Goal: Task Accomplishment & Management: Use online tool/utility

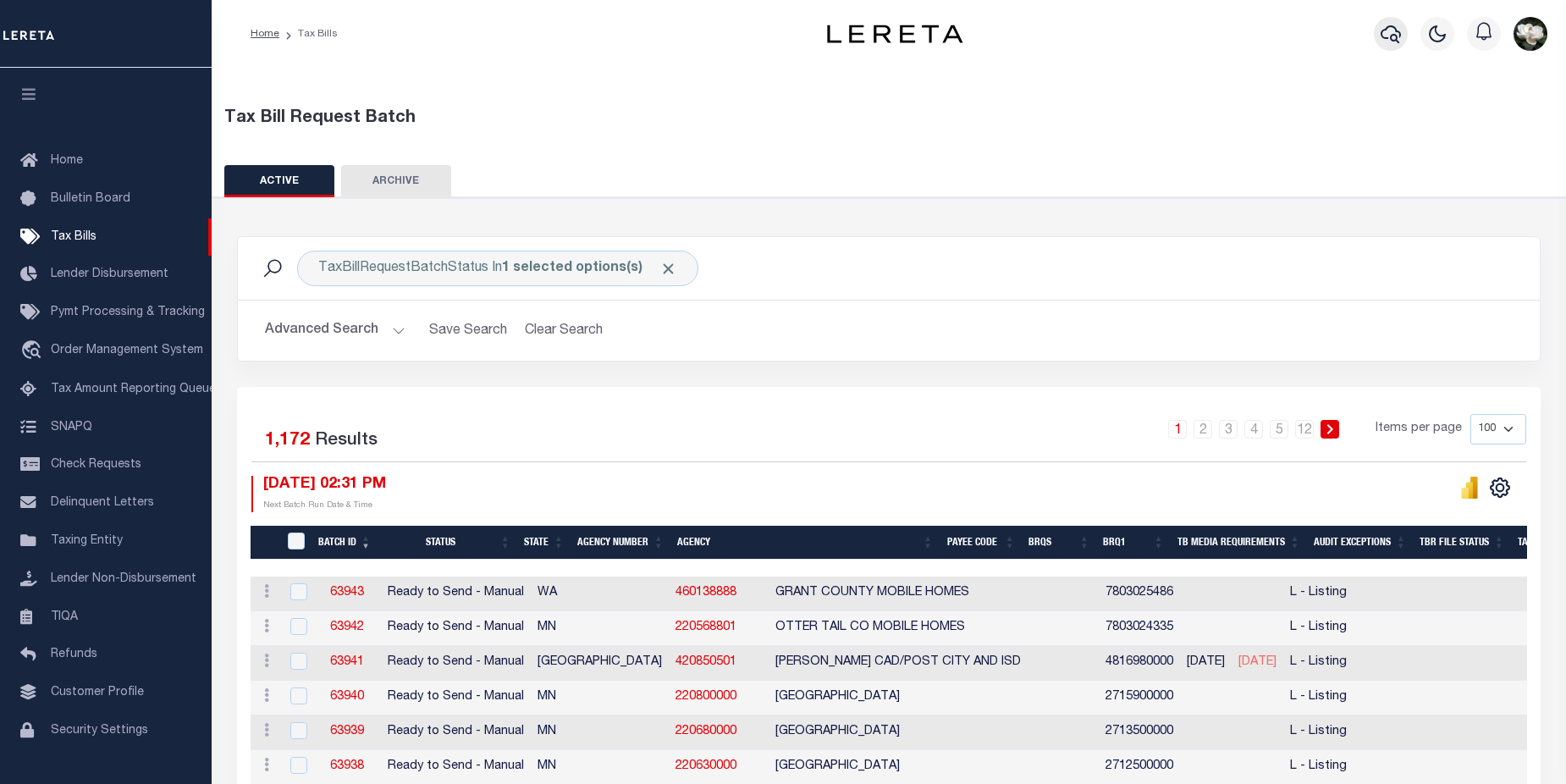
click at [1398, 38] on icon "button" at bounding box center [1391, 33] width 21 height 21
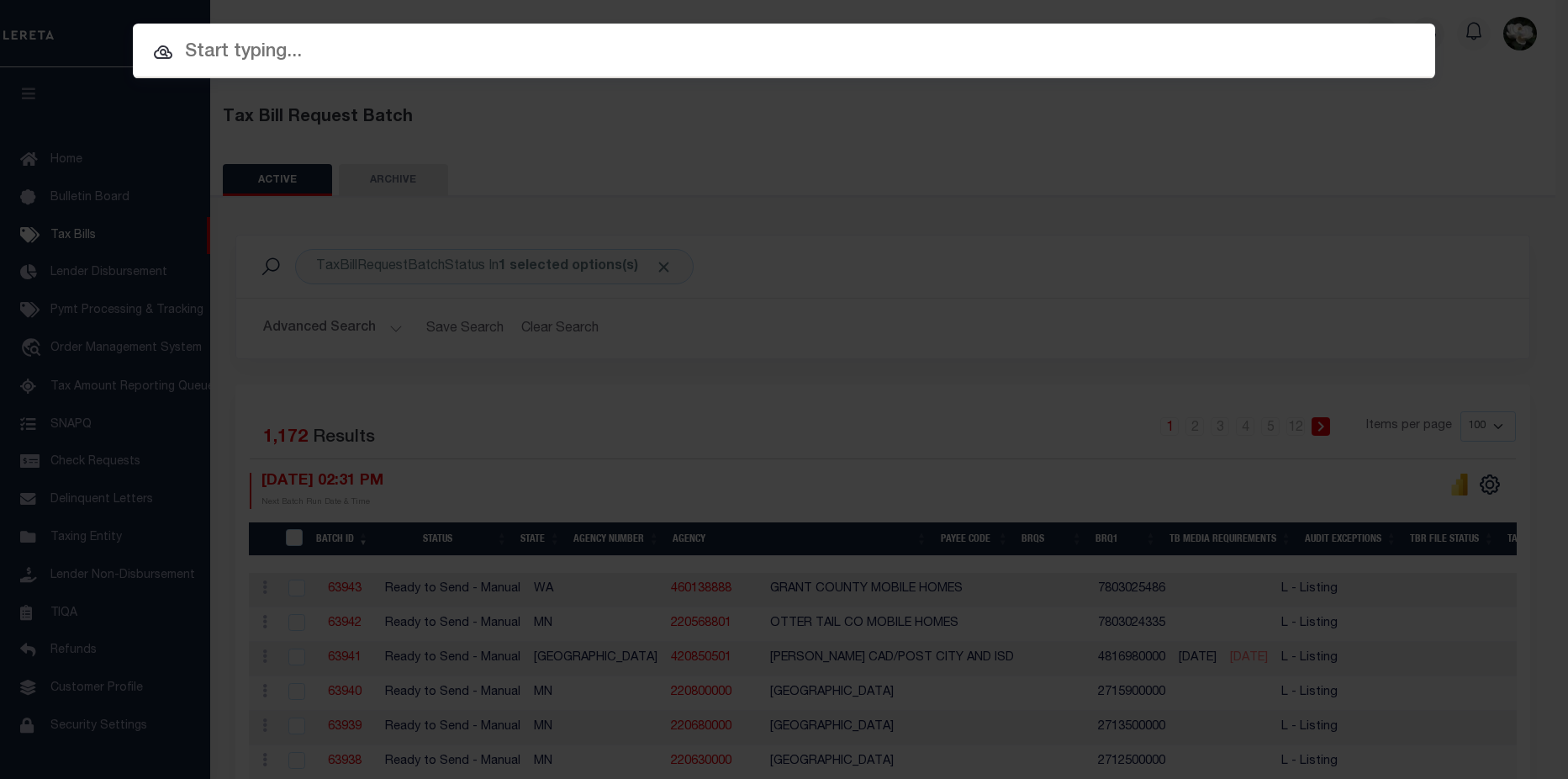
click at [417, 55] on input "text" at bounding box center [784, 52] width 1303 height 30
paste input "0153-0219-000J"
type input "0153-0219-000J"
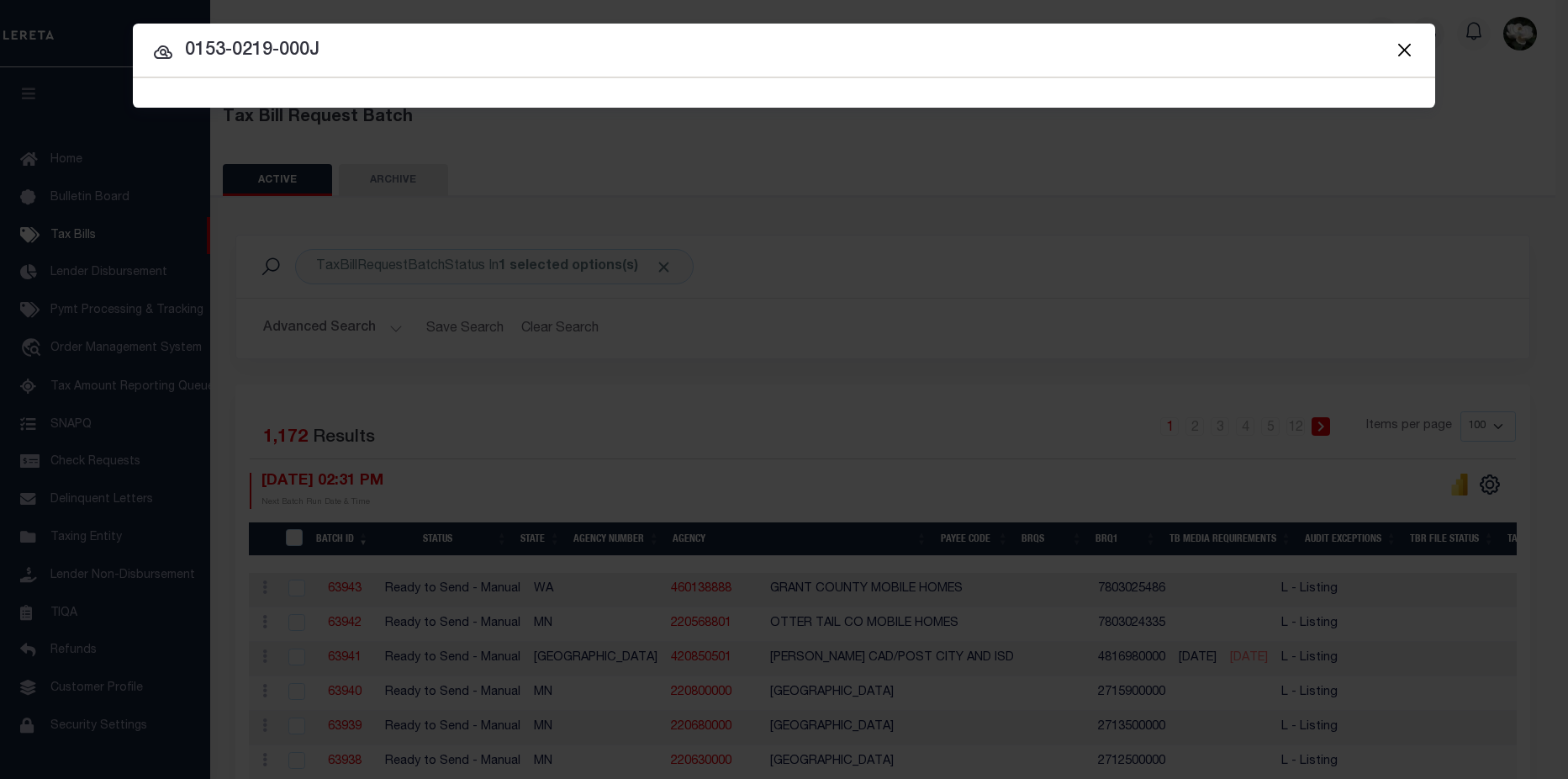
click at [442, 44] on input "0153-0219-000J" at bounding box center [784, 50] width 1303 height 30
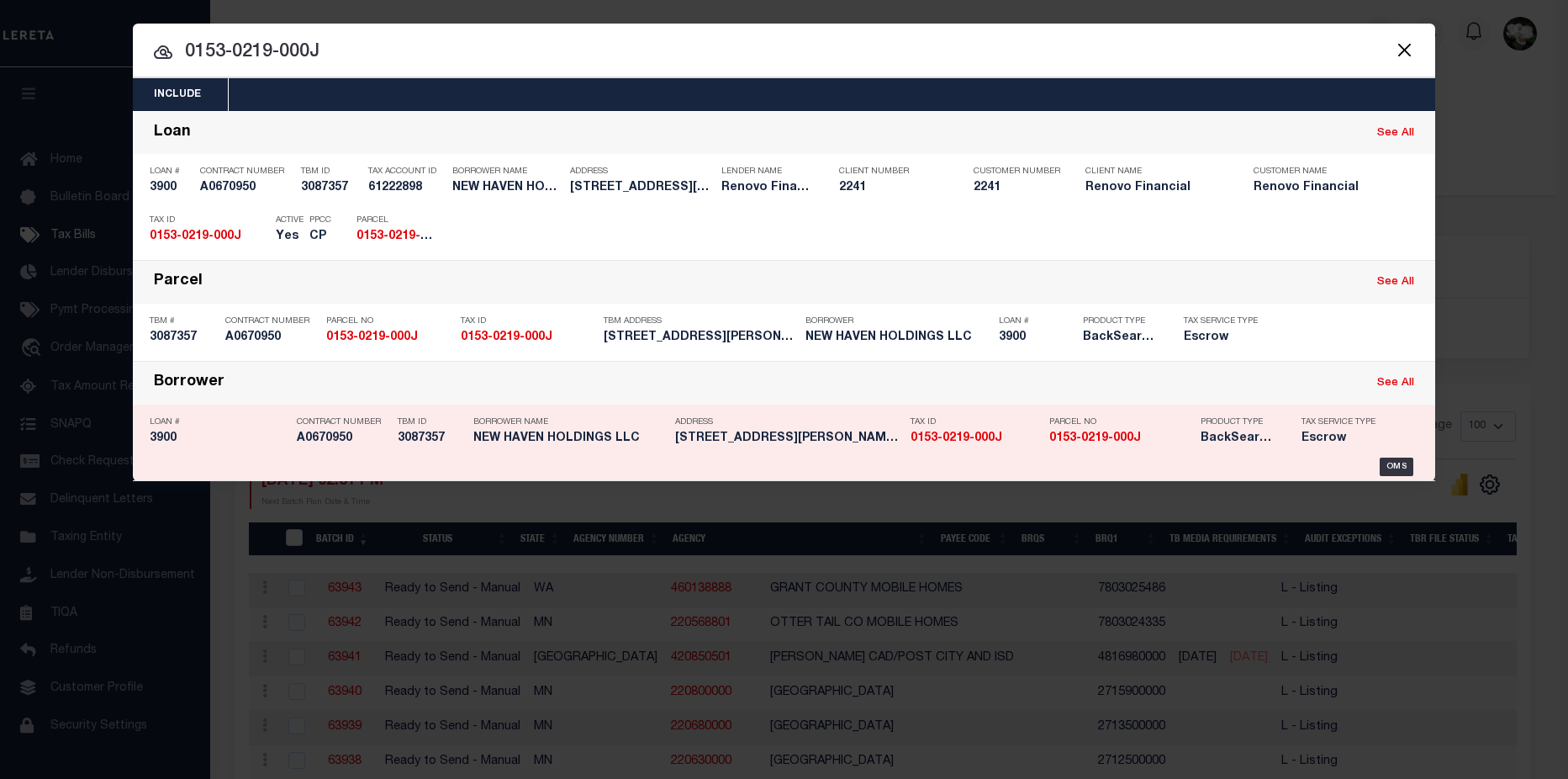
click at [989, 441] on strong "0153-0219-000J" at bounding box center [957, 437] width 91 height 12
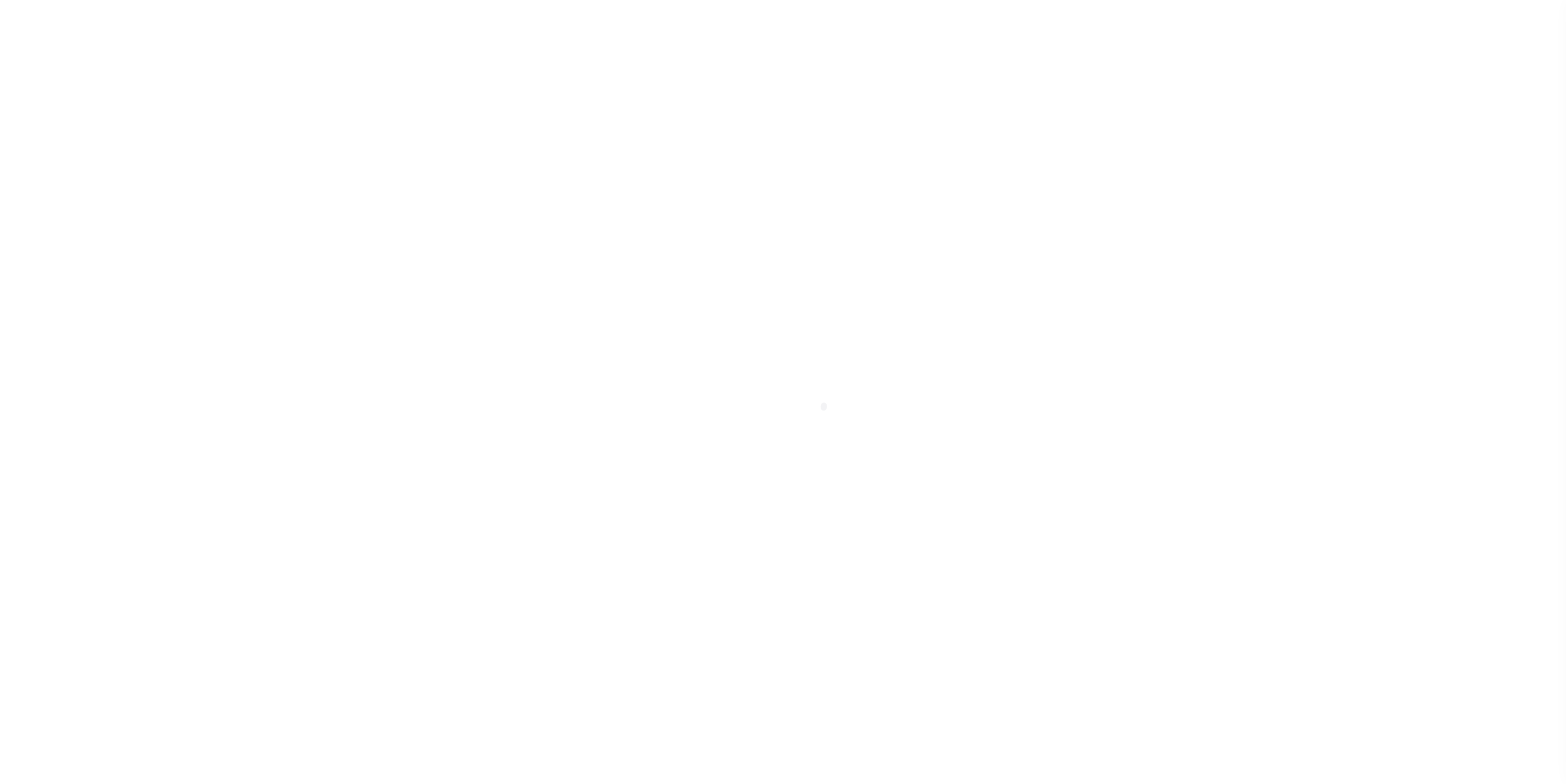
select select "Escrow"
type input "100 Mark Lane, Unit J-5"
type input "015302190000 0000J00005"
type input "Waterbury, CT 06705"
type input "a0k2L00001UbnAL"
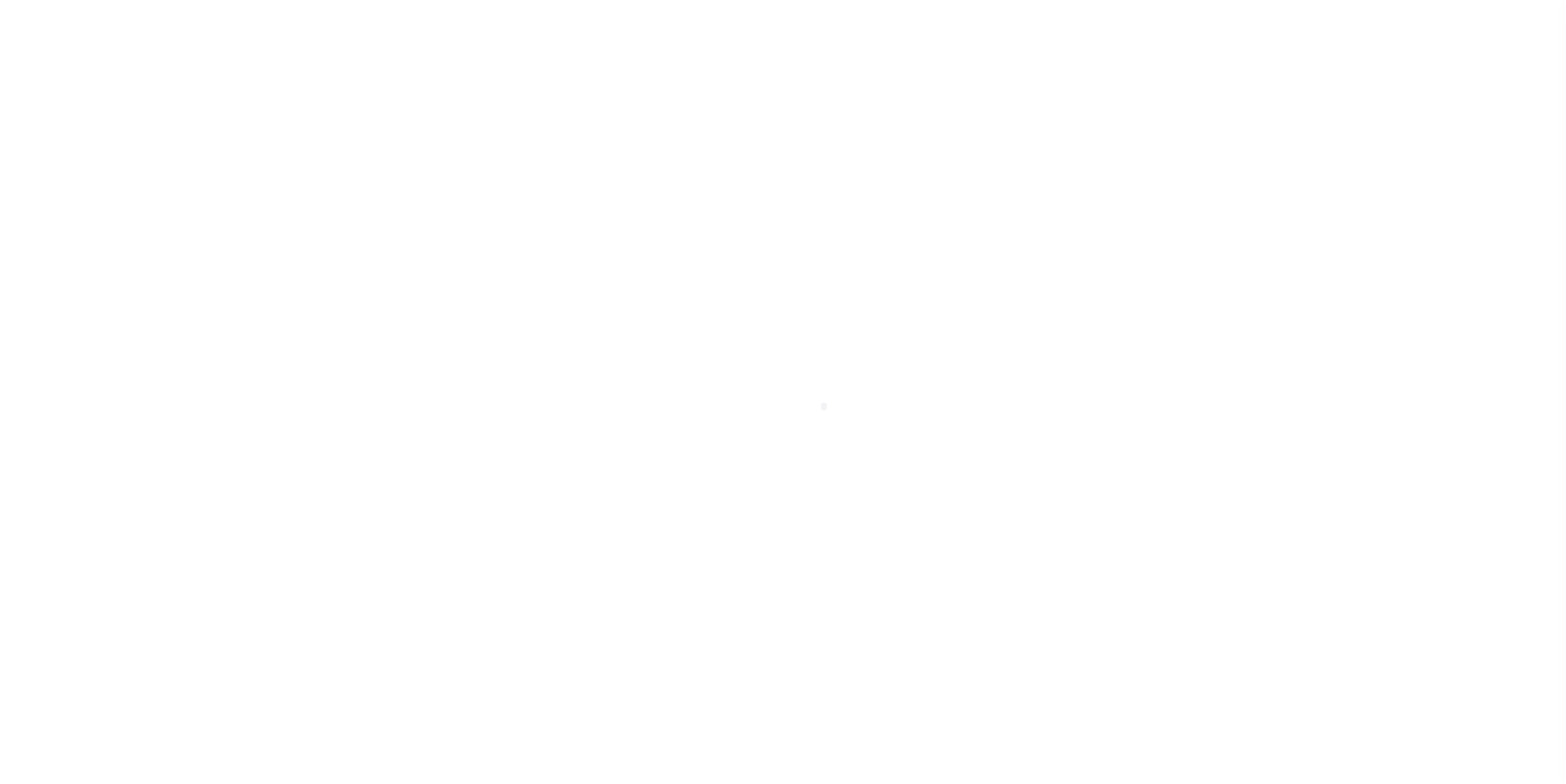
type input "CT"
select select
select select "25066"
select select
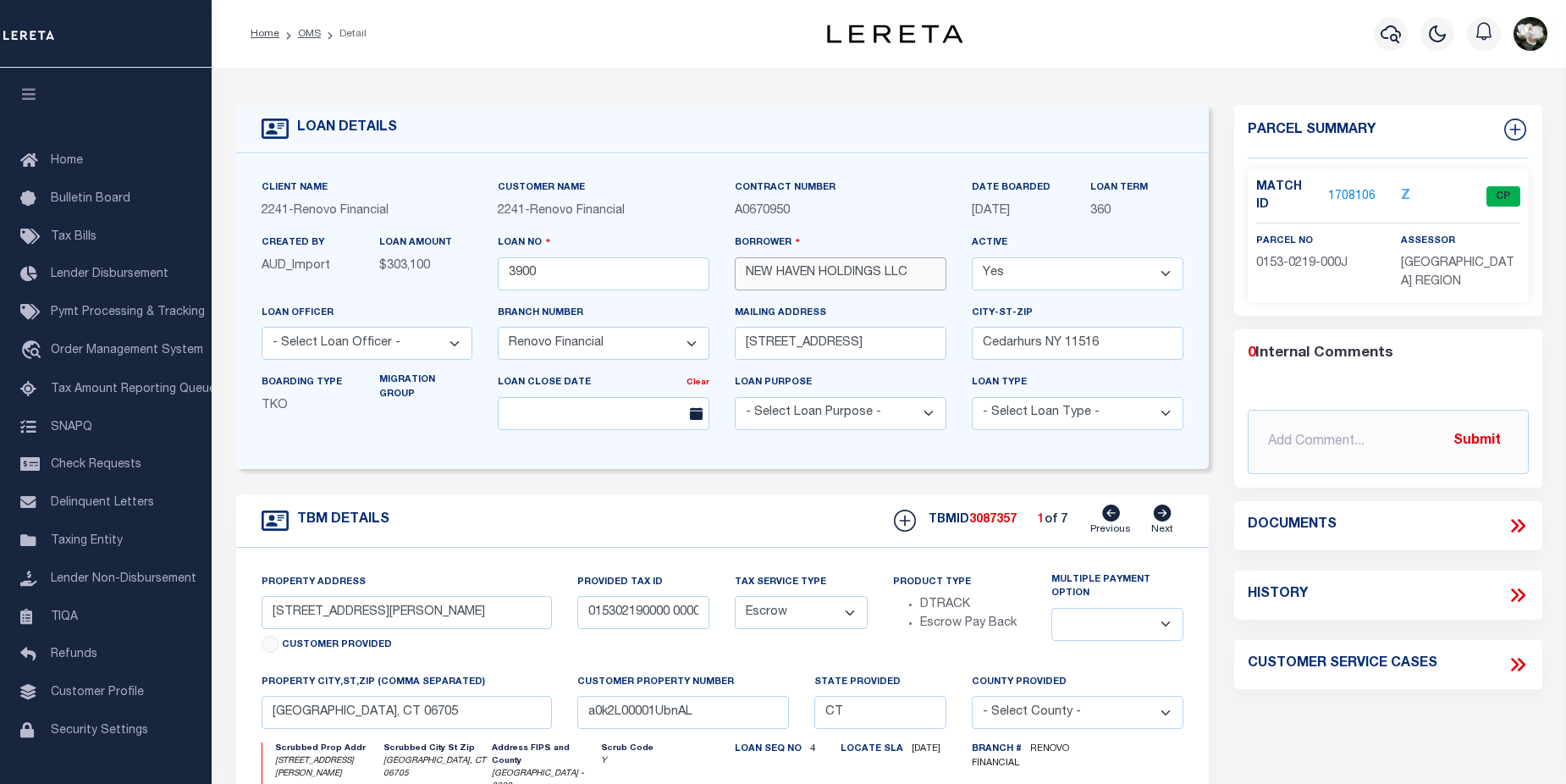
drag, startPoint x: 937, startPoint y: 279, endPoint x: 733, endPoint y: 280, distance: 204.0
click at [733, 280] on div "Borrower NEW HAVEN HOLDINGS LLC" at bounding box center [840, 268] width 237 height 69
drag, startPoint x: 440, startPoint y: 618, endPoint x: 273, endPoint y: 618, distance: 167.0
click at [273, 618] on input "100 Mark Lane, Unit J-5" at bounding box center [407, 612] width 291 height 33
drag, startPoint x: 268, startPoint y: 722, endPoint x: 410, endPoint y: 715, distance: 142.2
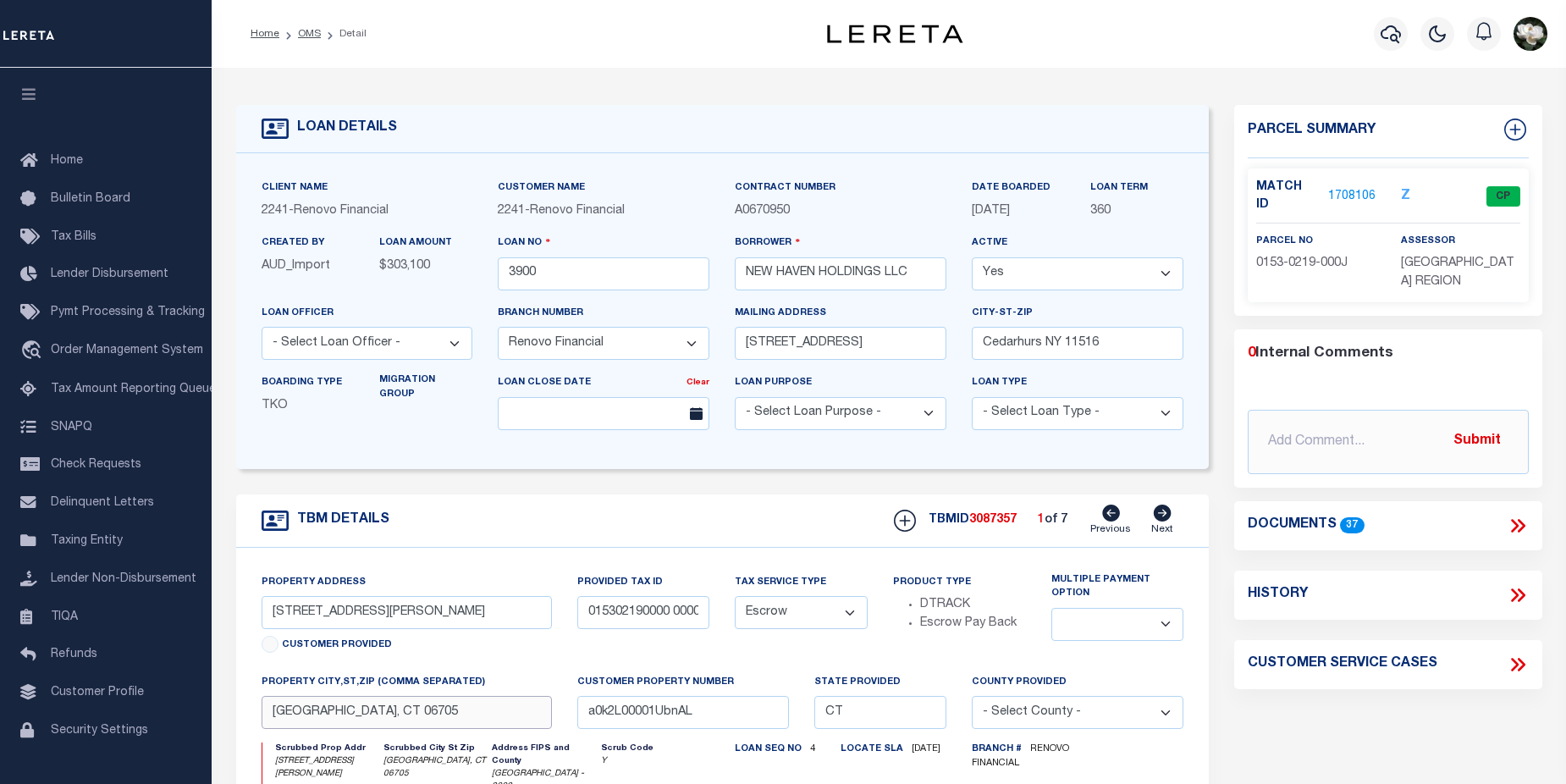
click at [410, 715] on input "[GEOGRAPHIC_DATA], CT 06705" at bounding box center [407, 712] width 291 height 33
click at [1397, 40] on icon "button" at bounding box center [1391, 34] width 21 height 18
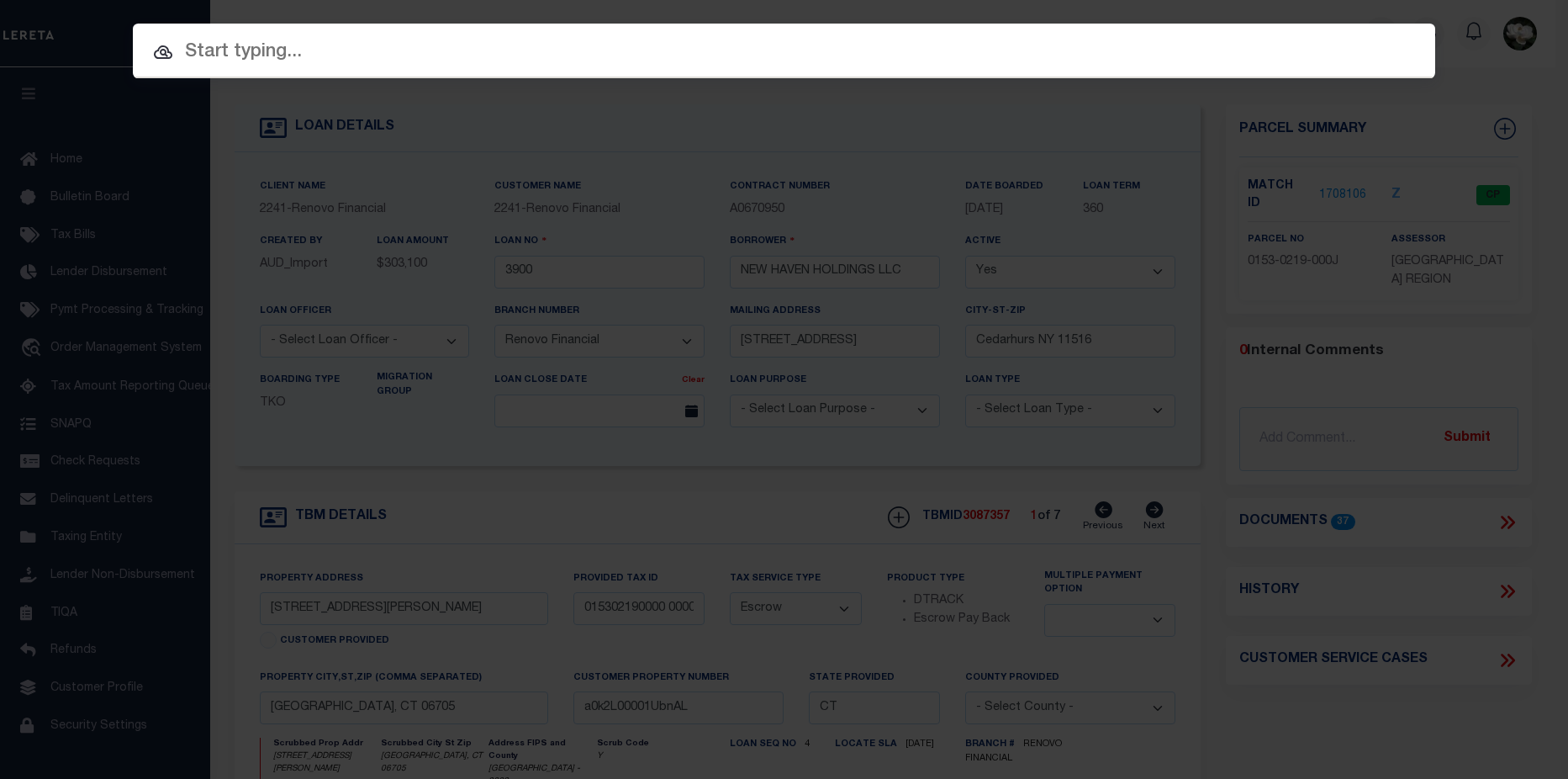
click at [707, 59] on input "text" at bounding box center [784, 52] width 1303 height 30
paste input "0170-0219-0094"
type input "0170-0219-0094"
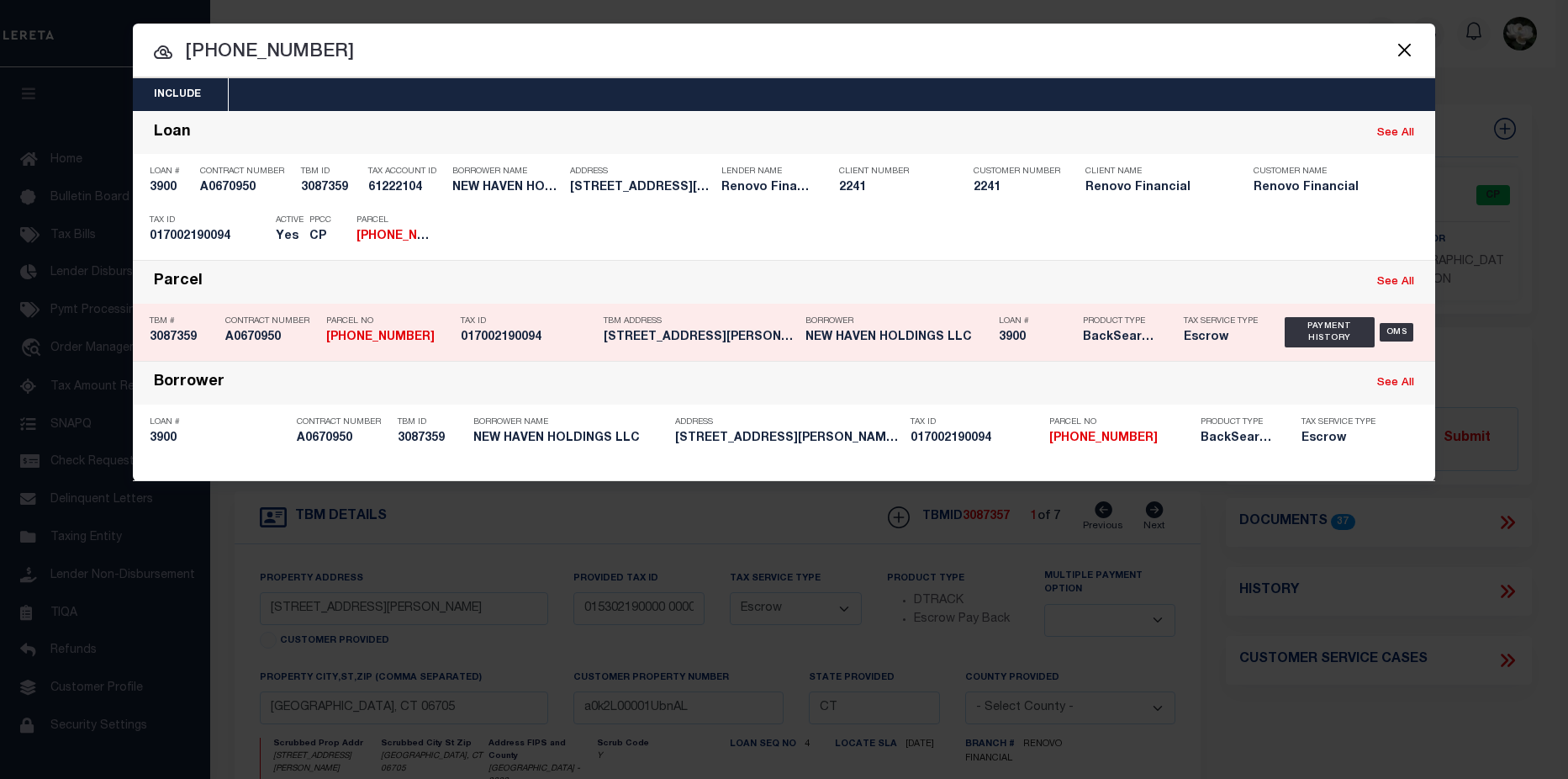
click at [974, 350] on div "Borrower NEW HAVEN HOLDINGS LLC" at bounding box center [898, 332] width 185 height 48
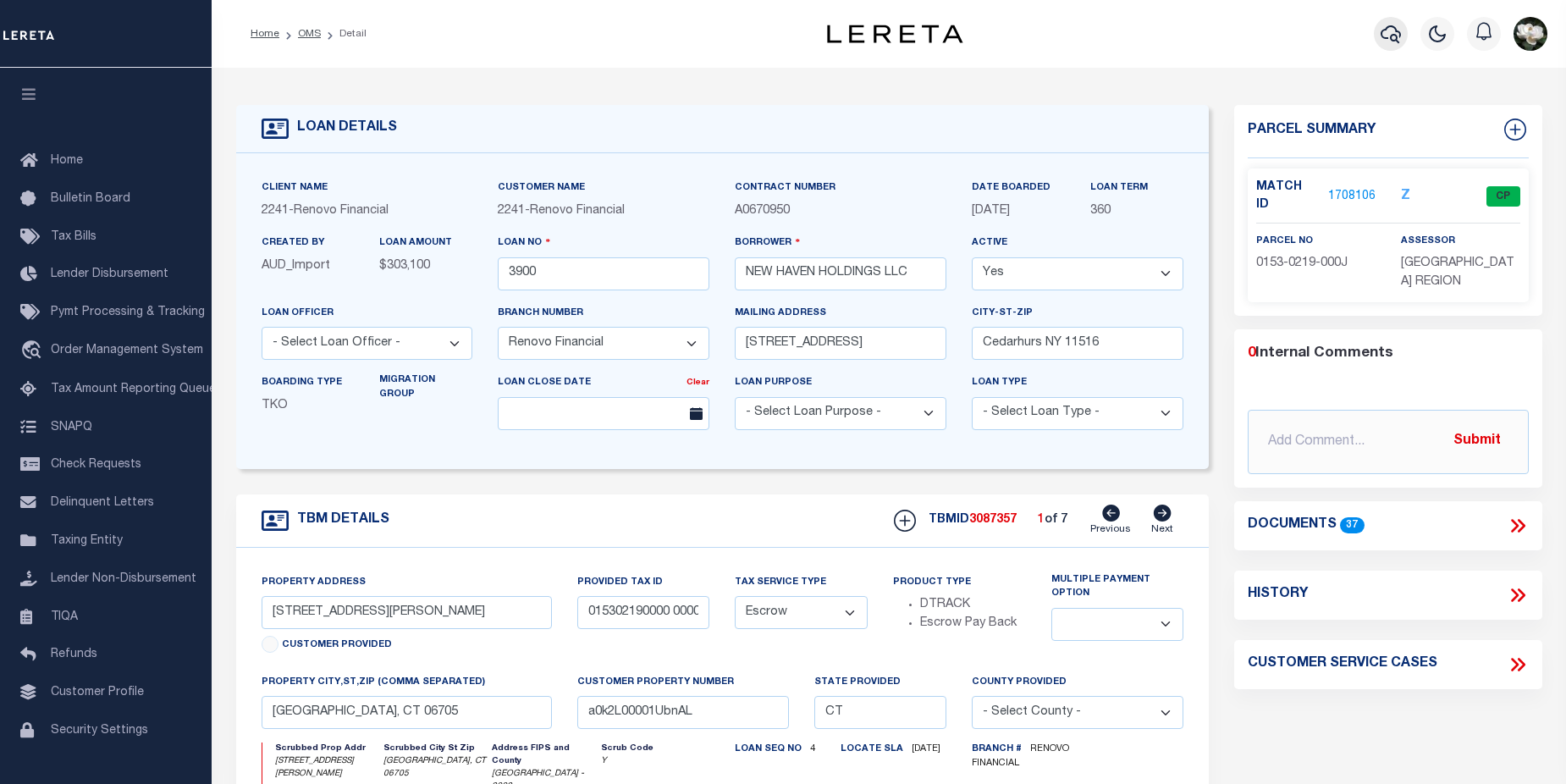
click at [1385, 33] on icon "button" at bounding box center [1391, 33] width 21 height 21
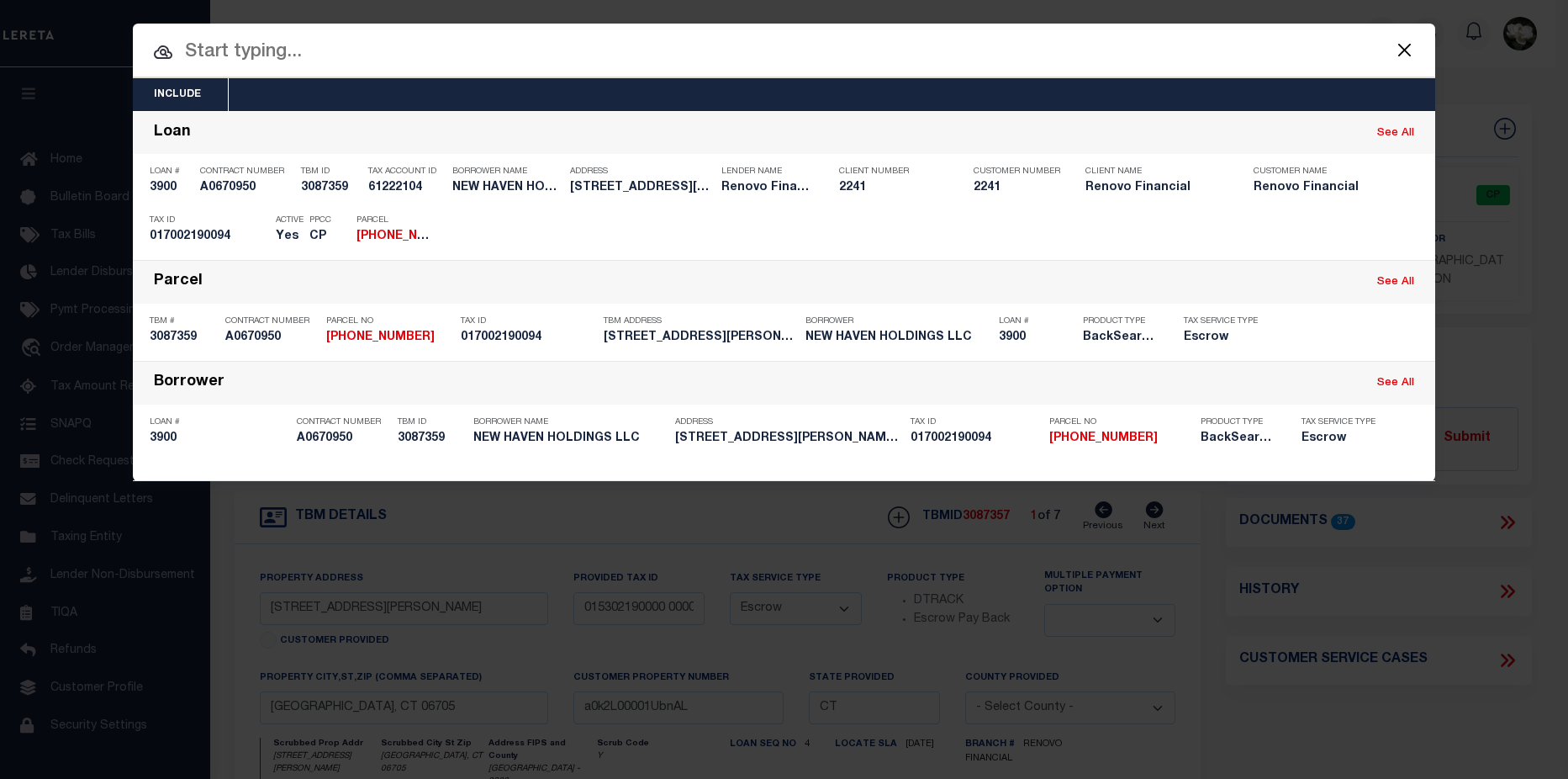
click at [675, 61] on input "text" at bounding box center [784, 52] width 1303 height 30
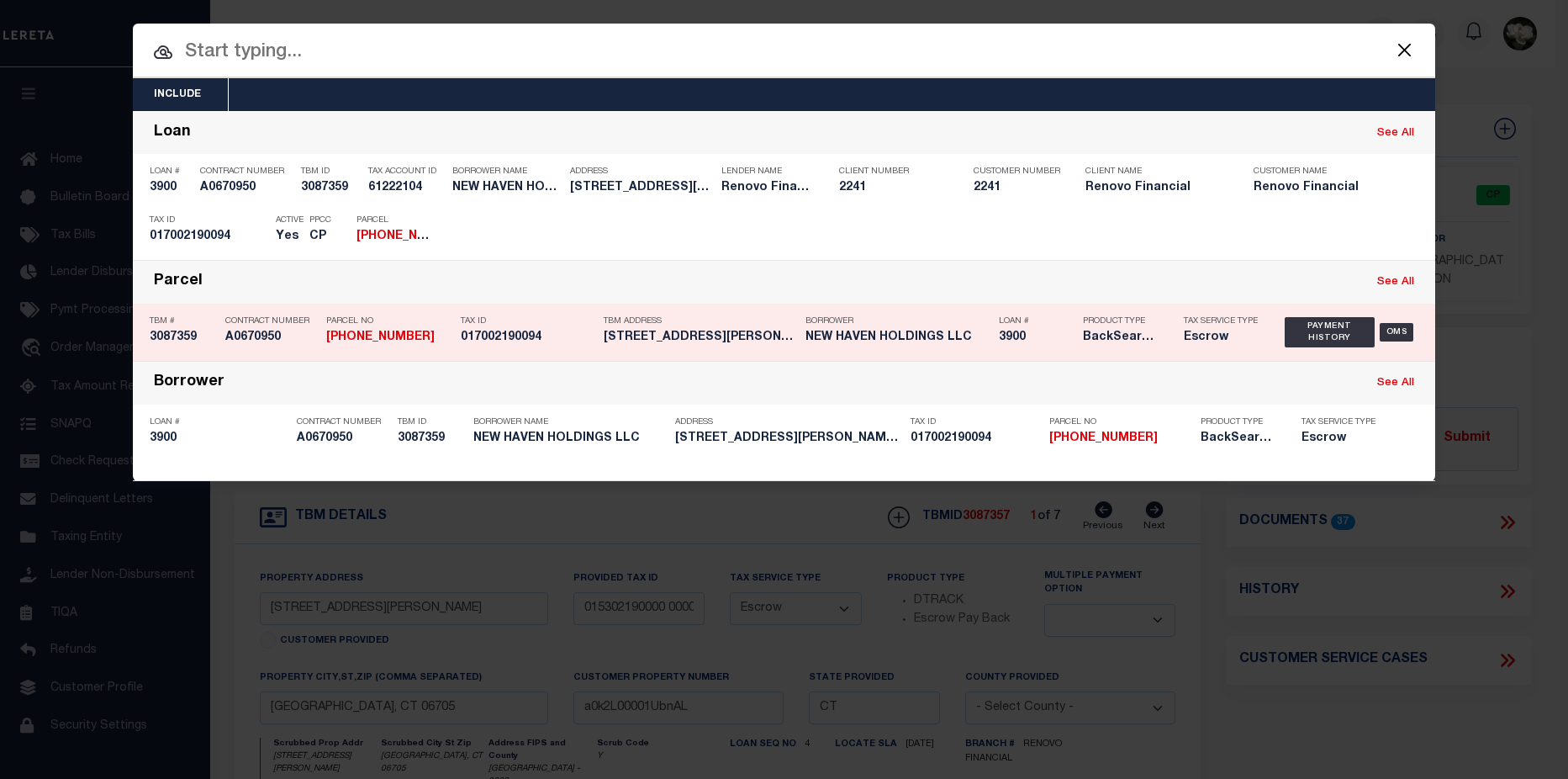
click at [949, 345] on h5 "NEW HAVEN HOLDINGS LLC" at bounding box center [898, 338] width 185 height 14
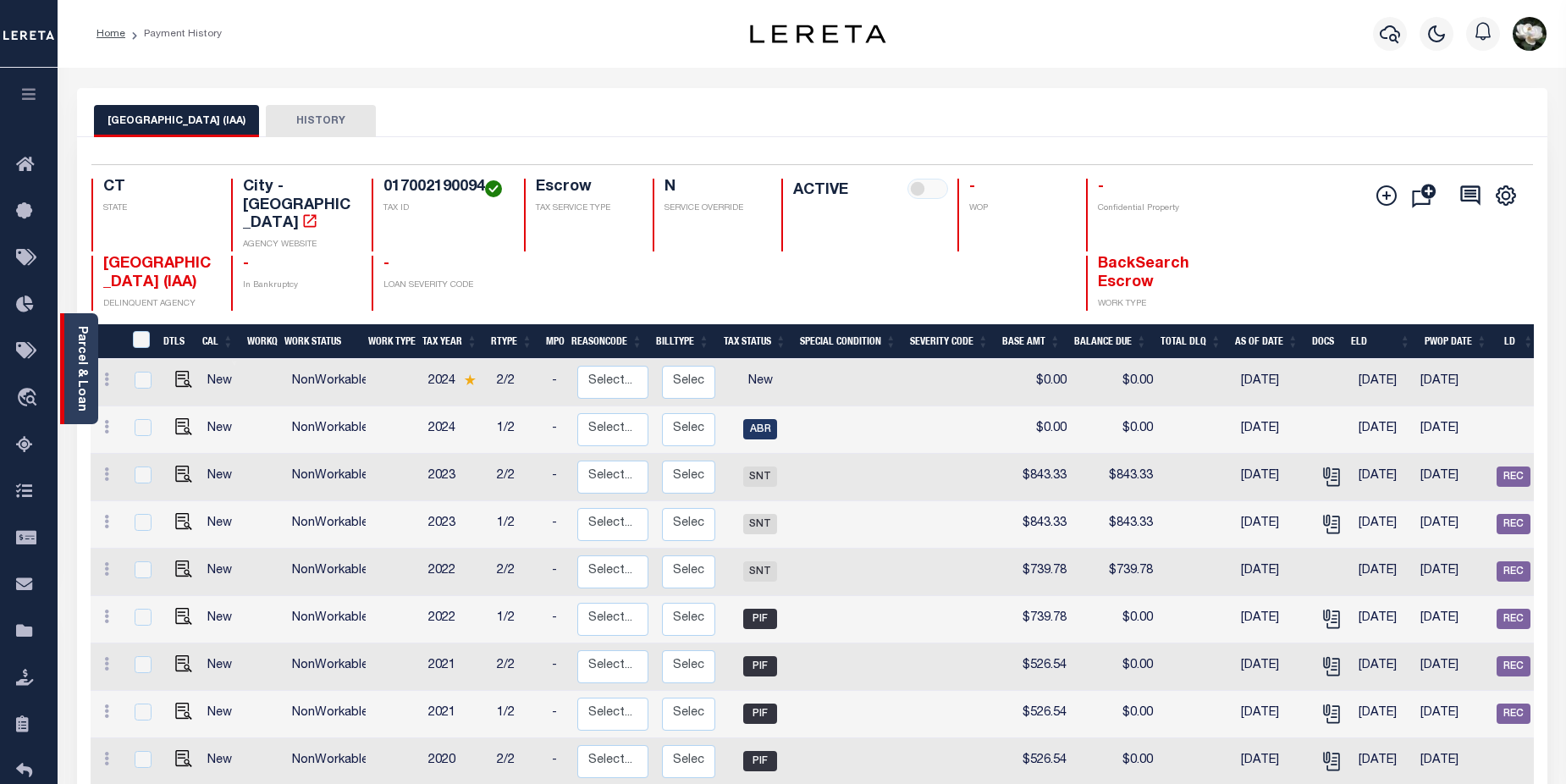
click at [73, 378] on div "Parcel & Loan" at bounding box center [79, 368] width 38 height 111
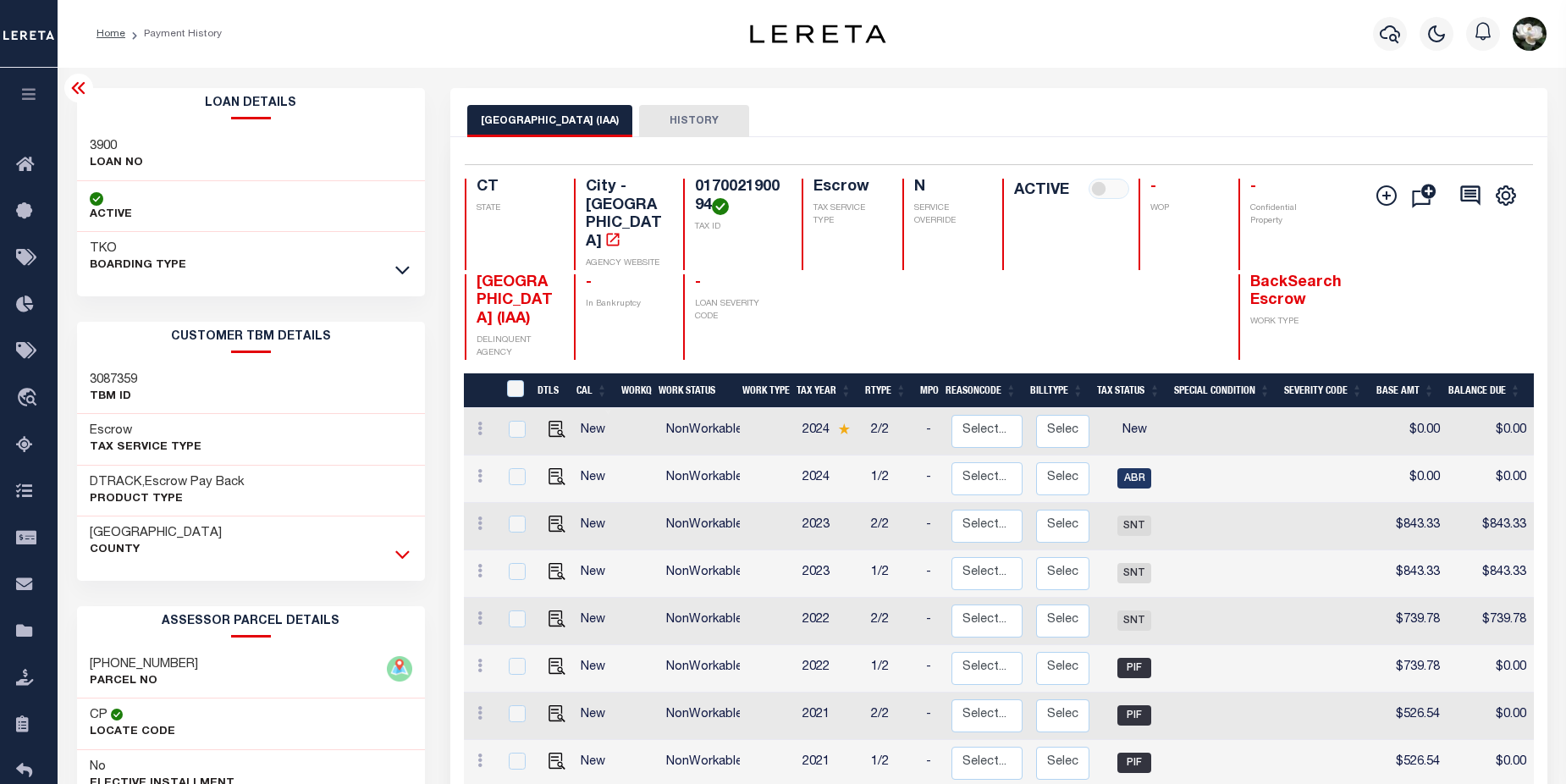
click at [403, 555] on icon at bounding box center [403, 554] width 14 height 18
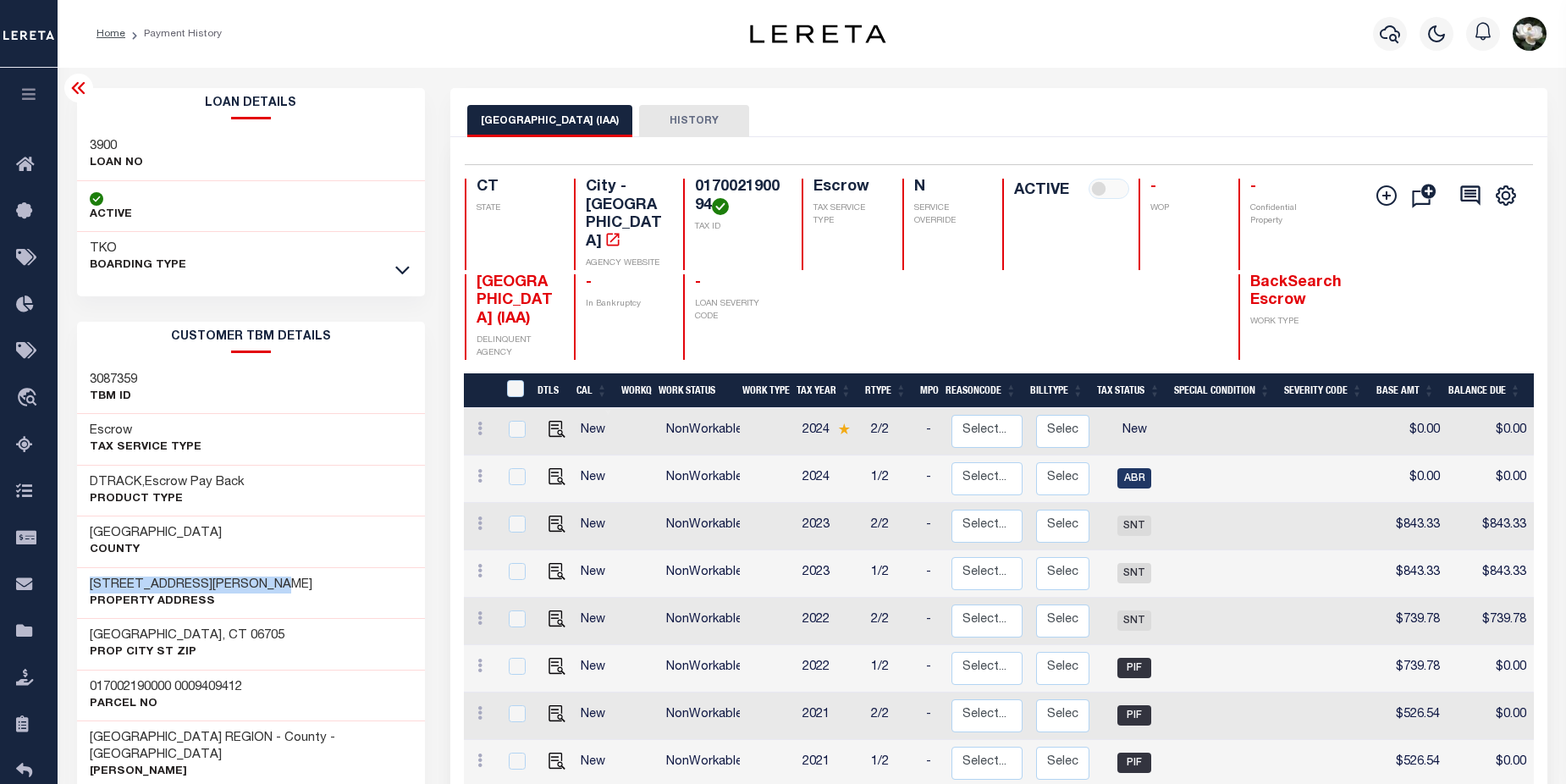
drag, startPoint x: 88, startPoint y: 583, endPoint x: 268, endPoint y: 585, distance: 180.0
click at [268, 585] on div "94 Wakelee Road Unit 94-12 Property Address" at bounding box center [251, 592] width 348 height 51
copy h3 "[STREET_ADDRESS][PERSON_NAME]"
click at [406, 273] on icon at bounding box center [403, 270] width 14 height 18
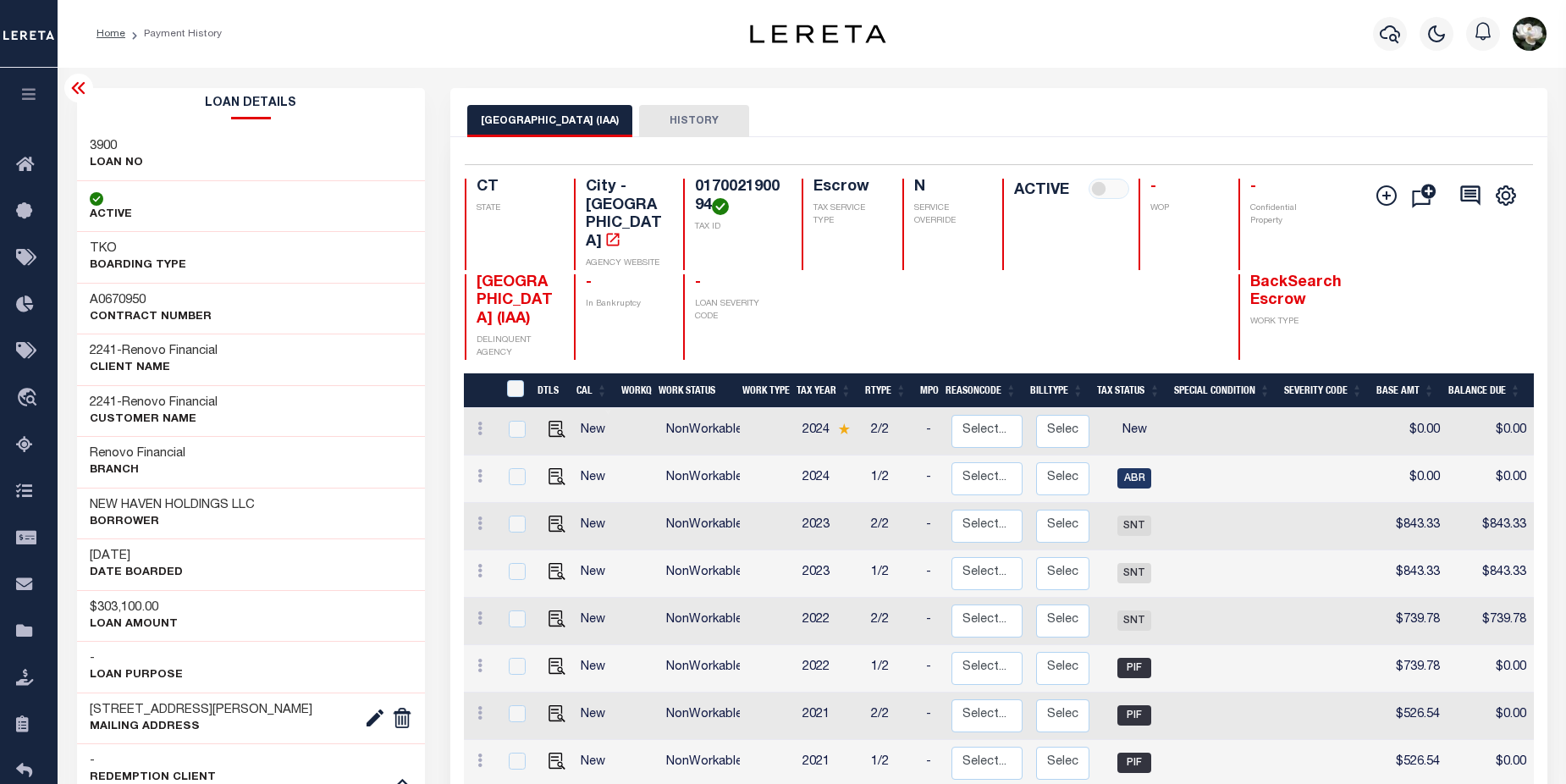
click at [94, 503] on h3 "NEW HAVEN HOLDINGS LLC" at bounding box center [171, 505] width 165 height 17
drag, startPoint x: 88, startPoint y: 504, endPoint x: 266, endPoint y: 500, distance: 178.0
click at [266, 500] on div "NEW HAVEN HOLDINGS LLC Borrower" at bounding box center [251, 512] width 348 height 51
copy h3 "NEW HAVEN HOLDINGS LLC"
click at [1387, 41] on icon "button" at bounding box center [1390, 33] width 21 height 21
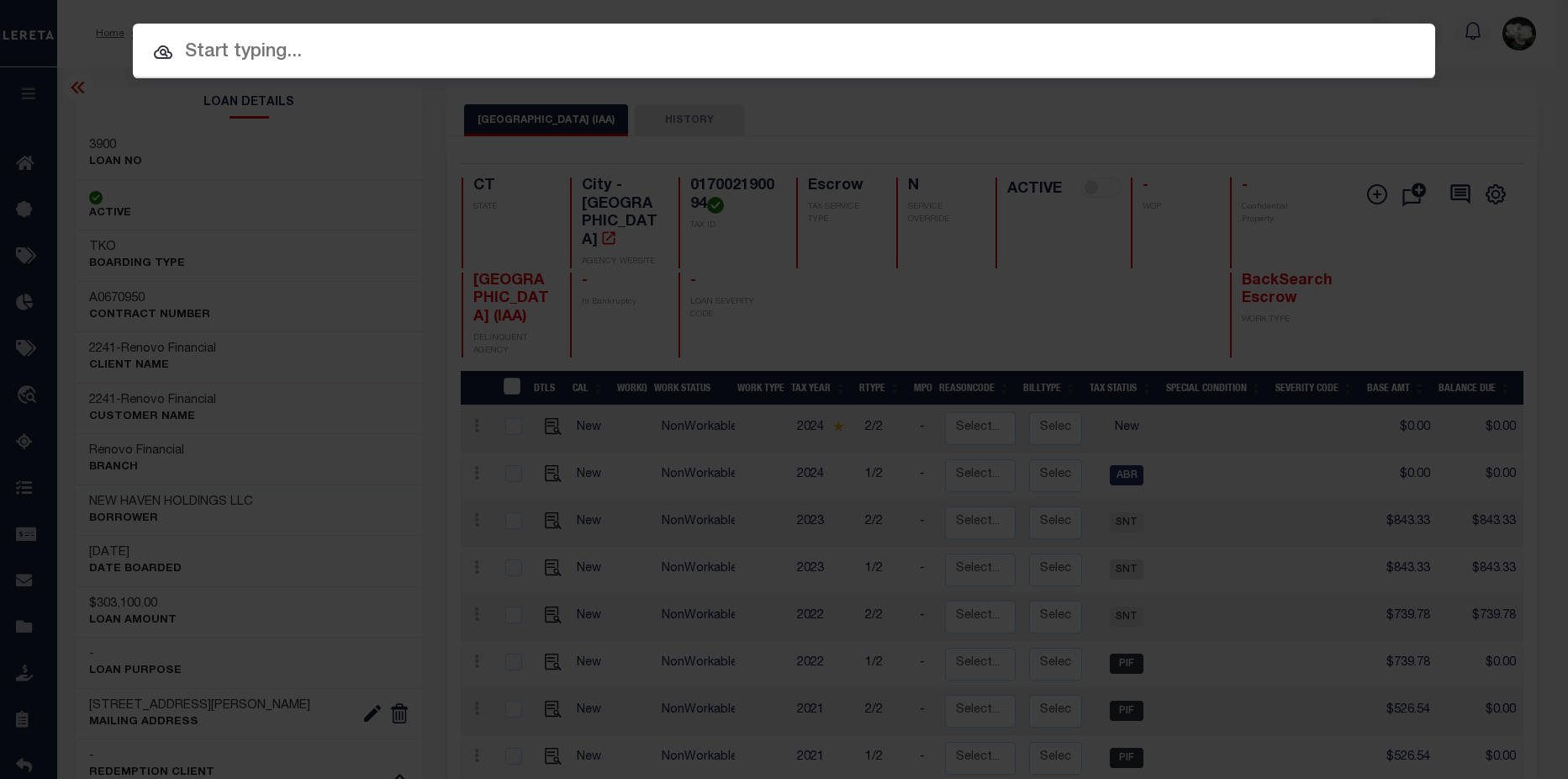
click at [609, 59] on input "text" at bounding box center [784, 52] width 1303 height 30
drag, startPoint x: 589, startPoint y: 67, endPoint x: 340, endPoint y: 45, distance: 250.0
click at [340, 45] on input "text" at bounding box center [784, 52] width 1303 height 30
paste input "[PHONE_NUMBER]"
type input "[PHONE_NUMBER]"
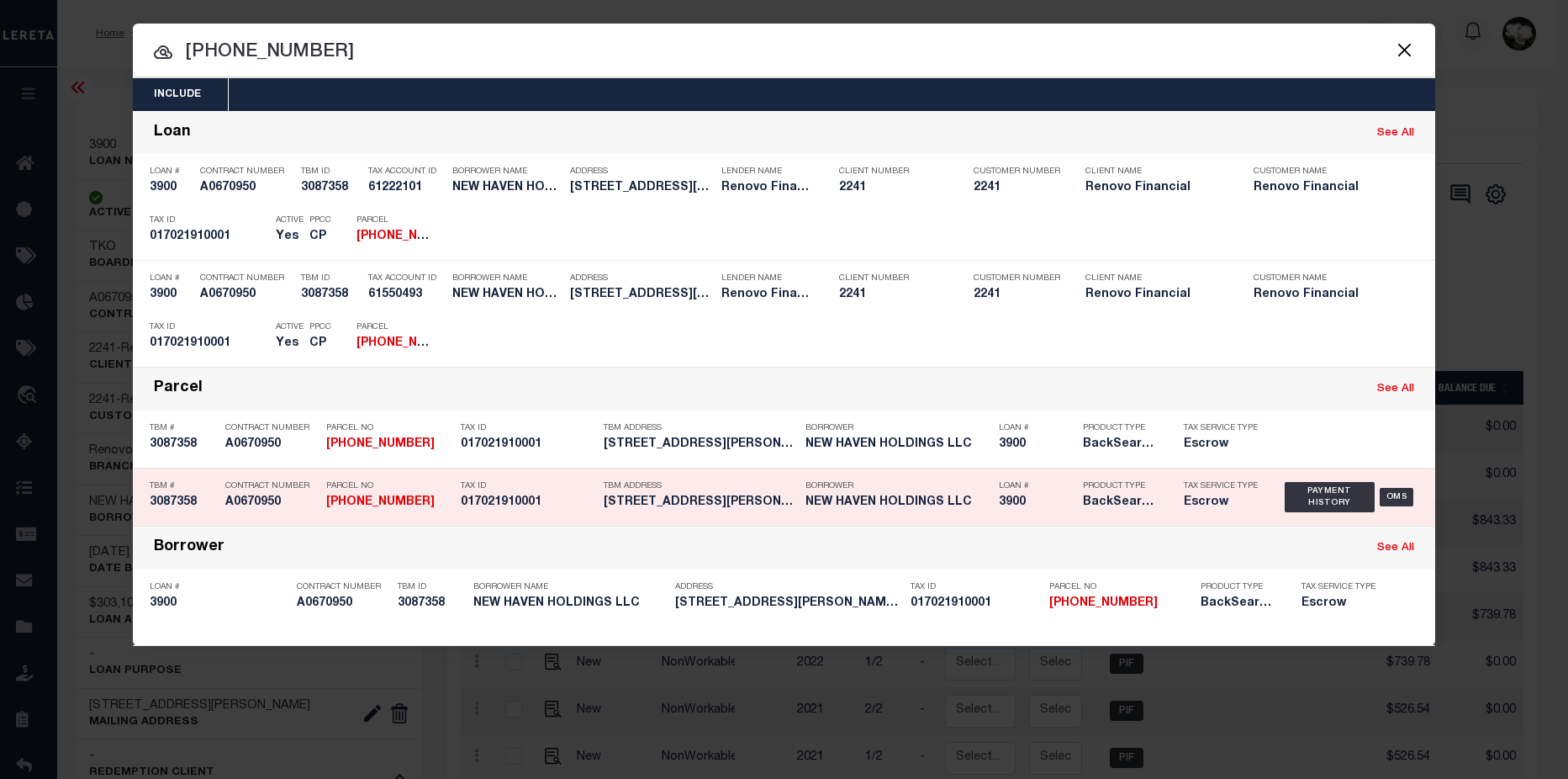
click at [766, 498] on h5 "106 Wakelee Road Unit 17 Waterb..." at bounding box center [700, 502] width 194 height 14
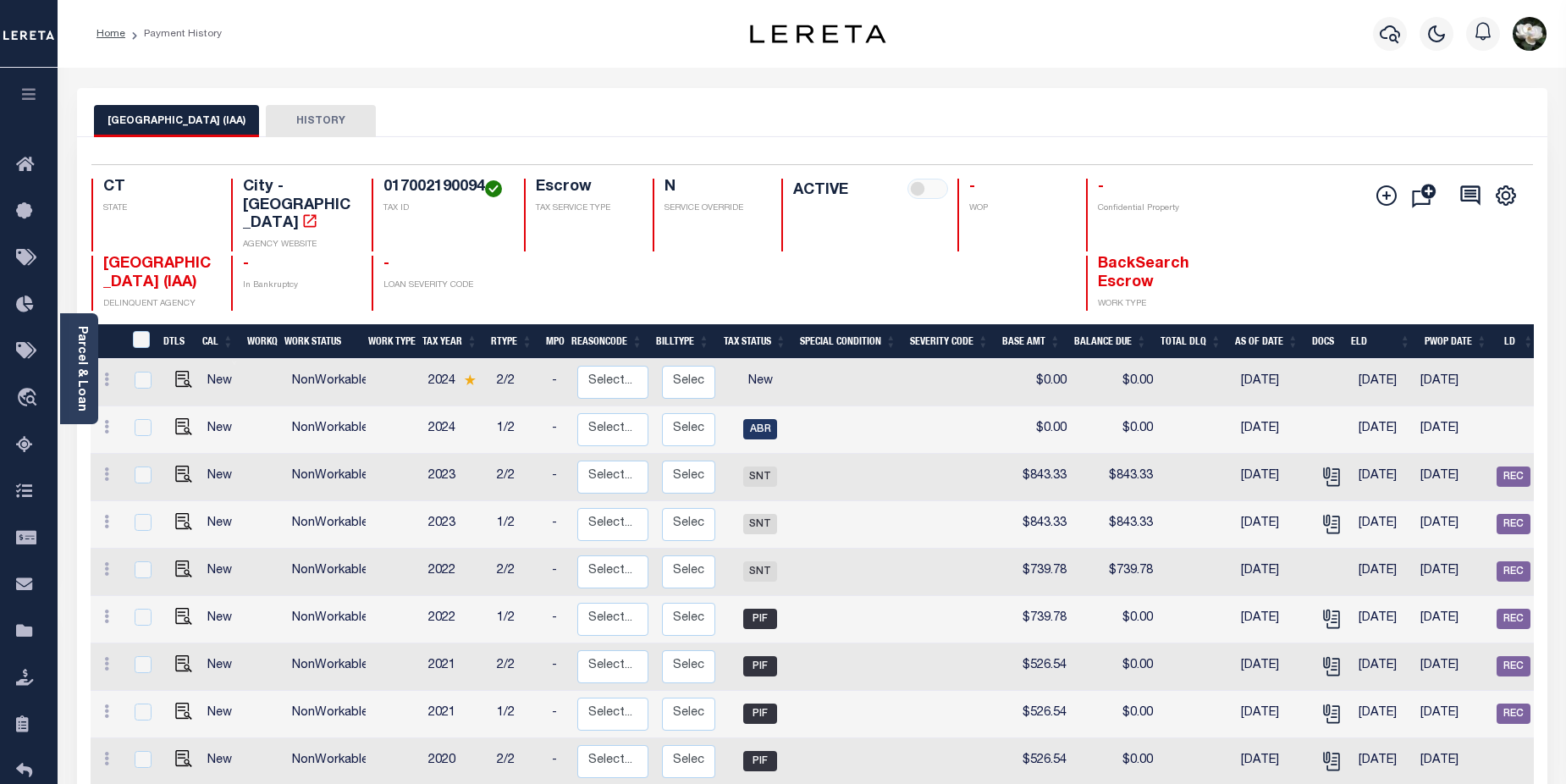
drag, startPoint x: 75, startPoint y: 359, endPoint x: 84, endPoint y: 364, distance: 10.3
click at [75, 359] on link "Parcel & Loan" at bounding box center [80, 368] width 12 height 86
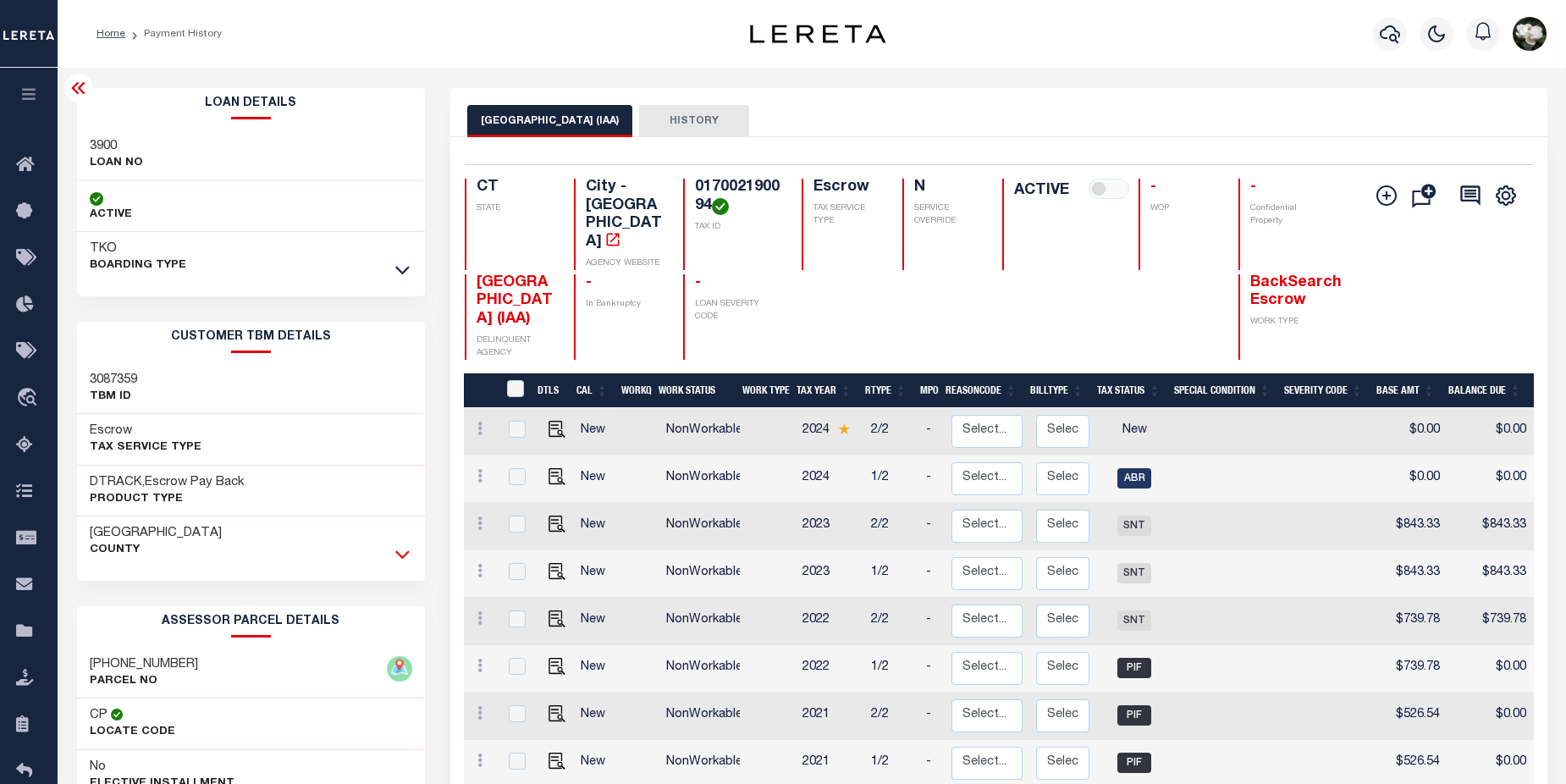
click at [404, 554] on icon at bounding box center [403, 554] width 14 height 18
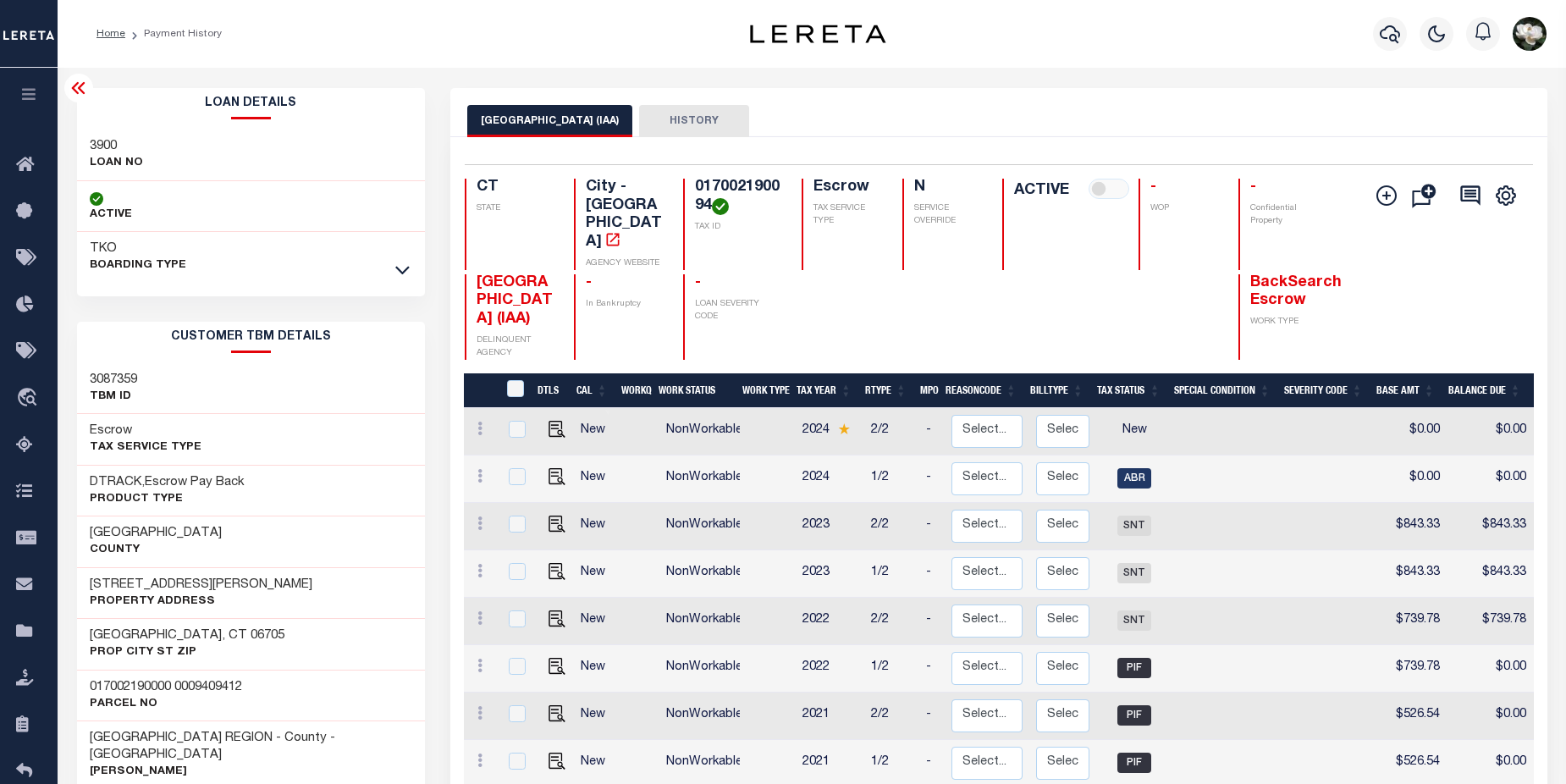
scroll to position [423, 0]
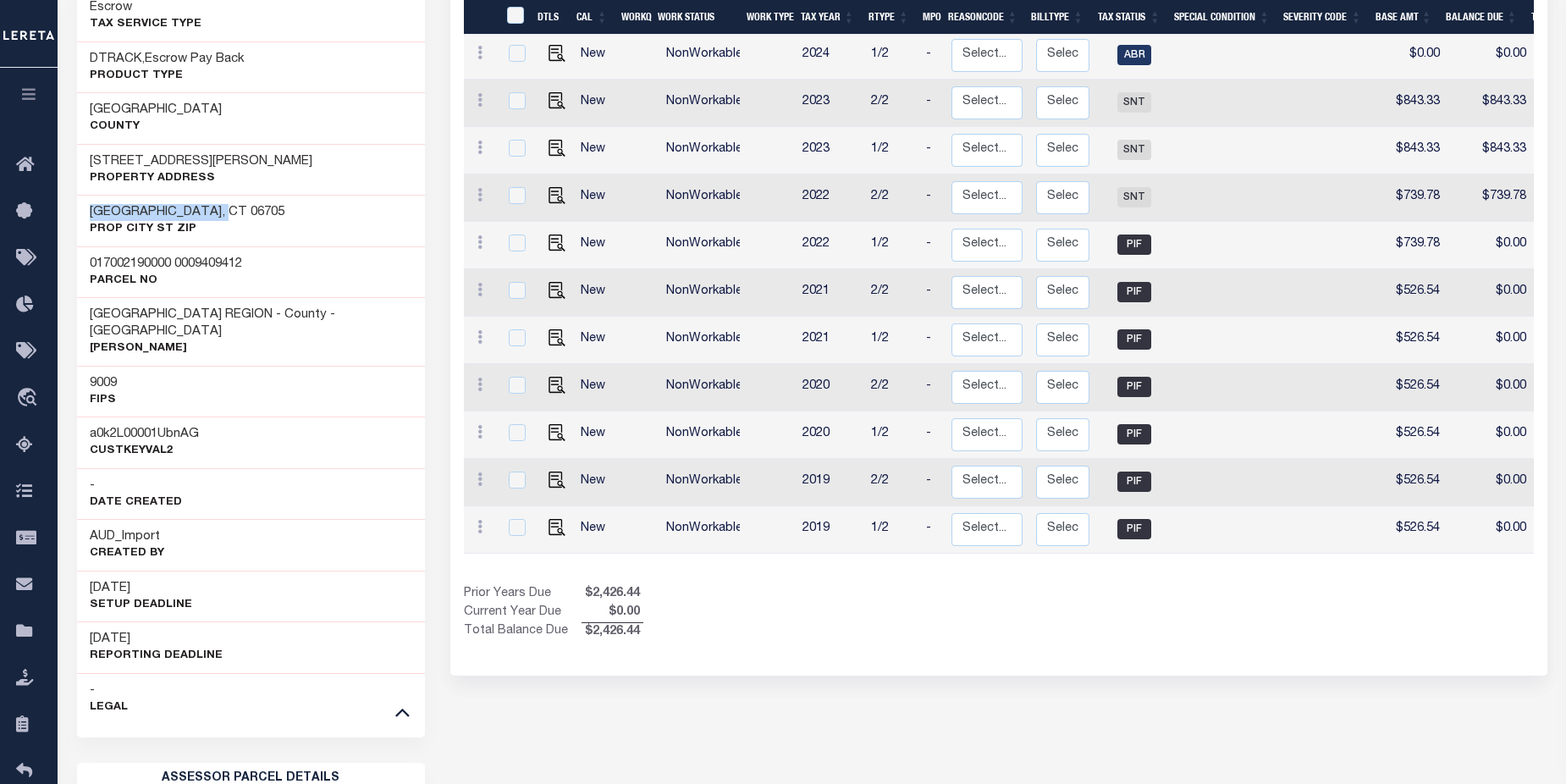
drag, startPoint x: 88, startPoint y: 213, endPoint x: 218, endPoint y: 211, distance: 130.0
click at [218, 211] on div "Waterbury, CT 06705 Prop City St Zip" at bounding box center [251, 220] width 348 height 51
copy h3 "Waterbury, CT 06705"
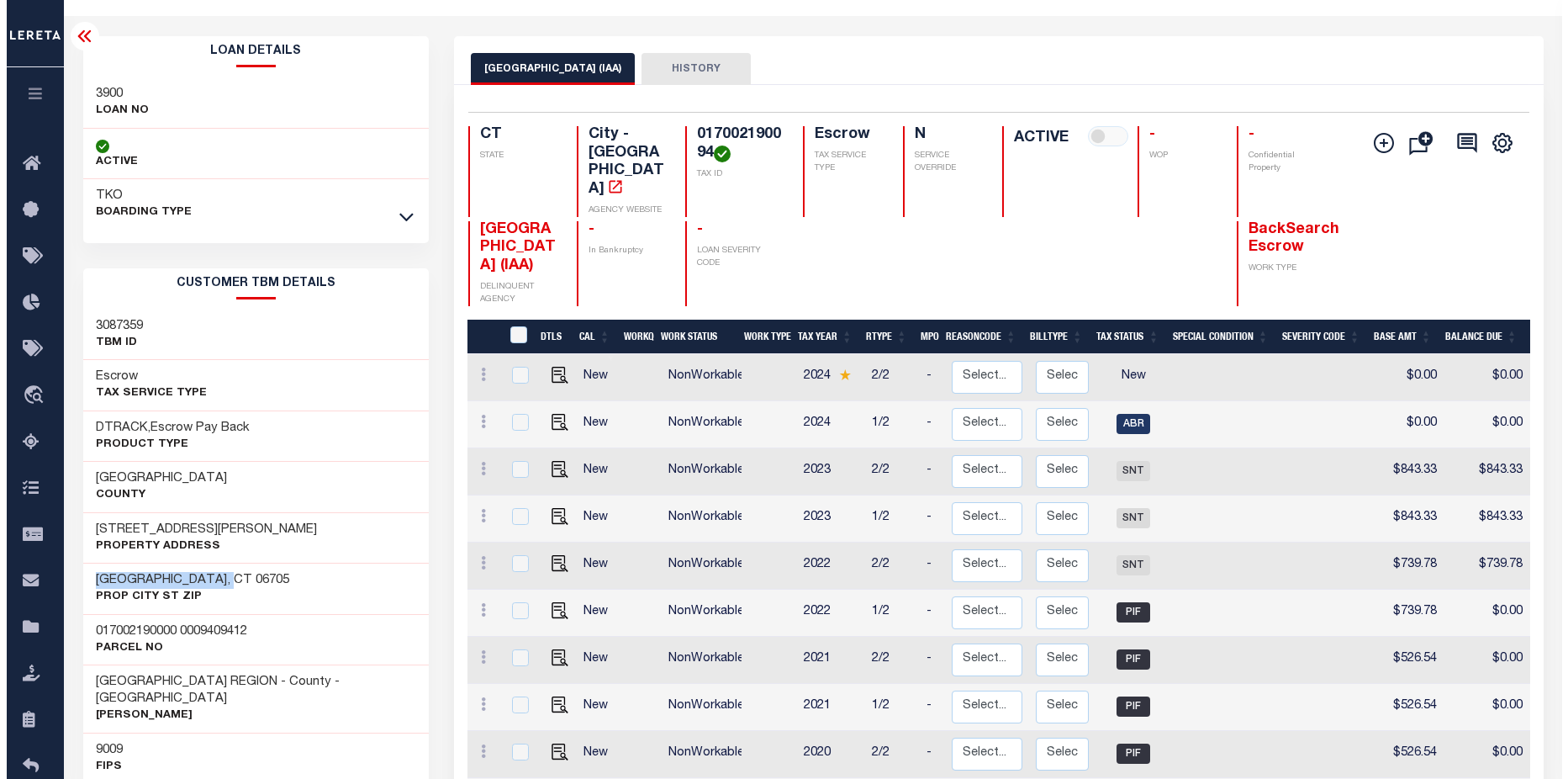
scroll to position [0, 0]
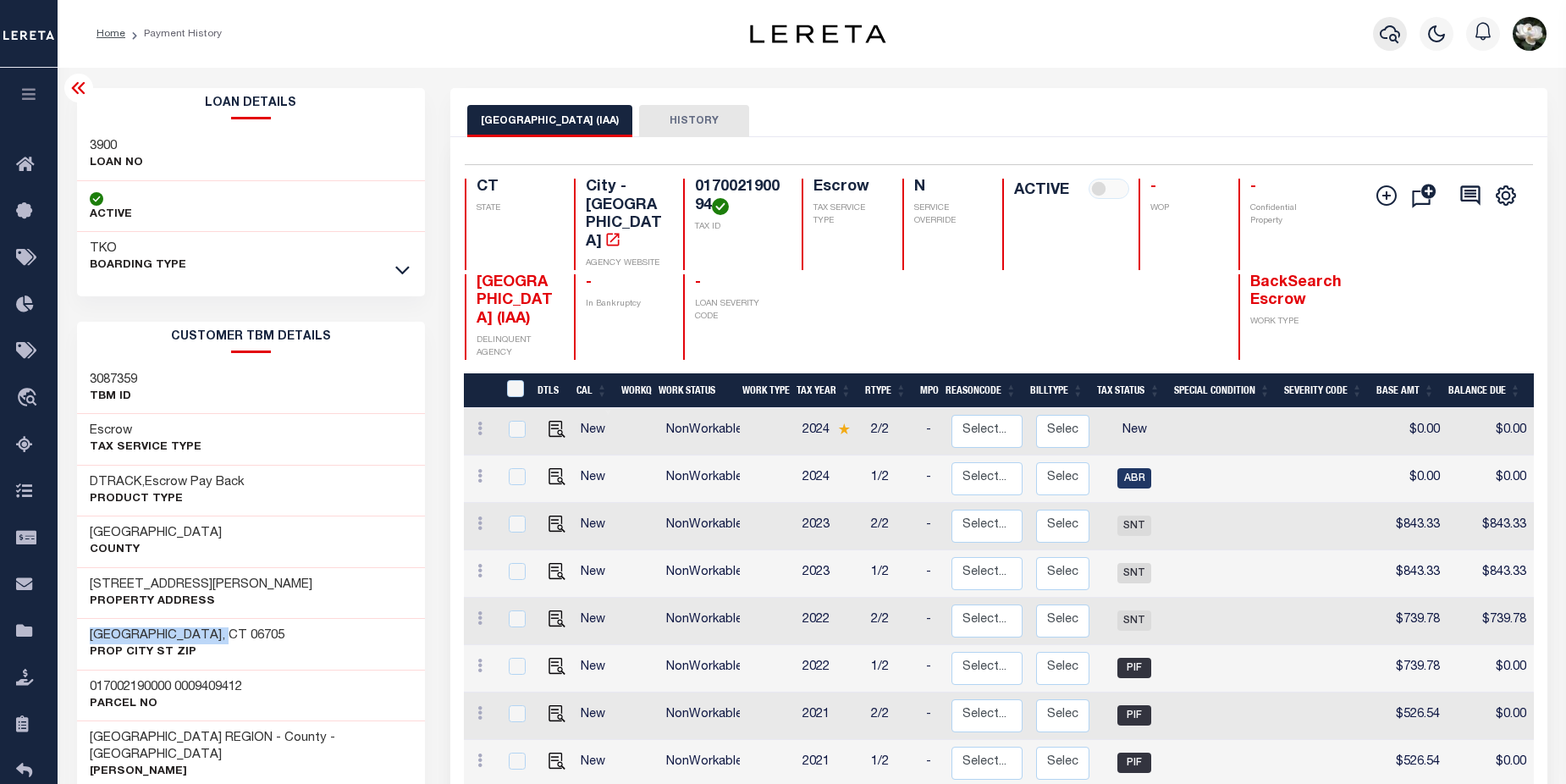
click at [1390, 37] on icon "button" at bounding box center [1390, 34] width 21 height 18
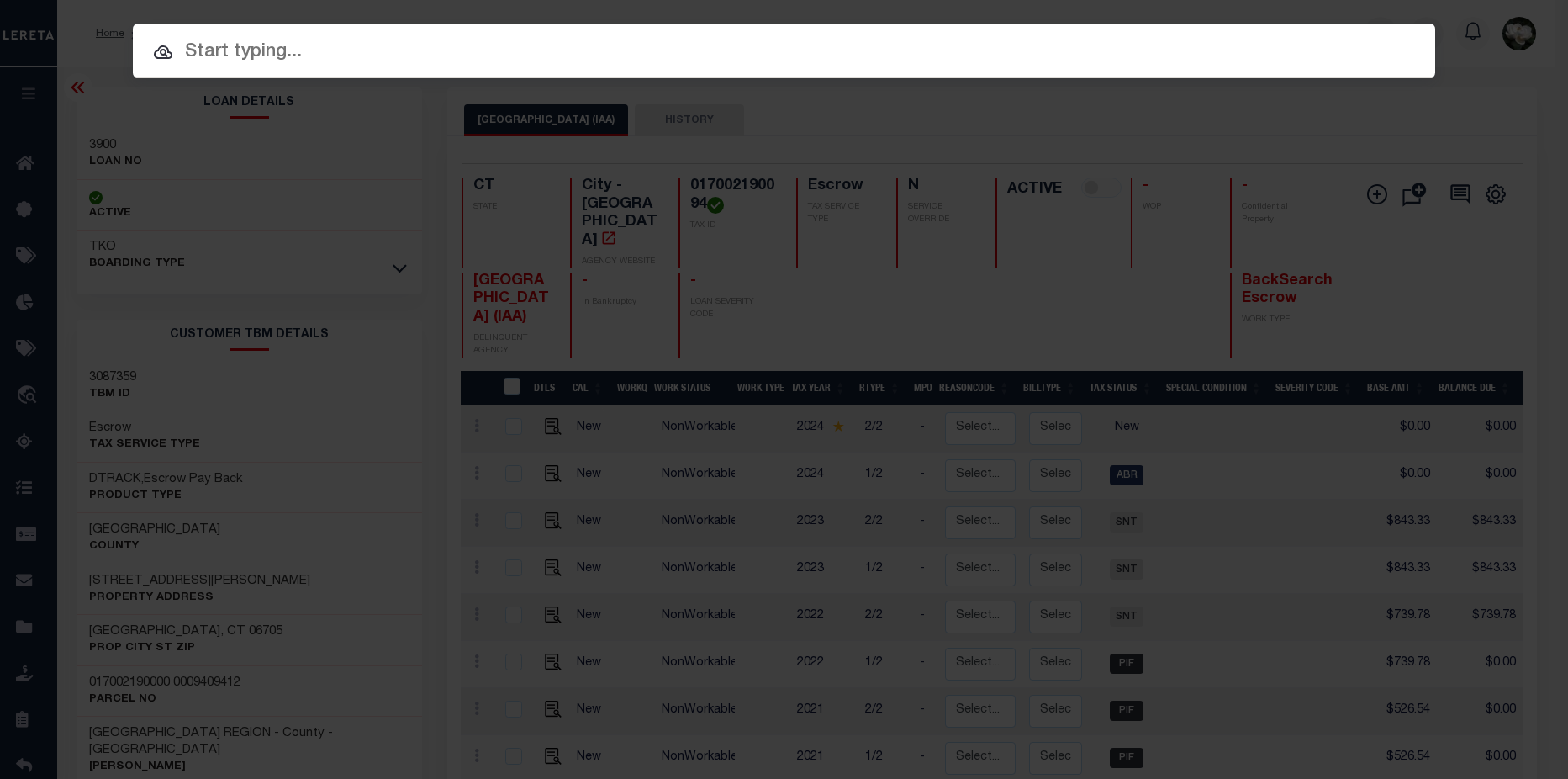
click at [341, 60] on input "text" at bounding box center [784, 52] width 1303 height 30
paste input "0170-2191-0001"
type input "0170-2191-0001"
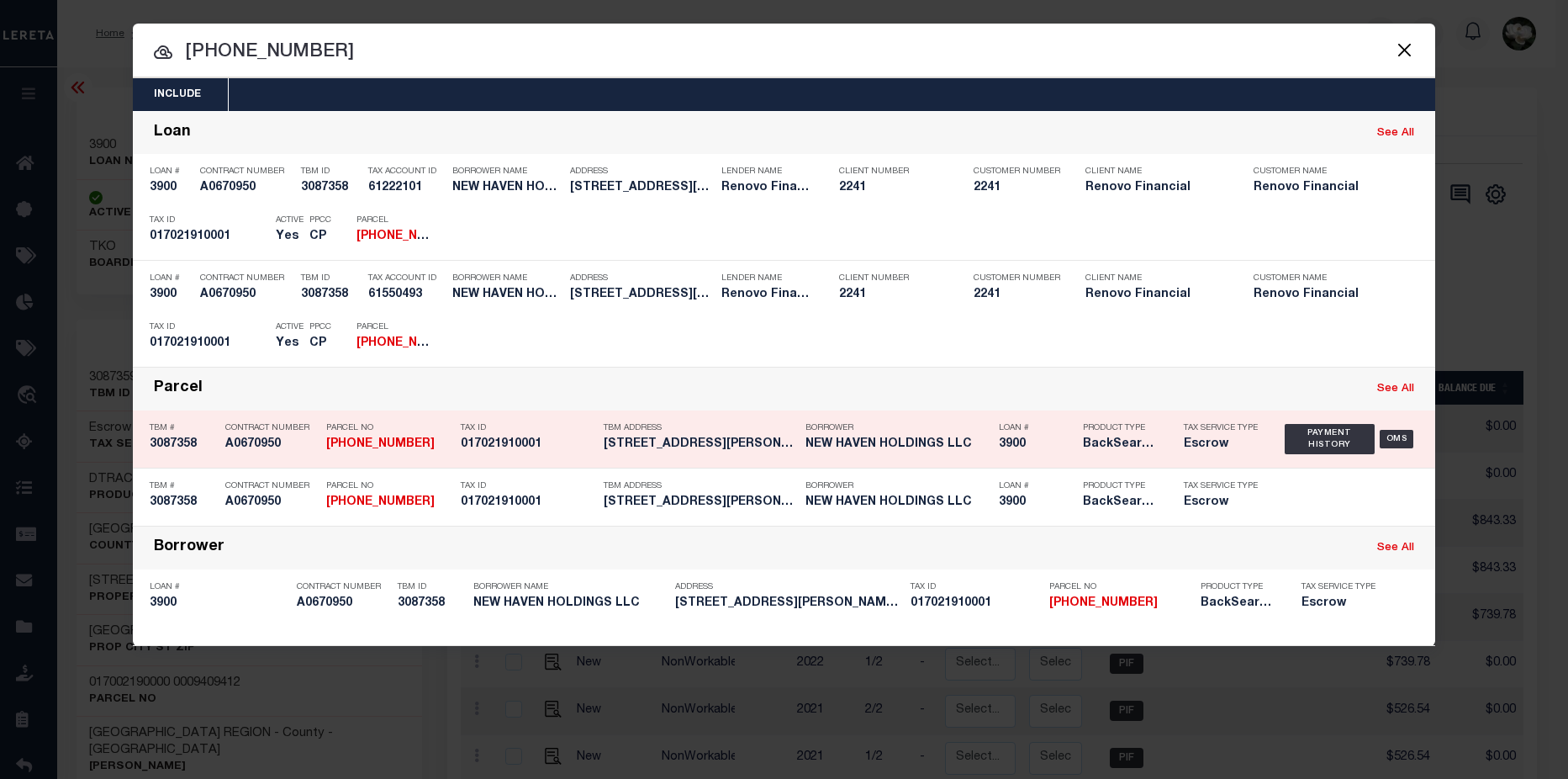
click at [951, 446] on h5 "NEW HAVEN HOLDINGS LLC" at bounding box center [898, 445] width 185 height 14
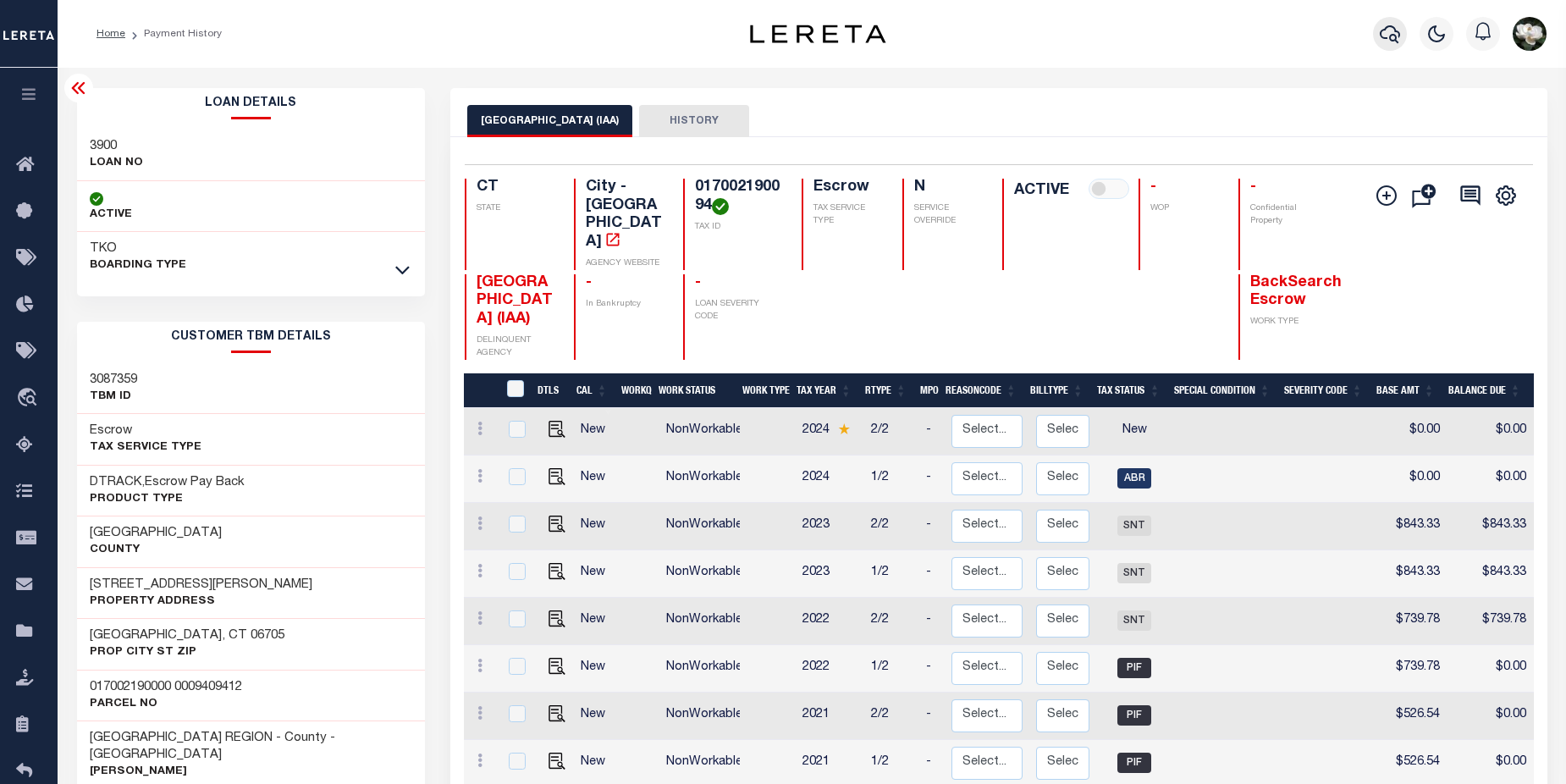
click at [1400, 38] on icon "button" at bounding box center [1390, 33] width 21 height 21
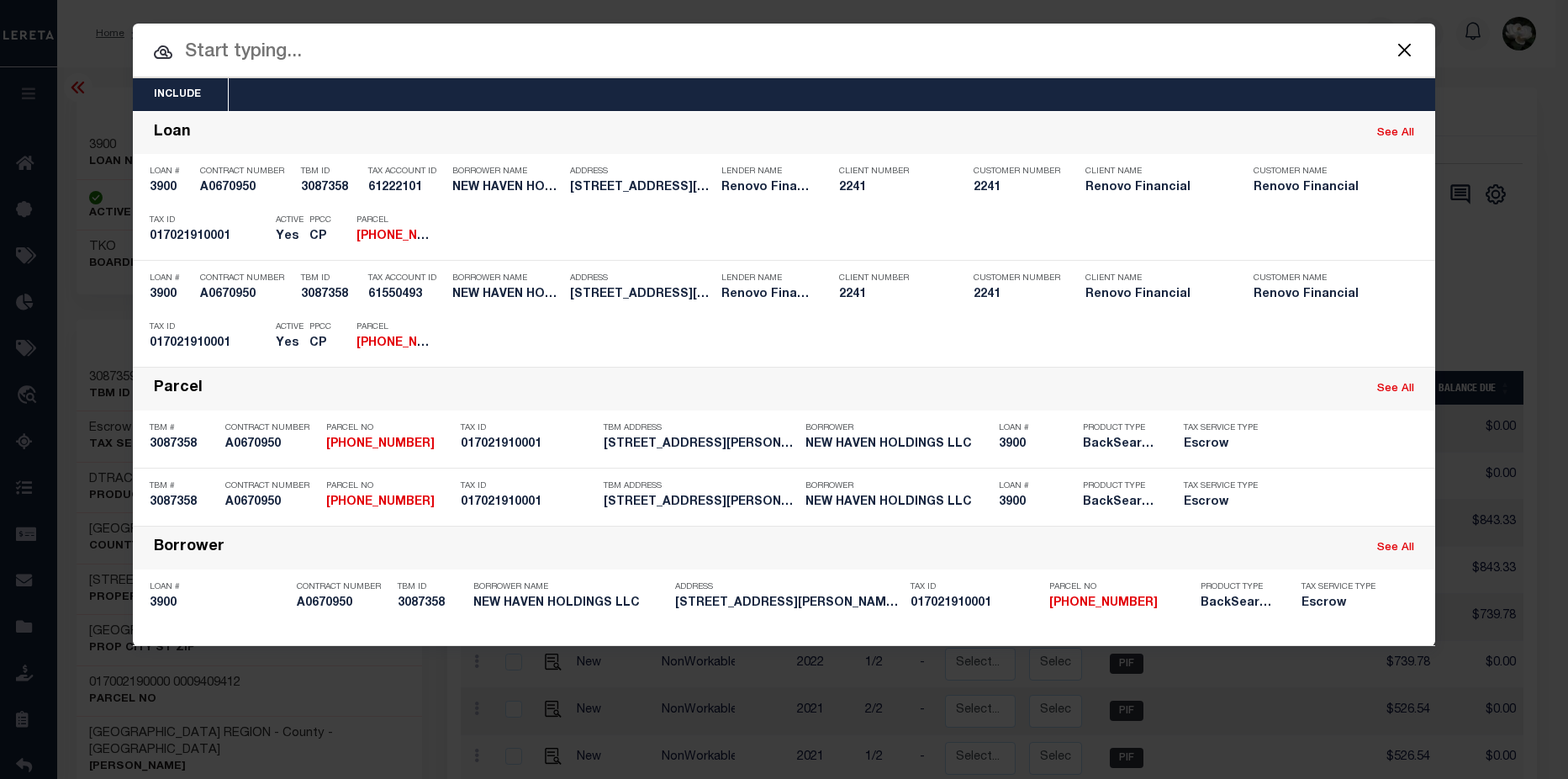
click at [493, 50] on input "text" at bounding box center [784, 52] width 1303 height 30
paste input "0170-2191-0001"
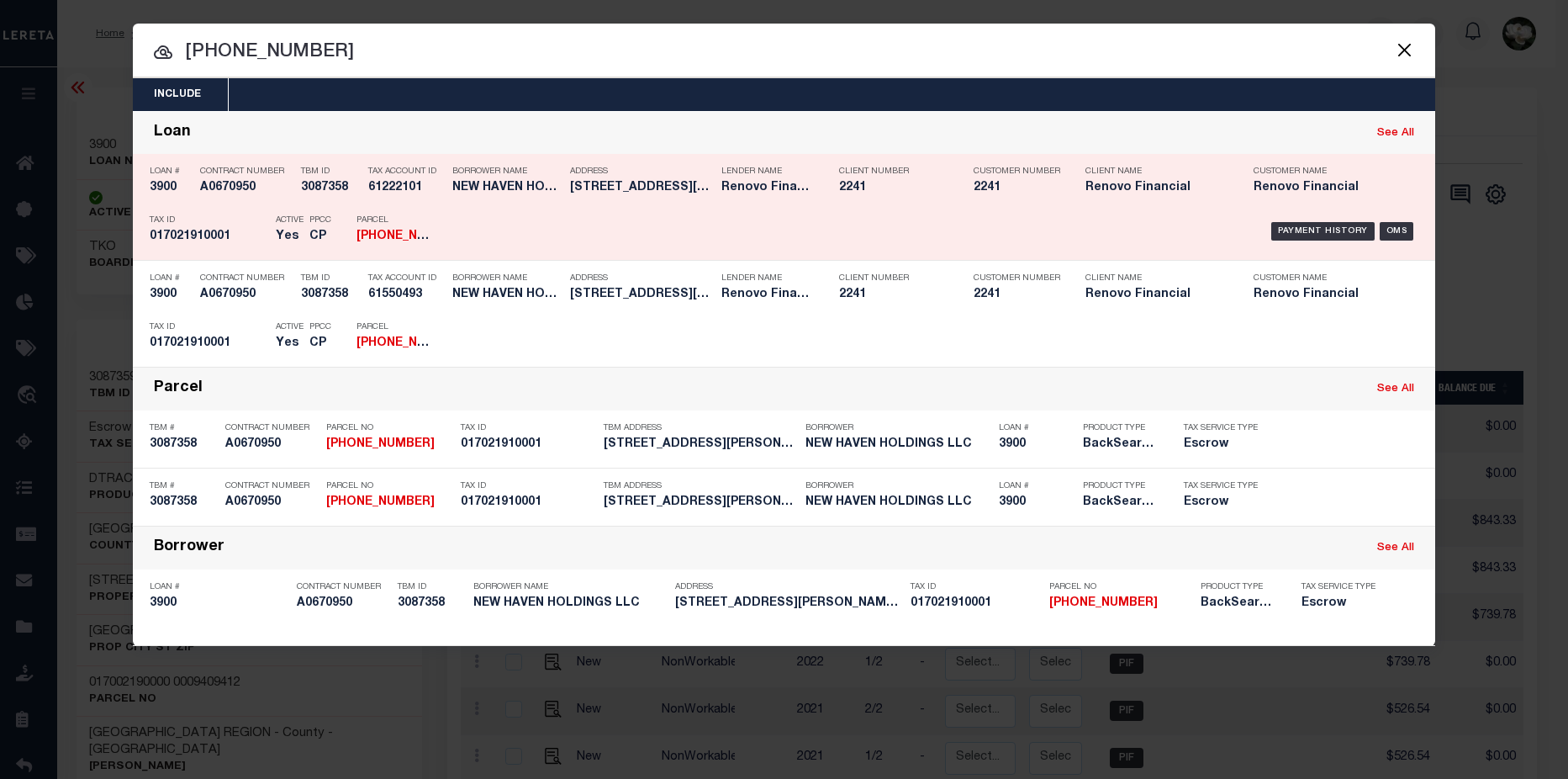
type input "0170-2191-0001"
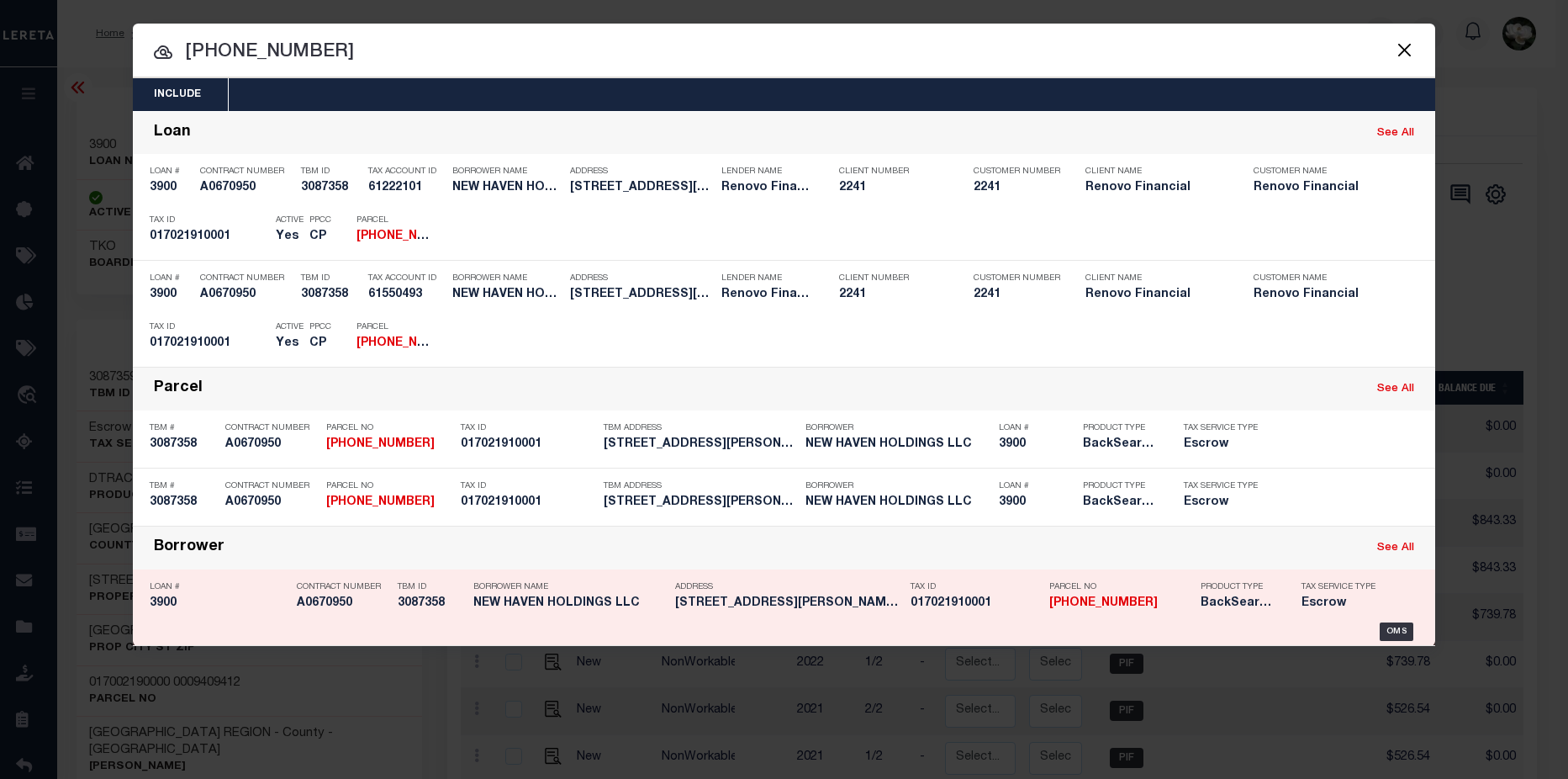
click at [910, 610] on div "Tax ID 017021910001" at bounding box center [967, 598] width 139 height 48
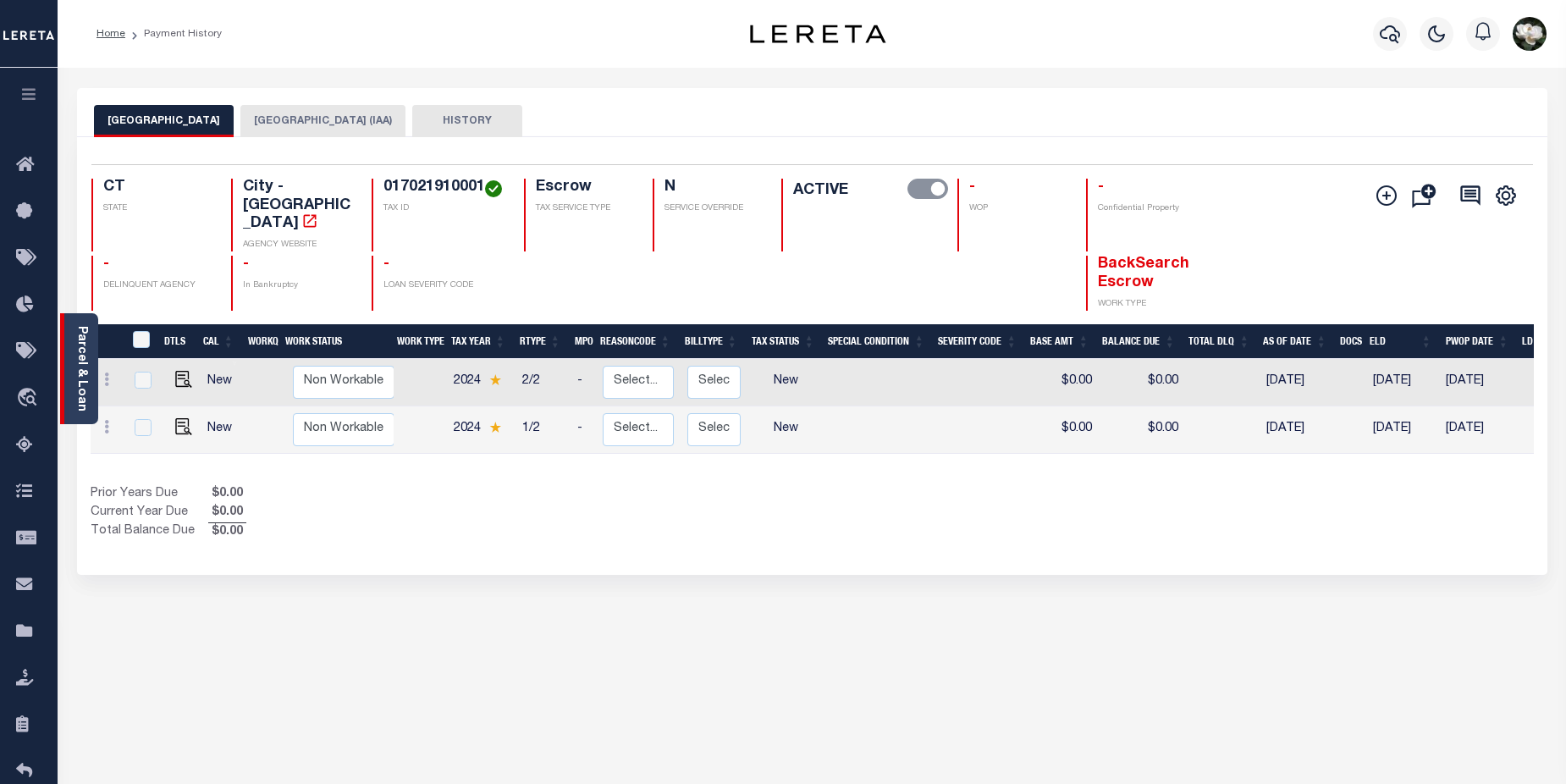
click at [69, 390] on div "Parcel & Loan" at bounding box center [79, 368] width 38 height 111
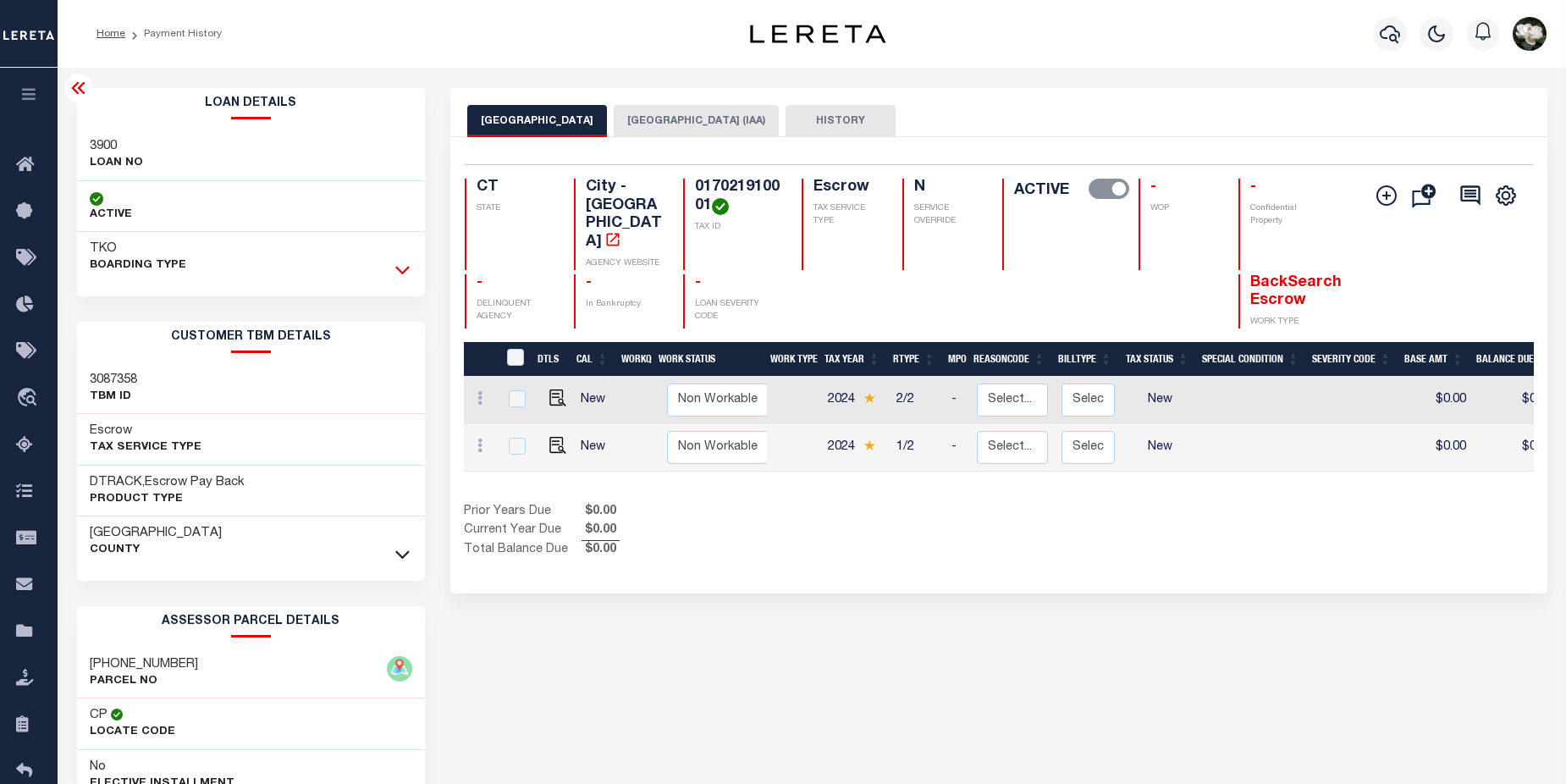
click at [404, 270] on icon at bounding box center [403, 270] width 14 height 18
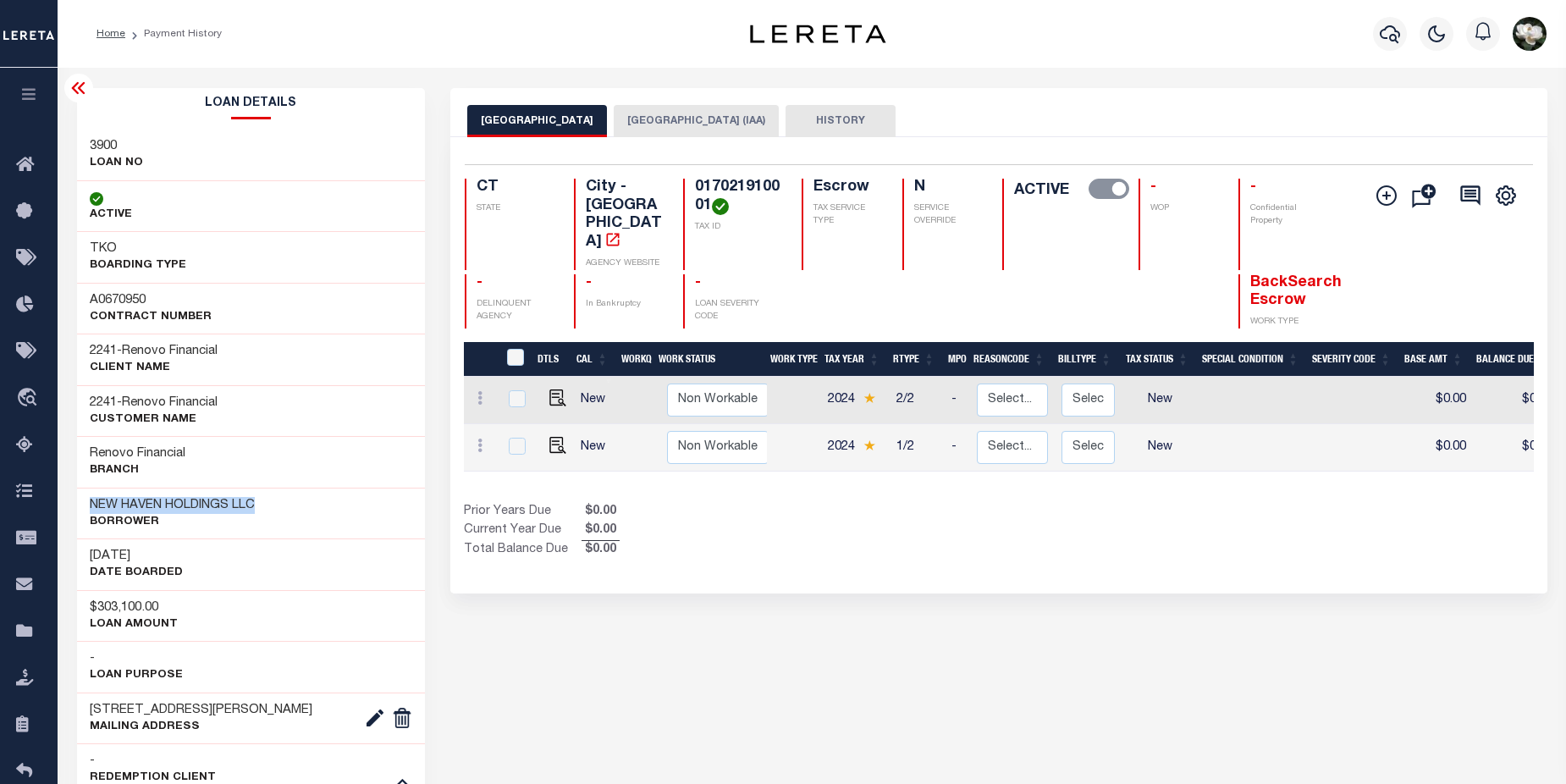
drag, startPoint x: 87, startPoint y: 506, endPoint x: 274, endPoint y: 503, distance: 187.0
click at [274, 503] on div "NEW HAVEN HOLDINGS LLC Borrower" at bounding box center [251, 512] width 348 height 51
copy h3 "NEW HAVEN HOLDINGS LLC"
click at [368, 567] on div "[DATE] DATE BOARDED" at bounding box center [251, 564] width 348 height 51
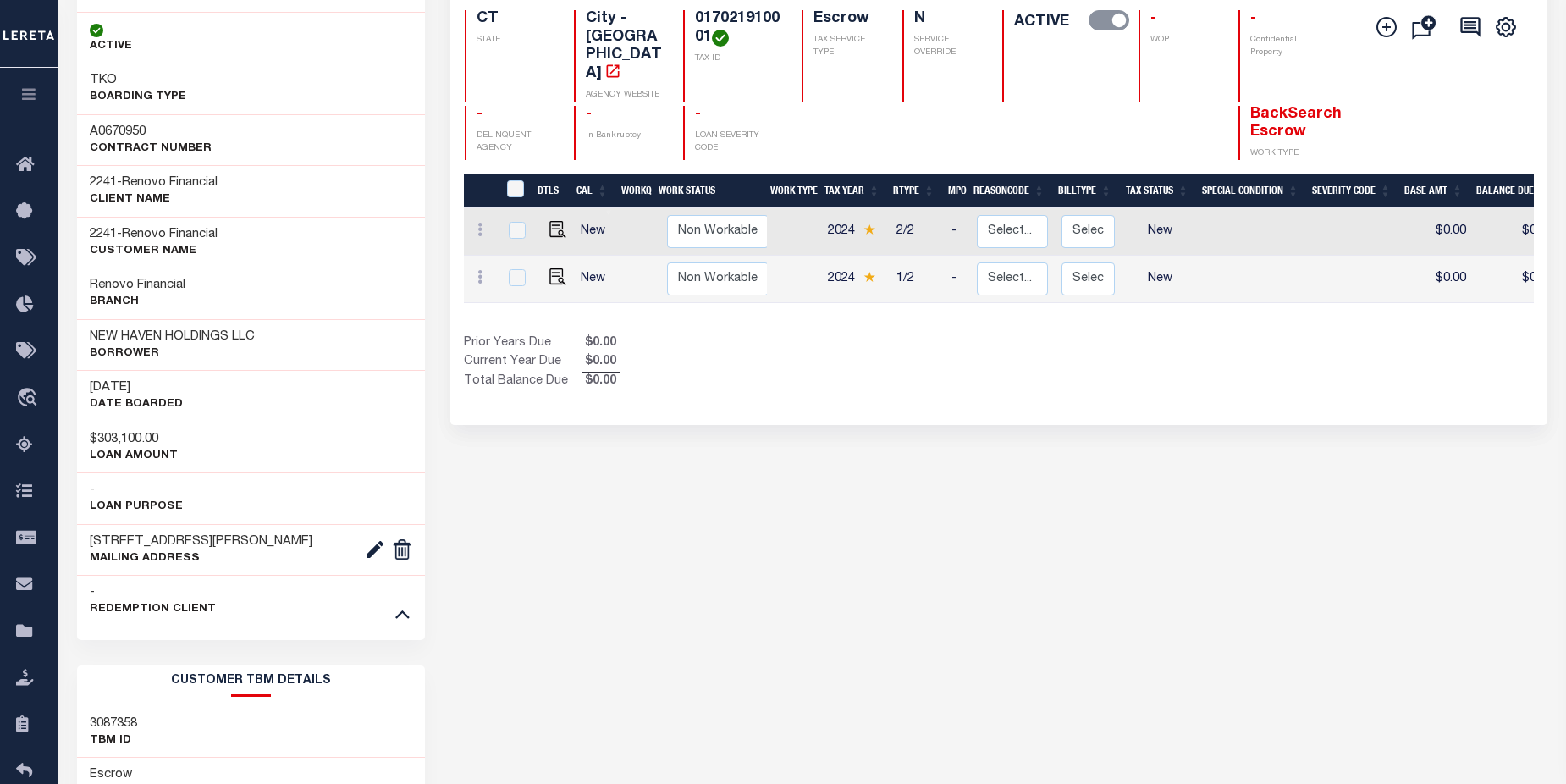
scroll to position [85, 0]
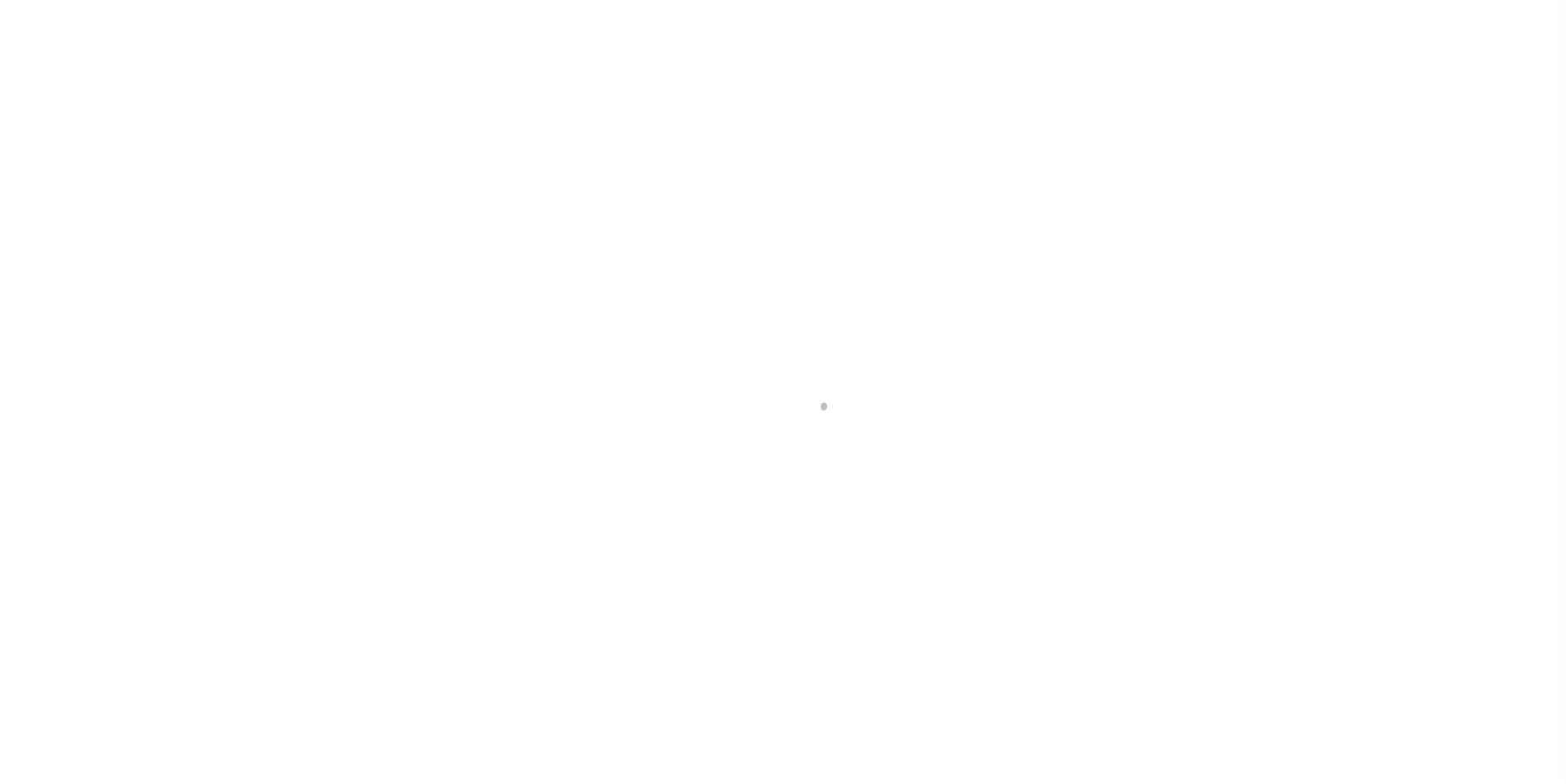
select select "Escrow"
type input "[STREET_ADDRESS][PERSON_NAME]"
type input "017021910000 0000100017"
type input "[GEOGRAPHIC_DATA], CT 06705"
type input "a0k2L00001UbnAB"
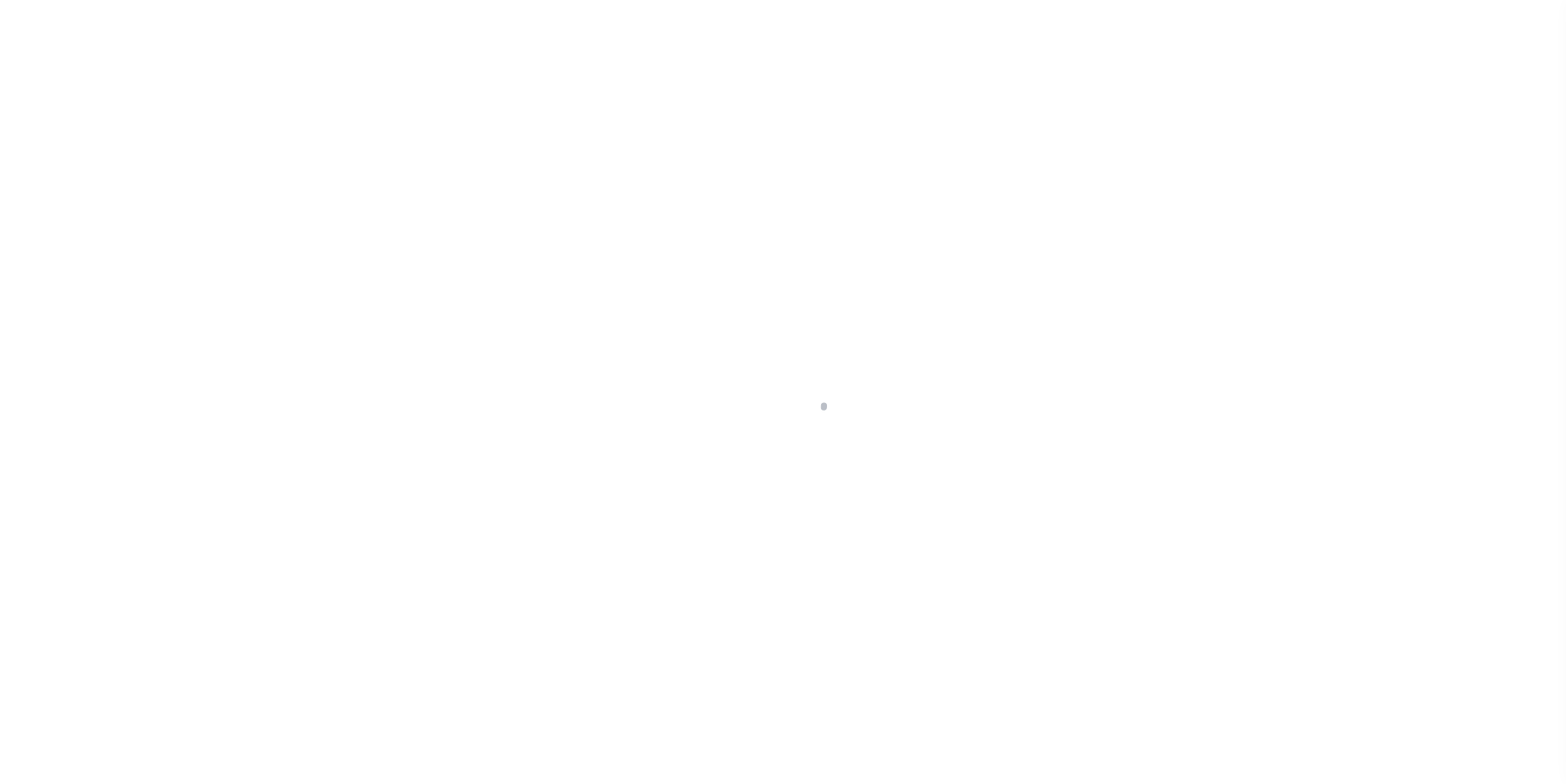
type input "CT"
select select
select select "25066"
select select
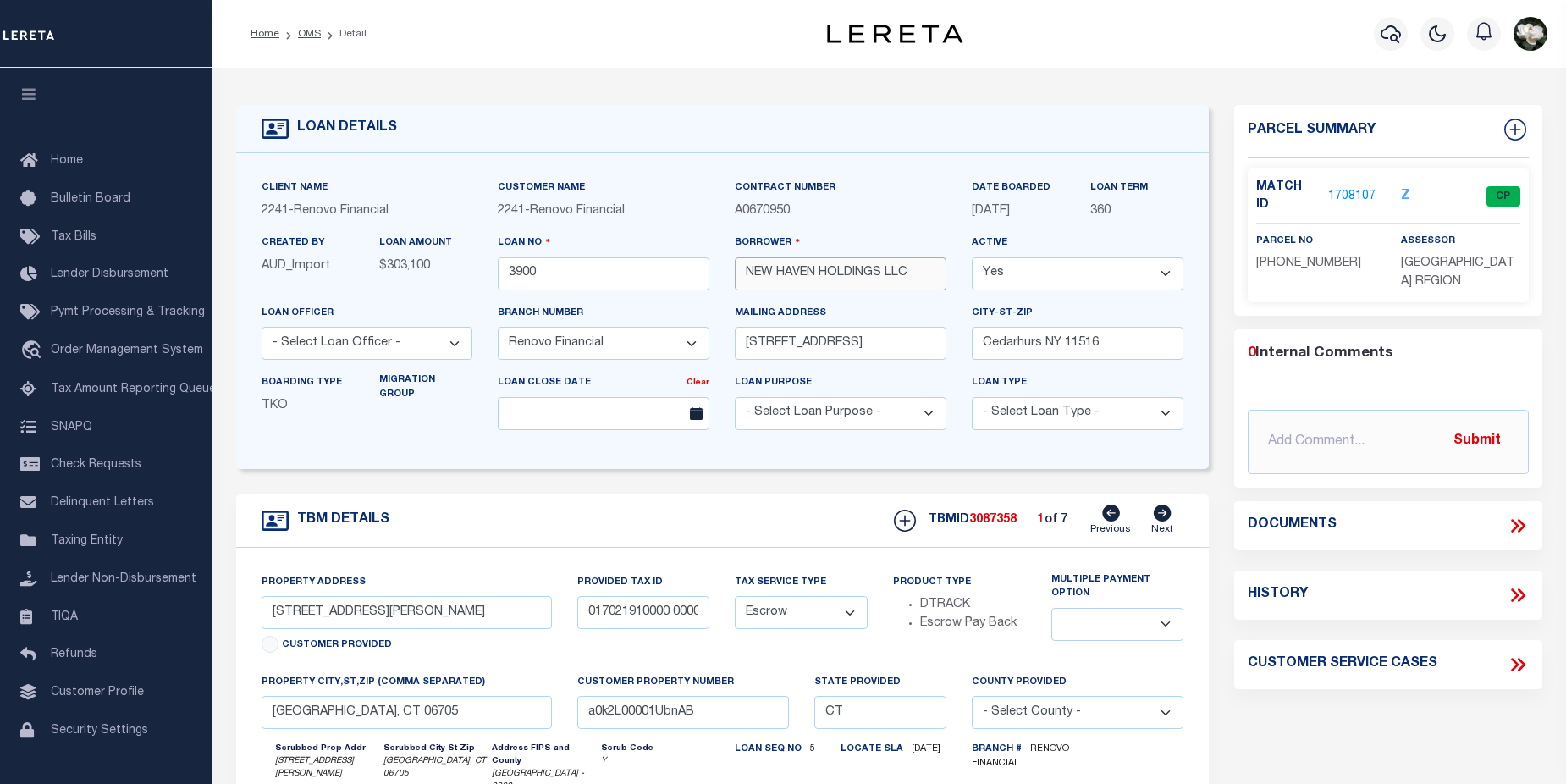
drag, startPoint x: 738, startPoint y: 275, endPoint x: 914, endPoint y: 273, distance: 176.0
click at [914, 273] on input "NEW HAVEN HOLDINGS LLC" at bounding box center [840, 273] width 211 height 33
drag, startPoint x: 457, startPoint y: 625, endPoint x: 237, endPoint y: 618, distance: 220.1
click at [237, 618] on div "Property Address 106 Wakelee Road Unit 17 Customer Provided Provided Tax ID 017…" at bounding box center [723, 769] width 974 height 442
click at [1383, 31] on icon "button" at bounding box center [1391, 33] width 21 height 21
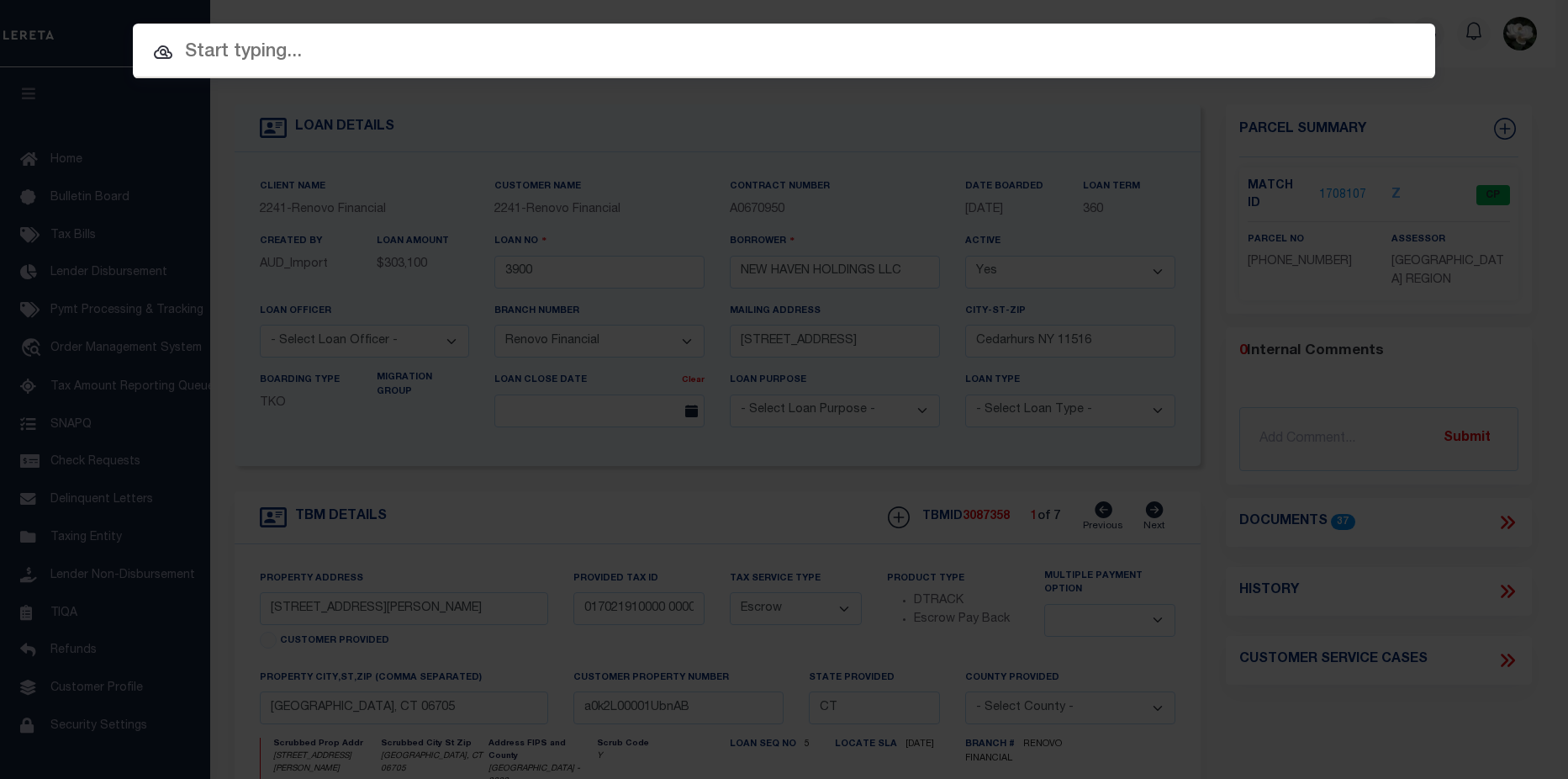
click at [567, 41] on input "text" at bounding box center [784, 52] width 1303 height 30
paste input "0206-0450-0002"
type input "0206-0450-0002"
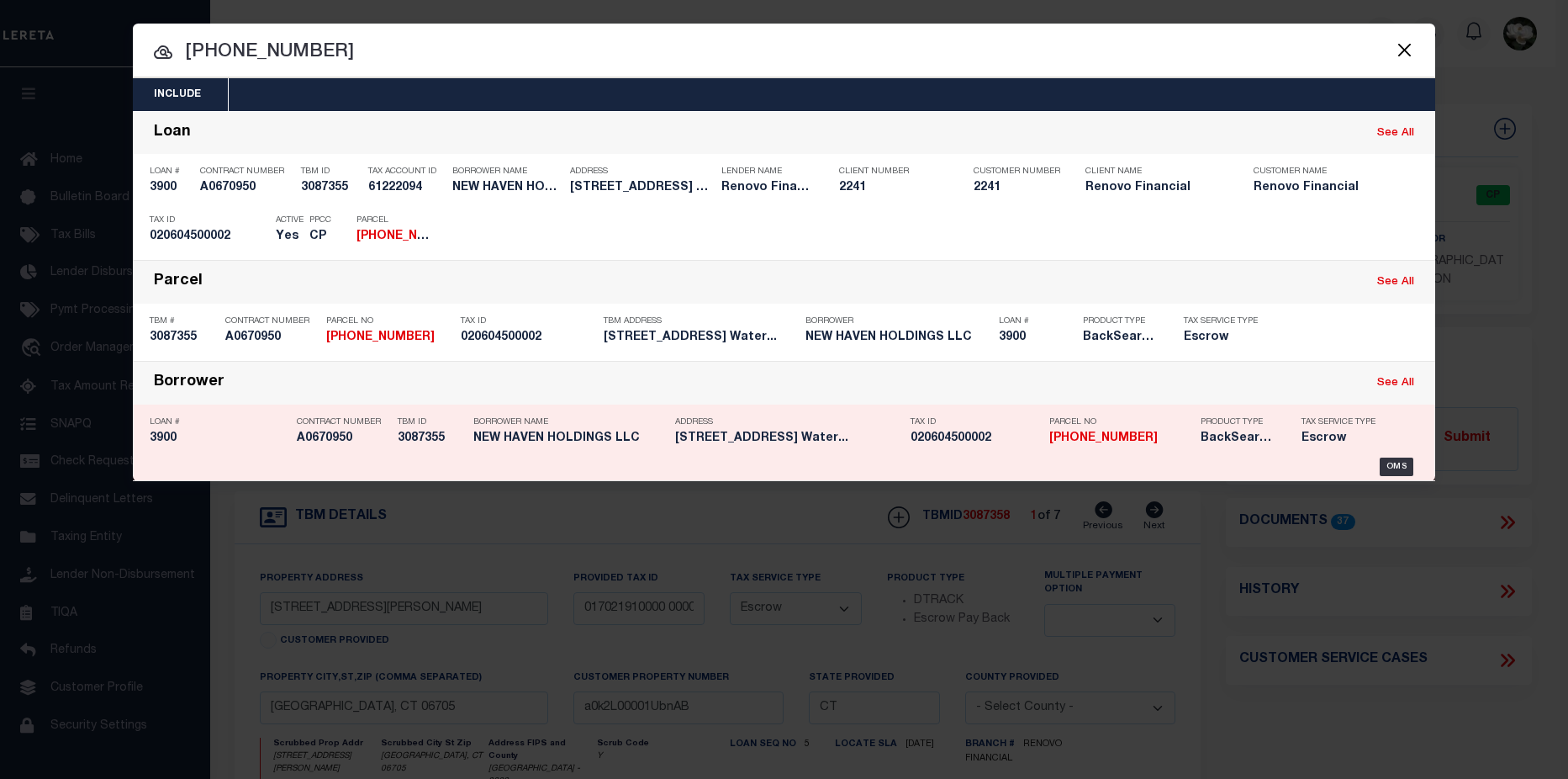
click at [838, 446] on h5 "29 Preston Terrace Unit 7 Water..." at bounding box center [788, 438] width 227 height 14
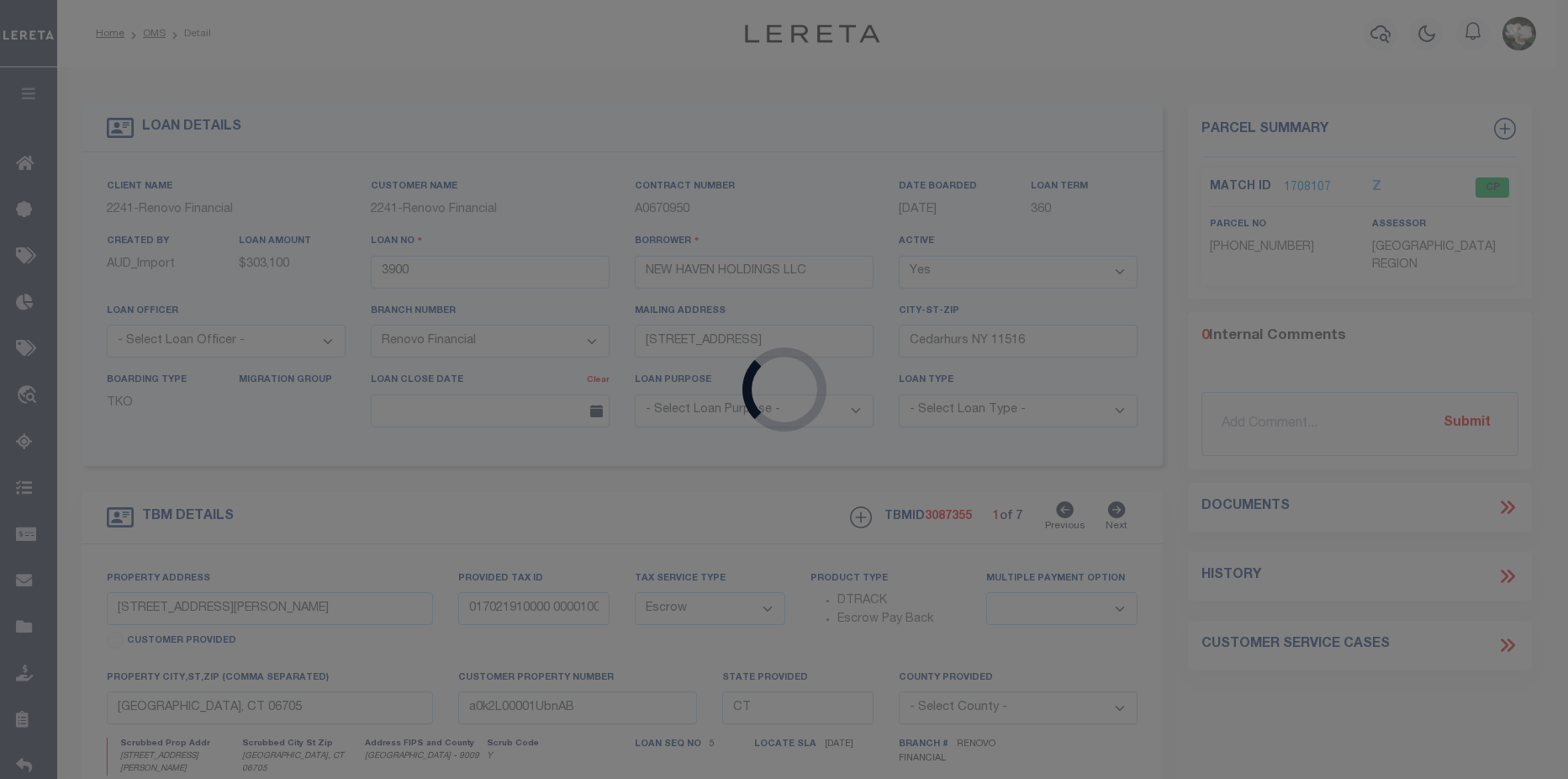
type input "29 Preston Terrace Unit 7"
type input "a0k2L00001UbnA1"
select select
select select "25066"
select select
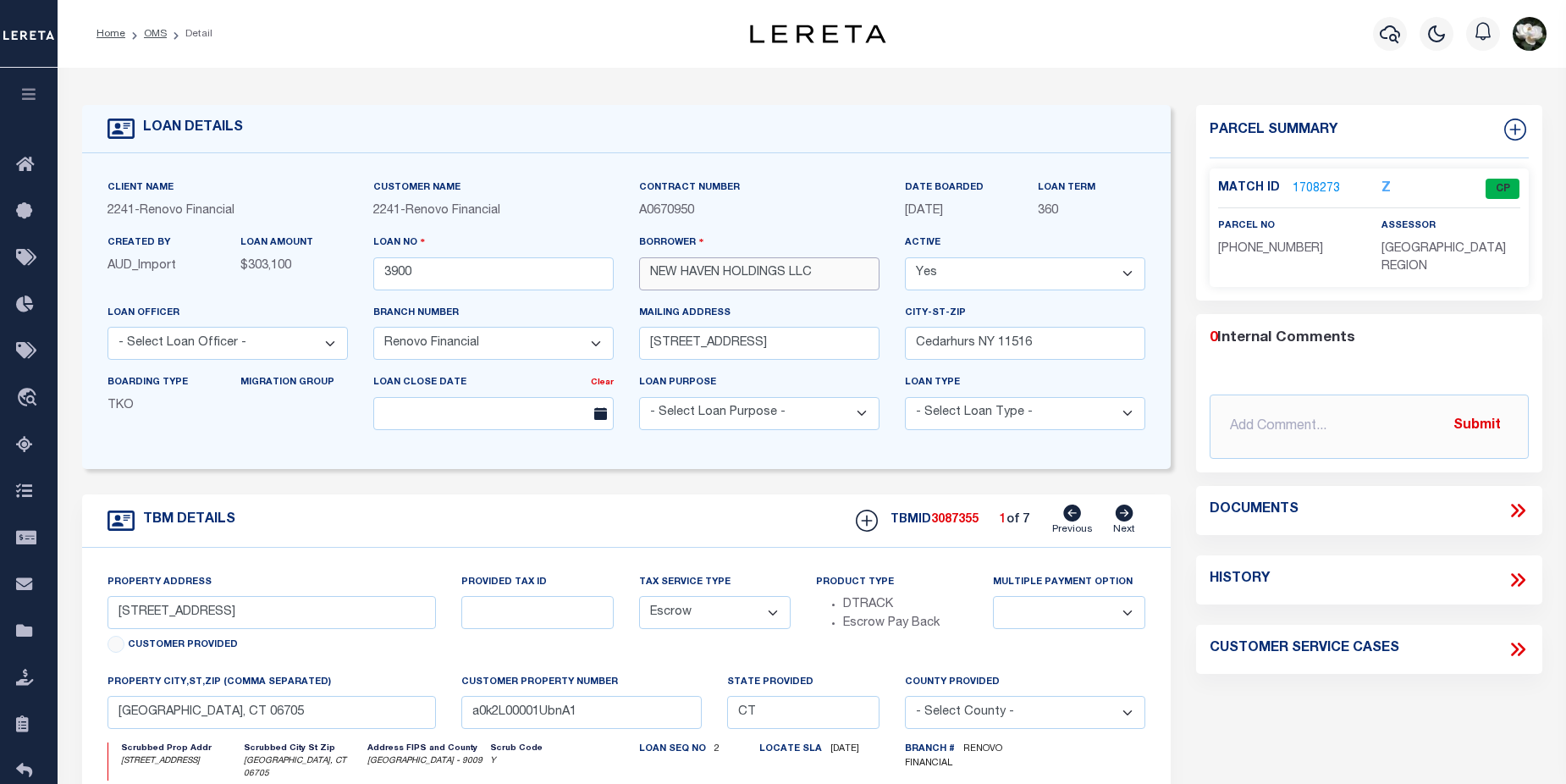
drag, startPoint x: 832, startPoint y: 277, endPoint x: 645, endPoint y: 277, distance: 187.0
click at [645, 277] on input "NEW HAVEN HOLDINGS LLC" at bounding box center [759, 273] width 240 height 33
drag, startPoint x: 306, startPoint y: 608, endPoint x: 108, endPoint y: 611, distance: 198.0
click at [108, 611] on input "29 Preston Terrace Unit 7" at bounding box center [272, 612] width 329 height 33
click at [1398, 44] on icon "button" at bounding box center [1390, 33] width 21 height 21
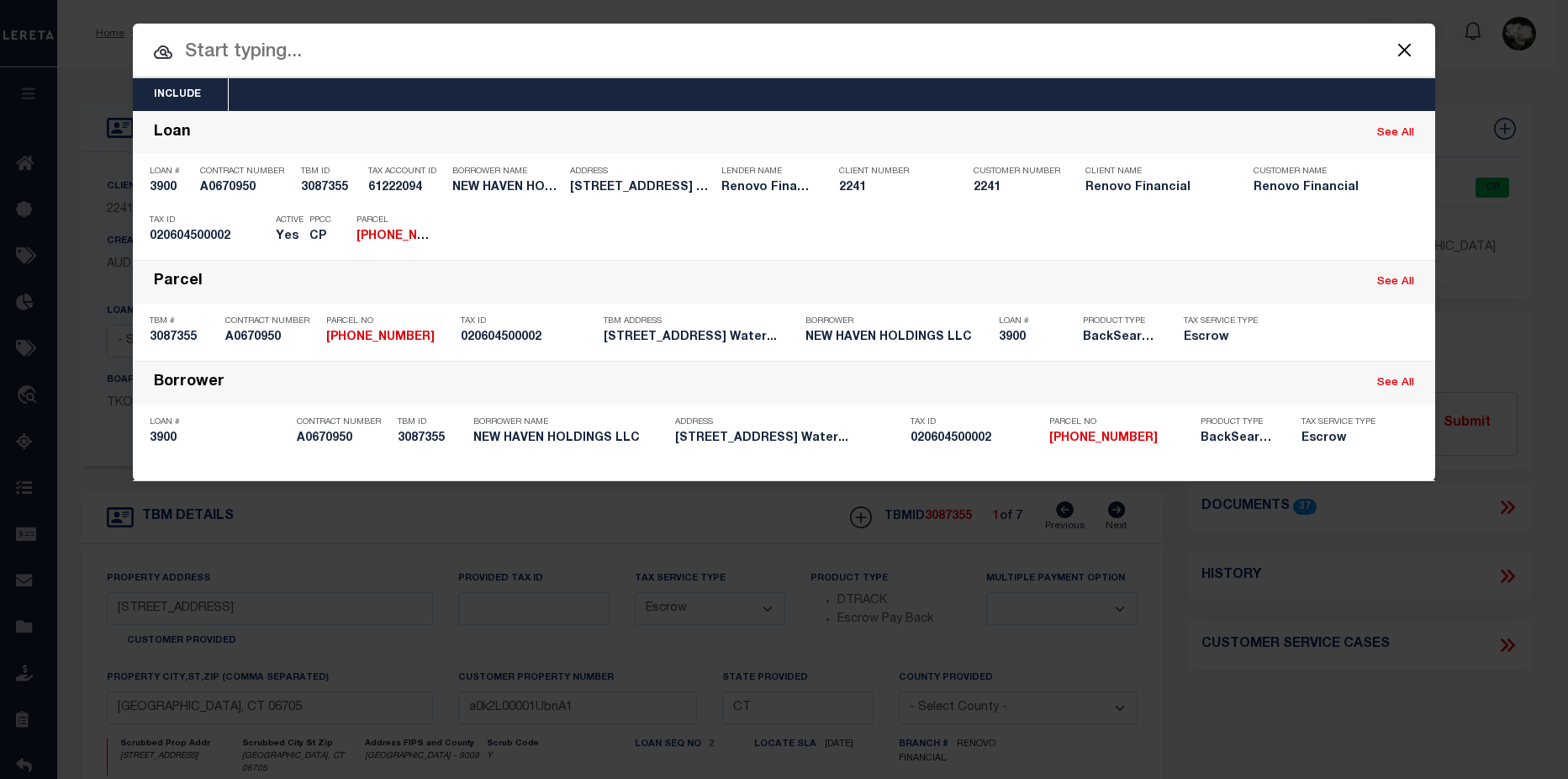
click at [443, 56] on input "text" at bounding box center [784, 52] width 1303 height 30
click at [440, 56] on input "text" at bounding box center [784, 52] width 1303 height 30
paste input "0307-0409-0541"
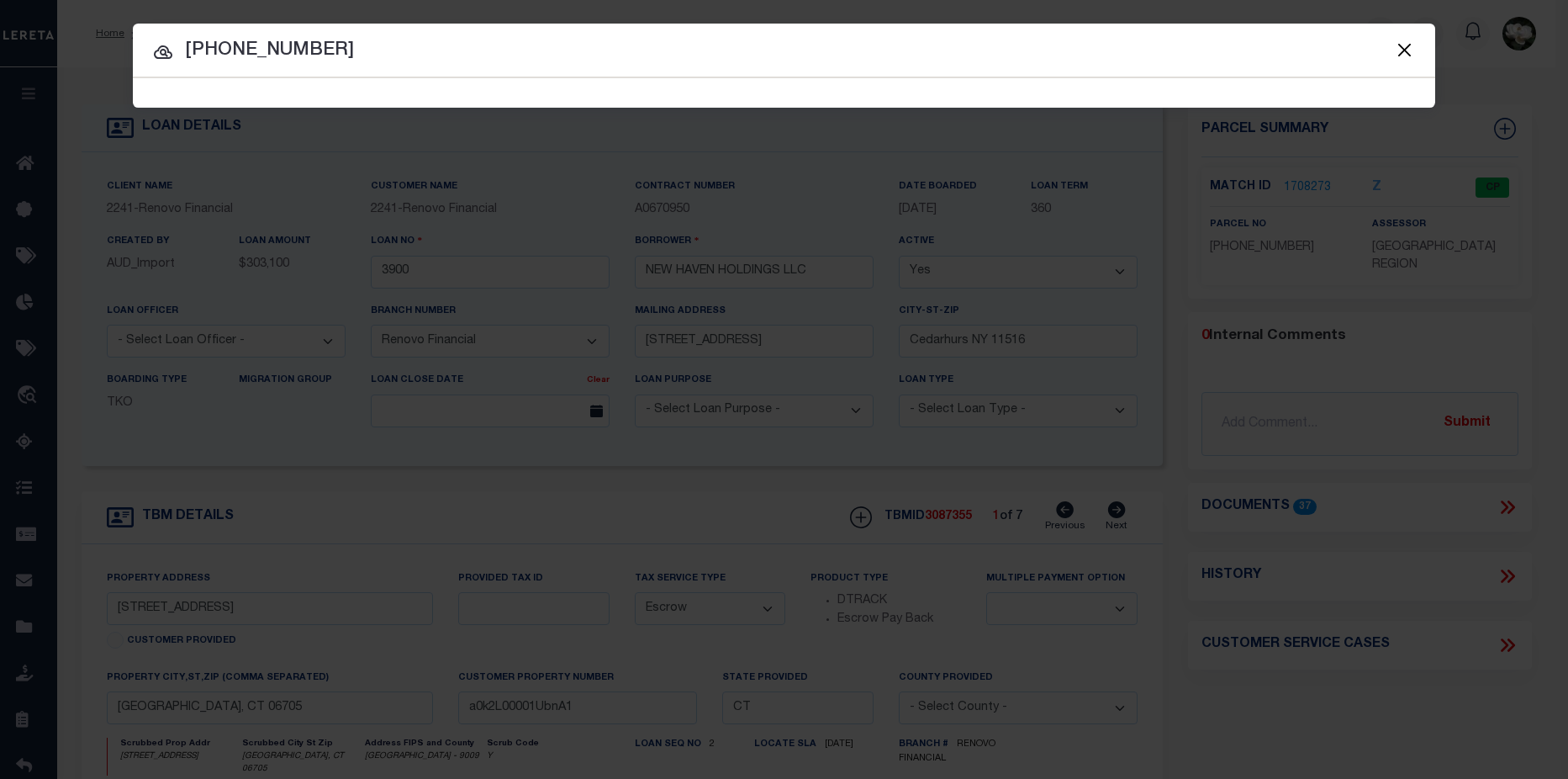
type input "0307-0409-0541"
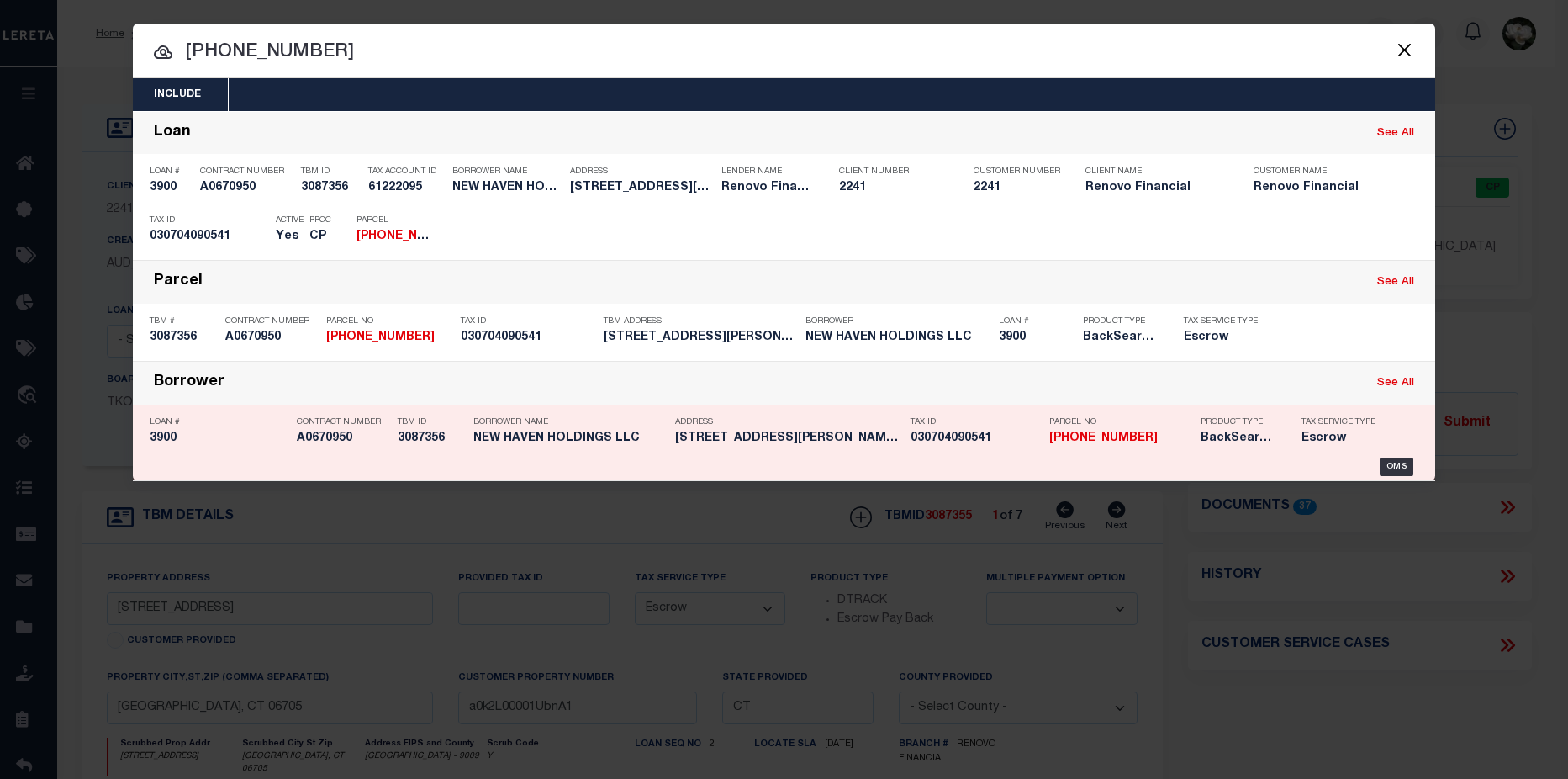
click at [777, 445] on h5 "541 Pierpont Road Unit 541-6 Wa..." at bounding box center [788, 438] width 227 height 14
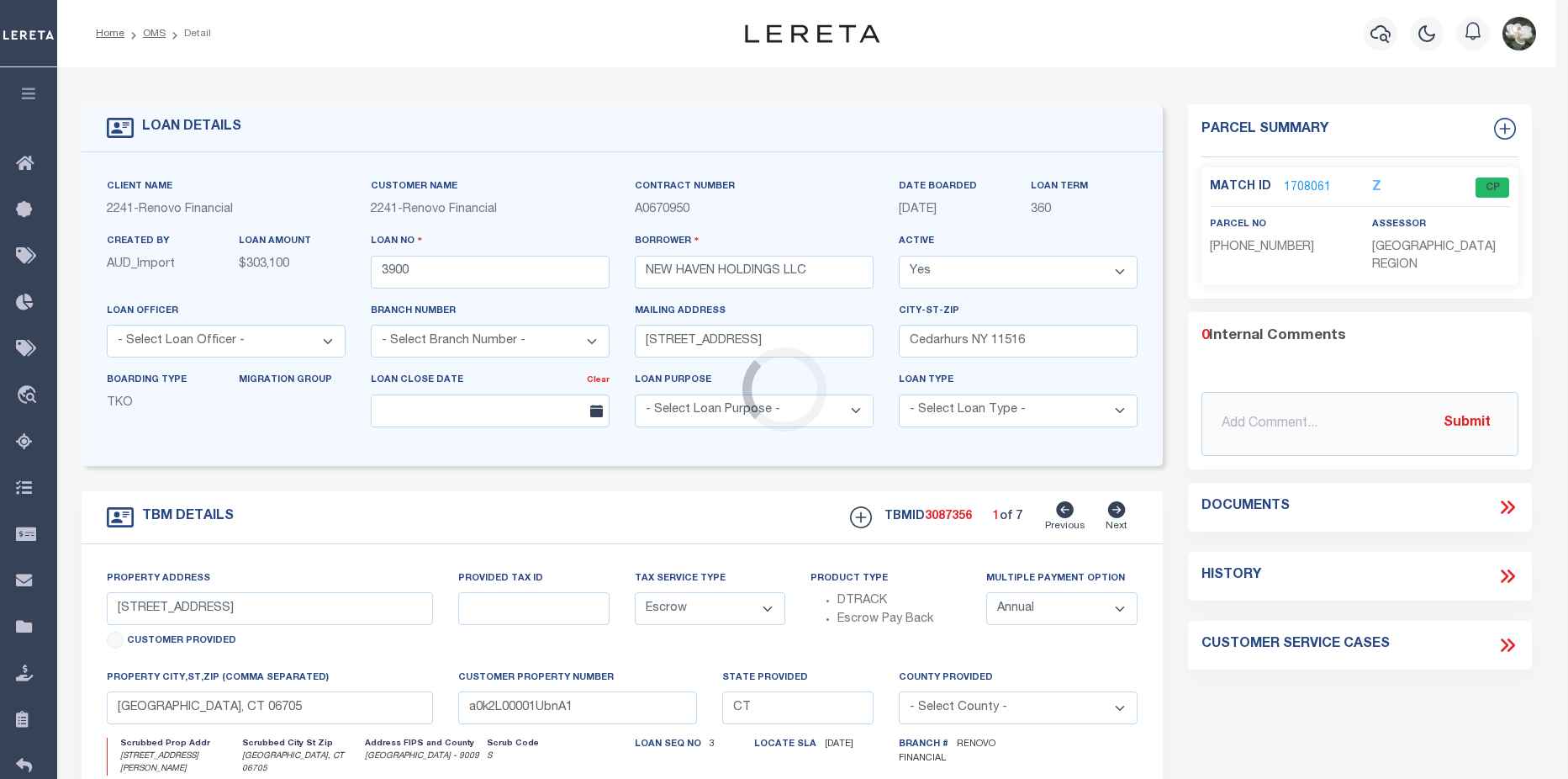
select select "25066"
type input "541 Pierpont Road Unit 541-6"
type input "030704090000 0054100006"
select select
type input "a0k2L00001Ubn9w"
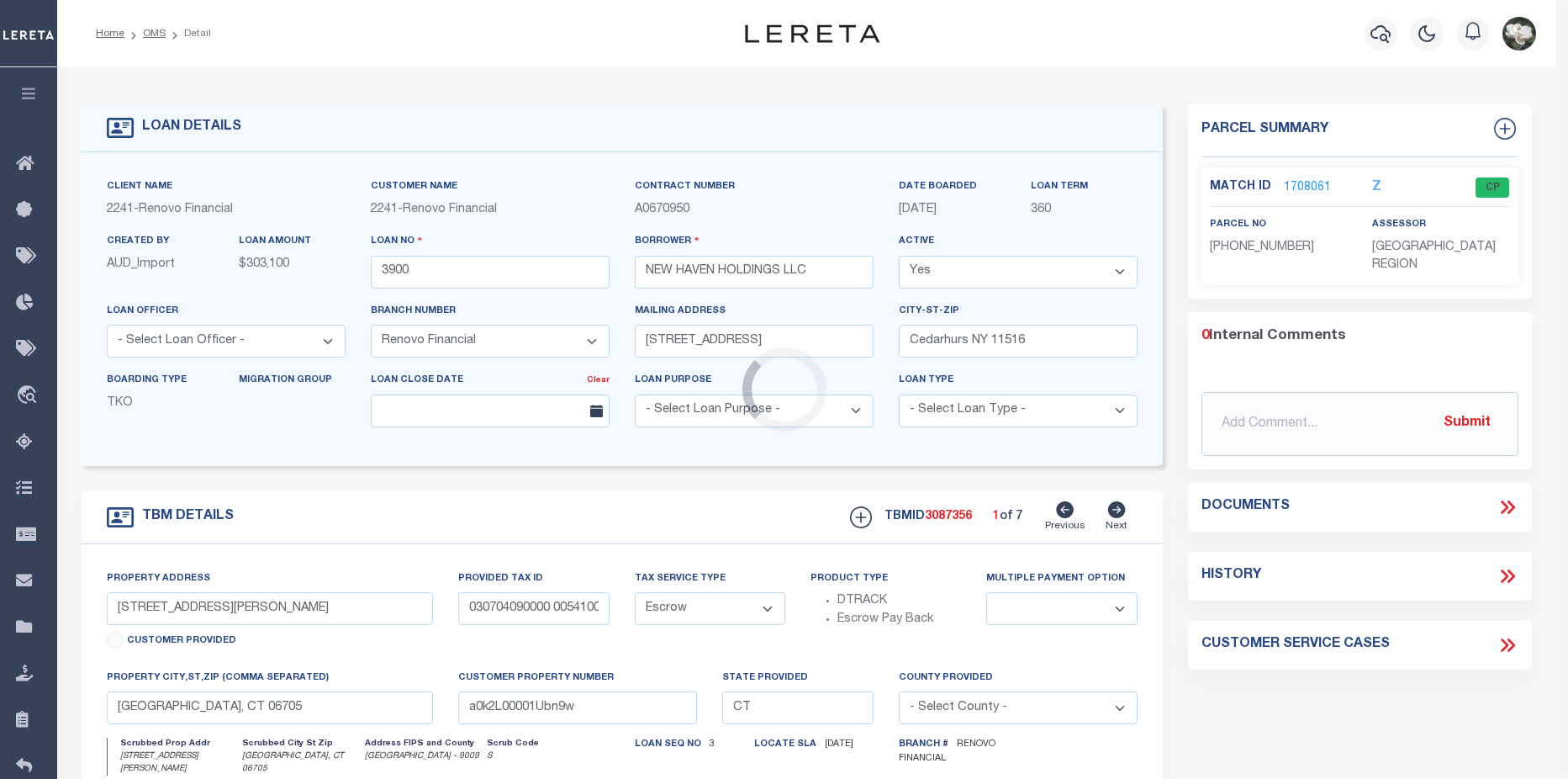
select select
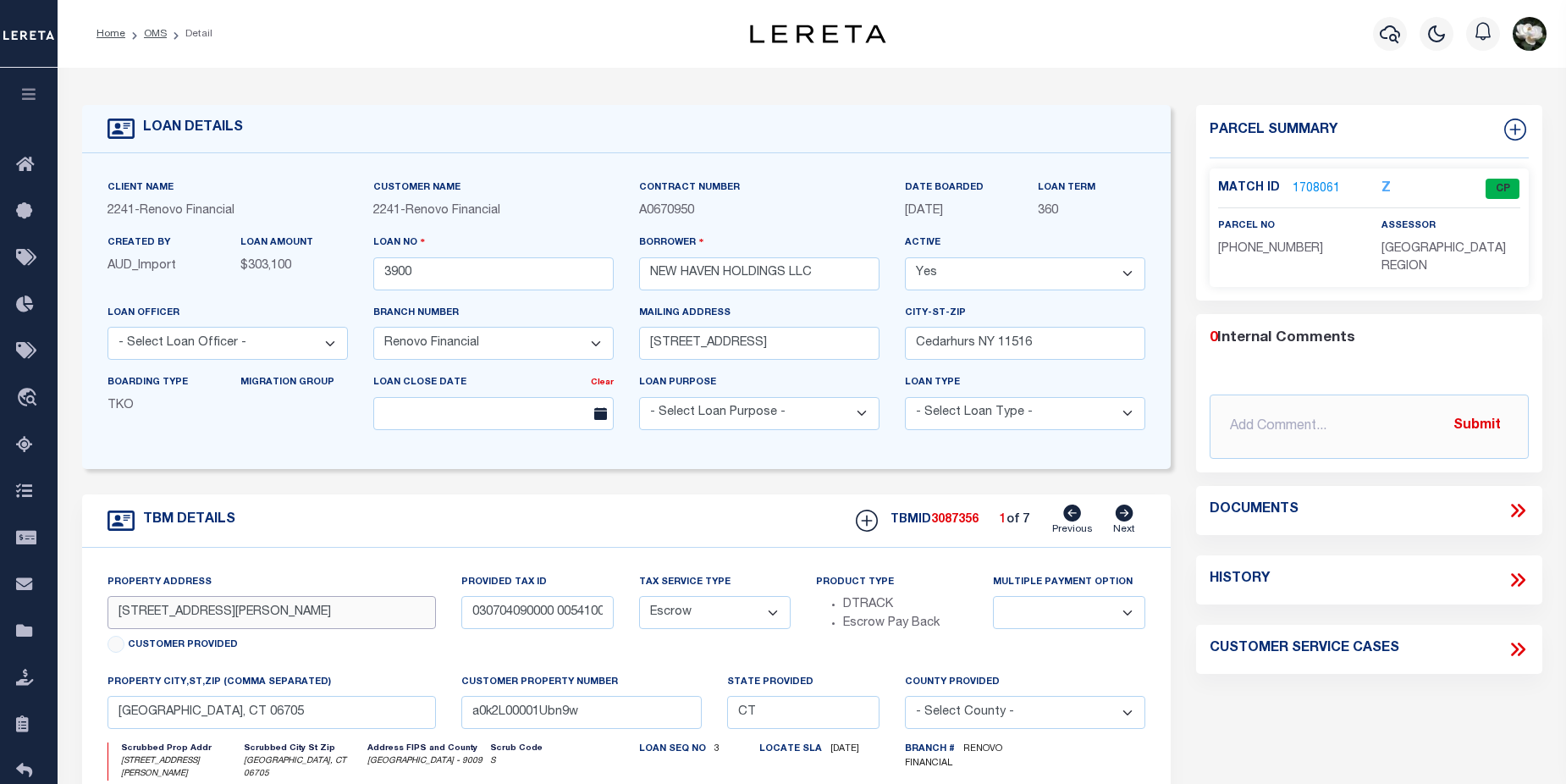
drag, startPoint x: 310, startPoint y: 612, endPoint x: 86, endPoint y: 622, distance: 224.2
click at [86, 622] on div "Property Address 541 Pierpont Road Unit 541-6 Customer Provided Provided Tax ID…" at bounding box center [626, 762] width 1089 height 429
click at [1383, 28] on icon "button" at bounding box center [1390, 33] width 21 height 21
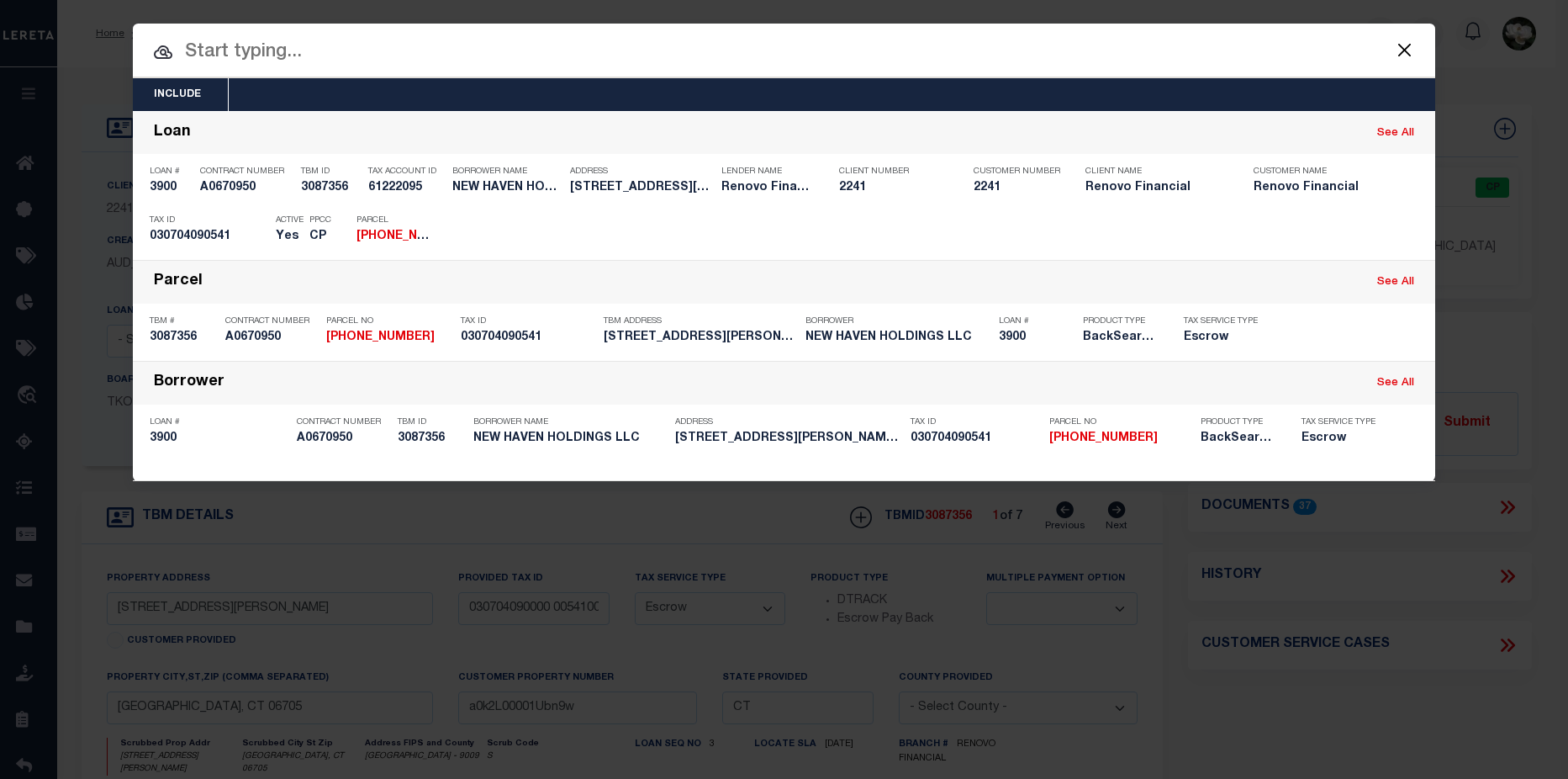
click at [678, 55] on input "text" at bounding box center [784, 52] width 1303 height 30
paste input "[PHONE_NUMBER]"
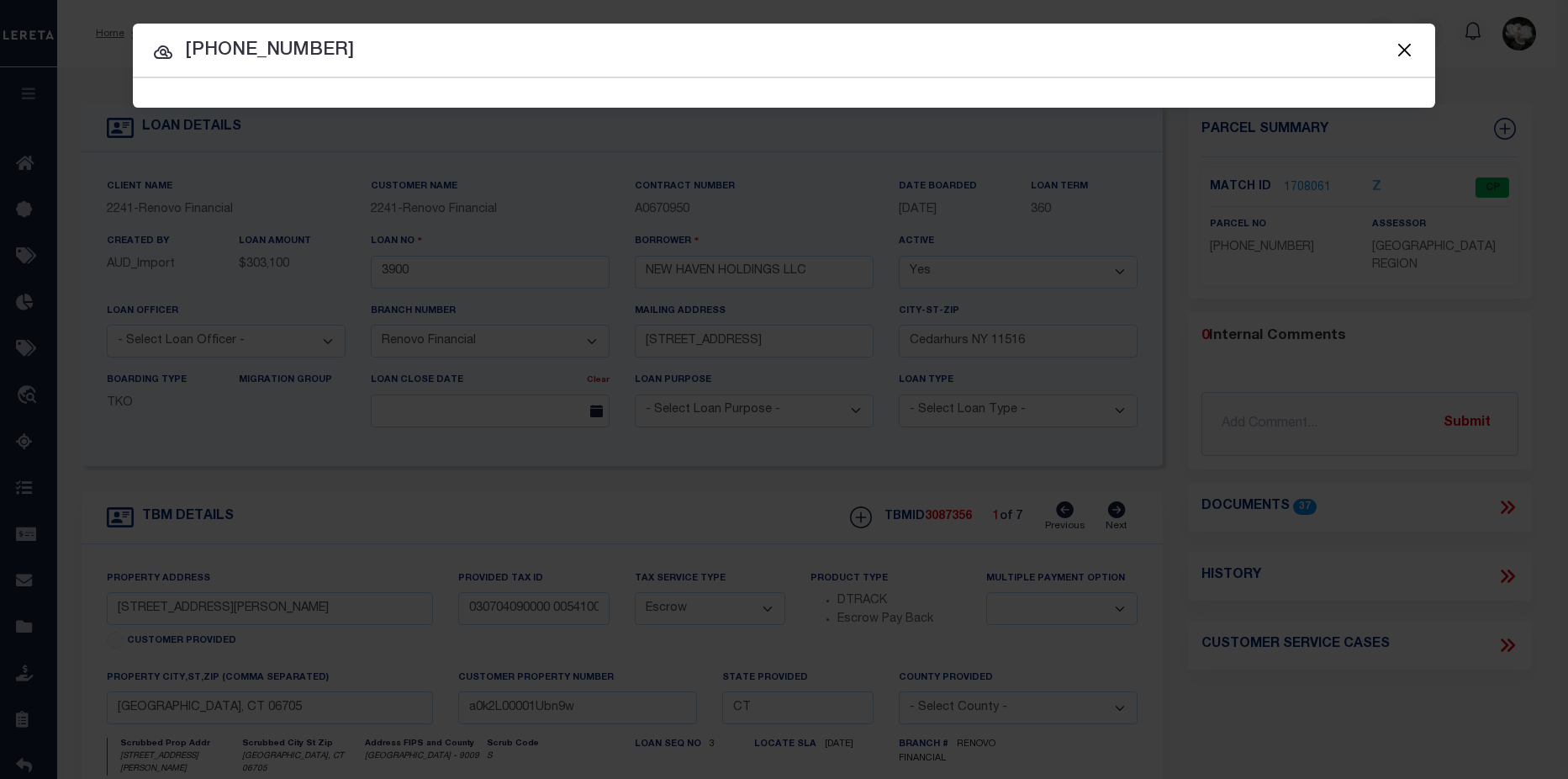
type input "[PHONE_NUMBER]"
click at [481, 40] on input "[PHONE_NUMBER]" at bounding box center [784, 50] width 1303 height 30
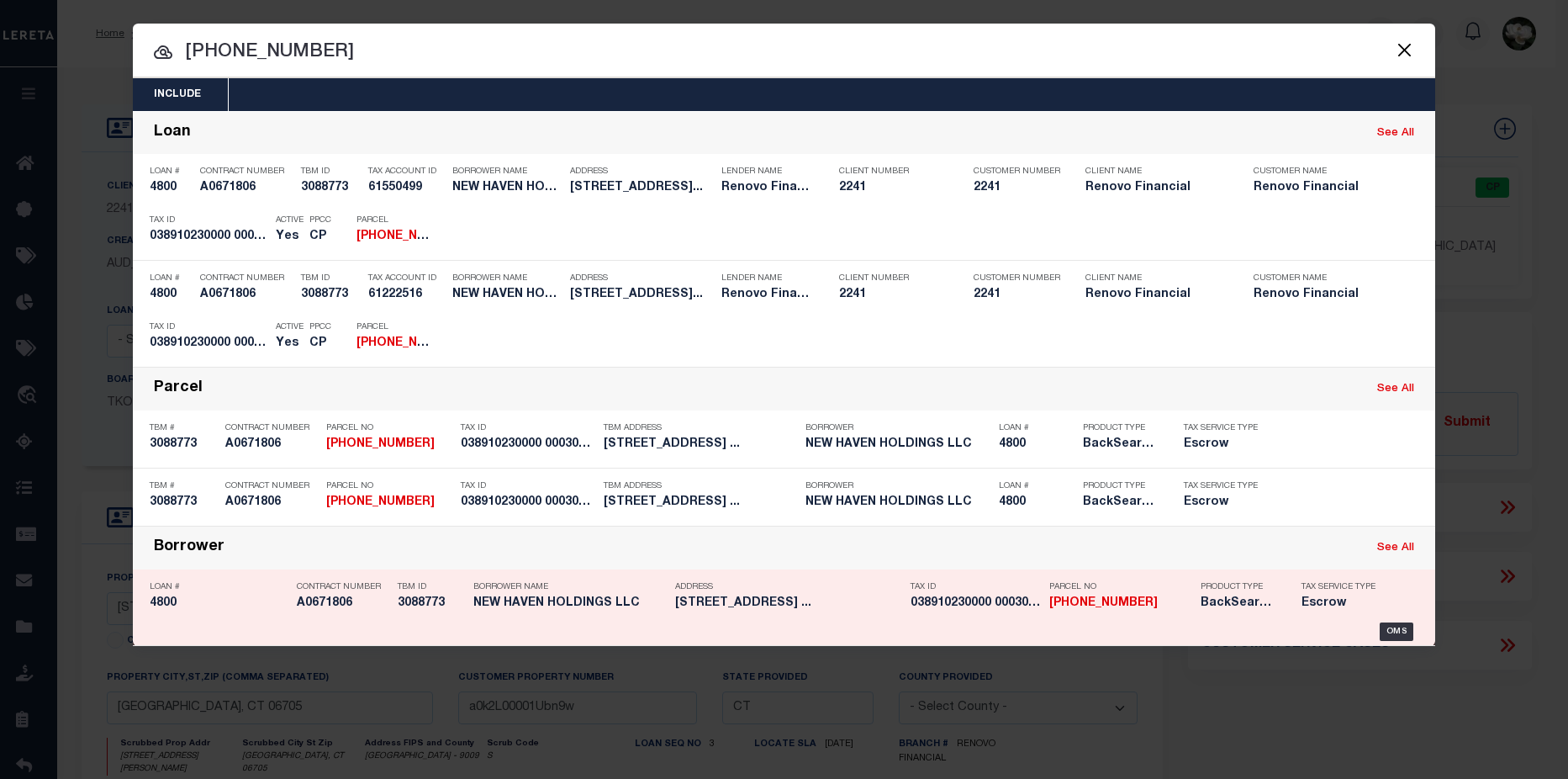
drag, startPoint x: 671, startPoint y: 607, endPoint x: 838, endPoint y: 611, distance: 167.0
click at [838, 611] on div "Address 30 VAIL ST UNIT 30-3 WATERBURY ..." at bounding box center [780, 598] width 236 height 48
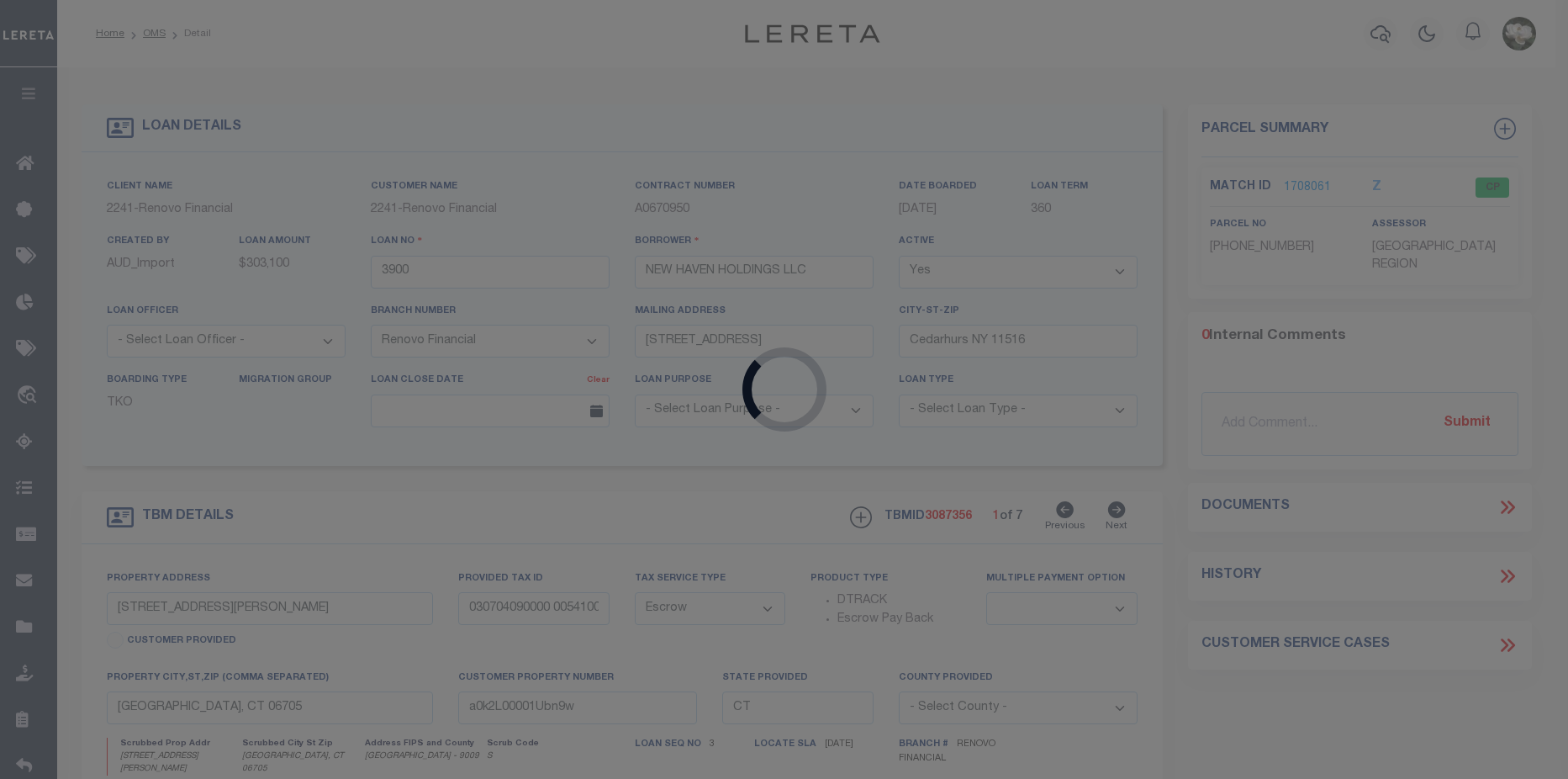
type input "4800"
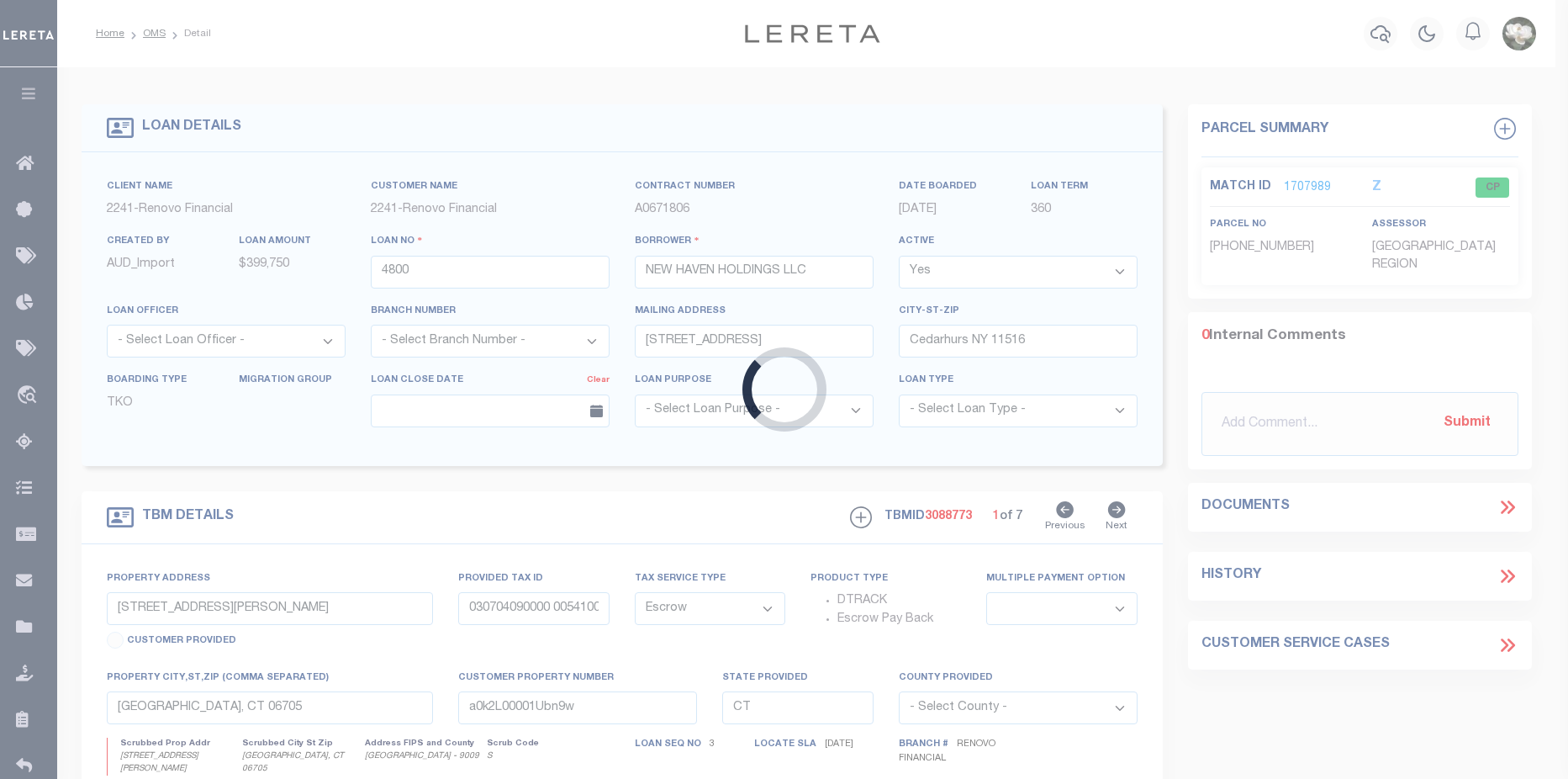
select select "25066"
type input "[STREET_ADDRESS]"
type input "[GEOGRAPHIC_DATA], CT 06706"
type input "a0k2L00001Vm0O7"
type textarea "Situs address change per client audit"
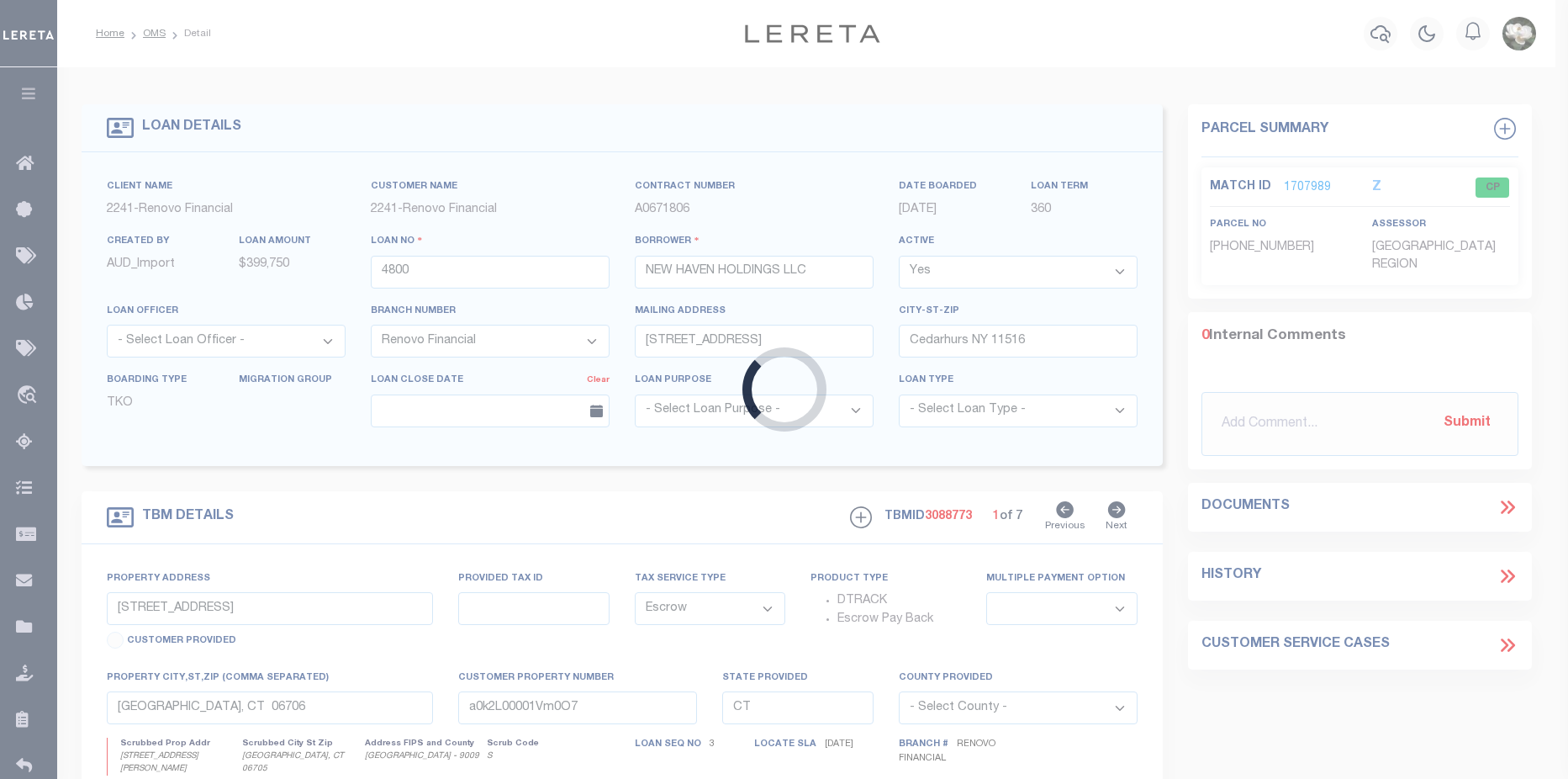
select select
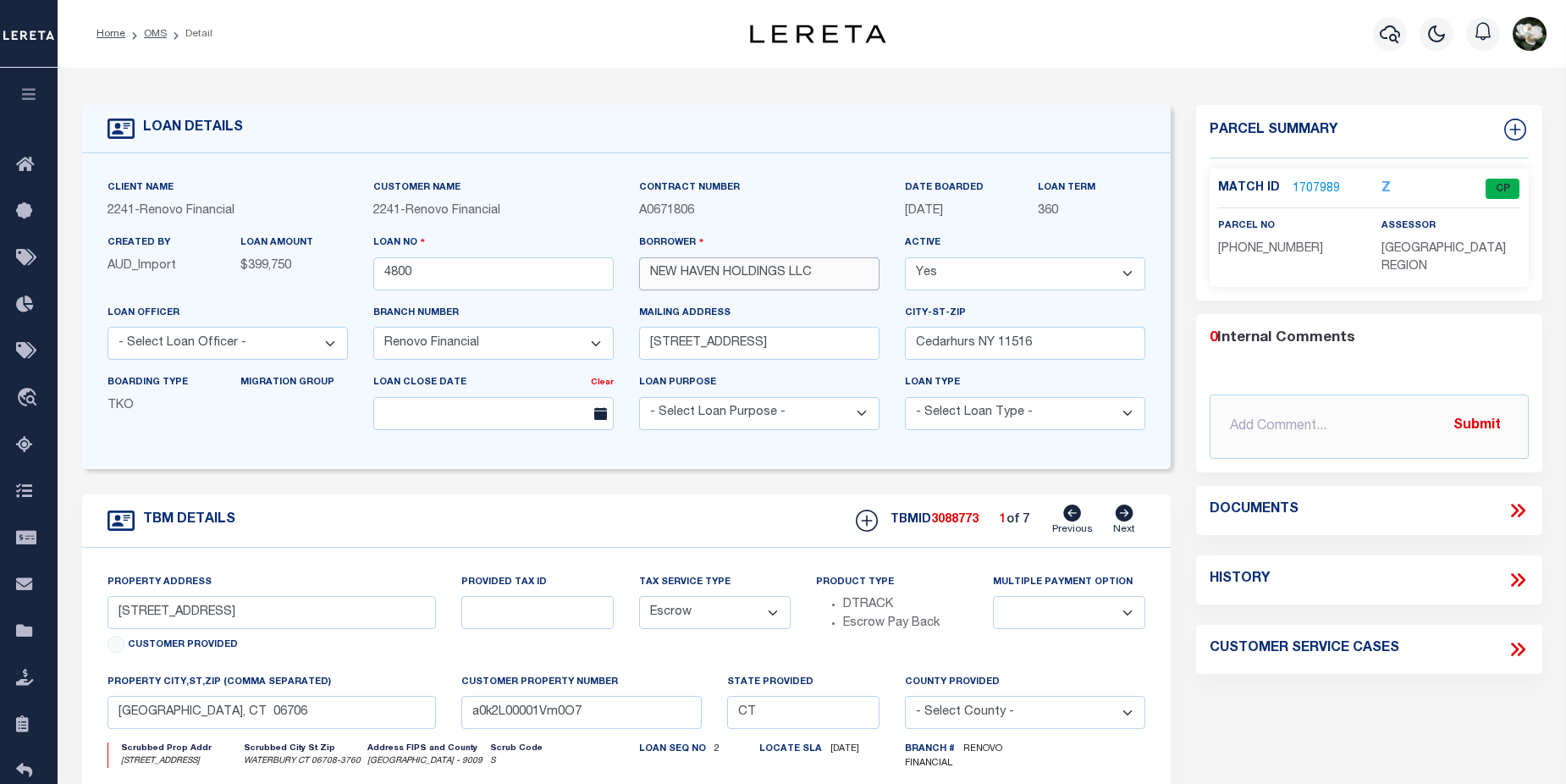
drag, startPoint x: 832, startPoint y: 282, endPoint x: 639, endPoint y: 277, distance: 193.1
click at [639, 277] on input "NEW HAVEN HOLDINGS LLC" at bounding box center [759, 273] width 240 height 33
click at [1148, 558] on div "Property Address 30 Vail Street Unit 30-3 Customer Provided Provided Tax ID Tax…" at bounding box center [626, 761] width 1089 height 426
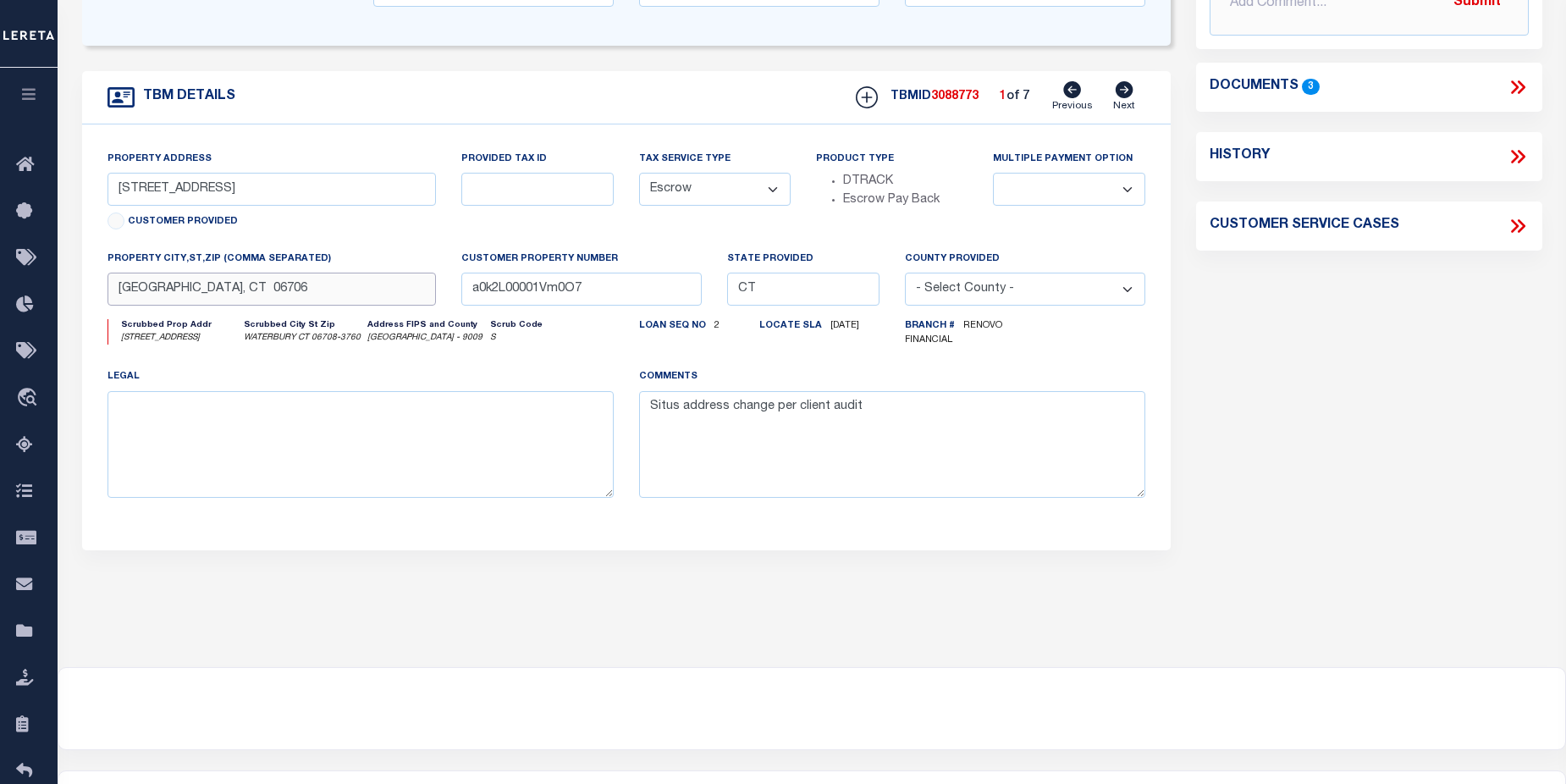
drag, startPoint x: 273, startPoint y: 291, endPoint x: 111, endPoint y: 295, distance: 162.0
click at [103, 291] on div "property city,st,zip (Comma separated) Waterbury, CT 06706" at bounding box center [272, 284] width 355 height 69
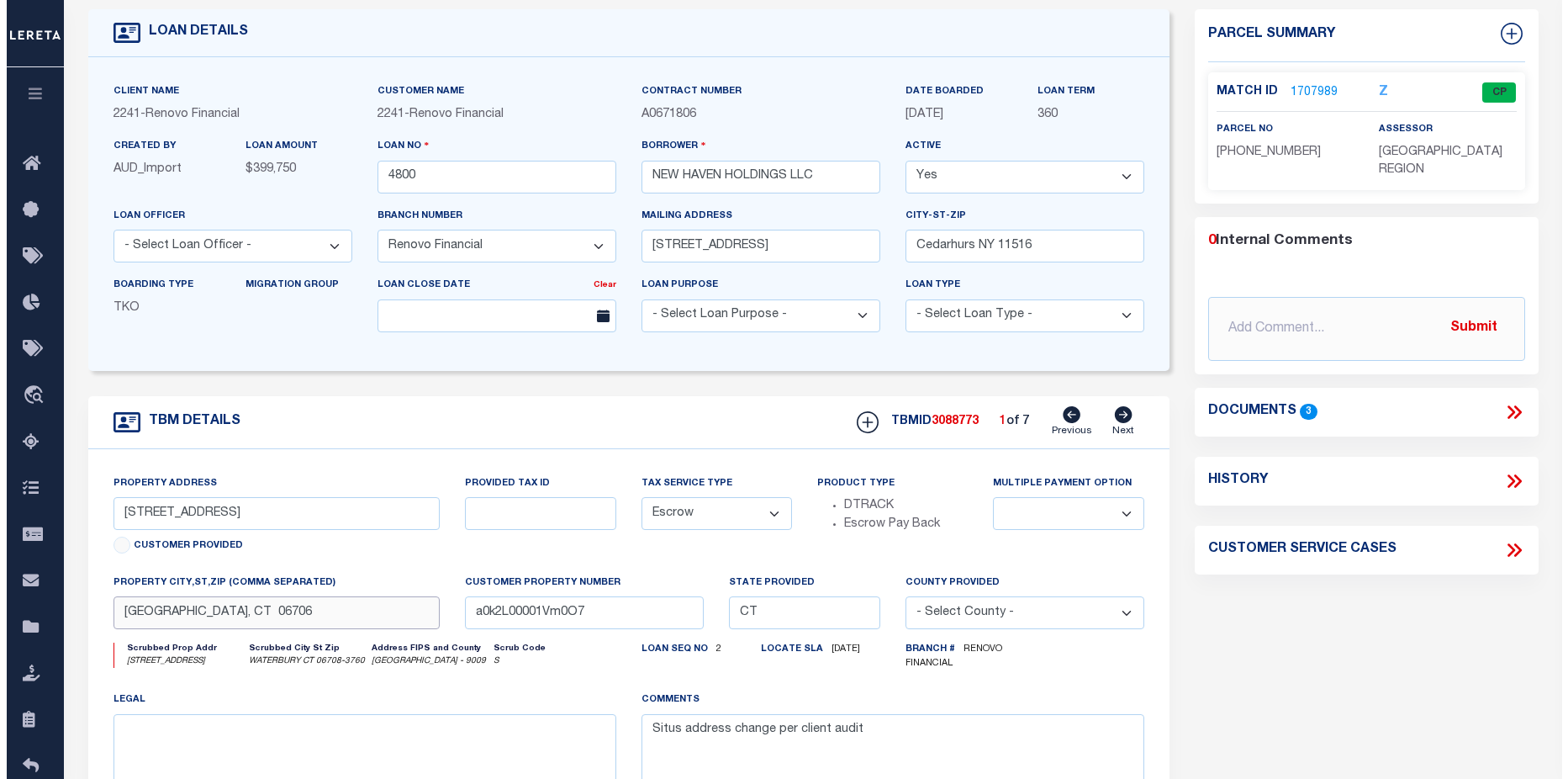
scroll to position [0, 0]
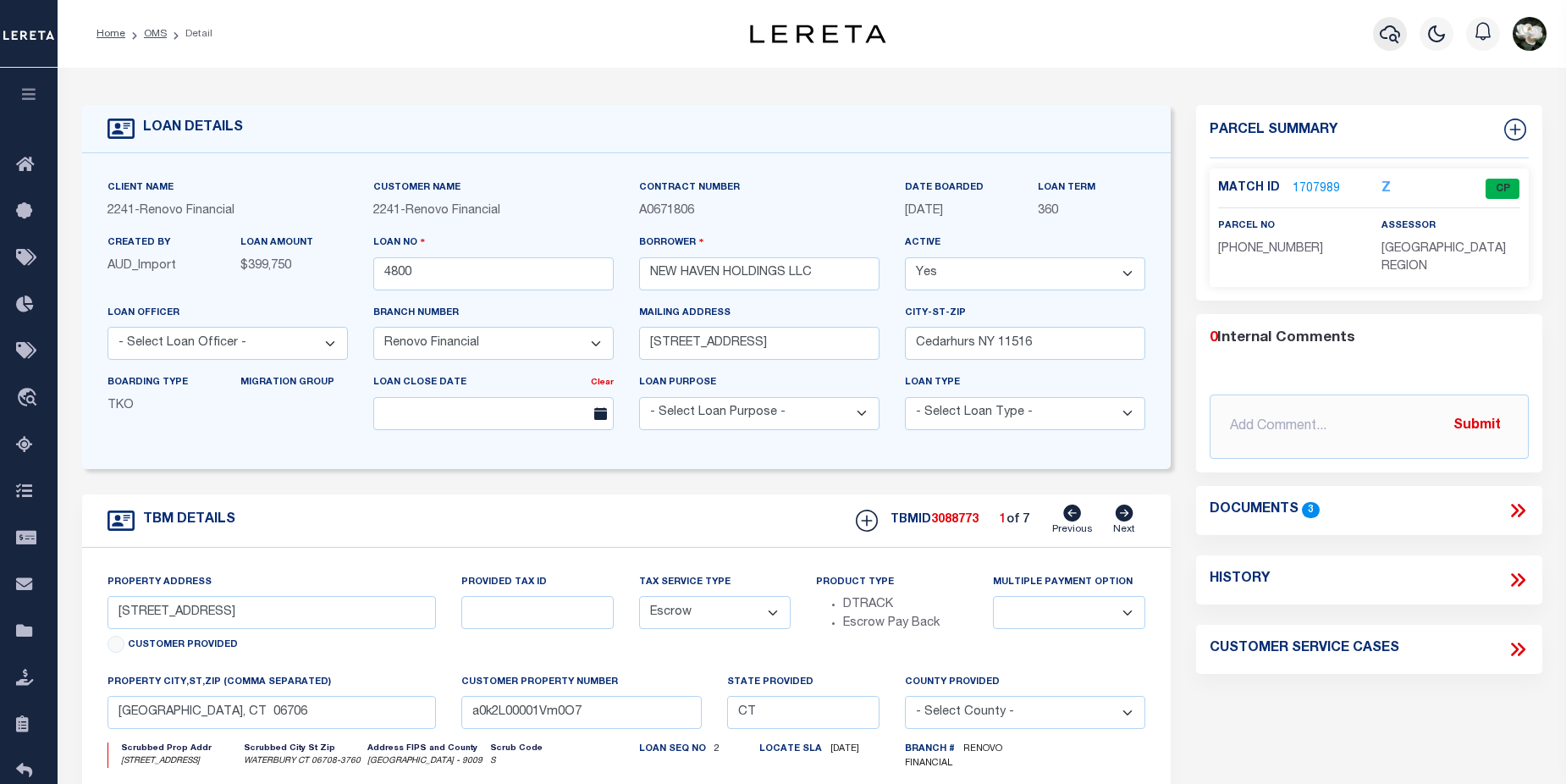
click at [1395, 37] on icon "button" at bounding box center [1390, 34] width 21 height 18
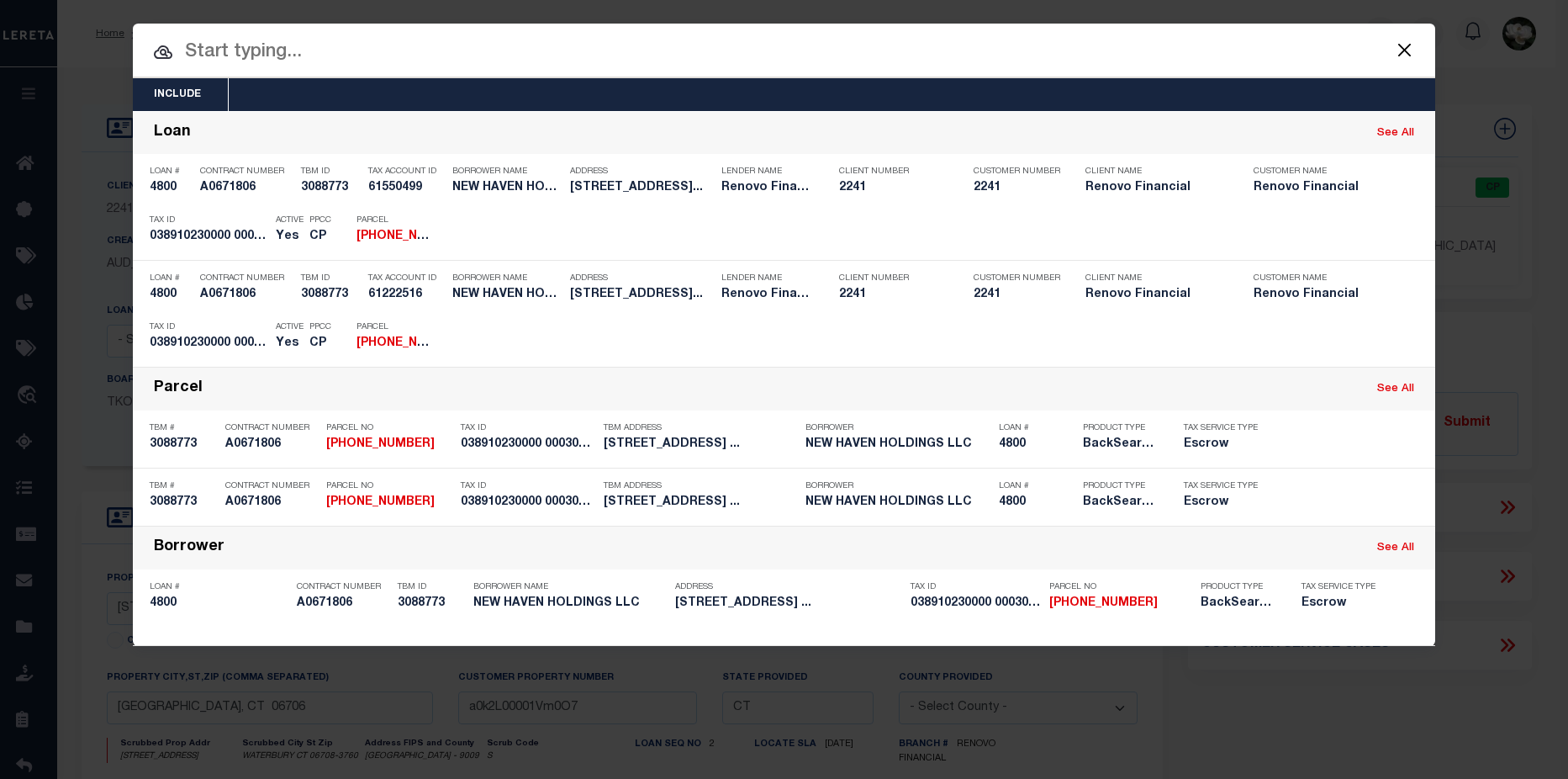
click at [486, 60] on input "text" at bounding box center [784, 52] width 1303 height 30
paste input "[PHONE_NUMBER]"
type input "0389-1023-0030"
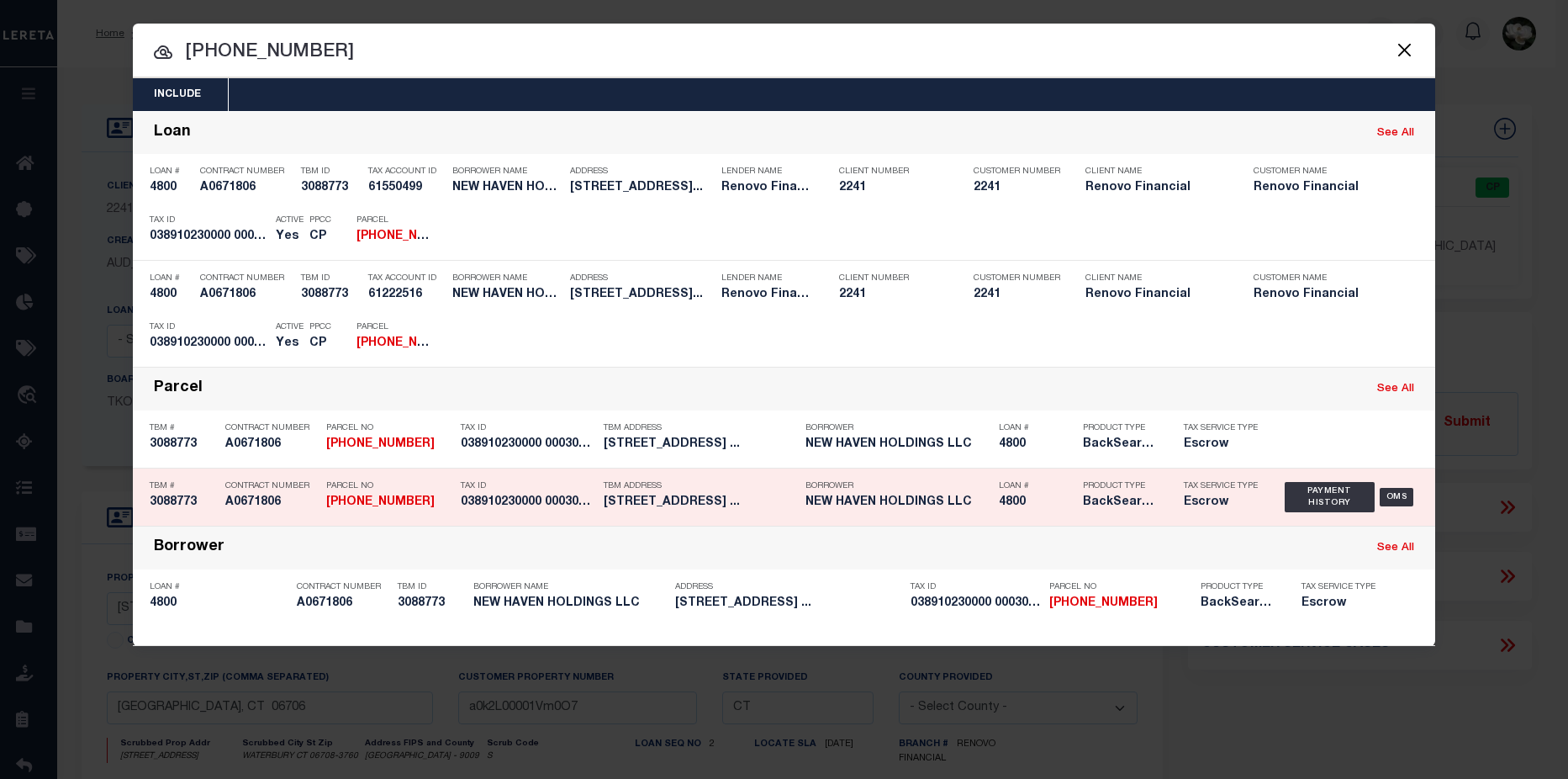
click at [972, 500] on h5 "NEW HAVEN HOLDINGS LLC" at bounding box center [898, 502] width 185 height 14
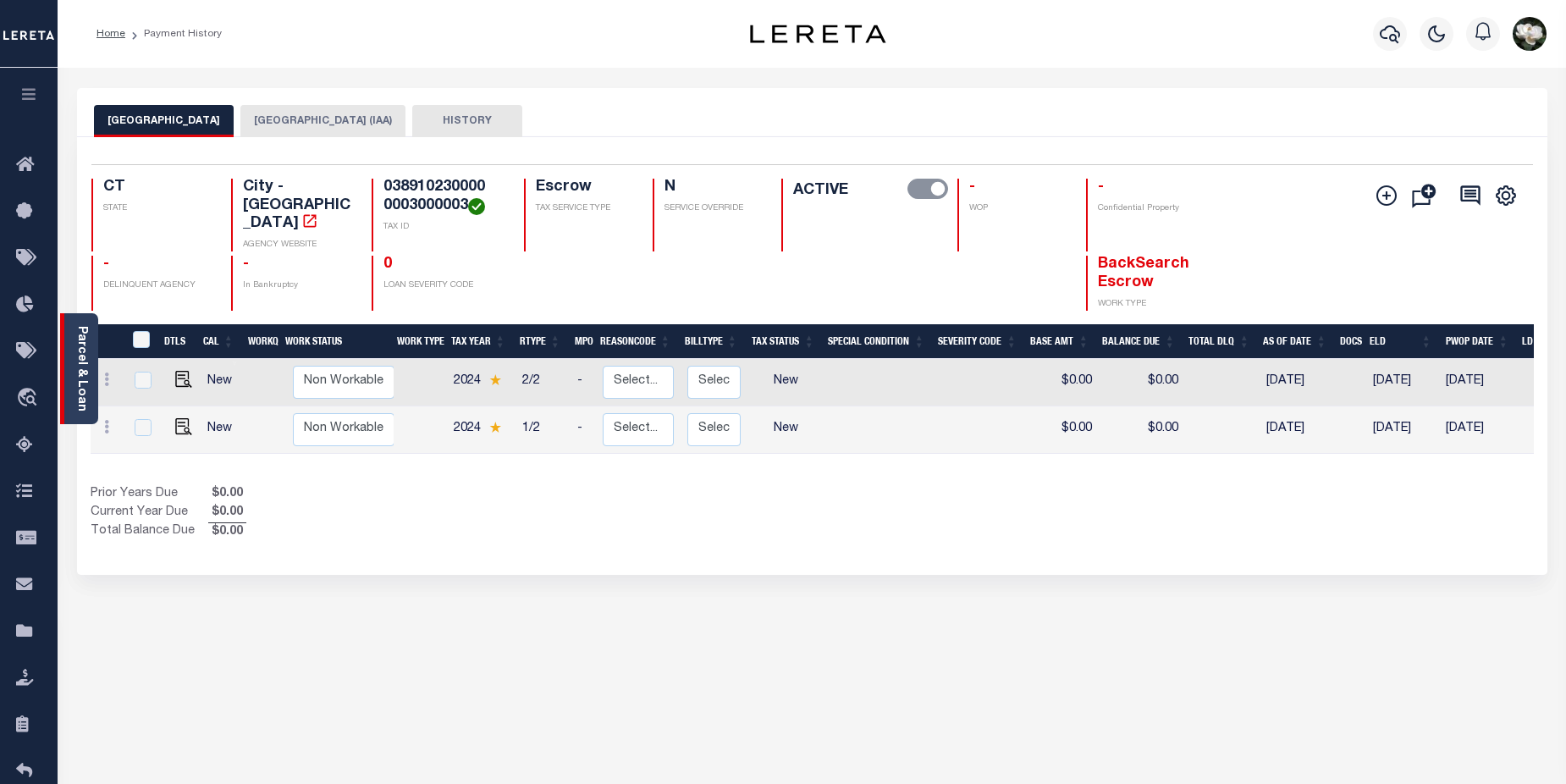
click at [75, 385] on link "Parcel & Loan" at bounding box center [80, 368] width 12 height 86
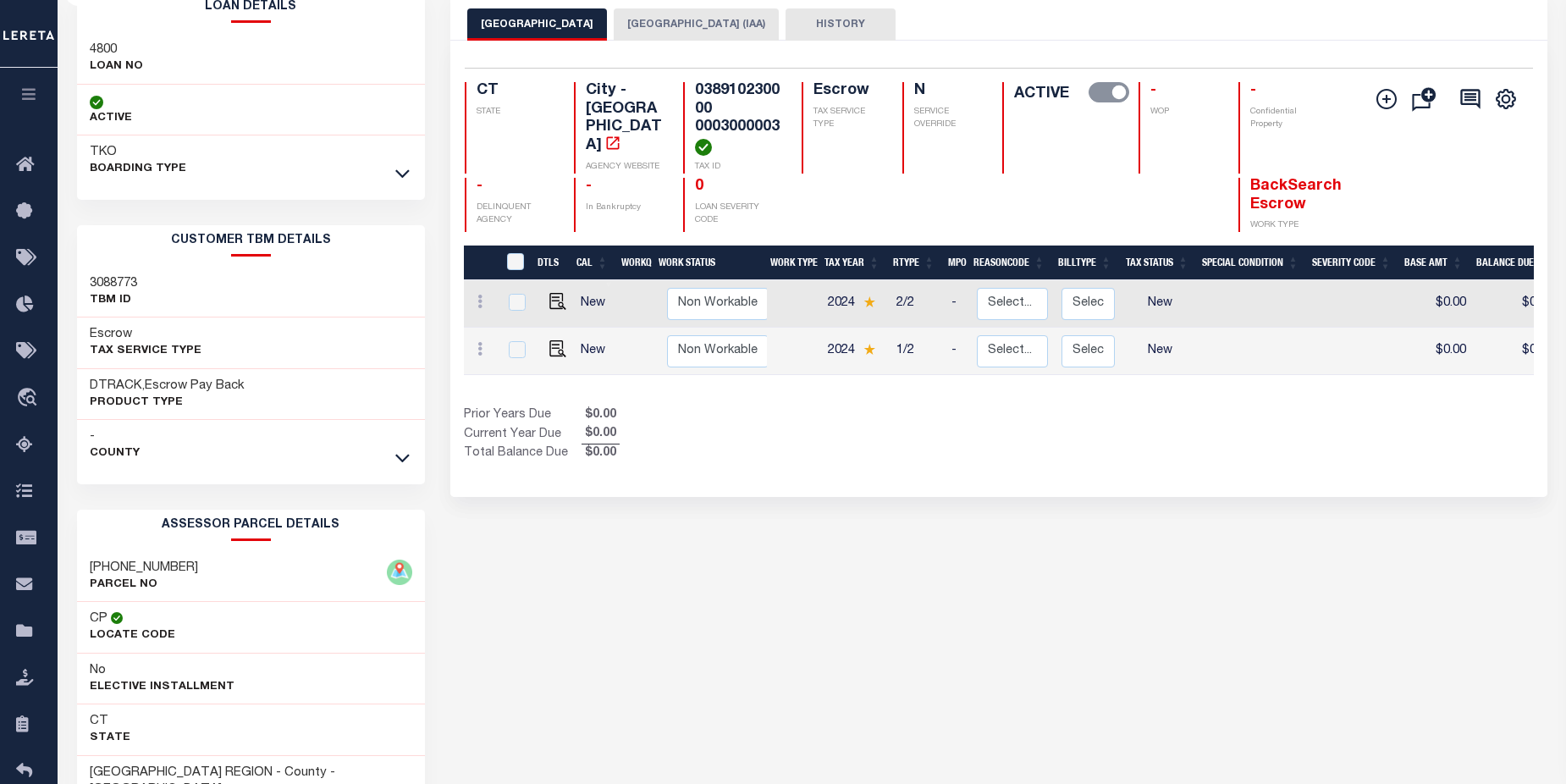
scroll to position [263, 0]
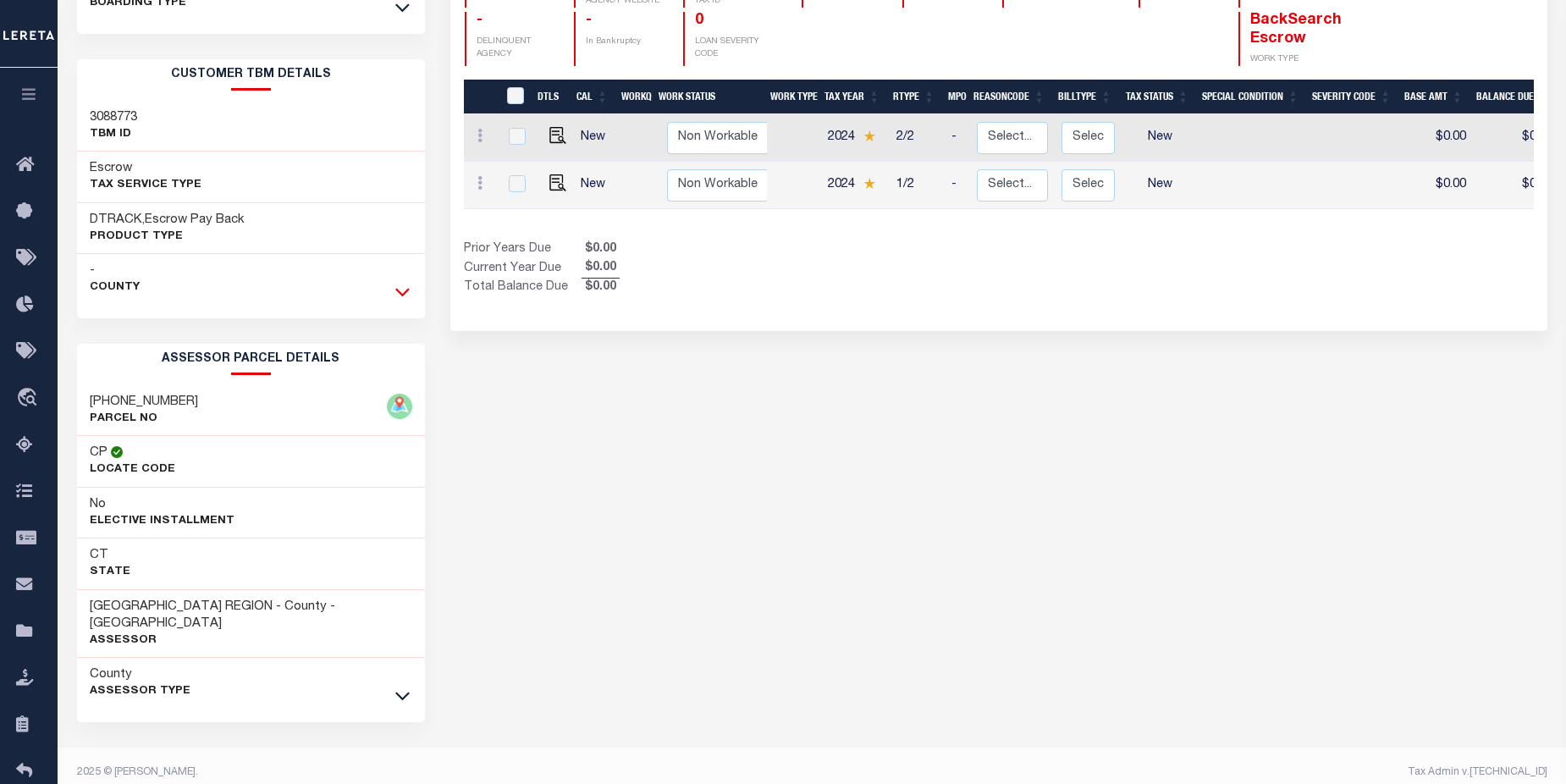
click at [405, 291] on icon at bounding box center [403, 291] width 14 height 18
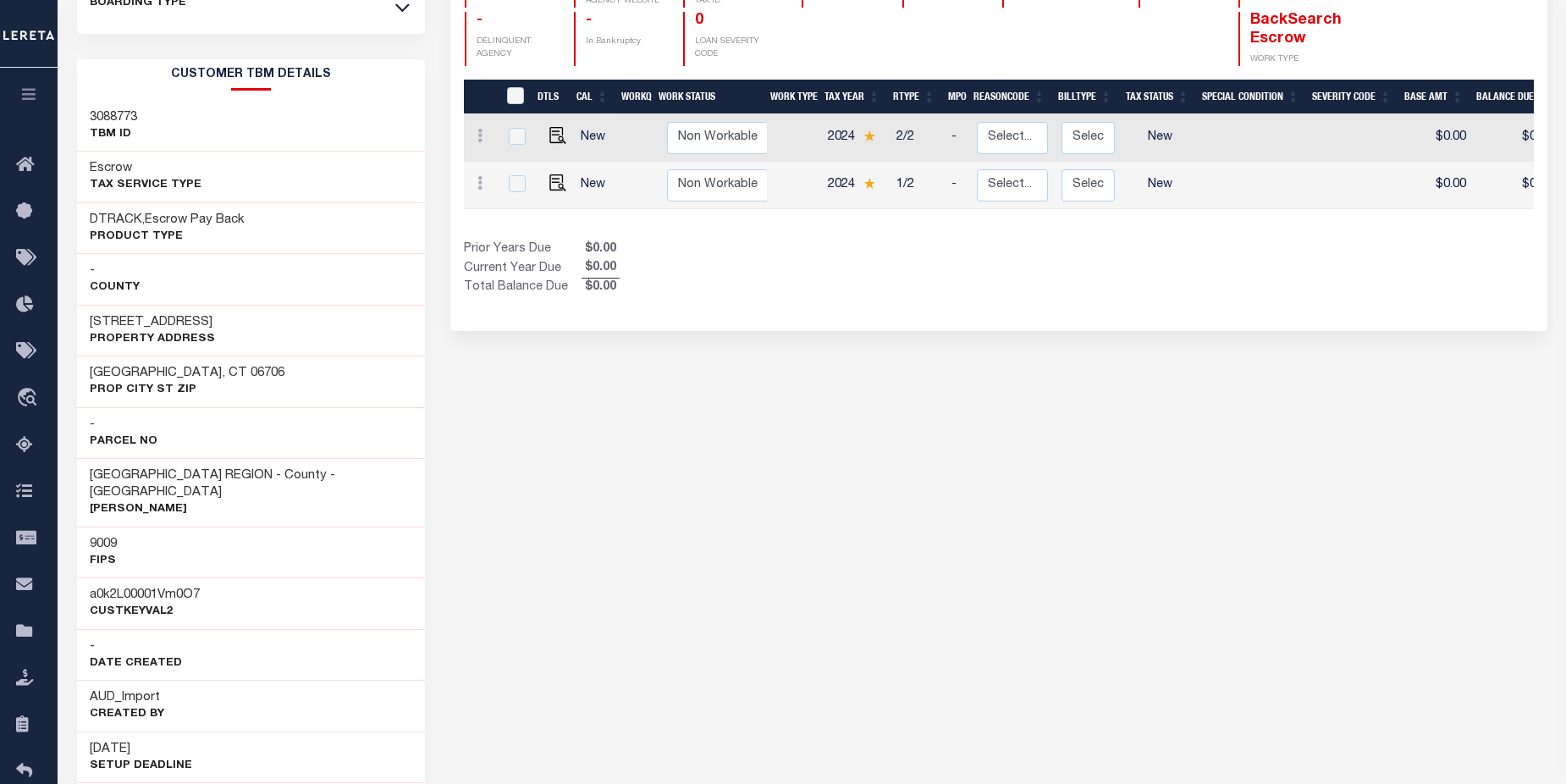
drag, startPoint x: 88, startPoint y: 319, endPoint x: 227, endPoint y: 321, distance: 139.0
click at [227, 321] on div "30 Vail Street Unit 30-3 Property Address" at bounding box center [251, 330] width 348 height 51
copy h3 "30 Vail Street Unit 30-3"
click at [286, 552] on div "9009 FIPS" at bounding box center [251, 551] width 348 height 51
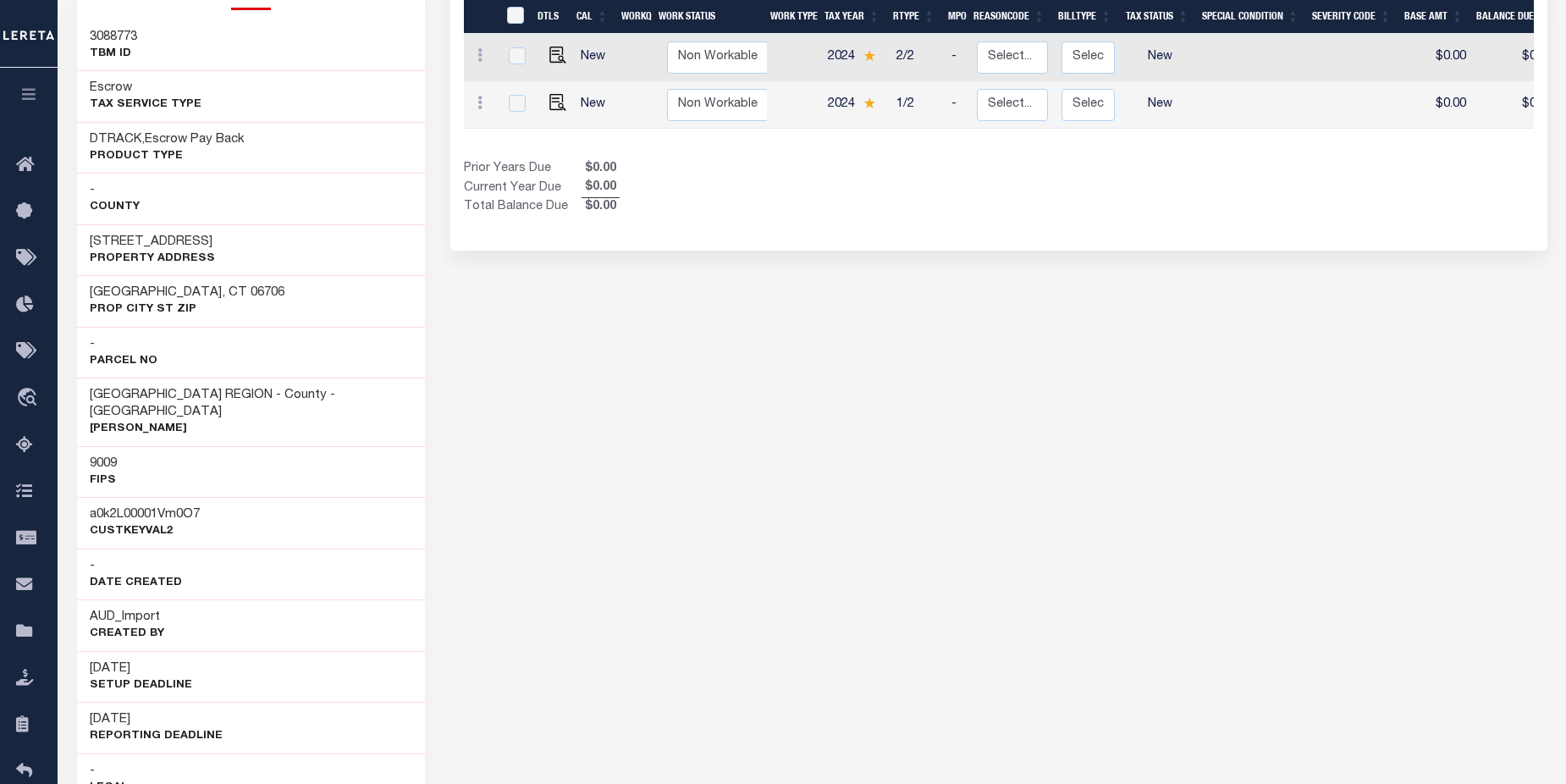
scroll to position [347, 0]
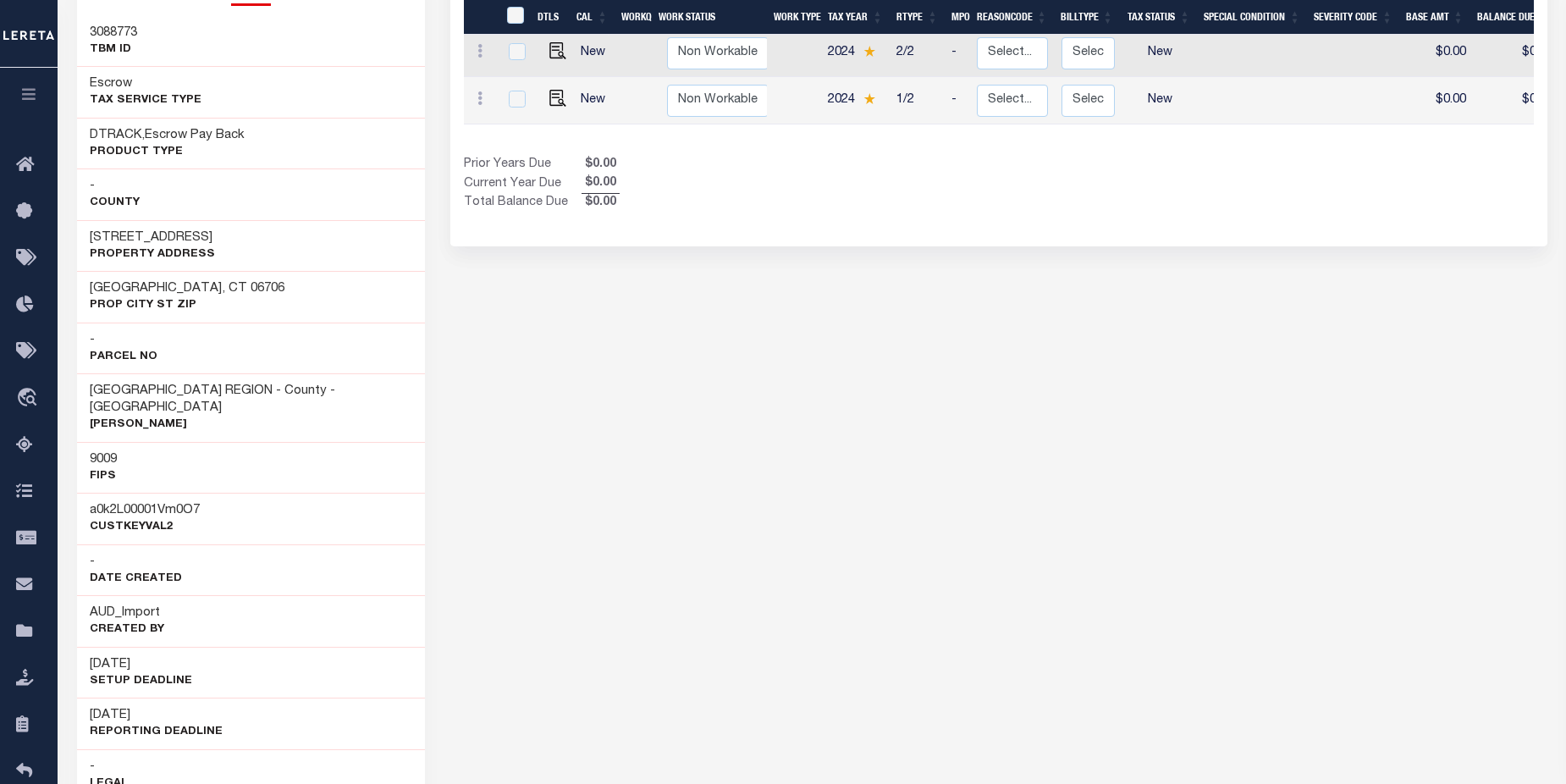
click at [220, 335] on div "- Parcel No" at bounding box center [251, 347] width 348 height 51
drag, startPoint x: 106, startPoint y: 291, endPoint x: 218, endPoint y: 290, distance: 112.0
click at [218, 290] on div "Waterbury, CT 06706 Prop City St Zip" at bounding box center [251, 296] width 348 height 51
copy h3 "[GEOGRAPHIC_DATA], CT 06706"
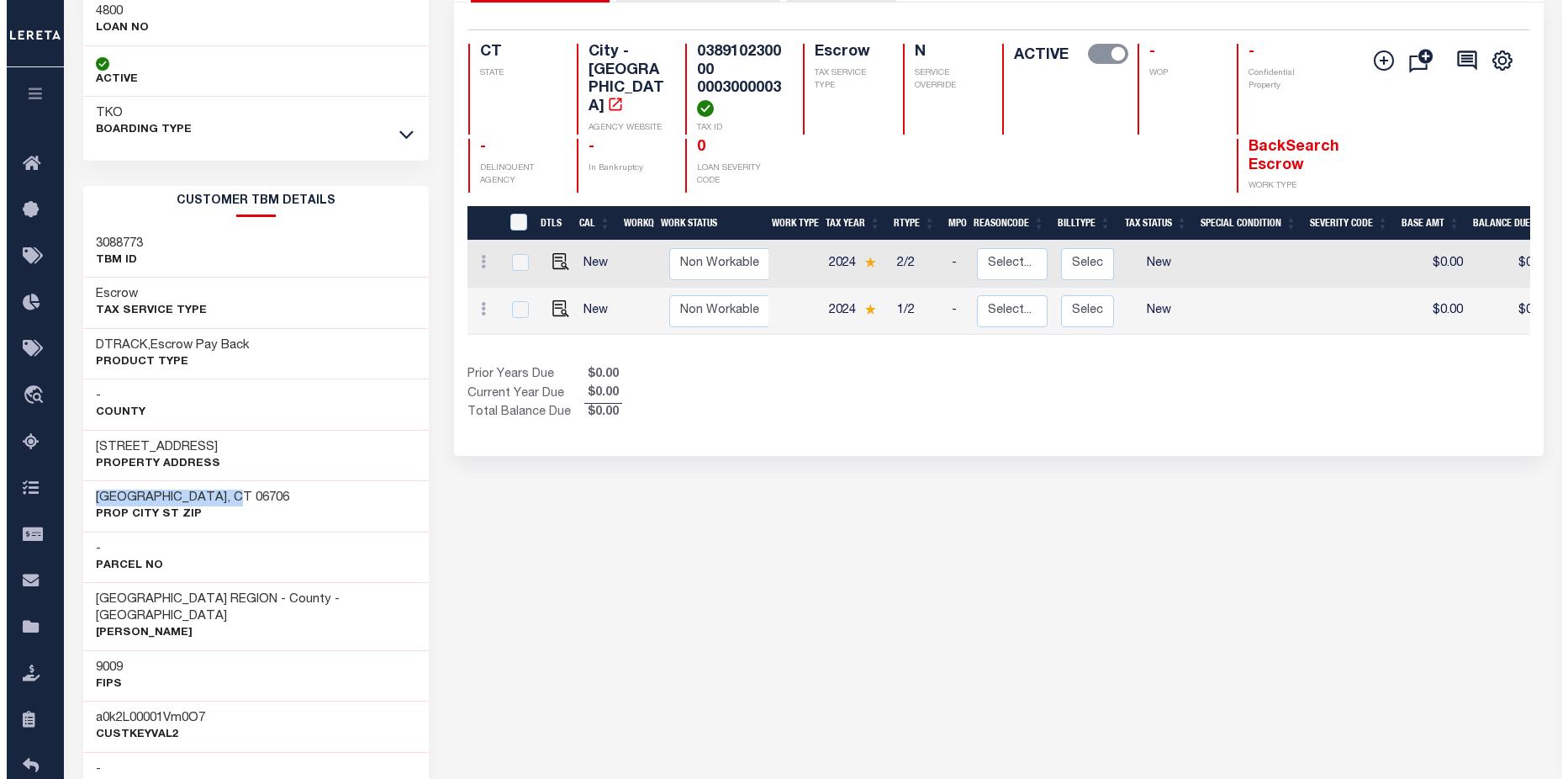
scroll to position [0, 0]
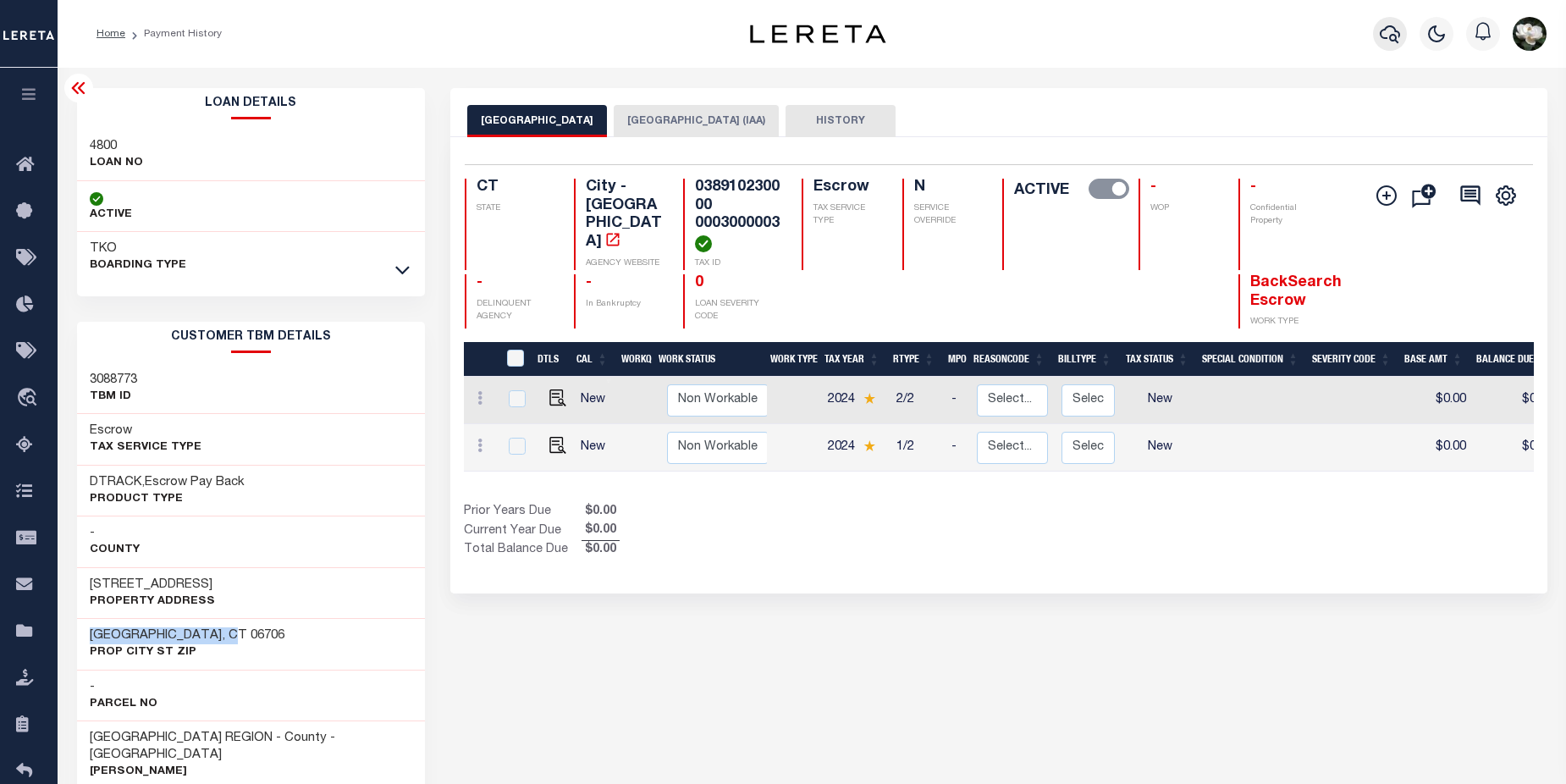
click at [1391, 41] on icon "button" at bounding box center [1390, 34] width 21 height 18
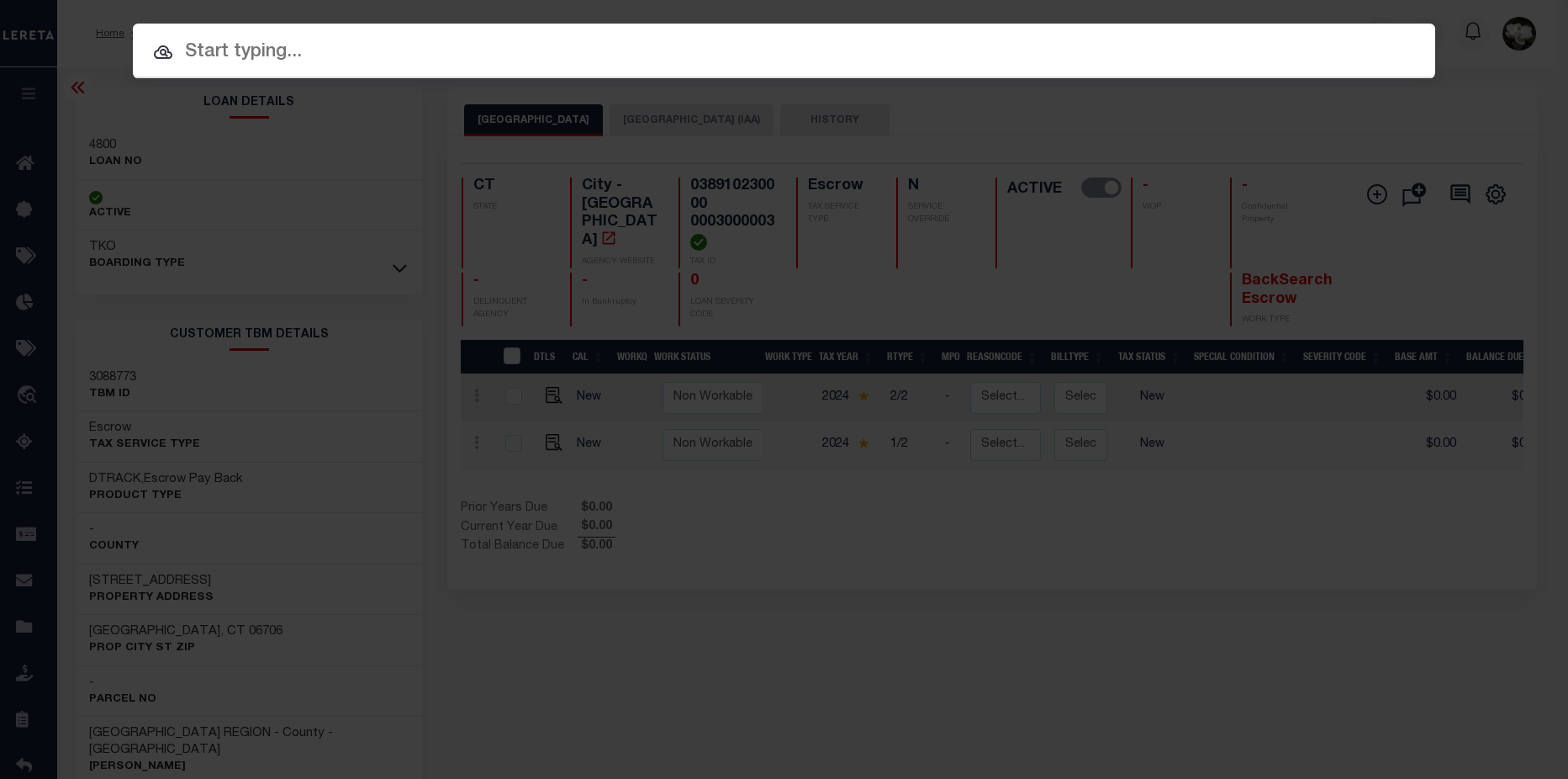
click at [465, 45] on input "text" at bounding box center [784, 52] width 1303 height 30
paste input "0441-0483-0004-12"
type input "0441-0483-0004-12"
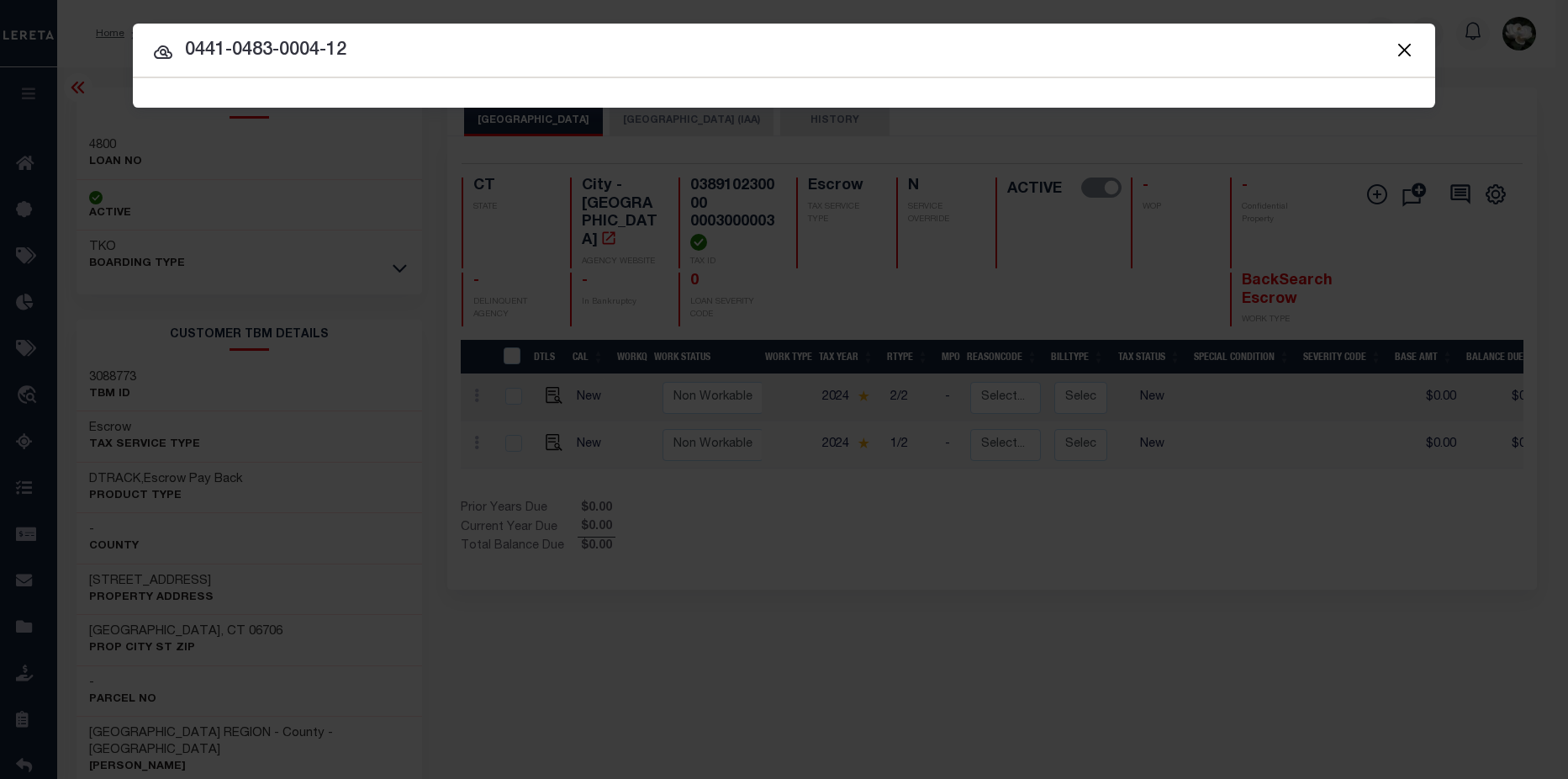
click at [600, 38] on input "0441-0483-0004-12" at bounding box center [784, 50] width 1303 height 30
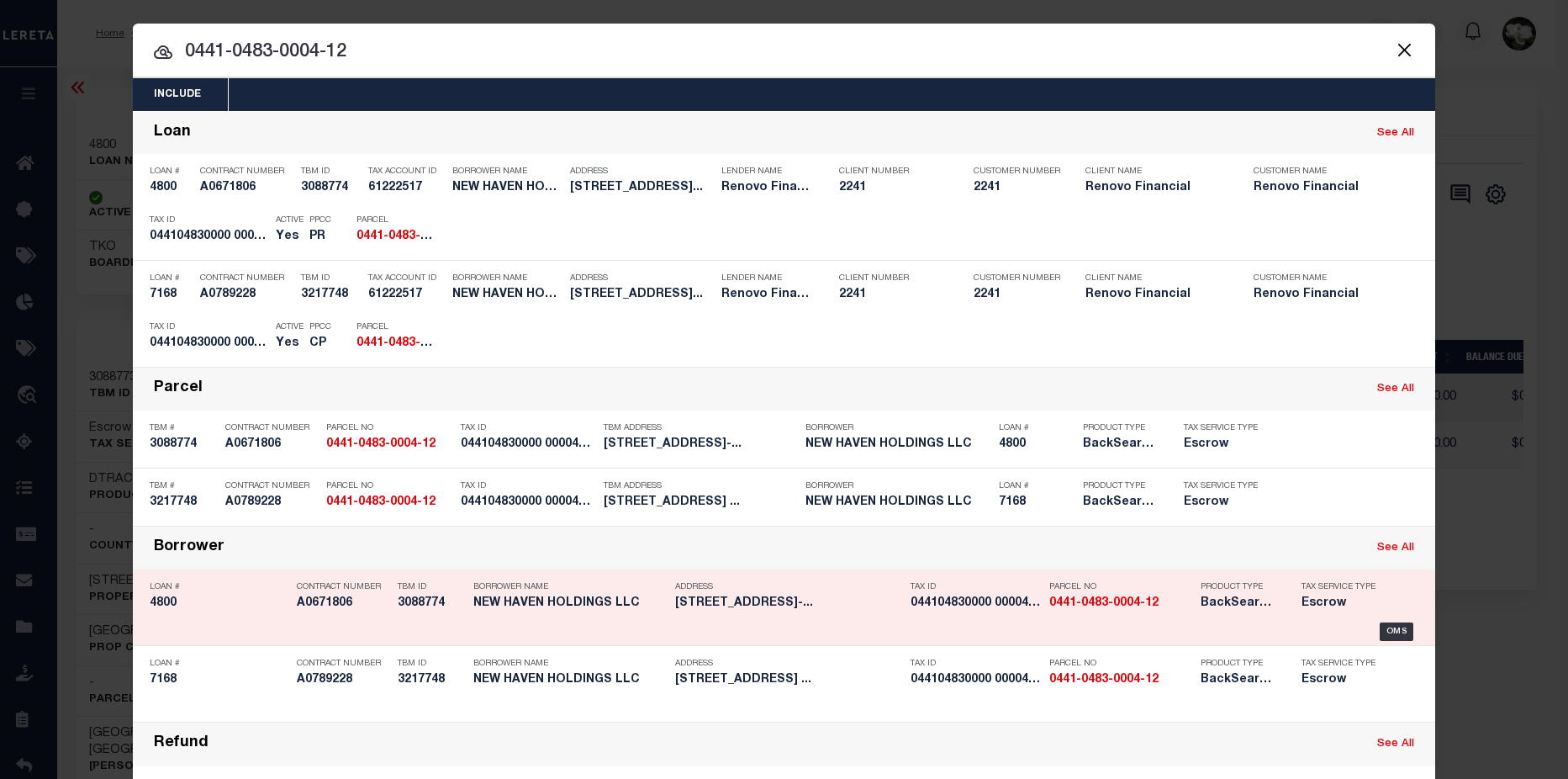
click at [635, 610] on h5 "NEW HAVEN HOLDINGS LLC" at bounding box center [570, 603] width 194 height 14
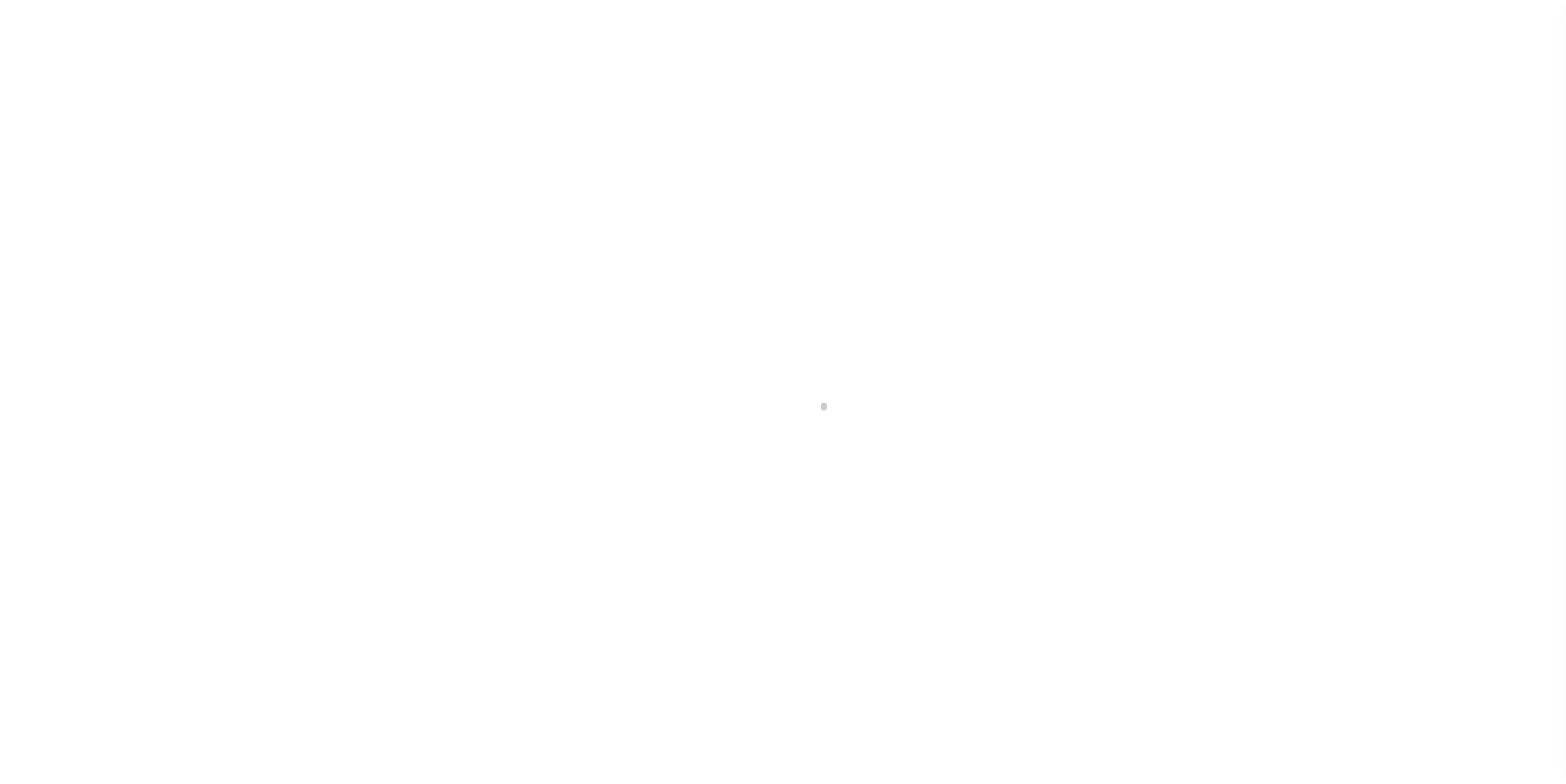
select select "Escrow"
type input "[STREET_ADDRESS]"
type input "[GEOGRAPHIC_DATA], CT 06706"
type input "a0k2L00001Vm0OM"
type input "CT"
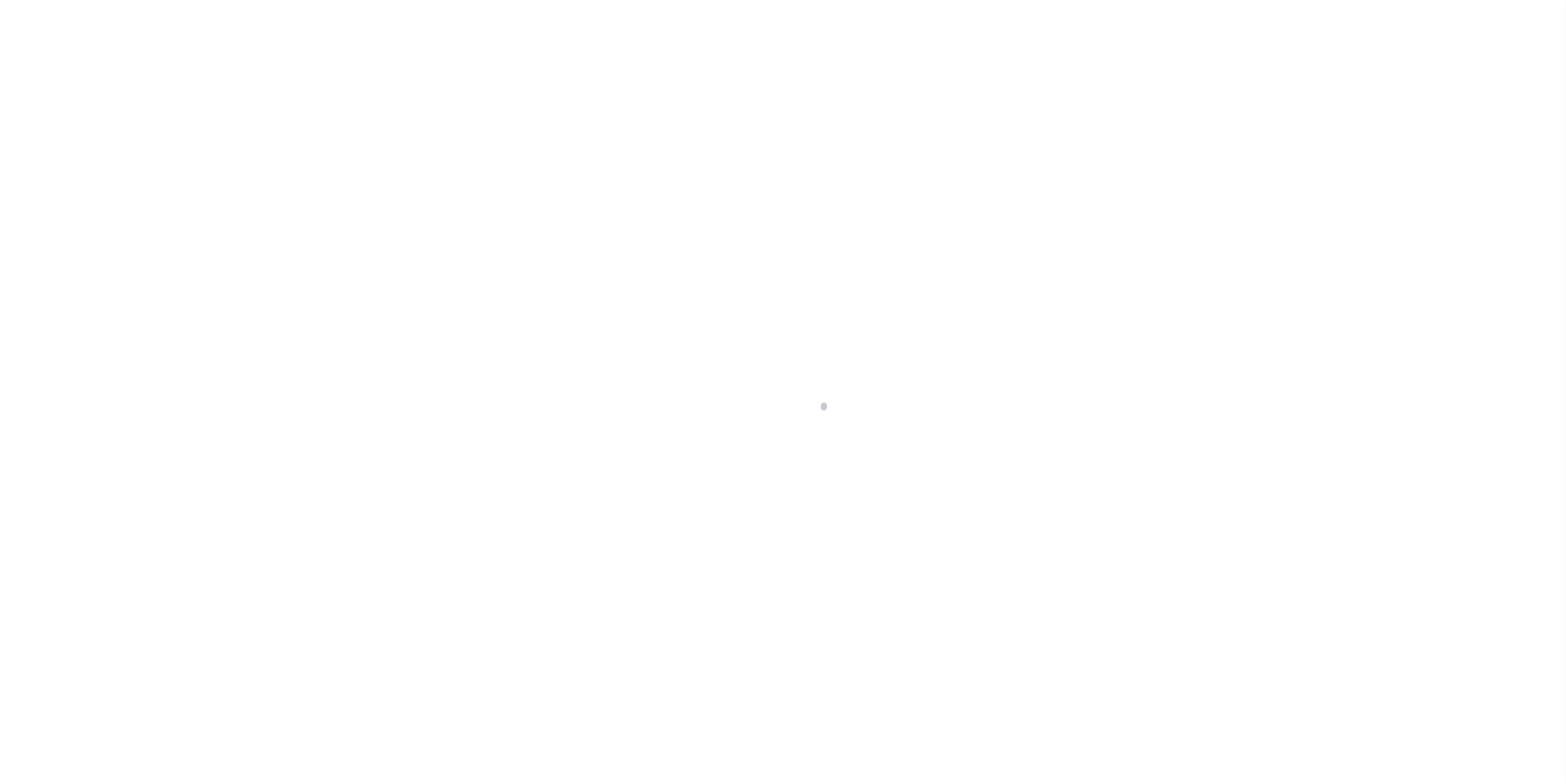
type textarea "Situs address change per client audit"
select select "25066"
select select
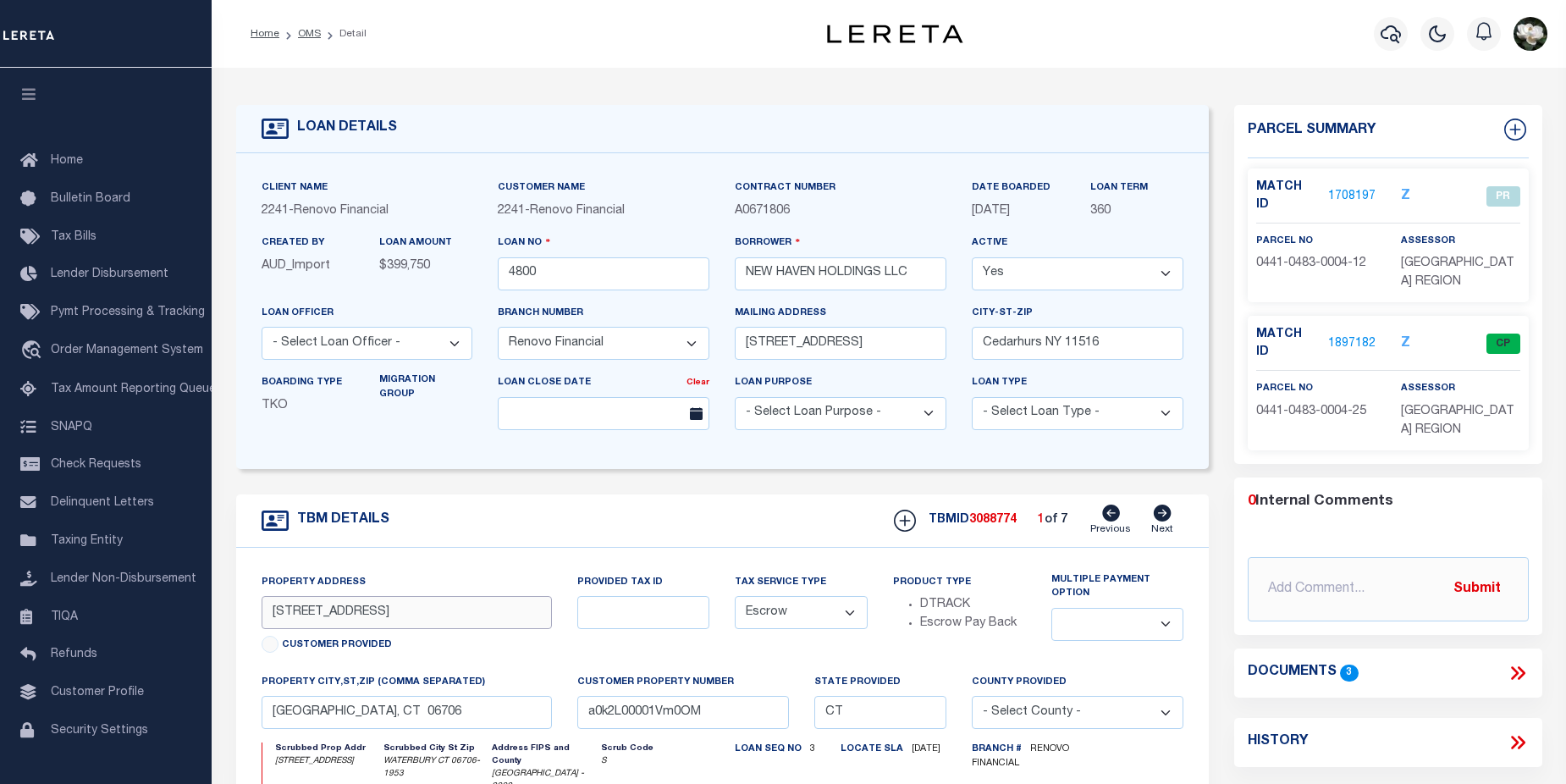
drag, startPoint x: 502, startPoint y: 616, endPoint x: 247, endPoint y: 613, distance: 255.0
click at [247, 613] on div "Property Address [STREET_ADDRESS] Customer Provided Provided Tax ID Tax Service…" at bounding box center [723, 769] width 974 height 442
drag, startPoint x: 411, startPoint y: 723, endPoint x: 277, endPoint y: 724, distance: 134.0
click at [277, 724] on input "[GEOGRAPHIC_DATA], CT 06706" at bounding box center [407, 712] width 291 height 33
click at [1398, 34] on icon "button" at bounding box center [1391, 34] width 21 height 18
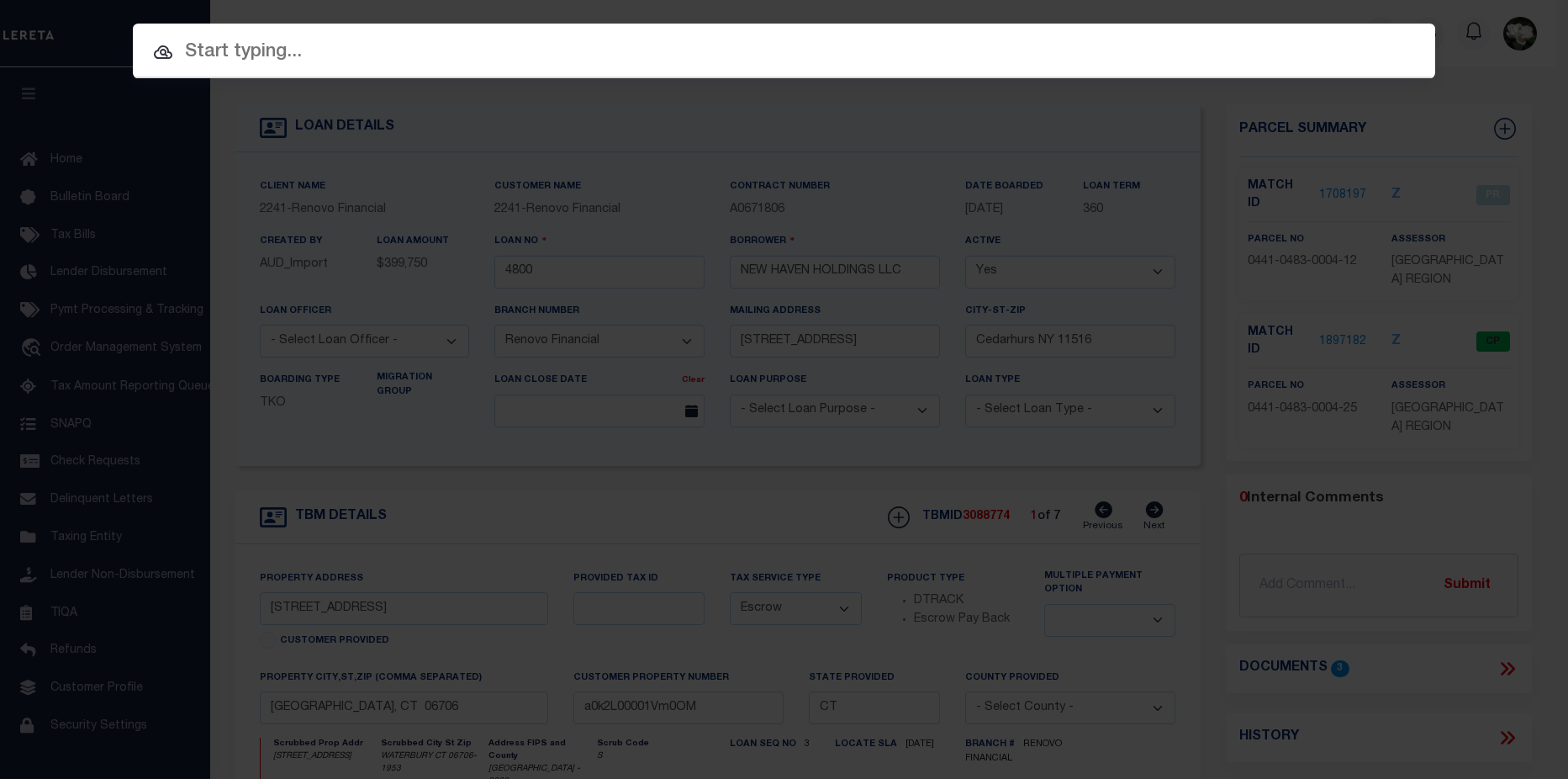
click at [419, 52] on input "text" at bounding box center [784, 52] width 1303 height 30
paste input "0441-0483-0004-24"
type input "0441-0483-0004-24"
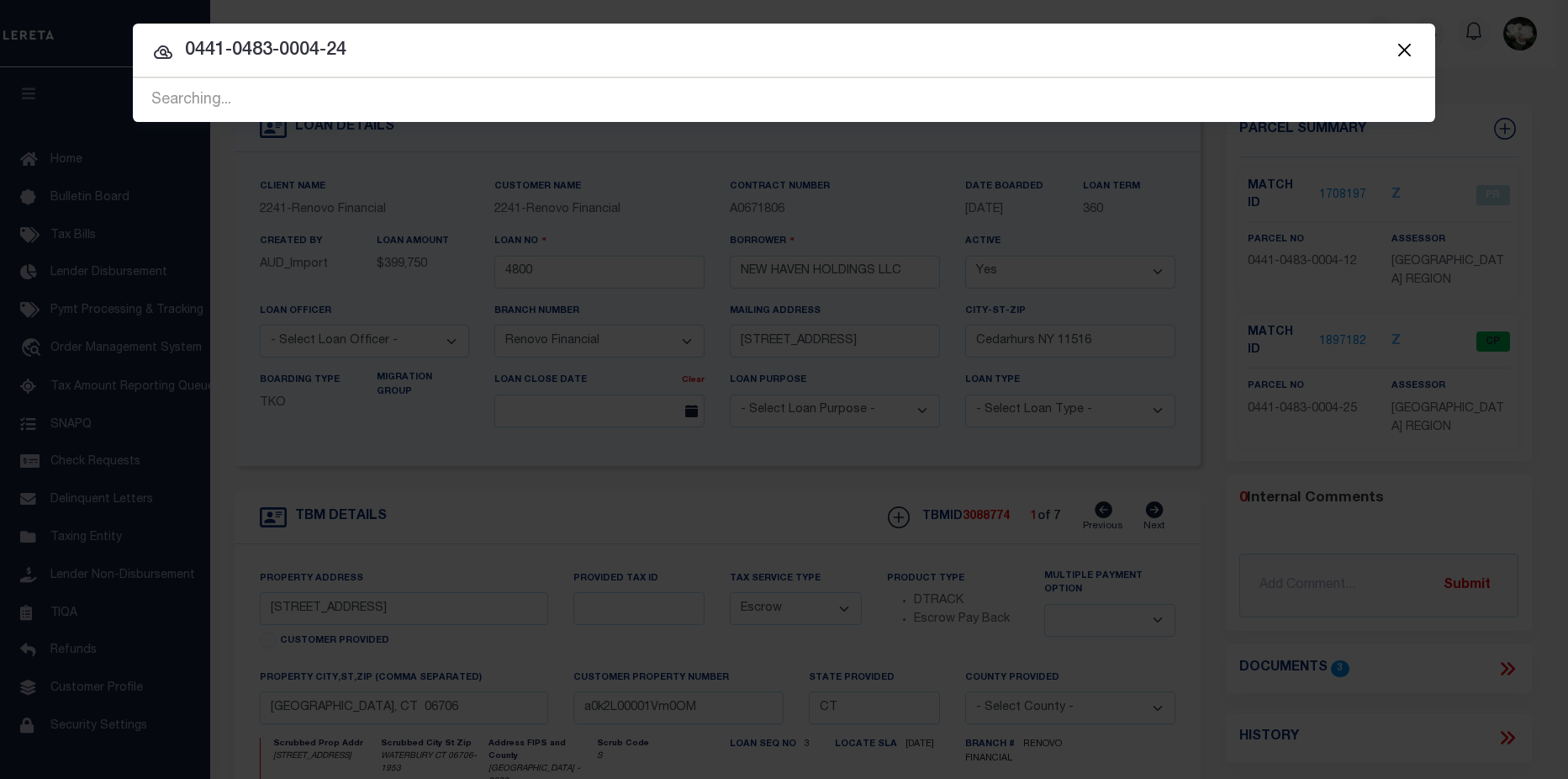
click at [429, 43] on input "0441-0483-0004-24" at bounding box center [784, 50] width 1303 height 30
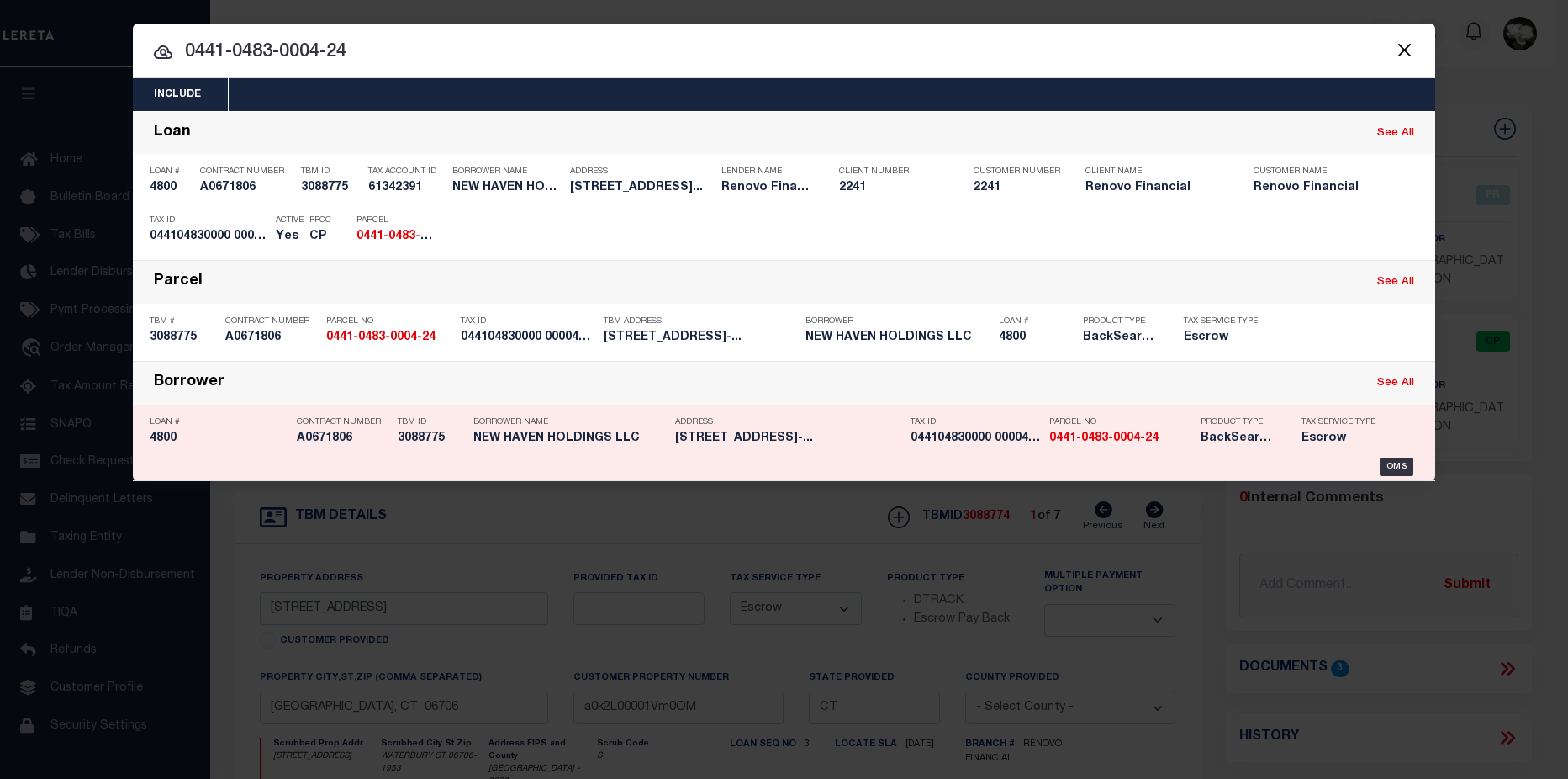
click at [831, 445] on h5 "[STREET_ADDRESS]-..." at bounding box center [788, 438] width 227 height 14
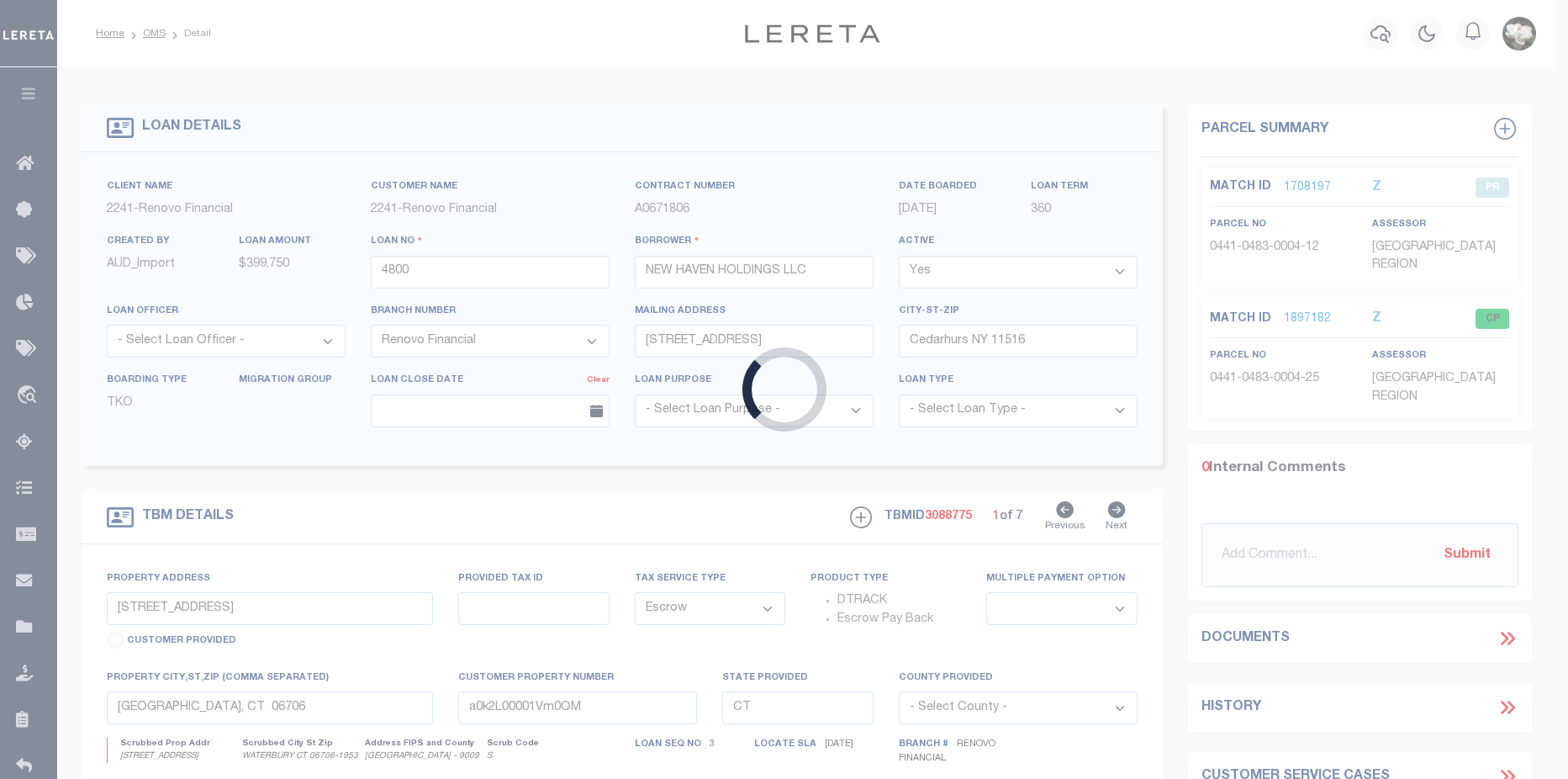
type input "[STREET_ADDRESS]"
type input "a0k2L00001Vm0OC"
select select "25066"
select select
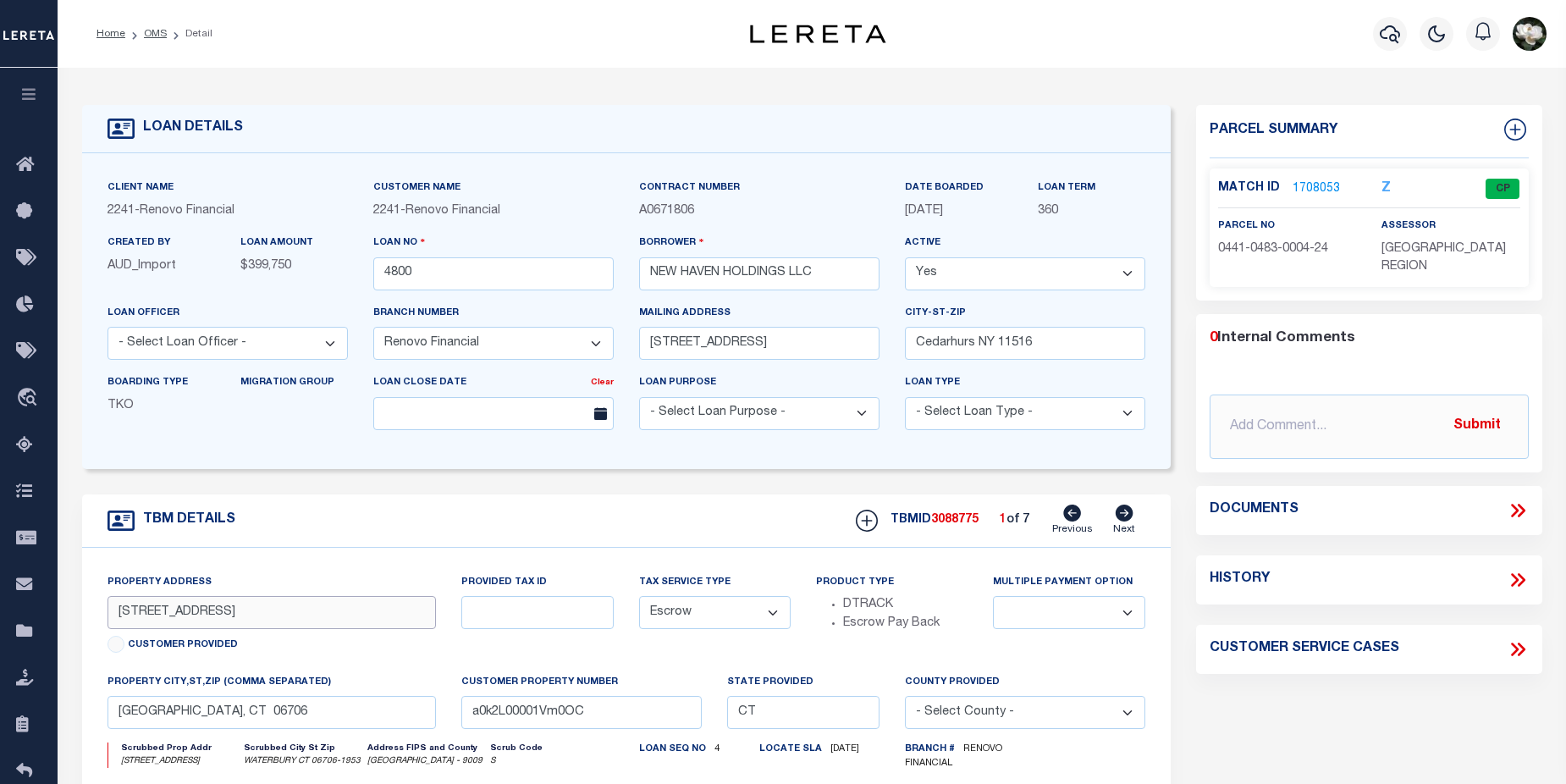
drag, startPoint x: 363, startPoint y: 617, endPoint x: 99, endPoint y: 618, distance: 264.0
click at [99, 618] on div "Property Address 35 Mountain Village Road Unit 35-24 Customer Provided" at bounding box center [272, 623] width 355 height 100
click at [1388, 37] on icon "button" at bounding box center [1390, 33] width 21 height 21
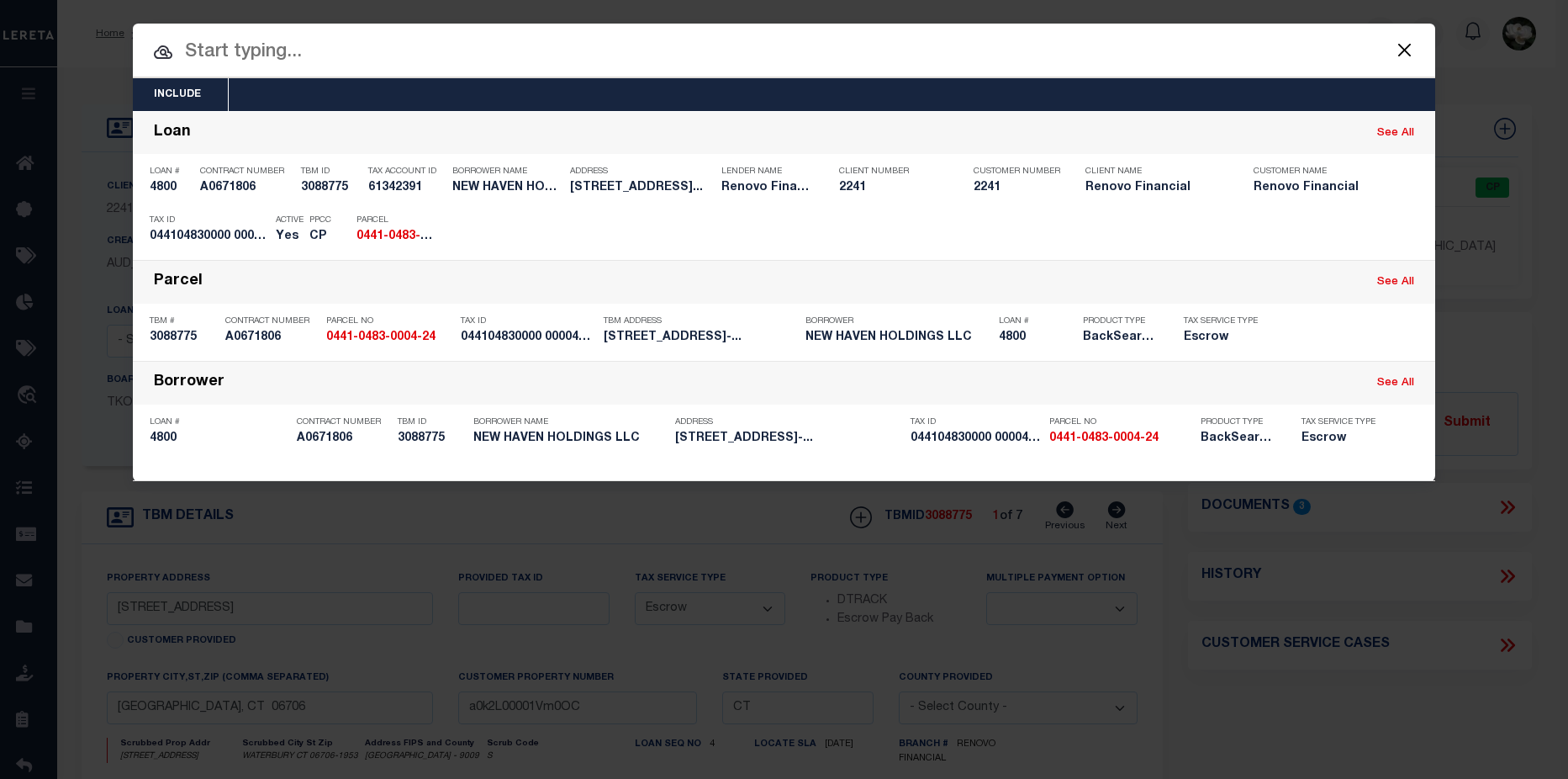
drag, startPoint x: 326, startPoint y: 48, endPoint x: 273, endPoint y: 67, distance: 56.3
click at [273, 67] on div "Include Loans TBM Customers Borrowers Payments (Lender Non-Disb) Payments (Lend…" at bounding box center [784, 252] width 1303 height 457
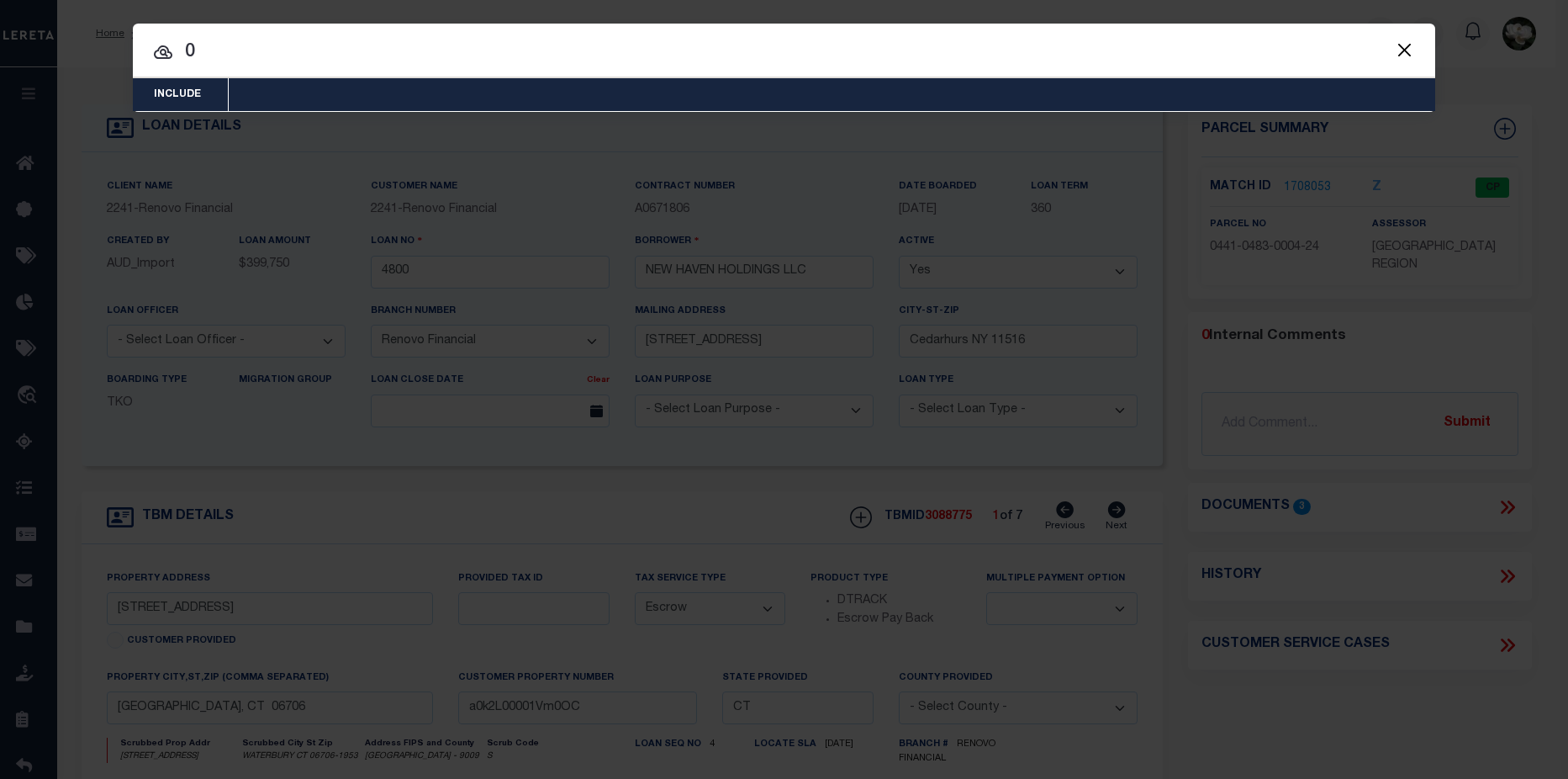
drag, startPoint x: 210, startPoint y: 53, endPoint x: 180, endPoint y: 50, distance: 30.1
click at [180, 50] on input "0" at bounding box center [784, 52] width 1303 height 30
paste input "441-0483-0004-12"
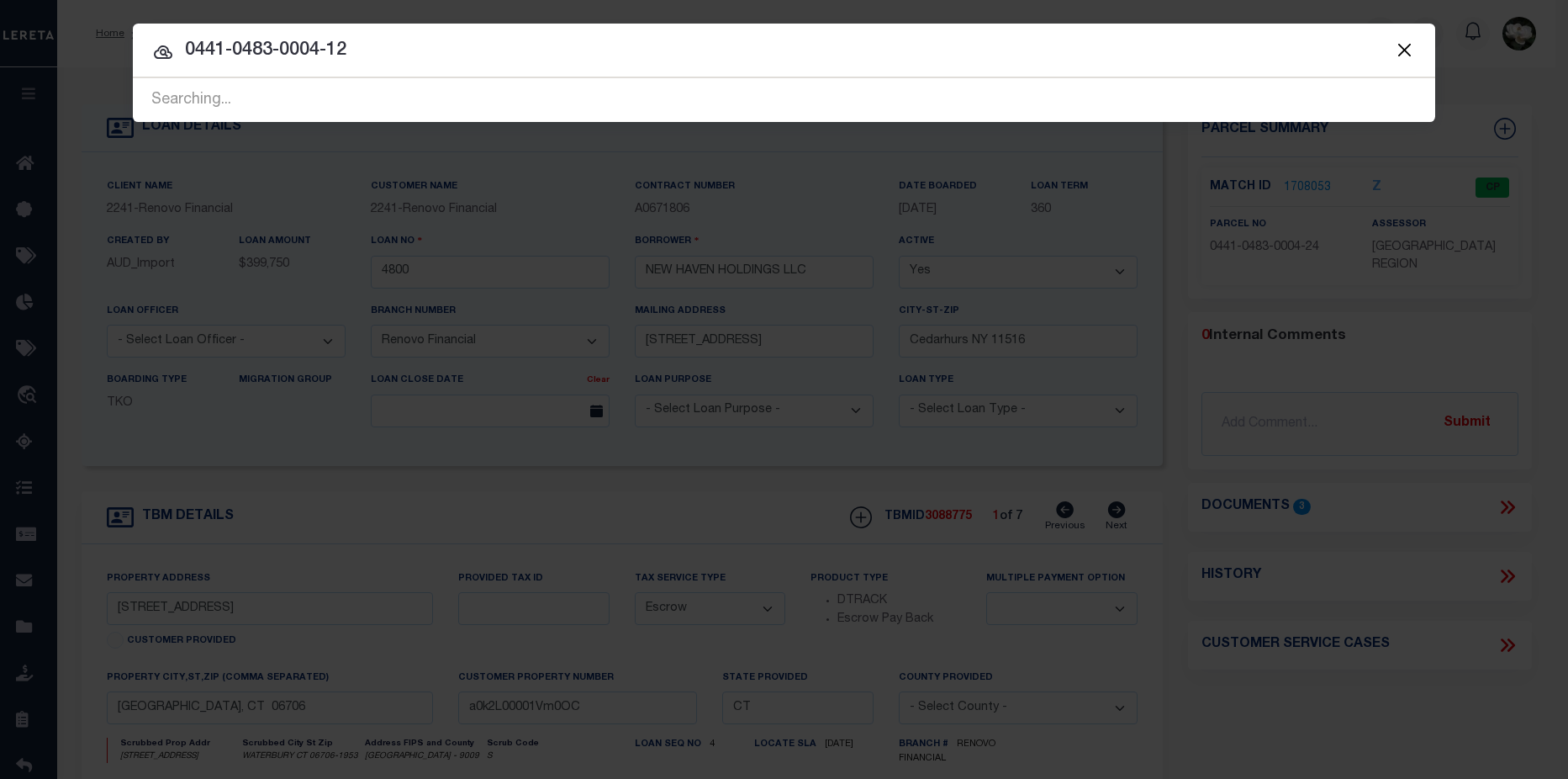
type input "0441-0483-0004-12"
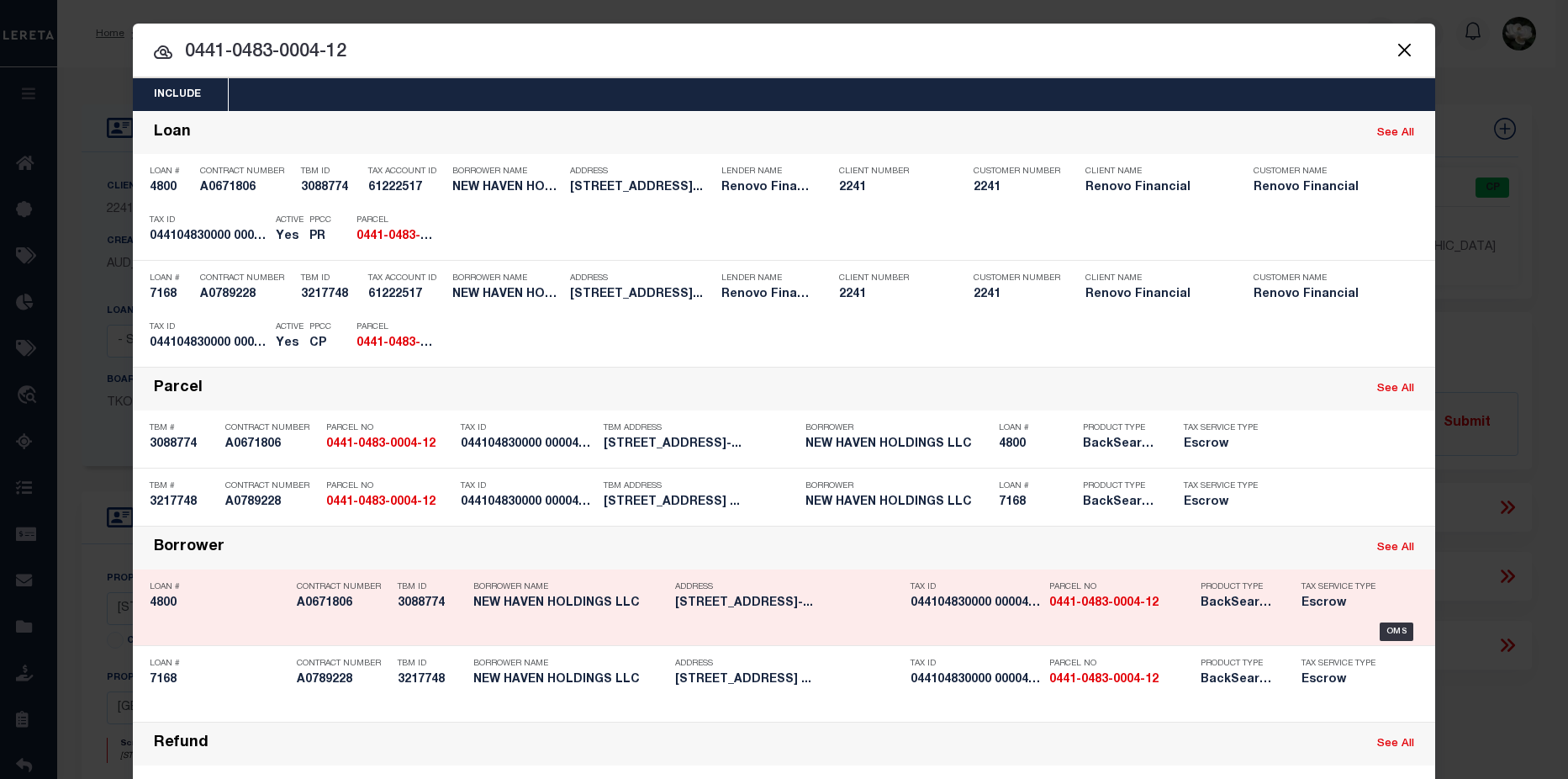
click at [697, 602] on h5 "35 MOUNTAIN VILLAGE RD UNIT 35-..." at bounding box center [788, 603] width 227 height 14
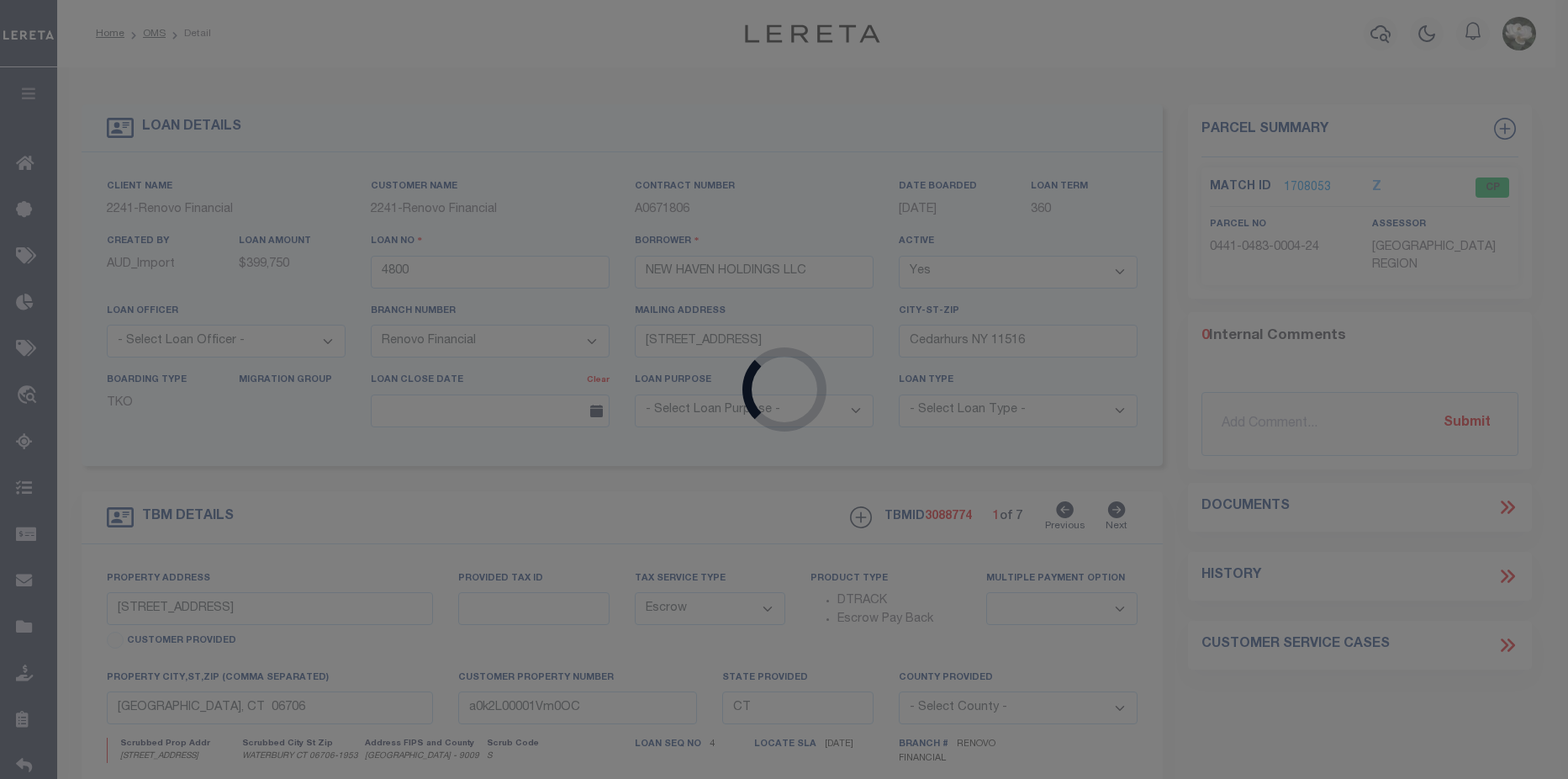
select select "25066"
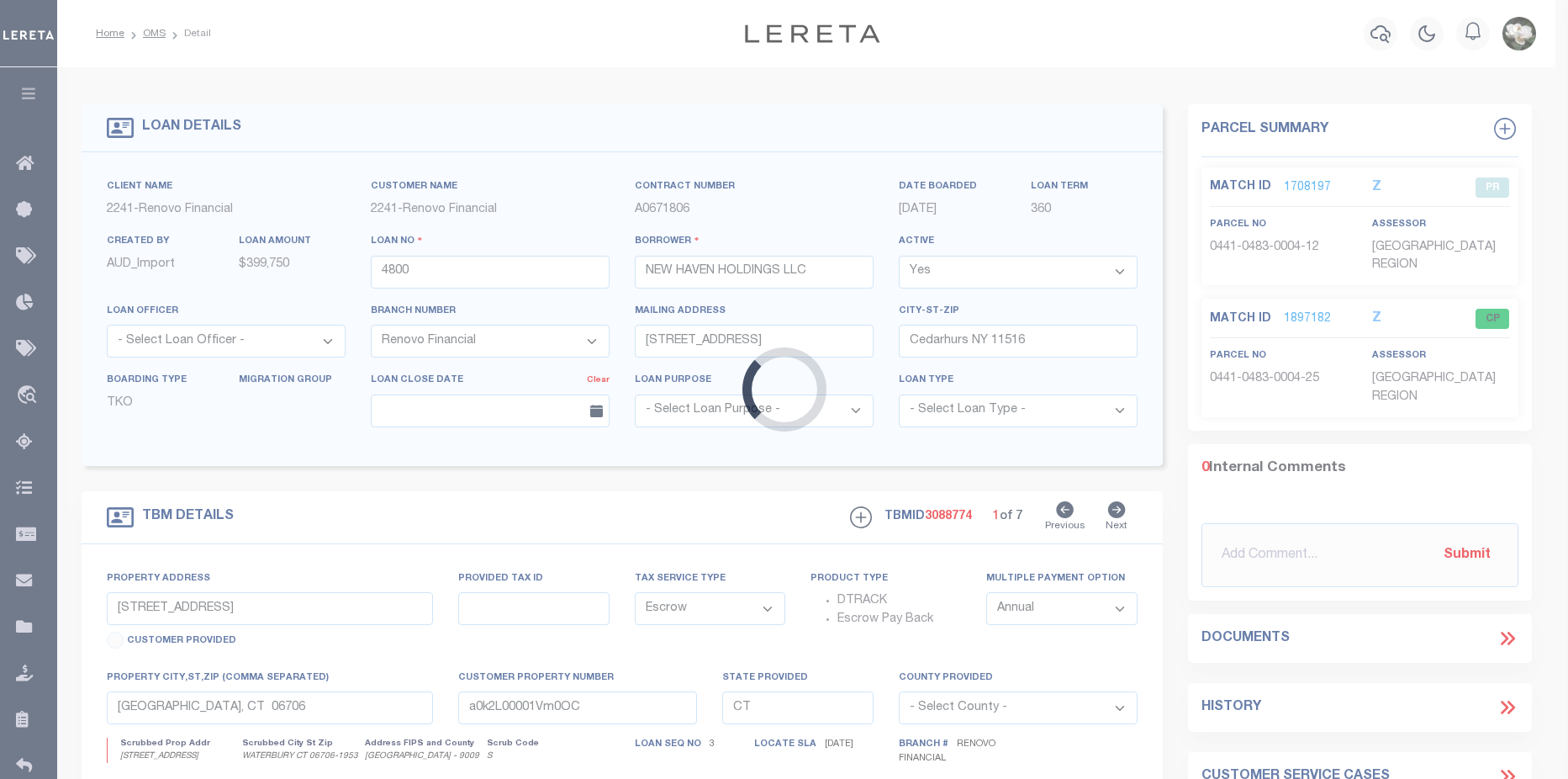
type input "[STREET_ADDRESS]"
select select
type input "a0k2L00001Vm0OM"
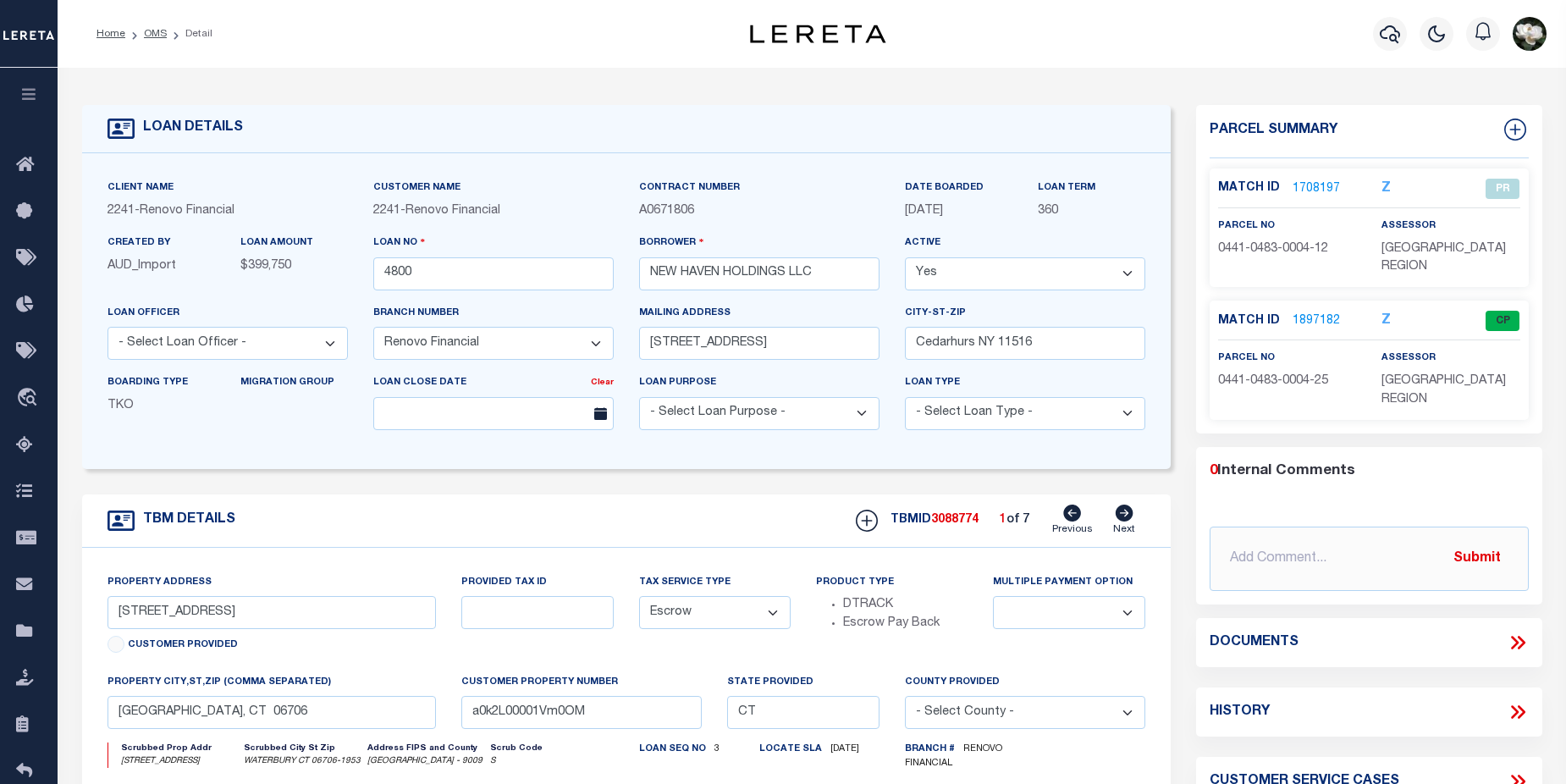
click at [706, 602] on select "- Select Tax Service Type - Escrow NonEscrow" at bounding box center [715, 612] width 152 height 33
click at [1393, 38] on icon "button" at bounding box center [1390, 33] width 21 height 21
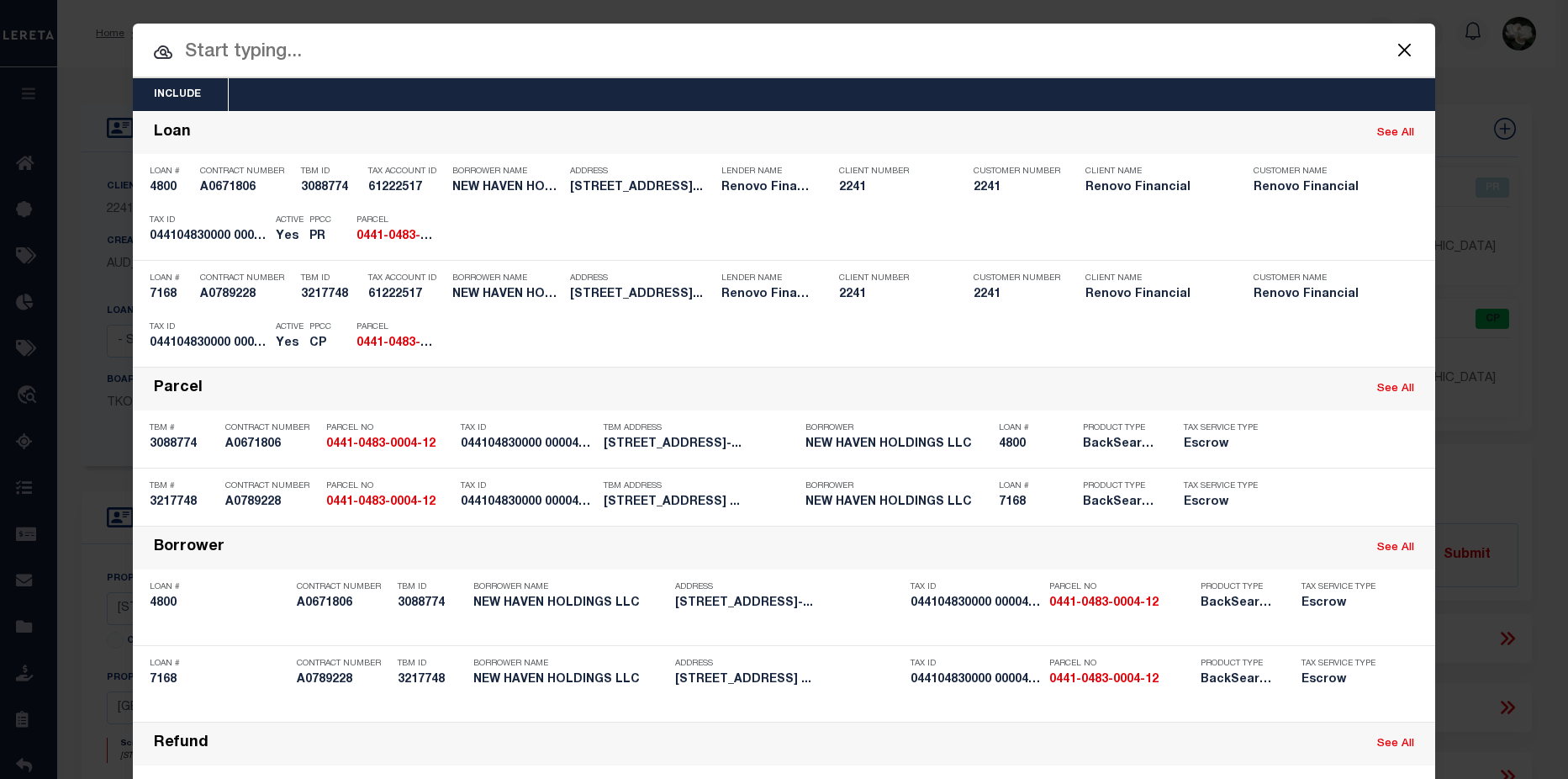
click at [200, 53] on input "text" at bounding box center [784, 52] width 1303 height 30
paste input "0441-0483-0004-24"
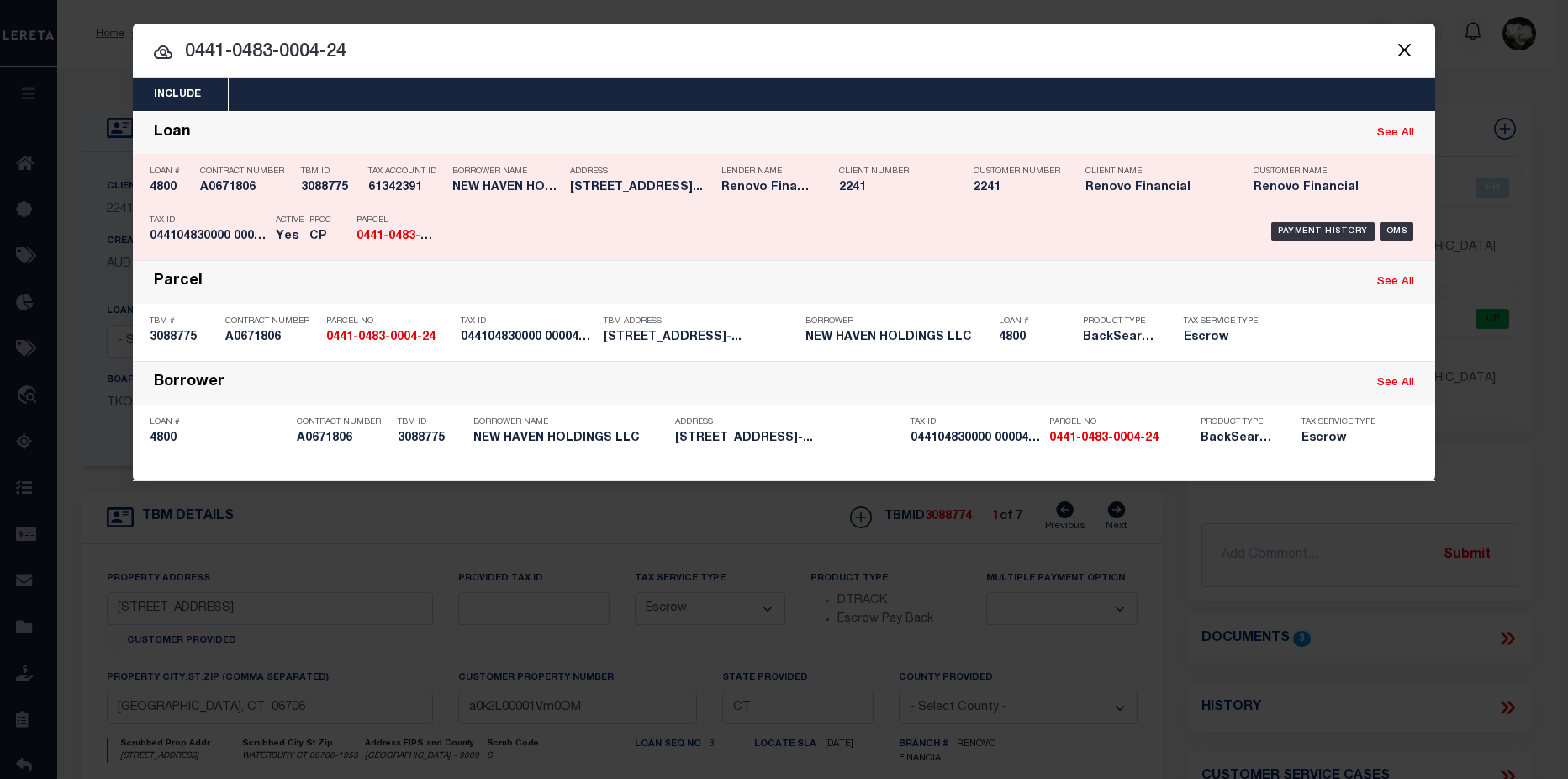
type input "0441-0483-0004-24"
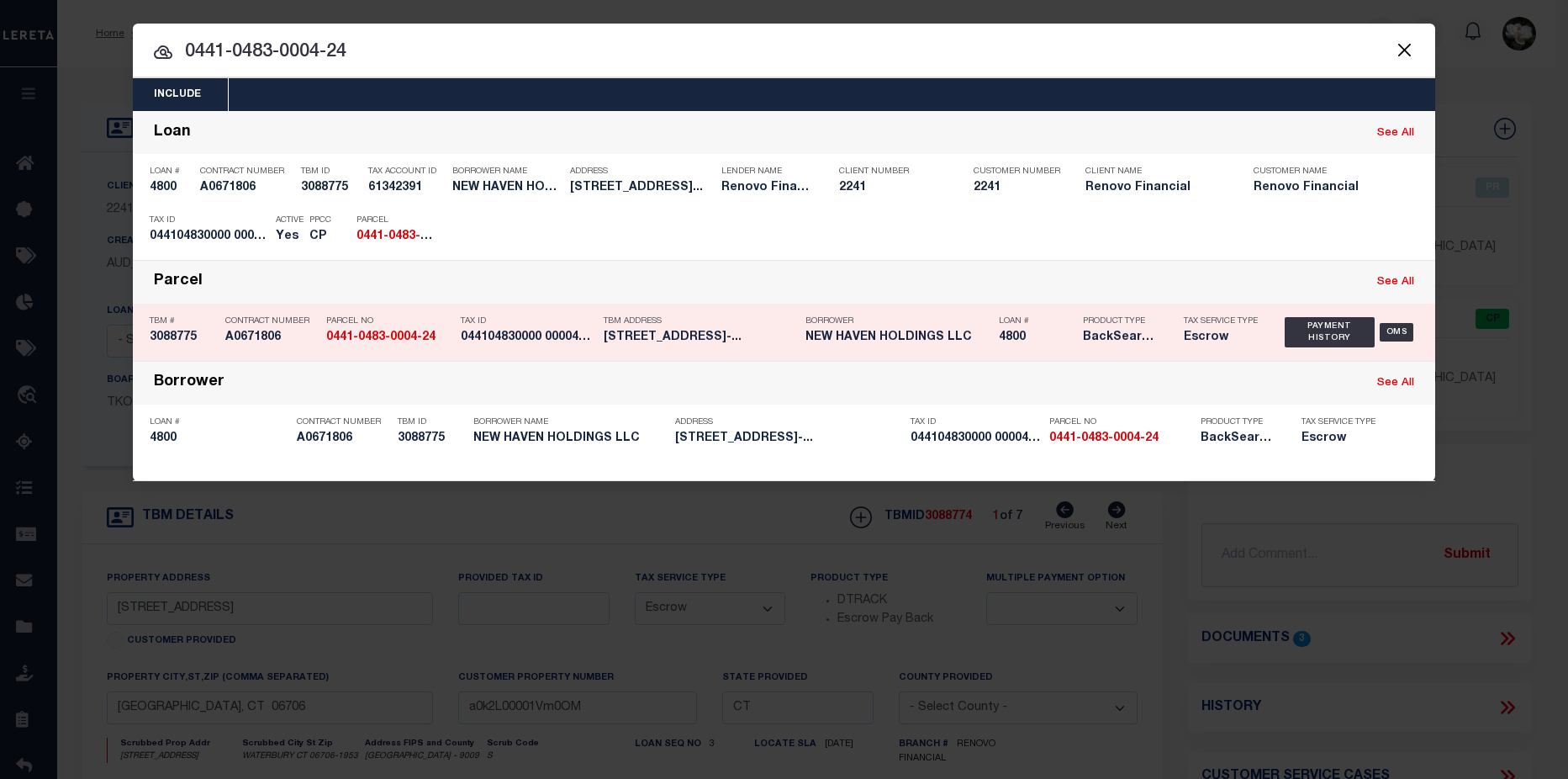
click at [516, 347] on div "Tax ID 044104830000 0000400024" at bounding box center [528, 332] width 134 height 48
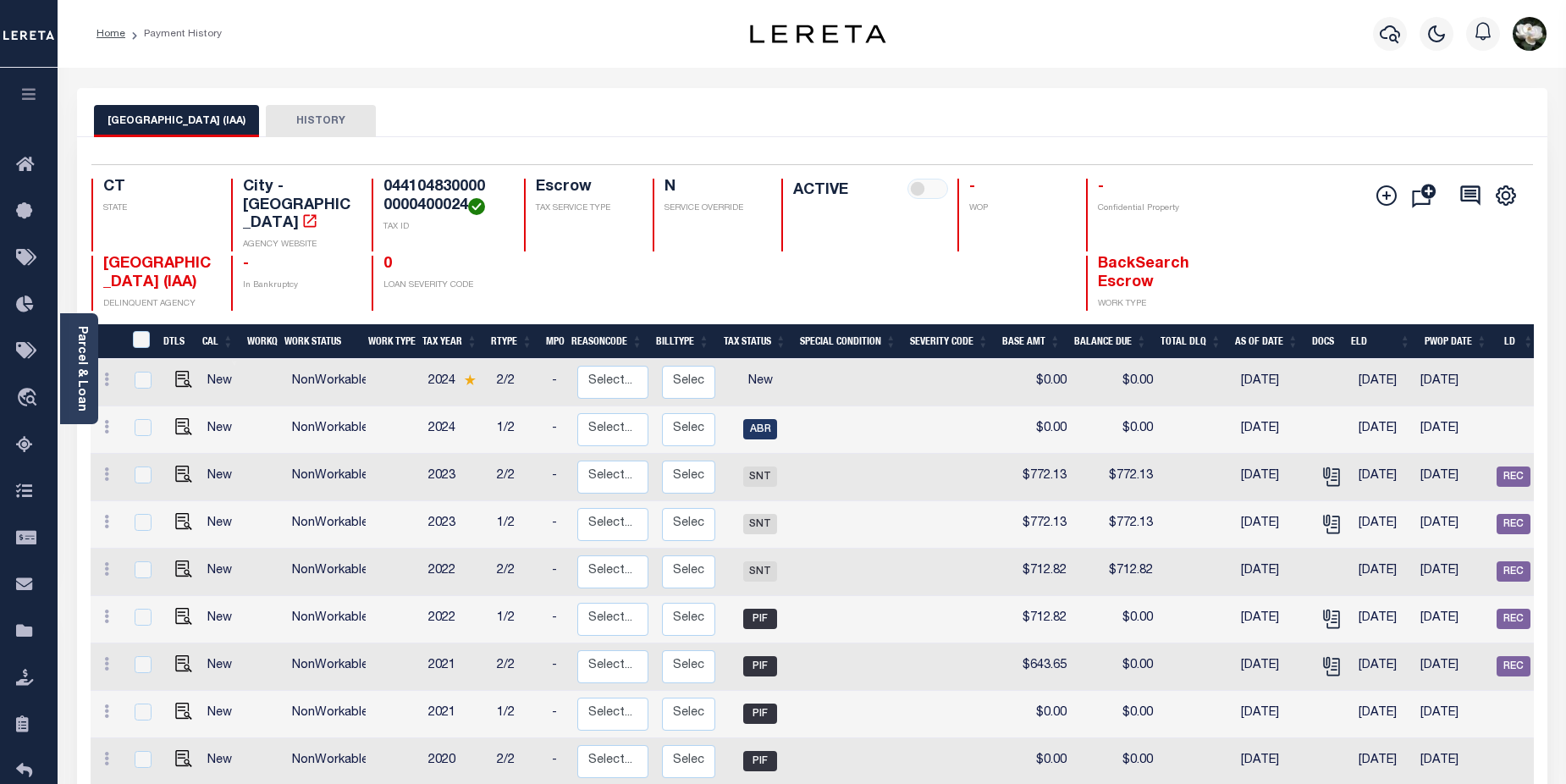
drag, startPoint x: 77, startPoint y: 379, endPoint x: 149, endPoint y: 382, distance: 72.1
click at [77, 379] on link "Parcel & Loan" at bounding box center [80, 368] width 12 height 86
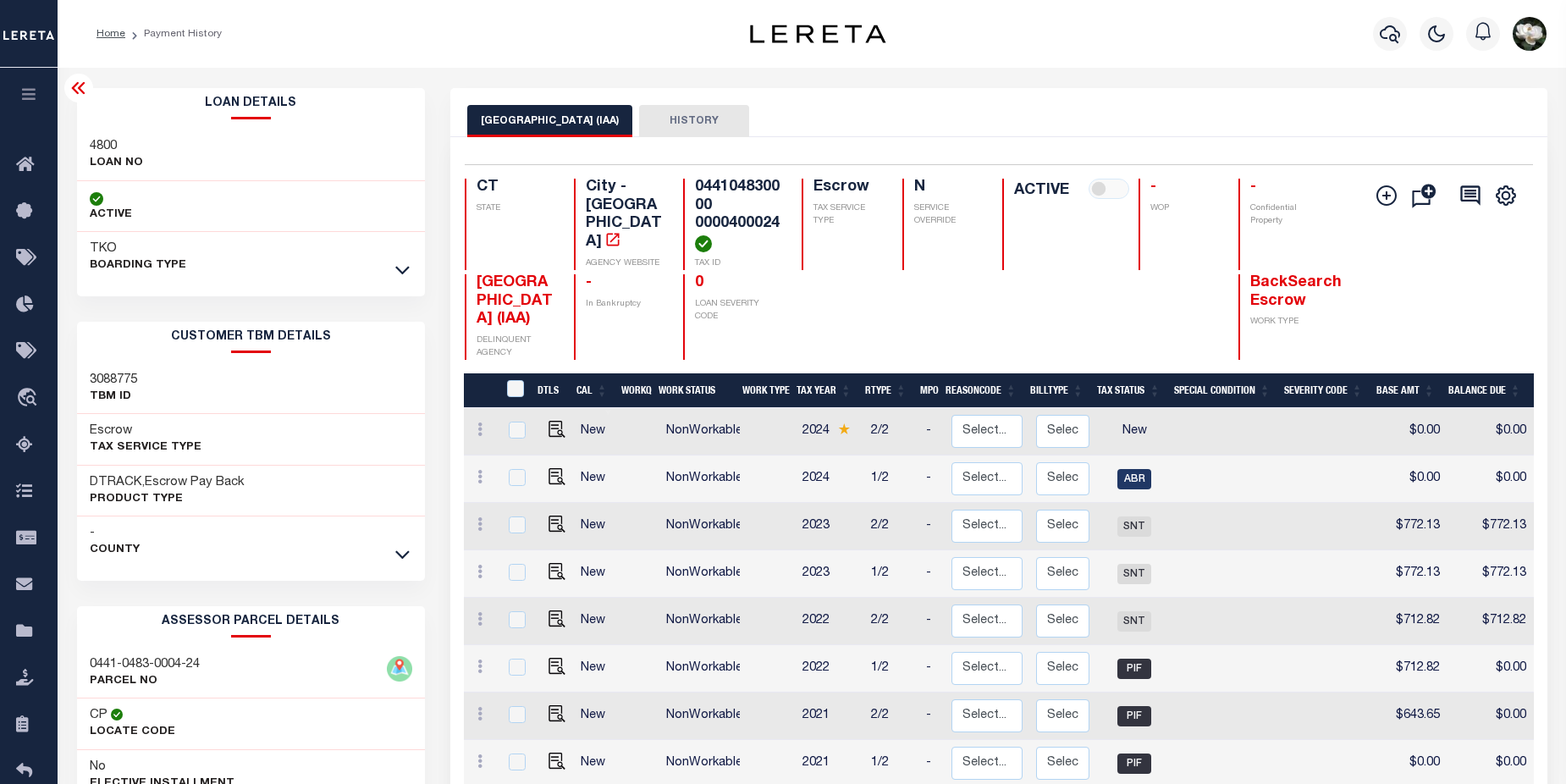
drag, startPoint x: 394, startPoint y: 551, endPoint x: 367, endPoint y: 548, distance: 27.2
click at [394, 552] on link at bounding box center [403, 553] width 20 height 12
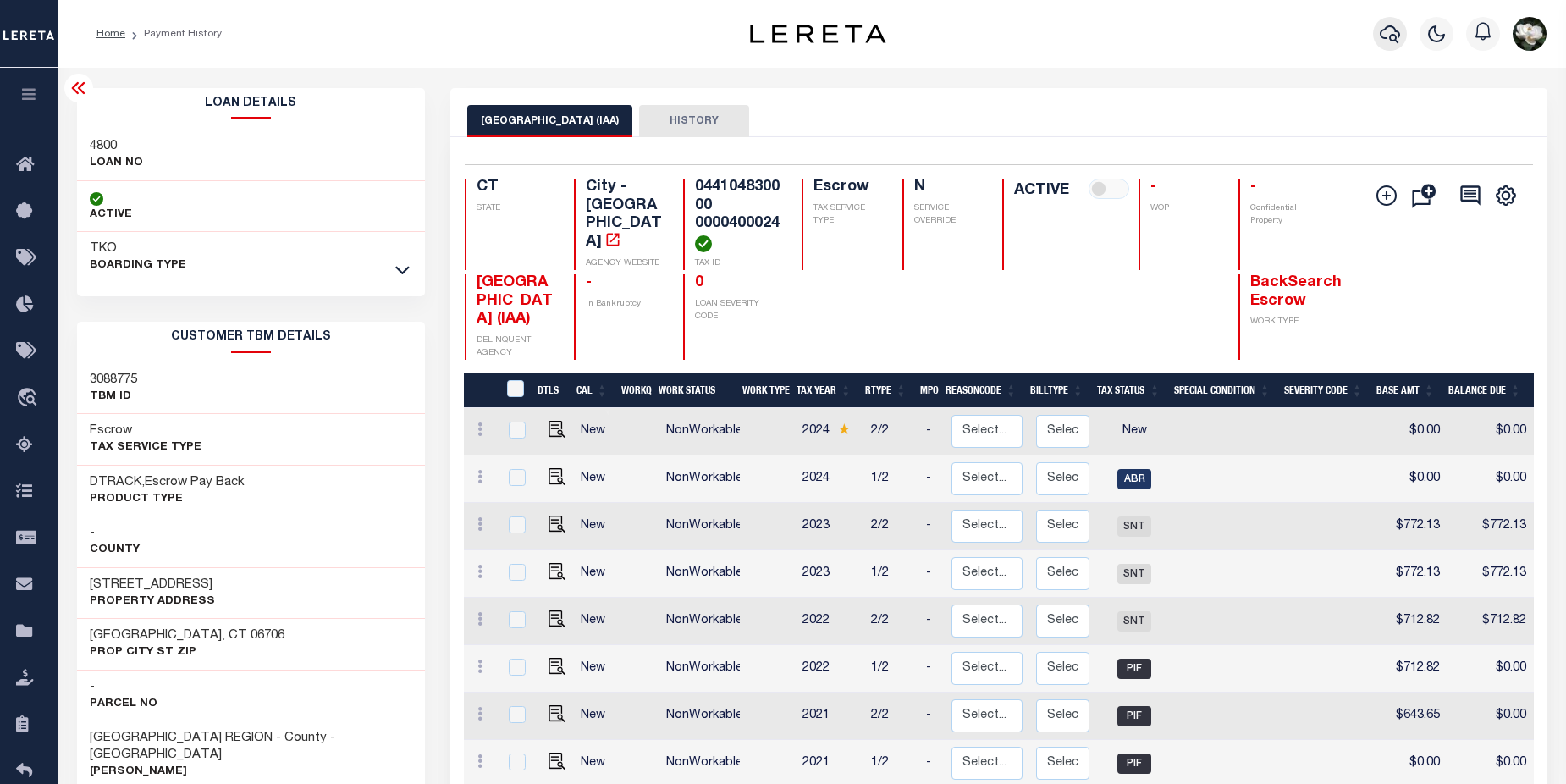
click at [1382, 32] on icon "button" at bounding box center [1390, 33] width 21 height 21
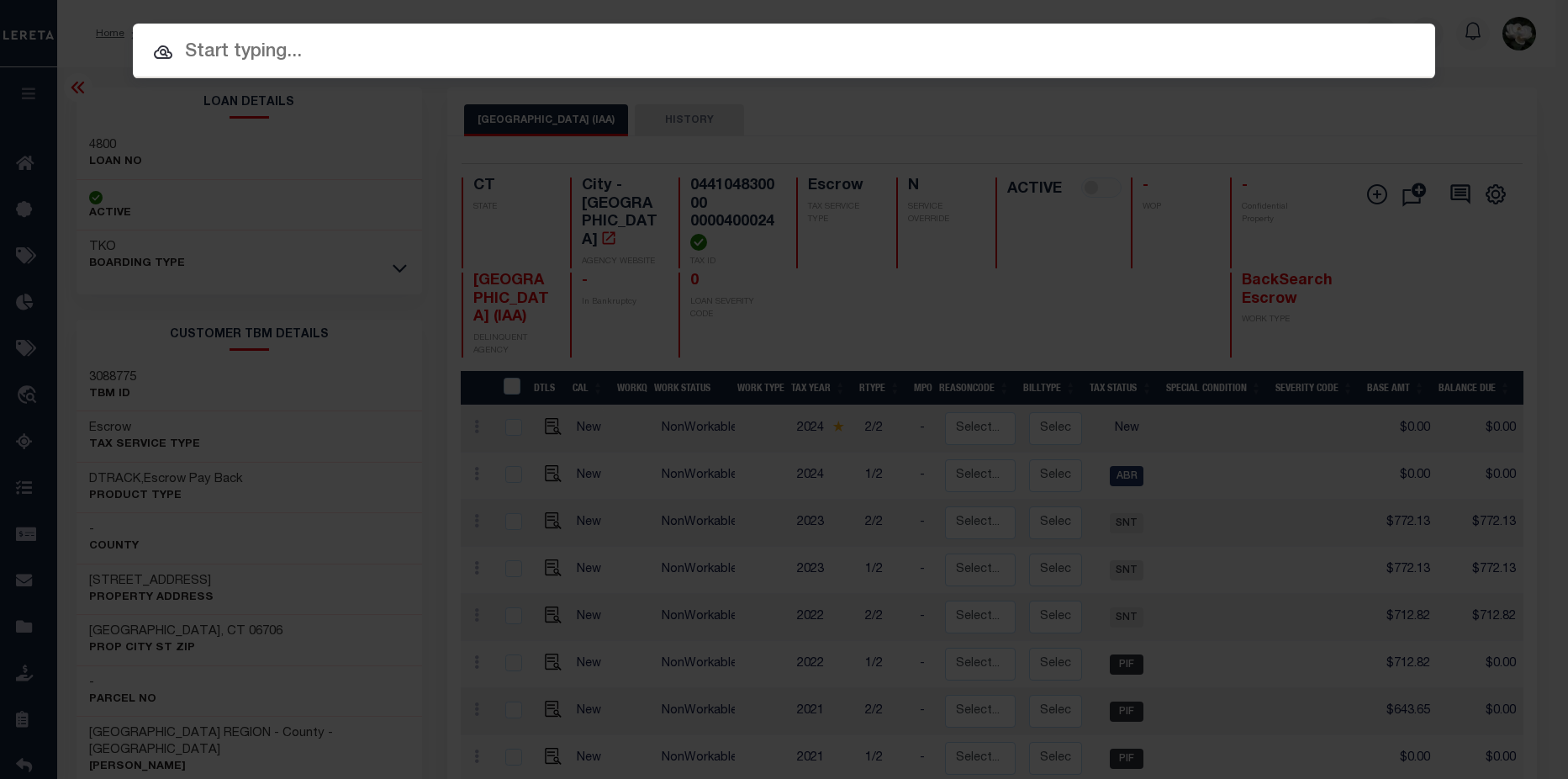
click at [299, 28] on div at bounding box center [784, 50] width 1303 height 54
click at [304, 57] on input "text" at bounding box center [784, 52] width 1303 height 30
paste input "0441-0483-0004-25"
type input "0441-0483-0004-25"
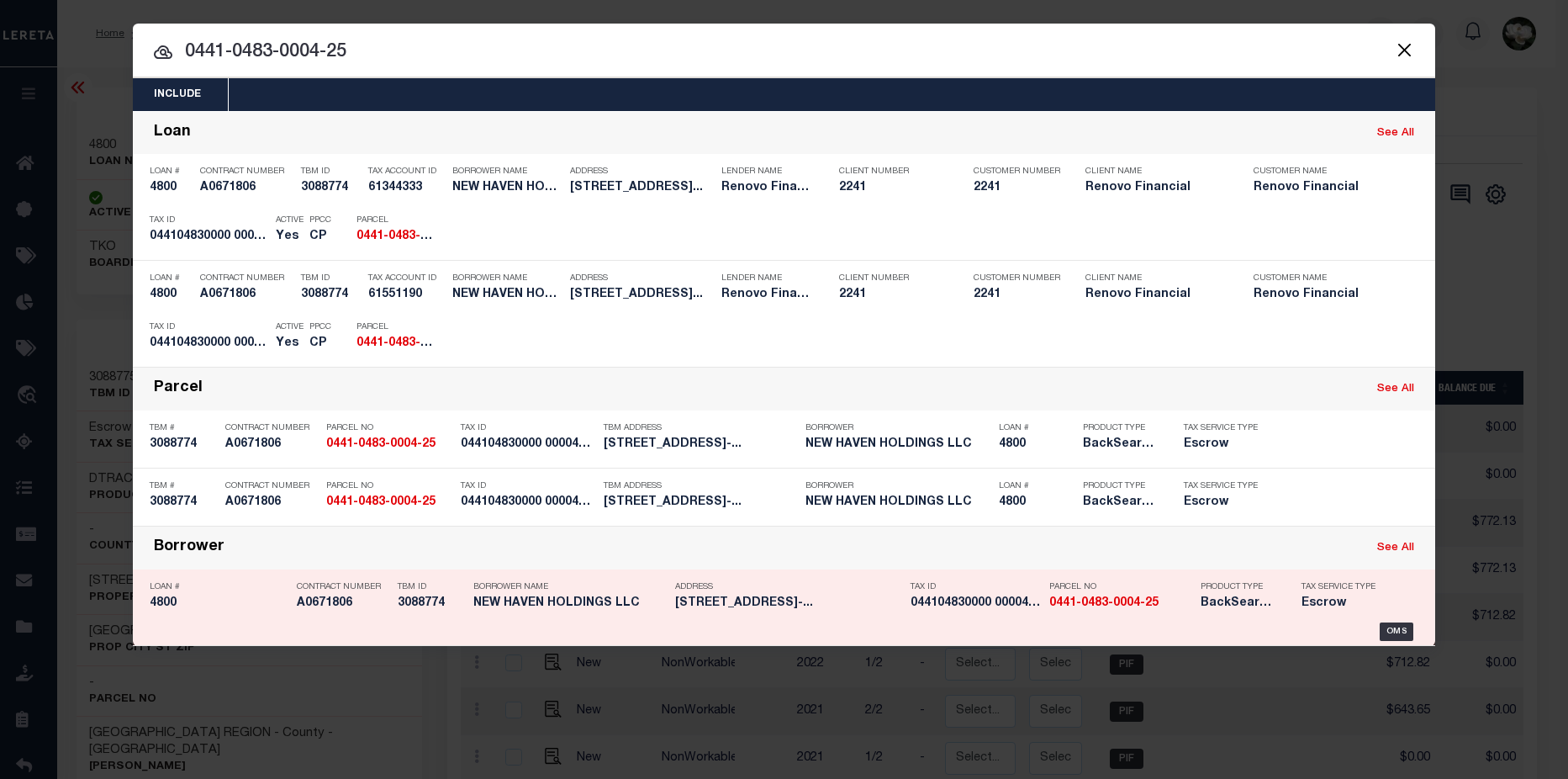
click at [873, 610] on h5 "[STREET_ADDRESS]-..." at bounding box center [788, 603] width 227 height 14
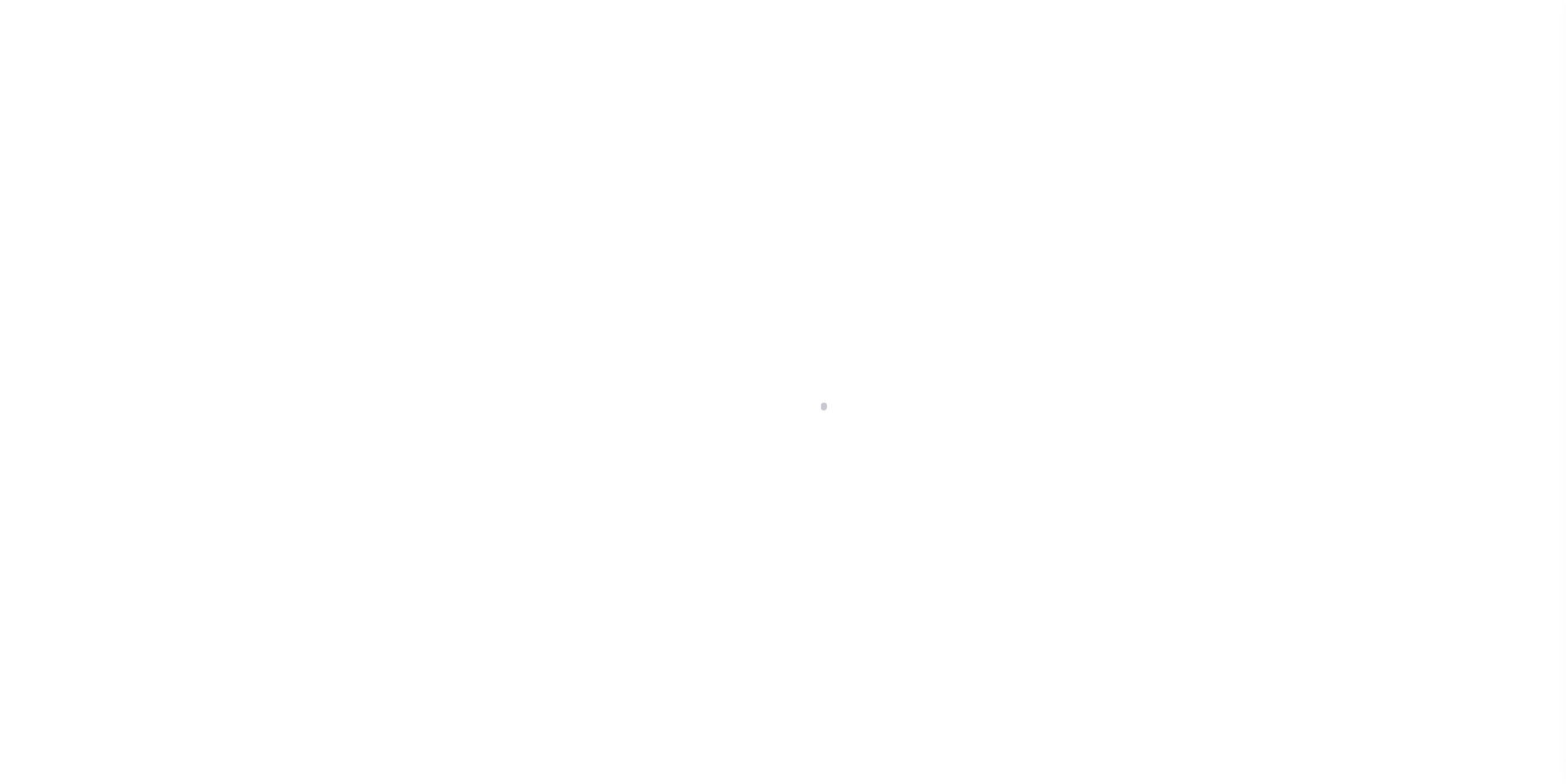
select select "Escrow"
type input "[STREET_ADDRESS]"
type input "[GEOGRAPHIC_DATA], CT 06706"
type input "a0k2L00001Vm0OM"
type input "CT"
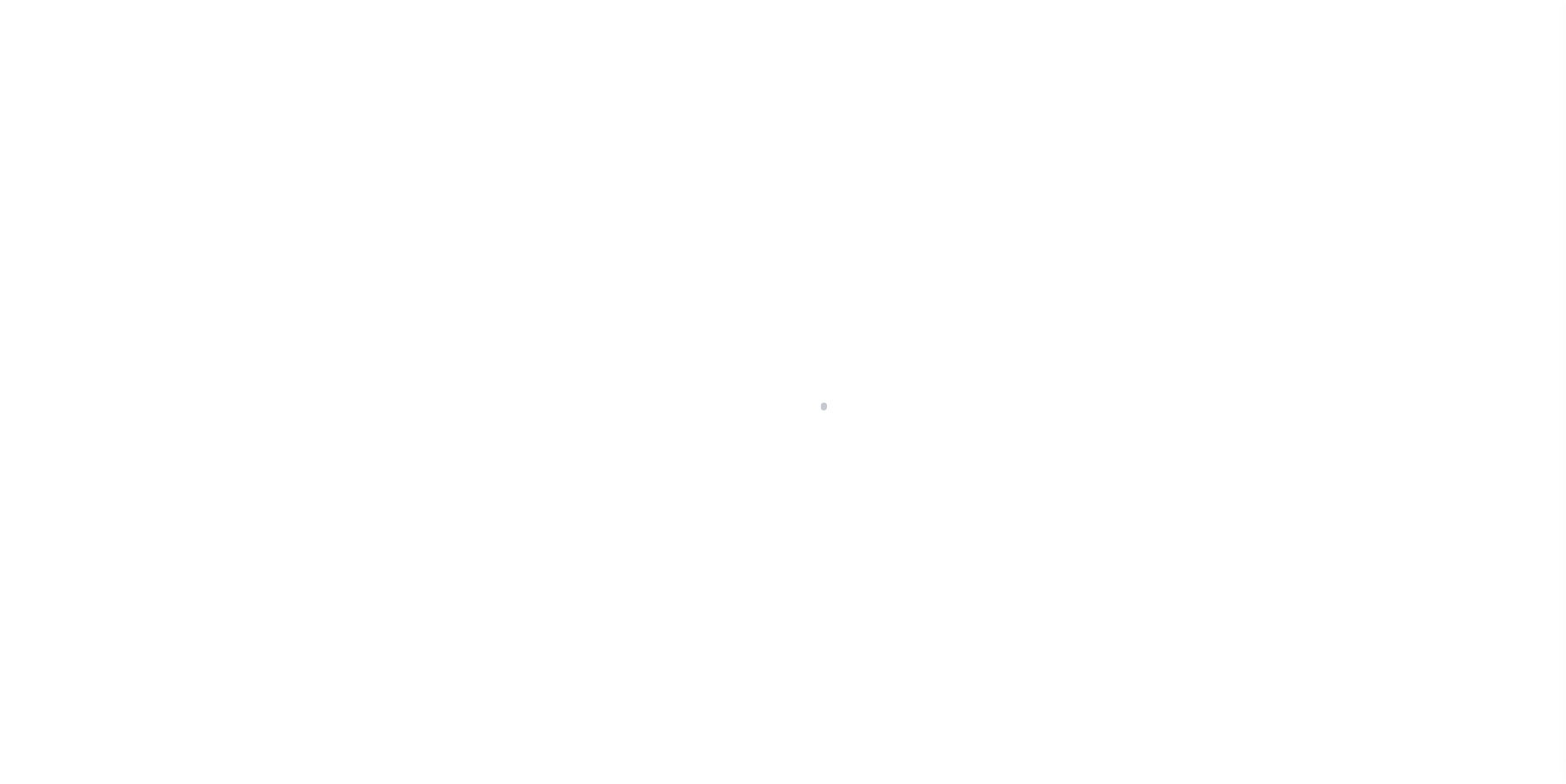
type textarea "Situs address change per client audit"
select select "25066"
select select
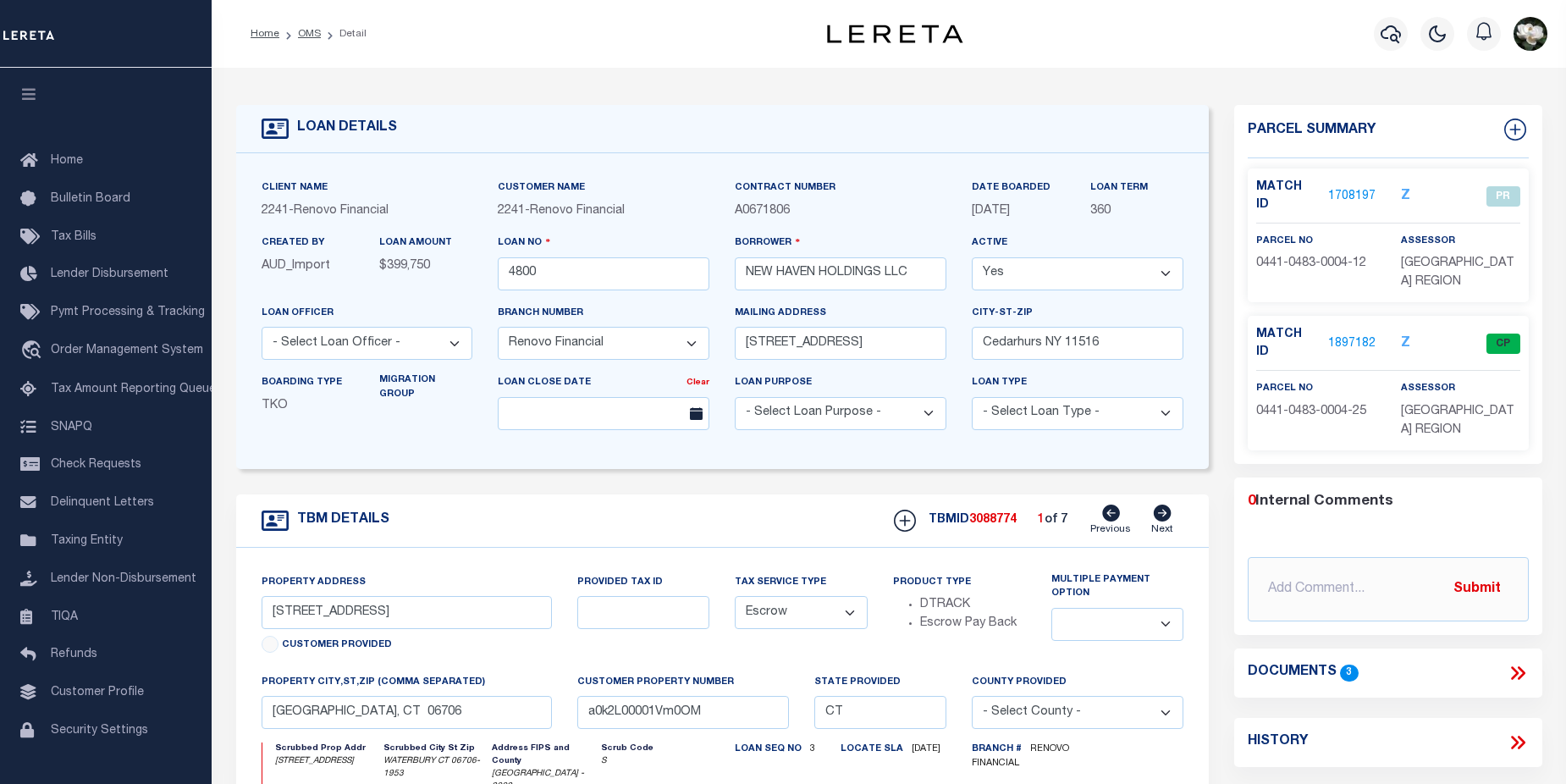
click at [1163, 518] on icon at bounding box center [1163, 512] width 18 height 17
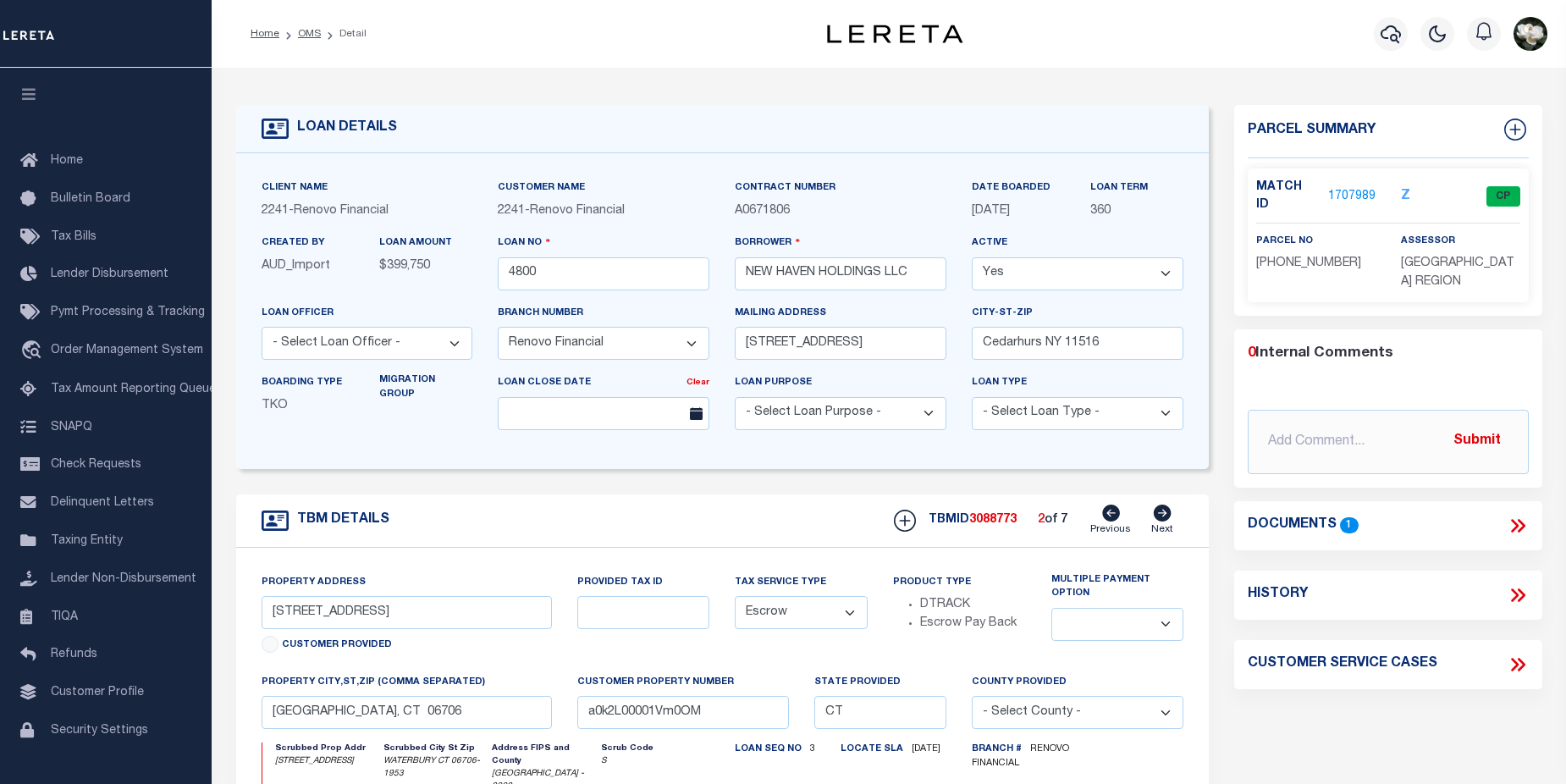
type input "[STREET_ADDRESS]"
type input "a0k2L00001Vm0O7"
select select
click at [1163, 518] on icon at bounding box center [1163, 512] width 18 height 17
type input "50 Sigwin Circle Unit 54"
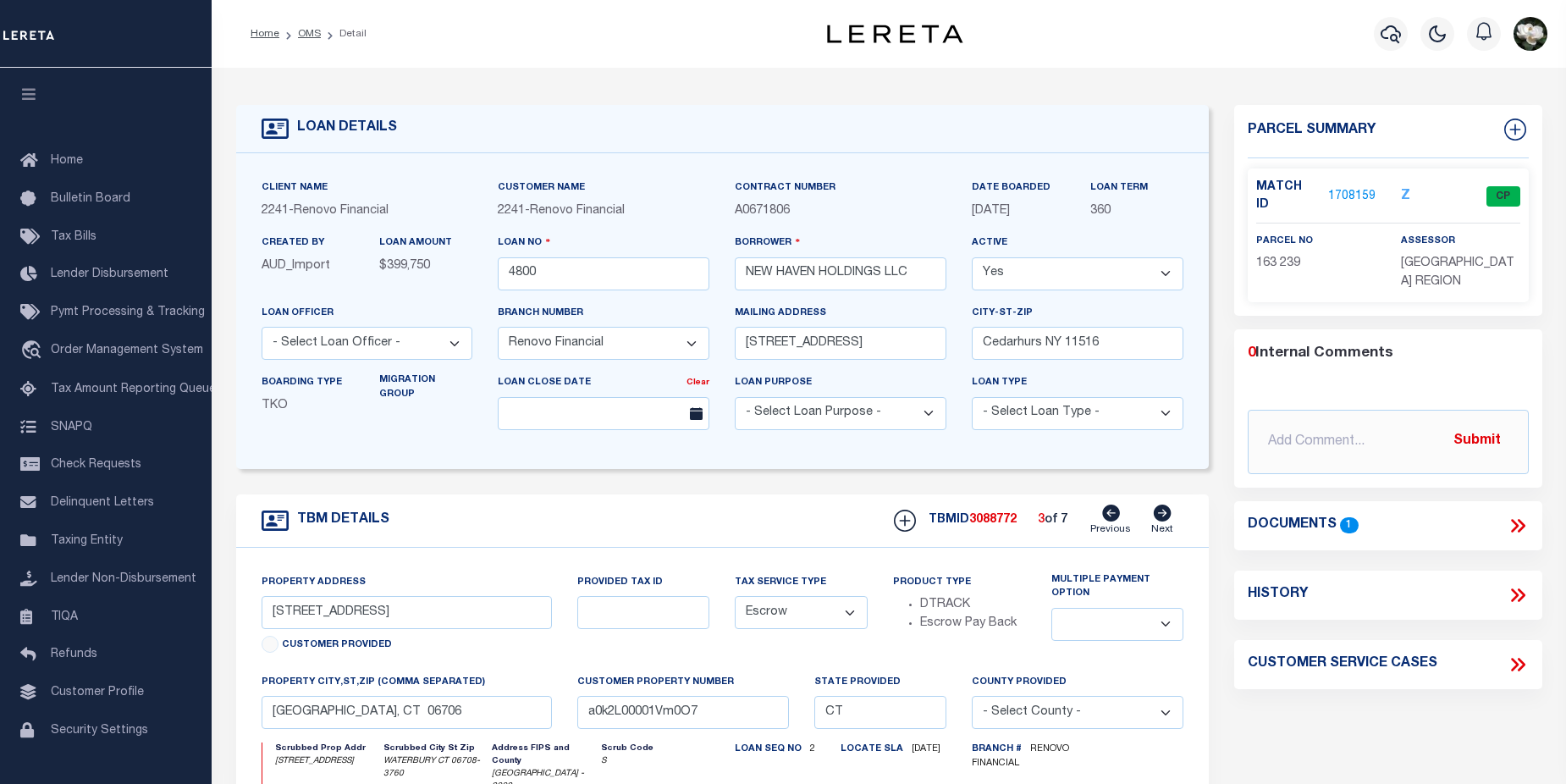
type input "Wallingford, CT 06492"
type input "a0k2L00001Vm0O2"
select select
click at [1163, 518] on icon at bounding box center [1163, 512] width 18 height 17
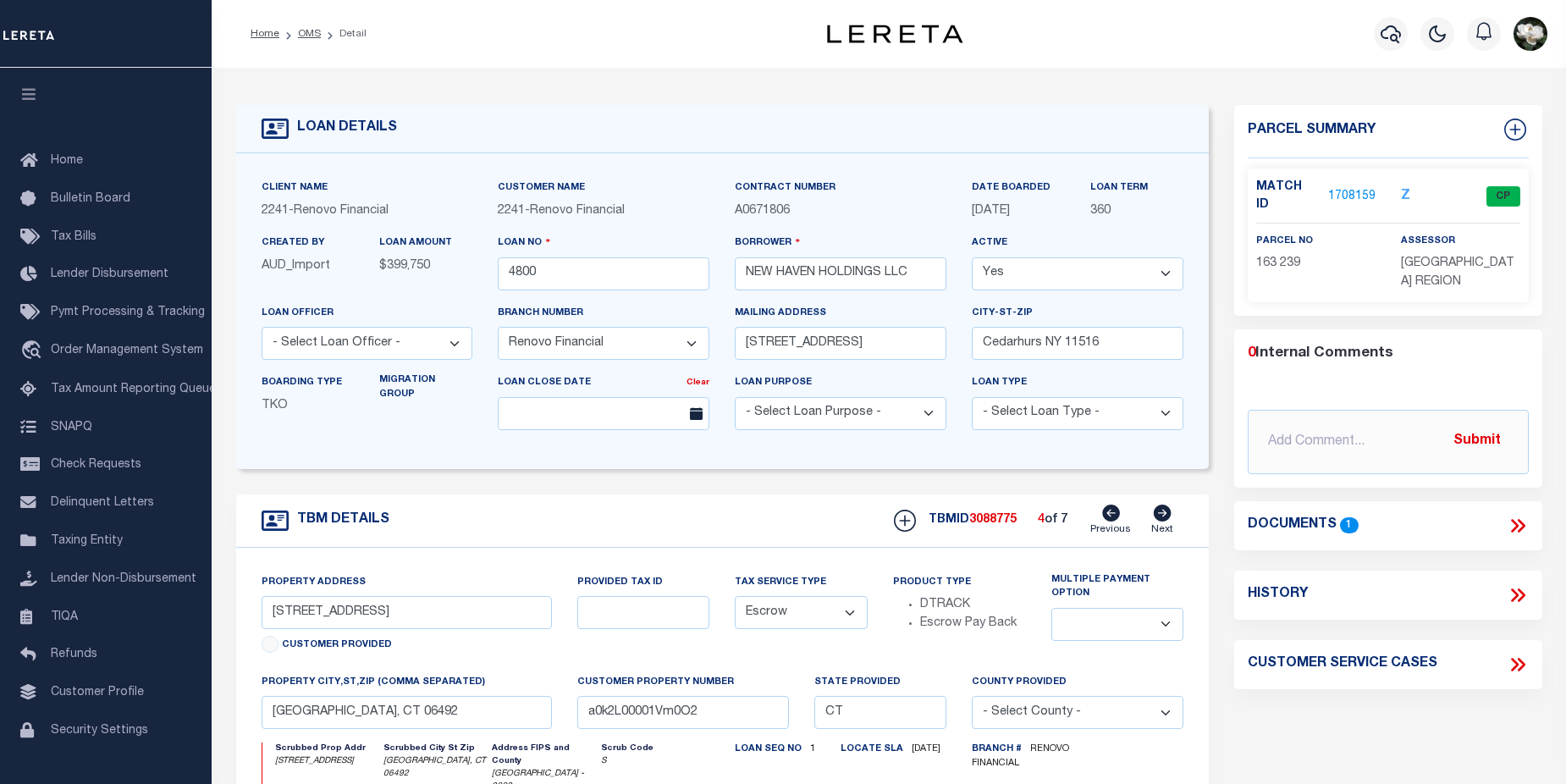
type input "35 Mountain Village Road Unit 35-24"
type input "Waterbury, CT 06706"
type input "a0k2L00001Vm0OC"
type textarea "Situs address change per client audit"
select select
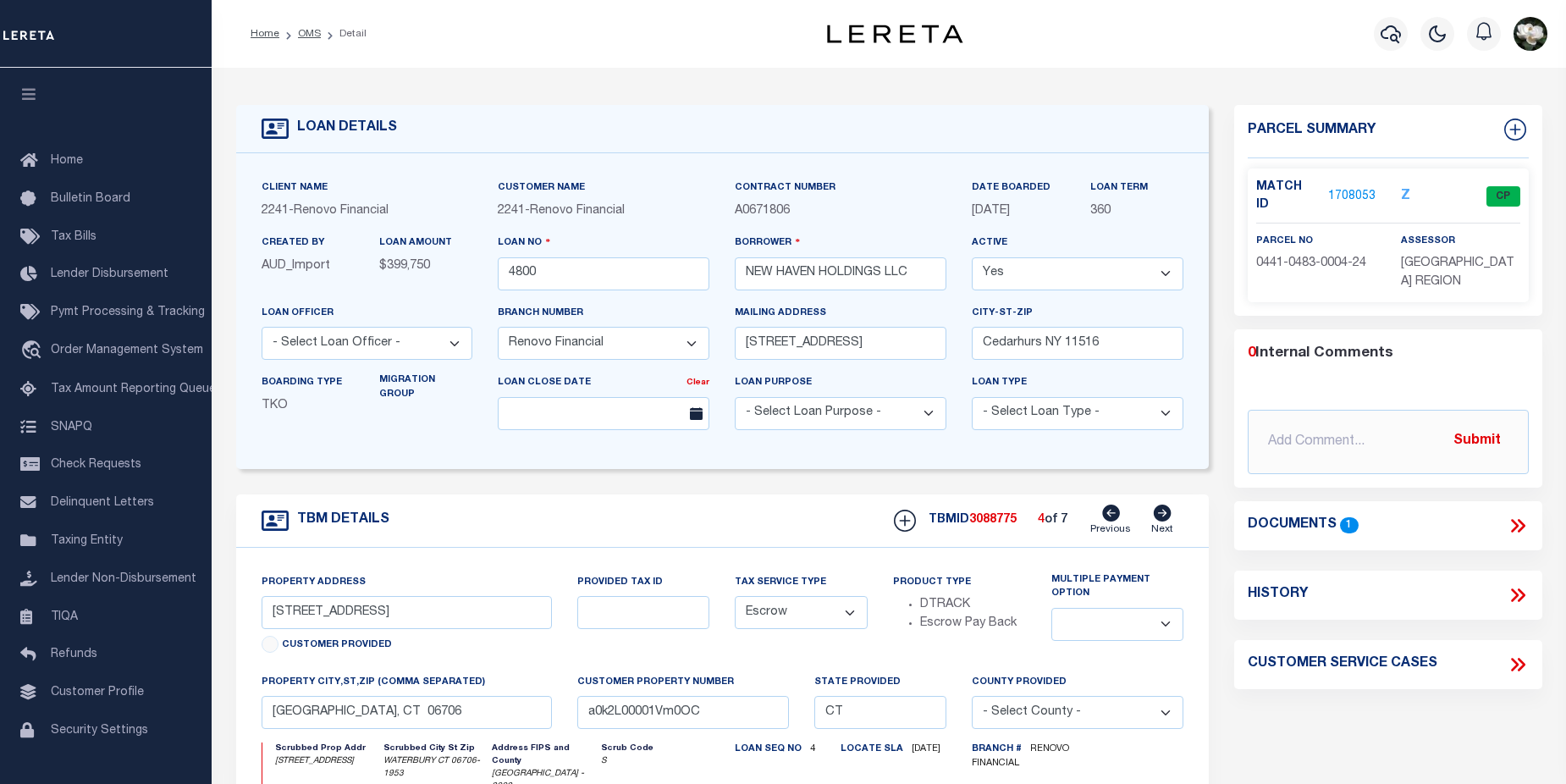
click at [1163, 518] on icon at bounding box center [1163, 512] width 18 height 17
type input "25 Lisa Court Unit 4"
type input "a0k2L00001Vm0OW"
select select
click at [1163, 518] on icon at bounding box center [1163, 512] width 18 height 17
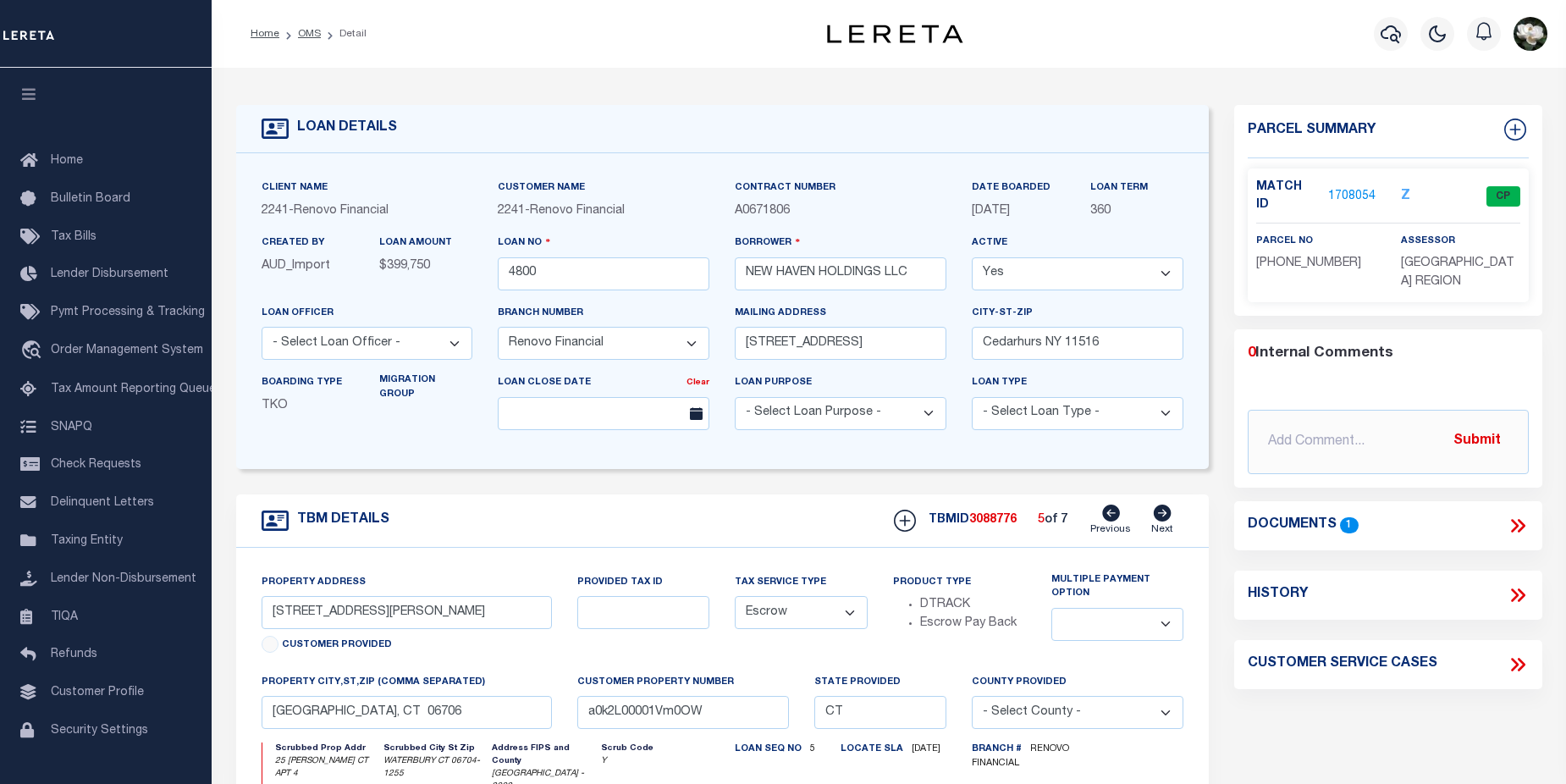
type input "16 Lisa Court Unit 2"
type input "a0k2L00001Vm0Ob"
select select
click at [1163, 518] on icon at bounding box center [1163, 512] width 18 height 17
type input "35 Mountain Village Road Unit 35-26"
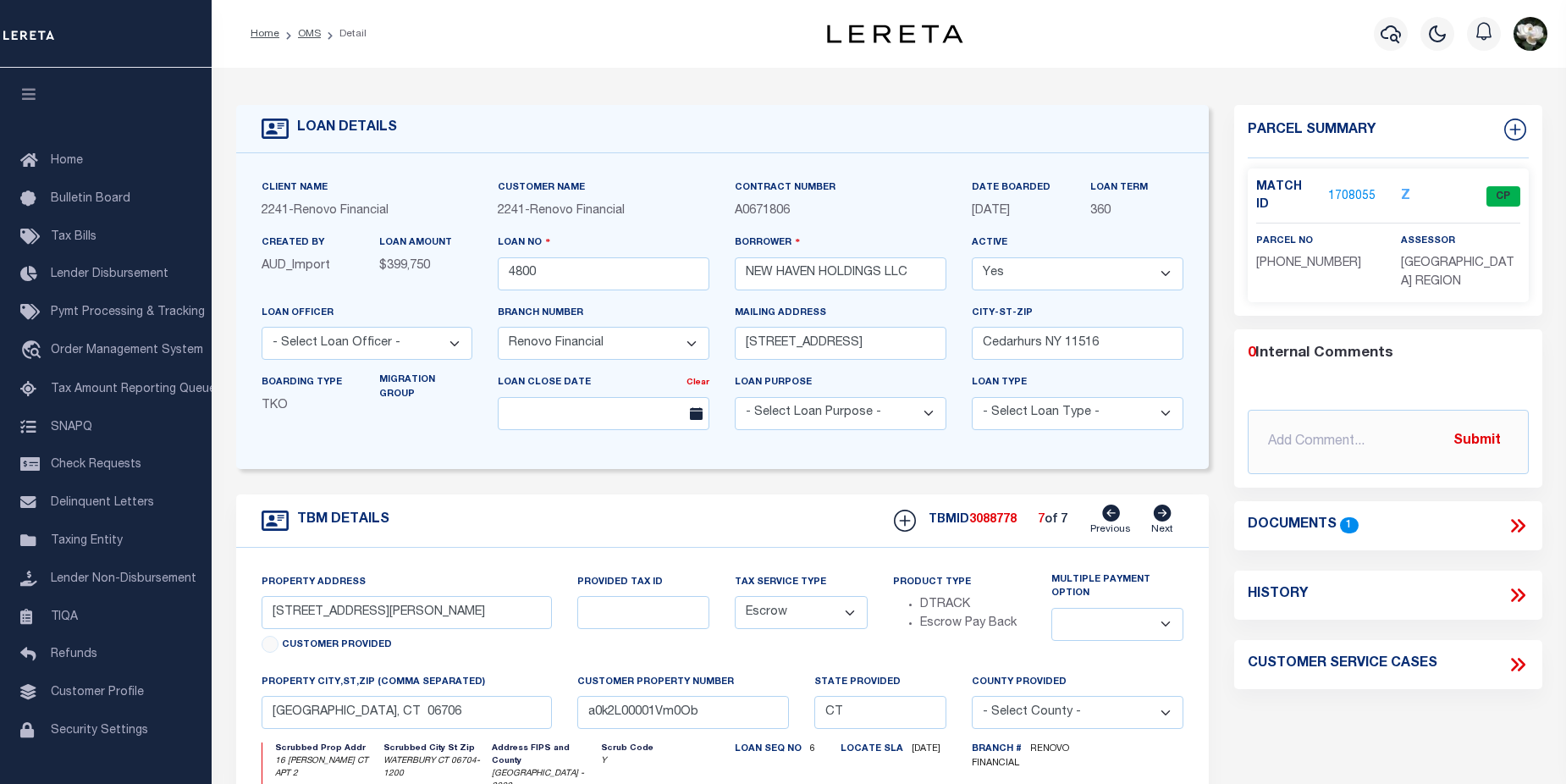
type input "a0k2L00001Vm0OR"
select select
click at [1358, 189] on link "1708160" at bounding box center [1352, 197] width 48 height 18
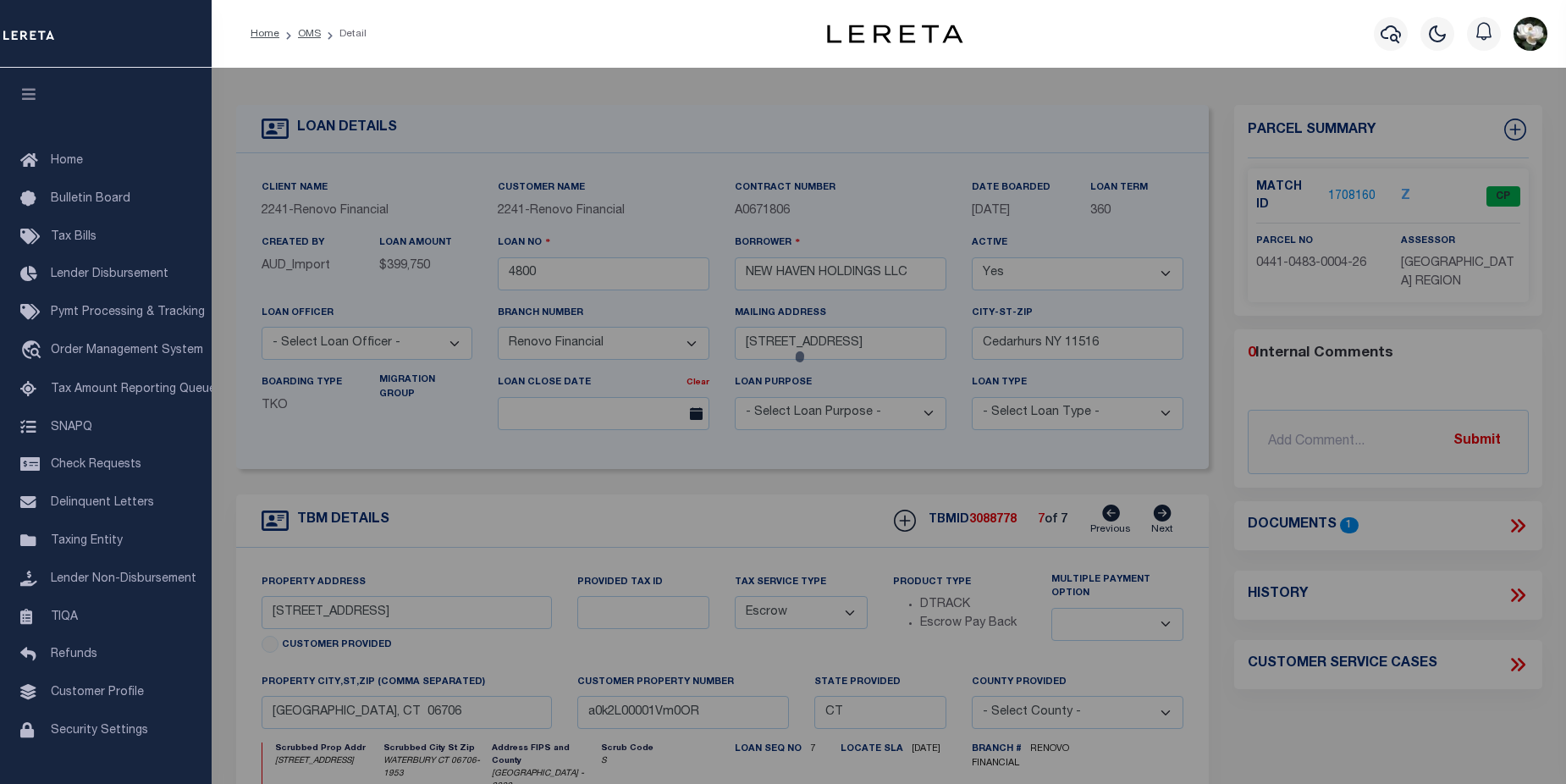
checkbox input "false"
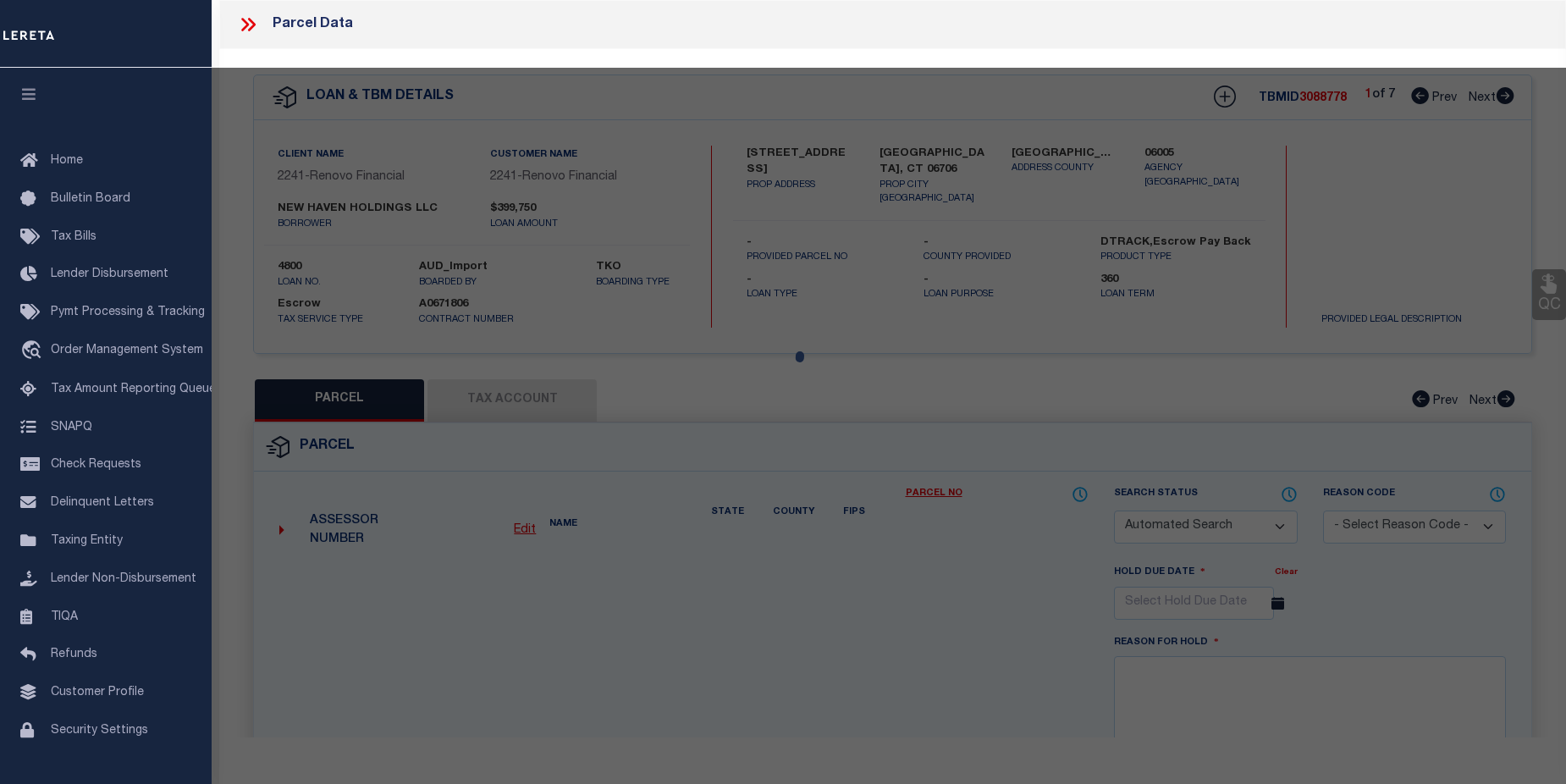
select select "CP"
type input "NEW HAVEN HOLDINGS LLC"
select select
type input "35 MOUNTAIN VILLAGE RD 24"
checkbox input "false"
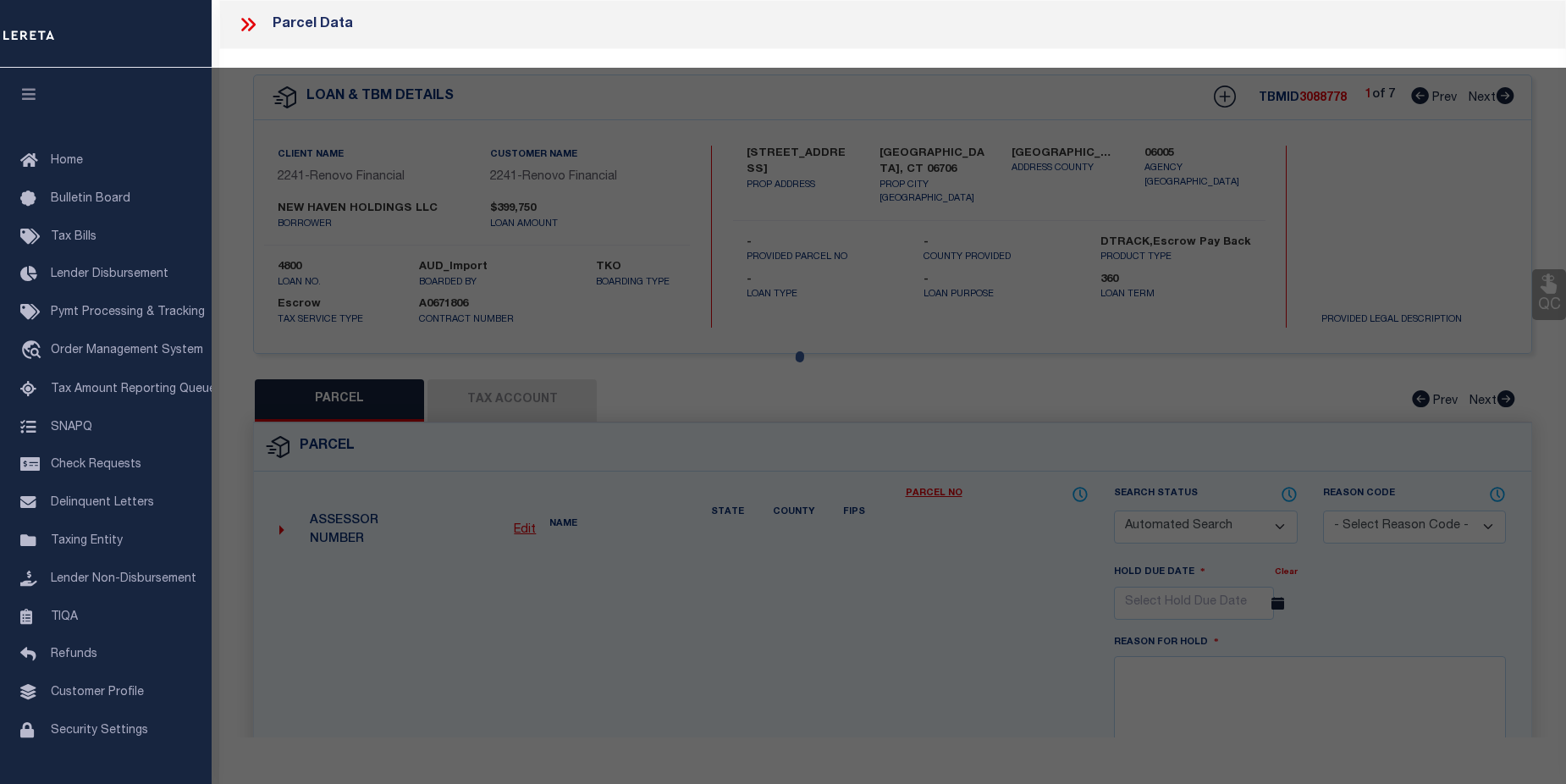
type input "WATERBURY CT"
type textarea "MAP BLOCK LOT 0441-0483-0004"
type textarea "TaxID mask has been adjusted. MLC 12/13/2024 HH - 12/11/24 - Put in JR status f…"
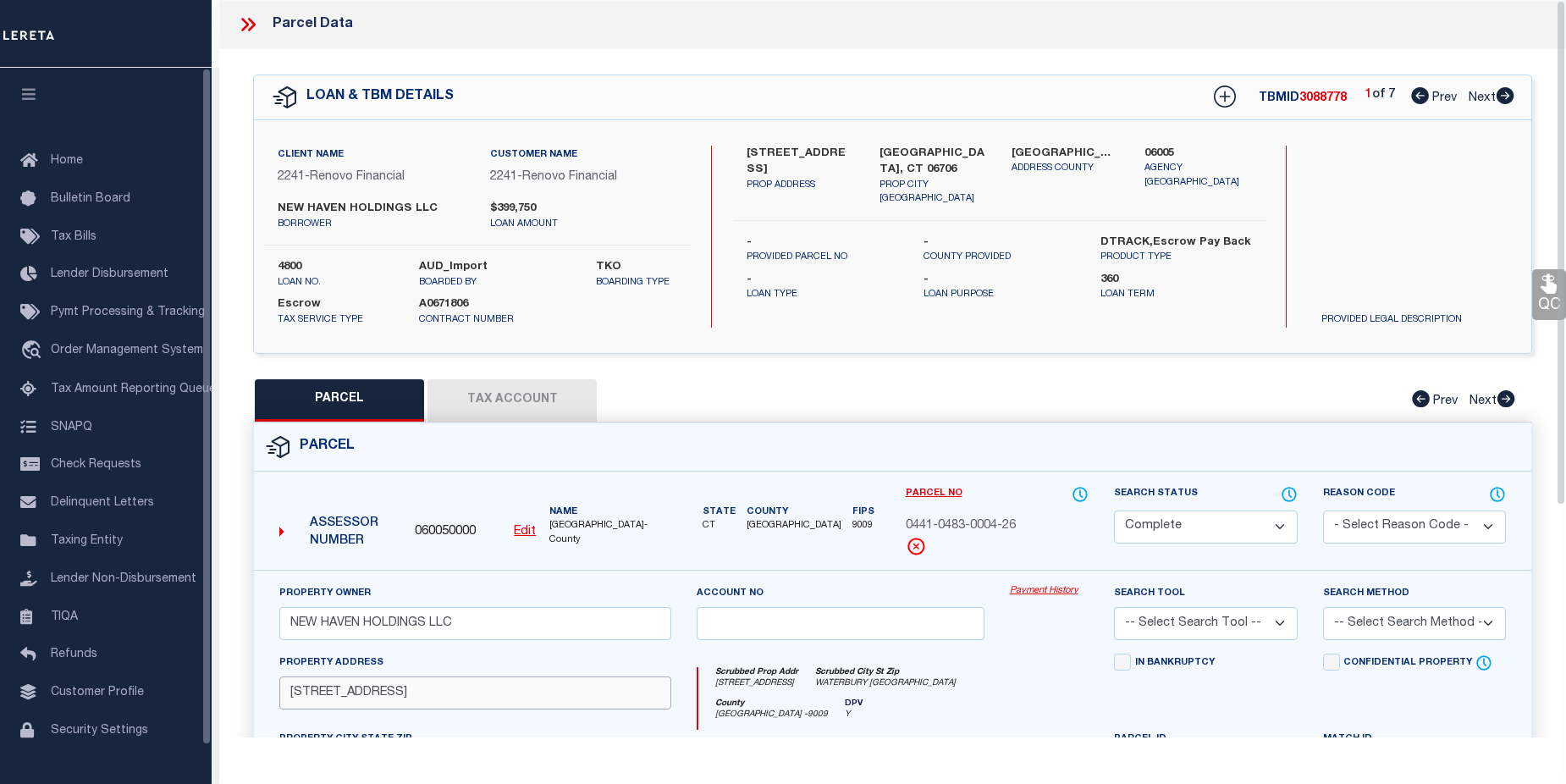
click at [504, 690] on input "35 MOUNTAIN VILLAGE RD 24" at bounding box center [476, 692] width 392 height 33
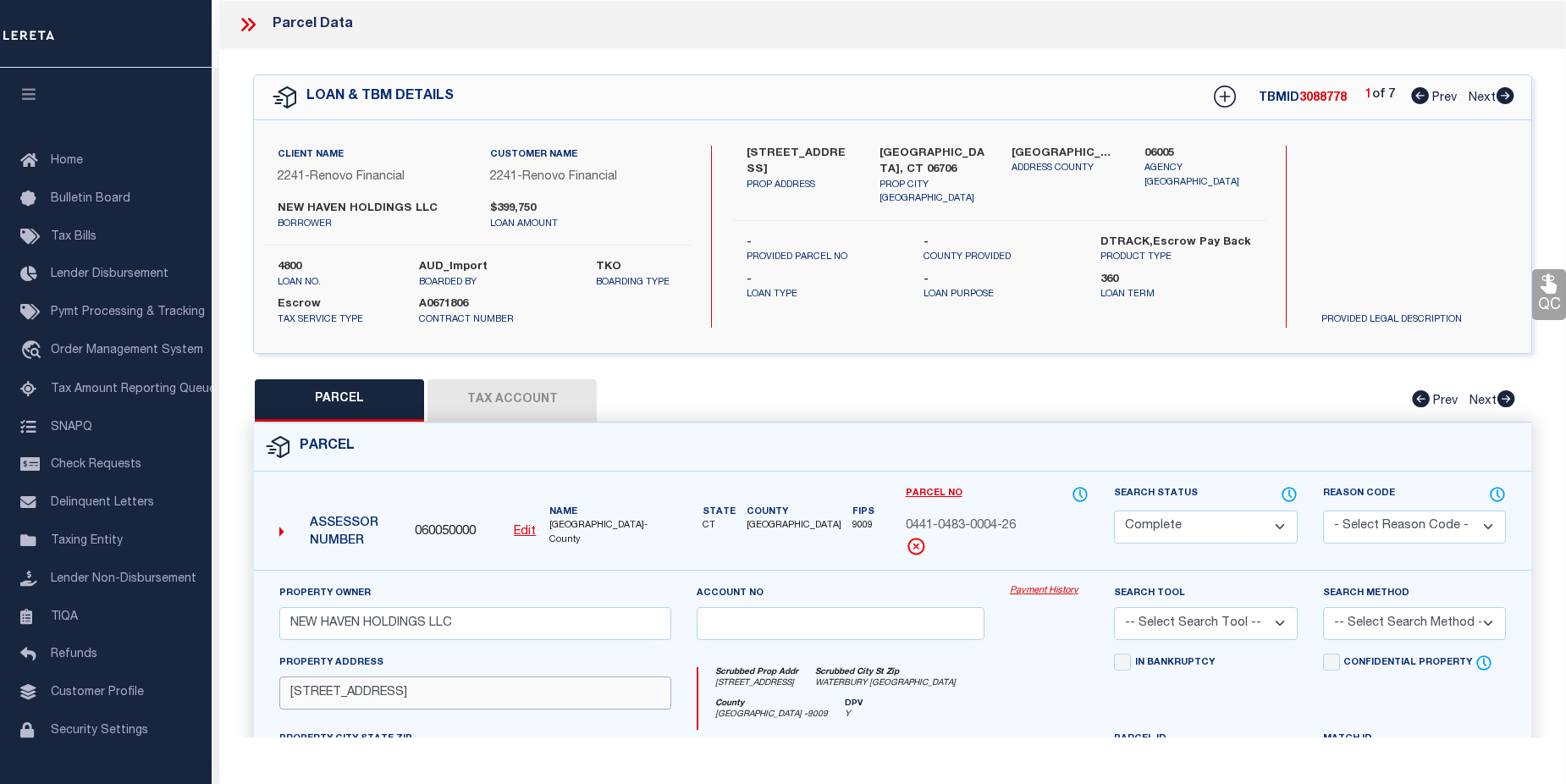
drag, startPoint x: 385, startPoint y: 695, endPoint x: 281, endPoint y: 692, distance: 104.0
click at [281, 692] on input "35 MOUNTAIN VILLAGE RD 24" at bounding box center [476, 692] width 392 height 33
click at [1036, 595] on link "Payment History" at bounding box center [1049, 591] width 79 height 14
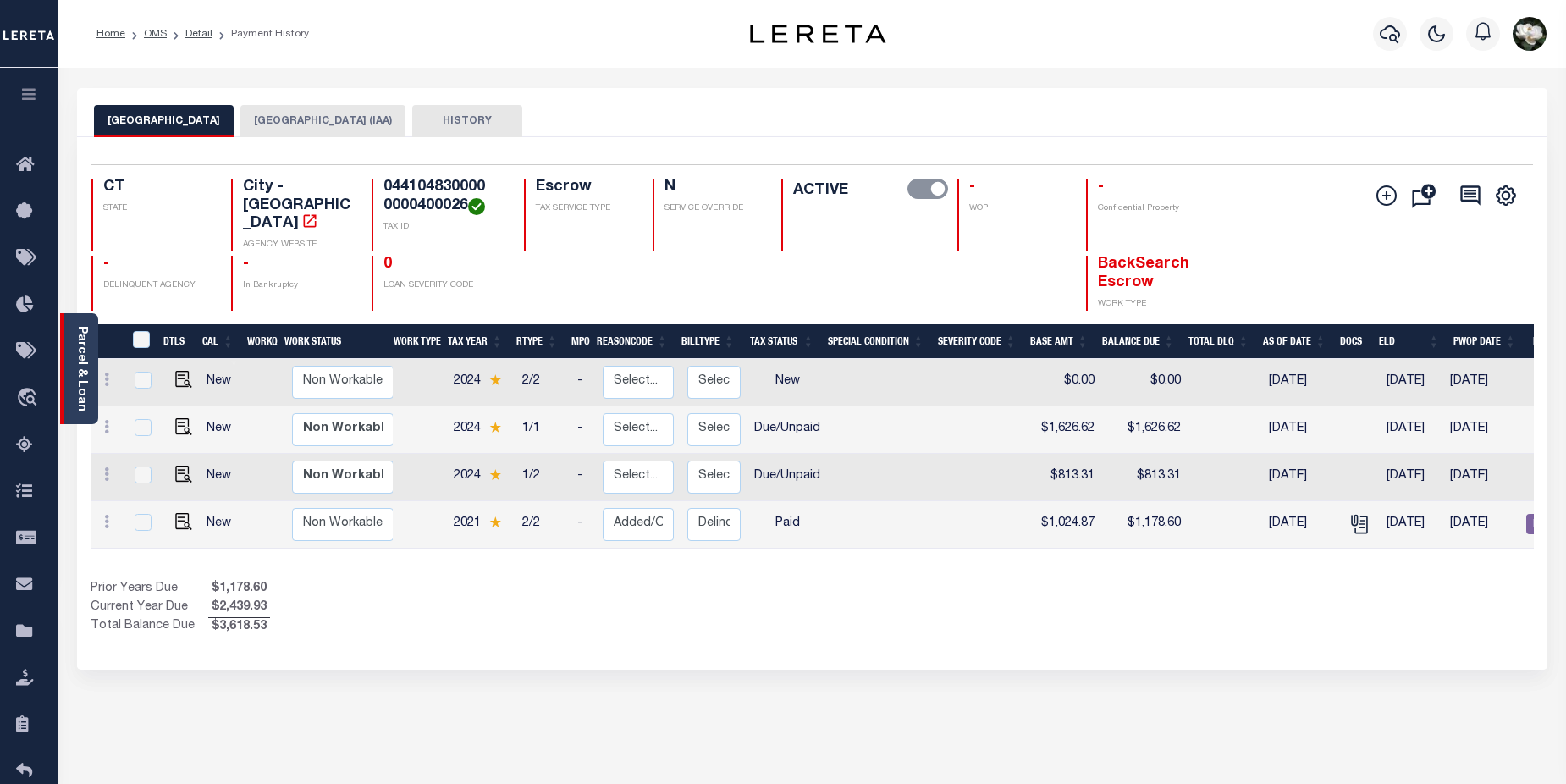
click at [71, 386] on div "Parcel & Loan" at bounding box center [79, 368] width 38 height 111
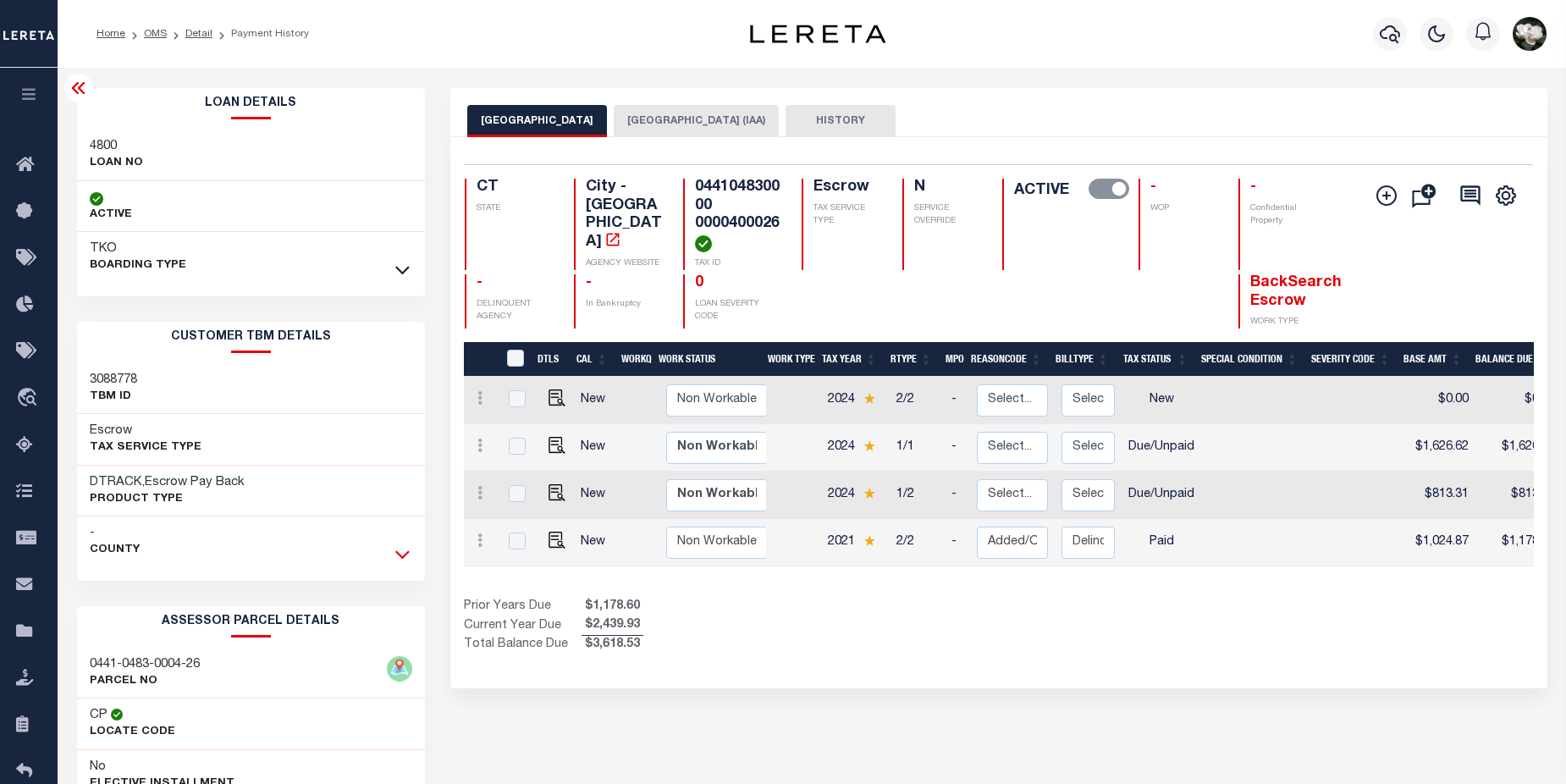
click at [404, 555] on icon at bounding box center [403, 554] width 14 height 18
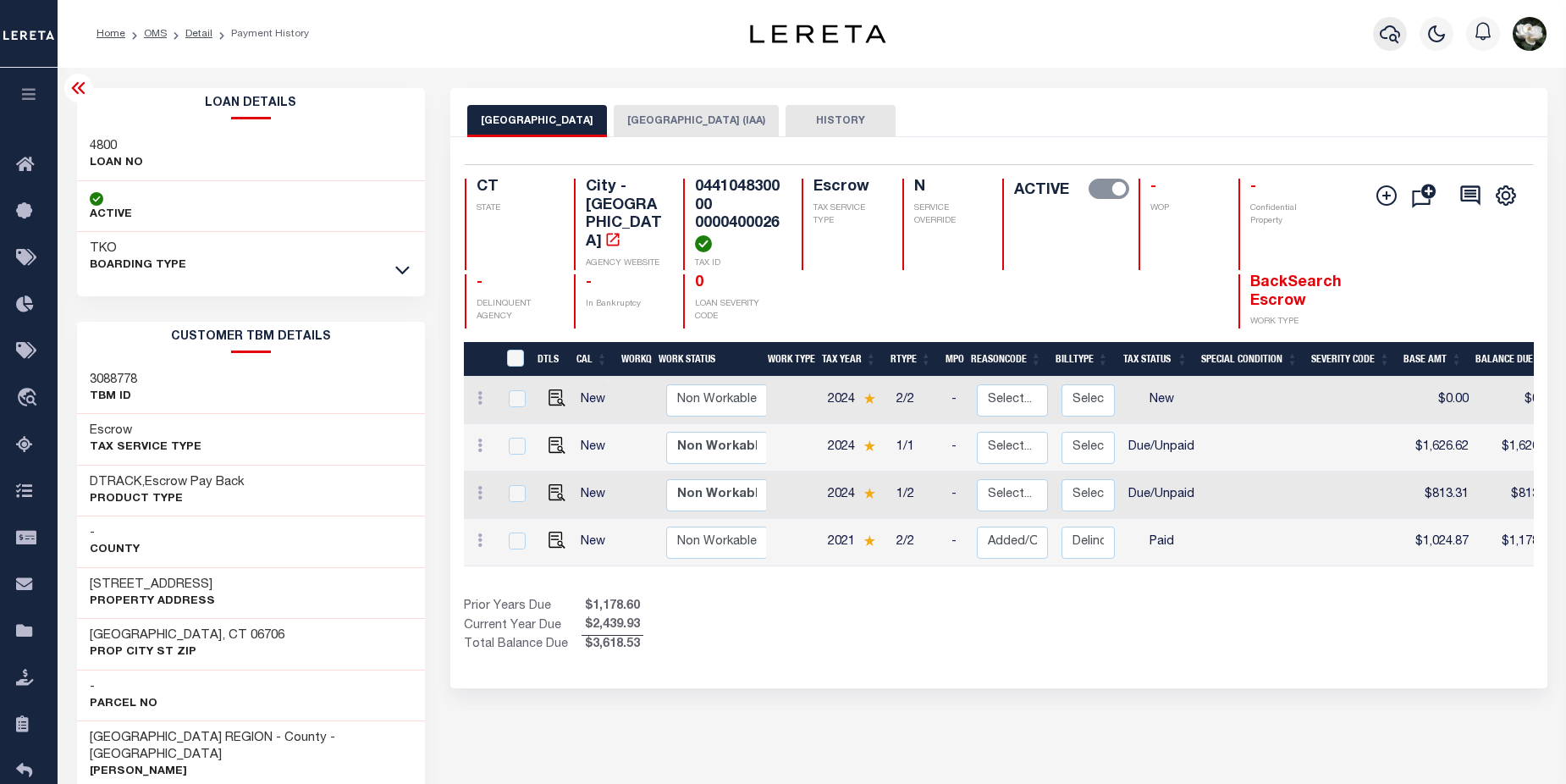
click at [1385, 31] on icon "button" at bounding box center [1390, 33] width 21 height 21
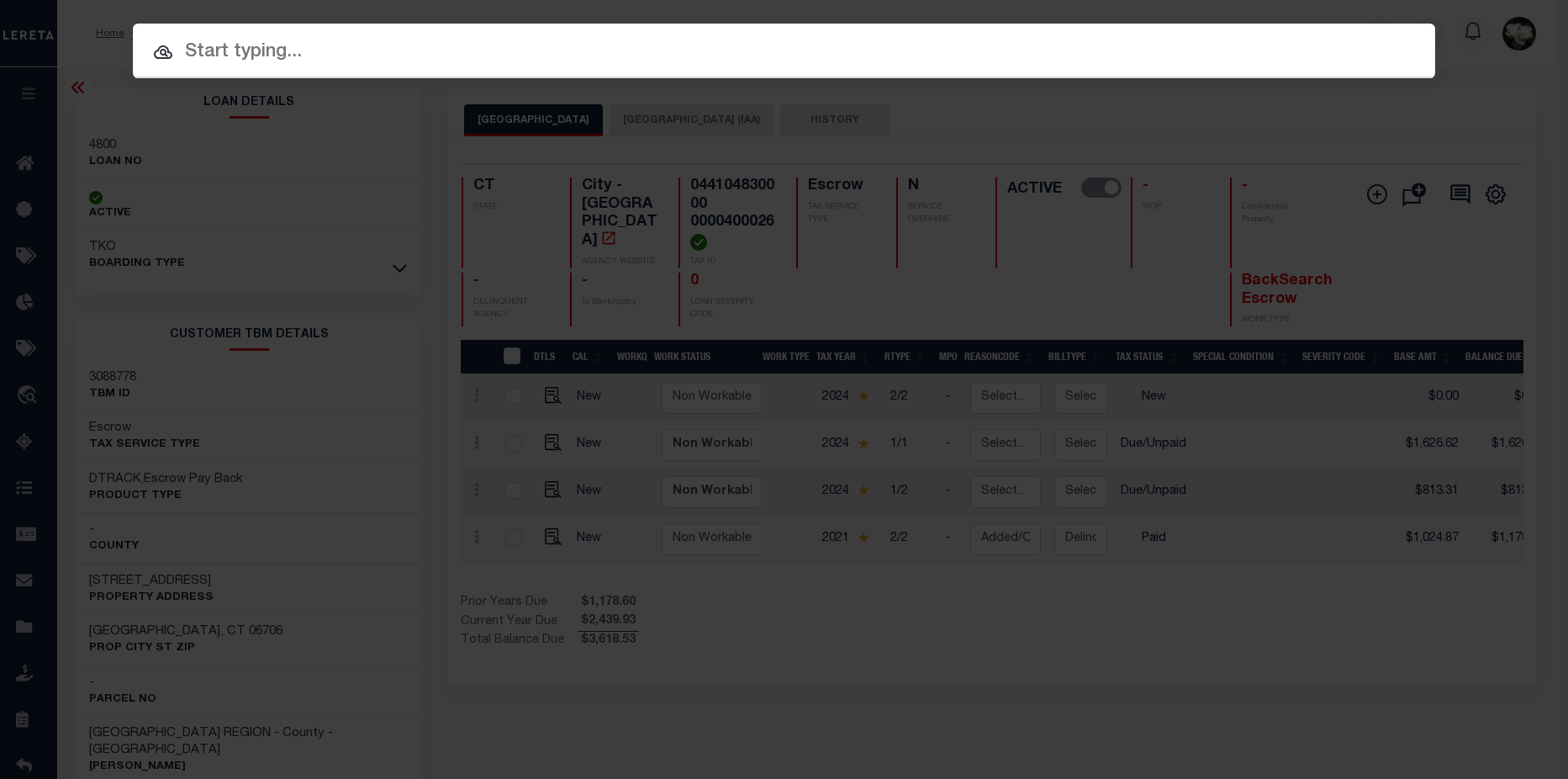
click at [641, 57] on input "text" at bounding box center [784, 52] width 1303 height 30
paste input "[PHONE_NUMBER]"
type input "[PHONE_NUMBER]"
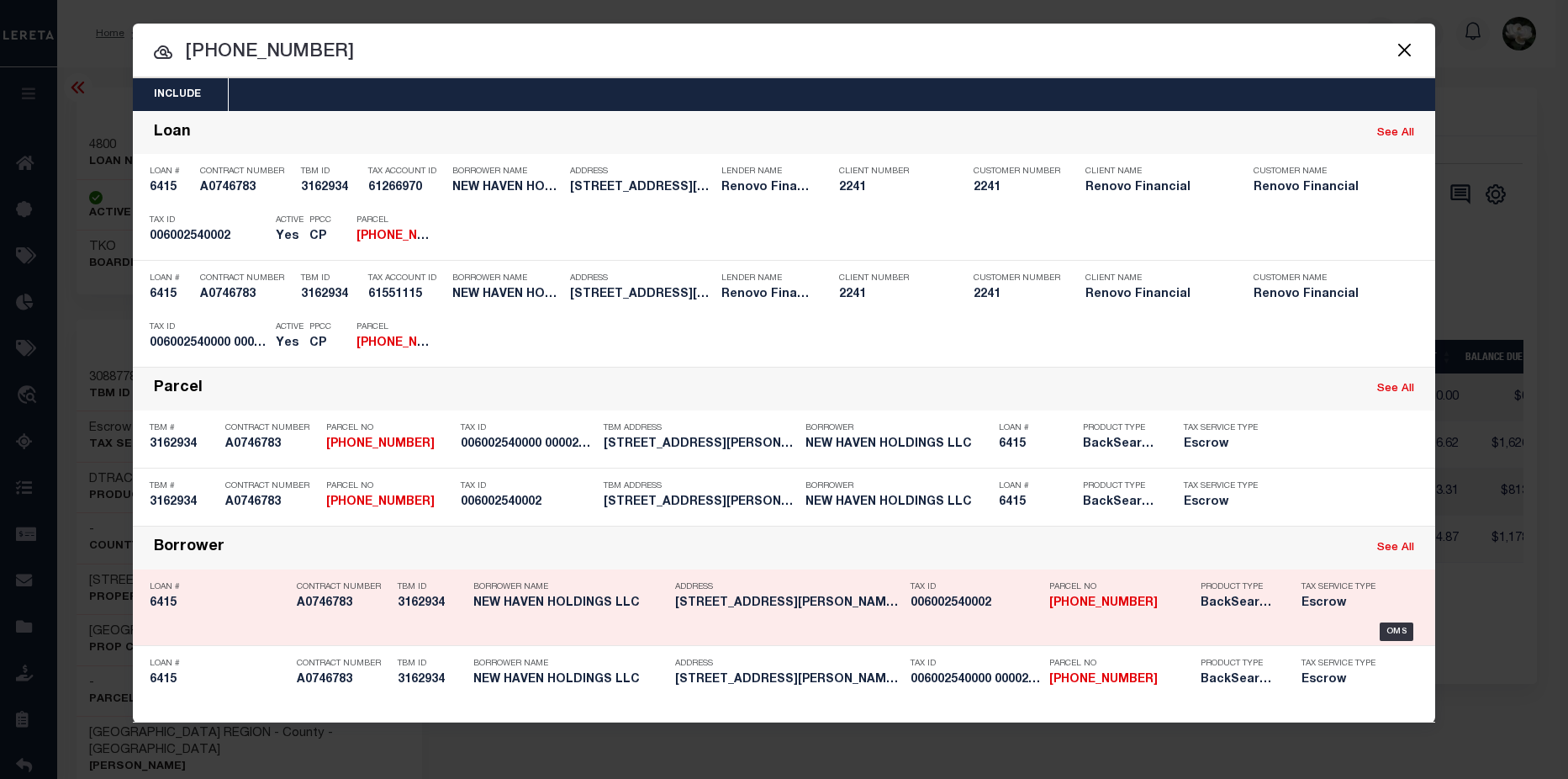
click at [1112, 600] on strong "[PHONE_NUMBER]" at bounding box center [1104, 602] width 108 height 12
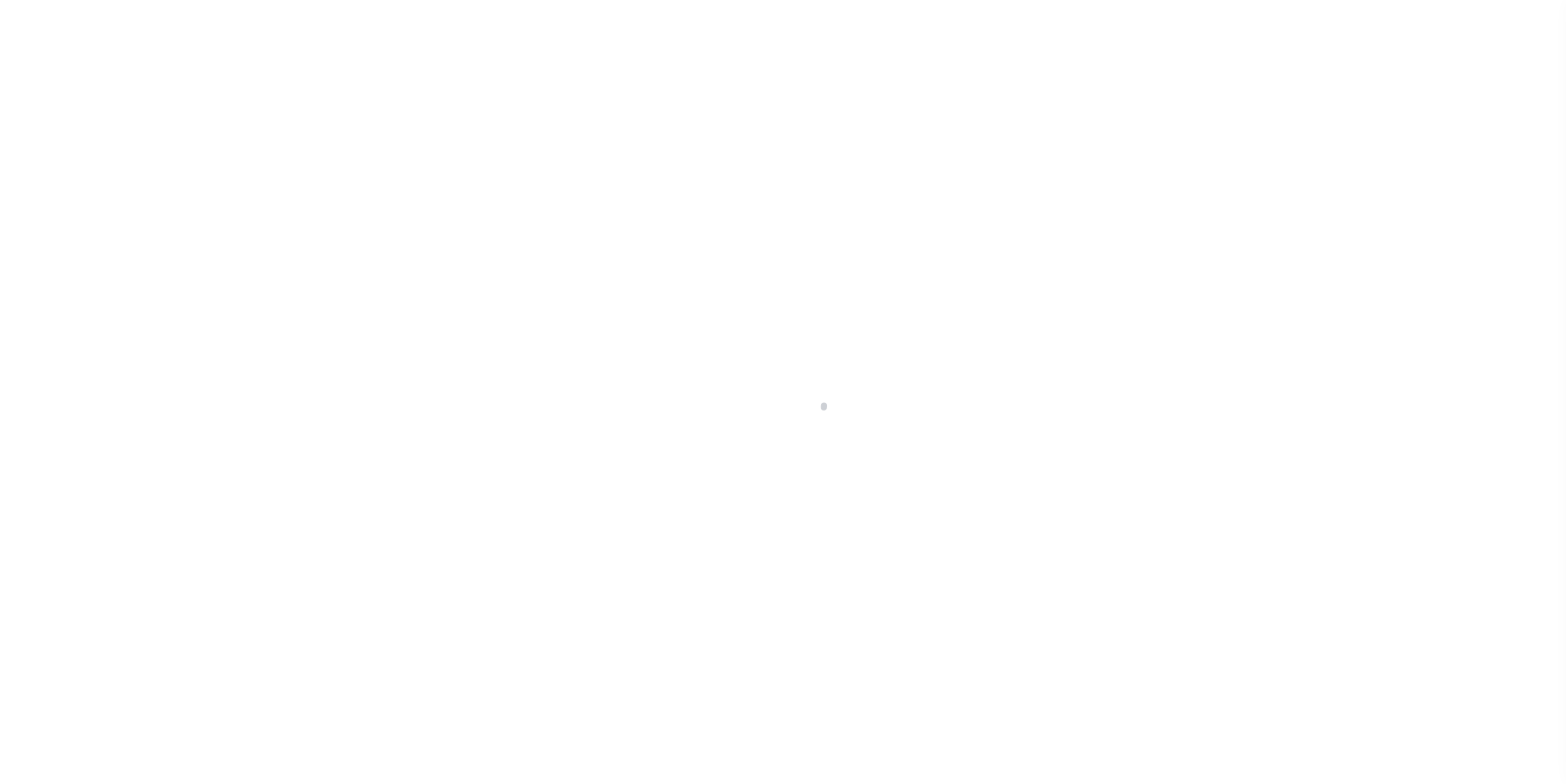
select select "Escrow"
type input "[STREET_ADDRESS][PERSON_NAME]"
type input "[GEOGRAPHIC_DATA], CT 06704"
type input "a0k8Y00000bMa8w"
type input "CT"
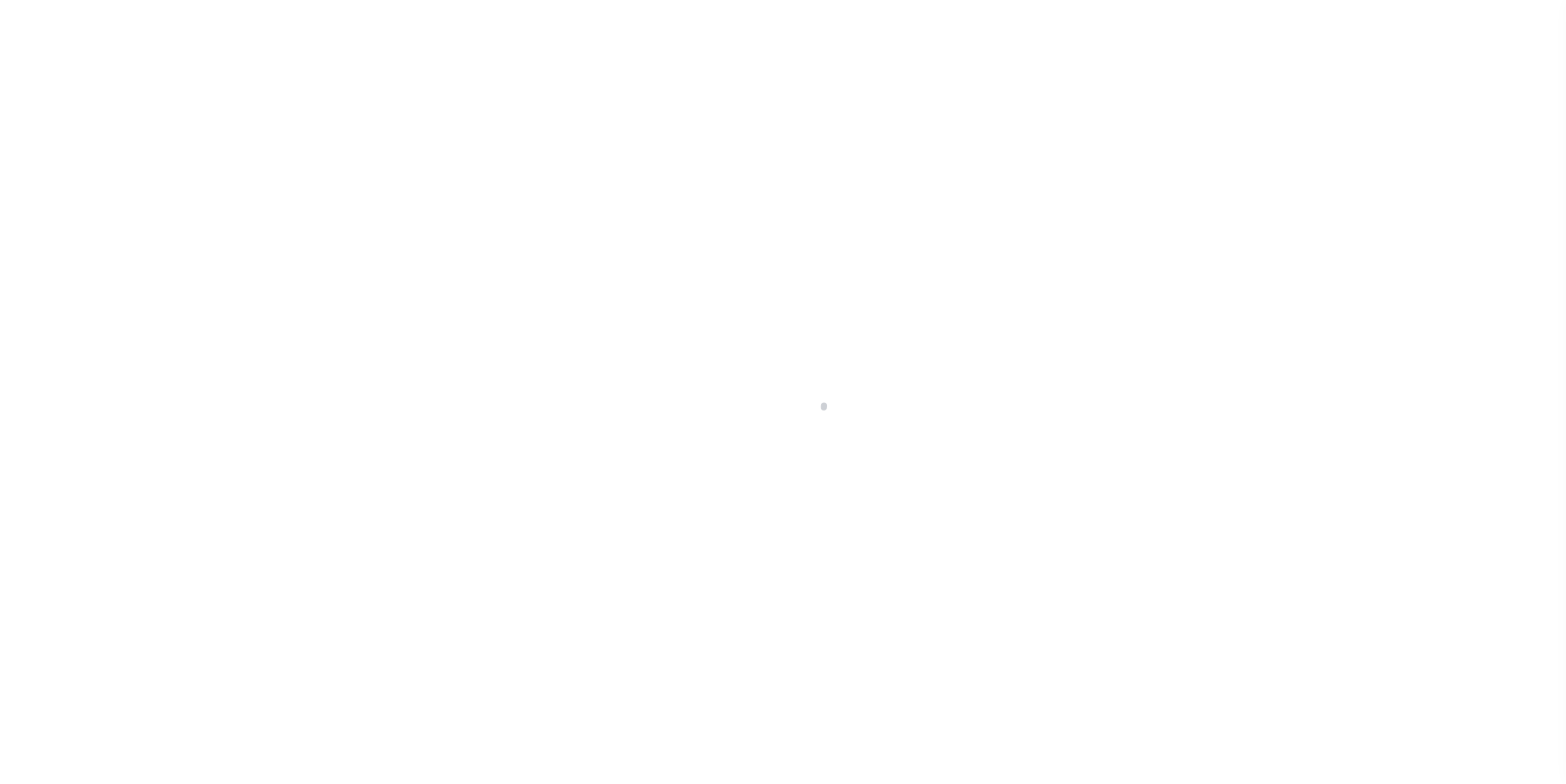
select select
select select "25066"
select select
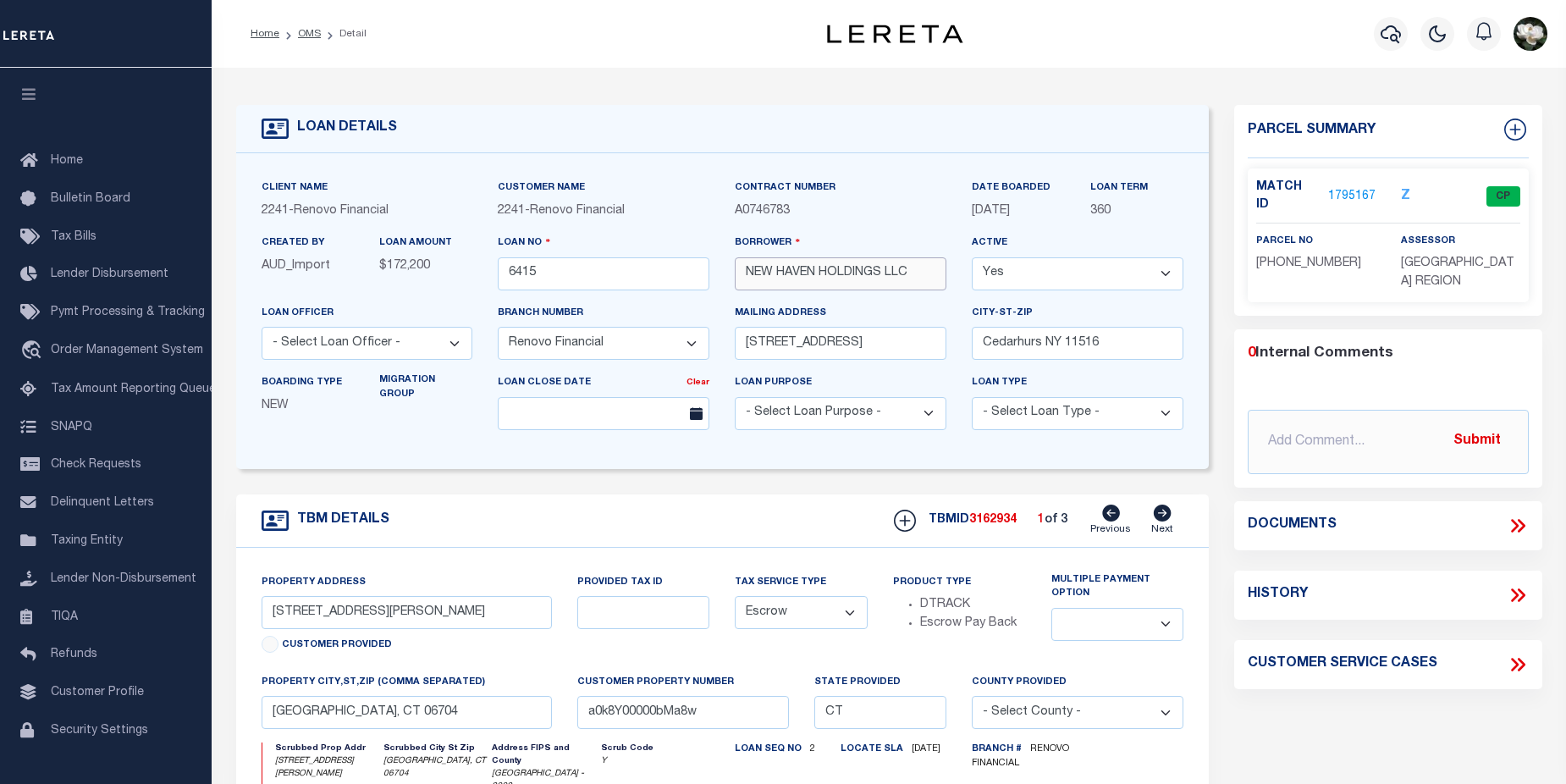
drag, startPoint x: 931, startPoint y: 269, endPoint x: 729, endPoint y: 262, distance: 202.1
click at [729, 262] on div "Borrower NEW HAVEN HOLDINGS LLC" at bounding box center [840, 268] width 237 height 69
drag, startPoint x: 430, startPoint y: 617, endPoint x: 246, endPoint y: 610, distance: 184.1
click at [246, 610] on div "Property Address 22 Lisa Court Unit 11 Customer Provided Provided Tax ID Tax Se…" at bounding box center [723, 769] width 974 height 442
drag, startPoint x: 416, startPoint y: 716, endPoint x: 273, endPoint y: 718, distance: 143.0
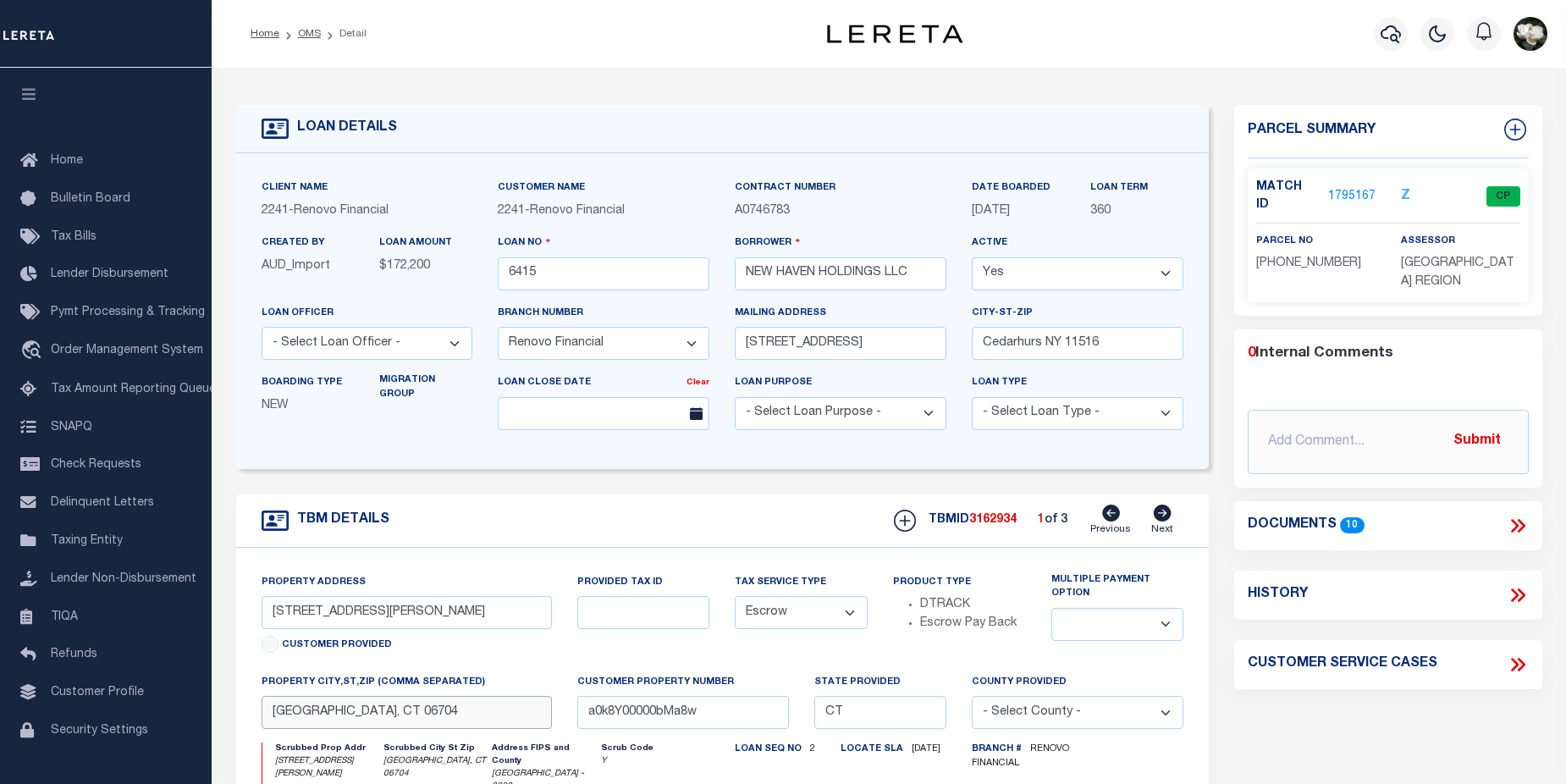
click at [272, 719] on input "Waterbury, CT 06704" at bounding box center [407, 712] width 291 height 33
click at [1383, 30] on icon "button" at bounding box center [1391, 33] width 21 height 21
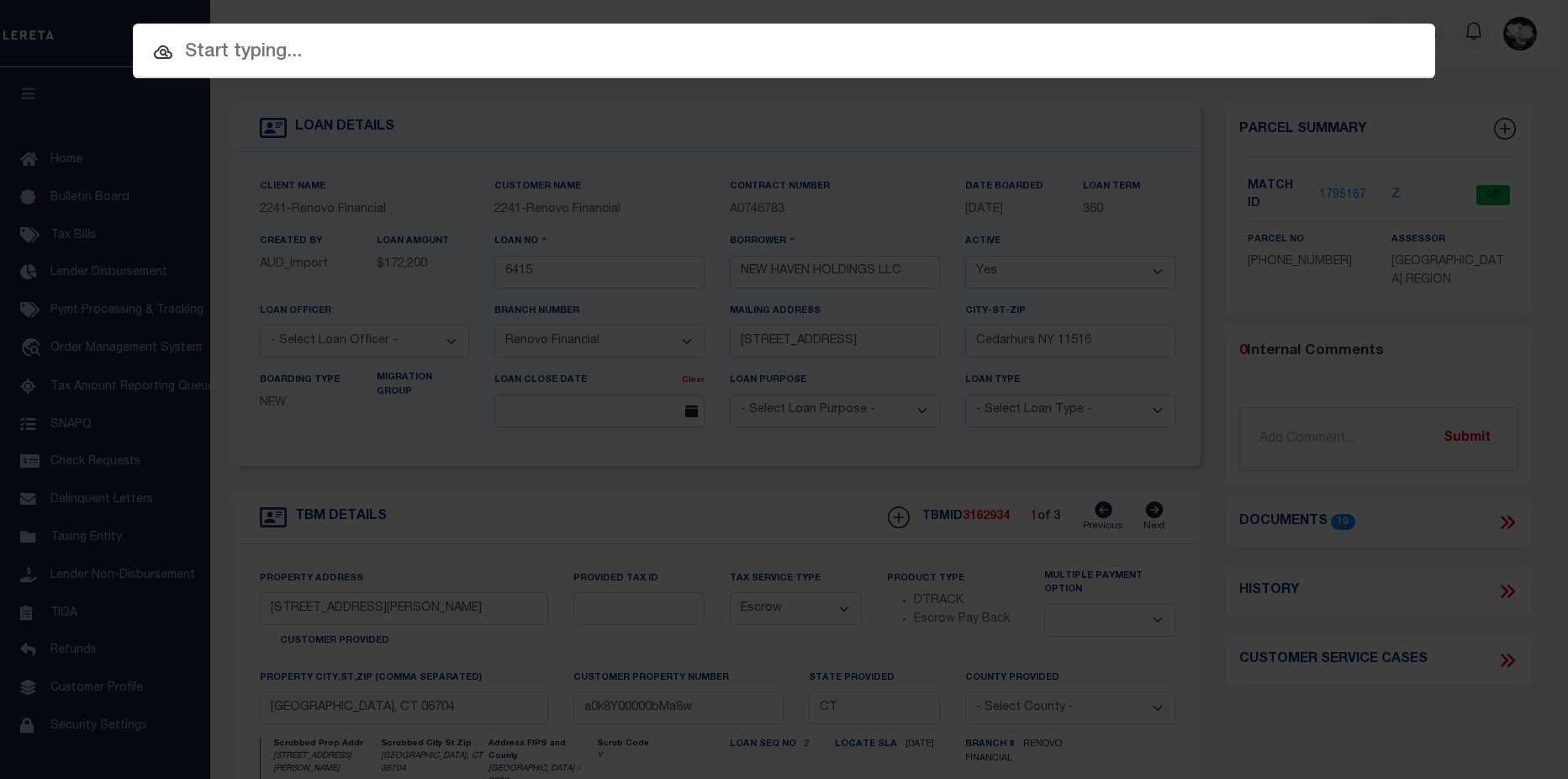
click at [492, 61] on input "text" at bounding box center [784, 52] width 1303 height 30
paste input "0441-0483-0895"
type input "0441-0483-0895"
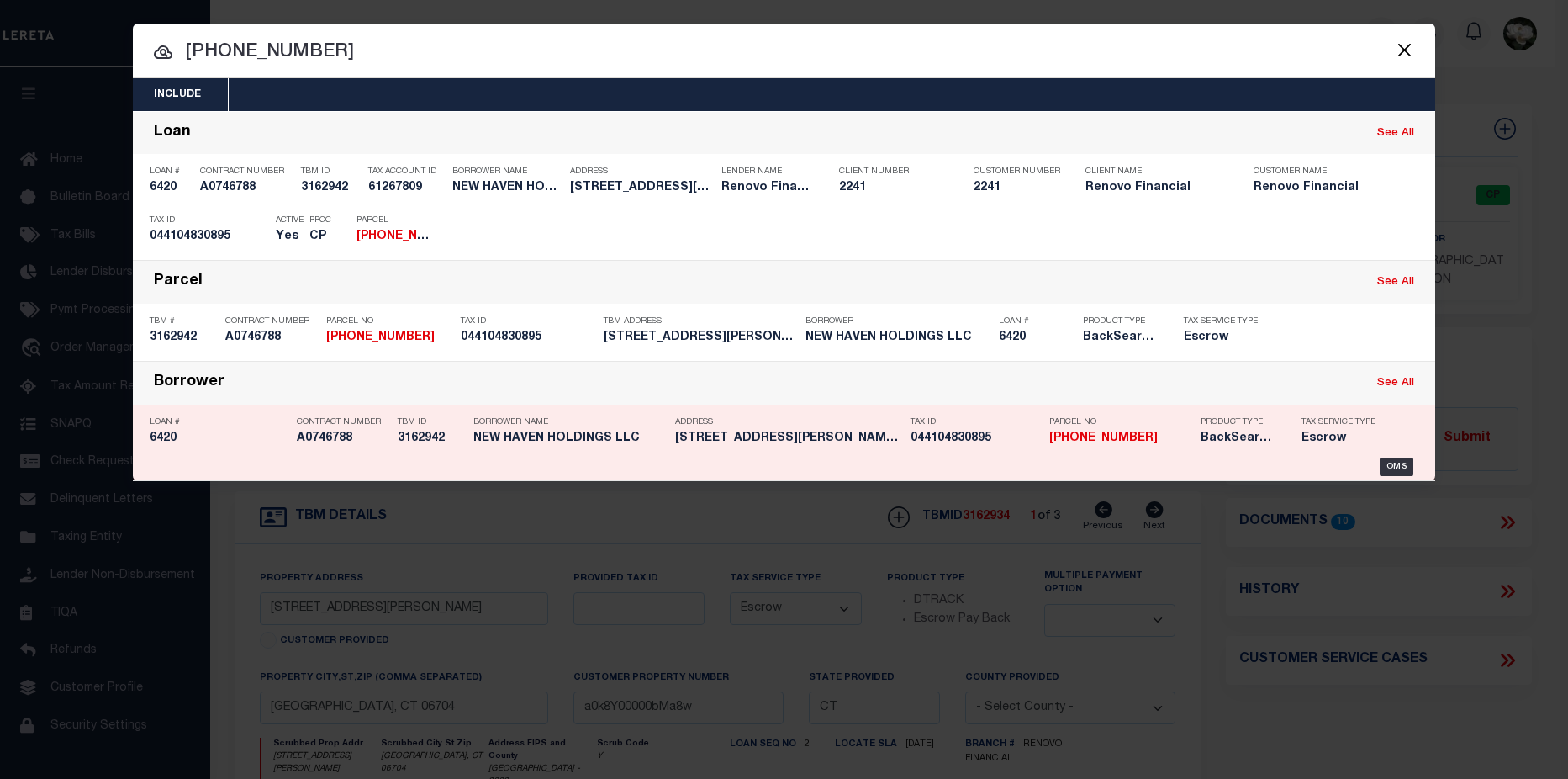
click at [833, 435] on h5 "895 HAMILTON AVE UNIT 895-16 WA..." at bounding box center [788, 438] width 227 height 14
type input "6420"
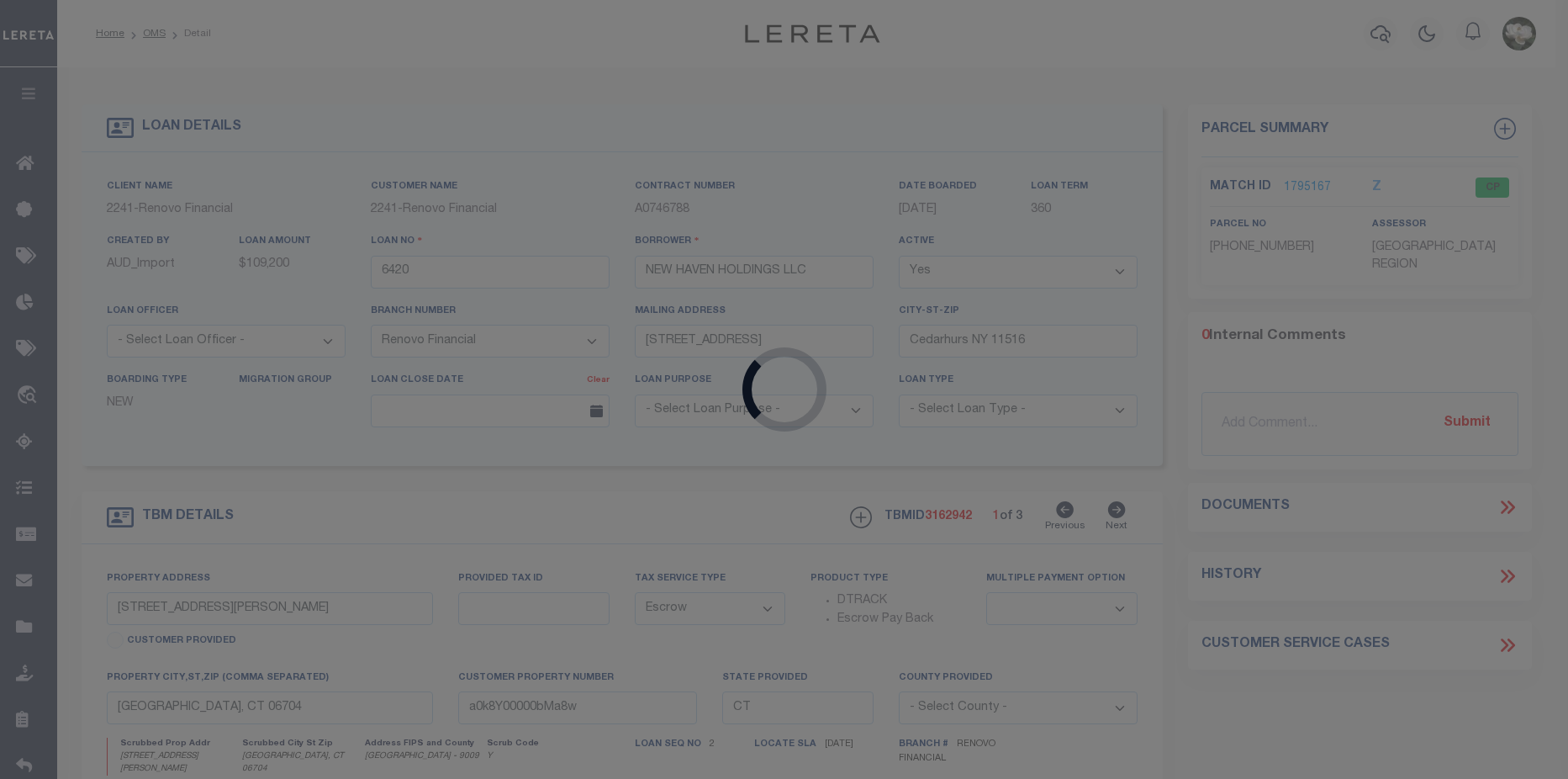
type input "895 Hamilton Avenue Unit 895-16"
type input "Waterbury, CT 06706"
type input "a0k8Y00000bMaRL"
type textarea "Situs change per client audit"
select select "25066"
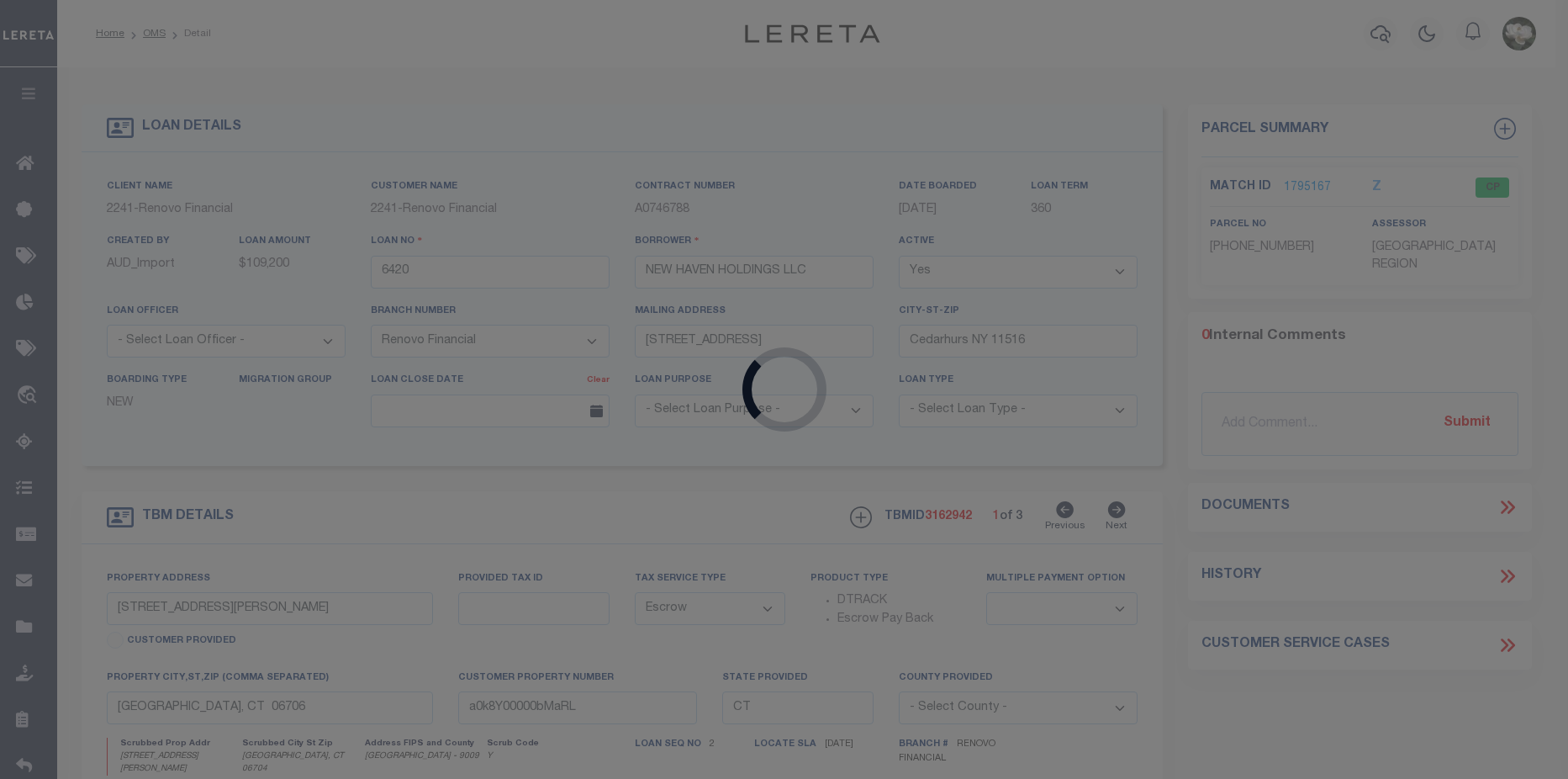
select select
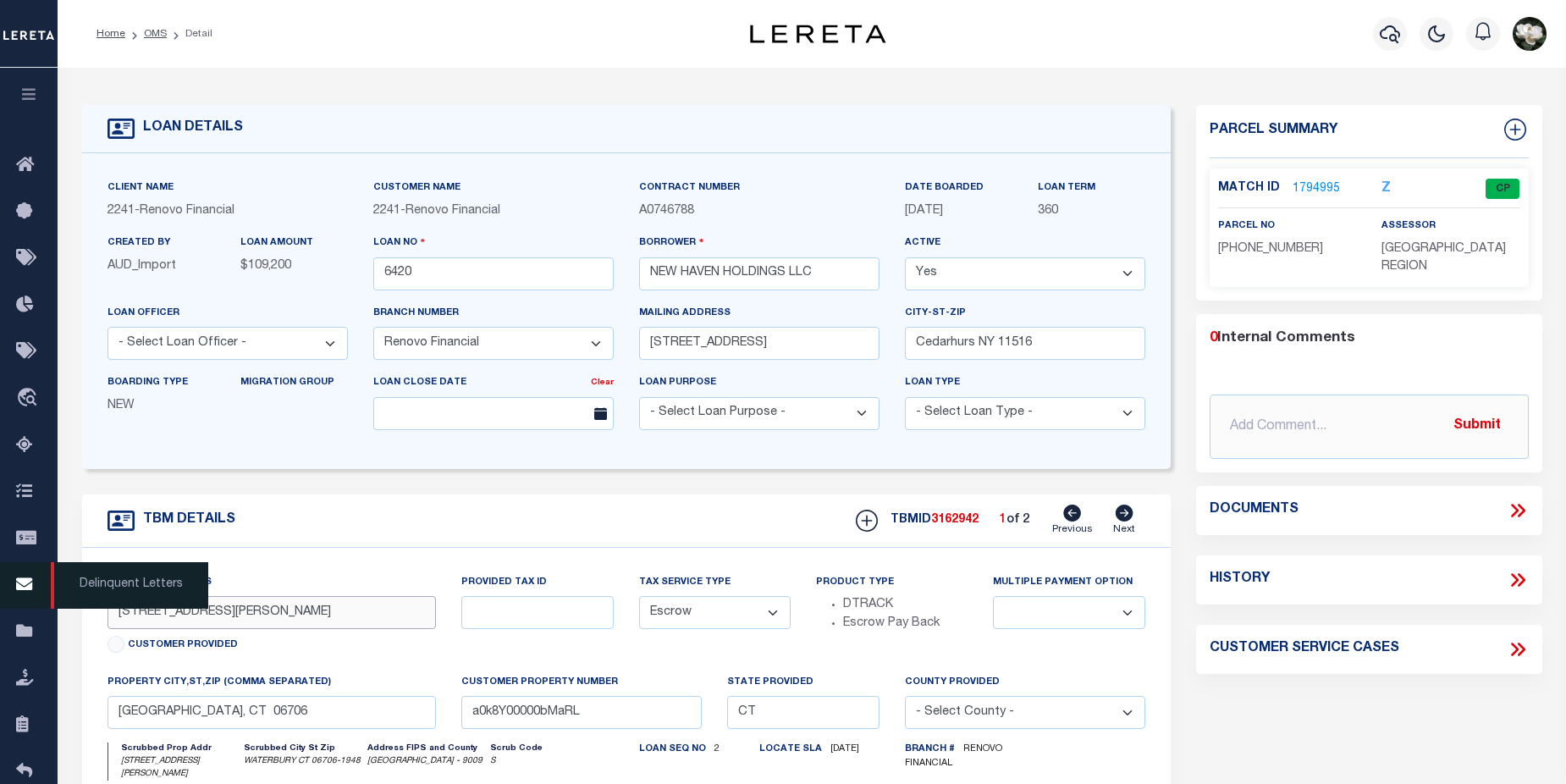
drag, startPoint x: 334, startPoint y: 612, endPoint x: 51, endPoint y: 613, distance: 283.0
click at [51, 613] on div "Home OMS Detail" at bounding box center [783, 650] width 1566 height 1300
drag, startPoint x: 286, startPoint y: 713, endPoint x: 102, endPoint y: 725, distance: 184.4
click at [102, 725] on div "property city,st,zip (Comma separated) Waterbury, CT 06706" at bounding box center [272, 707] width 355 height 69
click at [1378, 28] on button "button" at bounding box center [1390, 34] width 34 height 34
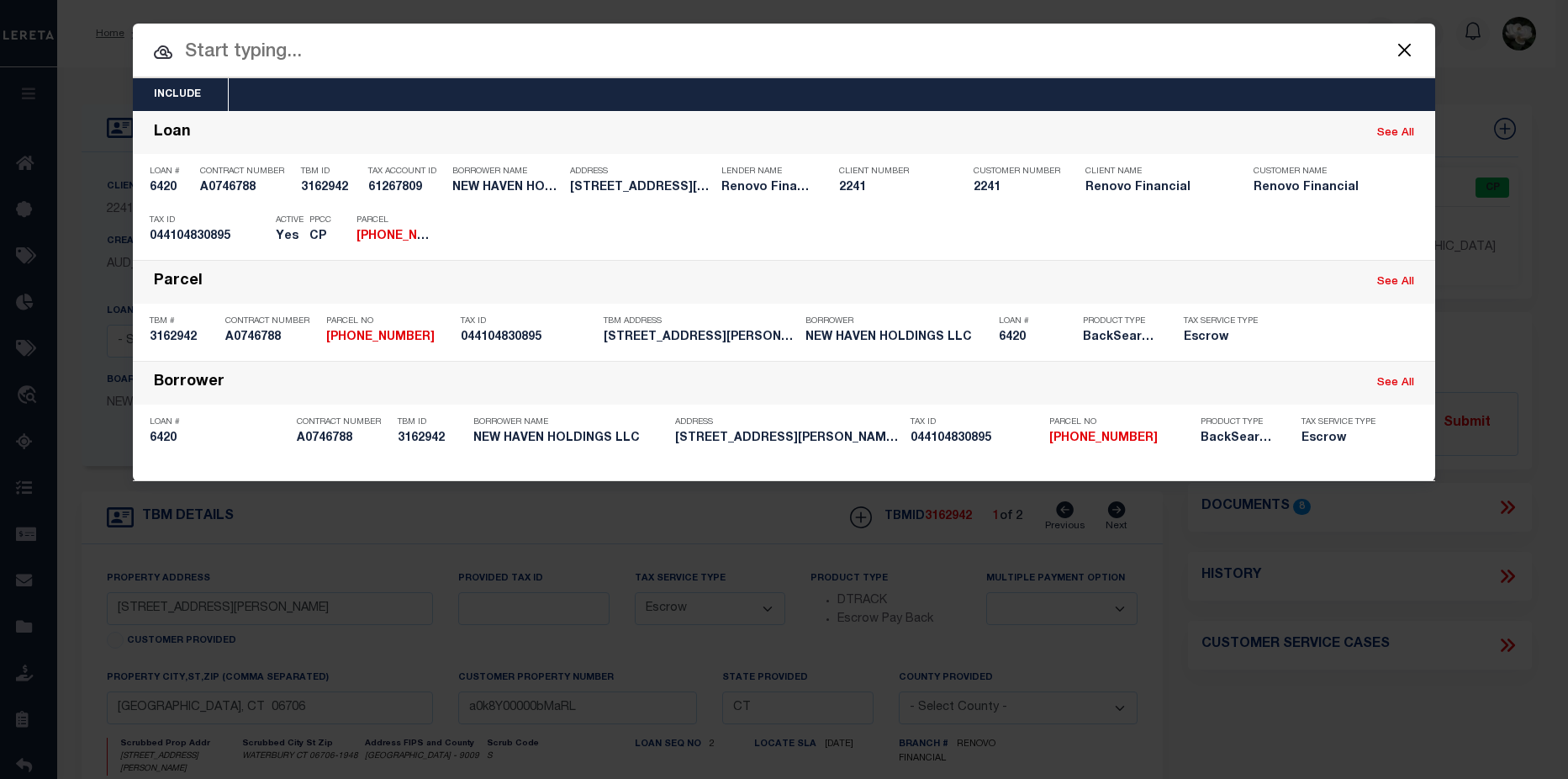
click at [396, 49] on input "text" at bounding box center [784, 52] width 1303 height 30
drag, startPoint x: 392, startPoint y: 49, endPoint x: 332, endPoint y: 45, distance: 60.1
paste input "0441-0483-0004-12"
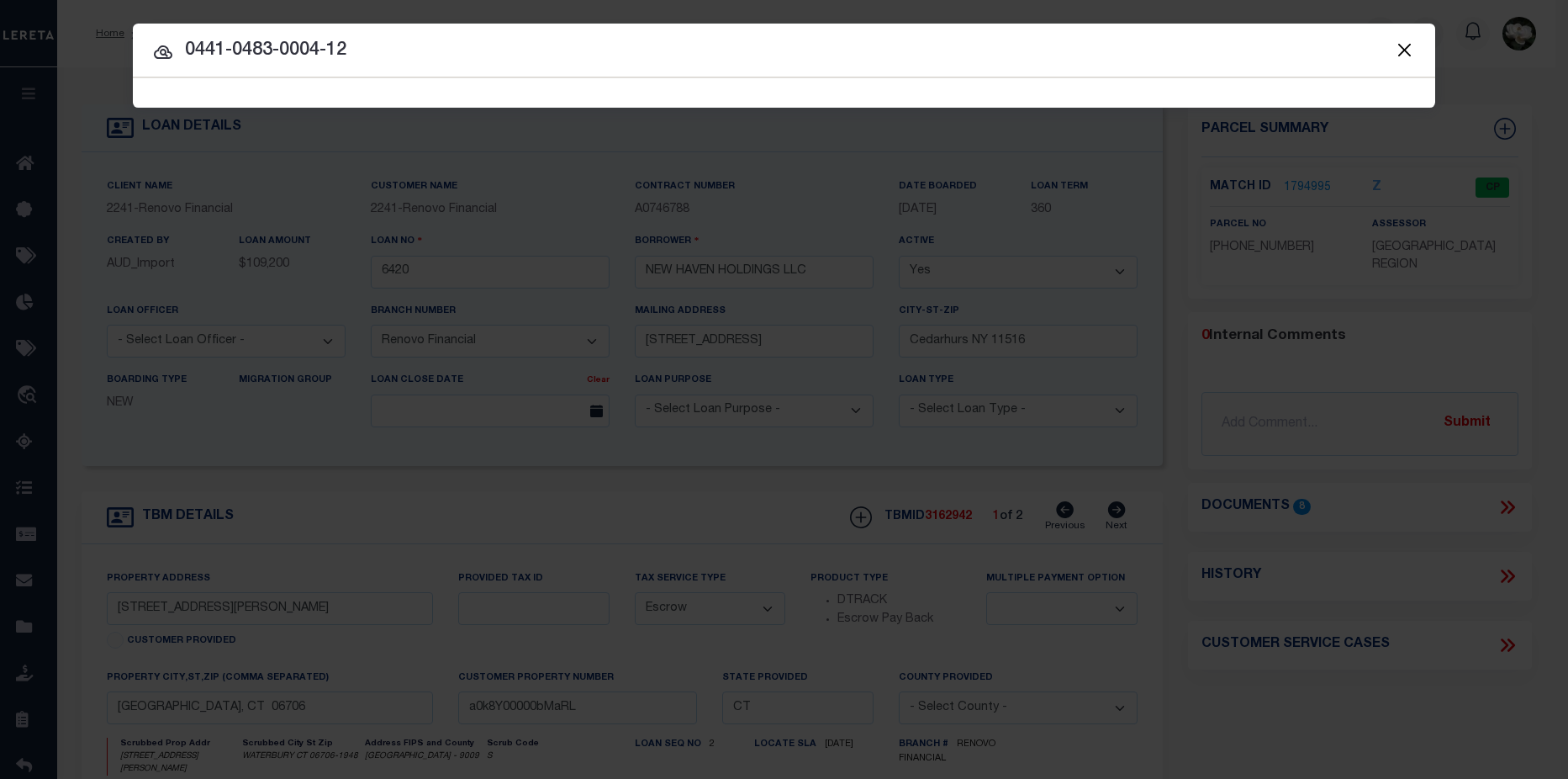
type input "0441-0483-0004-12"
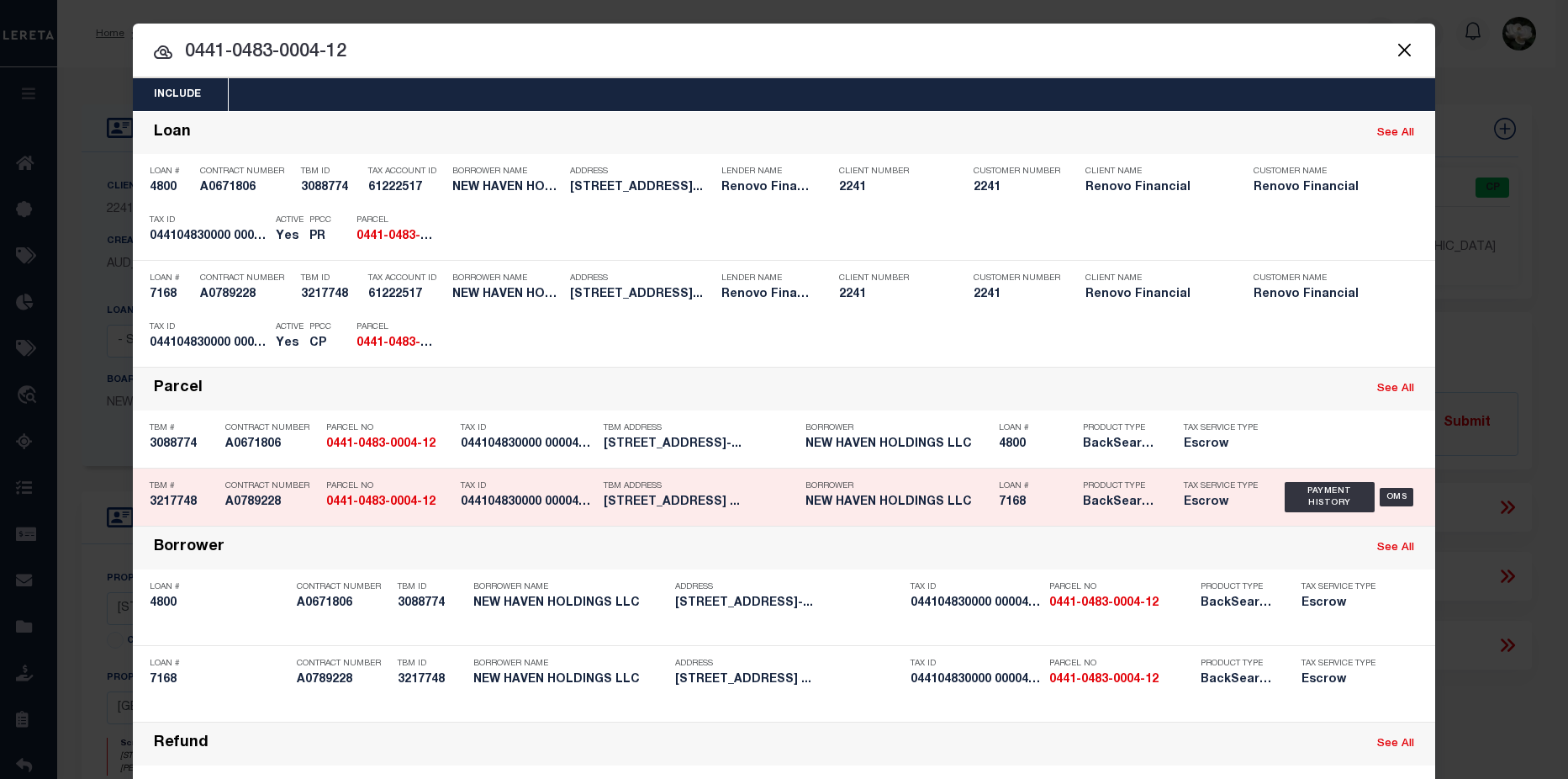
click at [793, 503] on div "Borrower NEW HAVEN HOLDINGS LLC" at bounding box center [889, 497] width 194 height 48
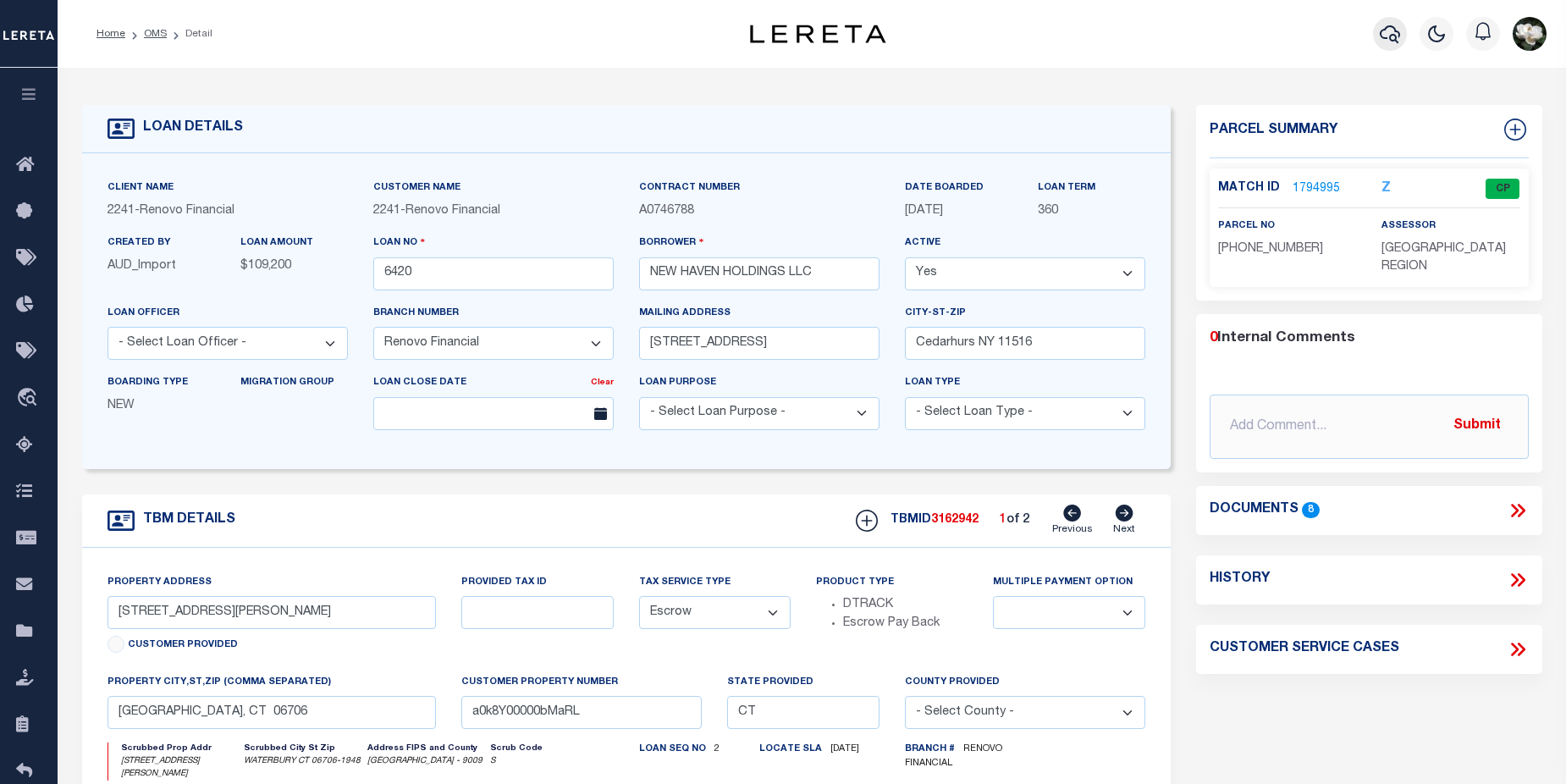
click at [1391, 41] on icon "button" at bounding box center [1390, 34] width 21 height 18
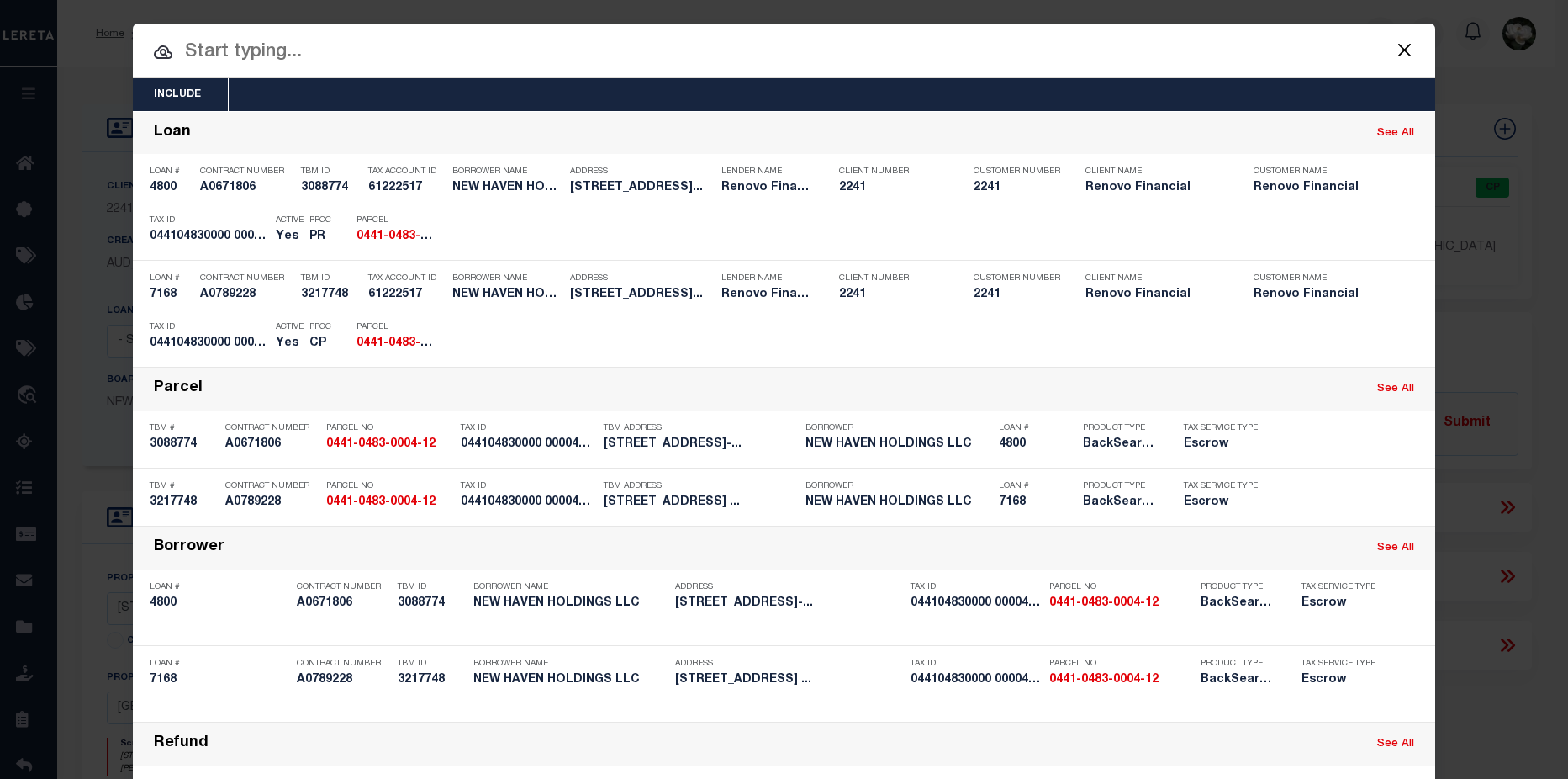
drag, startPoint x: 362, startPoint y: 49, endPoint x: 195, endPoint y: 50, distance: 167.0
click at [196, 50] on input "text" at bounding box center [784, 52] width 1303 height 30
paste input "0441-0483-0004-12"
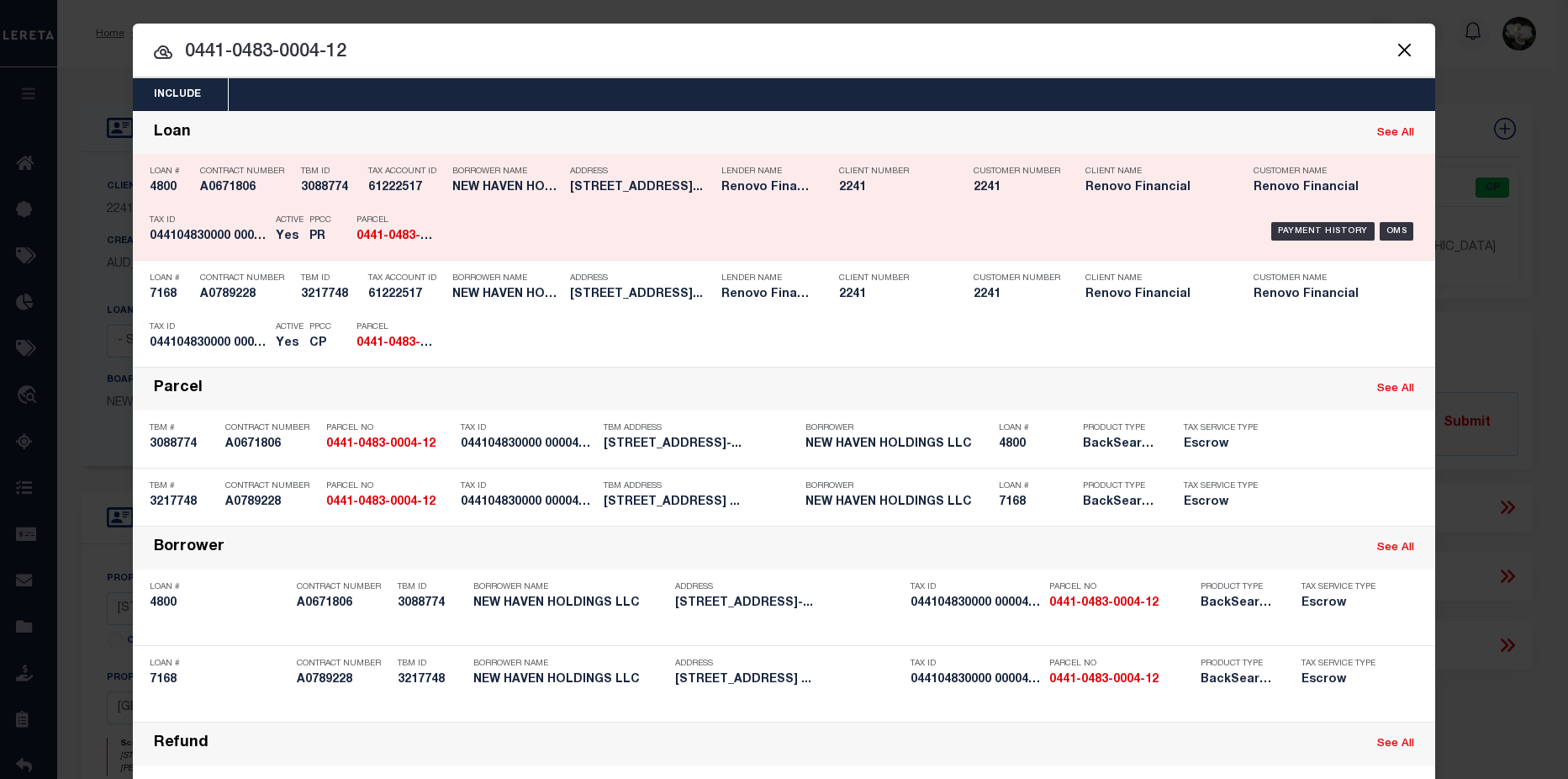
type input "0441-0483-0004-12"
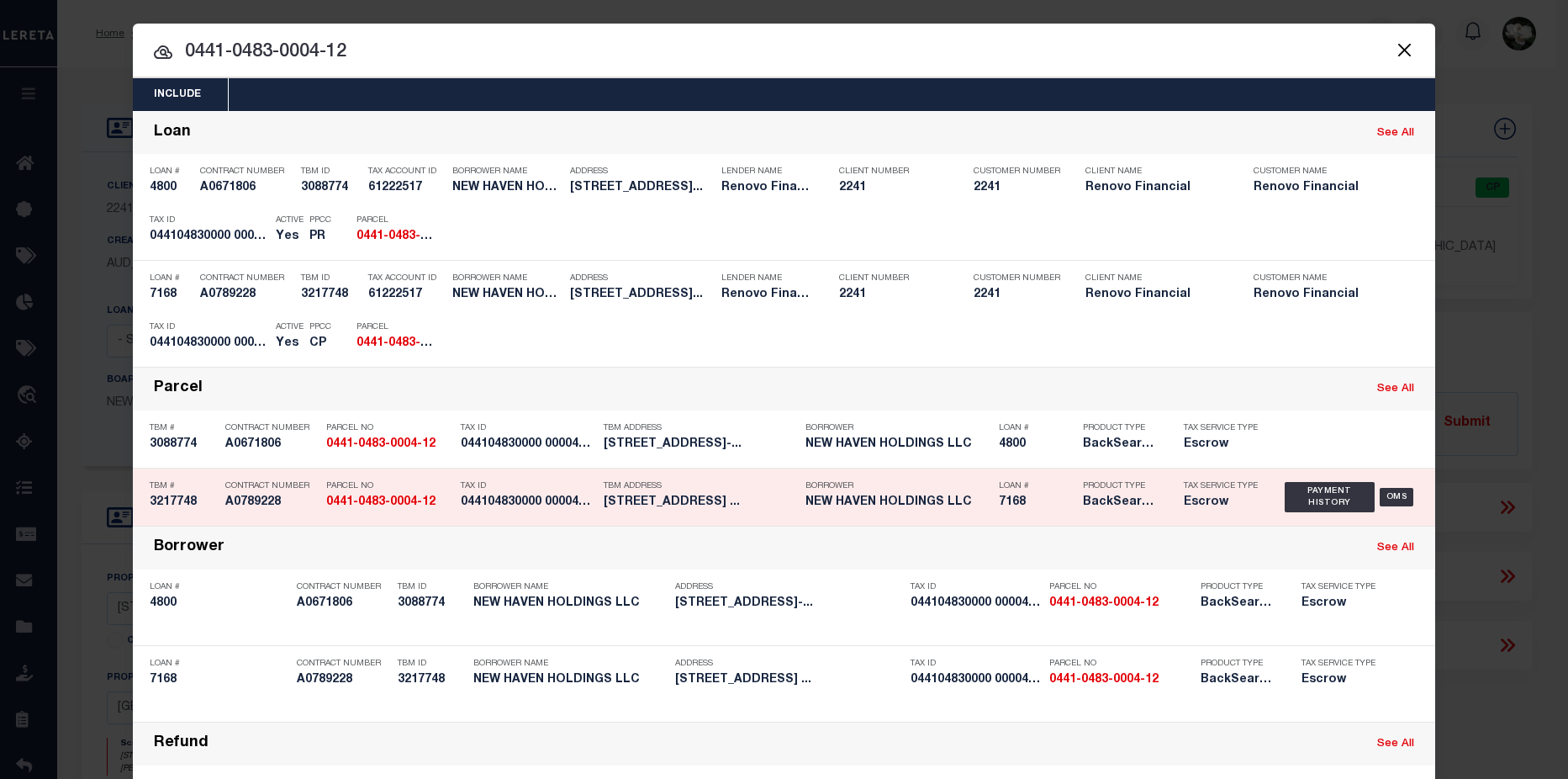
click at [633, 508] on h5 "35 MOUNTAIN VILLAGE RD UNIT 12 ..." at bounding box center [700, 502] width 194 height 14
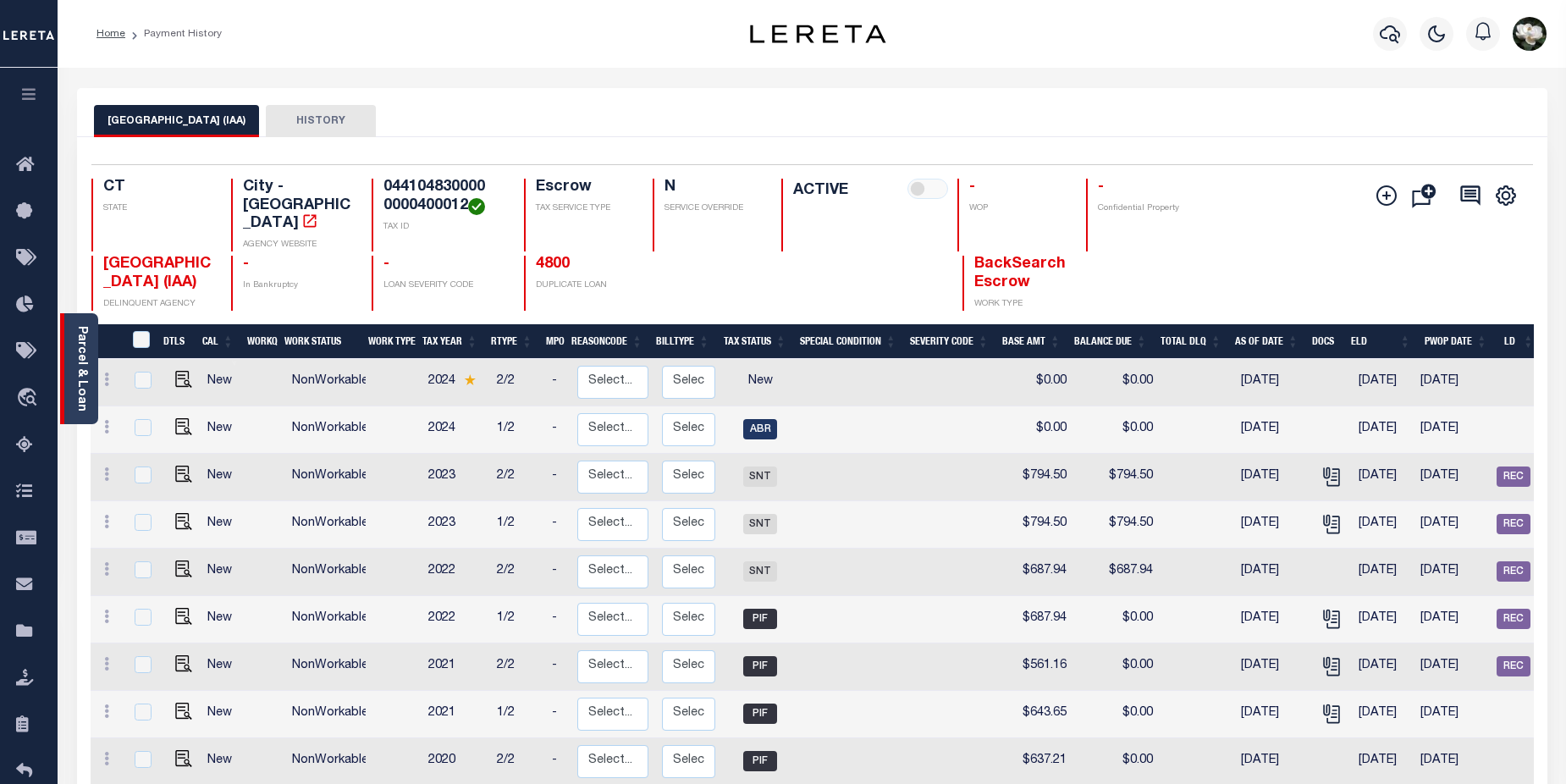
click at [67, 382] on div "Parcel & Loan" at bounding box center [79, 368] width 38 height 111
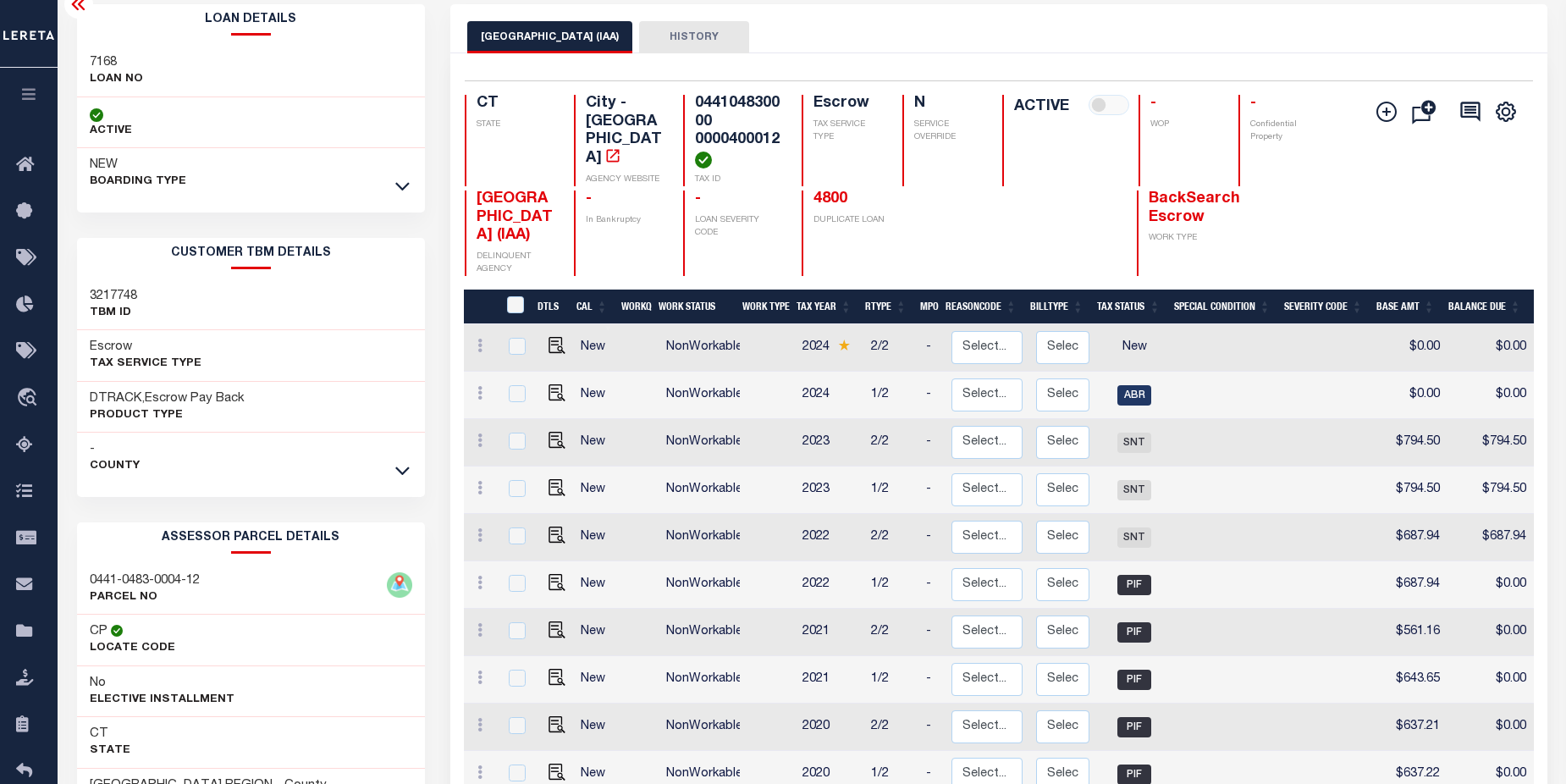
scroll to position [343, 0]
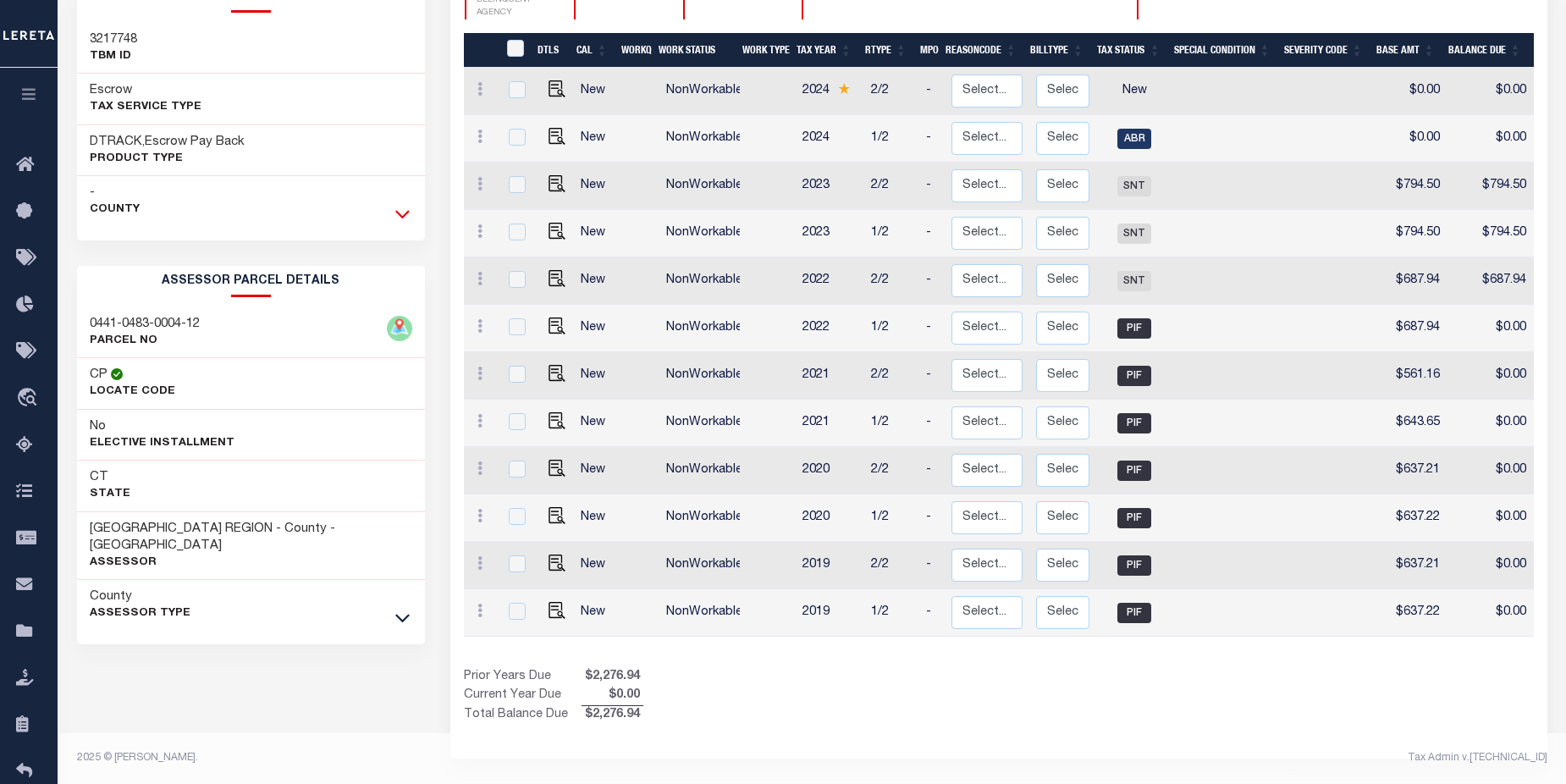
click at [401, 212] on icon at bounding box center [403, 215] width 14 height 8
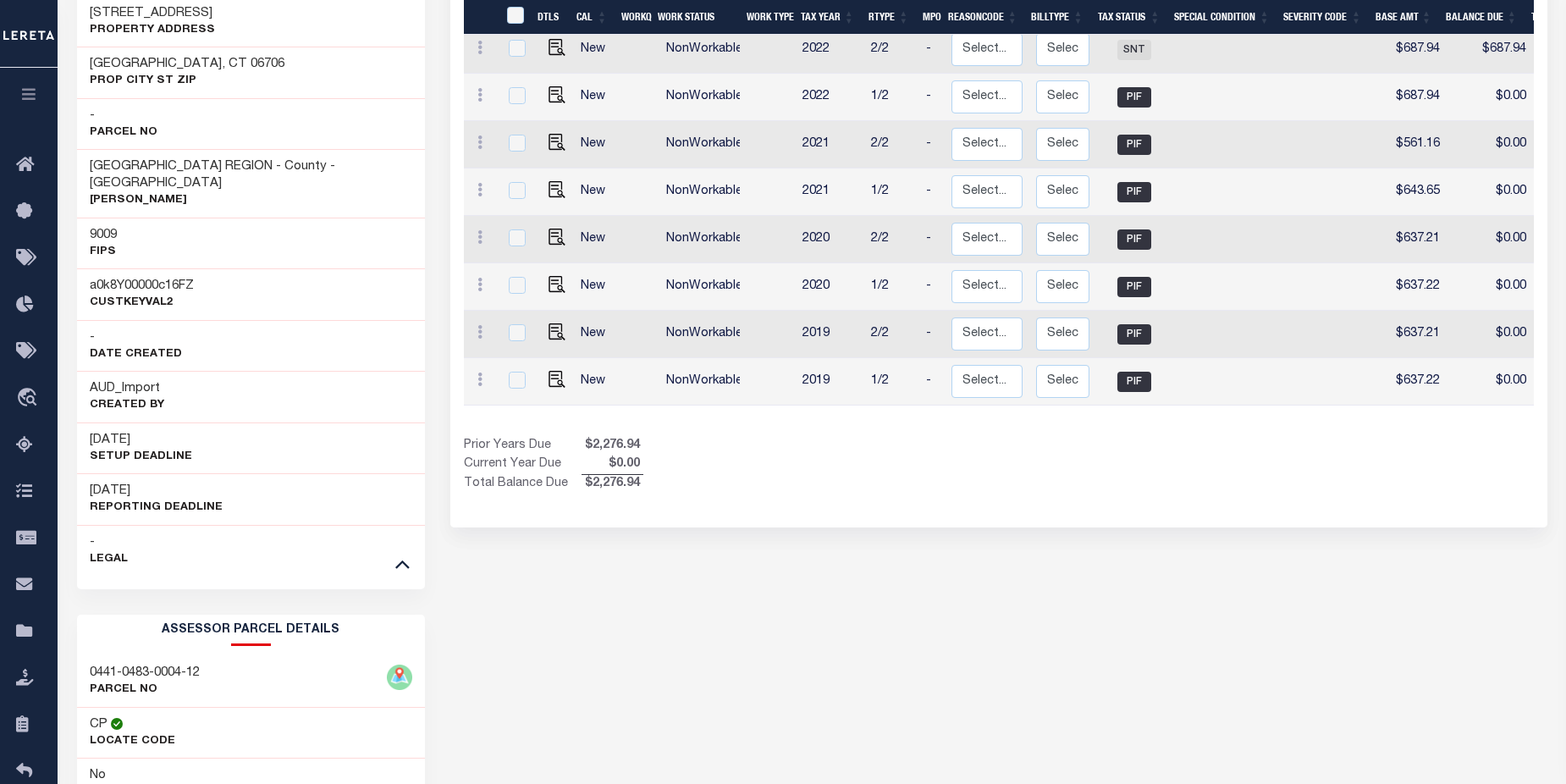
scroll to position [233, 0]
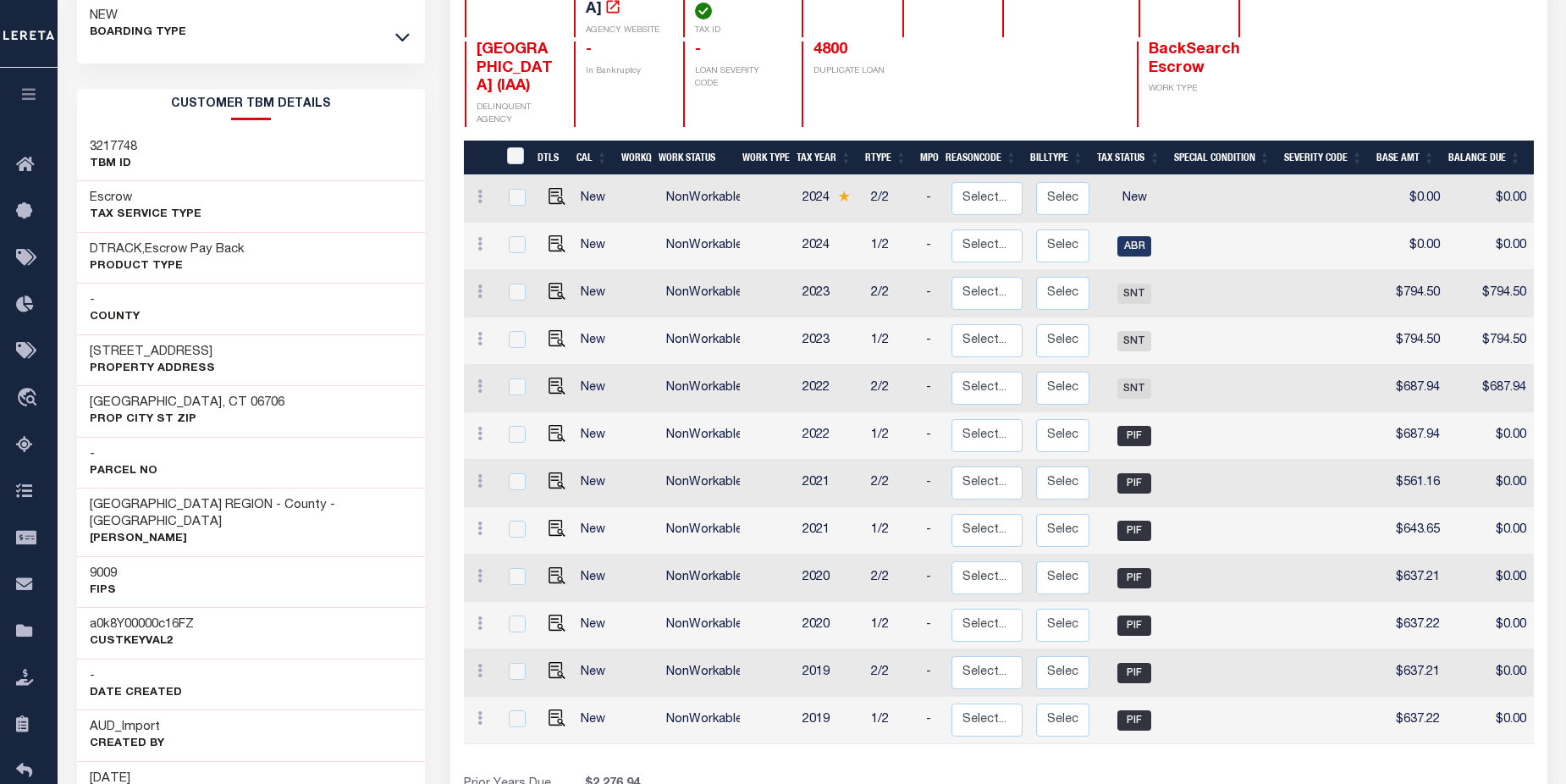
click at [91, 353] on h3 "35 Mountain Village Road Unit 12" at bounding box center [152, 352] width 125 height 17
drag, startPoint x: 89, startPoint y: 354, endPoint x: 281, endPoint y: 348, distance: 192.1
click at [281, 348] on div "35 Mountain Village Road Unit 12 Property Address" at bounding box center [251, 359] width 348 height 51
copy h3 "35 Mountain Village Road Unit 12"
drag, startPoint x: 92, startPoint y: 407, endPoint x: 215, endPoint y: 404, distance: 123.0
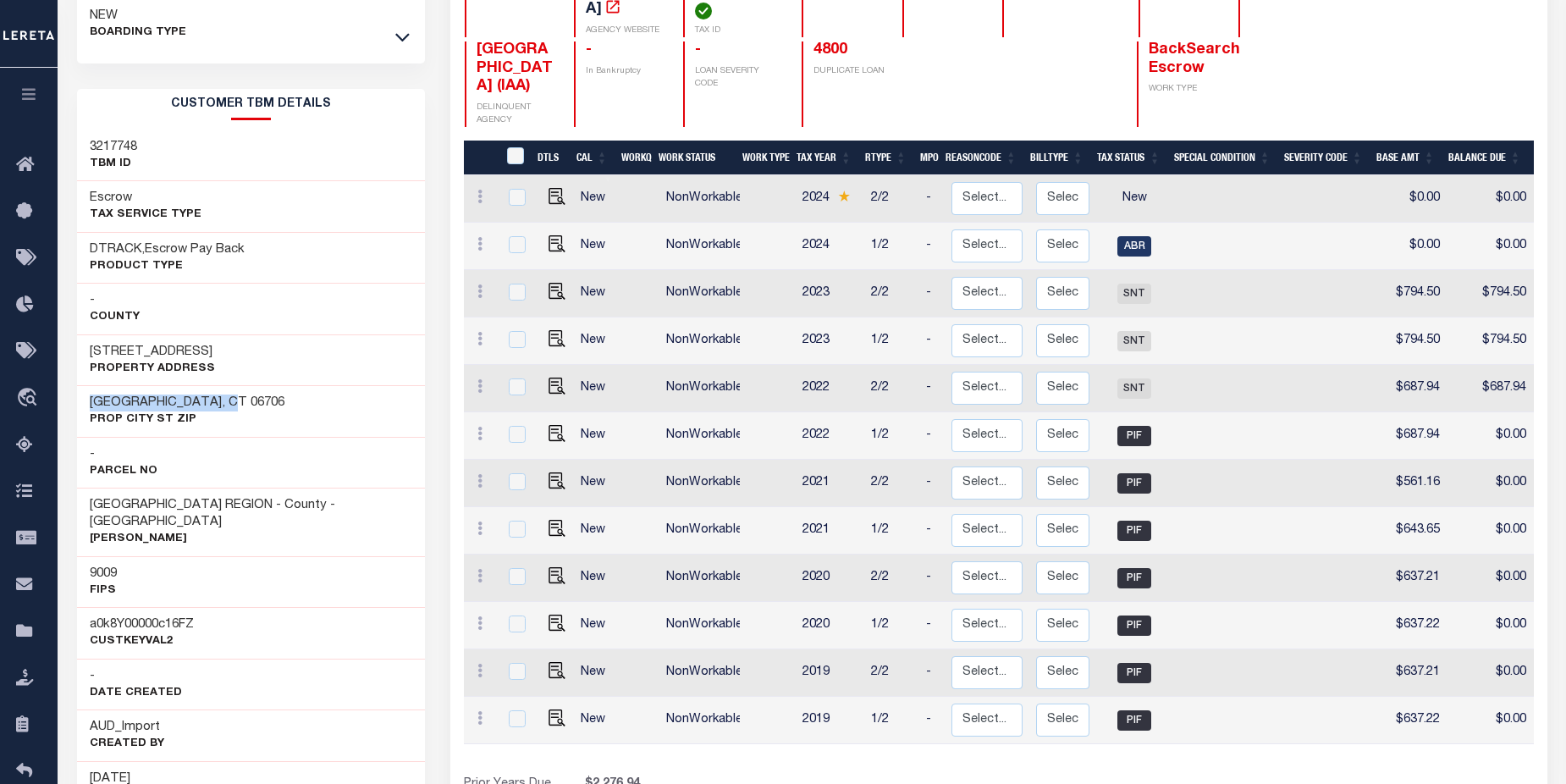
click at [215, 404] on div "Waterbury, CT 06706 Prop City St Zip" at bounding box center [251, 410] width 348 height 51
copy h3 "Waterbury, CT 06706"
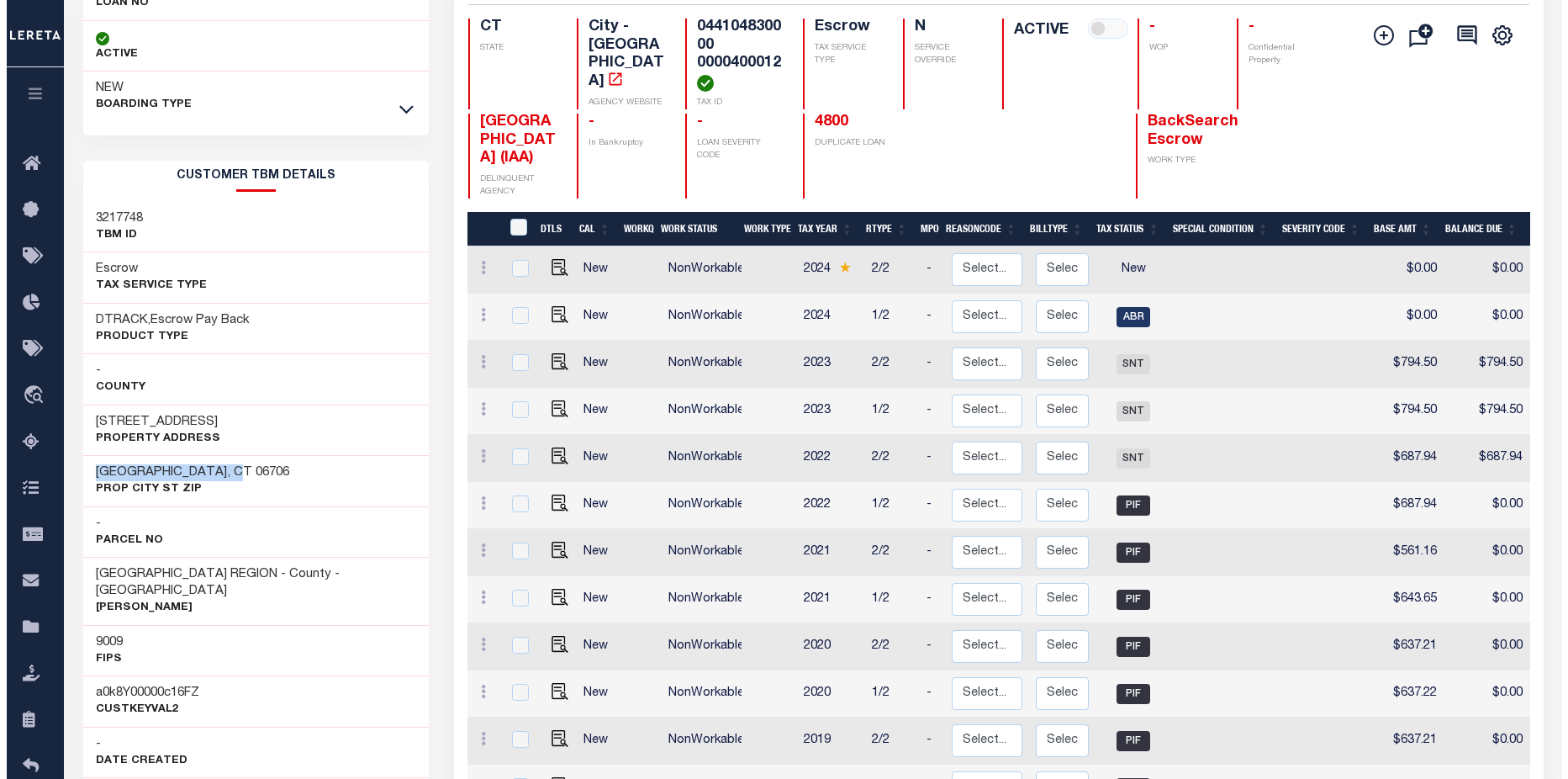
scroll to position [0, 0]
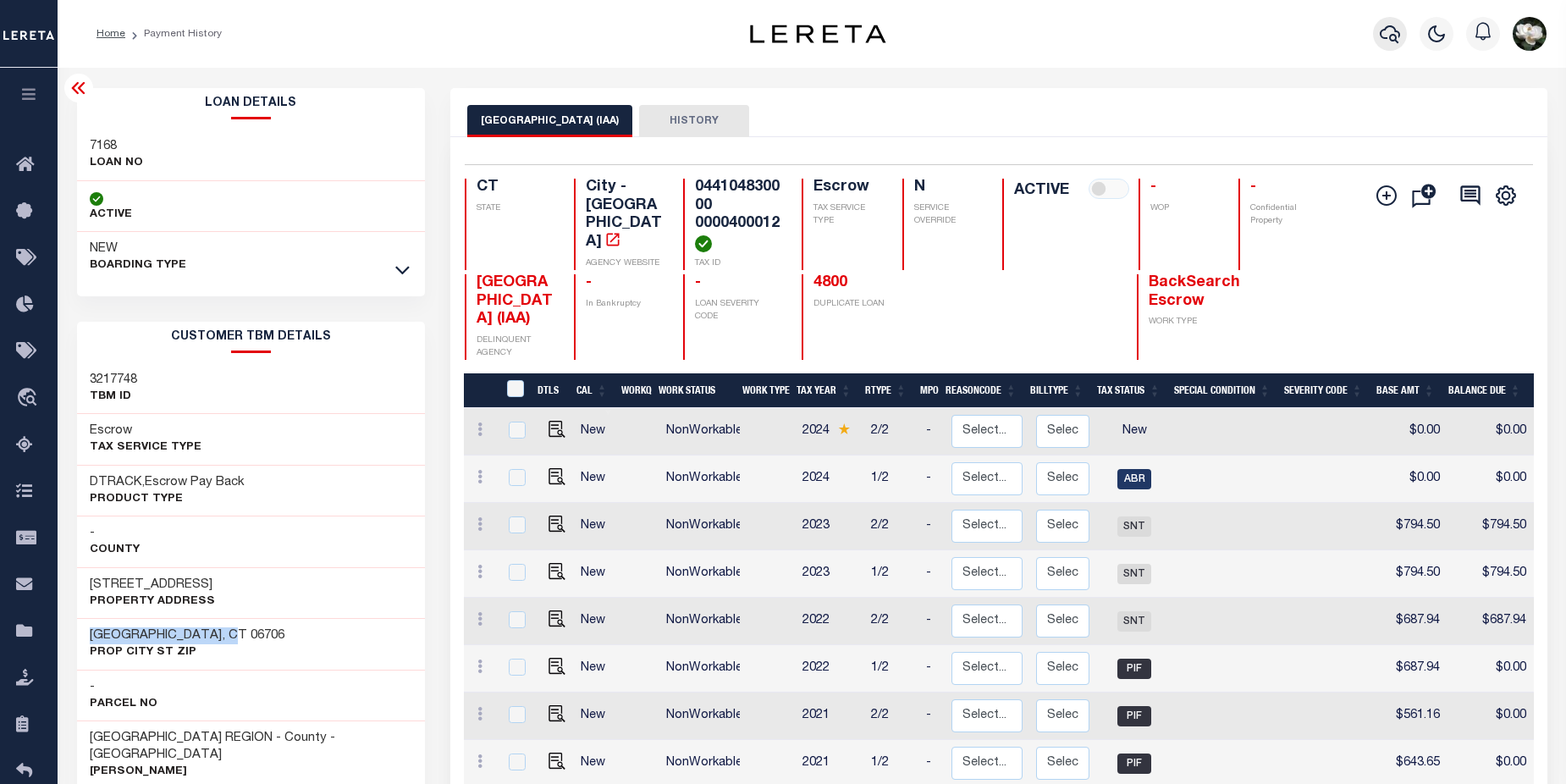
click at [1391, 34] on icon "button" at bounding box center [1390, 33] width 21 height 21
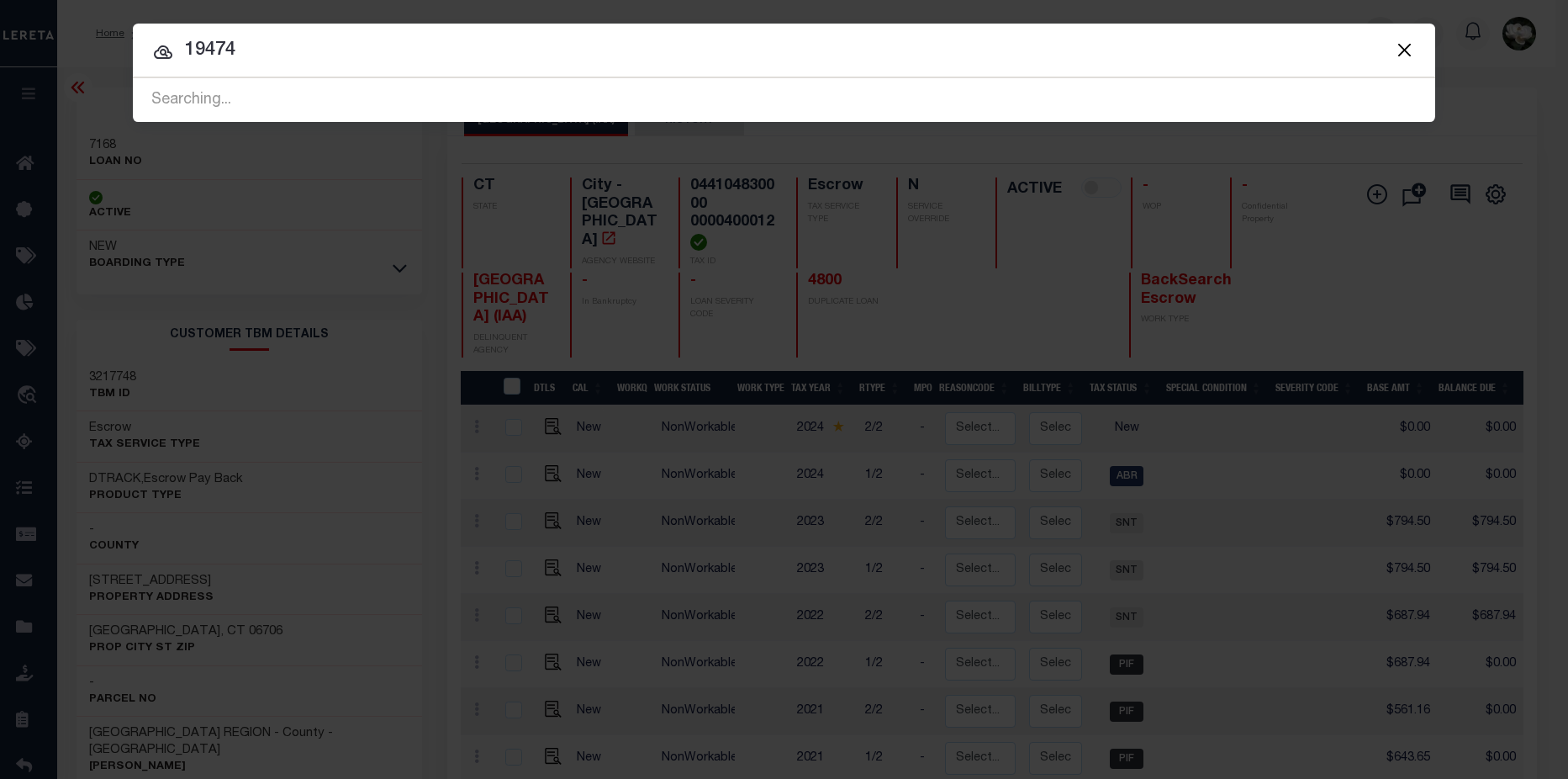
type input "19474"
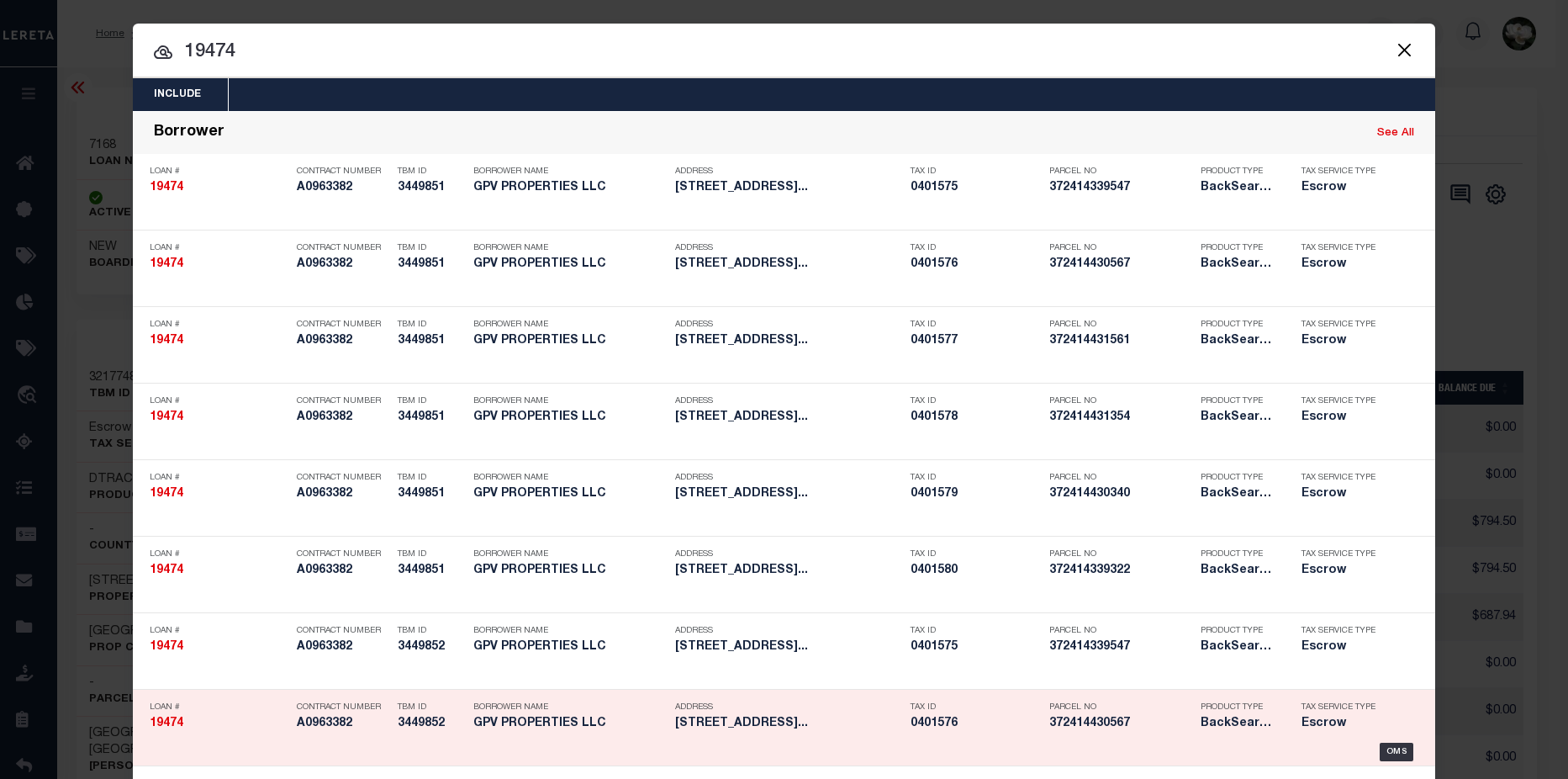
click at [1127, 723] on h5 "372414430567" at bounding box center [1121, 723] width 143 height 14
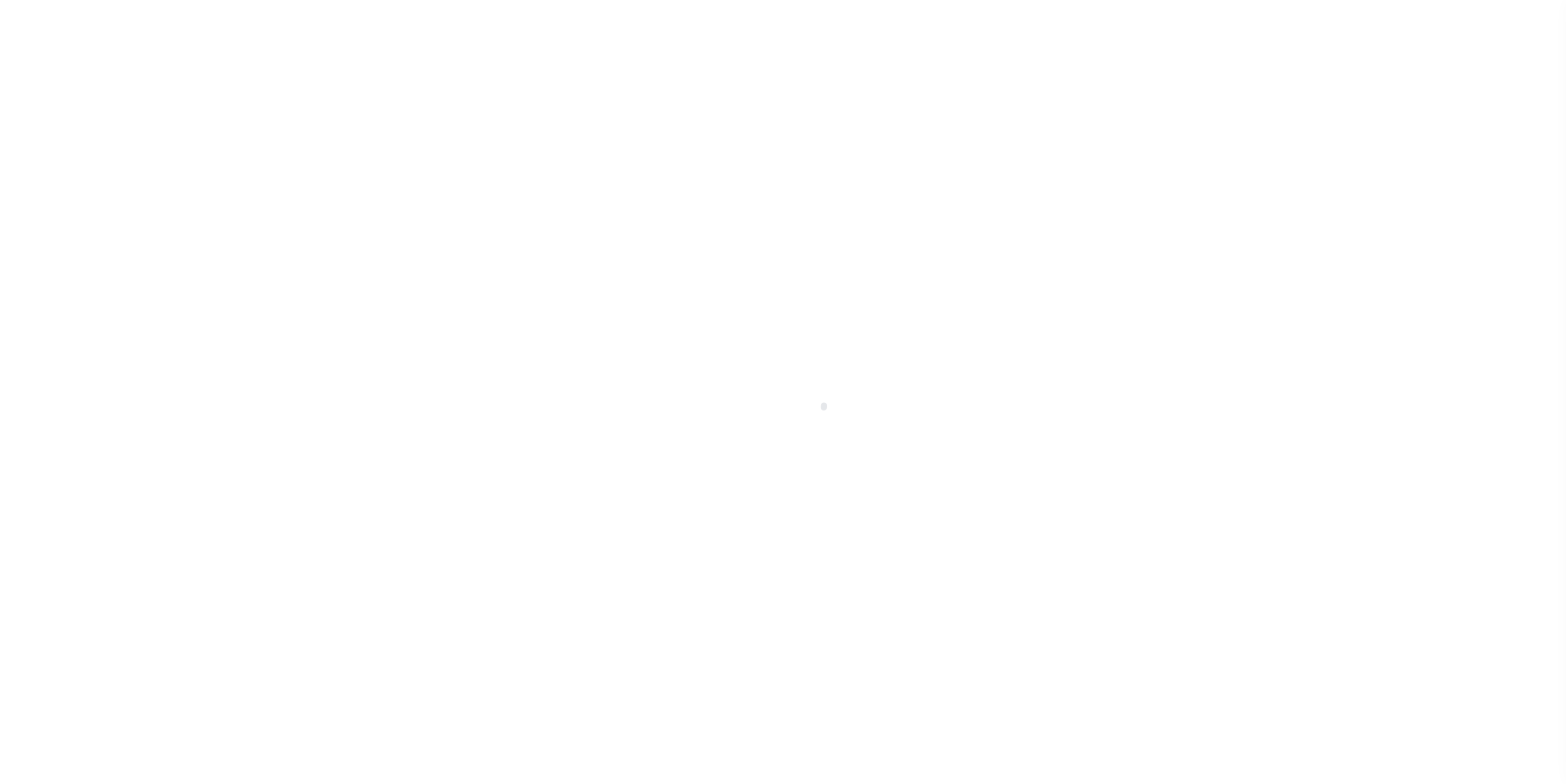
select select "400"
select select "Escrow"
type input "[STREET_ADDRESS]"
select select
type input "[GEOGRAPHIC_DATA]"
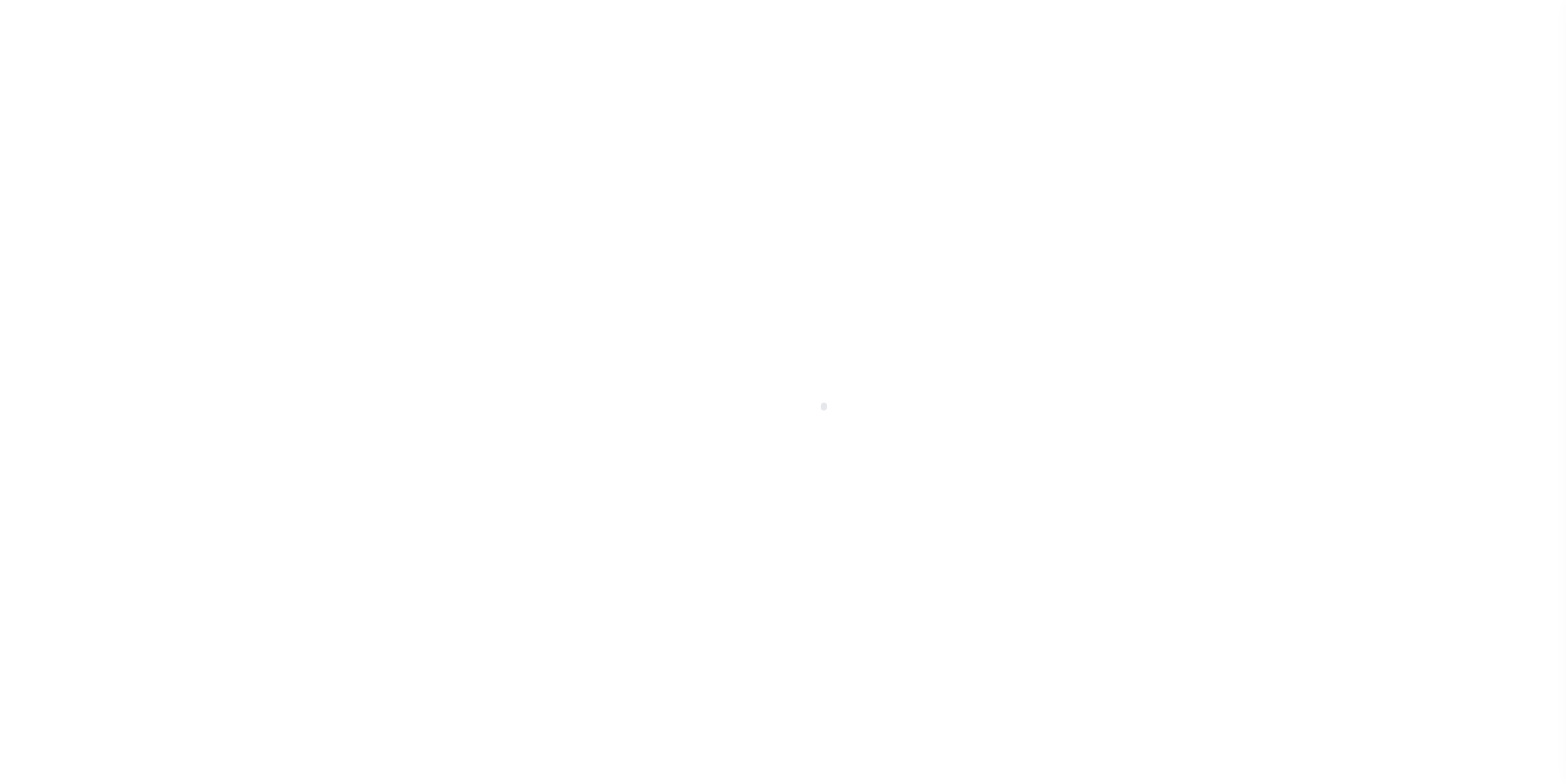
type input "a0kUS00000BJuUn"
type input "NC"
select select
type textarea "LEGAL REQUIRED"
select select "25066"
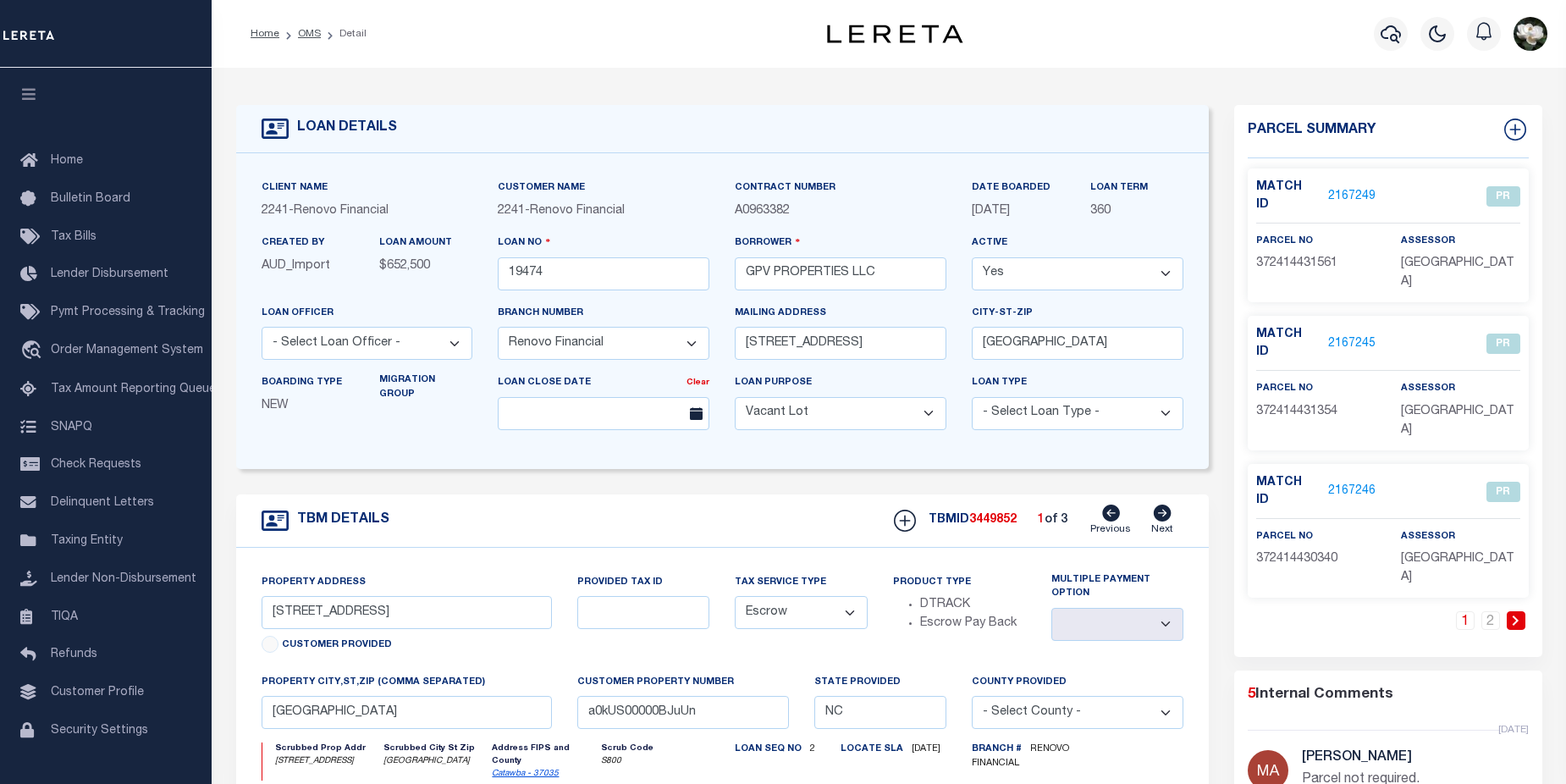
click at [1521, 611] on link at bounding box center [1516, 620] width 19 height 19
click at [1347, 483] on link "2166436" at bounding box center [1352, 492] width 48 height 18
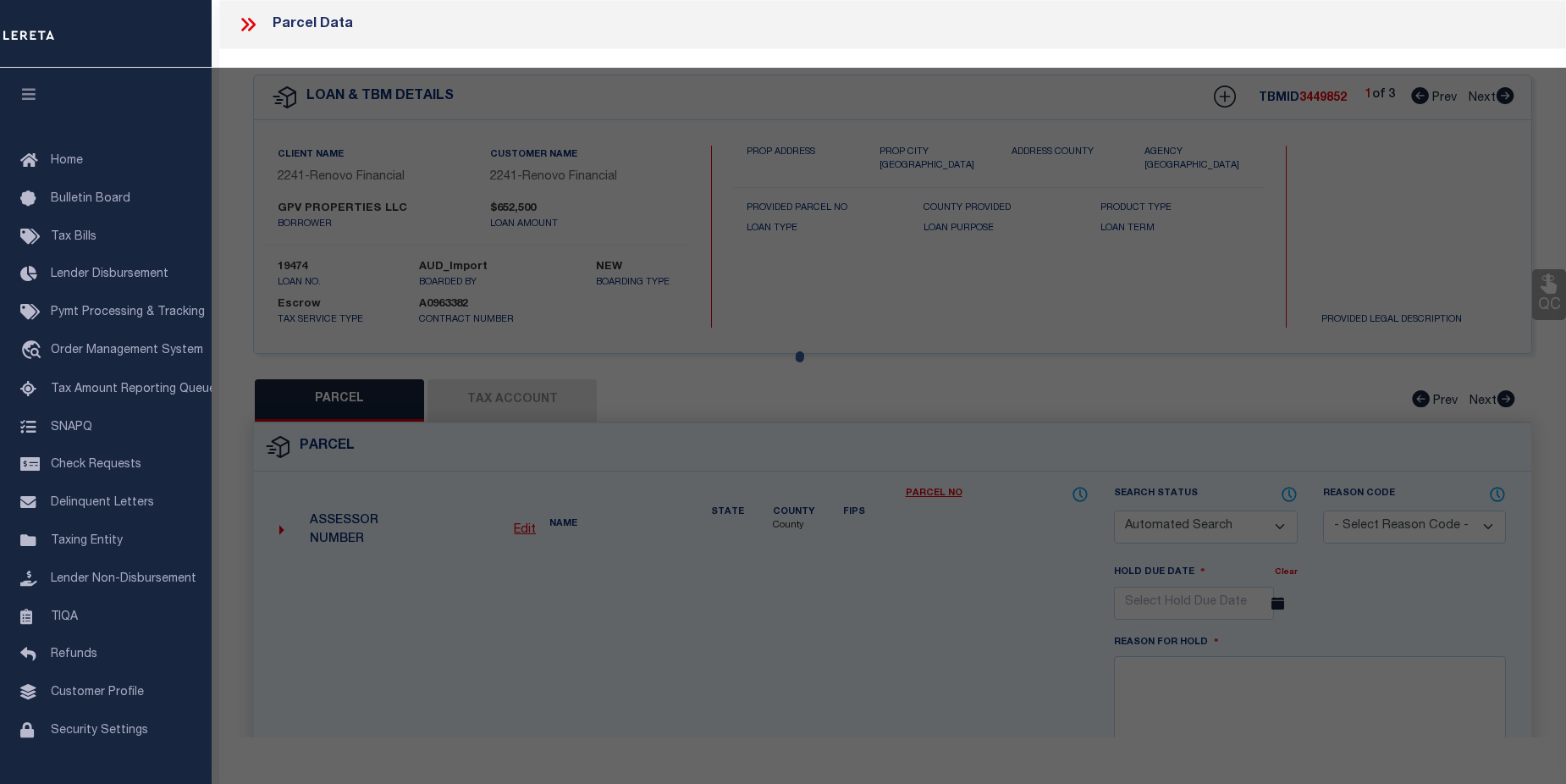
checkbox input "false"
select select "CP"
select select "099"
type input "[PERSON_NAME] TANGO ENTERPRISES LLC"
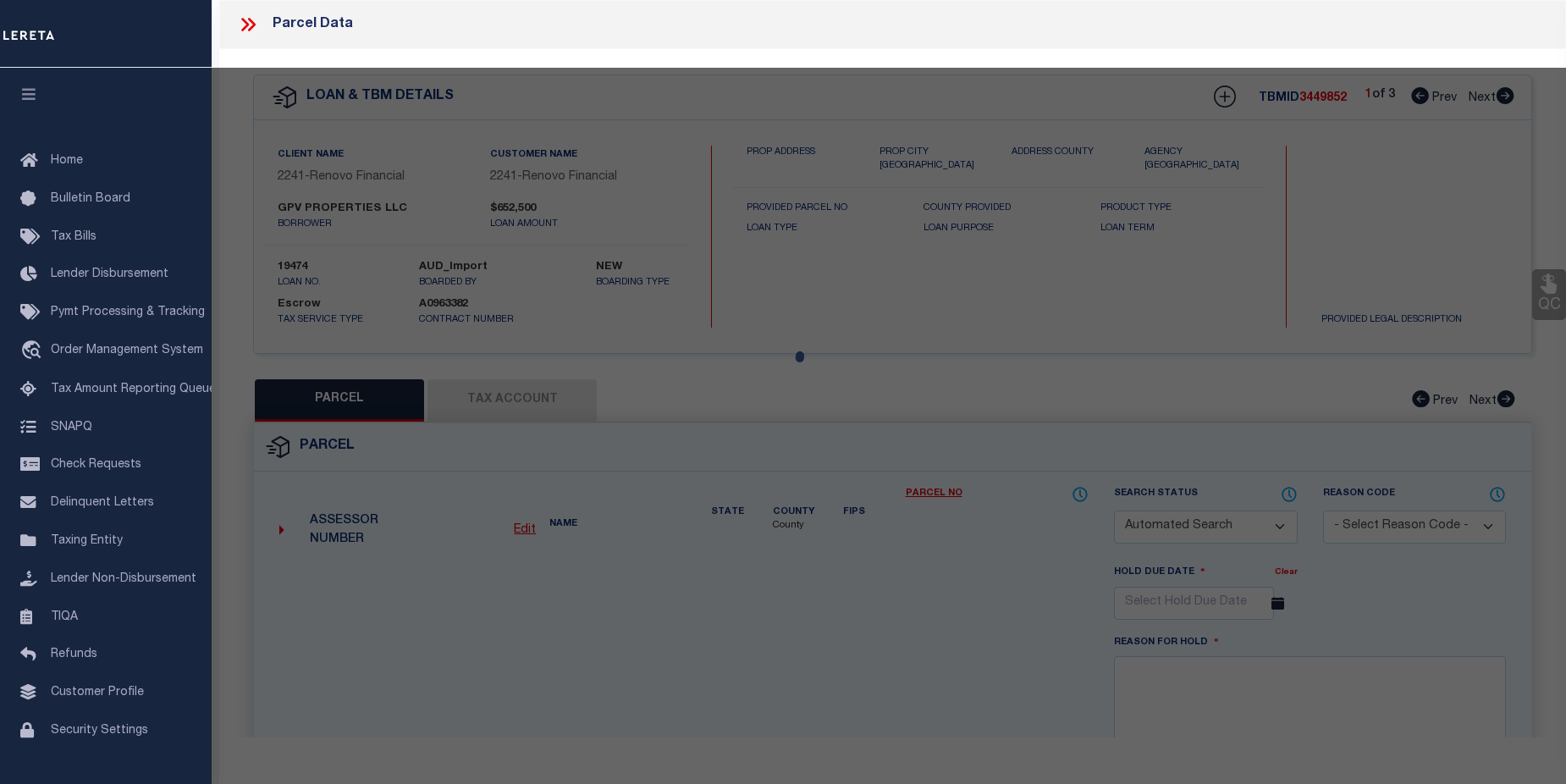
select select "AGW"
select select "LEG"
type input "[STREET_ADDRESS]"
type input "[GEOGRAPHIC_DATA]"
type textarea "LOT 2 PLAT 42-135"
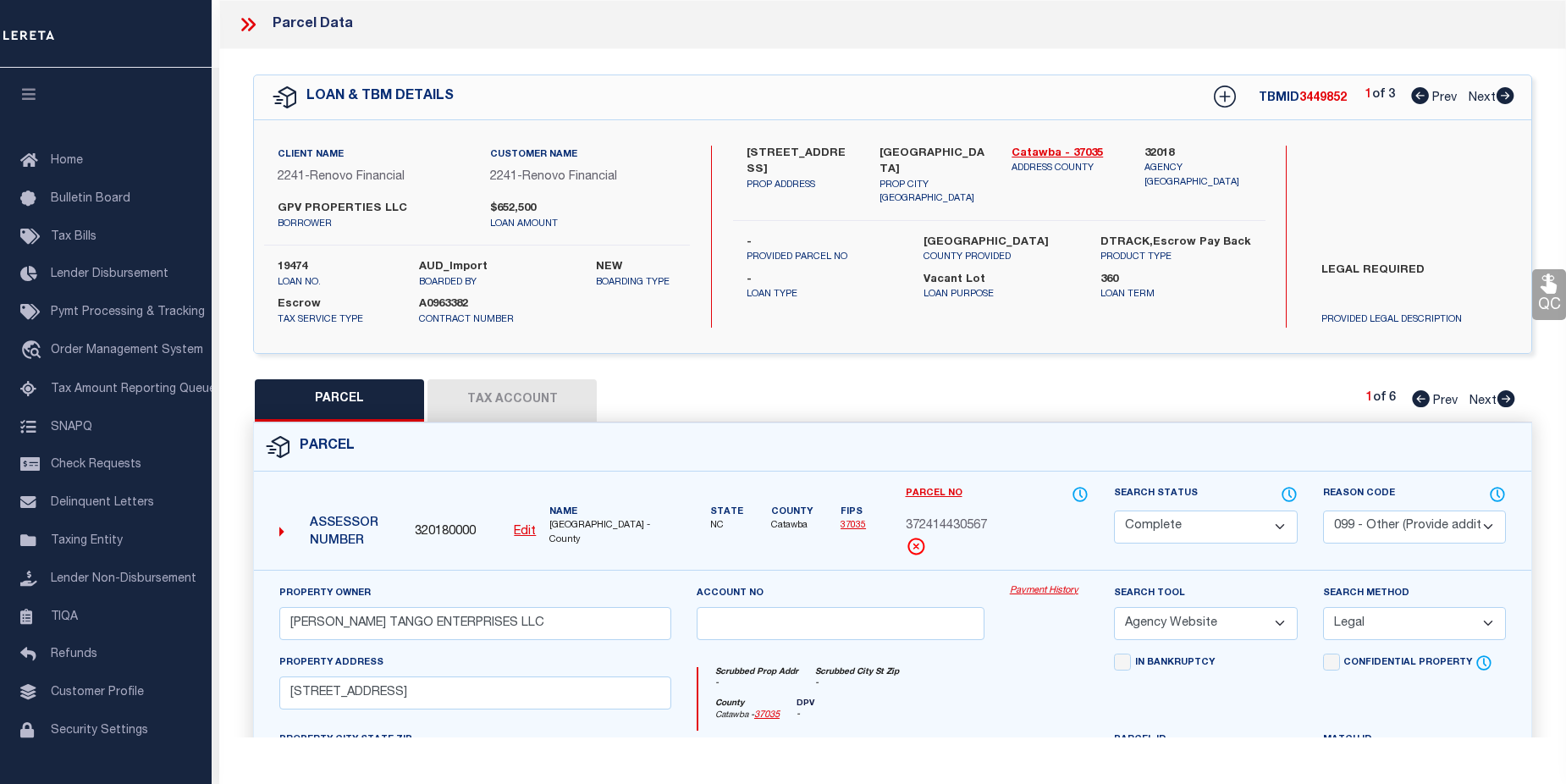
click at [1039, 591] on link "Payment History" at bounding box center [1049, 591] width 79 height 14
click at [1047, 598] on div "Payment History" at bounding box center [1049, 618] width 104 height 69
click at [1061, 595] on link "Payment History" at bounding box center [1049, 591] width 79 height 14
click at [1504, 398] on icon at bounding box center [1506, 398] width 18 height 17
select select "AS"
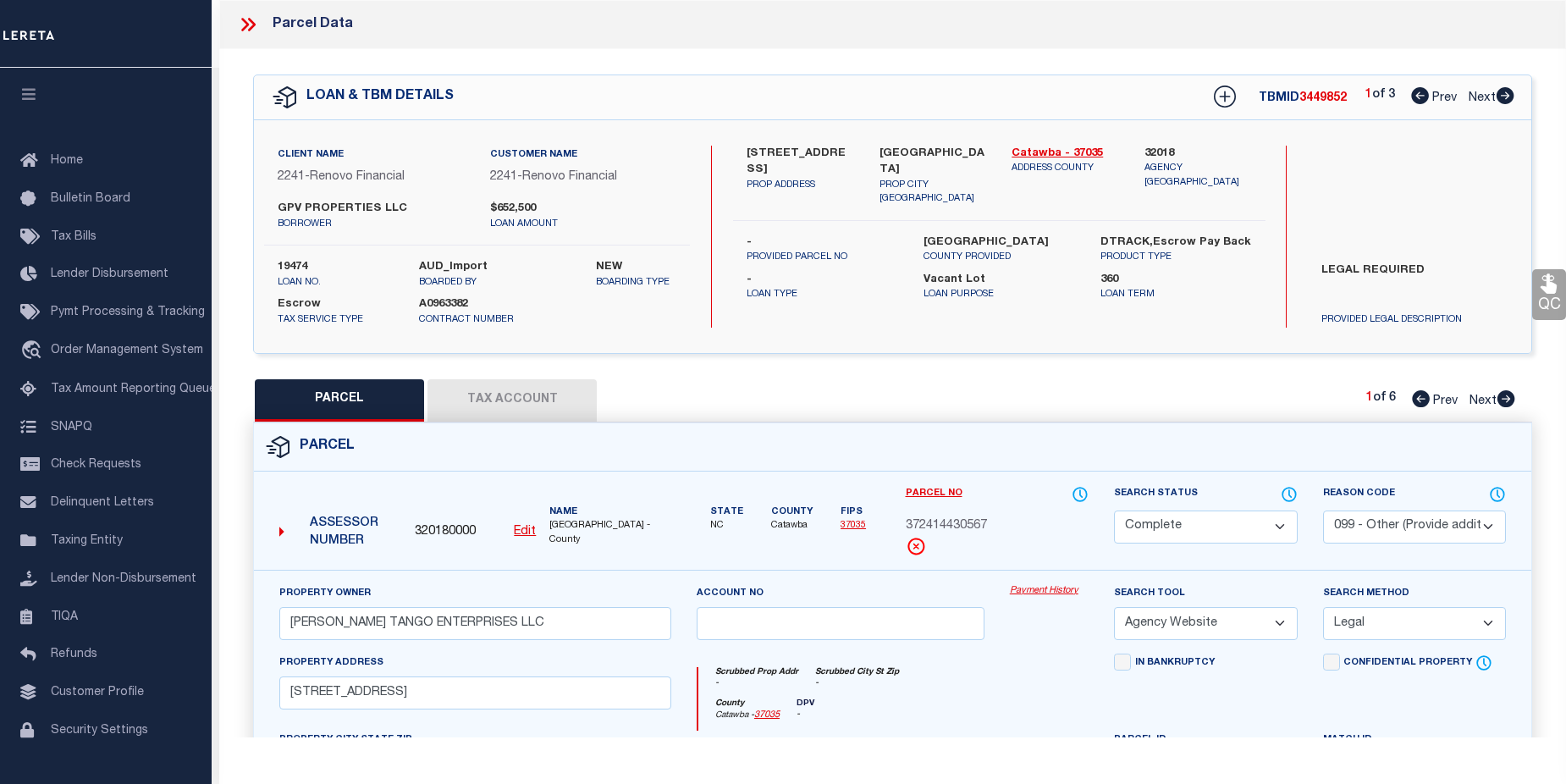
select select
checkbox input "false"
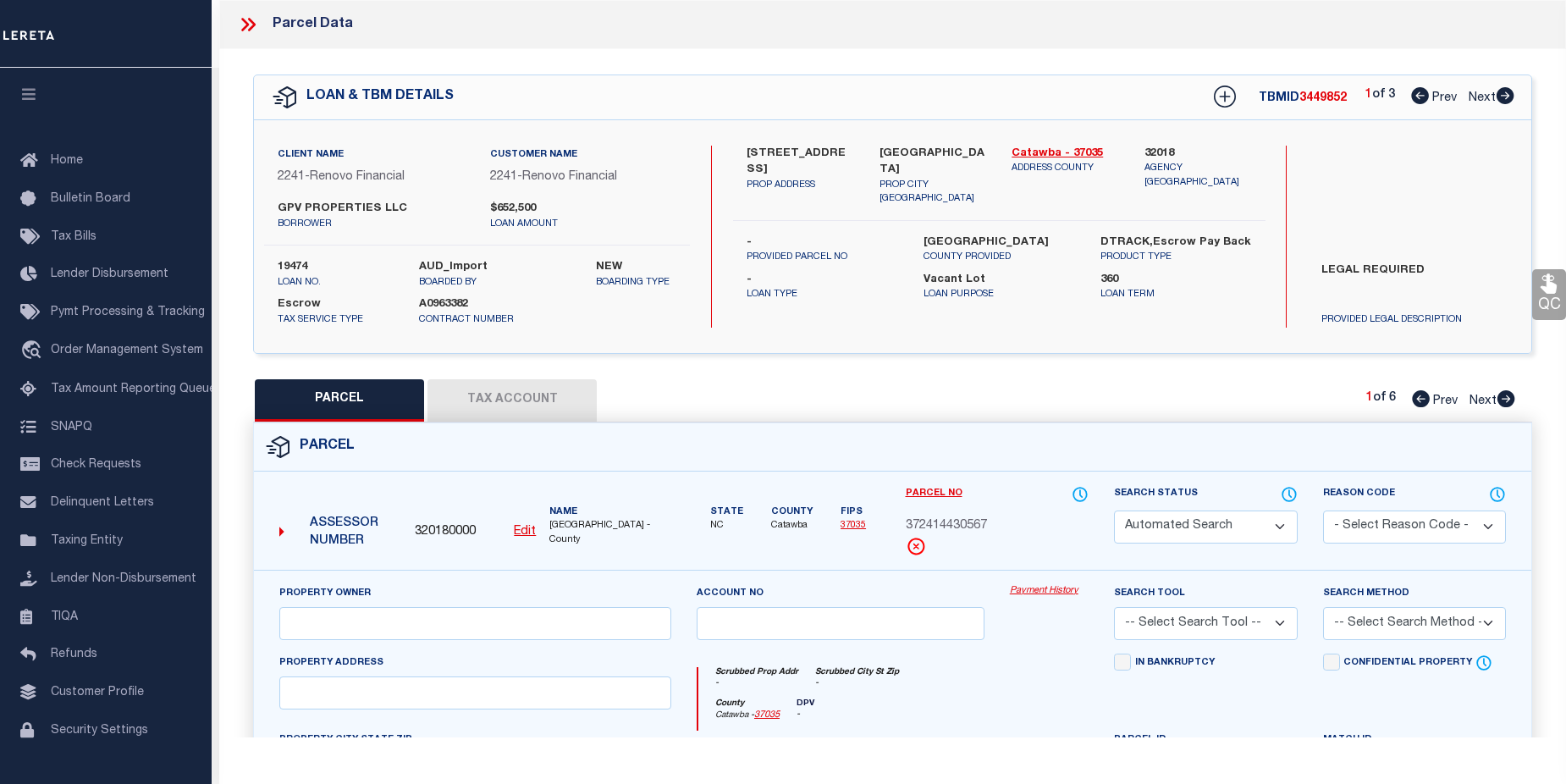
select select "PR"
select select "099"
type input "[PERSON_NAME] ENTS LLC"
select select "ATL"
select select "ADD"
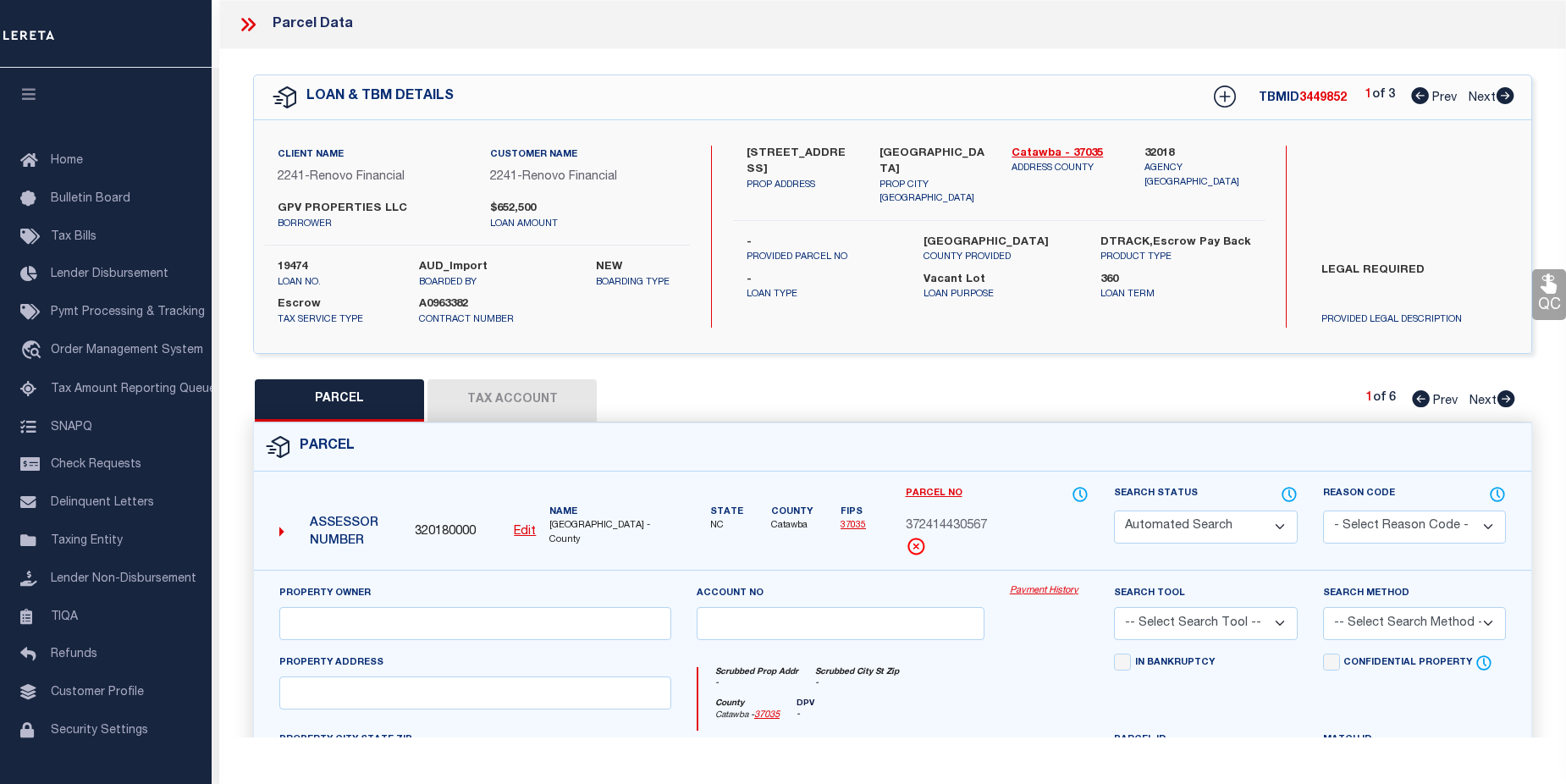
type input "[STREET_ADDRESS]"
checkbox input "false"
type input "[GEOGRAPHIC_DATA]"
type textarea "LOT 4 PLAT 42-135"
type textarea "Parcel not required."
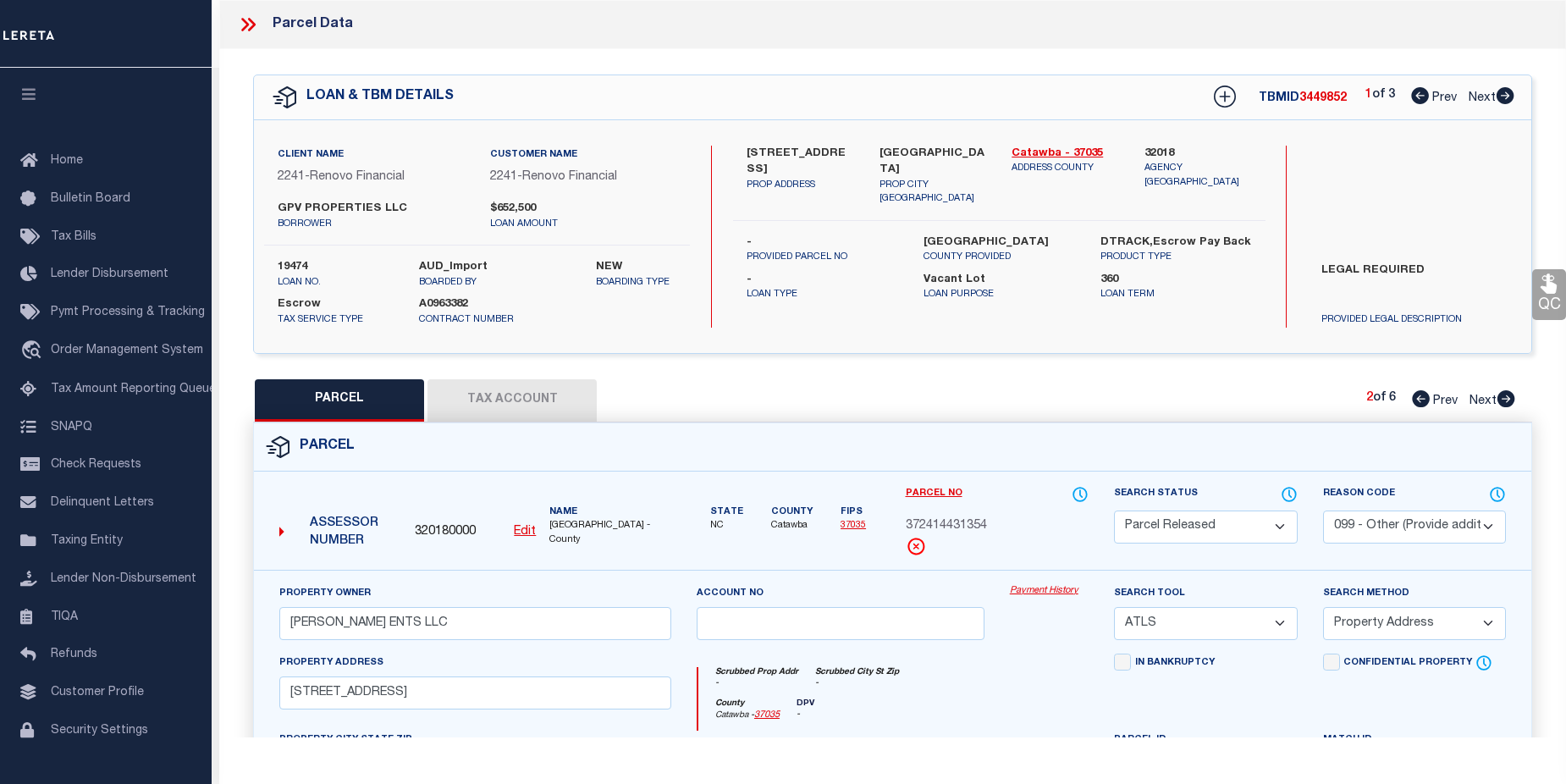
click at [1504, 398] on icon at bounding box center [1506, 398] width 18 height 17
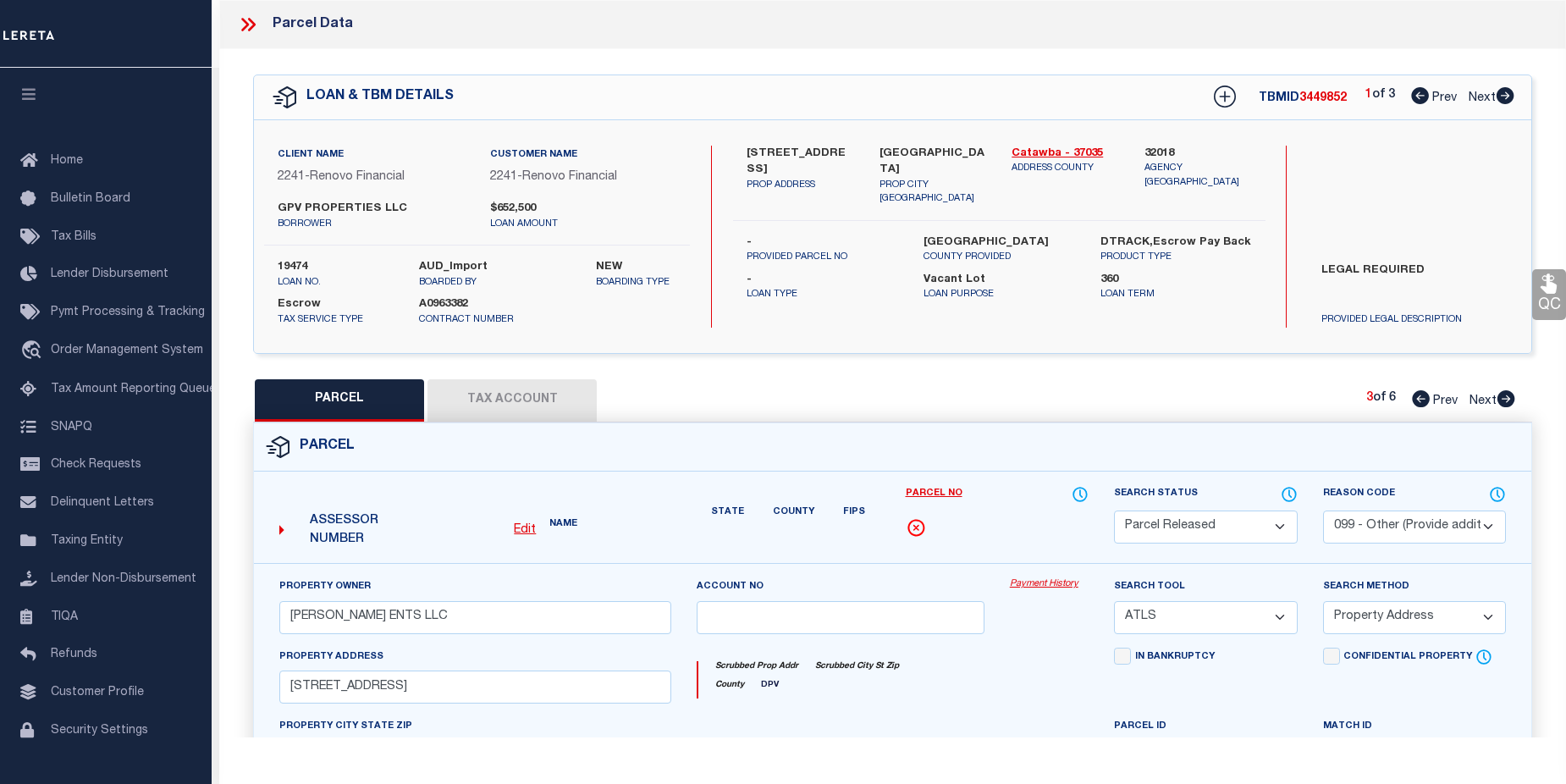
select select "AS"
select select
checkbox input "false"
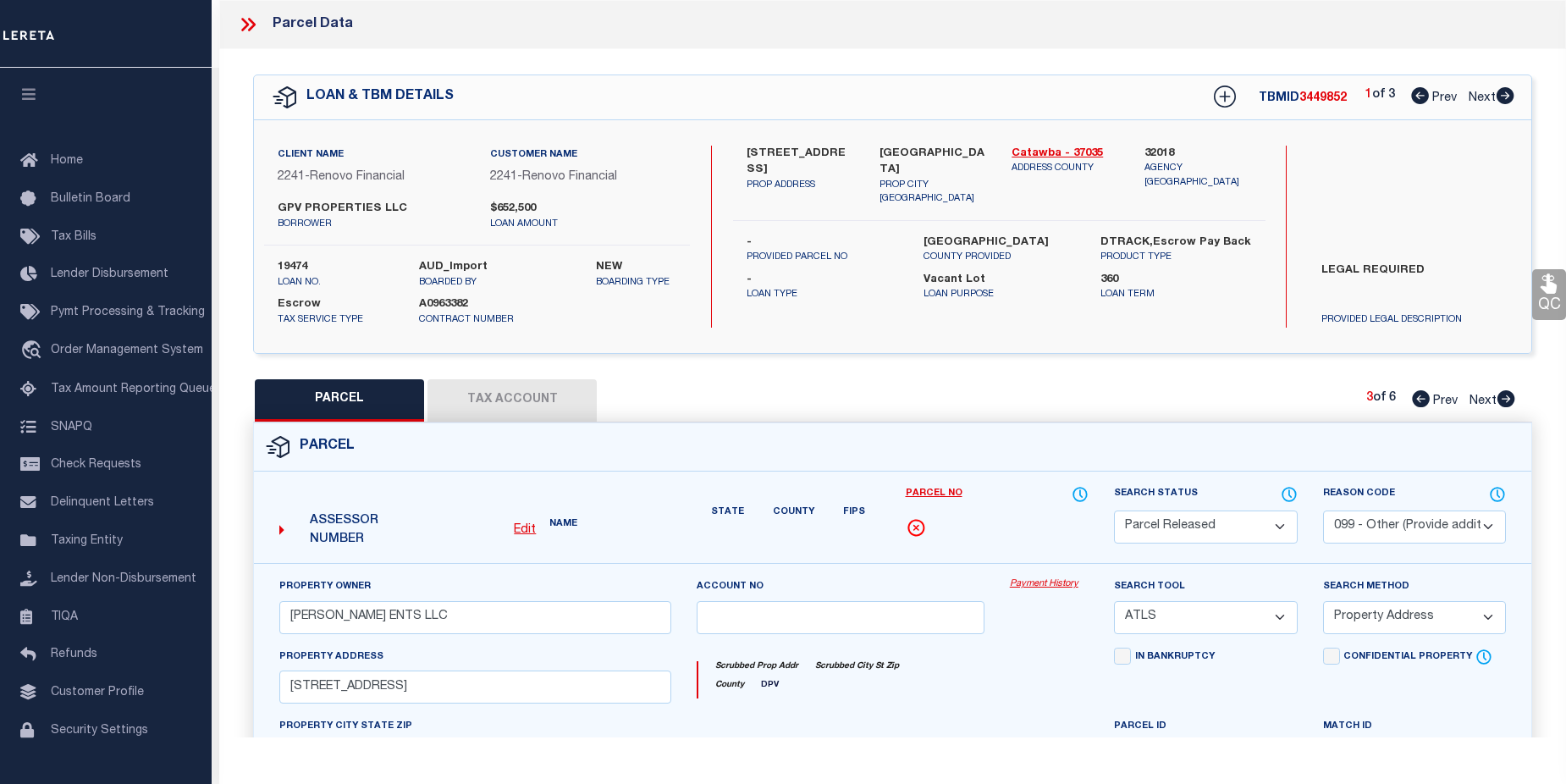
checkbox input "false"
select select "PR"
select select "ADL"
type input "[PERSON_NAME] TANGO ENTERPRISES LLC"
select select "ATL"
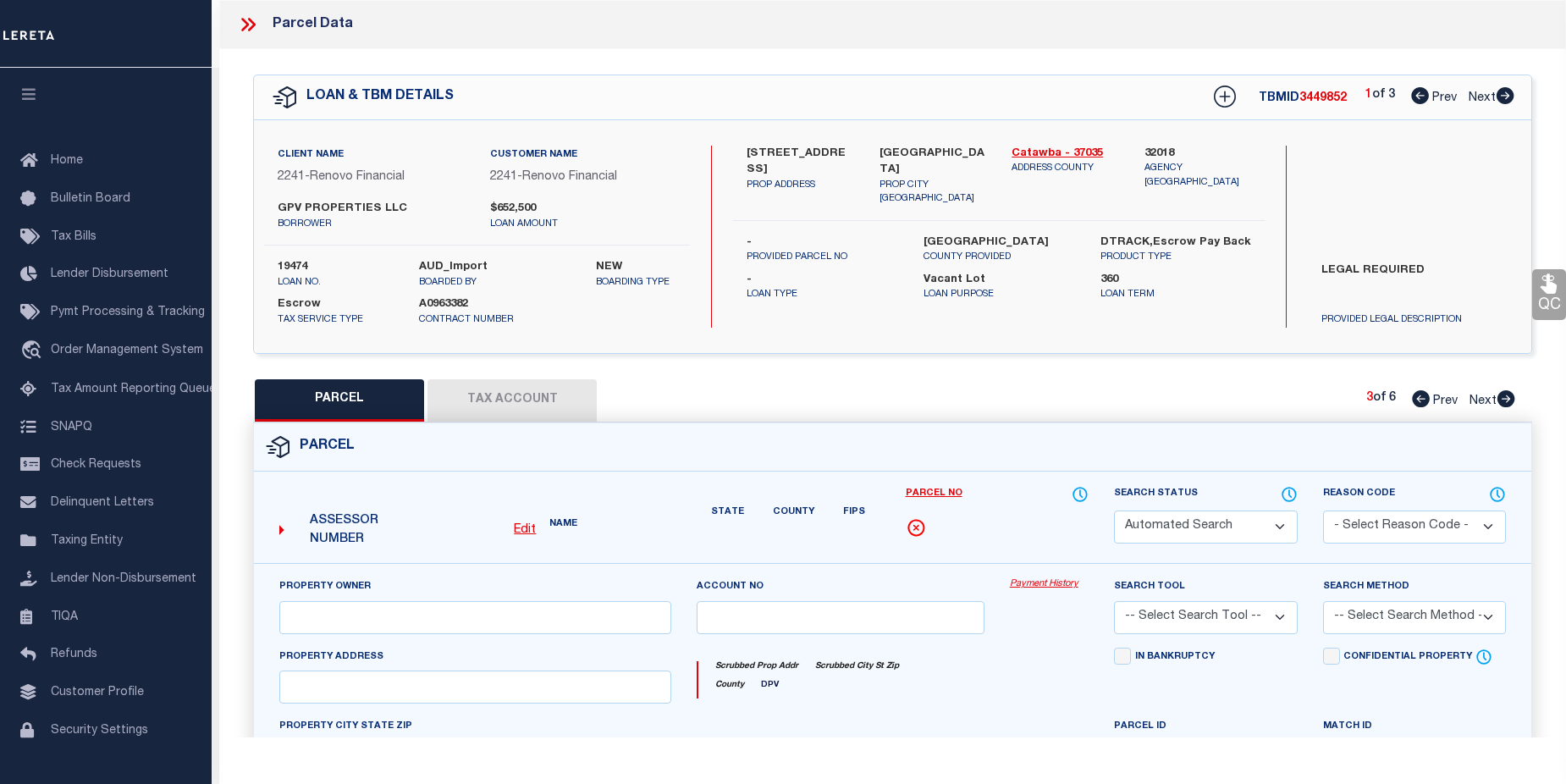
select select "ADD"
type input "2612 31ST AVENUE CT NE"
type input "HICKORY, NC 28601"
type textarea "LOT 5 PLAT 42-135"
type textarea "Parcel not required."
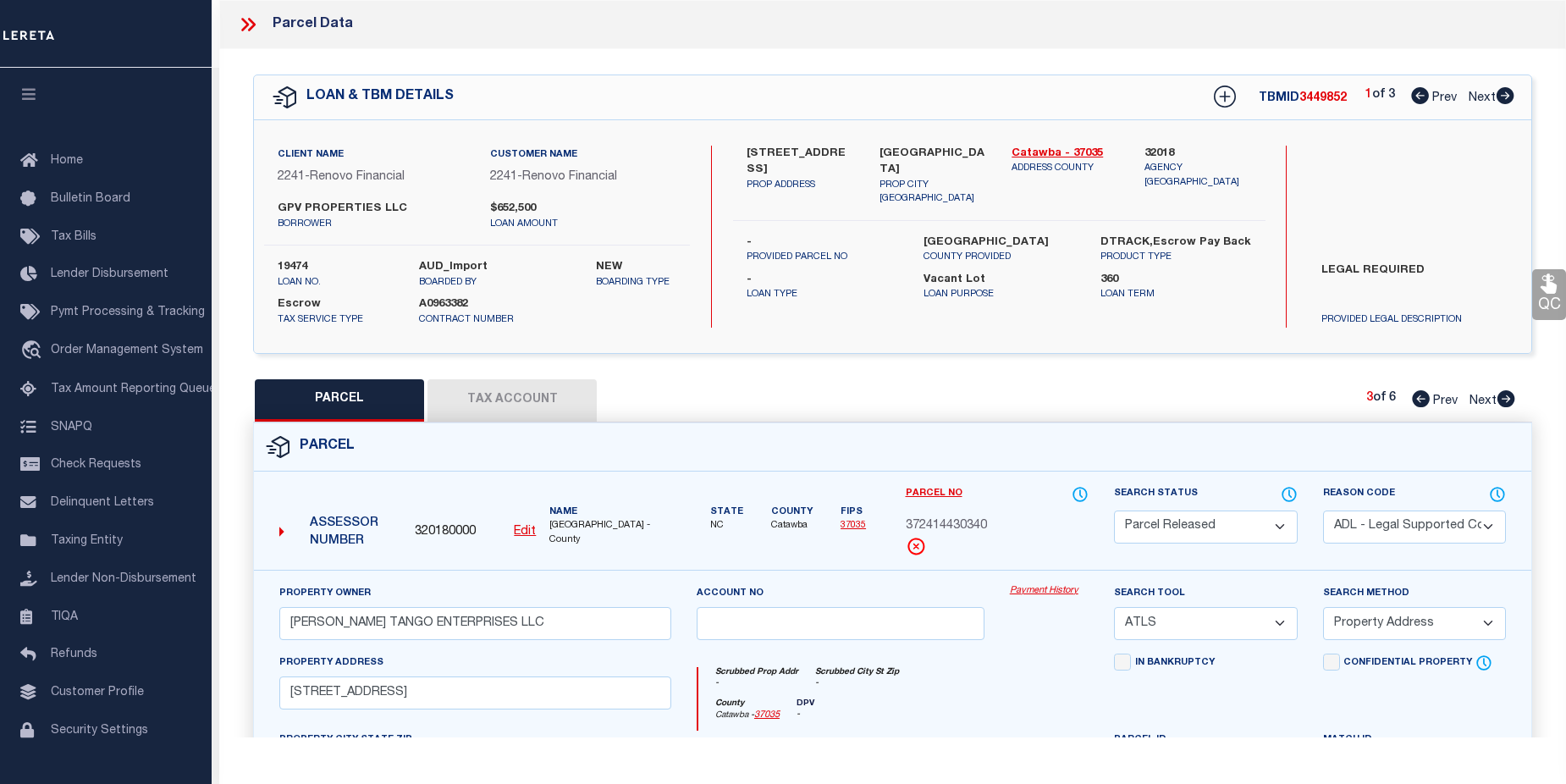
click at [1508, 404] on icon at bounding box center [1506, 398] width 18 height 17
select select "AS"
select select
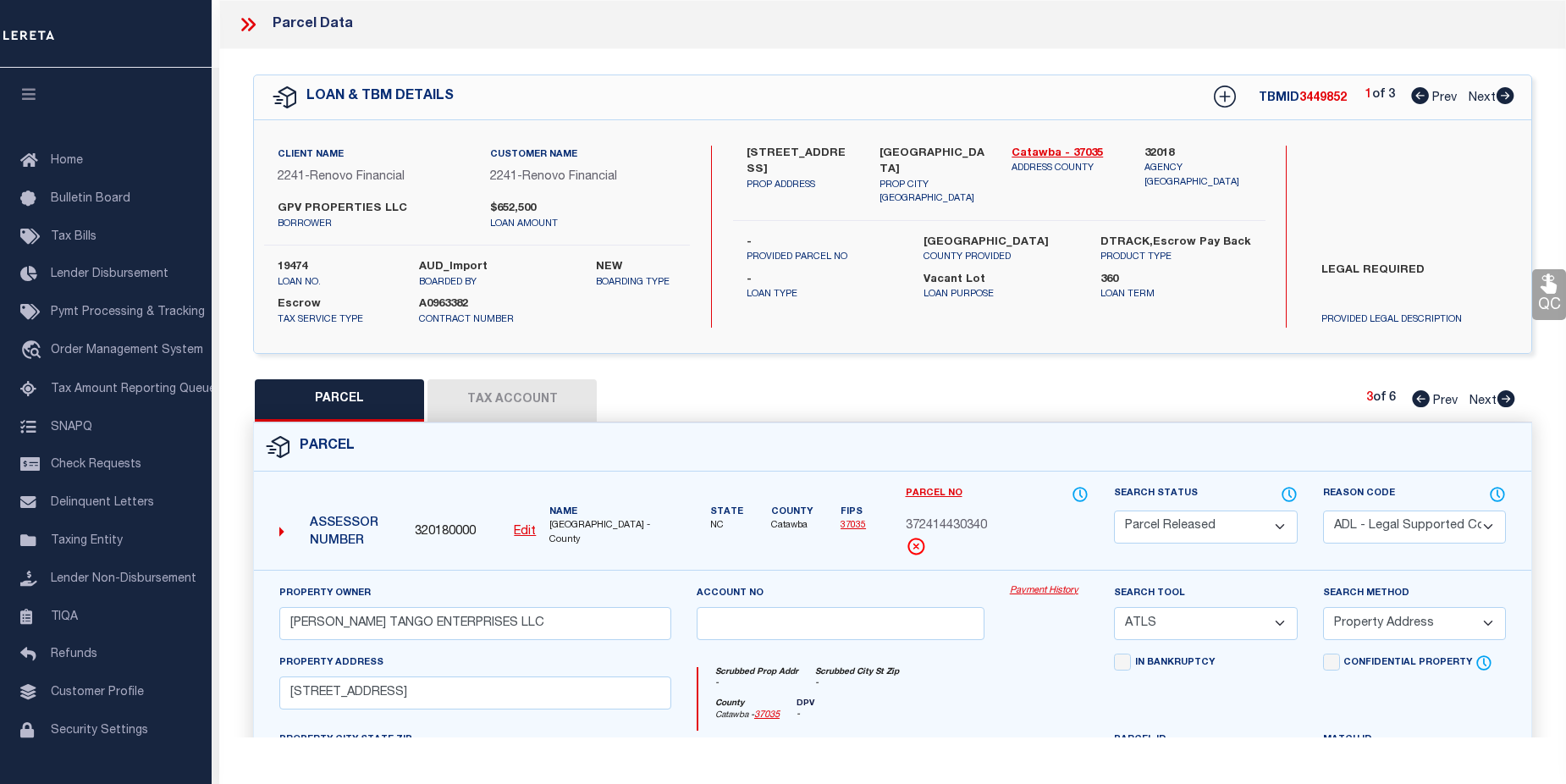
checkbox input "false"
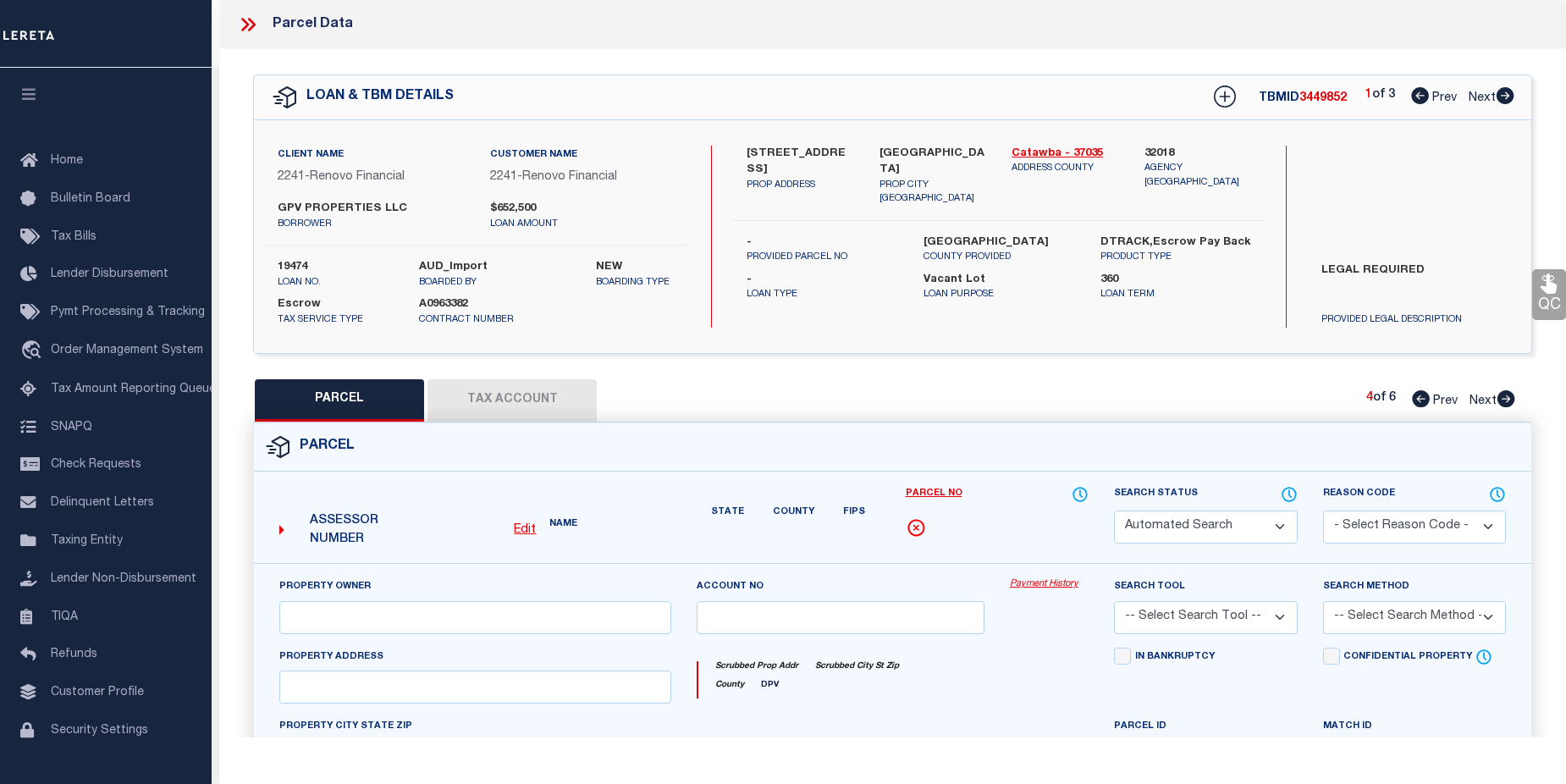
select select "PR"
select select "099"
type input "[PERSON_NAME] TANGO ENTERPRISES LLC"
select select "ATL"
select select "ADD"
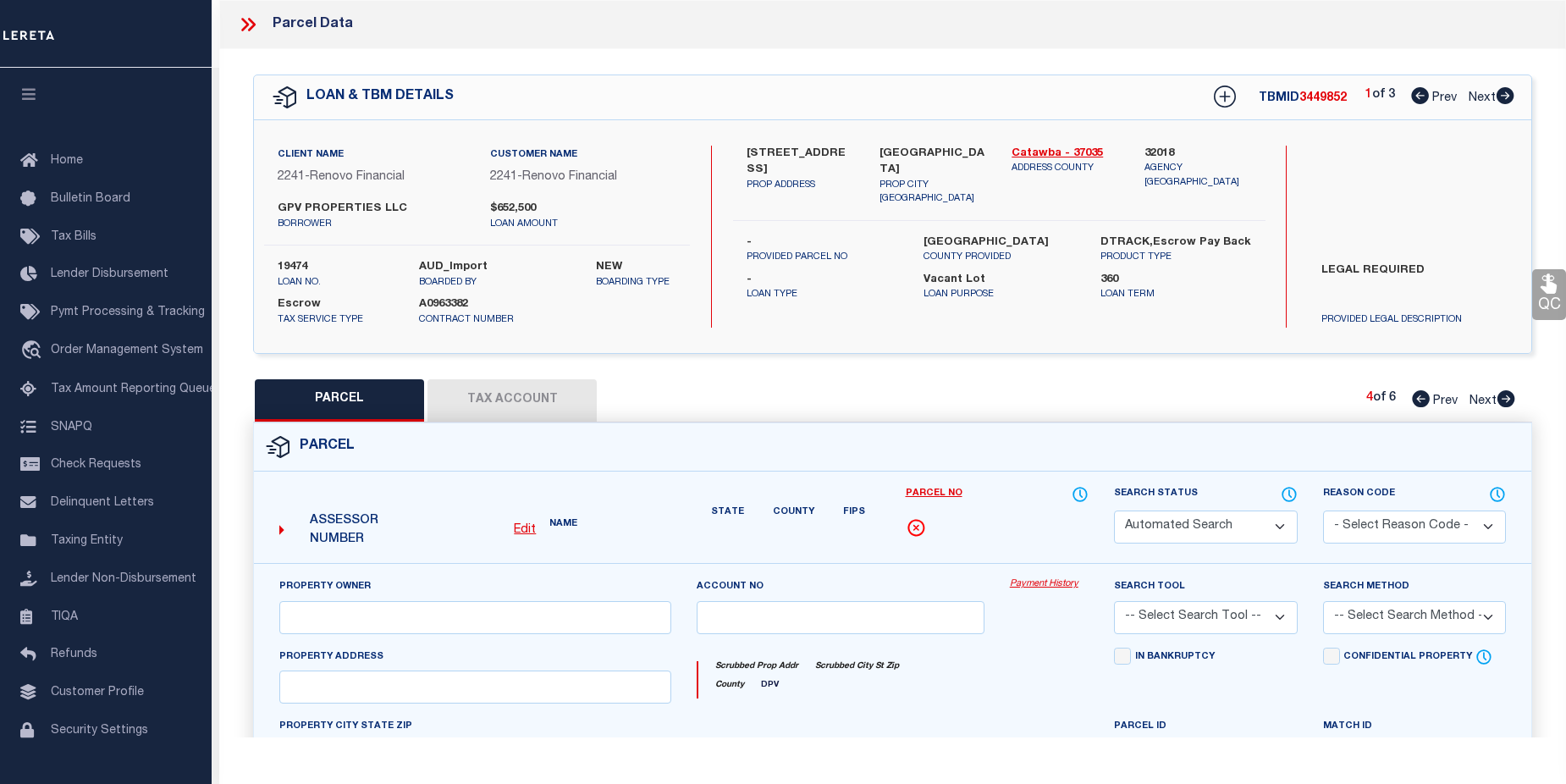
type input "2602 31ST AVENUE CT NE"
type input "HICKORY, NC 28601"
type textarea "LOT 6 PLAT 42-135"
type textarea "Parcel not required."
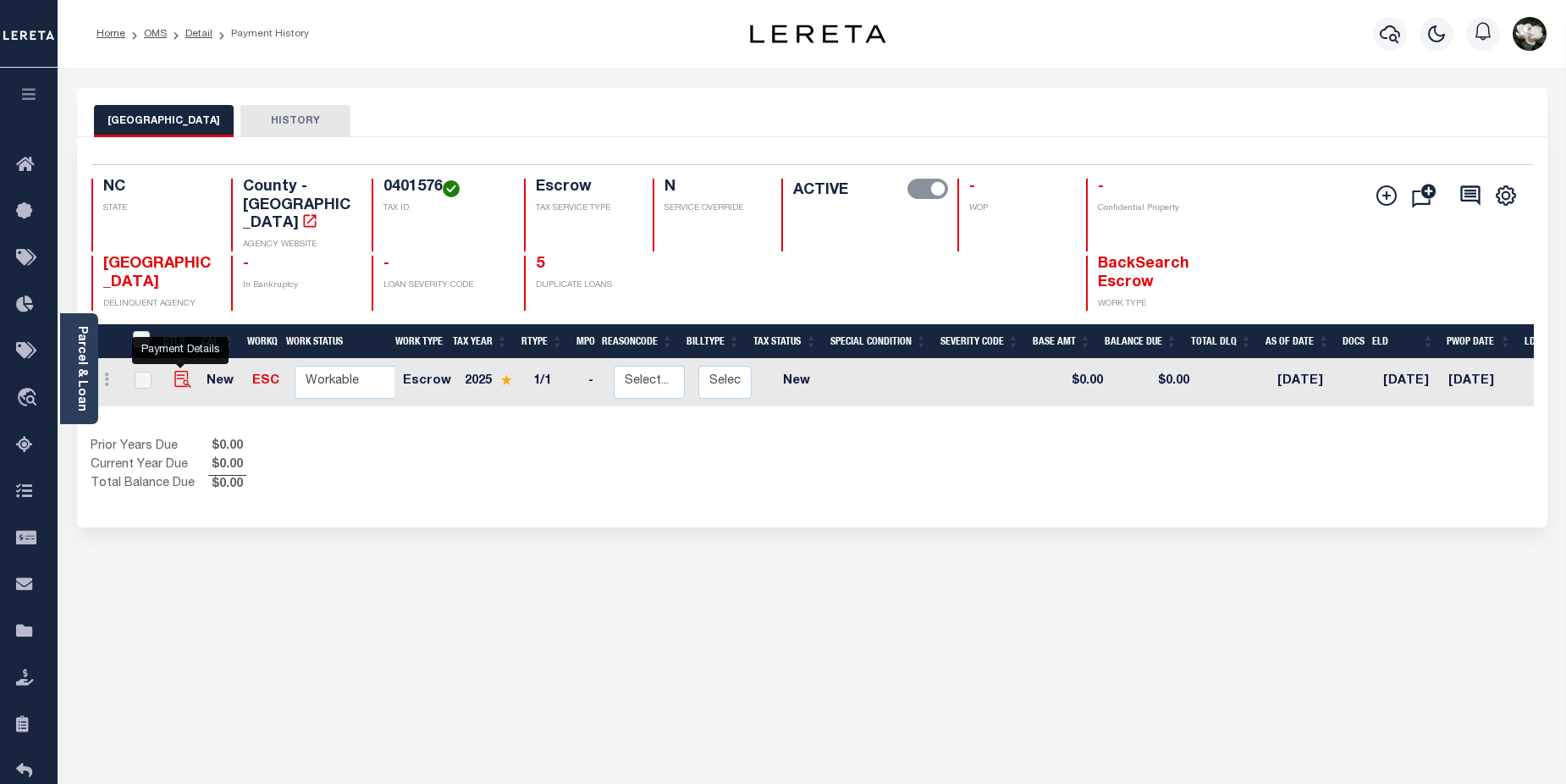
click at [178, 371] on img "" at bounding box center [182, 379] width 17 height 17
checkbox input "true"
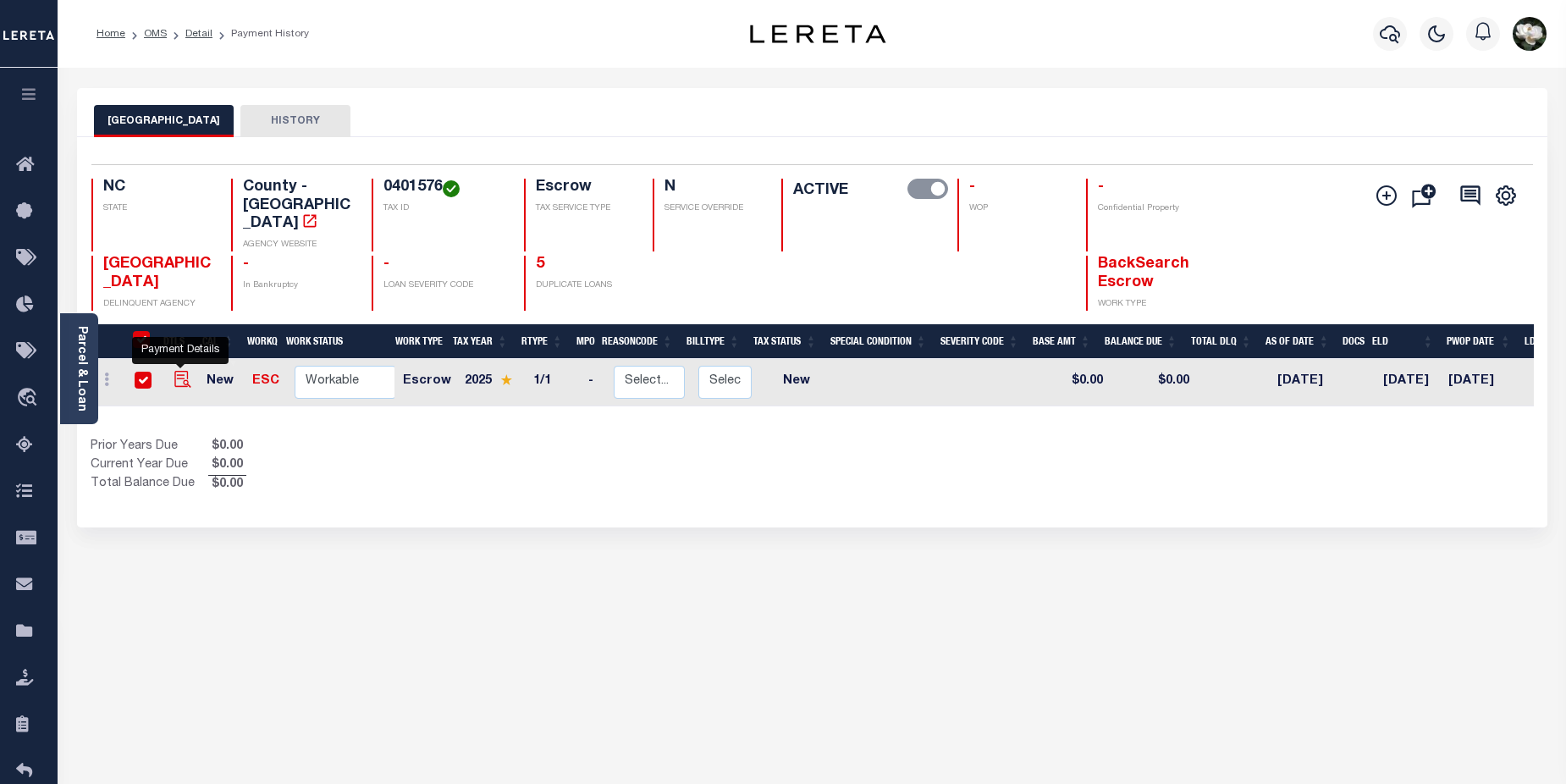
checkbox input "true"
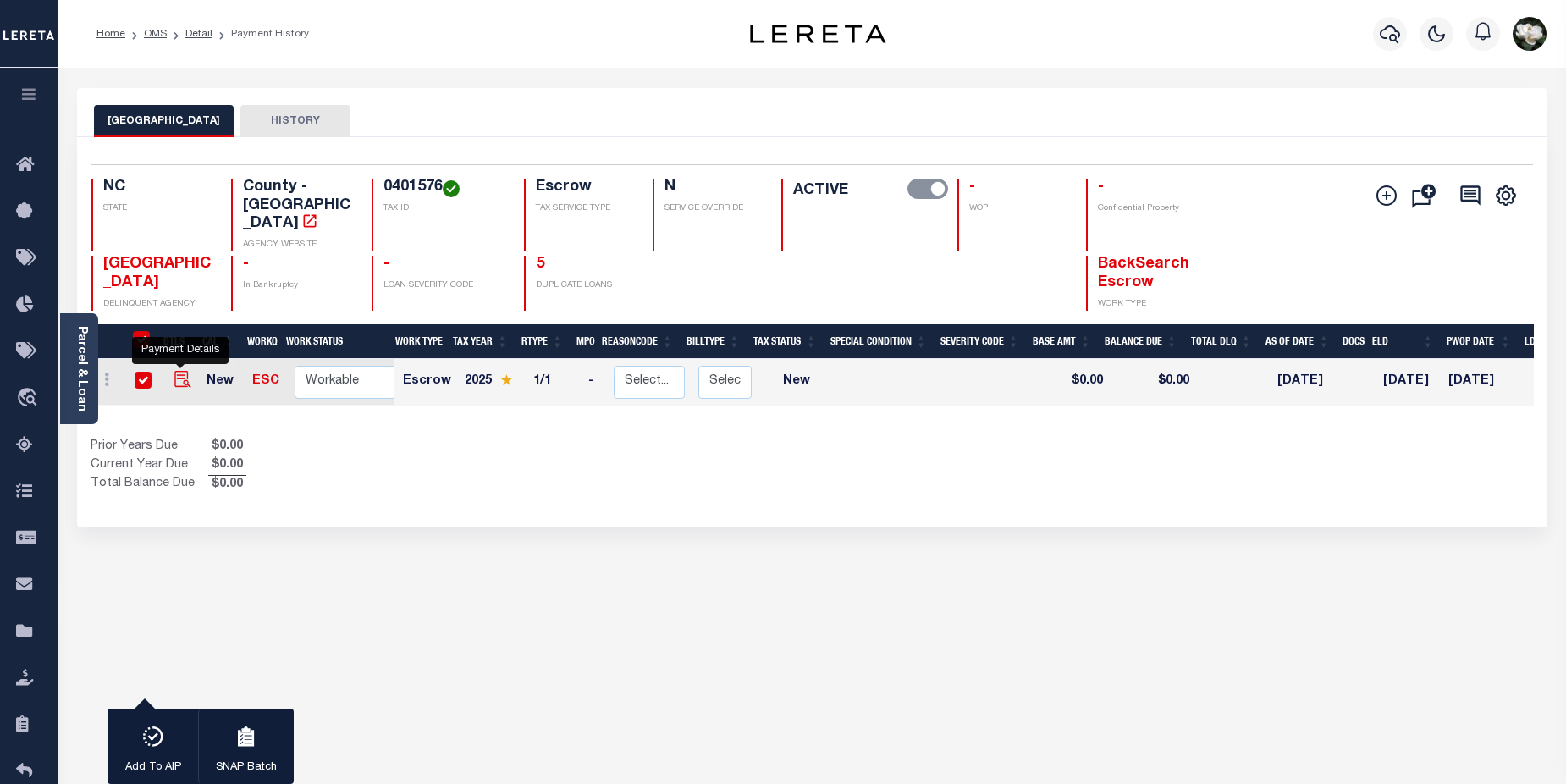
click at [177, 371] on img "" at bounding box center [182, 379] width 17 height 17
checkbox input "false"
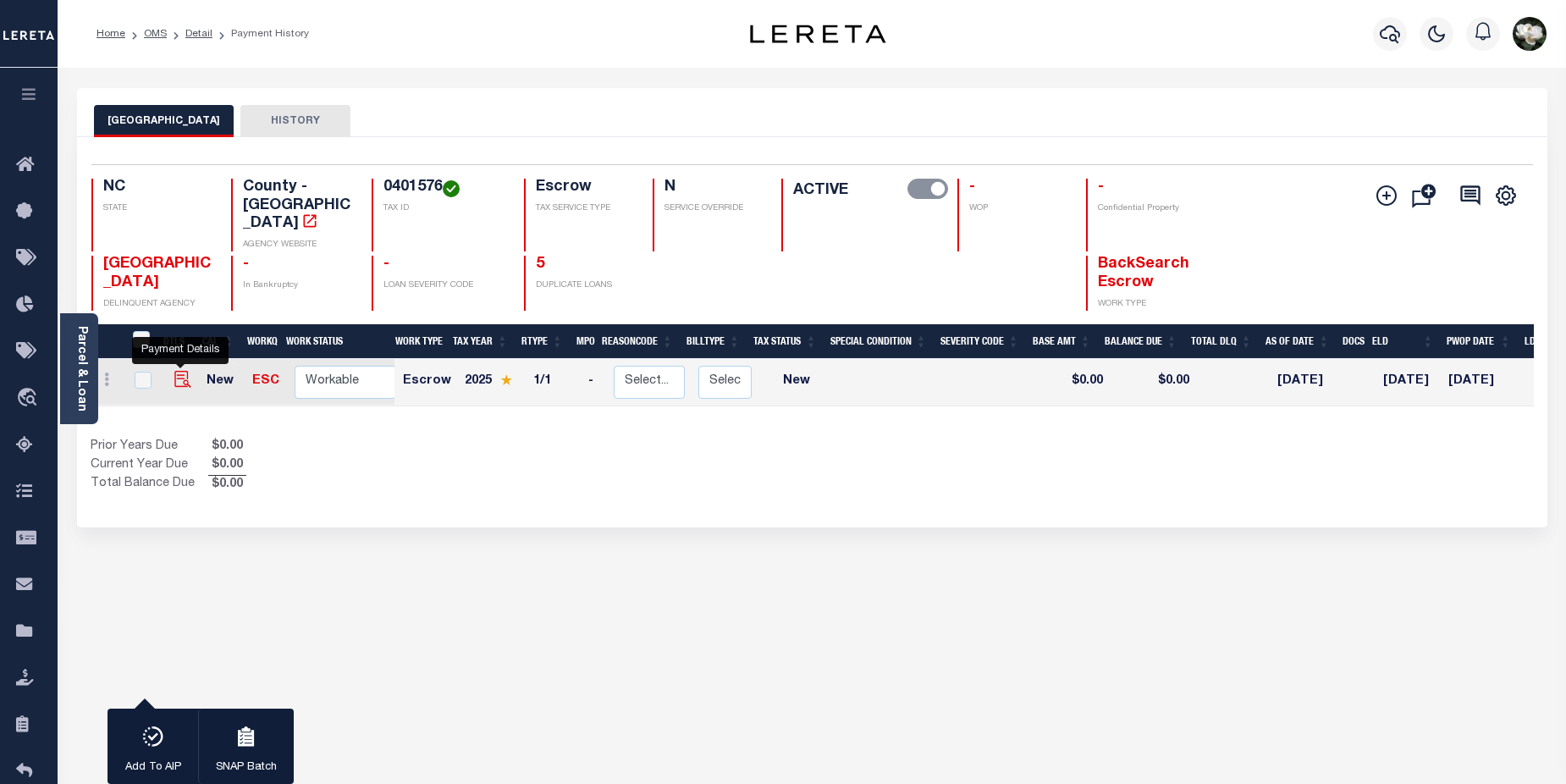
checkbox input "false"
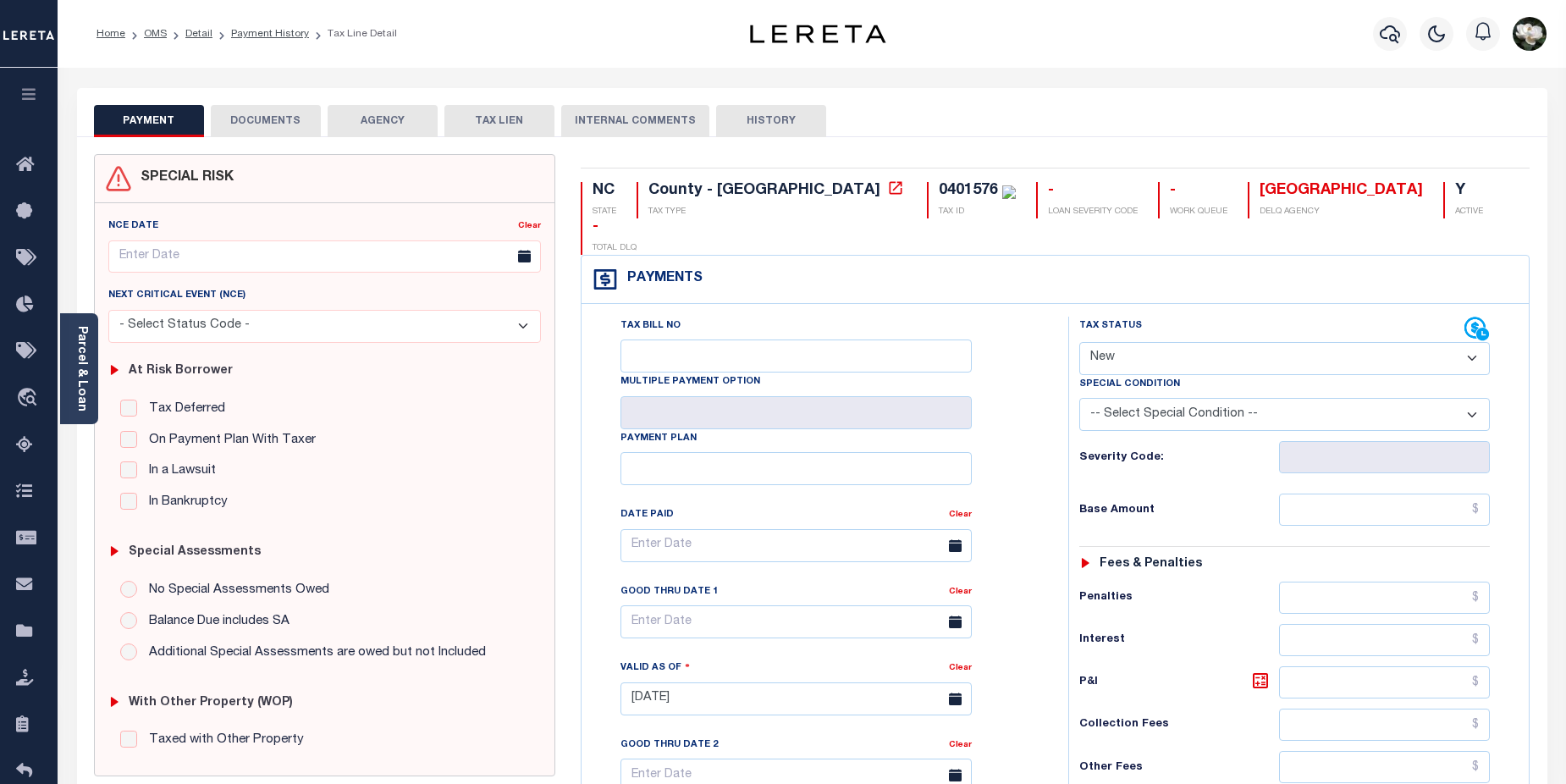
drag, startPoint x: 0, startPoint y: 5, endPoint x: 1474, endPoint y: 319, distance: 1507.1
click at [1474, 342] on select "- Select Status Code - Open Due/Unpaid Paid Incomplete No Tax Due Internal Refu…" at bounding box center [1285, 358] width 412 height 33
select select "DUE"
click at [1080, 342] on select "- Select Status Code - Open Due/Unpaid Paid Incomplete No Tax Due Internal Refu…" at bounding box center [1285, 358] width 412 height 33
type input "[DATE]"
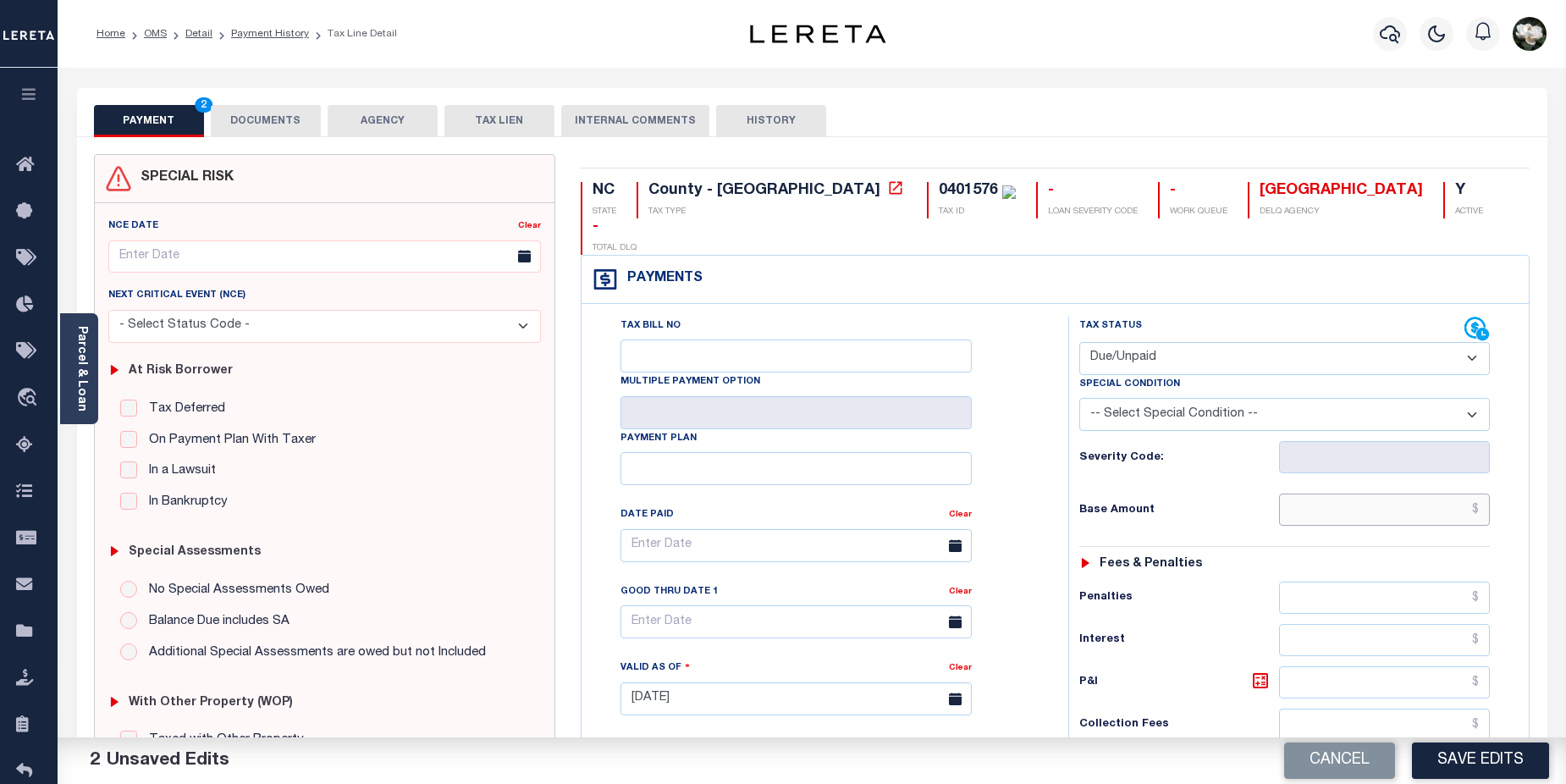
click at [1387, 493] on input "text" at bounding box center [1385, 510] width 211 height 32
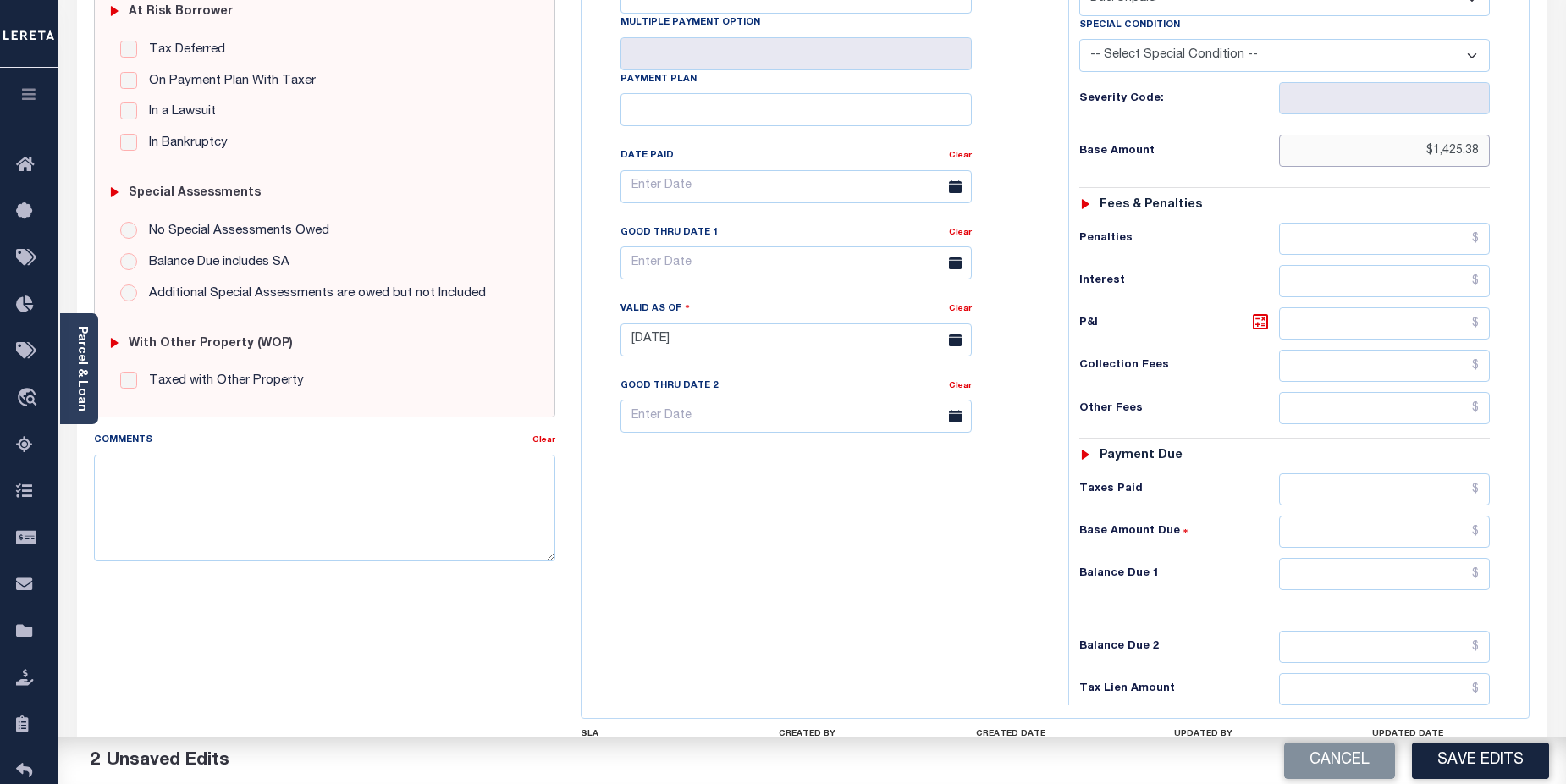
scroll to position [367, 0]
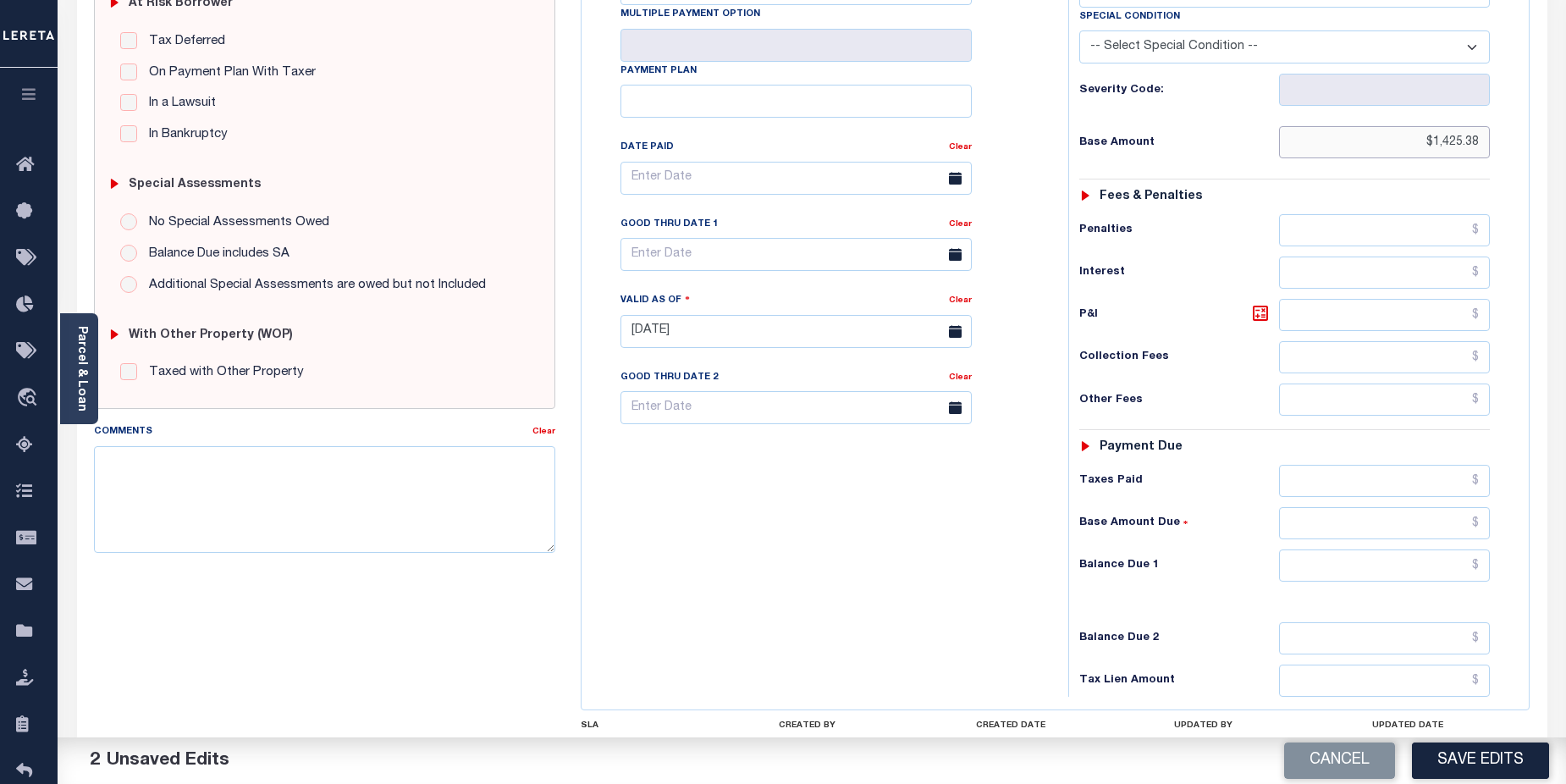
type input "$1,425.38"
drag, startPoint x: 1368, startPoint y: 527, endPoint x: 1397, endPoint y: 508, distance: 34.7
click at [1371, 549] on input "text" at bounding box center [1385, 566] width 211 height 32
type input "$1,452.38"
click at [1510, 763] on button "Save Edits" at bounding box center [1480, 761] width 137 height 36
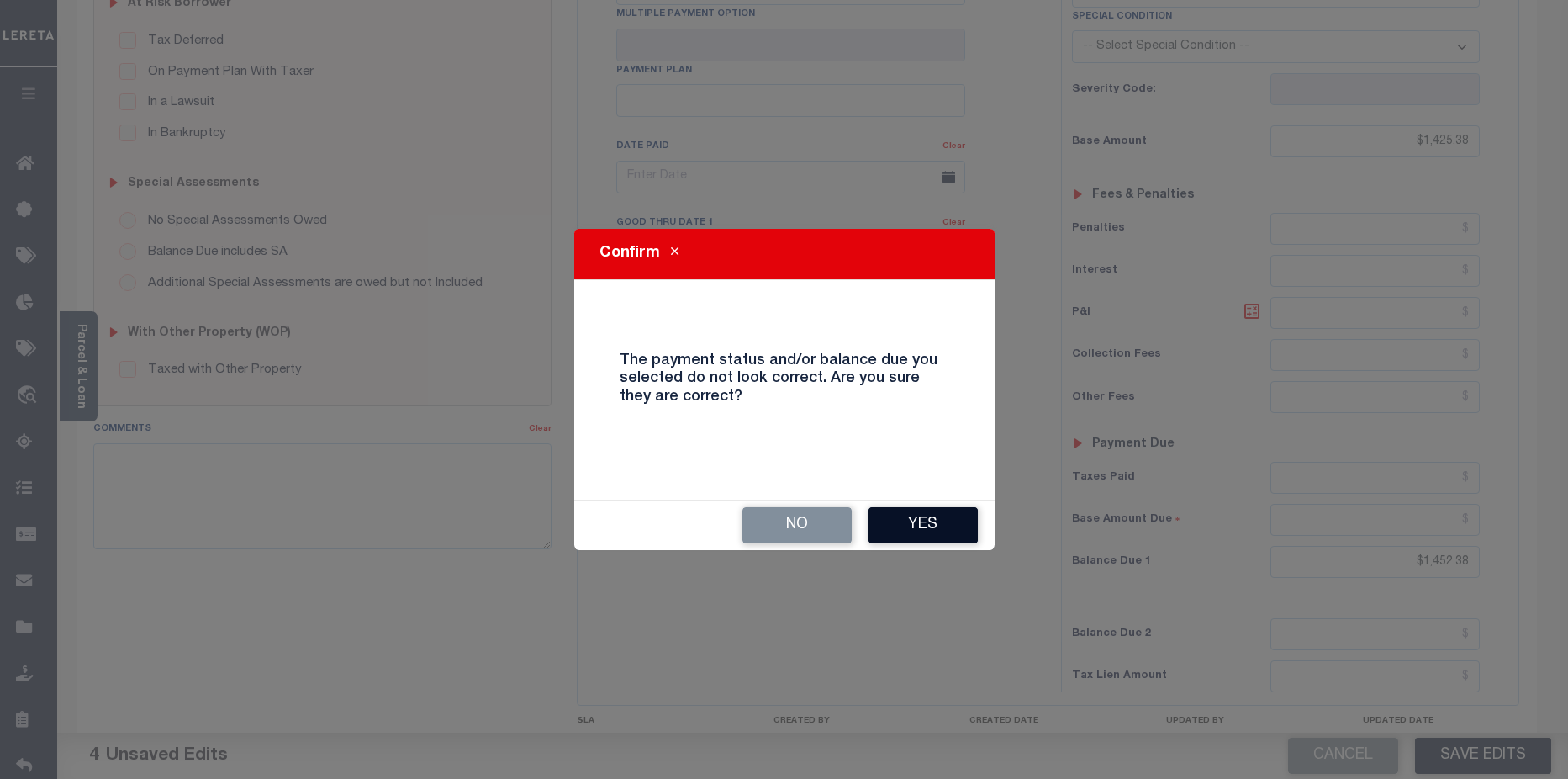
click at [933, 535] on button "Yes" at bounding box center [923, 525] width 109 height 36
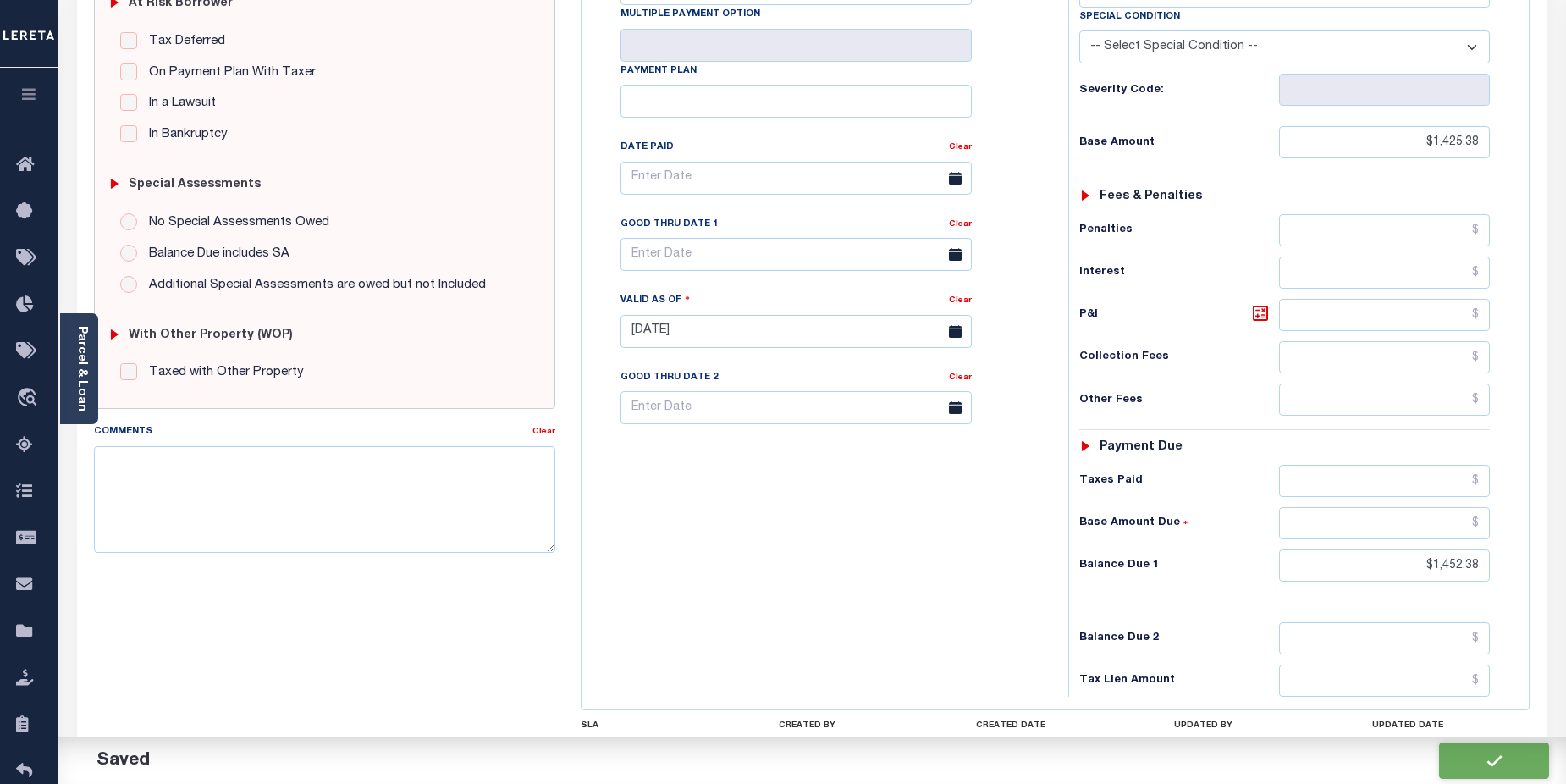
checkbox input "false"
type input "$1,425.38"
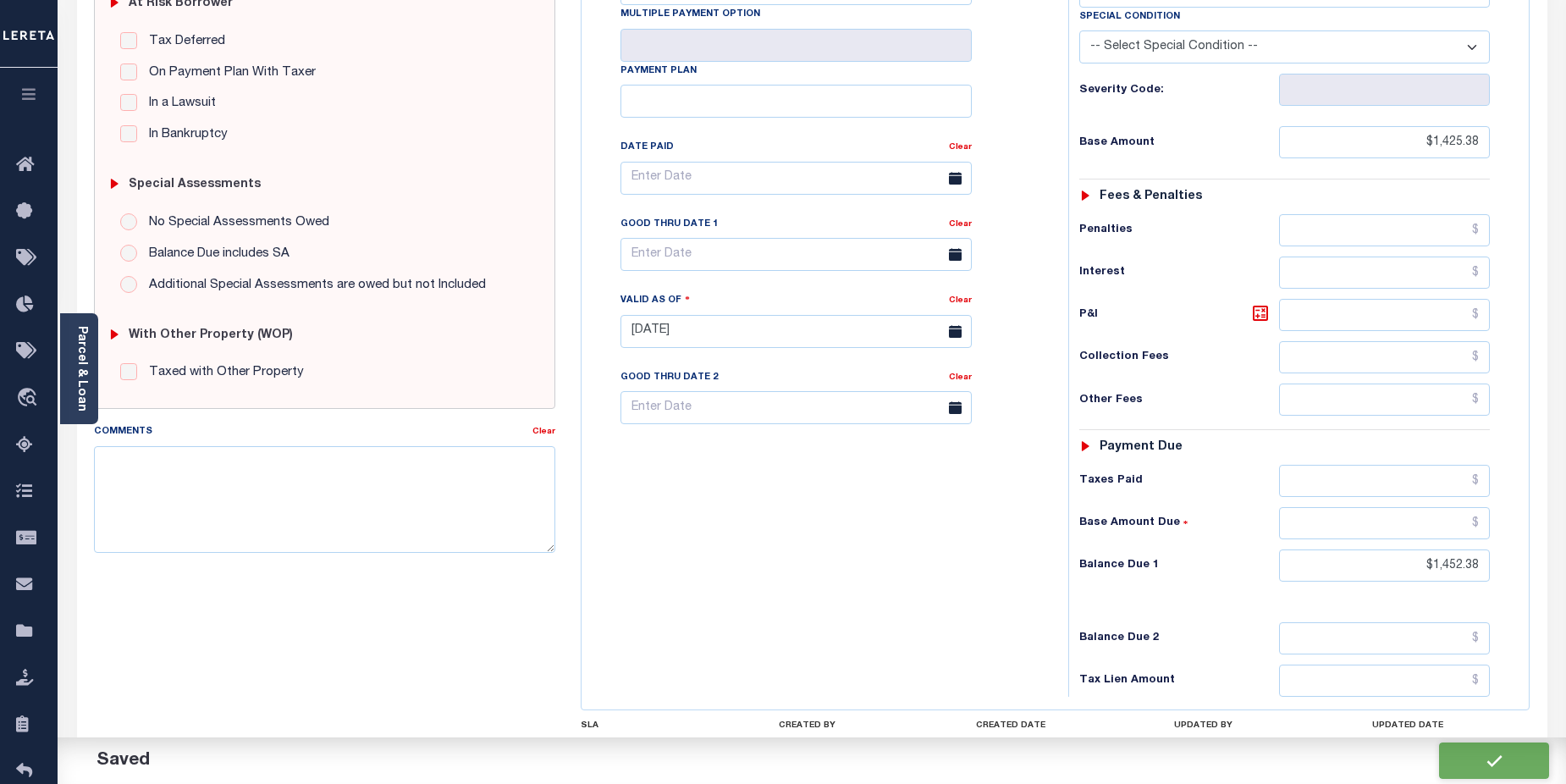
type input "$1,452.38"
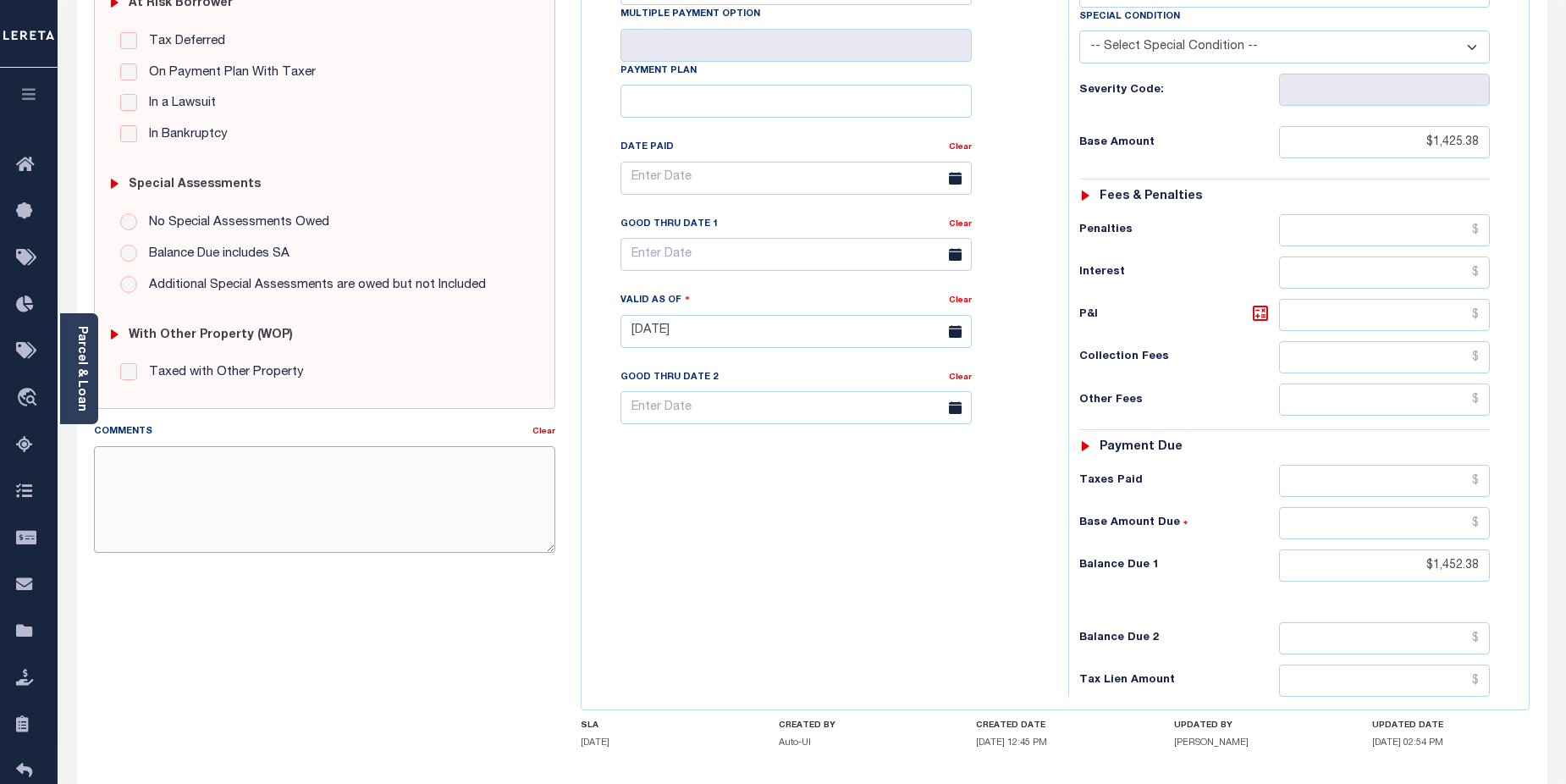
click at [131, 457] on textarea "Comments" at bounding box center [325, 499] width 462 height 106
paste textarea "CAS-474377 2025/annual dlq Base $3,323.80 P/I $568.57-Lender Responsibility Tot…"
drag, startPoint x: 102, startPoint y: 498, endPoint x: 275, endPoint y: 490, distance: 173.2
click at [296, 497] on textarea "CAS-474377 2025/annual dlq Base $3,323.80 P/I $568.57-Lender Responsibility Tot…" at bounding box center [325, 499] width 462 height 106
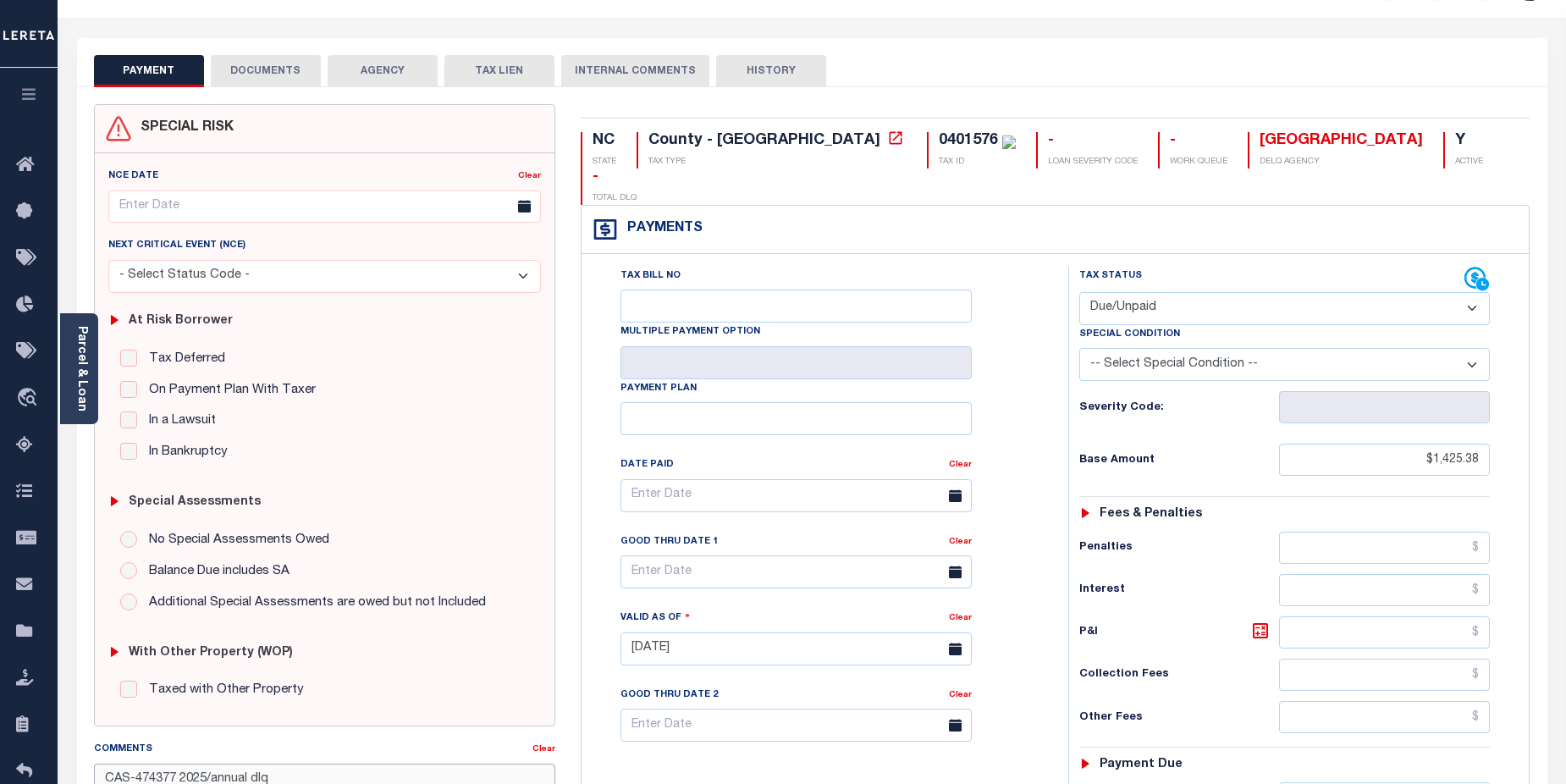
scroll to position [0, 0]
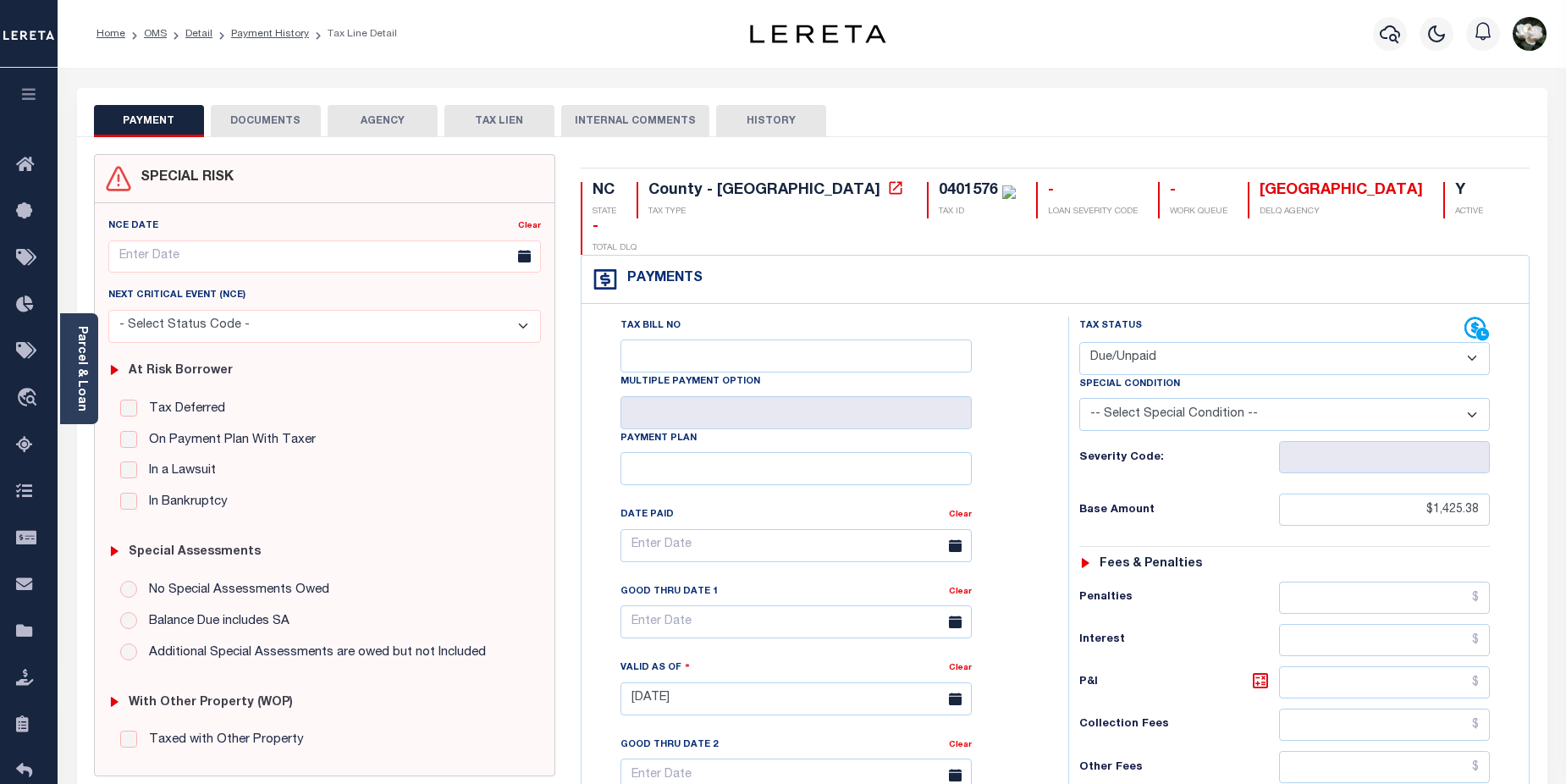
type textarea "CAS-474377 2025/annual dlq Base $3,323.80 Total $3892.37 gtd 08/30/2025"
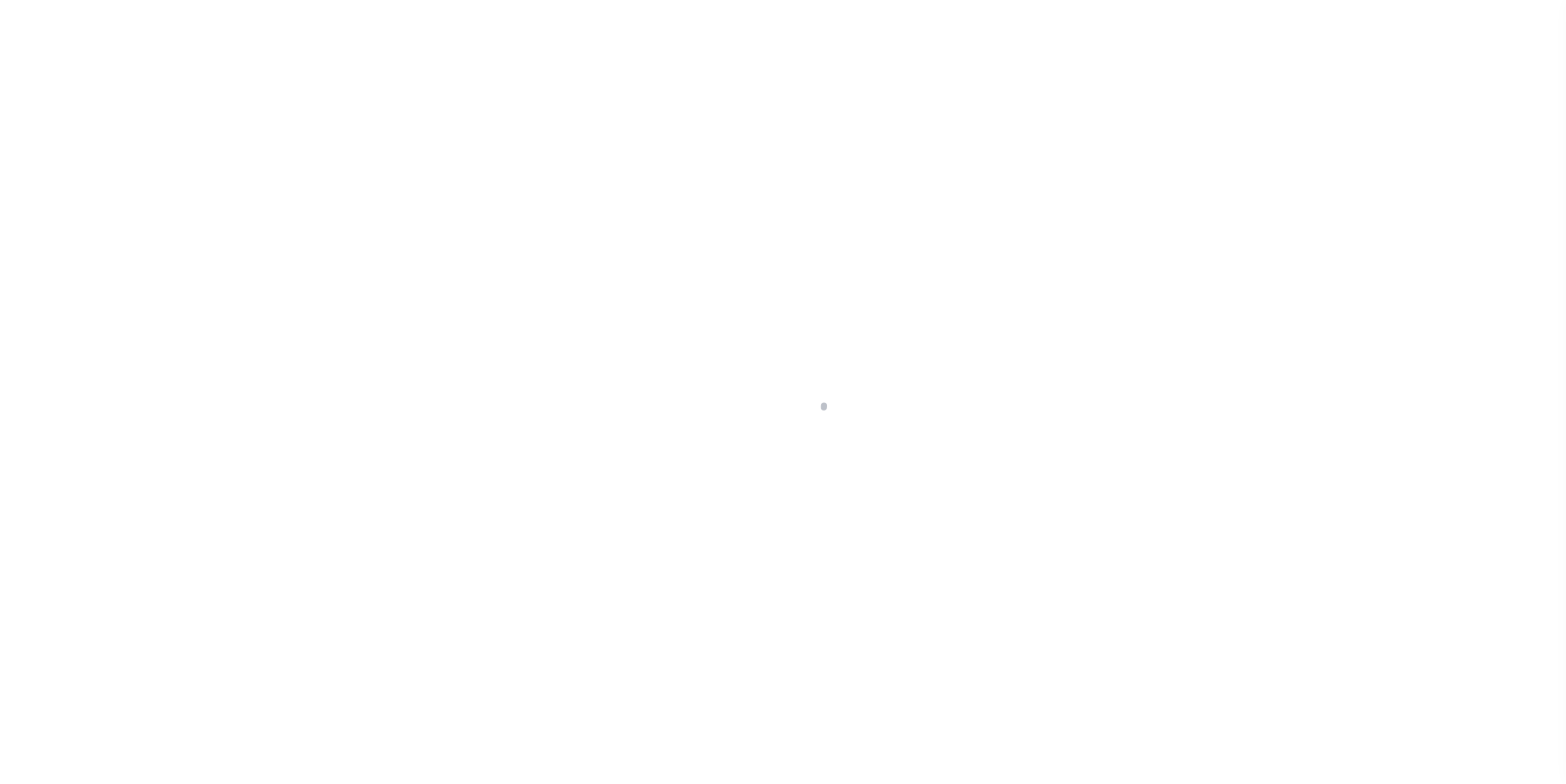
select select "DUE"
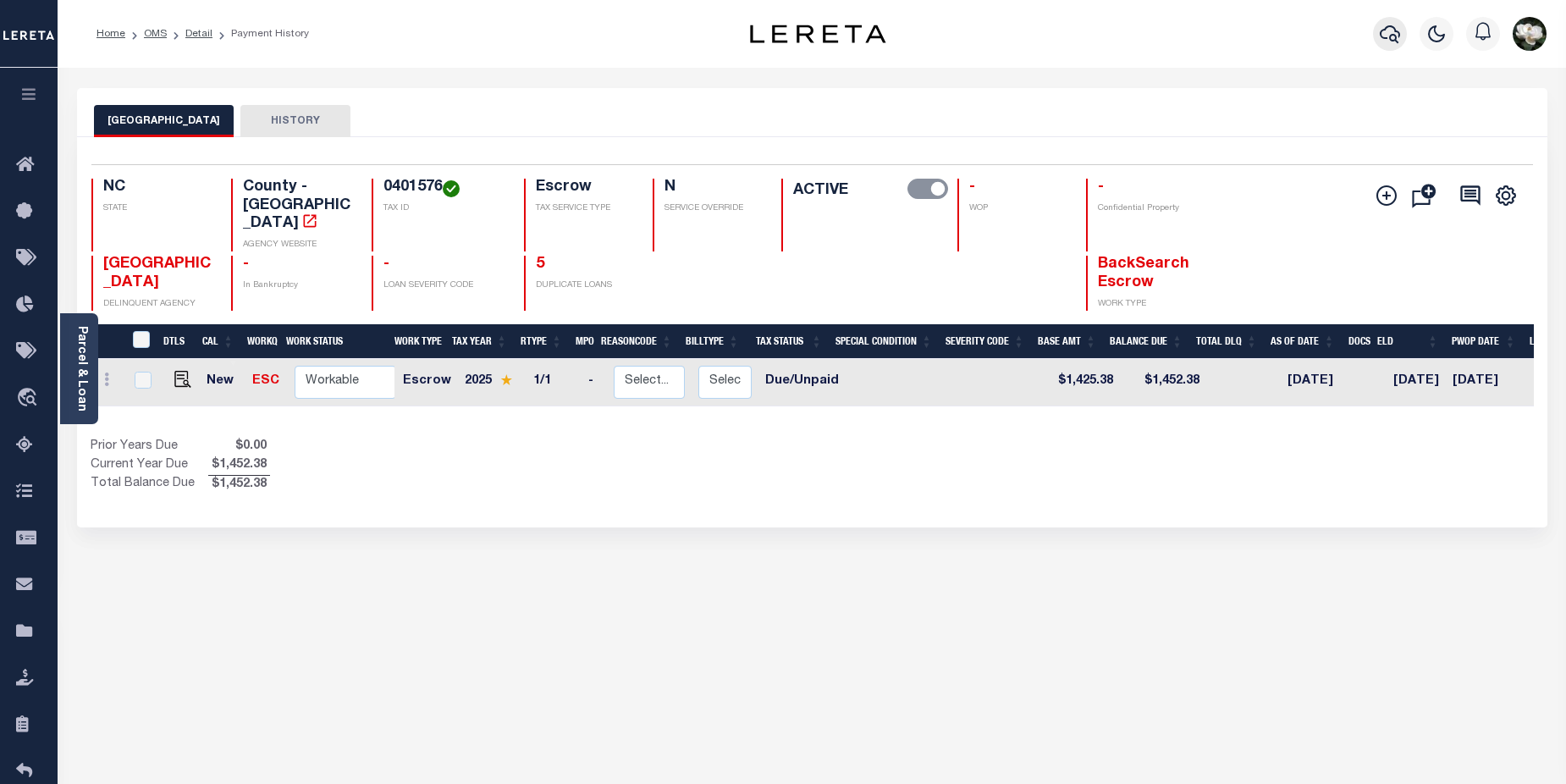
click at [1393, 39] on icon "button" at bounding box center [1390, 33] width 21 height 21
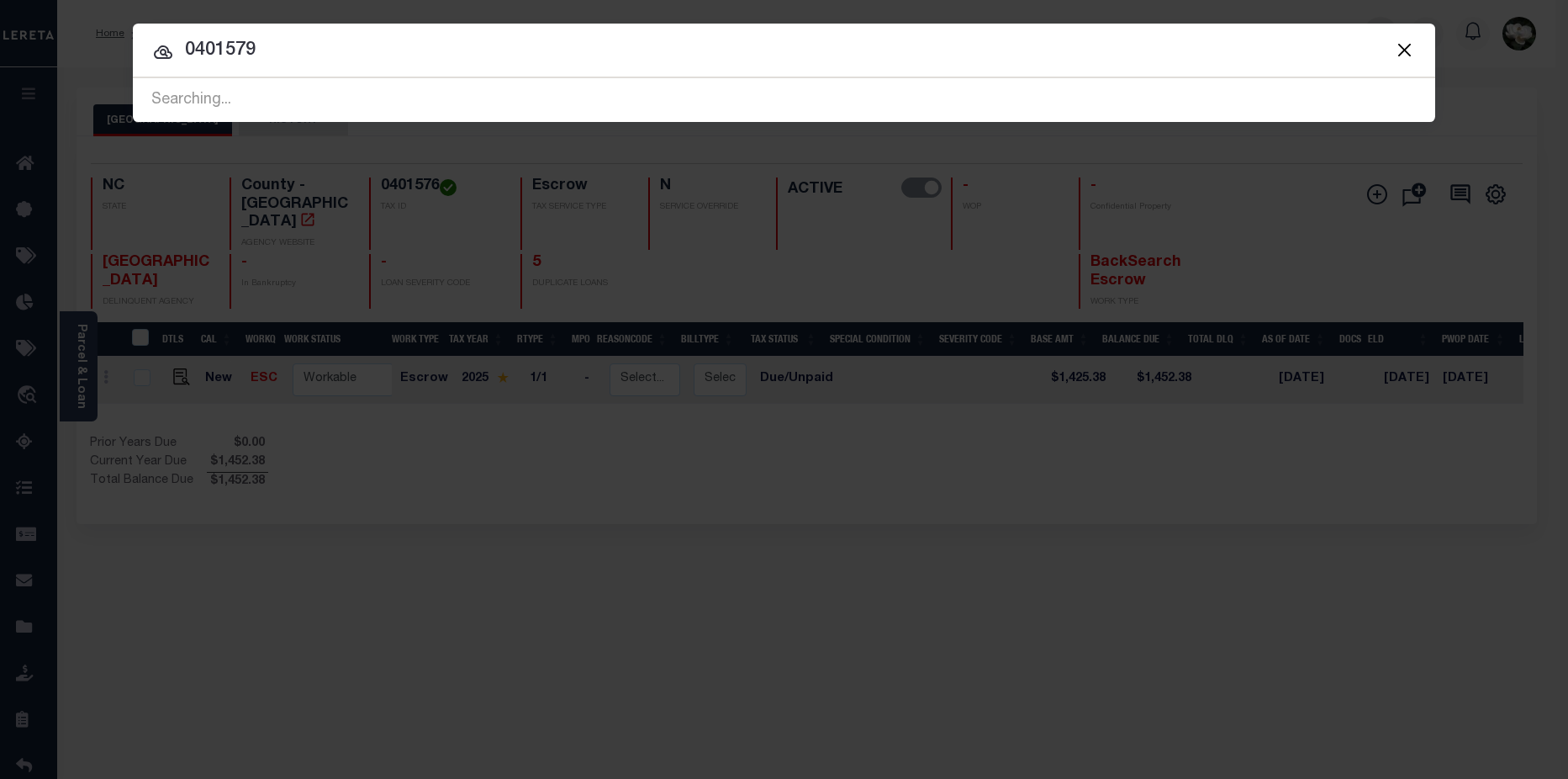
type input "0401579"
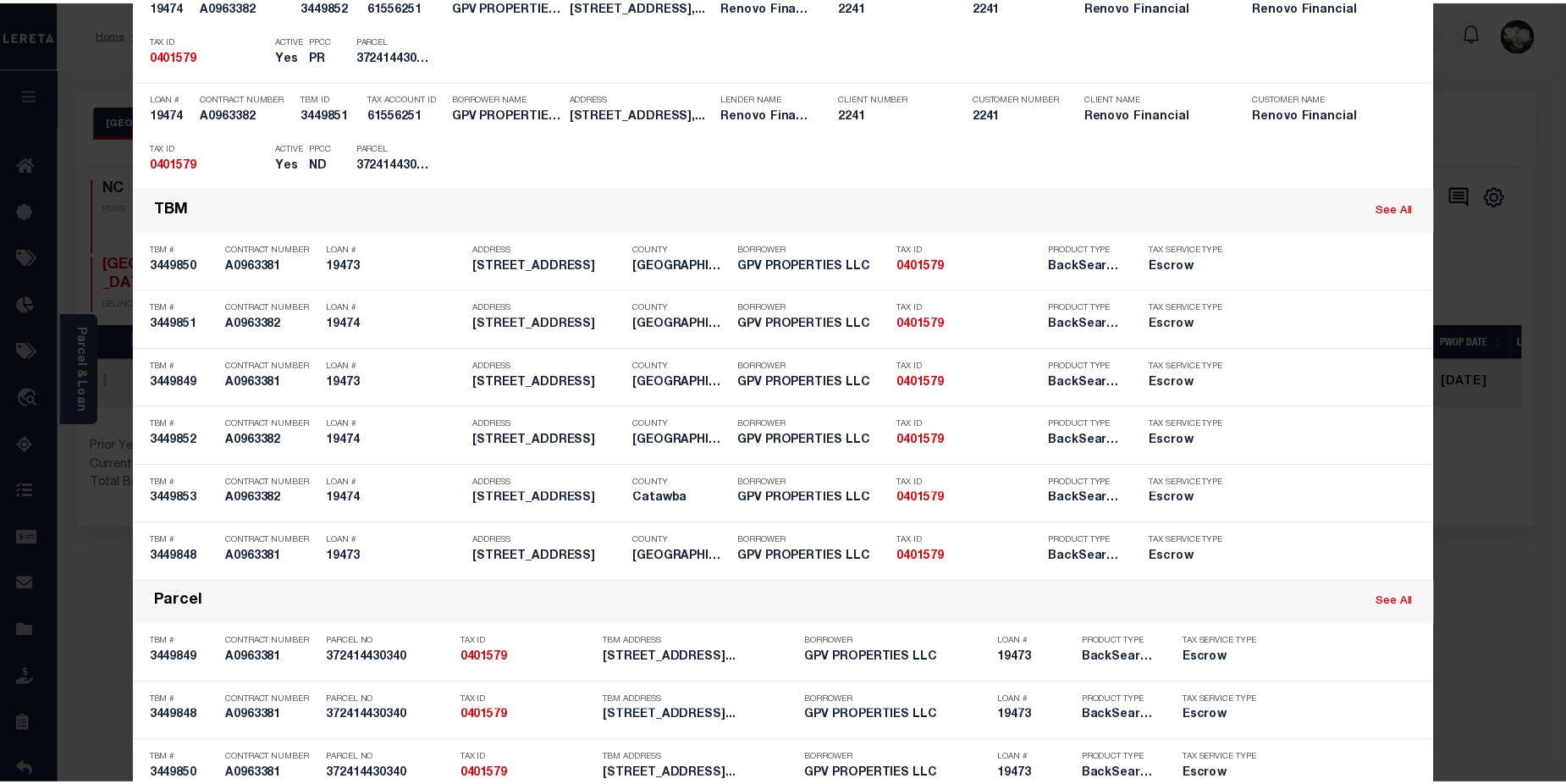
scroll to position [620, 0]
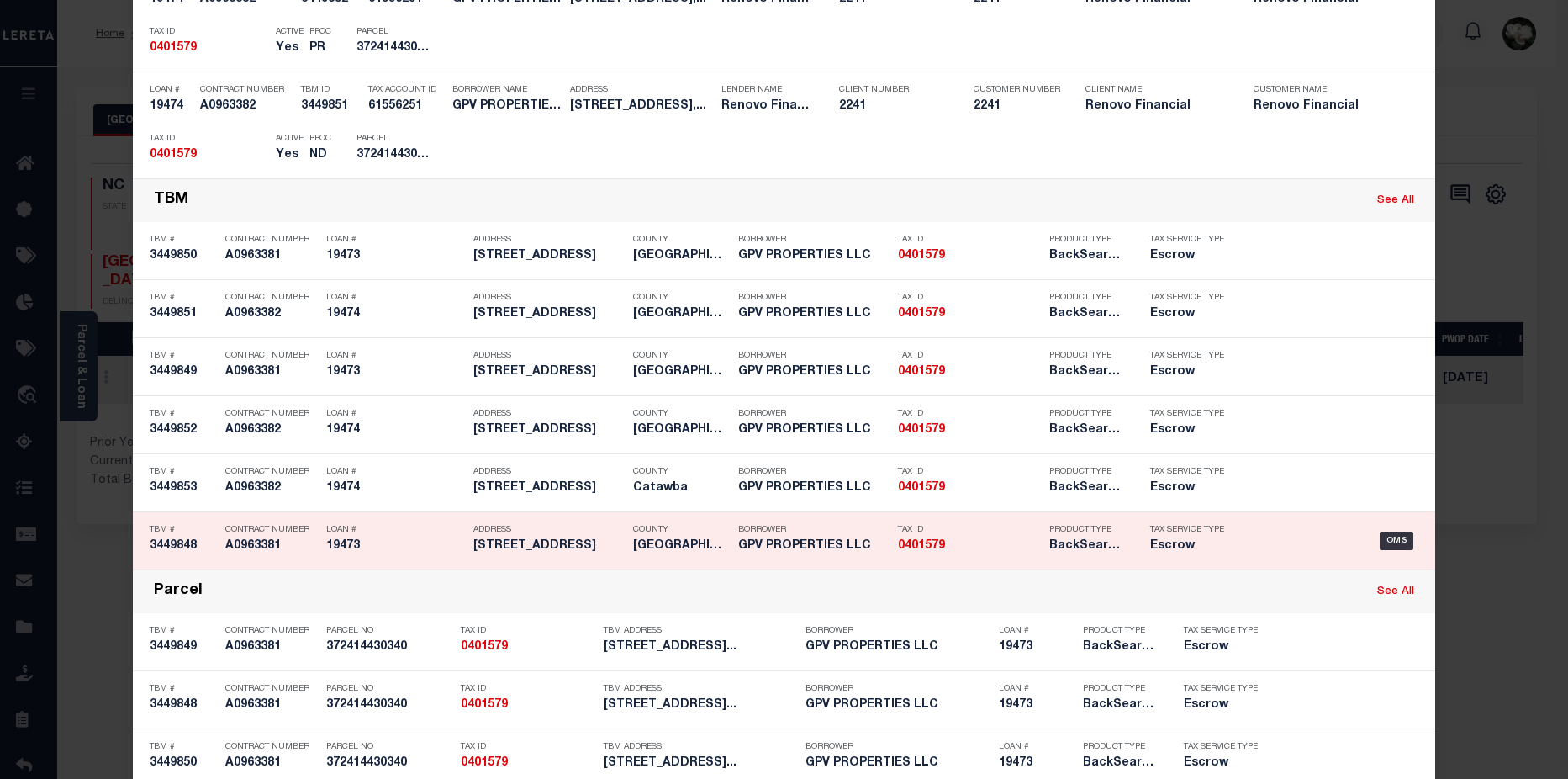
click at [1053, 542] on h5 "BackSearch,Escrow" at bounding box center [1087, 546] width 75 height 14
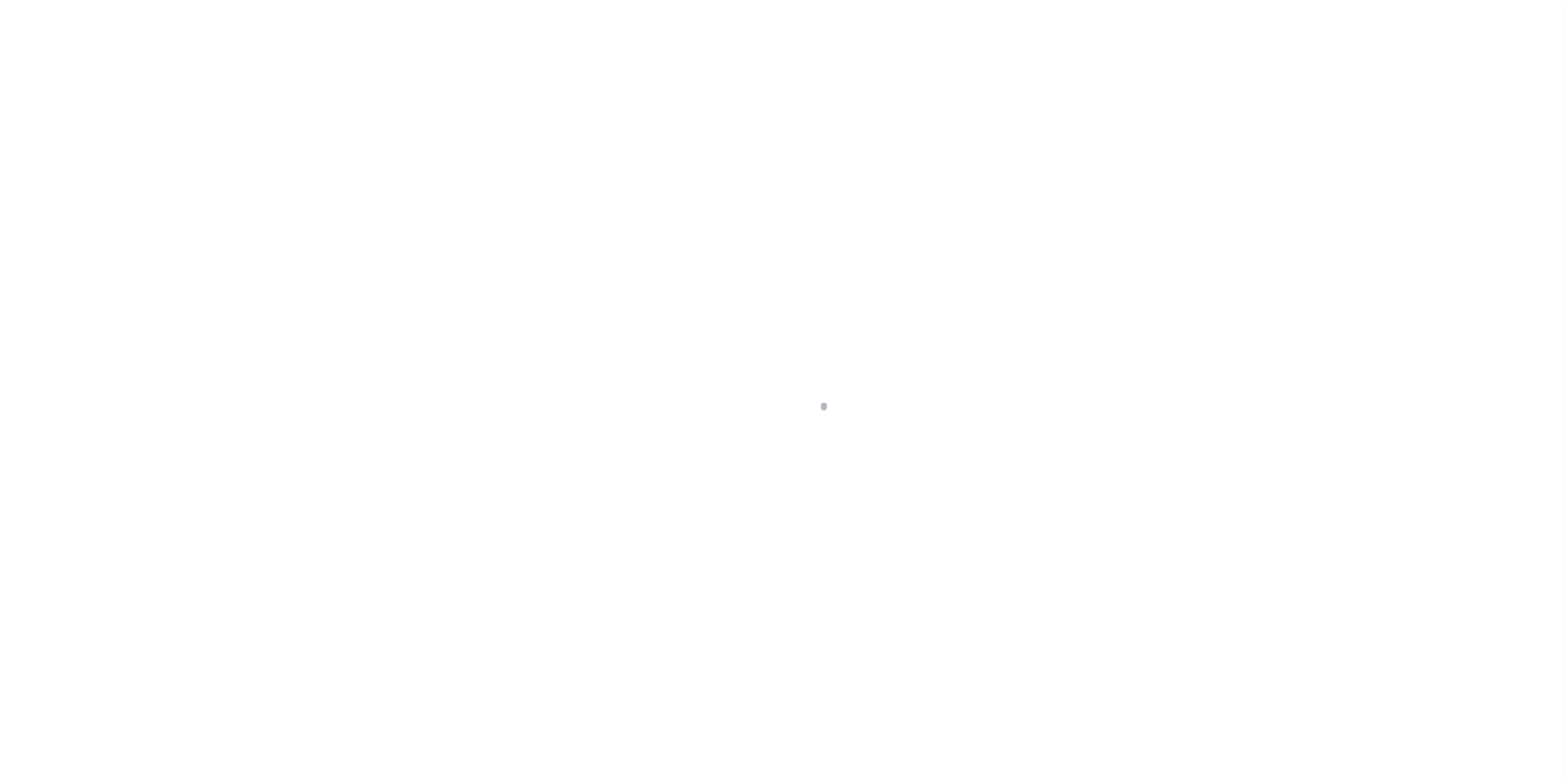
select select "25066"
select select "400"
select select "Escrow"
type input "[STREET_ADDRESS]"
select select
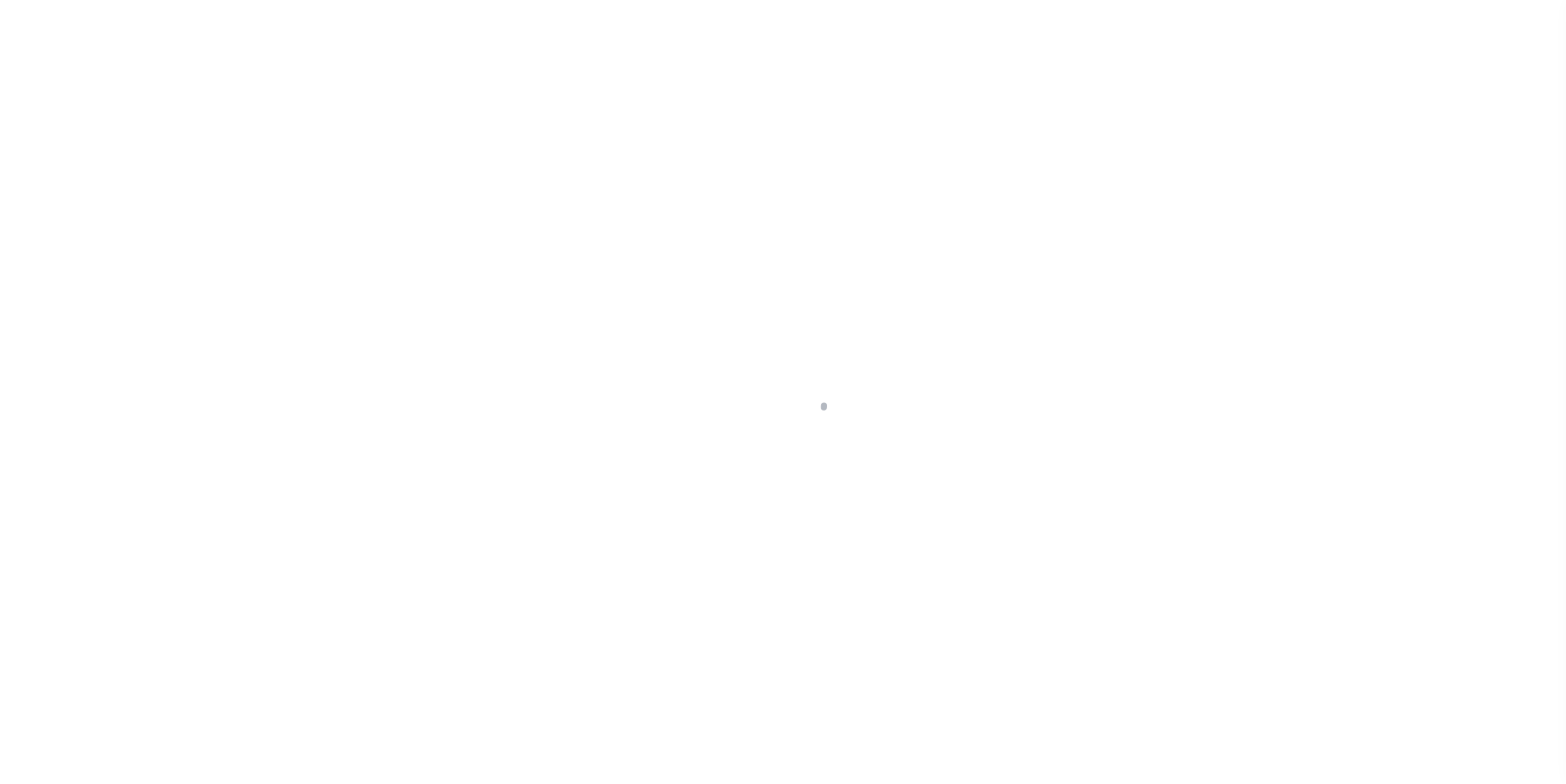
type input "[GEOGRAPHIC_DATA]"
type input "a0kUS00000BJvXJ"
type input "NC"
select select
type textarea "LEGAL REQUIRED"
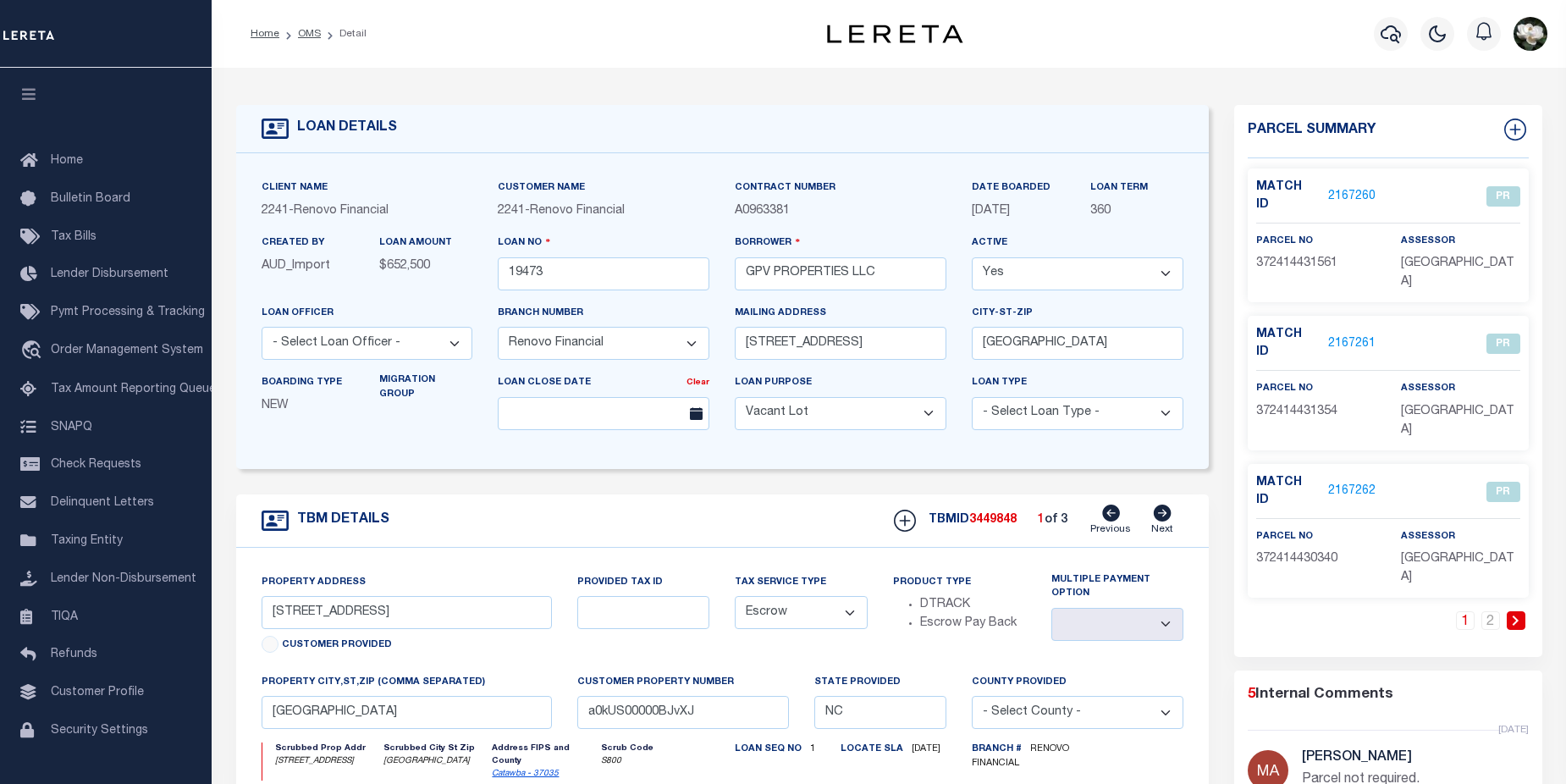
click at [1346, 483] on link "2167262" at bounding box center [1352, 492] width 48 height 18
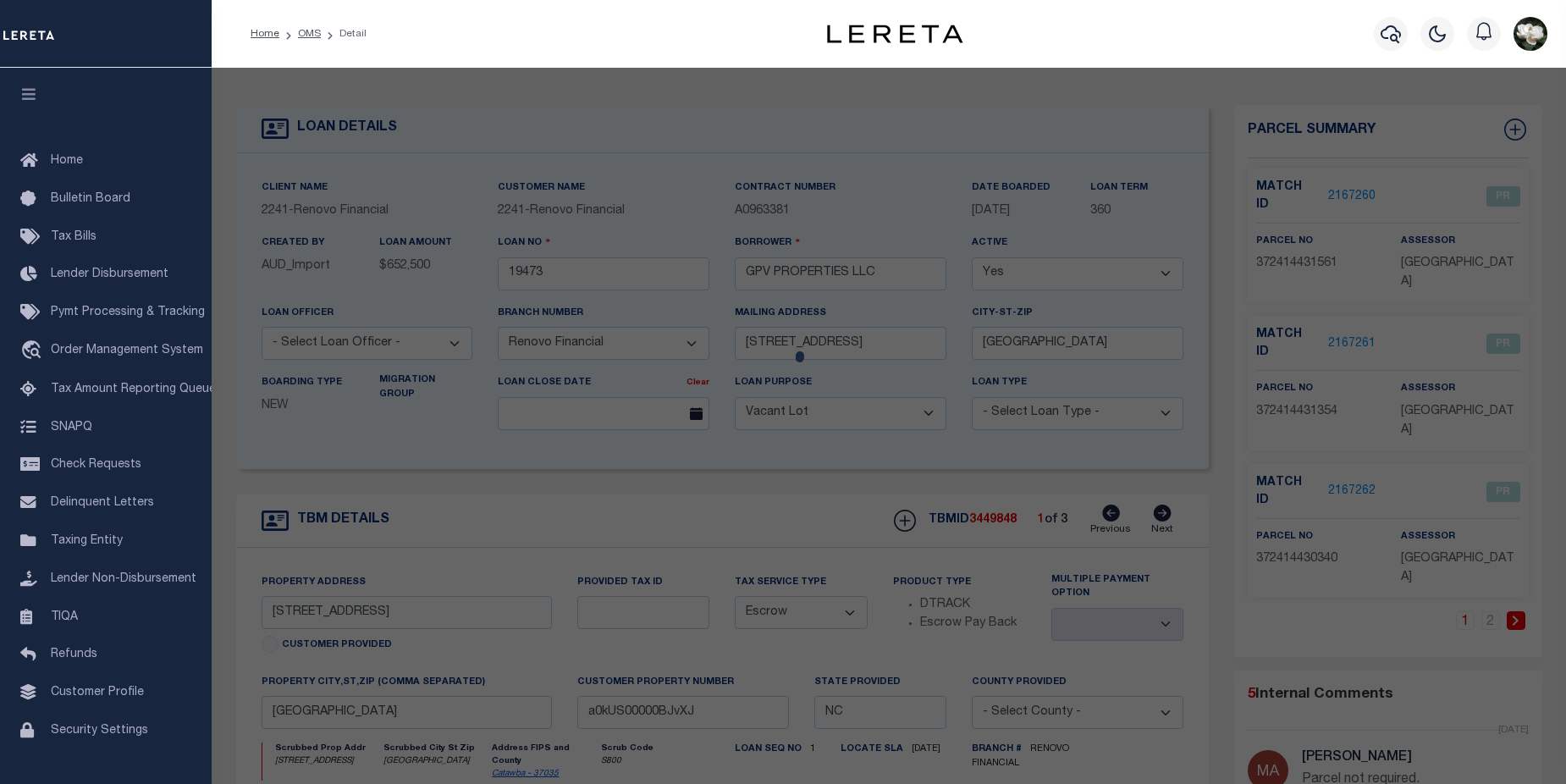
checkbox input "false"
select select "PR"
select select "ADL"
type input "MIKE TANGO ENTERPRISES LLC"
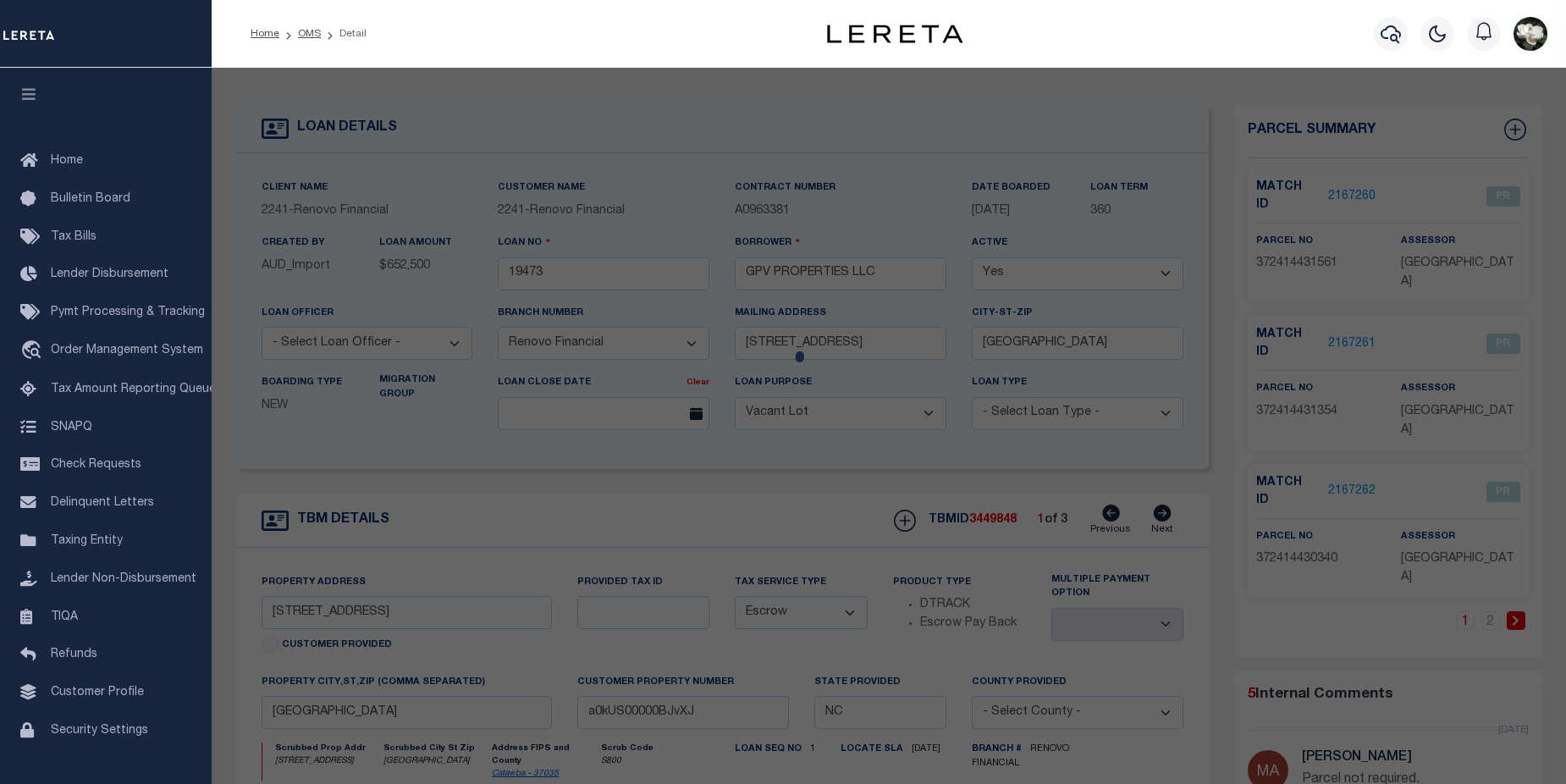
select select "ATL"
select select "ADD"
type input "[STREET_ADDRESS]"
type input "HICKORY, NC 28601"
type textarea "LOT 5 PLAT 42-135"
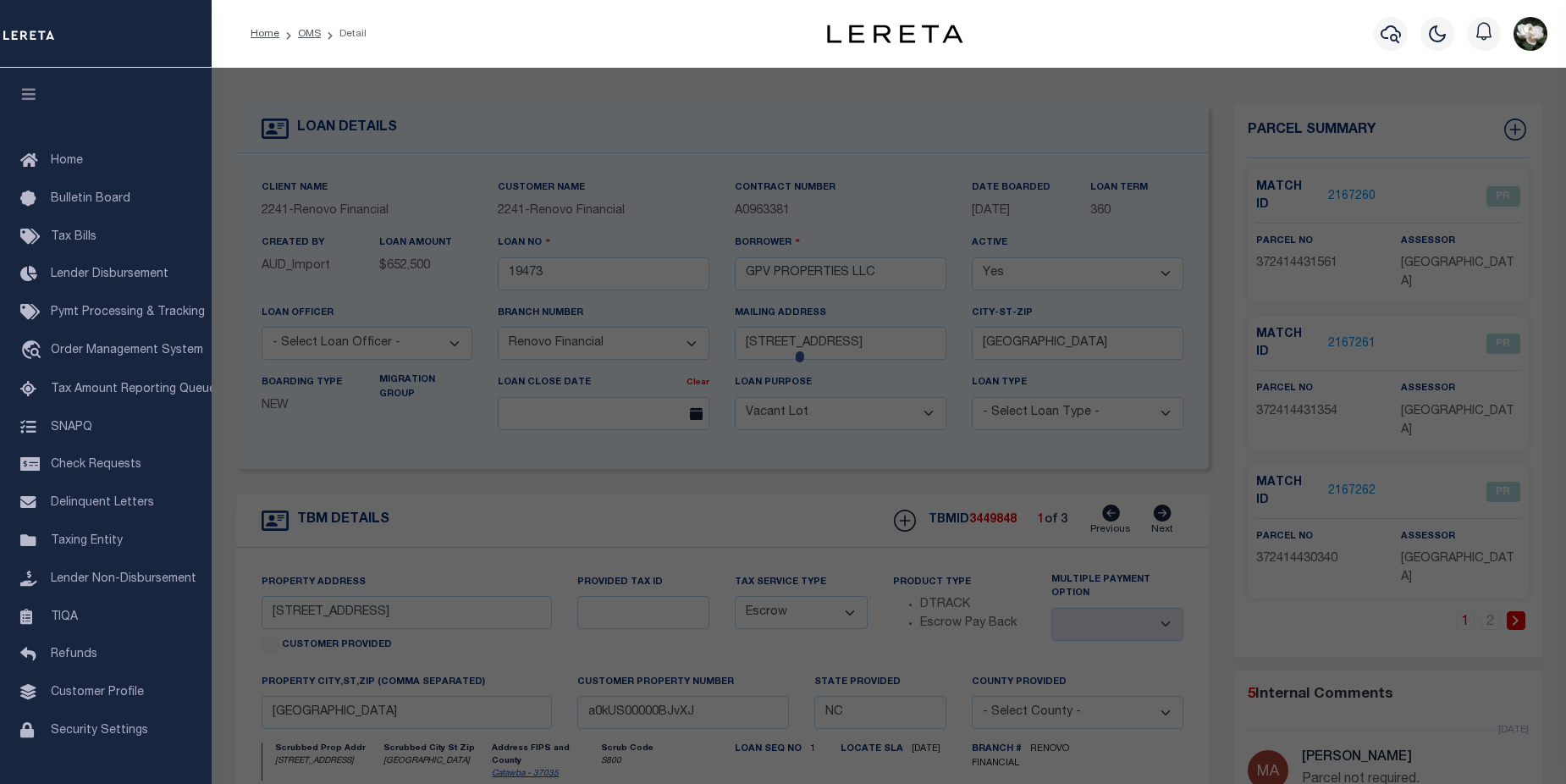
type textarea "Parcel not required."
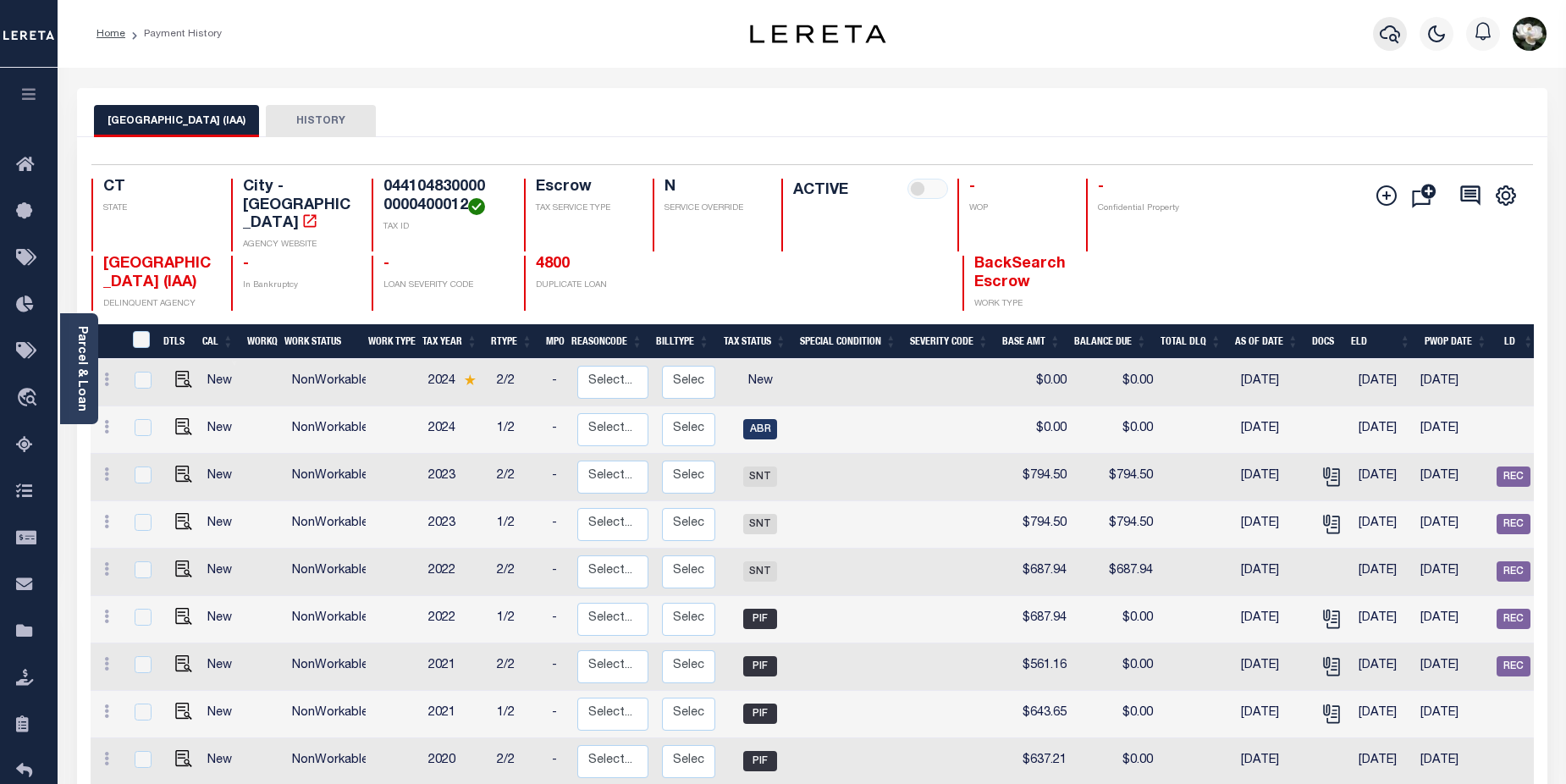
click at [1375, 26] on button "button" at bounding box center [1390, 34] width 34 height 34
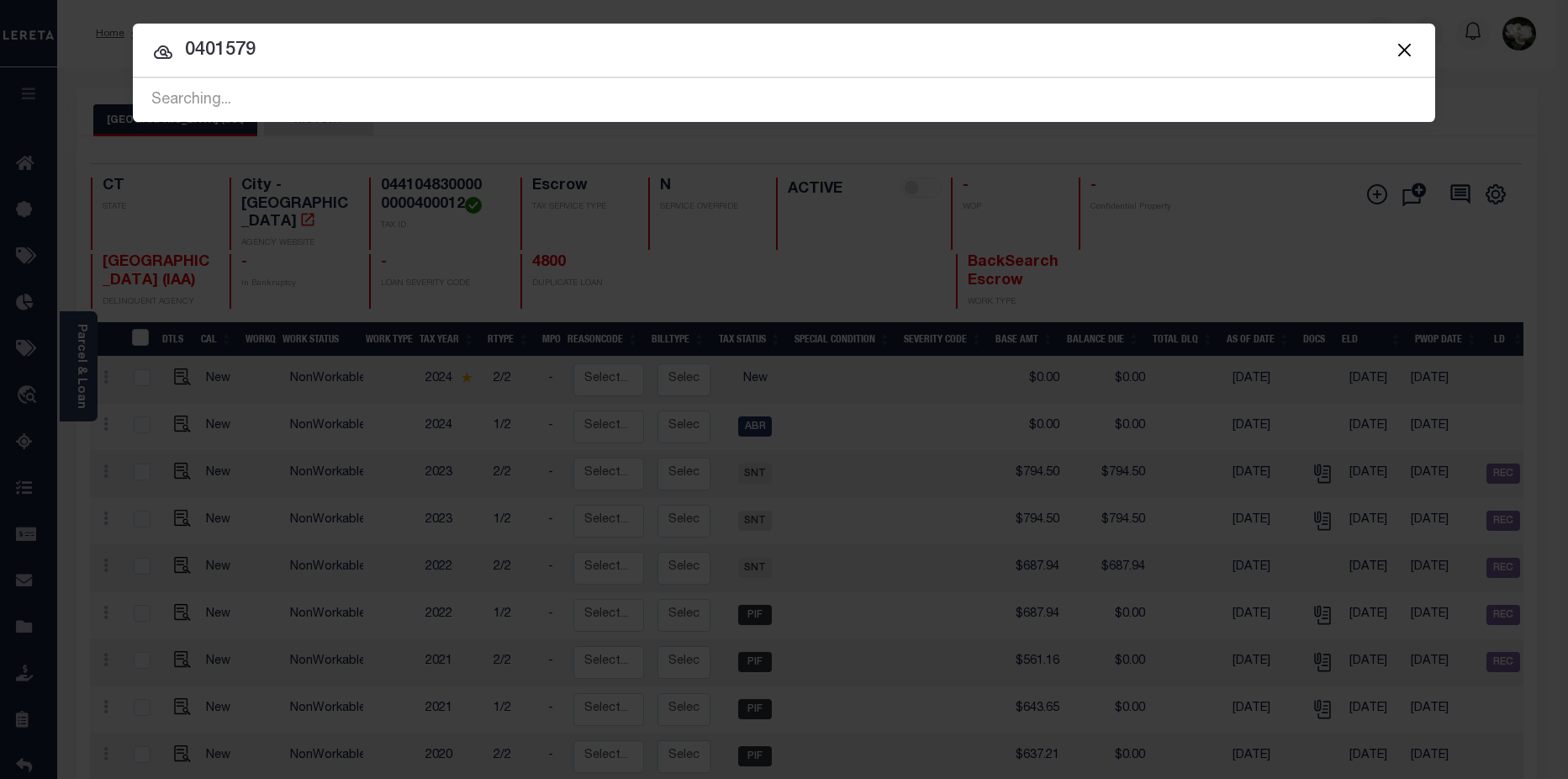
type input "0401579"
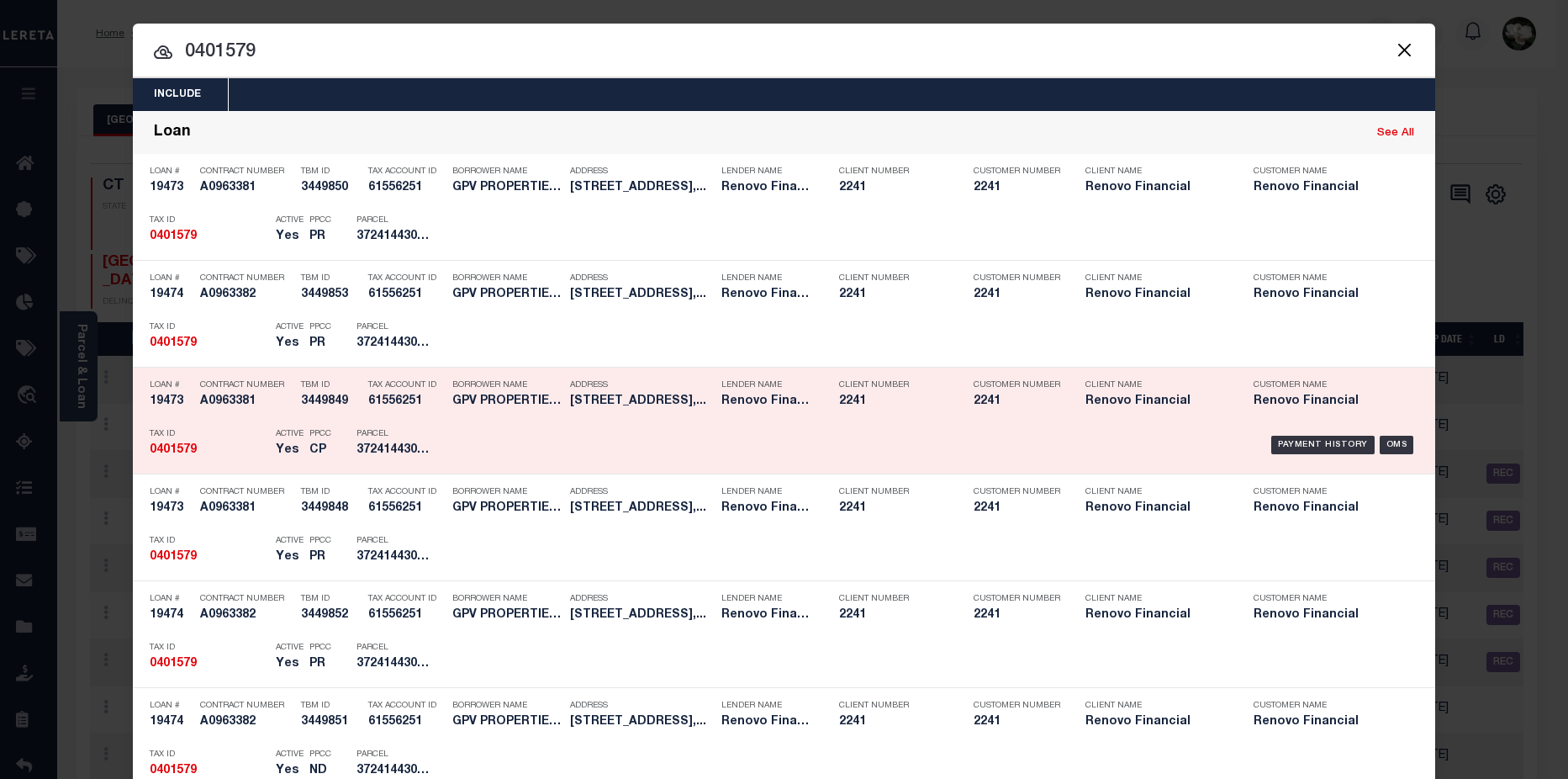
click at [976, 423] on div "Payment History OMS" at bounding box center [938, 445] width 961 height 48
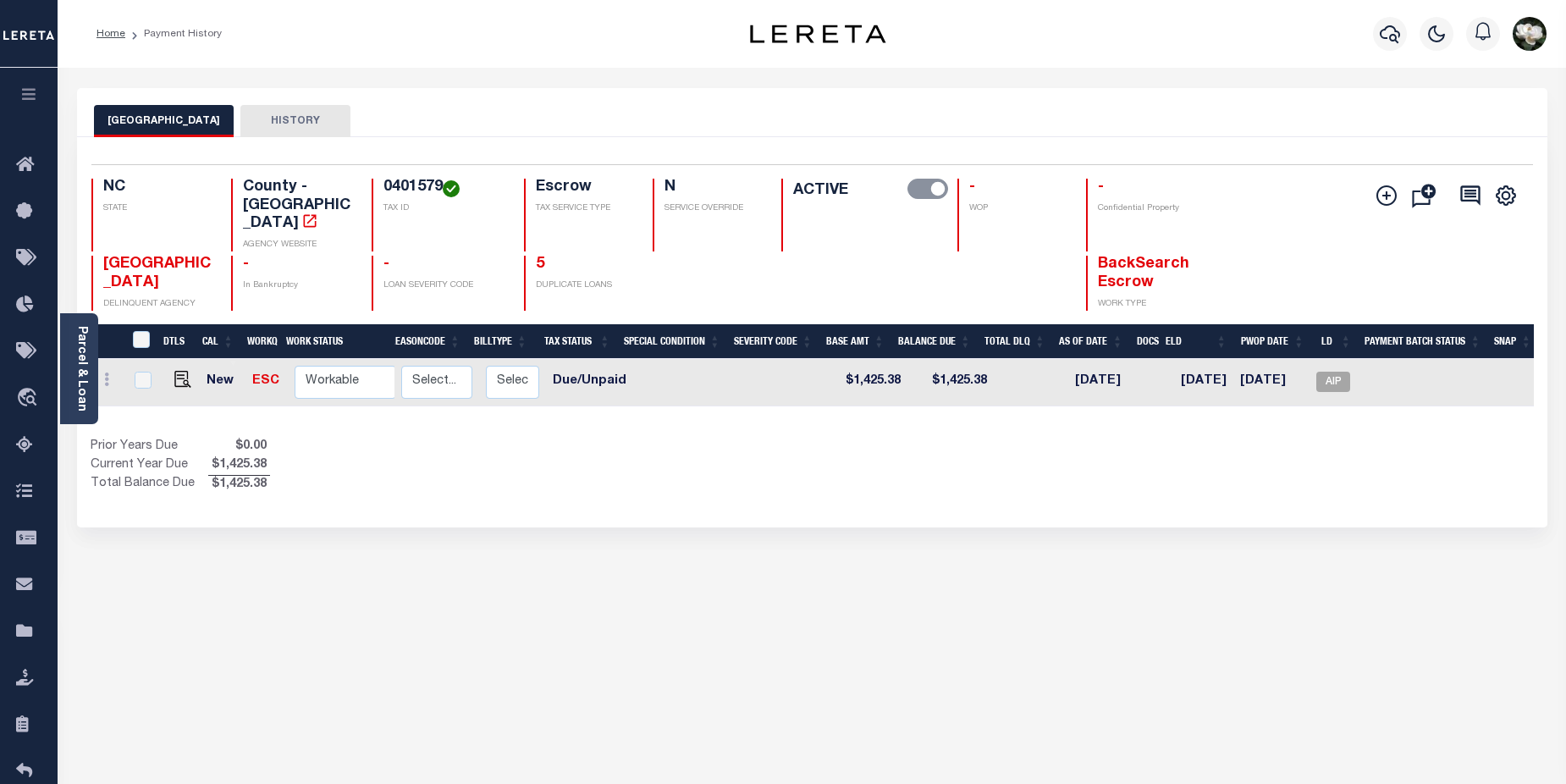
scroll to position [0, 217]
click at [1325, 372] on span "AIP" at bounding box center [1330, 382] width 34 height 21
checkbox input "true"
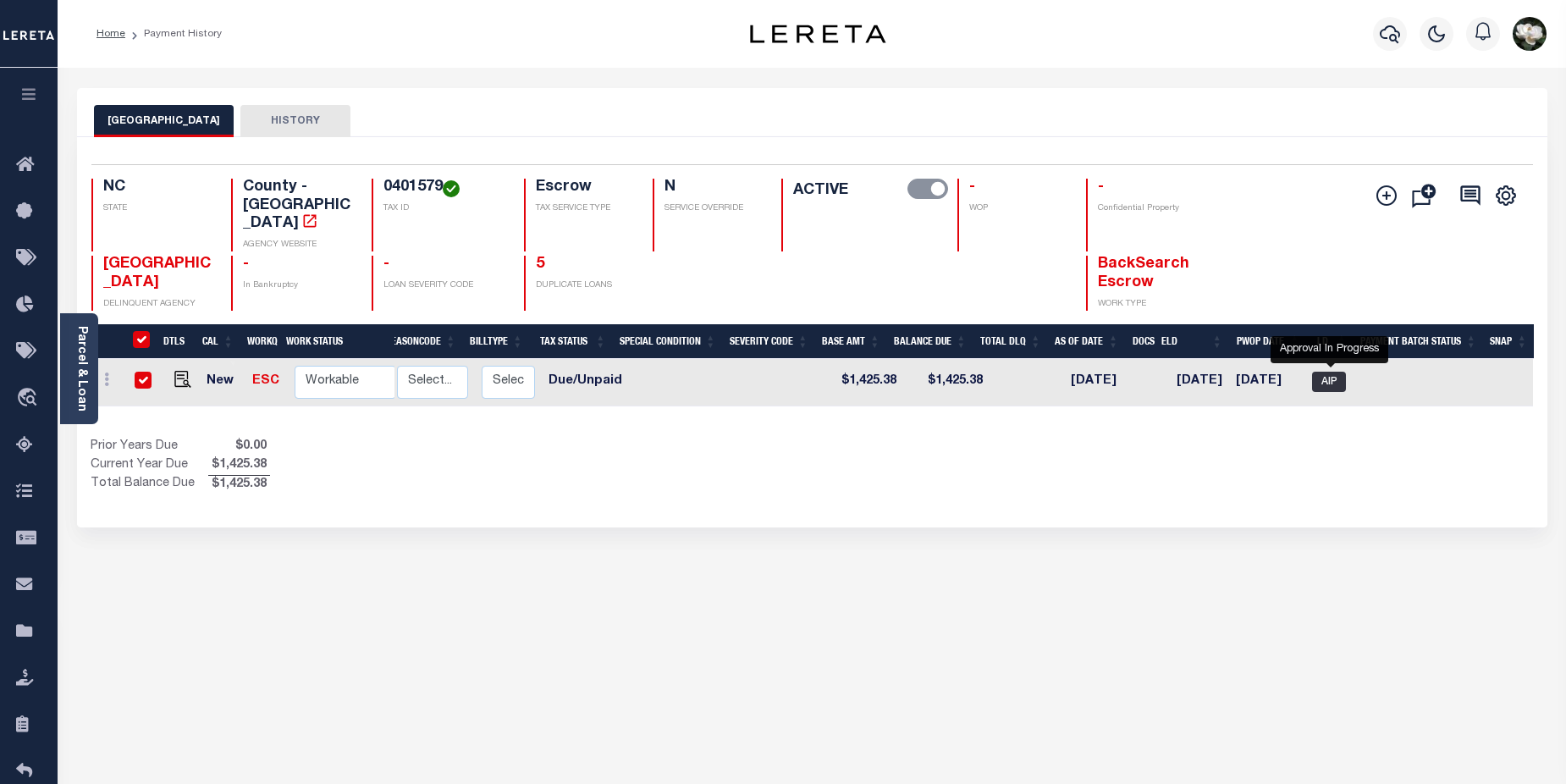
checkbox input "true"
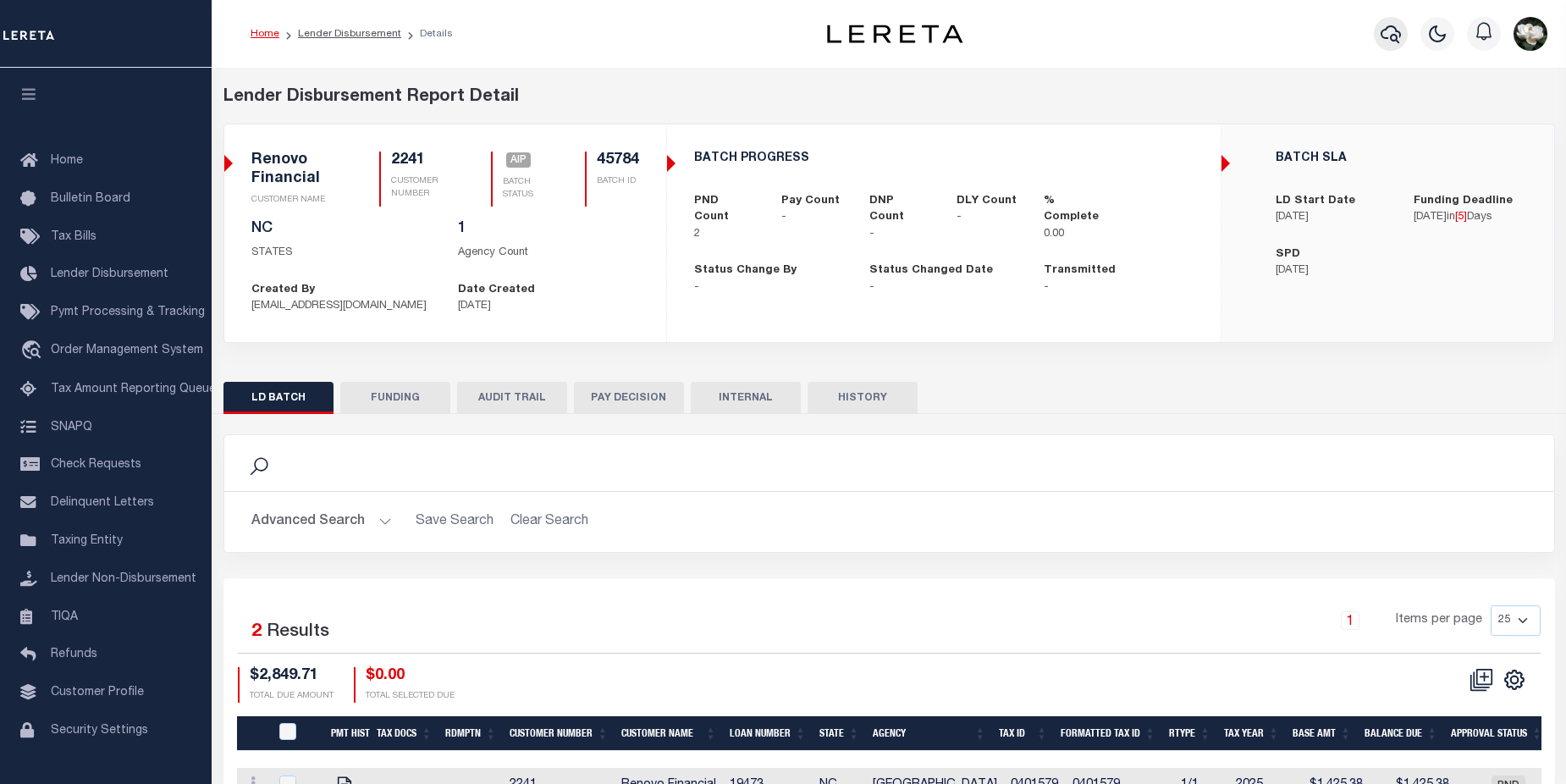
click at [1403, 32] on button "button" at bounding box center [1391, 34] width 34 height 34
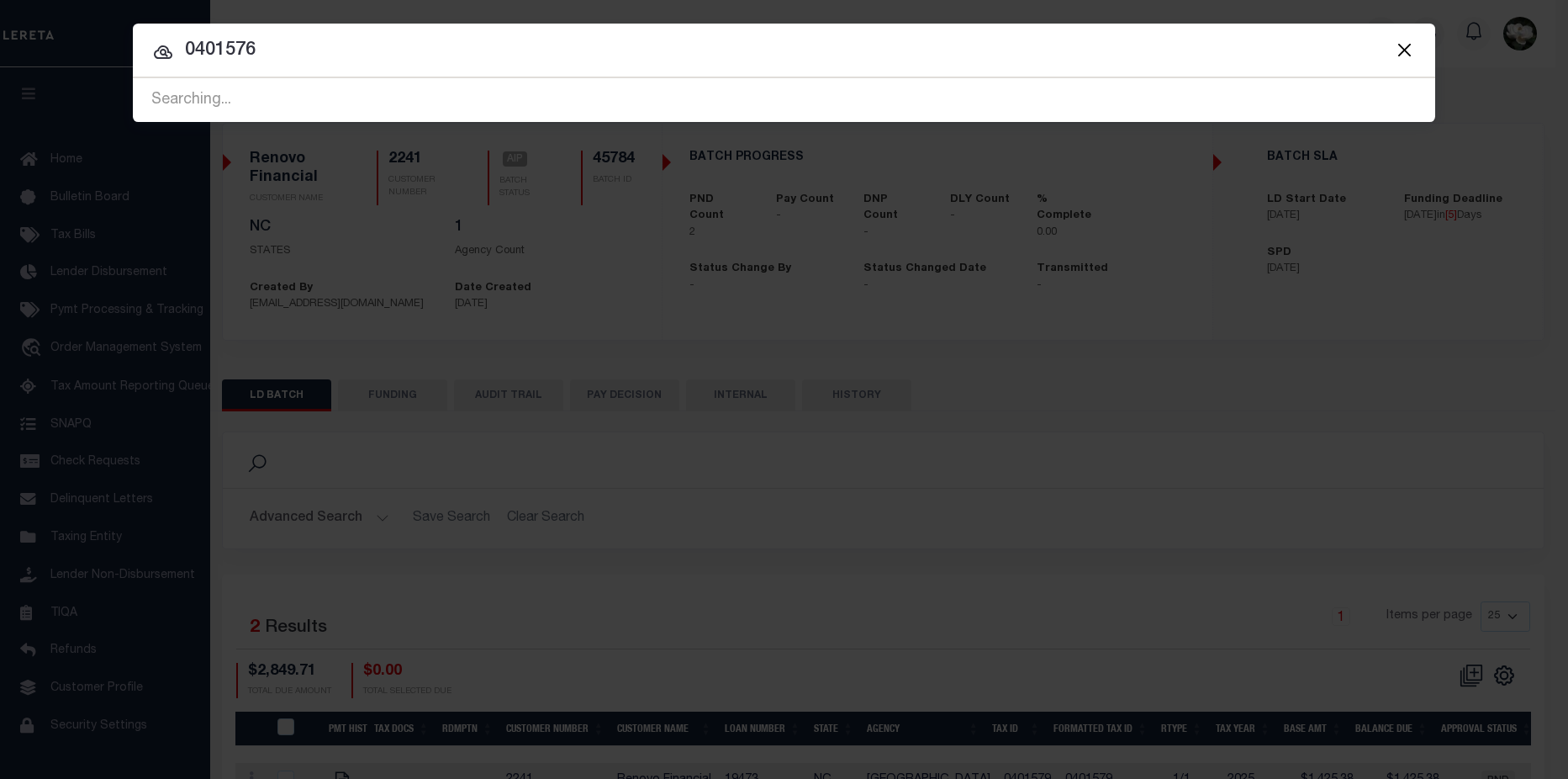
type input "0401576"
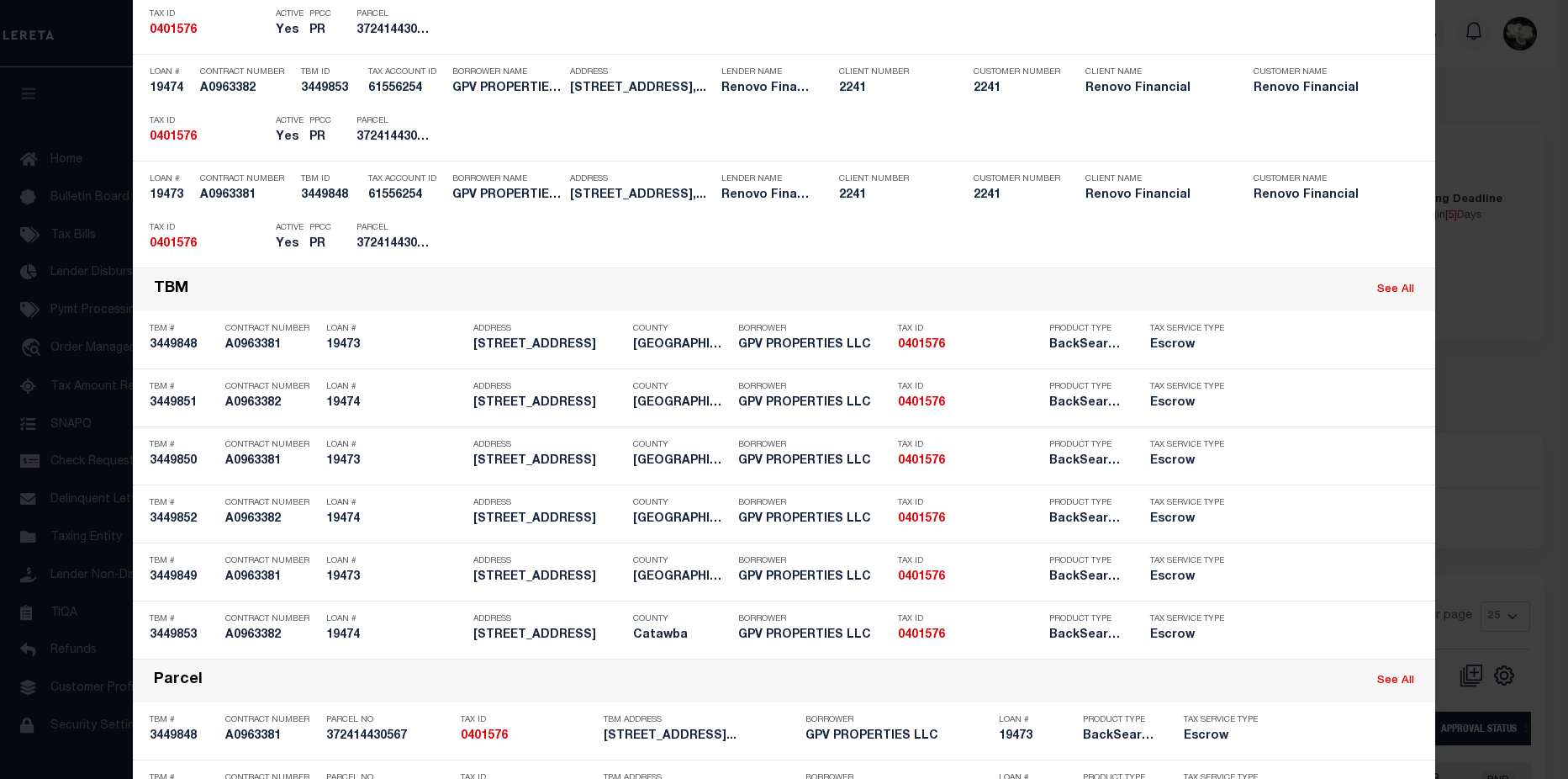
scroll to position [530, 0]
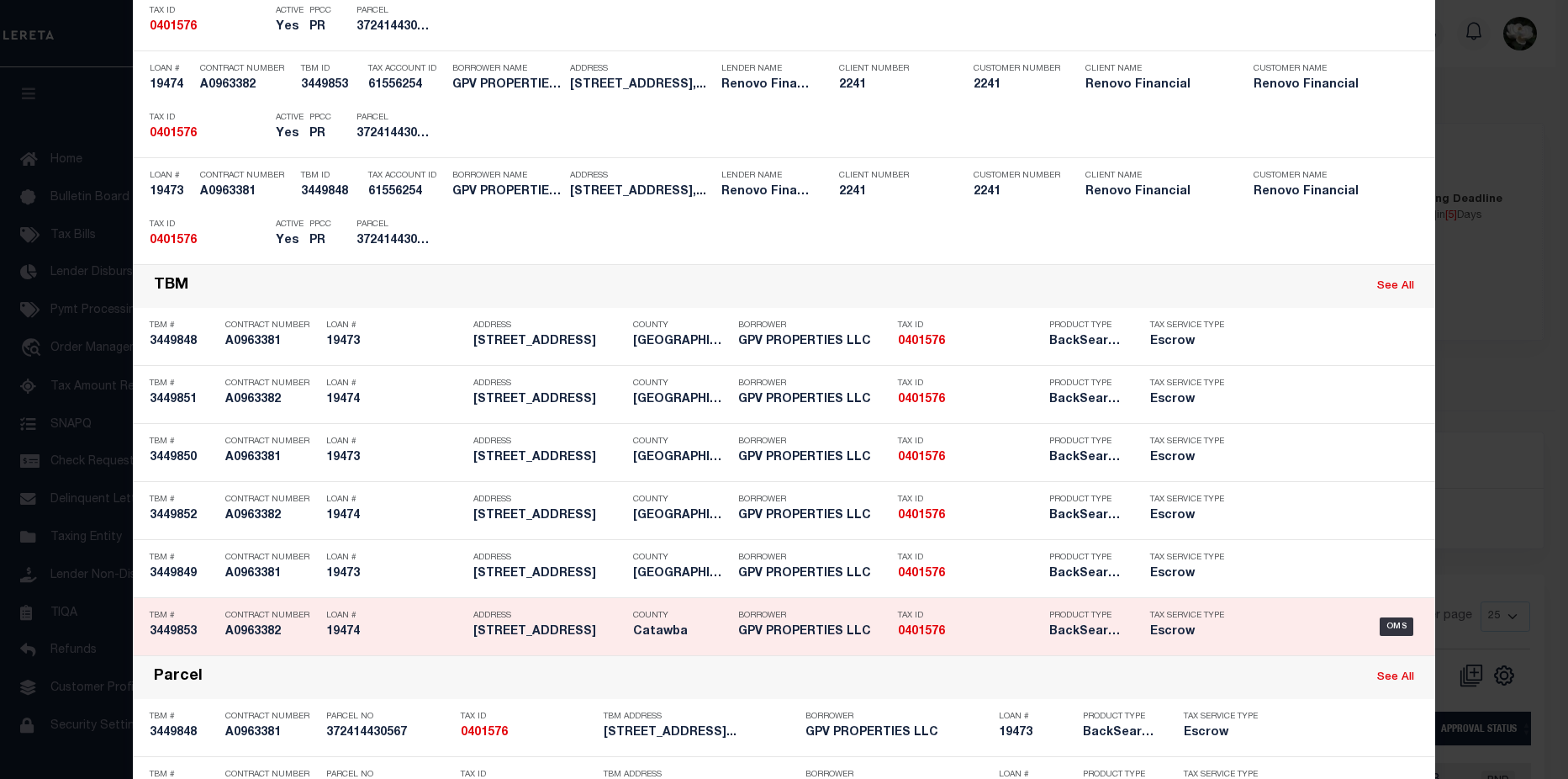
click at [1036, 626] on div "Product Type BackSearch,Escrow" at bounding box center [1087, 627] width 101 height 48
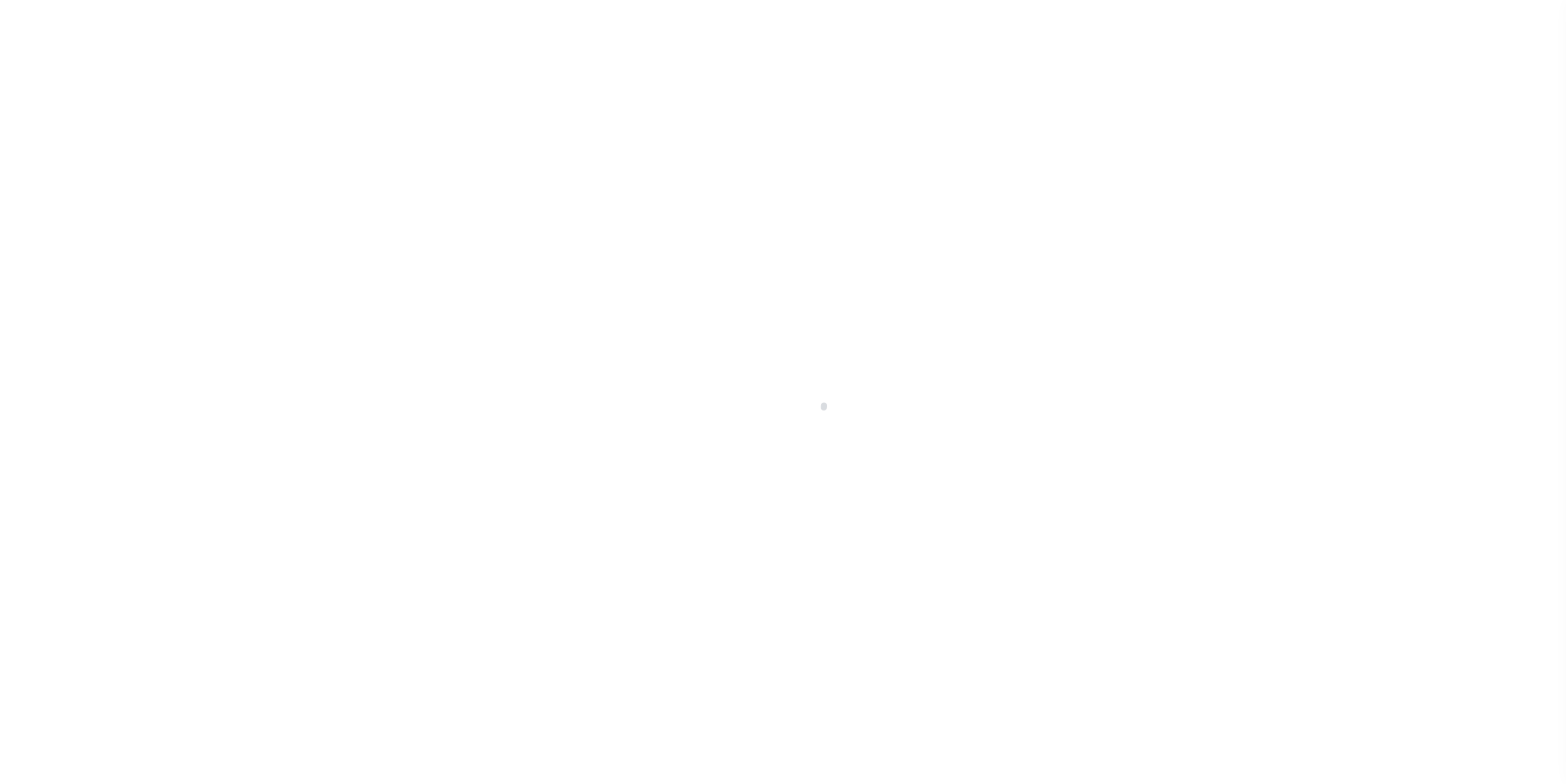
select select "400"
select select "Escrow"
type input "[STREET_ADDRESS]"
select select
type input "[GEOGRAPHIC_DATA]"
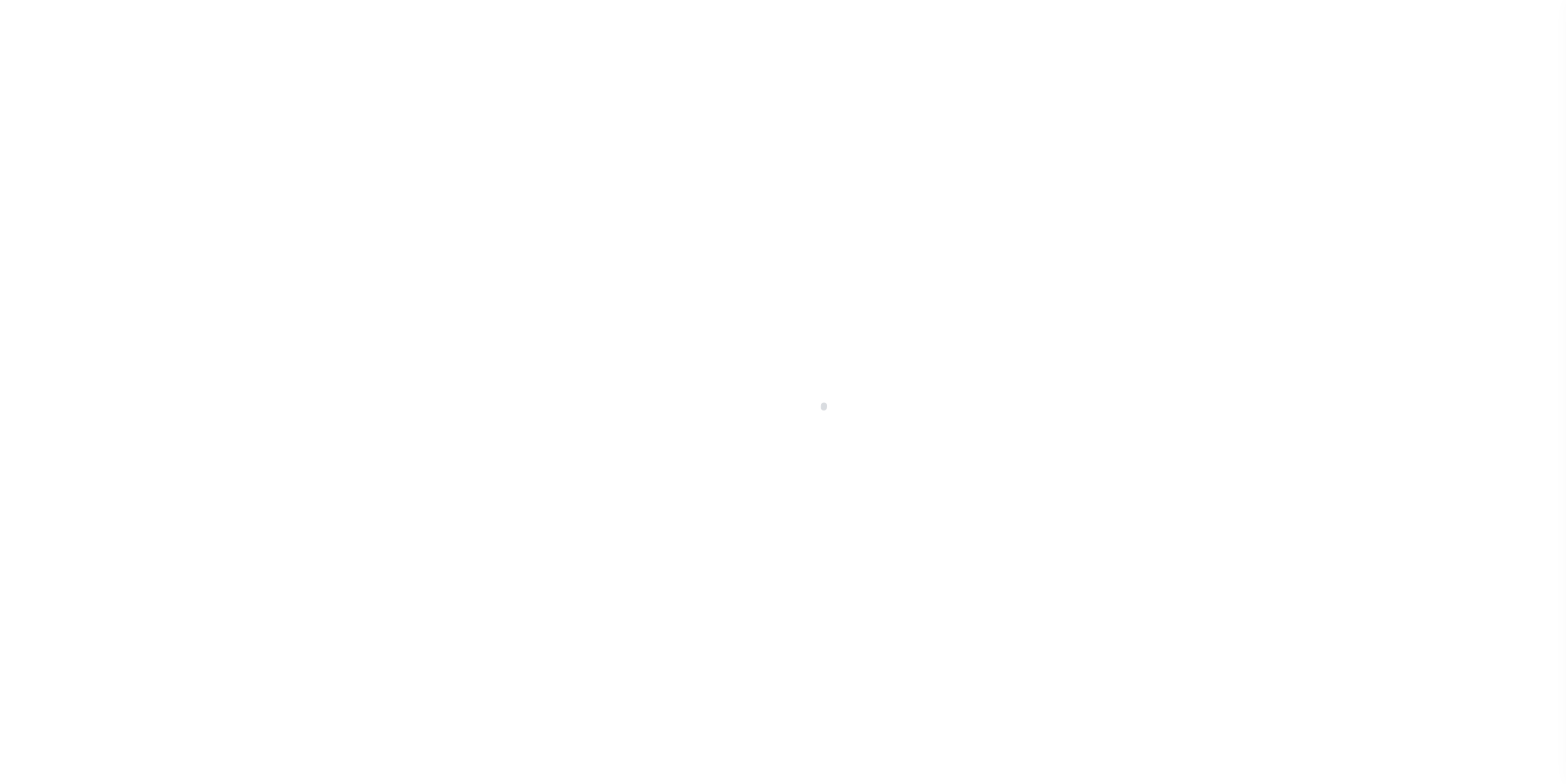
type input "a0kUS00000BJpqK"
type input "NC"
select select
type textarea "LEGAL REQUIRED"
select select "25066"
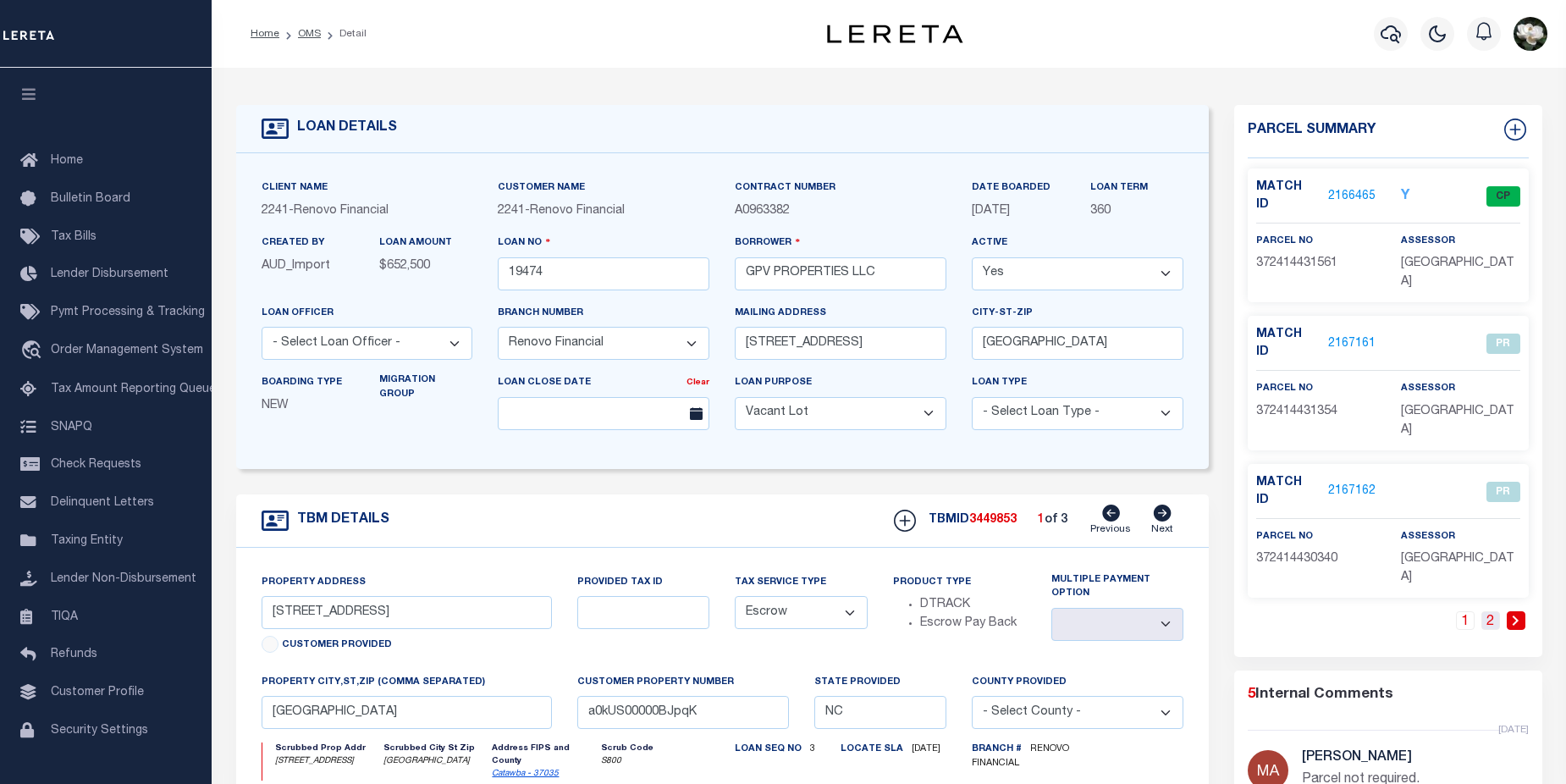
click at [1488, 611] on link "2" at bounding box center [1490, 620] width 19 height 19
click at [1356, 483] on link "2167165" at bounding box center [1352, 492] width 48 height 18
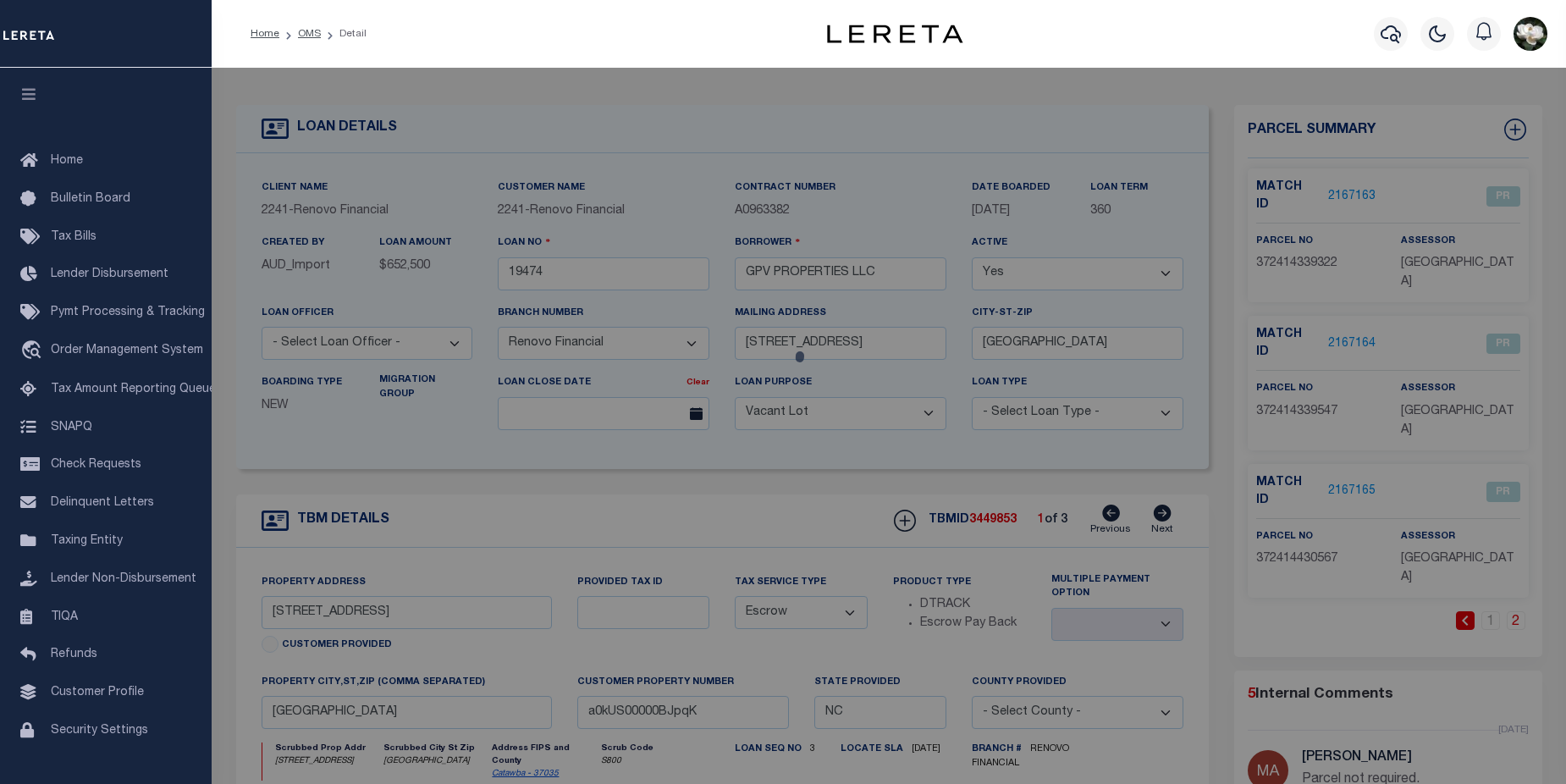
checkbox input "false"
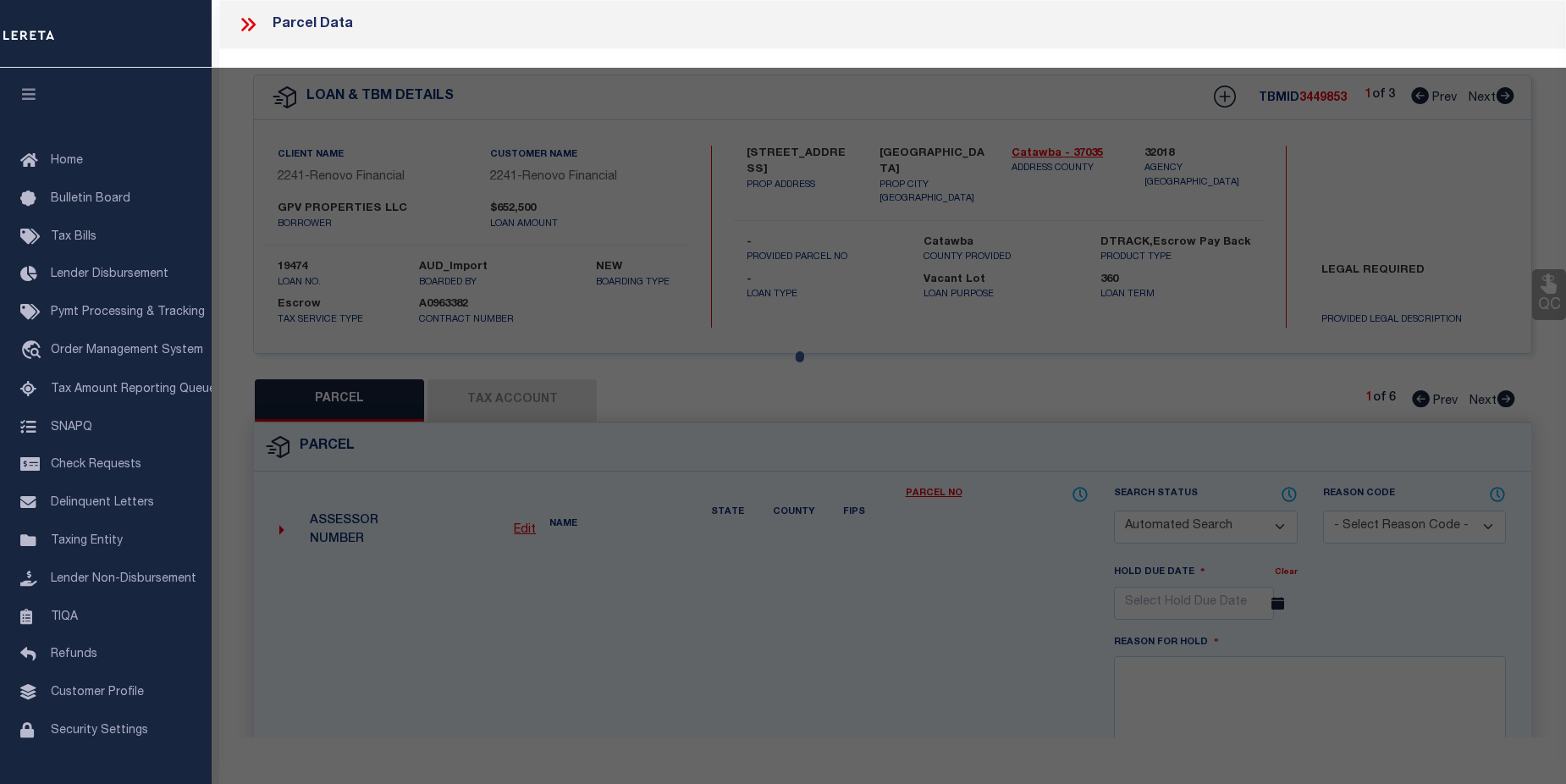
select select "PR"
select select "099"
type input "[PERSON_NAME] TANGO ENTERPRISES LLC"
select select "ATL"
select select "ADD"
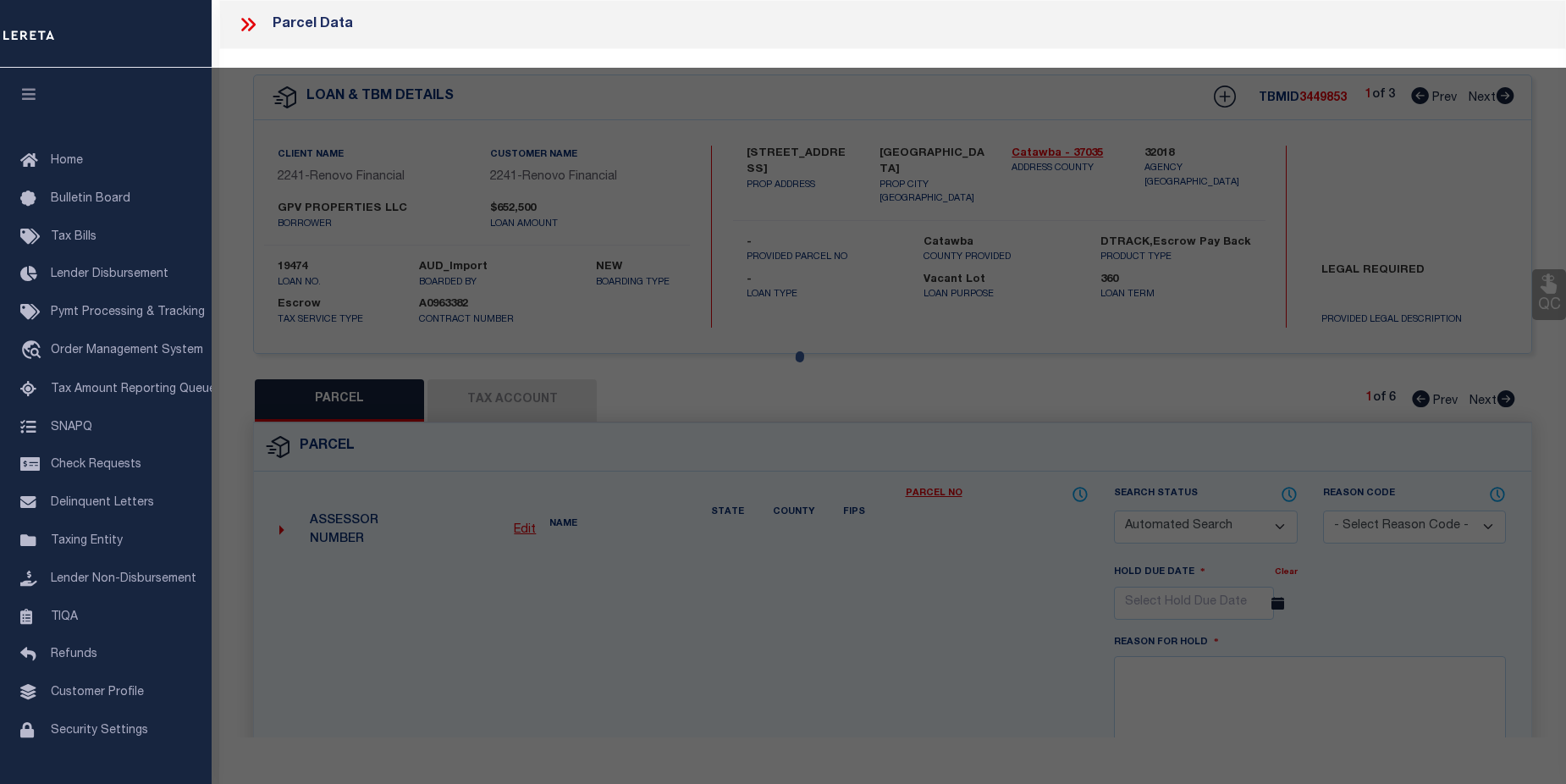
type input "[STREET_ADDRESS]"
checkbox input "false"
type input "[GEOGRAPHIC_DATA]"
type textarea "LOT 2 PLAT 42-135"
type textarea "Parcel not required."
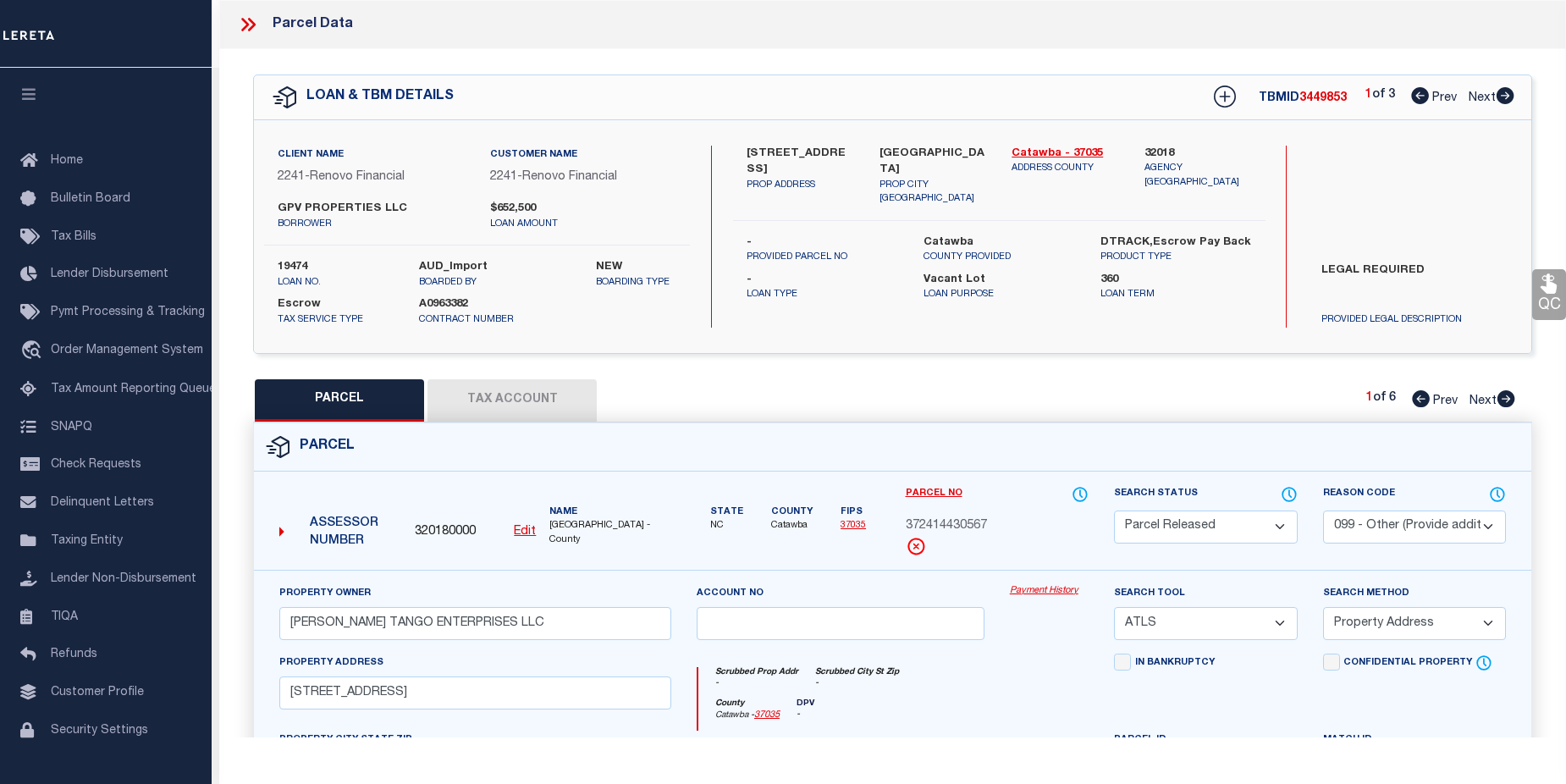
click at [1040, 593] on link "Payment History" at bounding box center [1049, 591] width 79 height 14
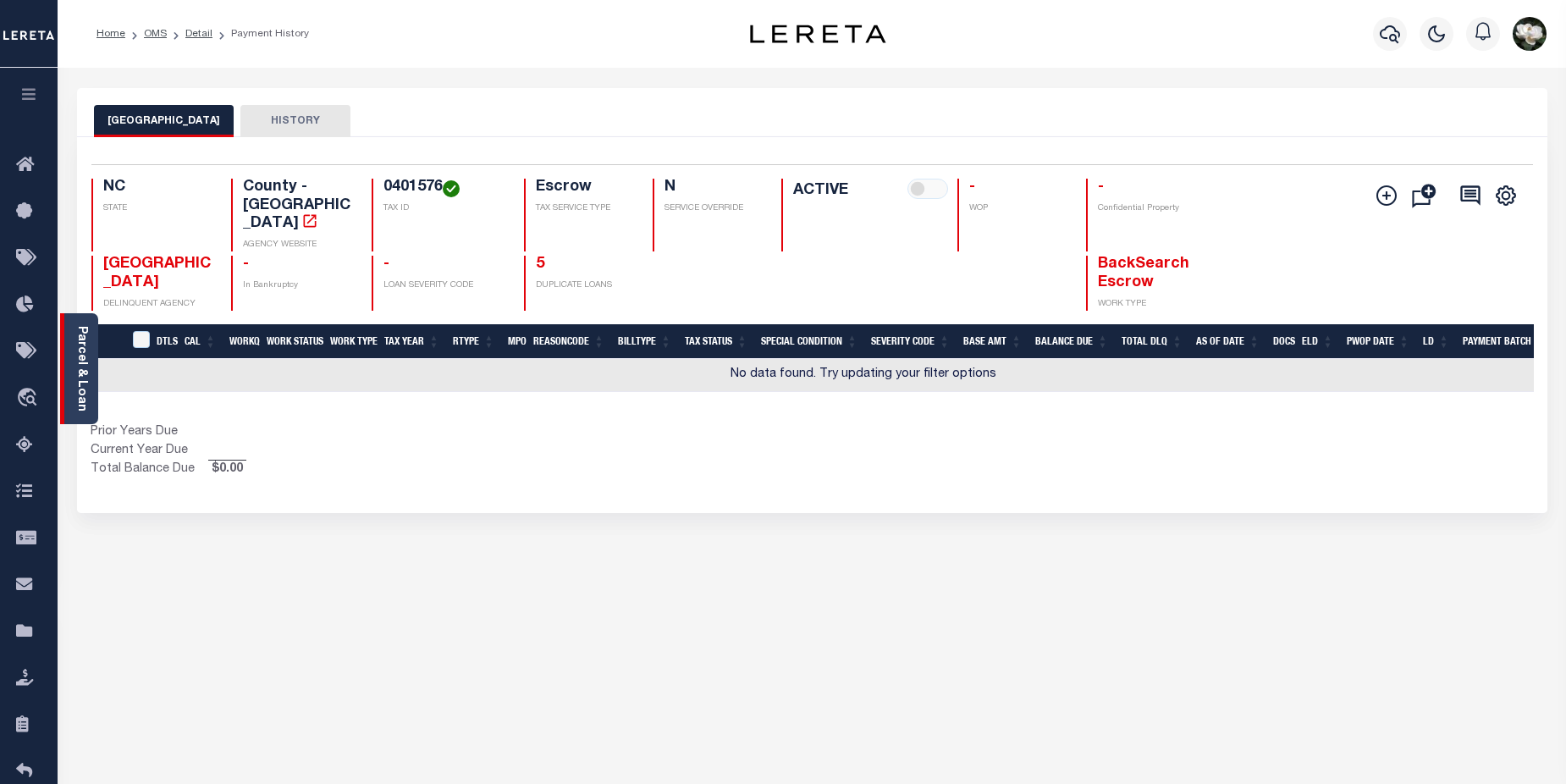
click at [77, 375] on link "Parcel & Loan" at bounding box center [80, 368] width 12 height 86
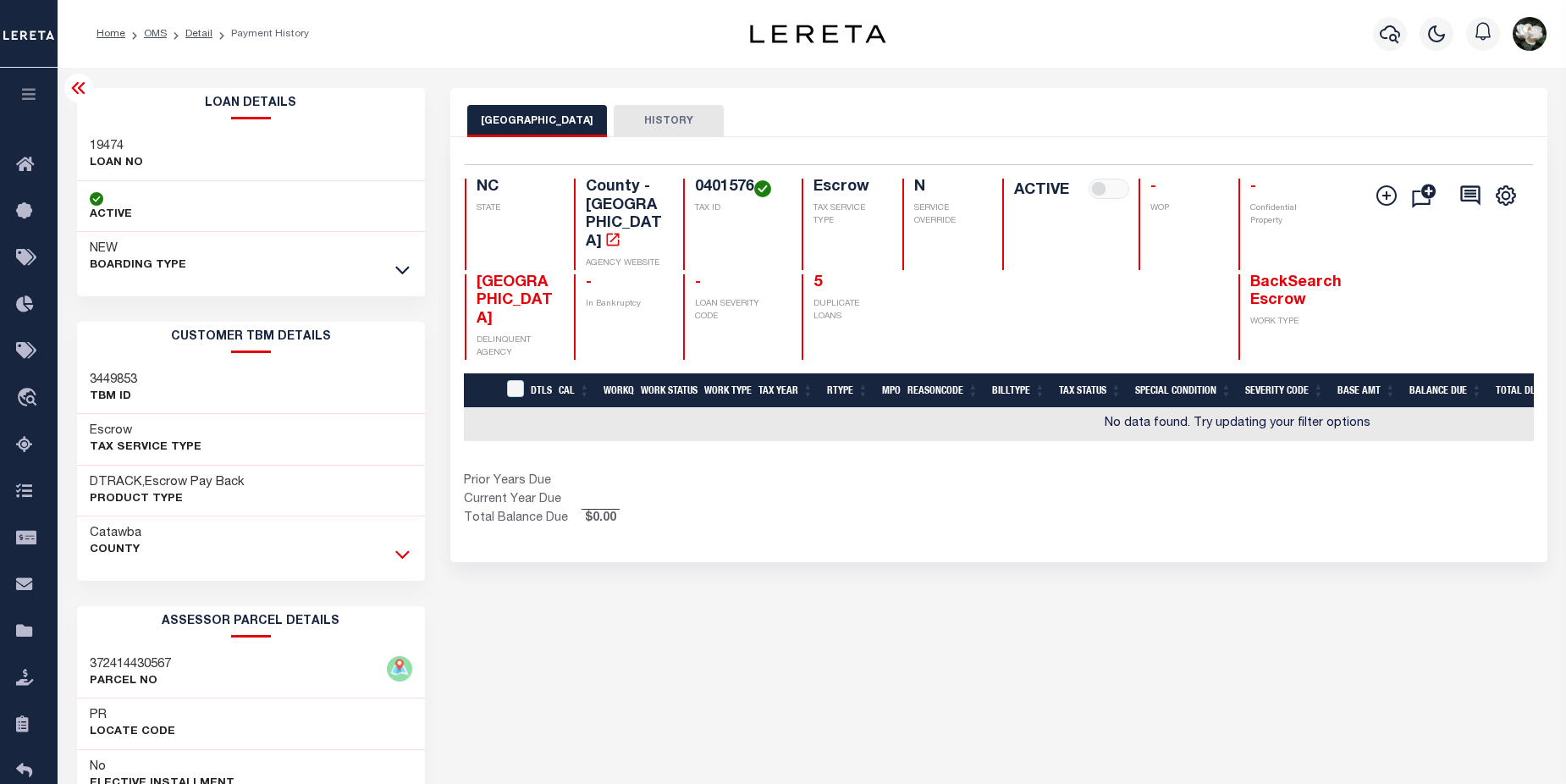
click at [403, 548] on icon at bounding box center [403, 554] width 14 height 18
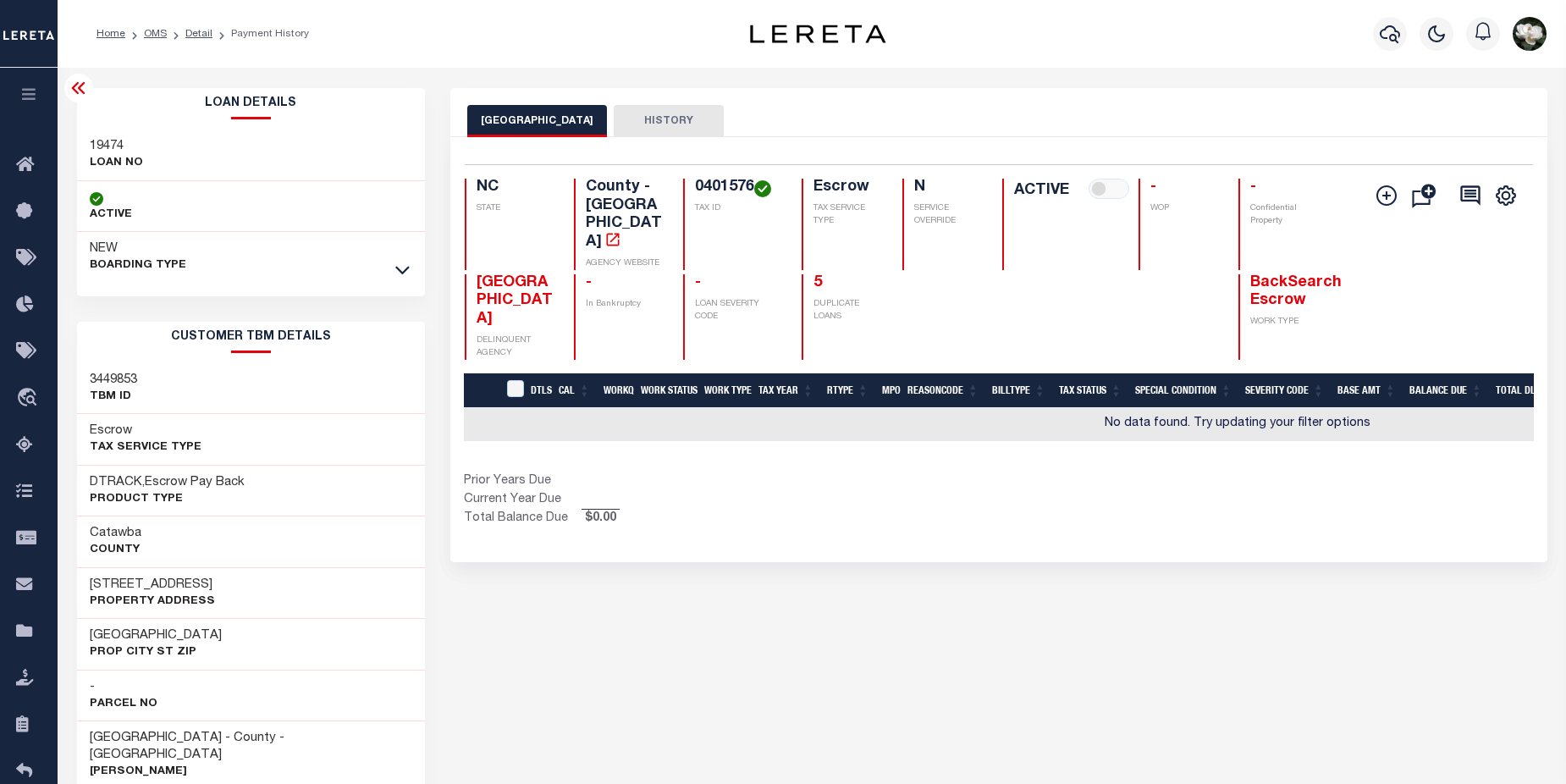
click at [1358, 52] on div "Profile Sign out" at bounding box center [1246, 34] width 613 height 60
click at [1387, 34] on icon "button" at bounding box center [1390, 33] width 21 height 21
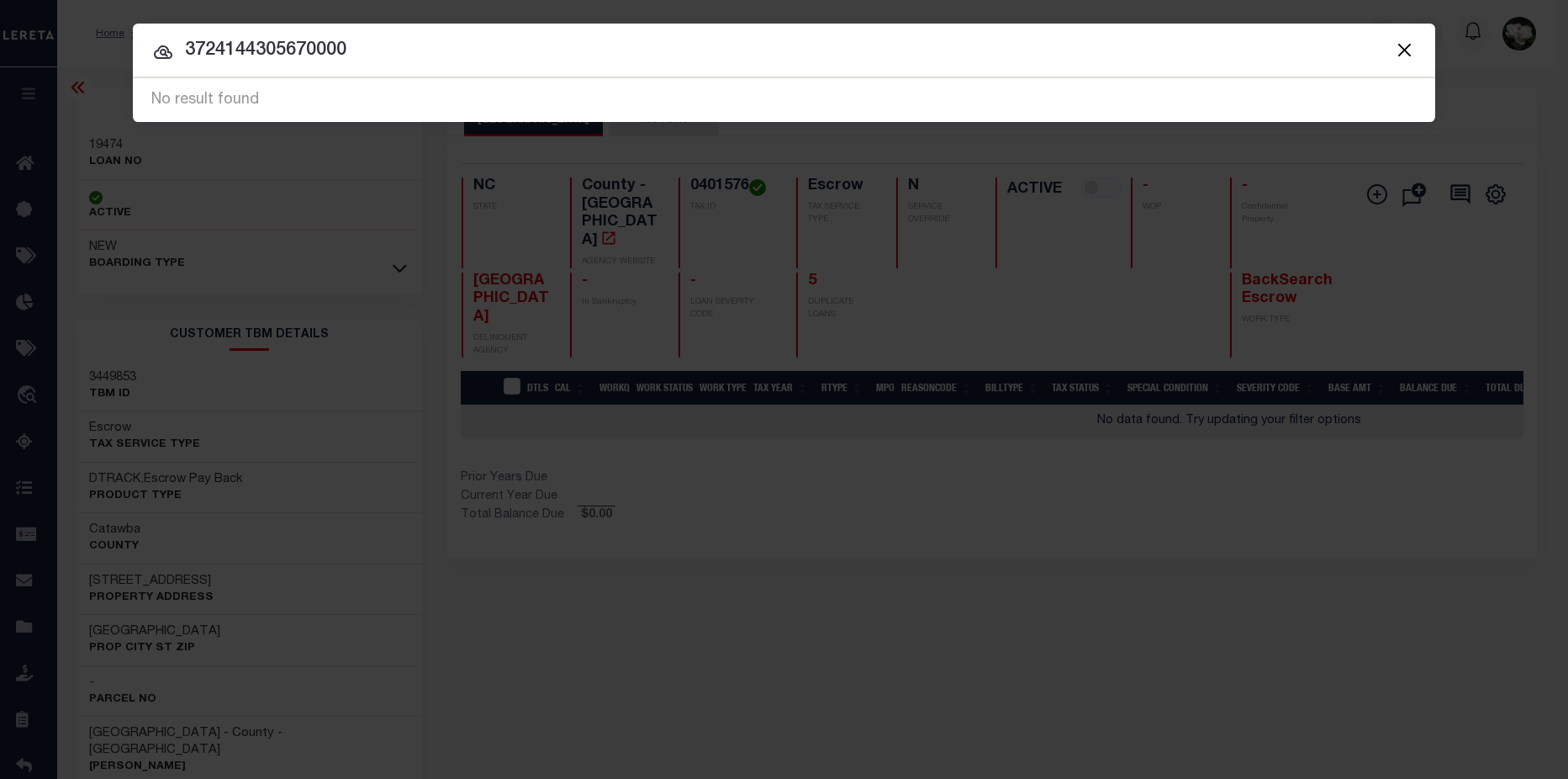
drag, startPoint x: 376, startPoint y: 48, endPoint x: -43, endPoint y: 28, distance: 419.5
type input "0401576"
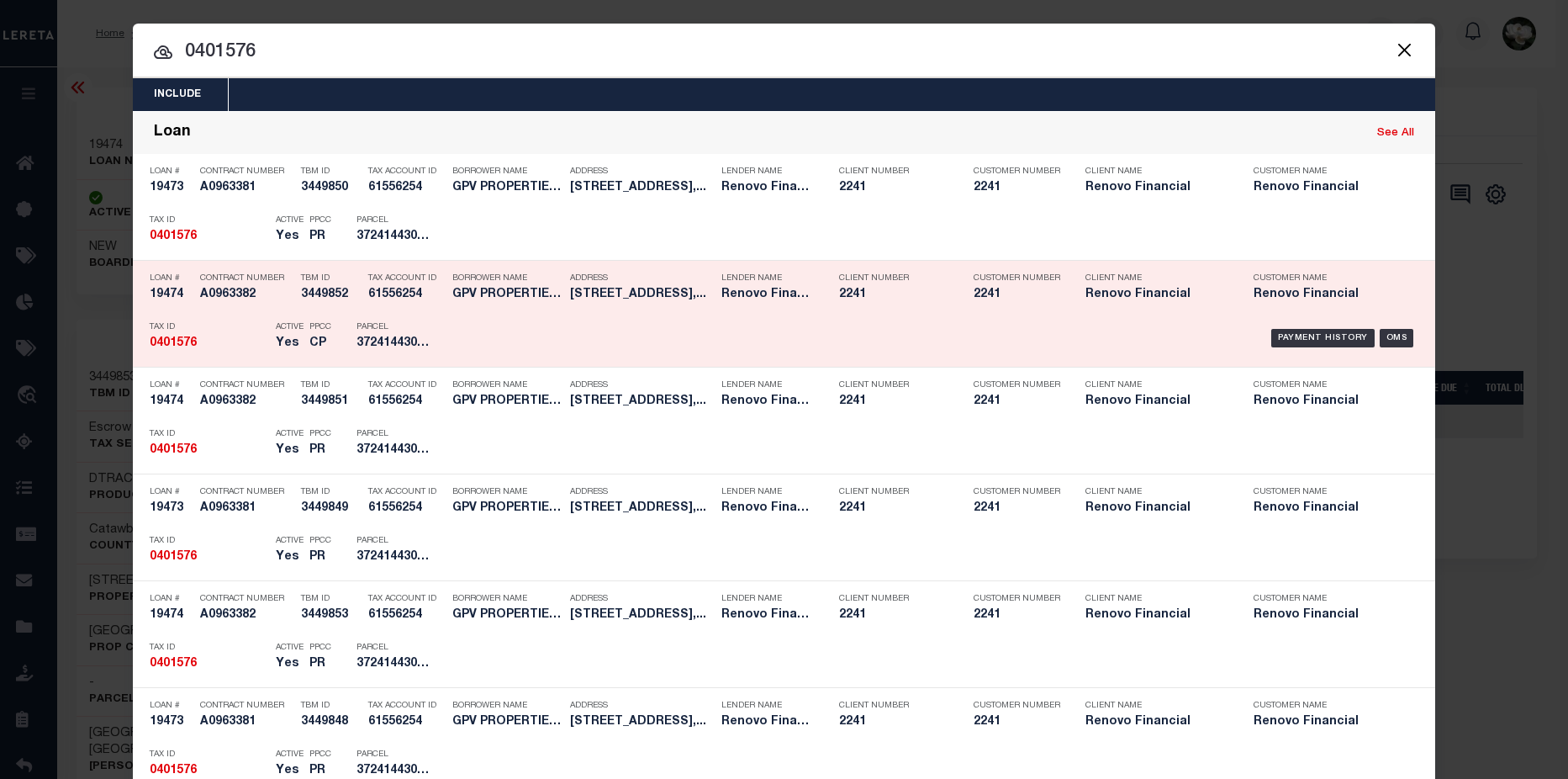
click at [514, 334] on div "Payment History OMS" at bounding box center [938, 338] width 961 height 48
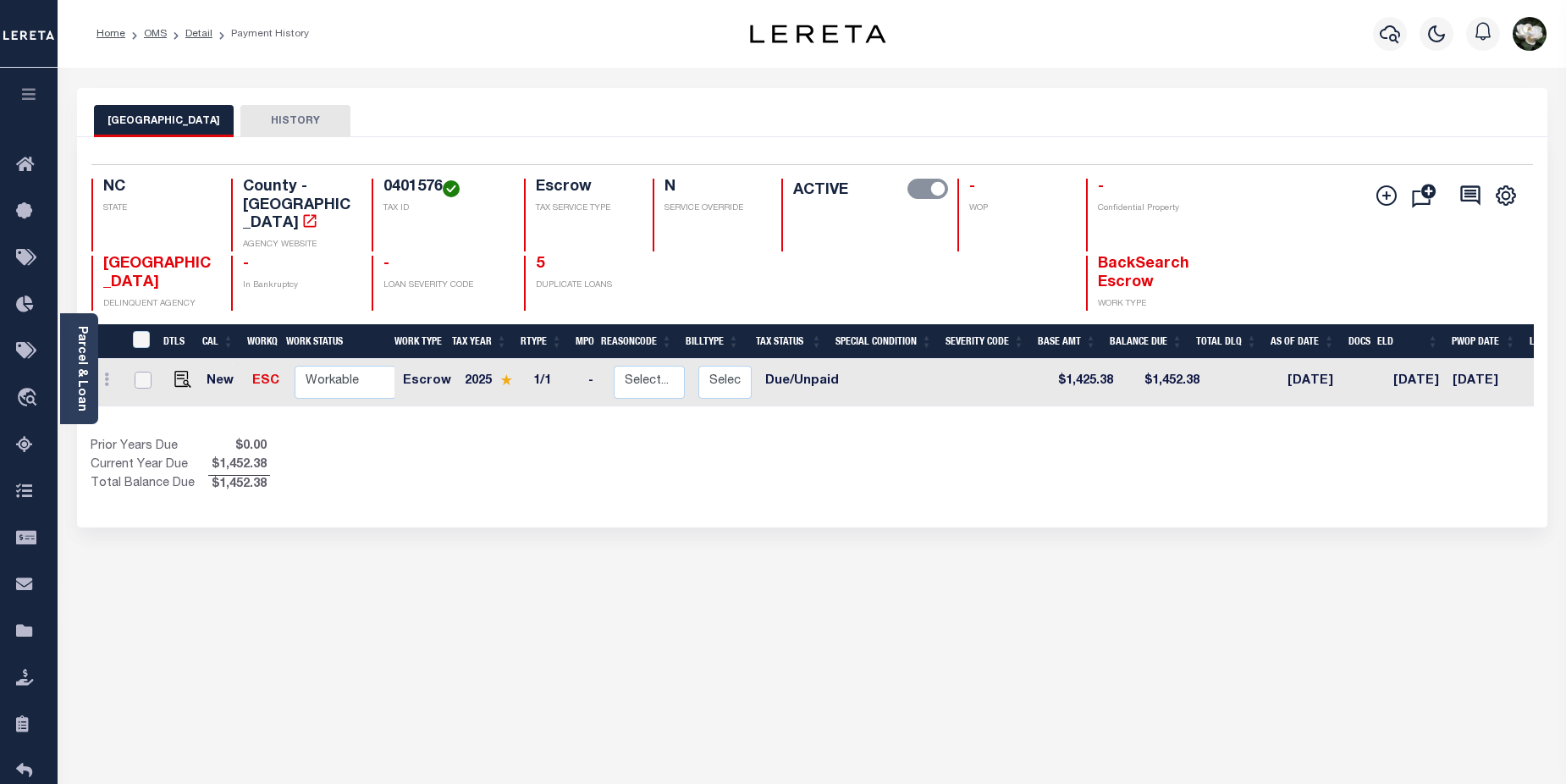
click at [144, 372] on input "checkbox" at bounding box center [143, 380] width 17 height 17
checkbox input "true"
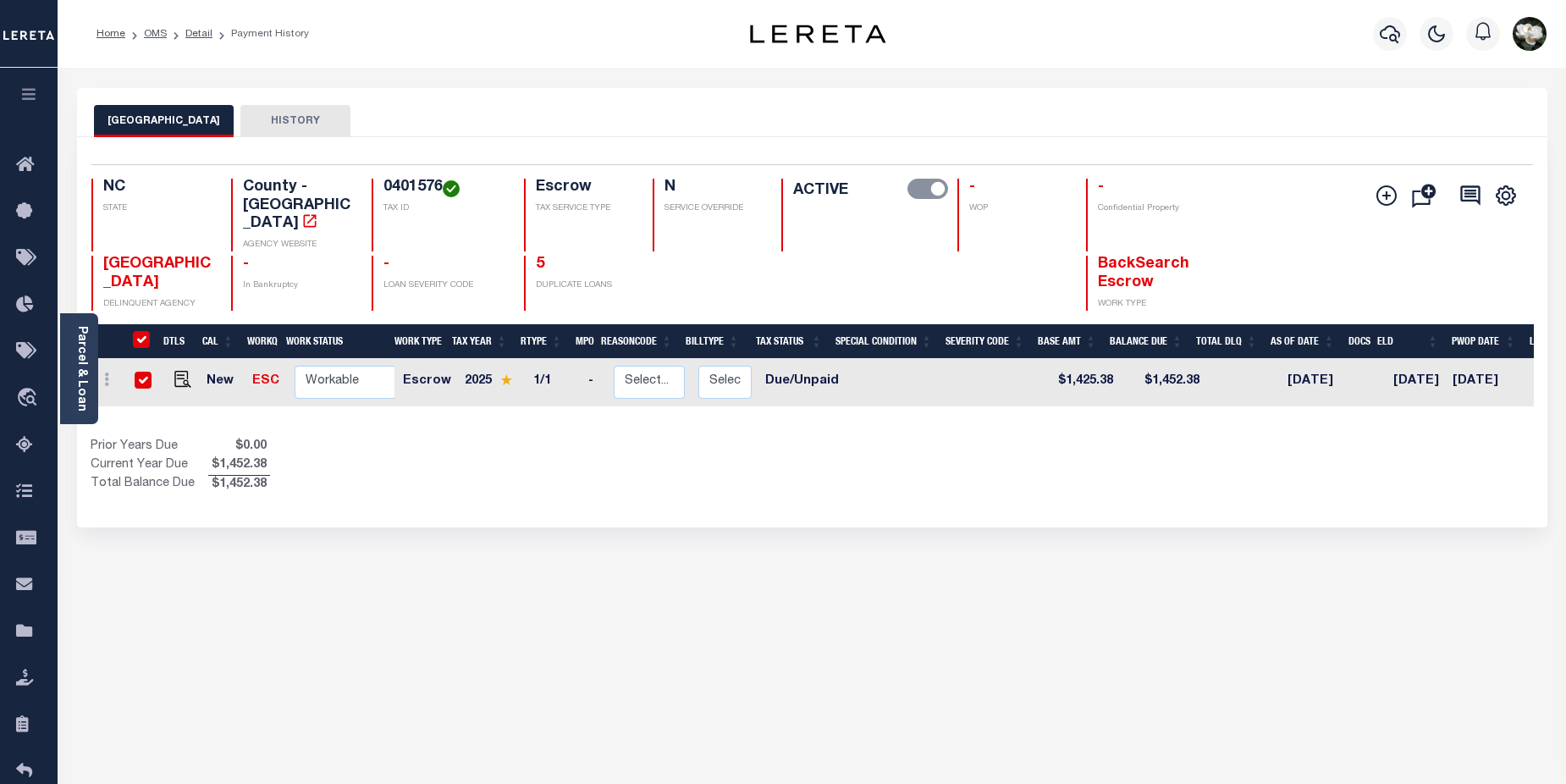
checkbox input "true"
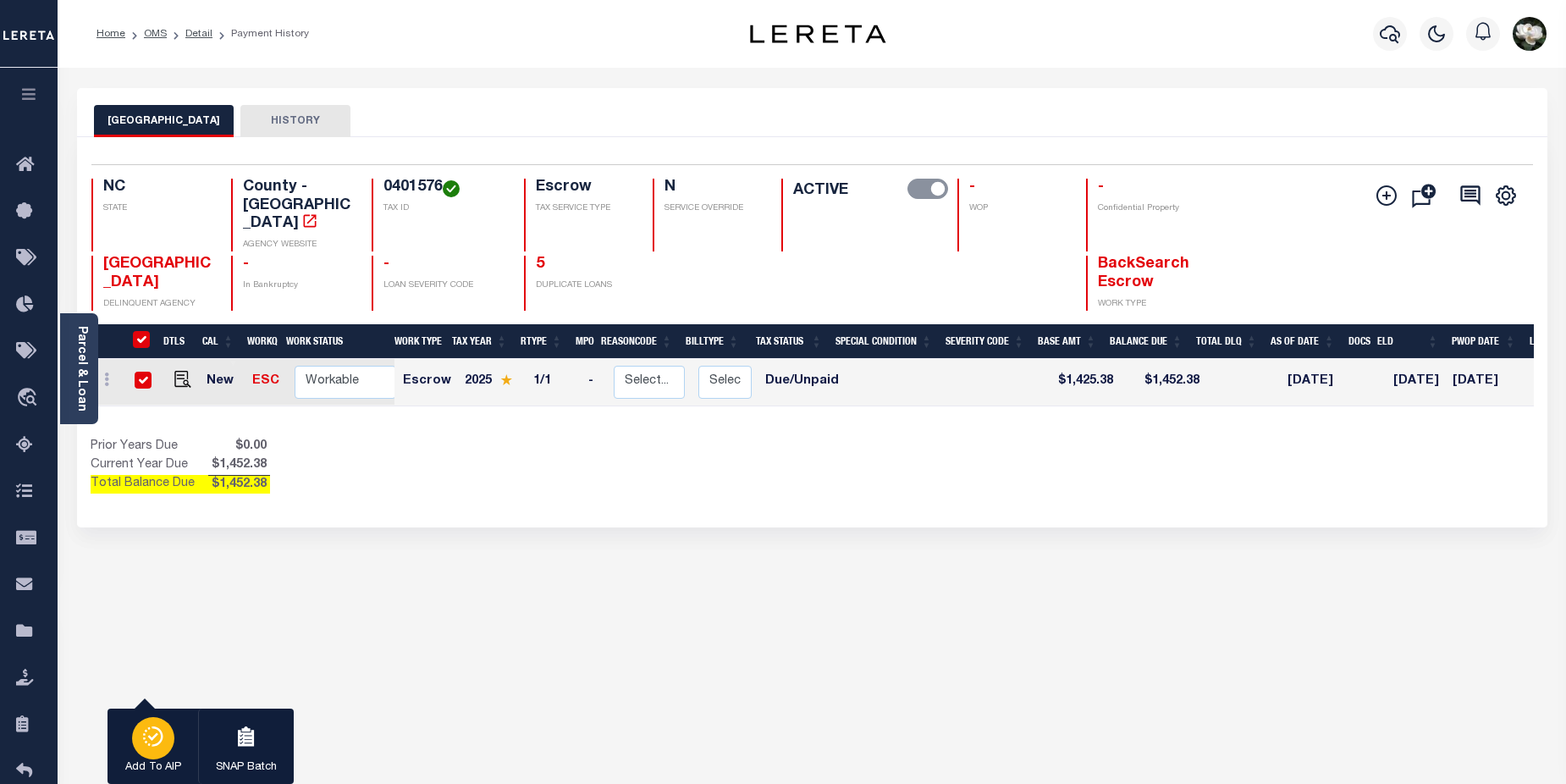
click at [144, 746] on icon "button" at bounding box center [153, 736] width 23 height 21
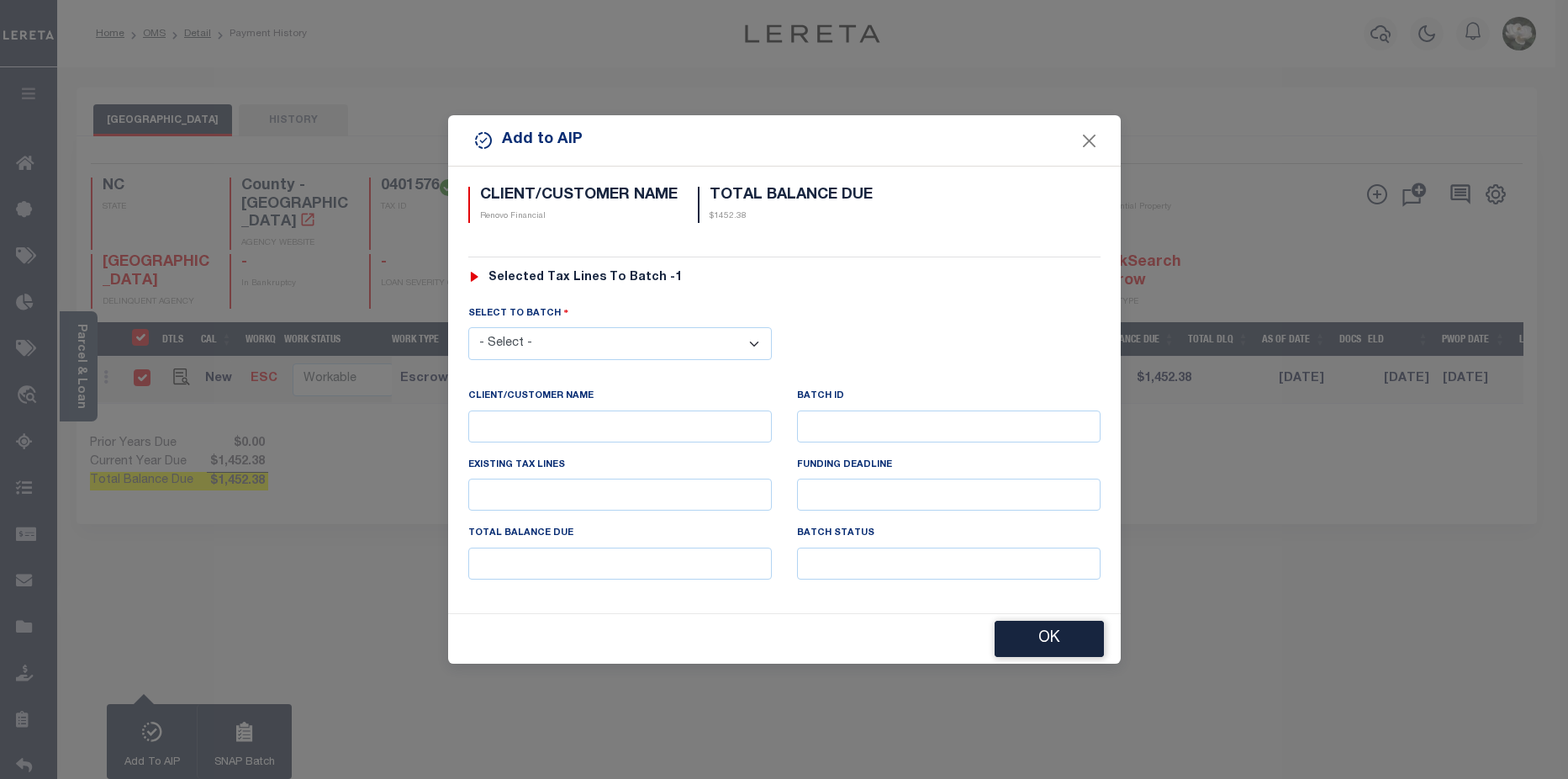
click at [758, 337] on select "- Select - 42380 42965 43235 43299 43683 44436 44450 44938 45028 45180 45253 45…" at bounding box center [619, 343] width 304 height 33
select select "45784"
click at [468, 327] on select "- Select - 42380 42965 43235 43299 43683 44436 44450 44938 45028 45180 45253 45…" at bounding box center [619, 343] width 304 height 33
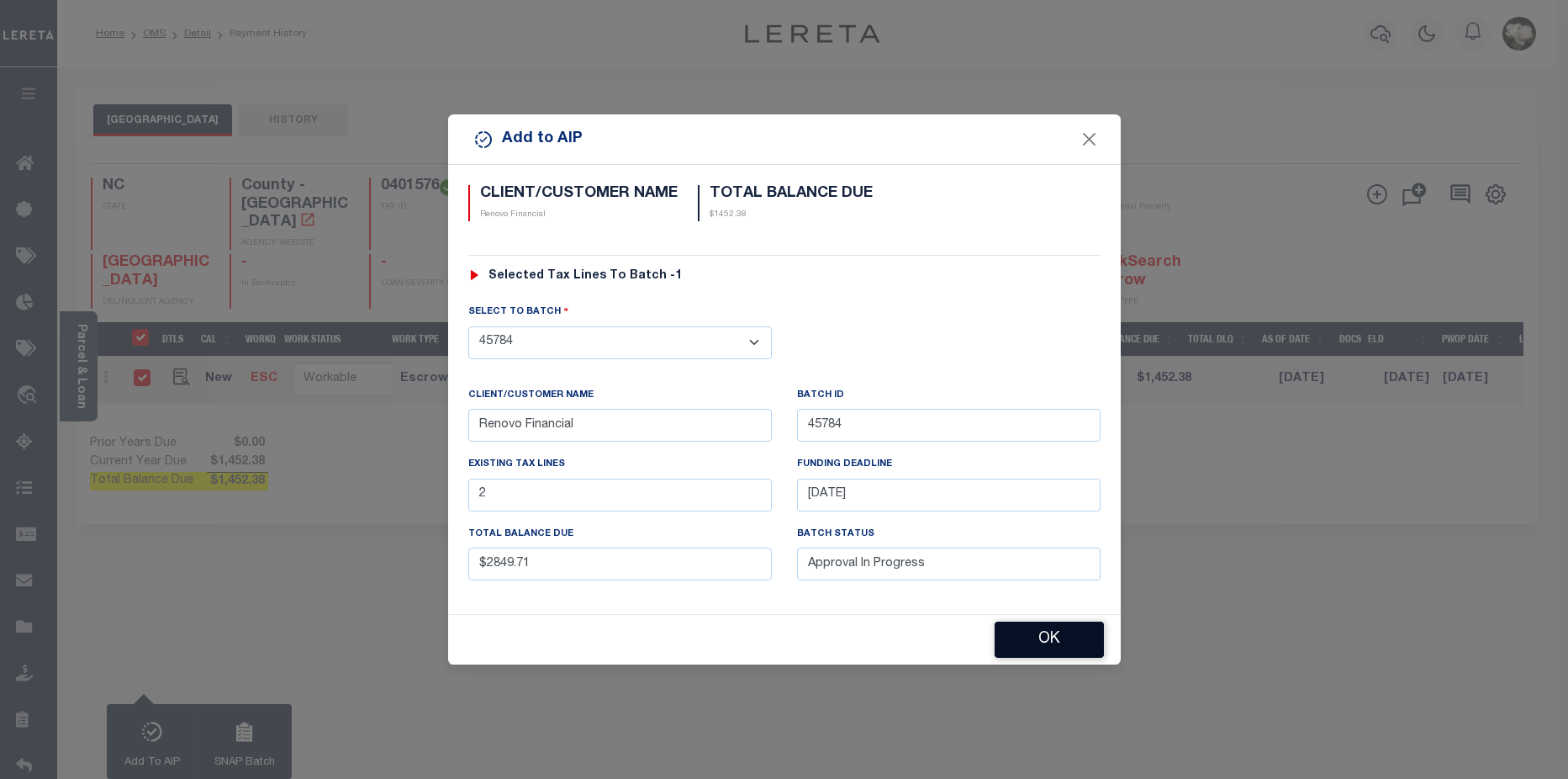
click at [1063, 641] on button "OK" at bounding box center [1050, 639] width 109 height 36
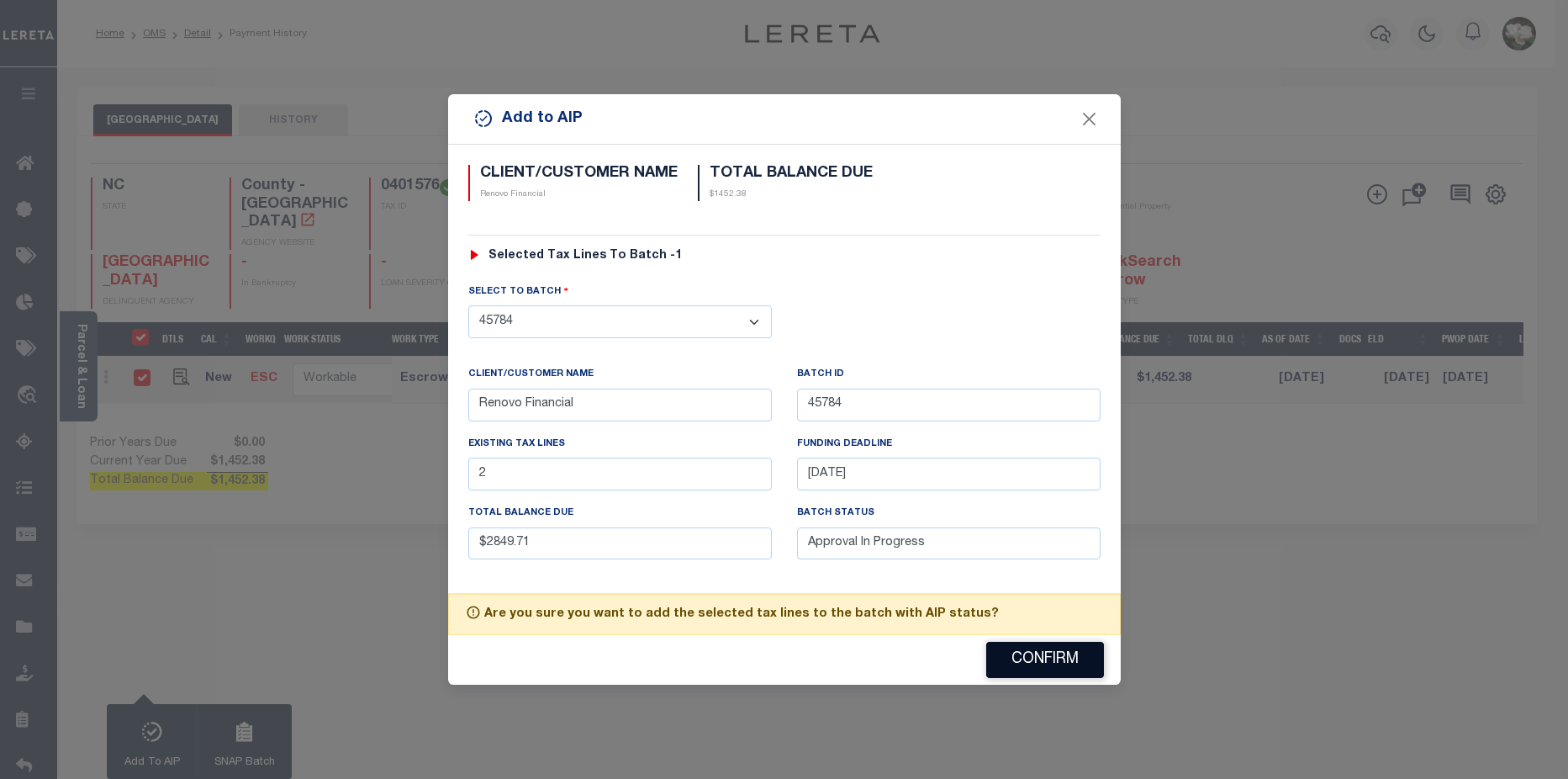
click at [1063, 641] on div "Confirm" at bounding box center [784, 659] width 672 height 49
click at [1058, 657] on button "Confirm" at bounding box center [1044, 660] width 117 height 36
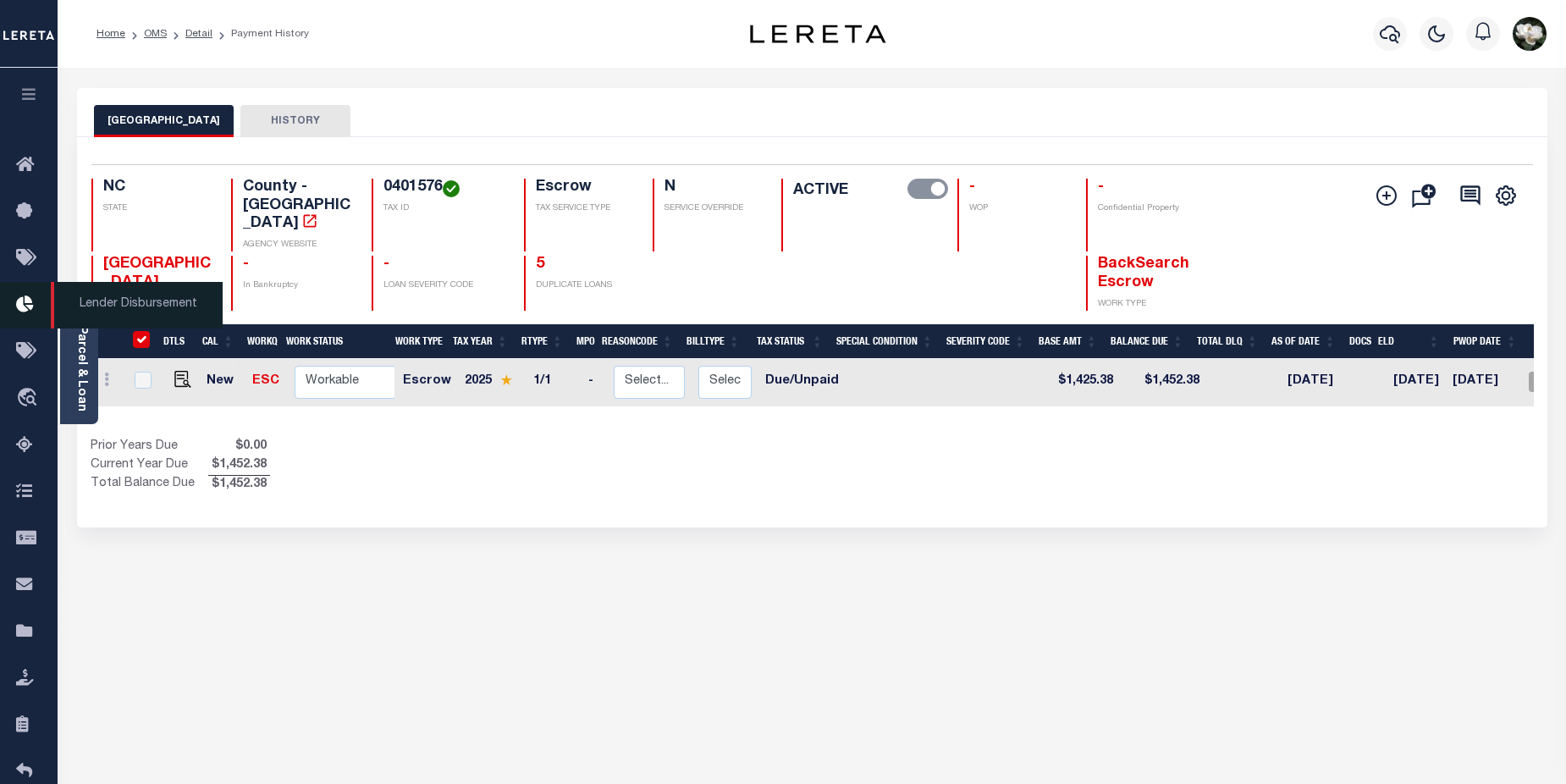
click at [26, 314] on icon at bounding box center [30, 304] width 27 height 21
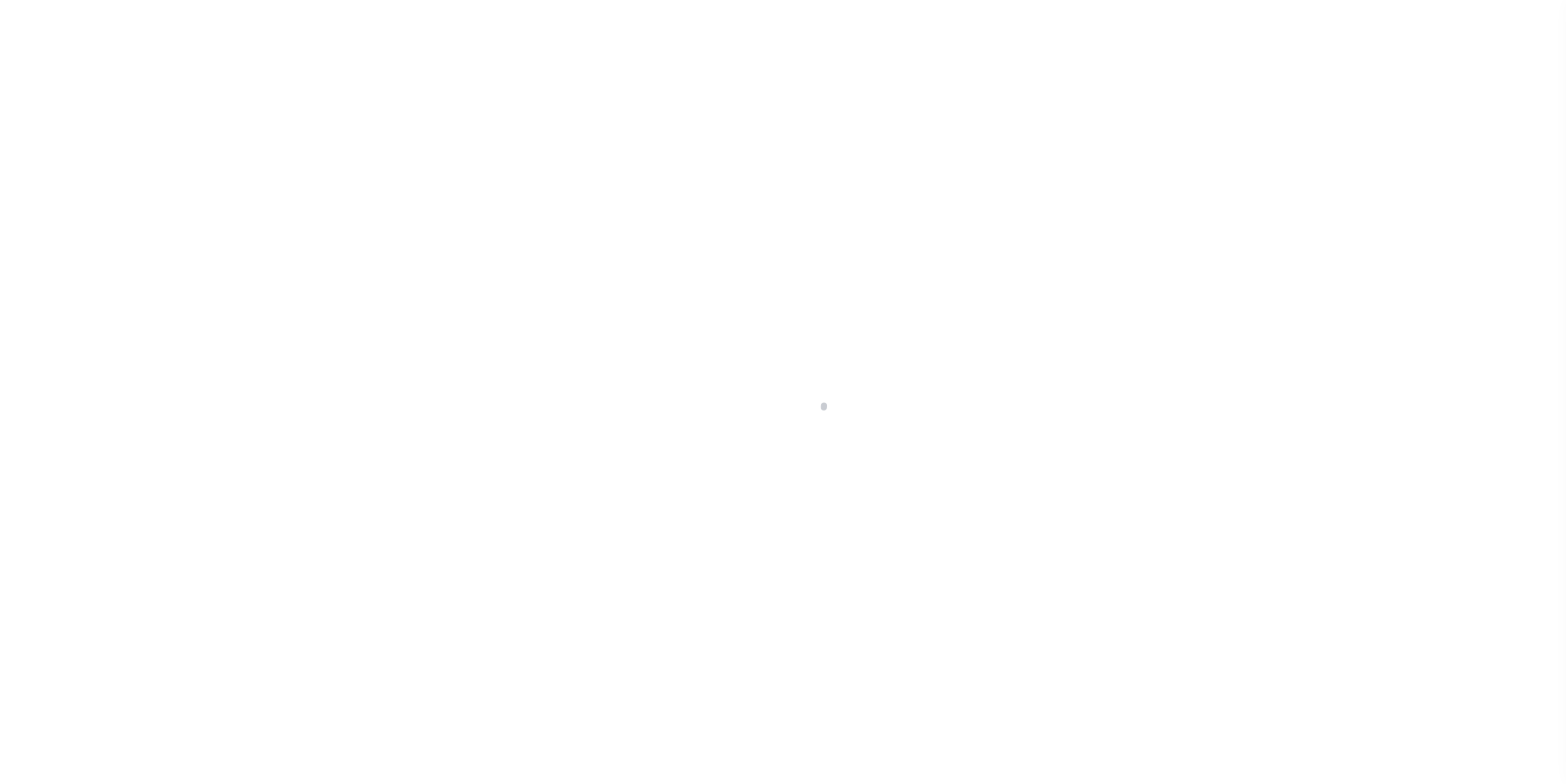
scroll to position [30, 0]
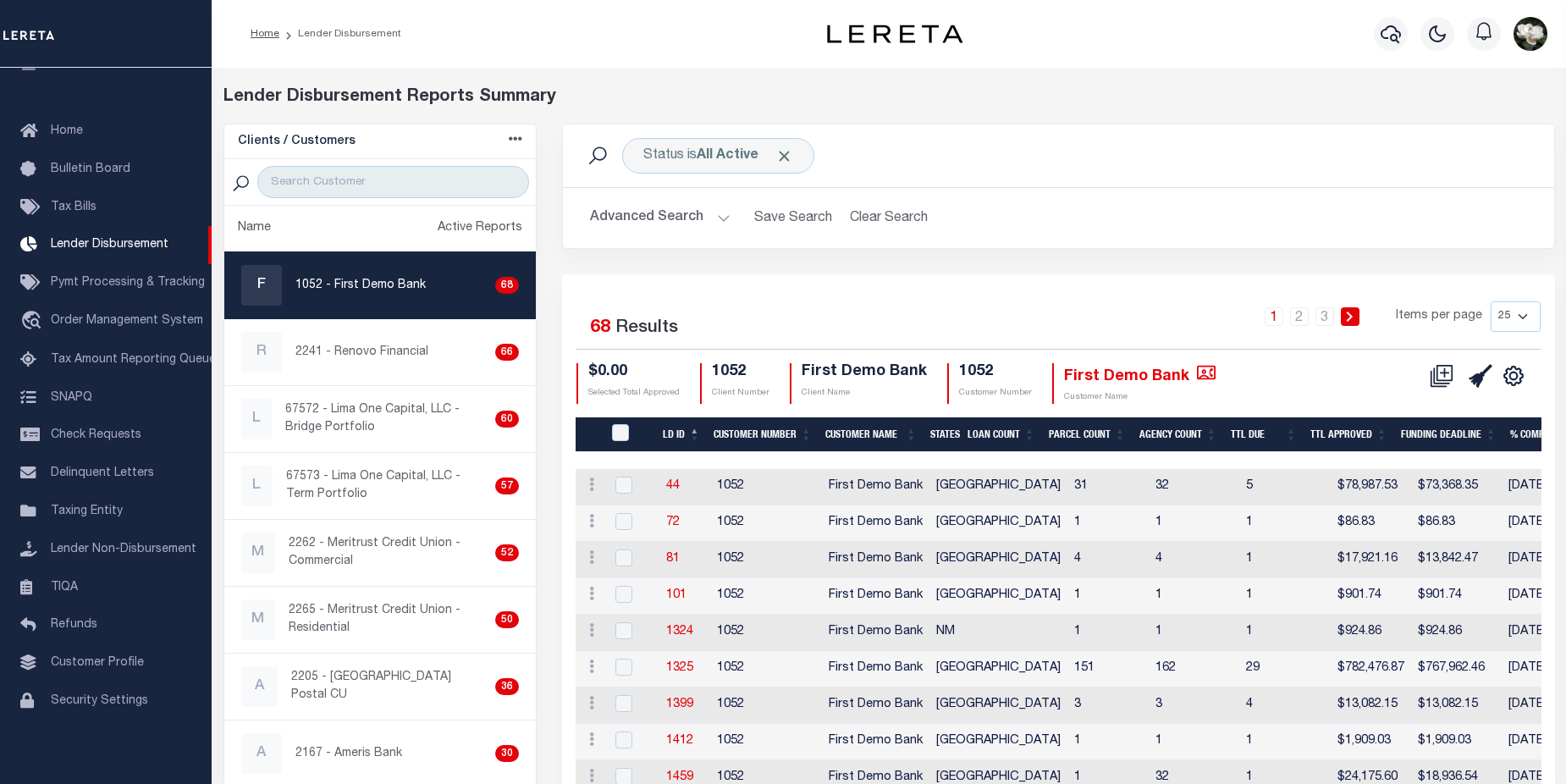
click at [647, 217] on button "Advanced Search" at bounding box center [661, 217] width 141 height 33
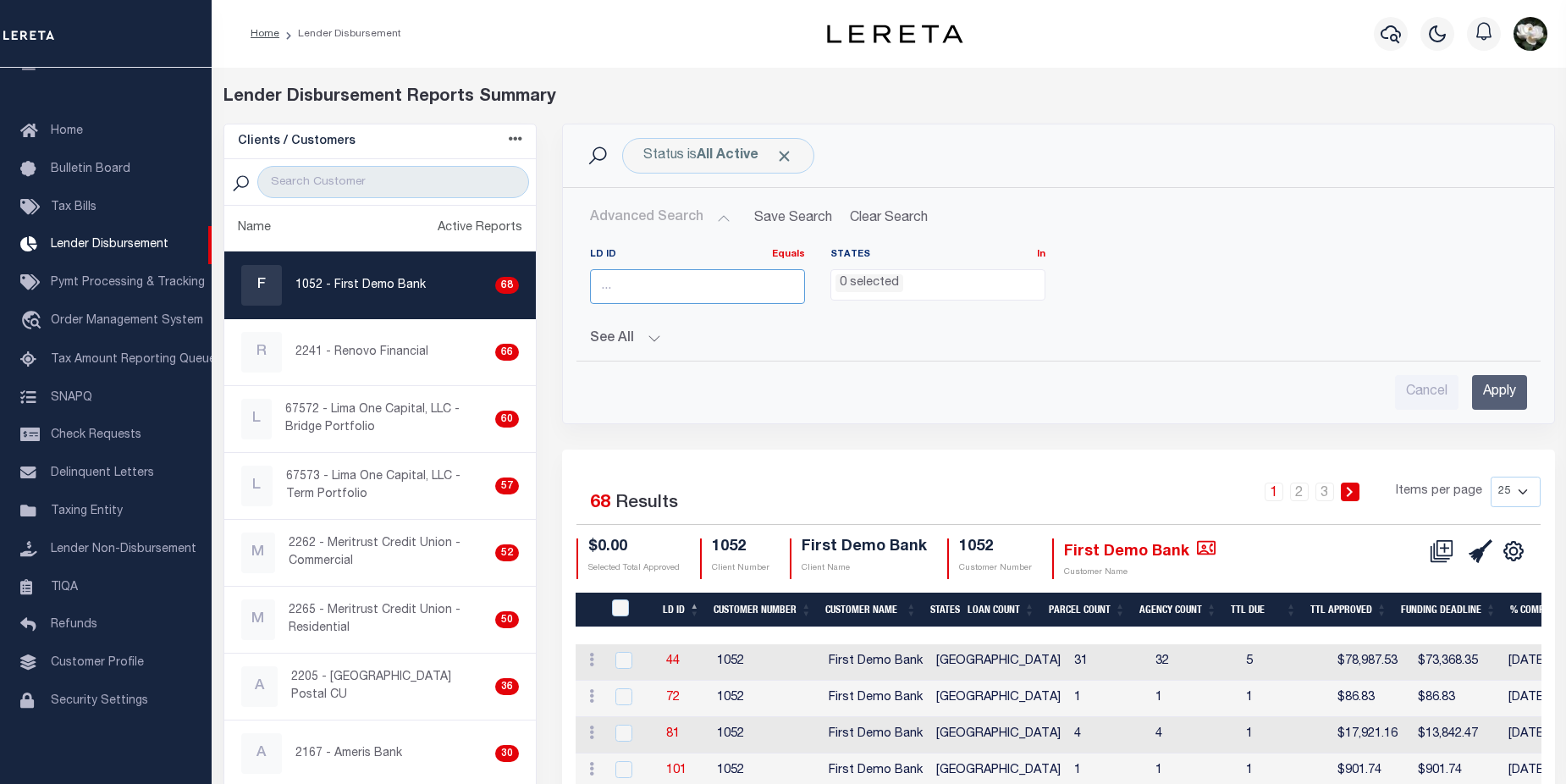
click at [660, 281] on input "number" at bounding box center [698, 286] width 215 height 34
type input "45784"
click at [1526, 400] on div "Cancel Apply" at bounding box center [1058, 385] width 963 height 48
click at [1515, 405] on input "Apply" at bounding box center [1499, 392] width 55 height 34
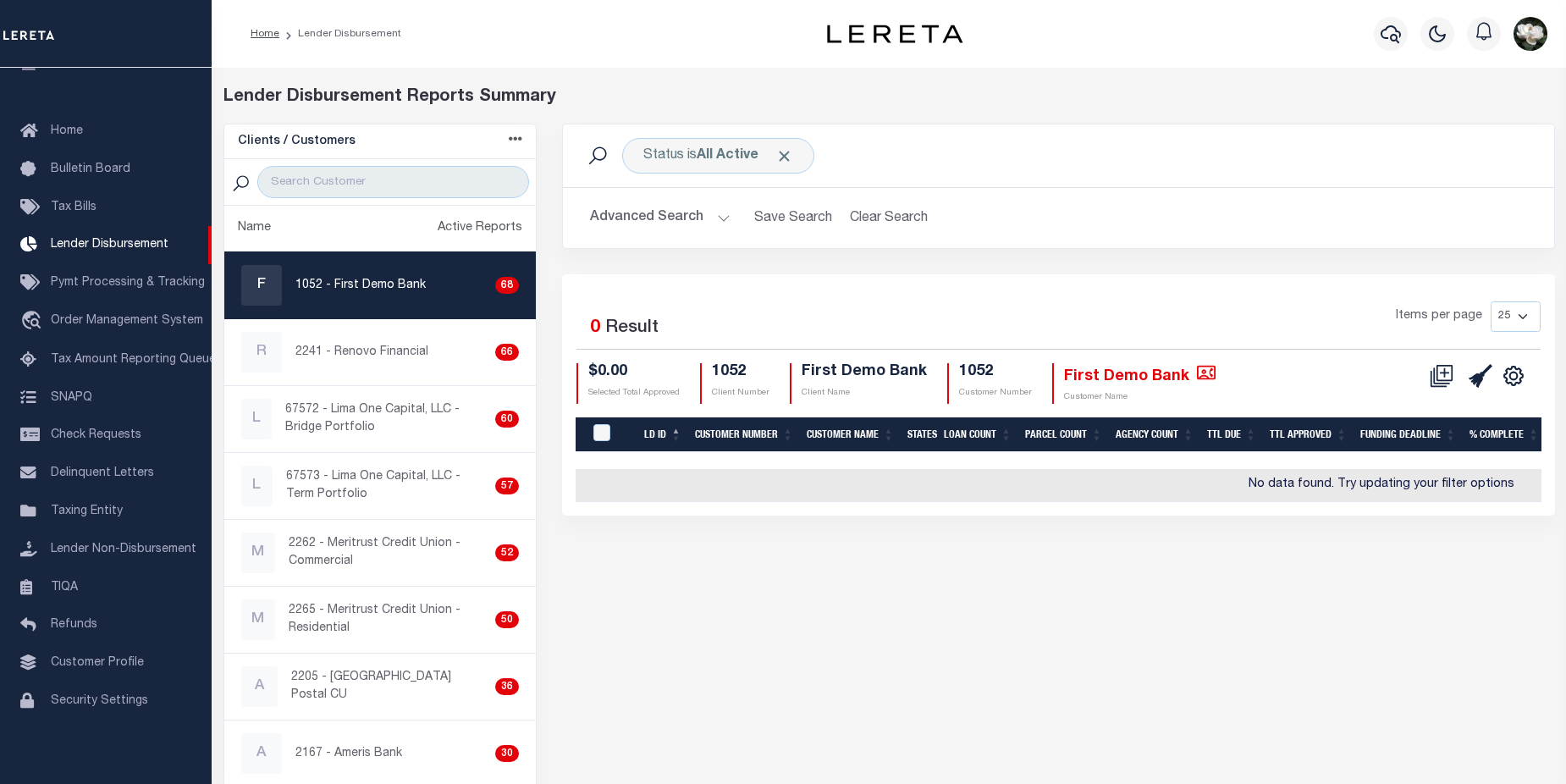
click at [662, 219] on button "Advanced Search" at bounding box center [661, 217] width 141 height 33
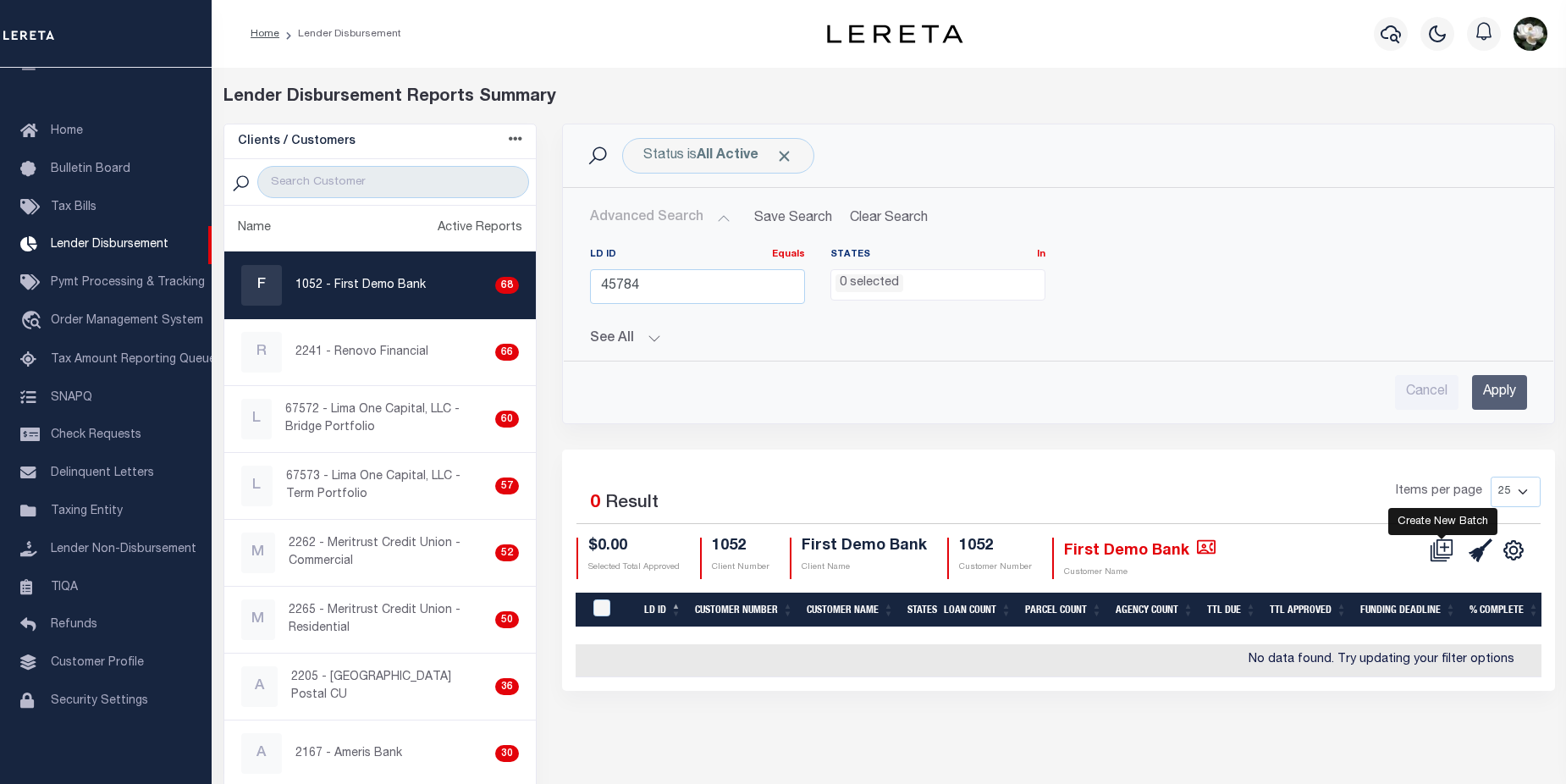
click at [1441, 545] on icon at bounding box center [1441, 550] width 23 height 23
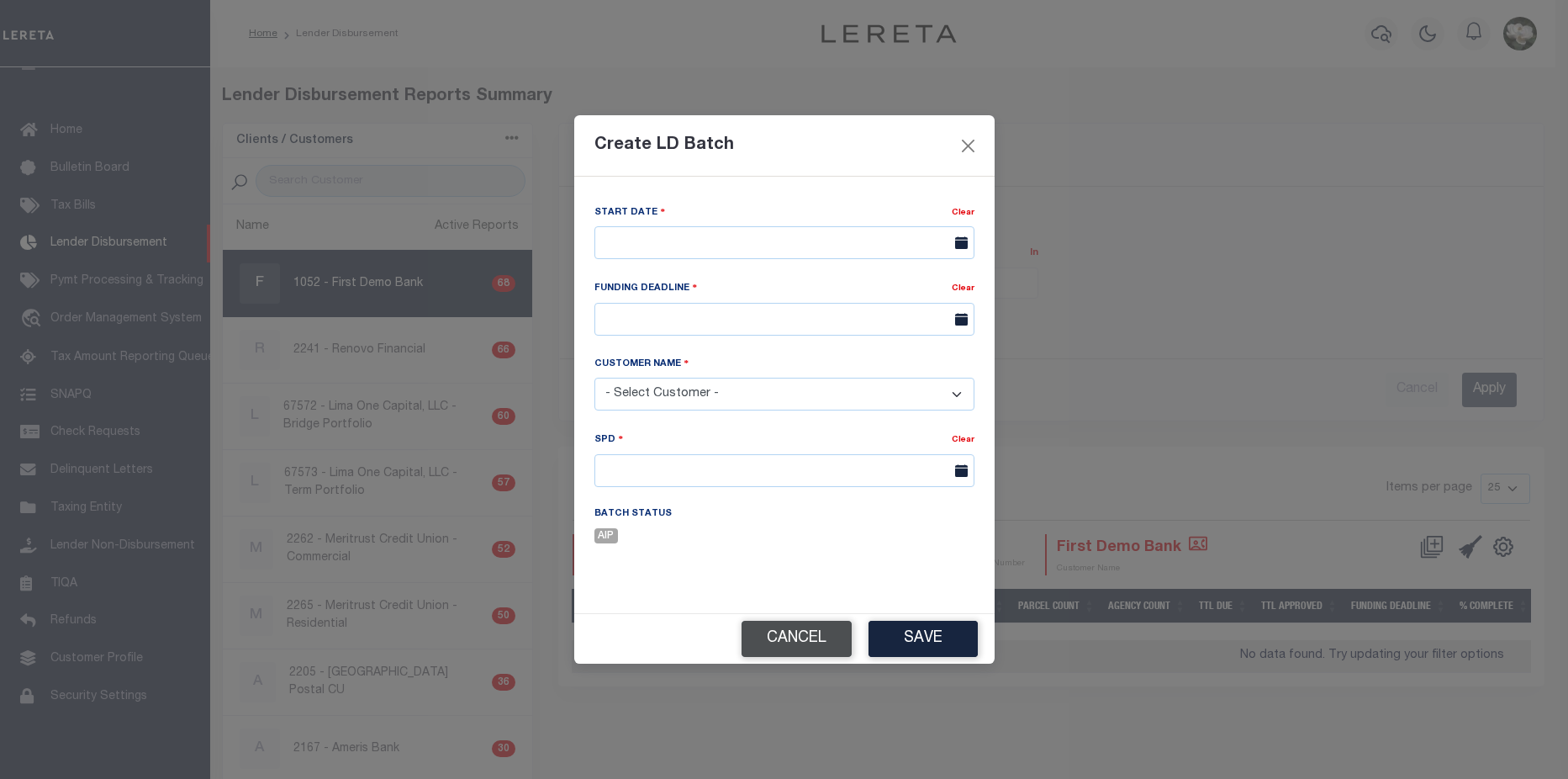
click at [819, 643] on button "Cancel" at bounding box center [796, 638] width 110 height 36
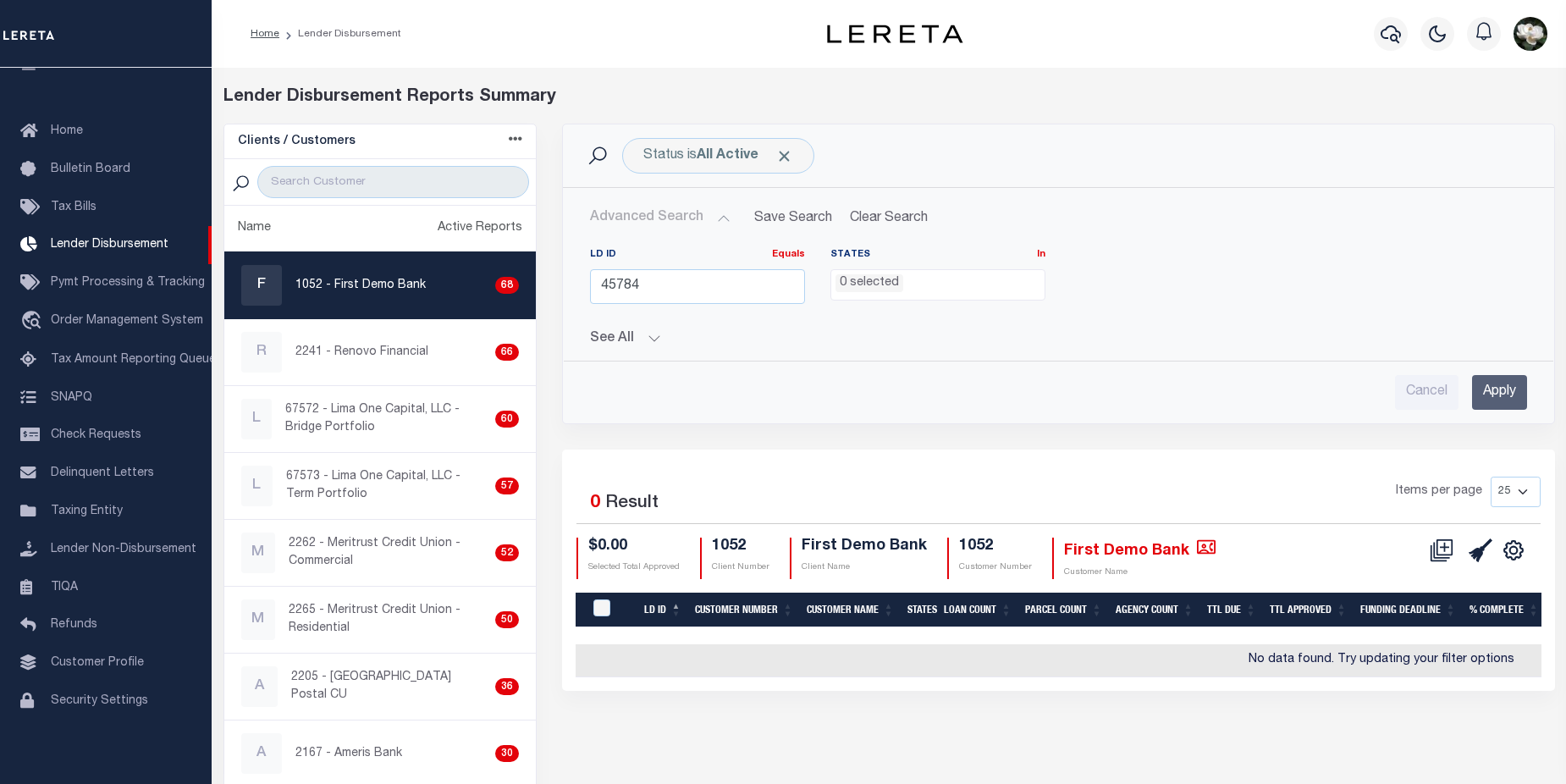
click at [1505, 400] on input "Apply" at bounding box center [1499, 392] width 55 height 34
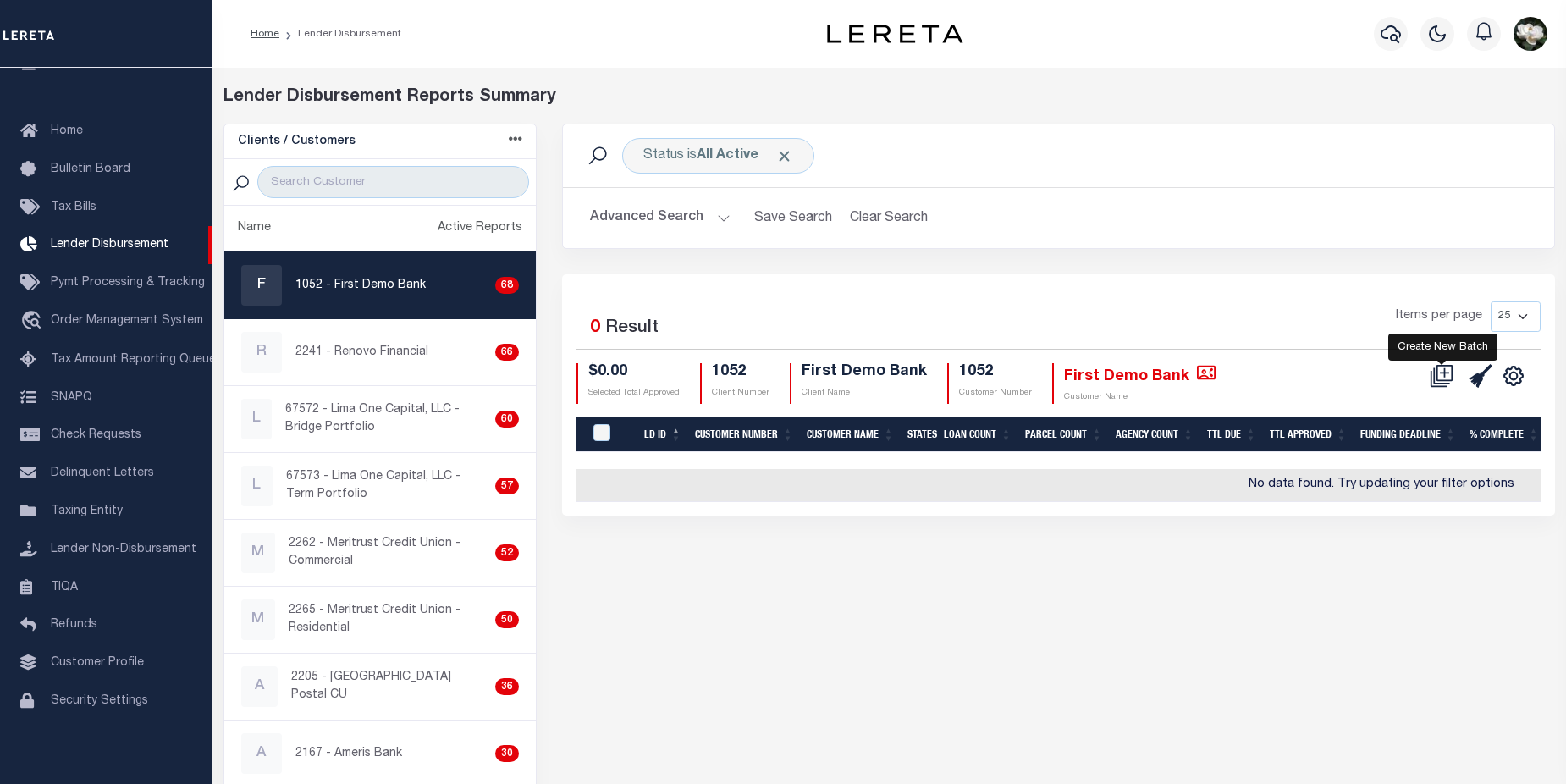
click at [1441, 375] on icon at bounding box center [1441, 375] width 23 height 23
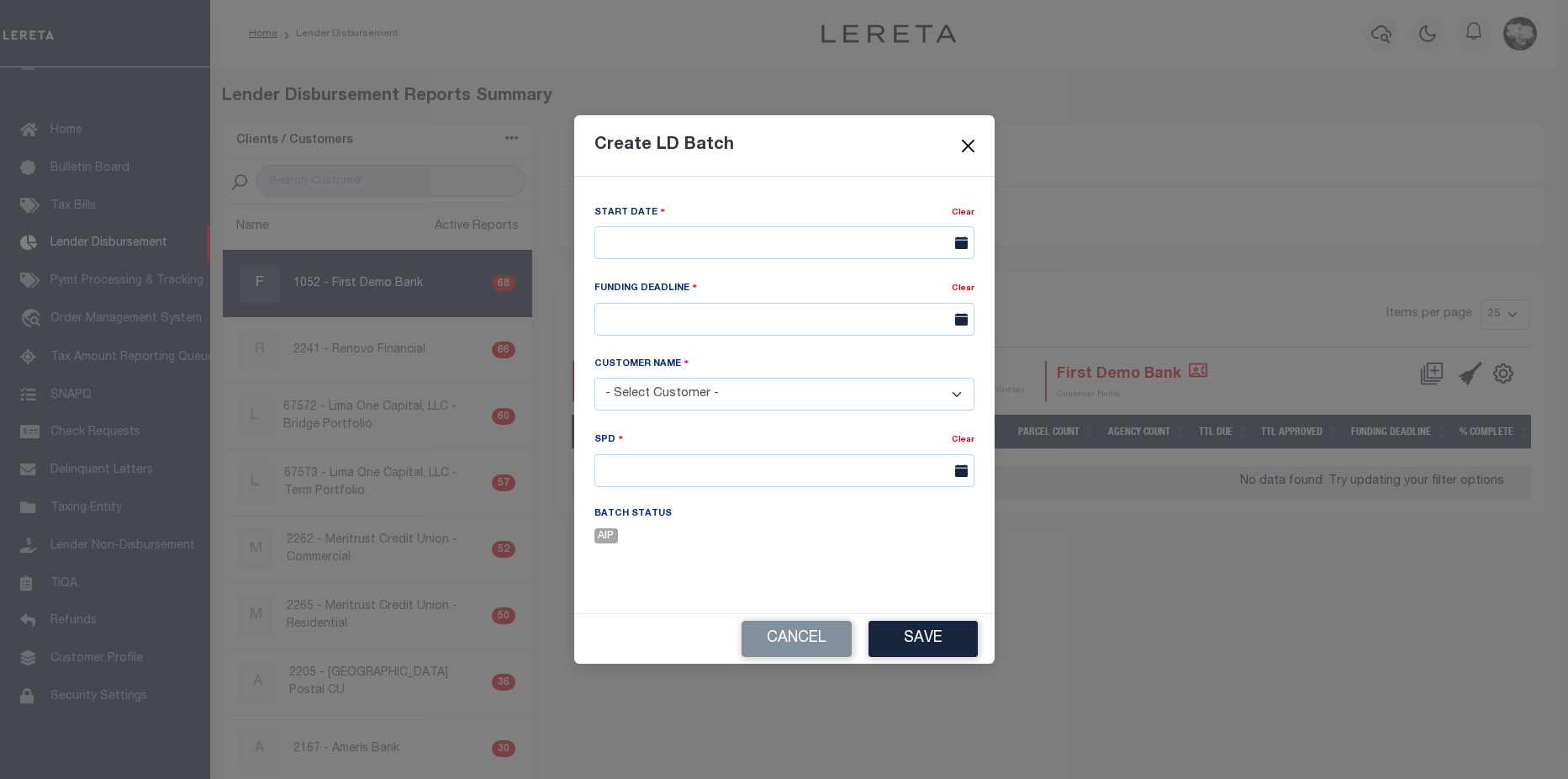
click at [971, 143] on button "Close" at bounding box center [967, 145] width 22 height 22
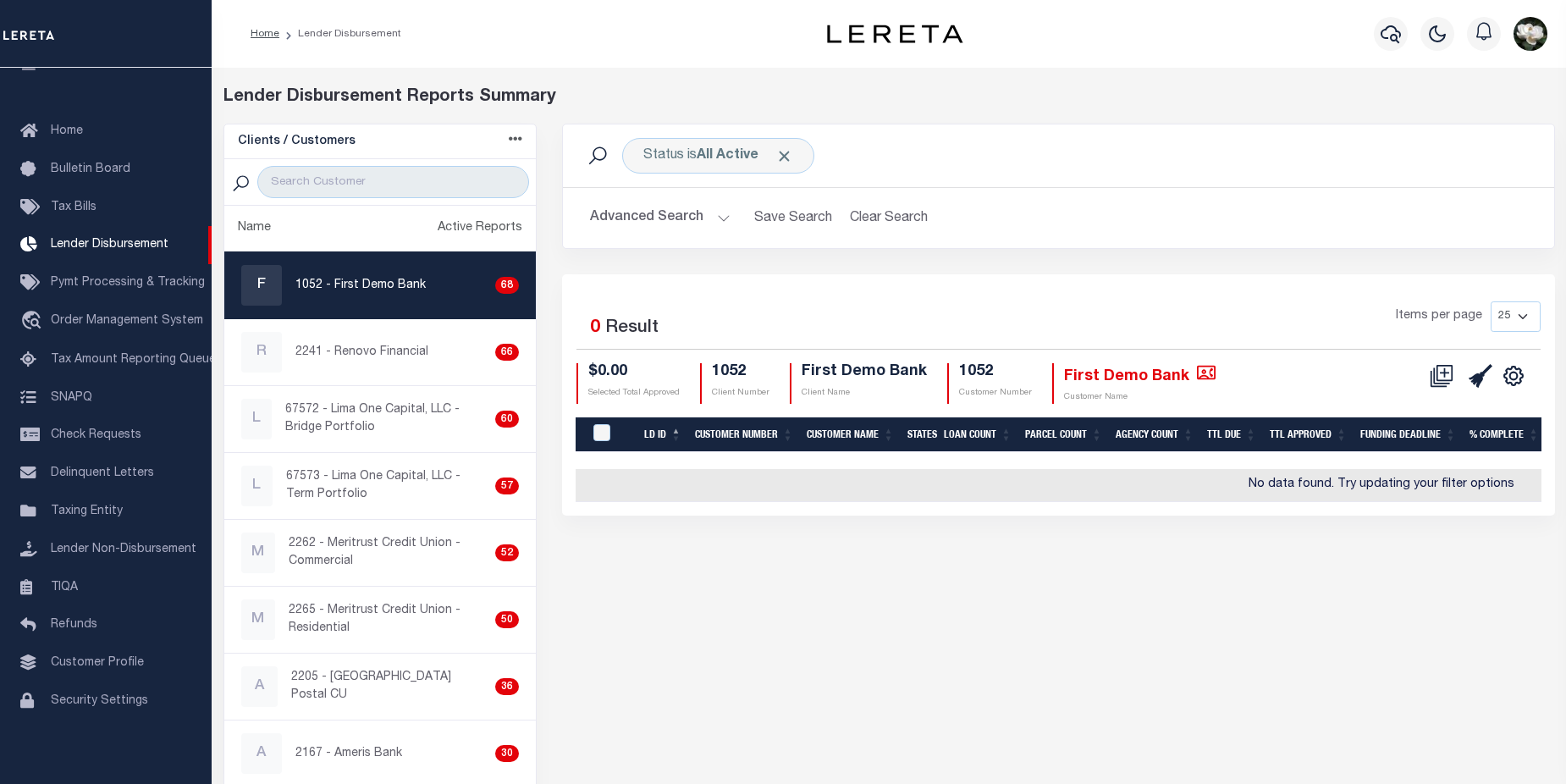
click at [647, 211] on button "Advanced Search" at bounding box center [661, 217] width 141 height 33
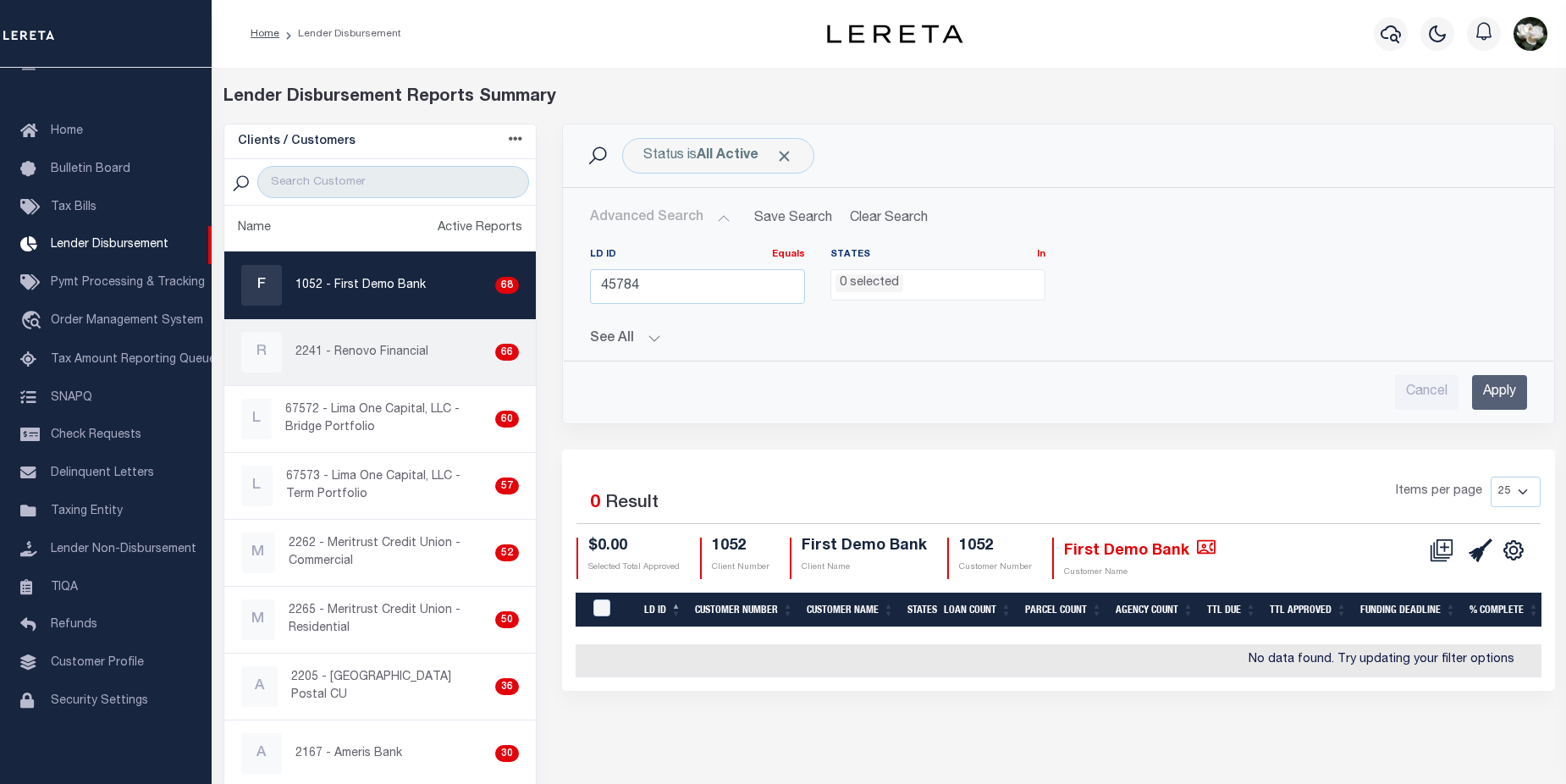
click at [389, 357] on p "2241 - Renovo Financial" at bounding box center [361, 353] width 133 height 18
checkbox input "true"
select select
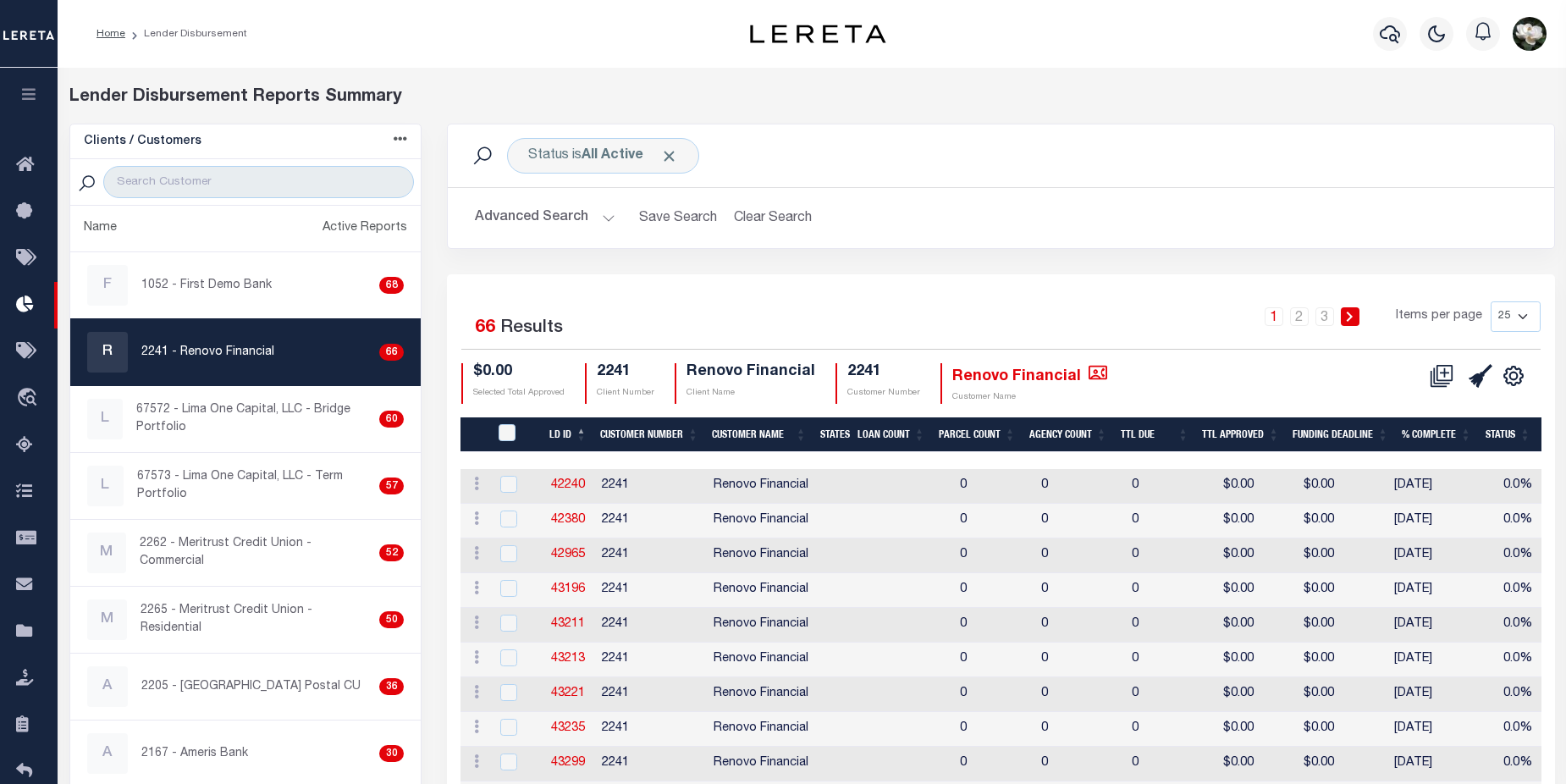
click at [559, 217] on button "Advanced Search" at bounding box center [545, 217] width 141 height 33
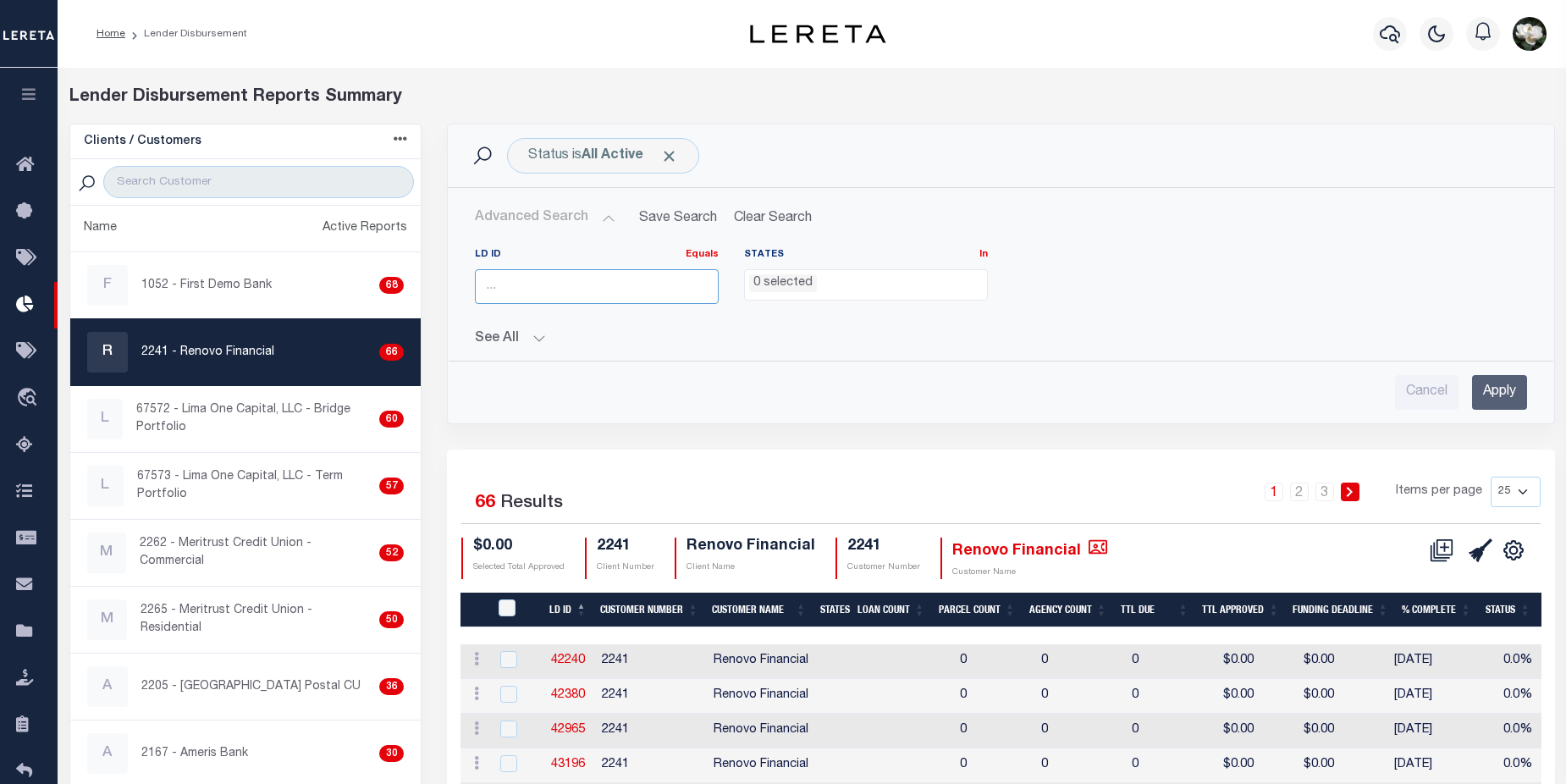
click at [544, 284] on input "number" at bounding box center [597, 286] width 244 height 34
type input "45784"
drag, startPoint x: 1506, startPoint y: 391, endPoint x: 1513, endPoint y: 357, distance: 34.7
click at [1507, 390] on input "Apply" at bounding box center [1499, 392] width 55 height 34
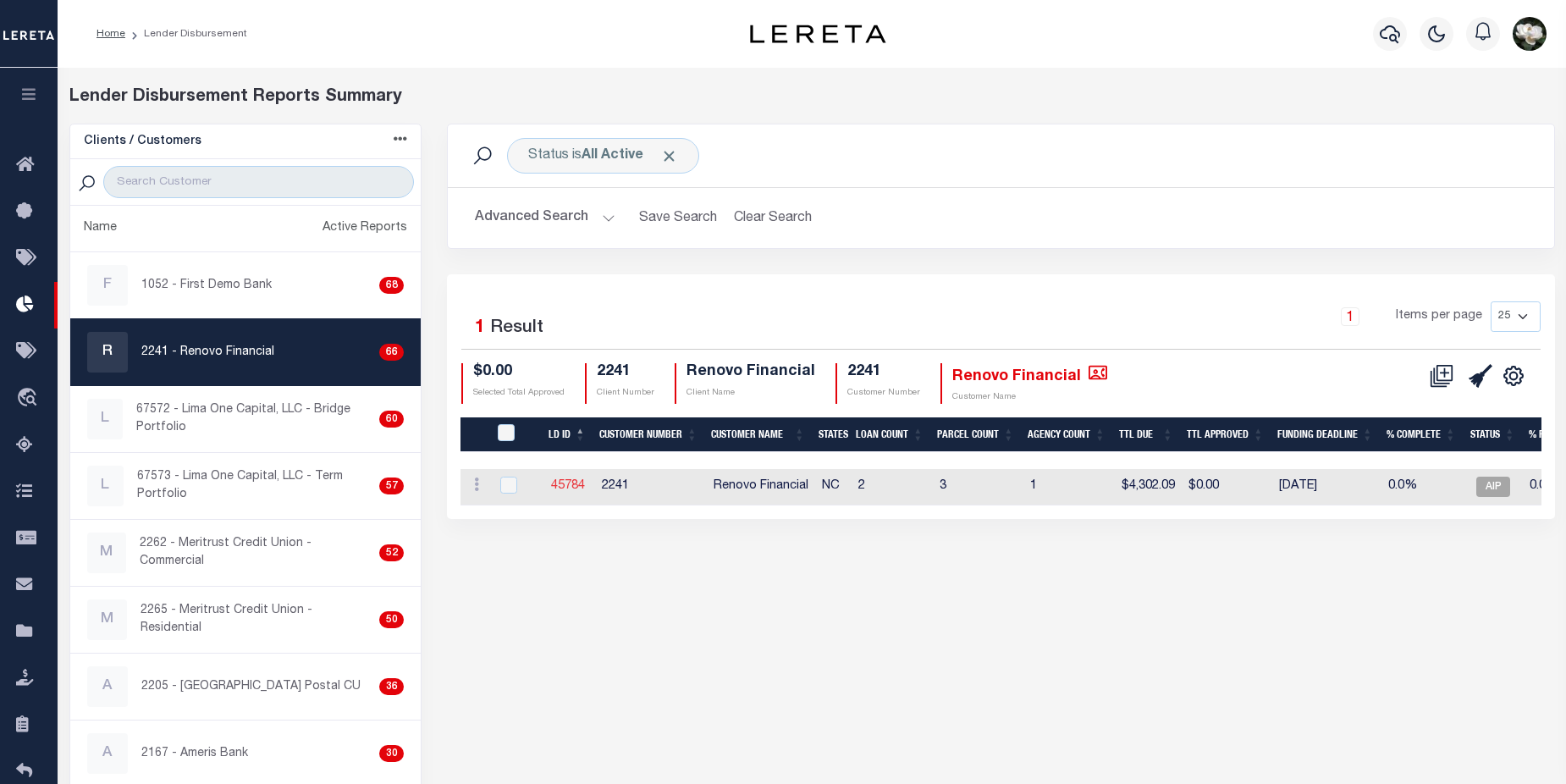
click at [570, 484] on link "45784" at bounding box center [569, 485] width 34 height 12
checkbox input "true"
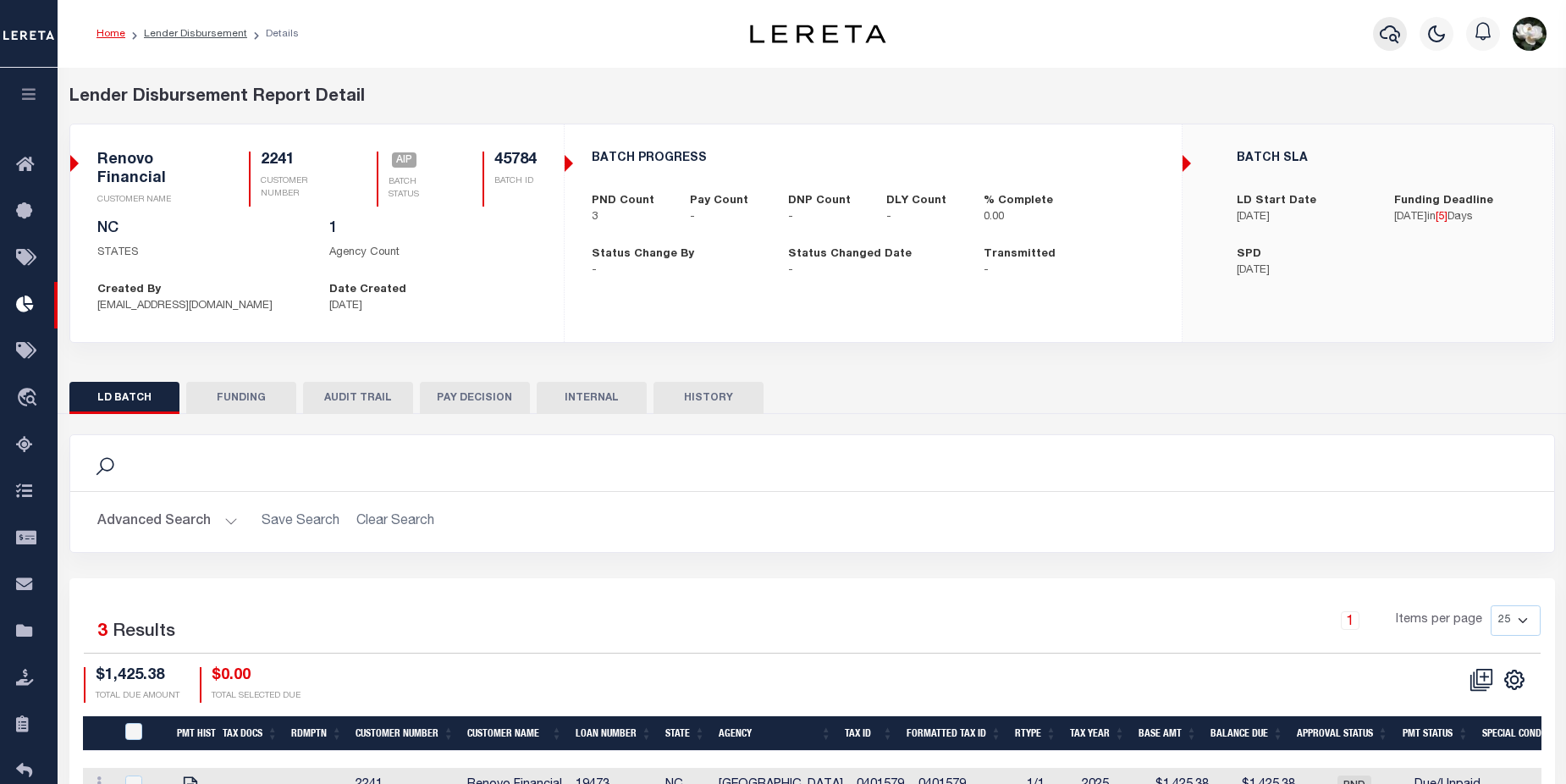
click at [1385, 35] on icon "button" at bounding box center [1390, 33] width 21 height 21
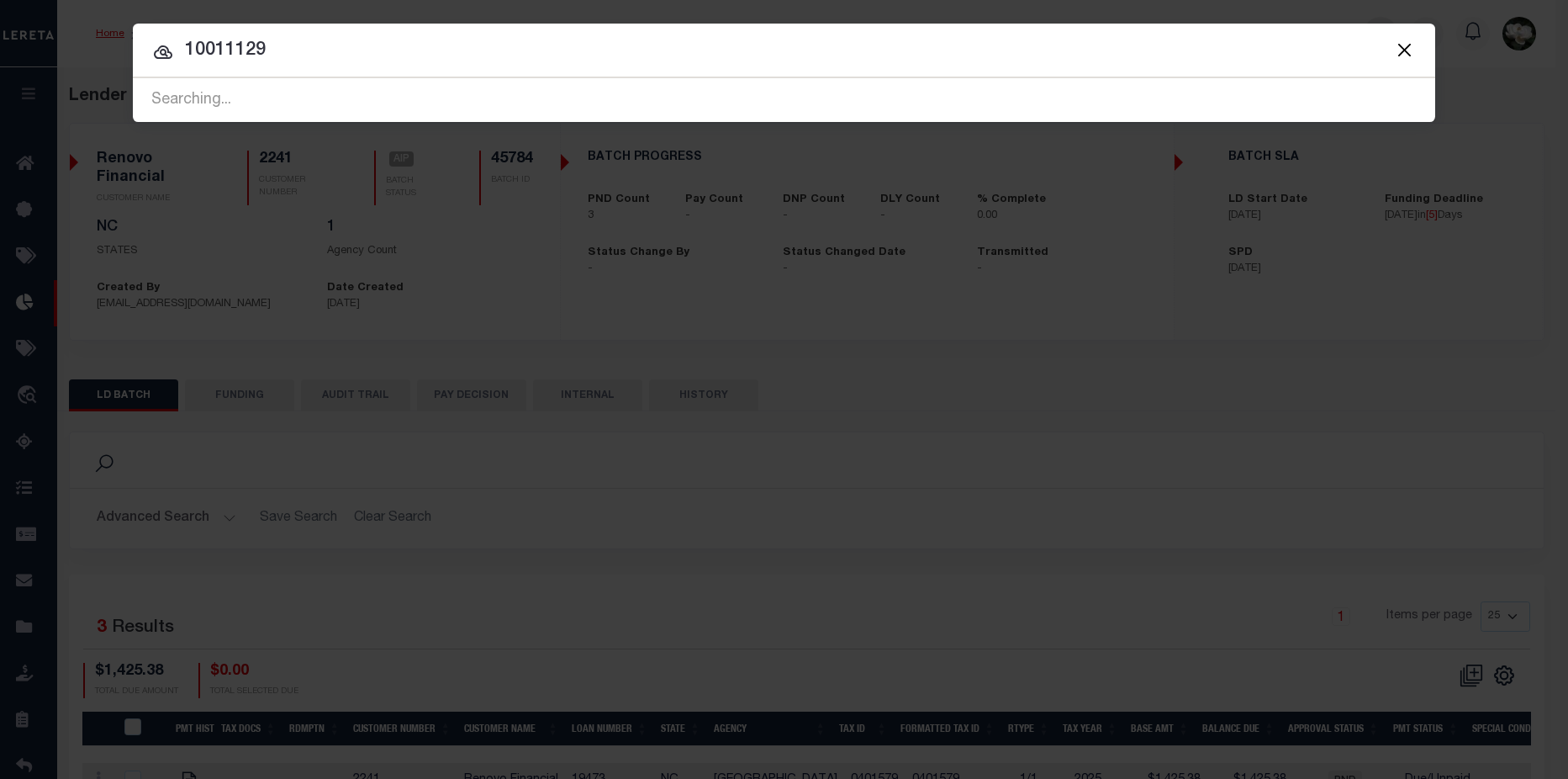
type input "10011129"
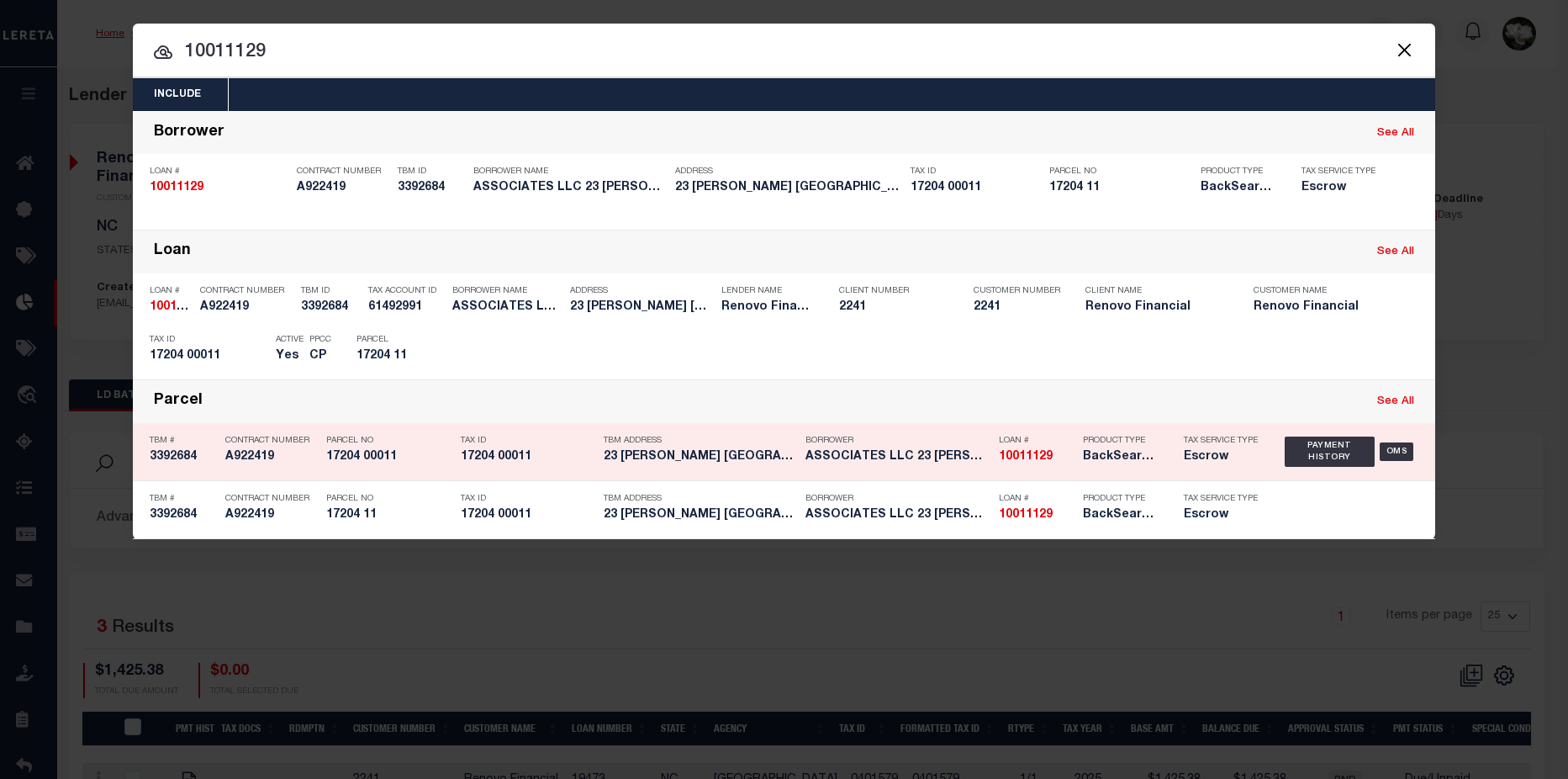
click at [1103, 458] on h5 "BackSearch,Escrow" at bounding box center [1121, 457] width 75 height 14
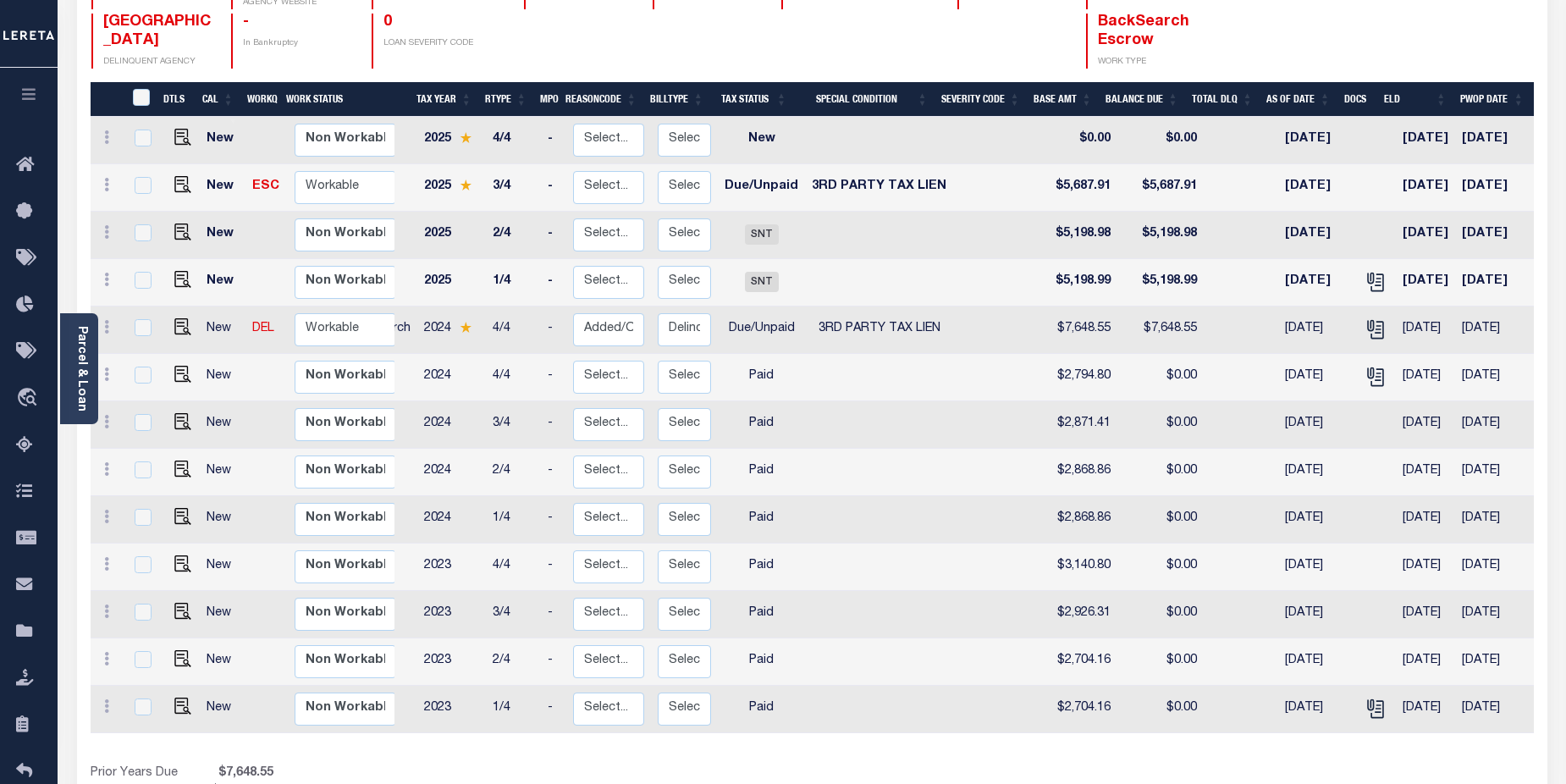
scroll to position [0, 55]
click at [175, 176] on img "" at bounding box center [182, 184] width 17 height 17
checkbox input "true"
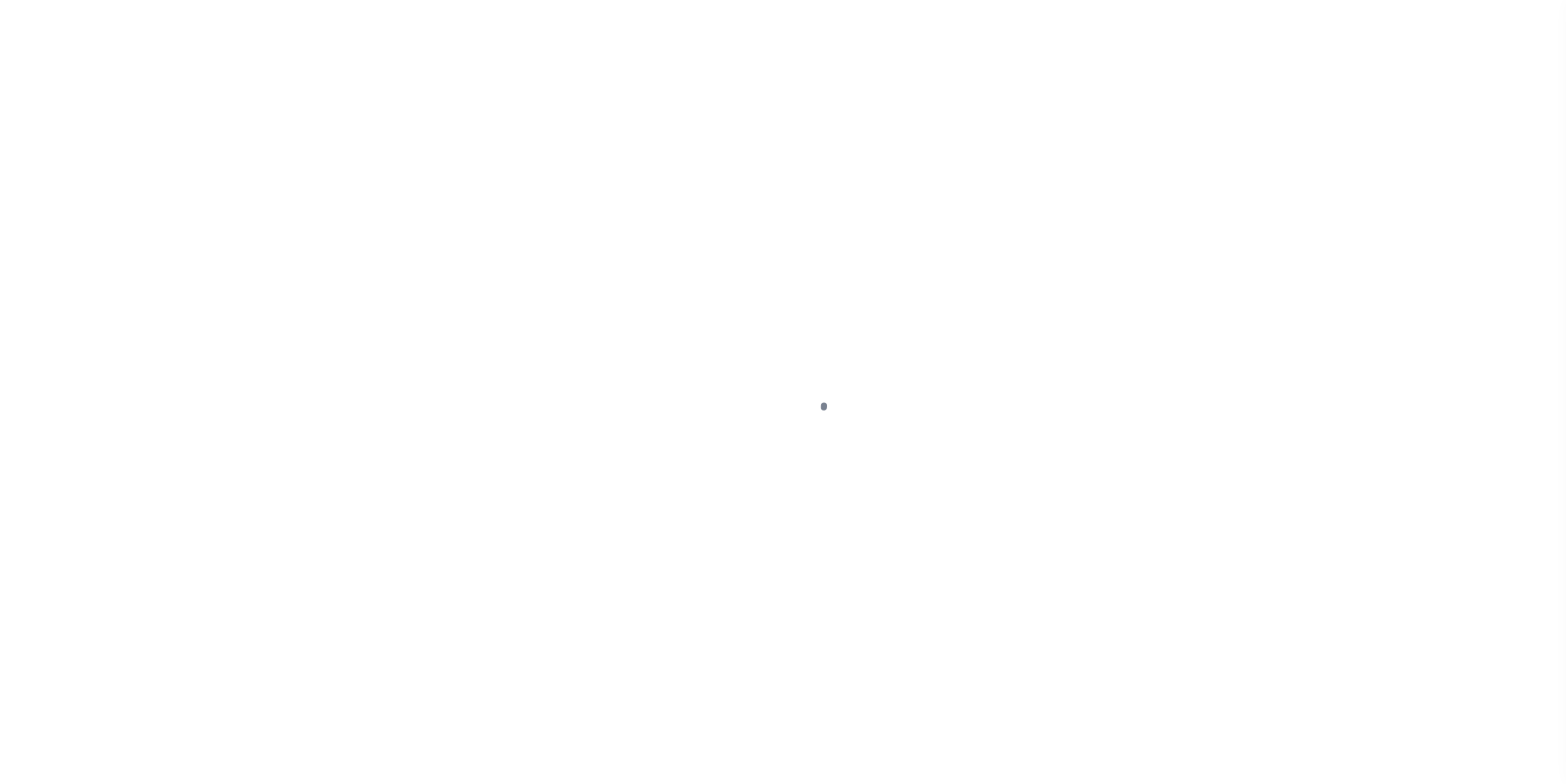
select select "DUE"
select select "20"
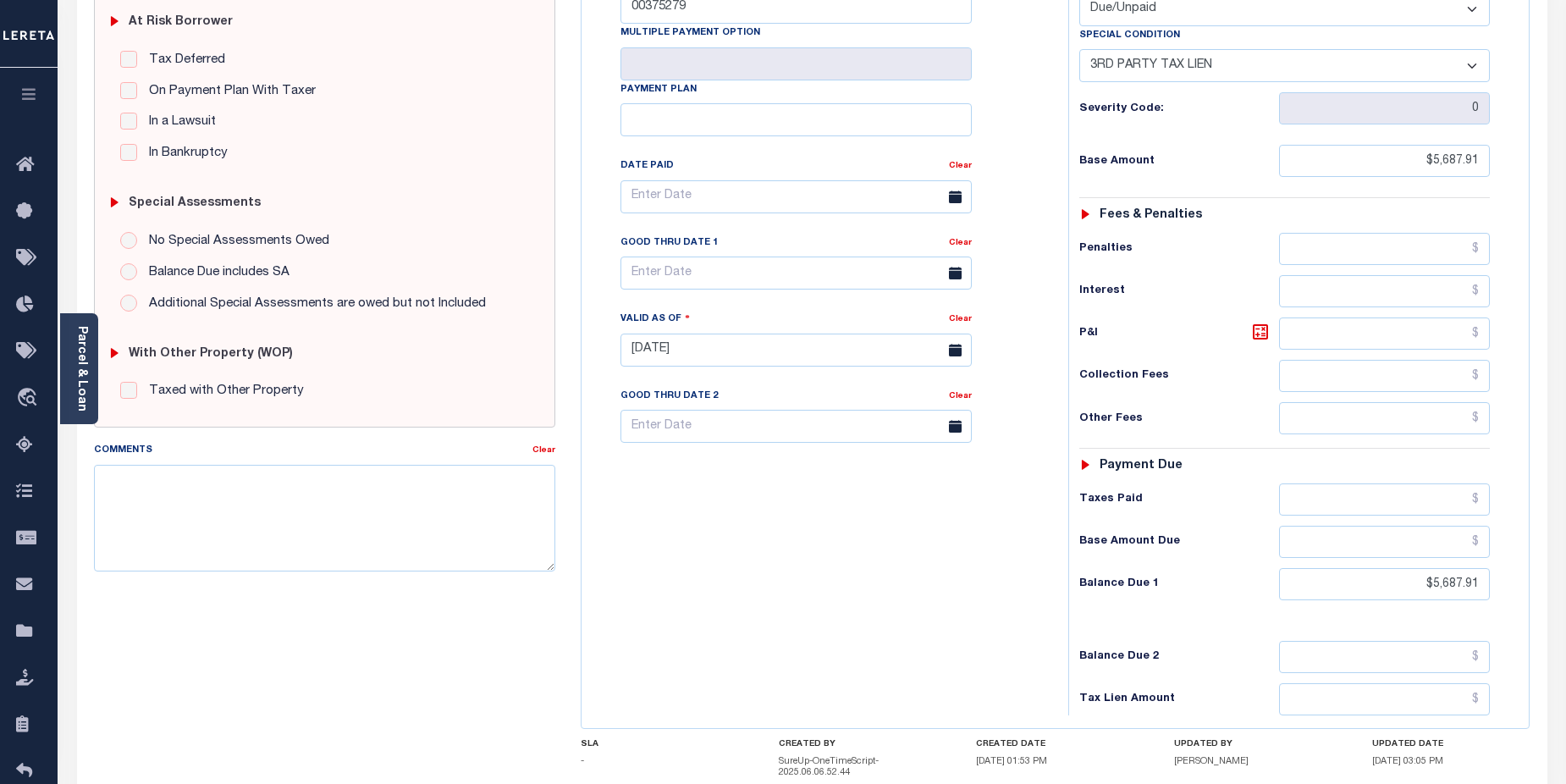
scroll to position [351, 0]
click at [227, 475] on textarea "Comments" at bounding box center [325, 515] width 462 height 106
paste textarea "CAS-474377 2025/annual dlq Base $3,323.80 P/I $568.57-Lender Responsibility Tot…"
drag, startPoint x: 184, startPoint y: 479, endPoint x: 437, endPoint y: 495, distance: 253.5
click at [434, 495] on textarea "CAS-474377 2025/annual dlq Base $3,323.80 P/I $568.57-Lender Responsibility Tot…" at bounding box center [325, 515] width 462 height 106
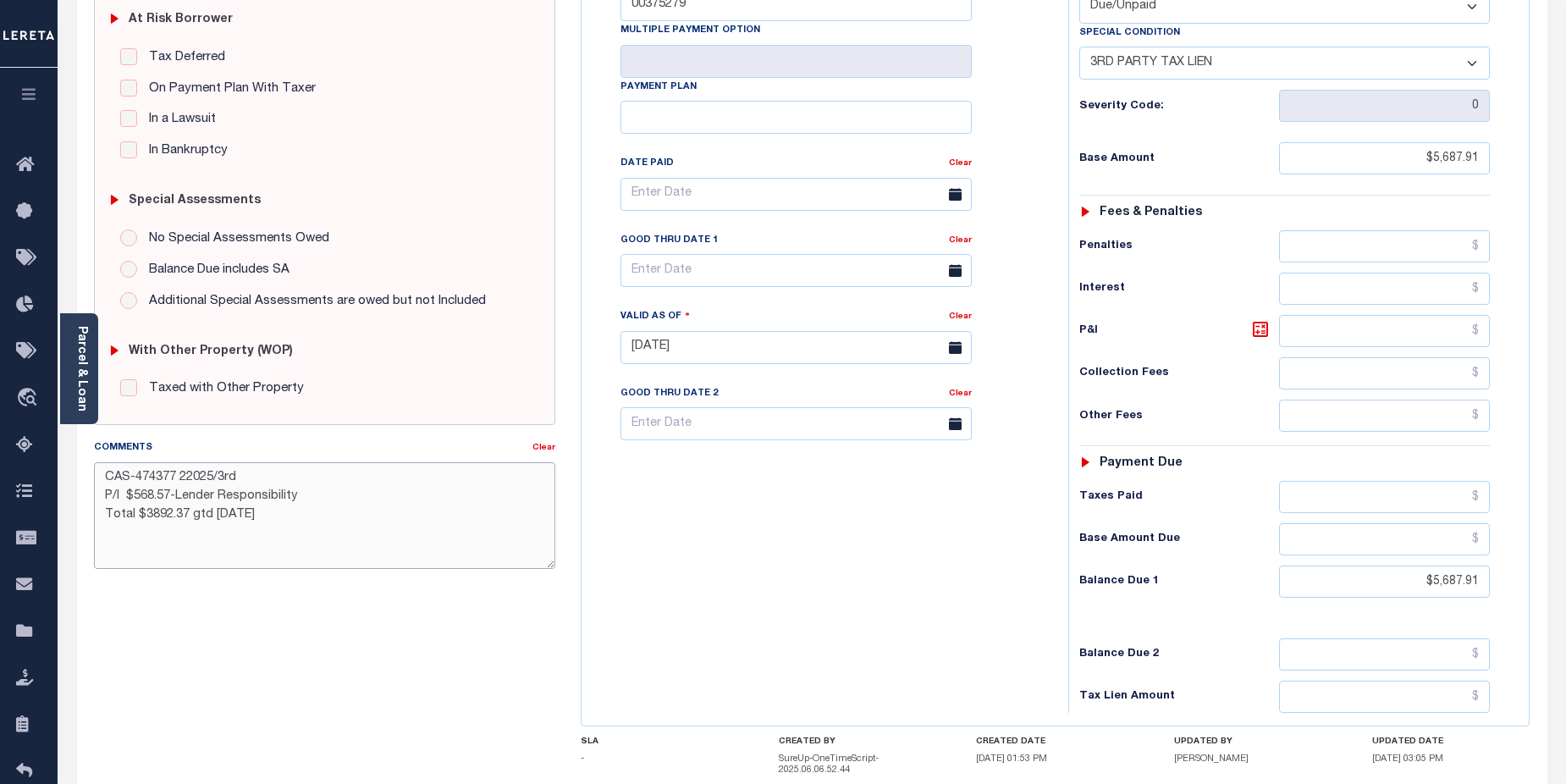
click at [266, 473] on textarea "CAS-474377 22025/3rd P/I $568.57-Lender Responsibility Total $3892.37 gtd 08/30…" at bounding box center [325, 515] width 462 height 106
type textarea "CAS-474377 22025/3rd P/I $568.57-Lender Responsibility Total $3892.37 gtd 08/30…"
type input "[DATE]"
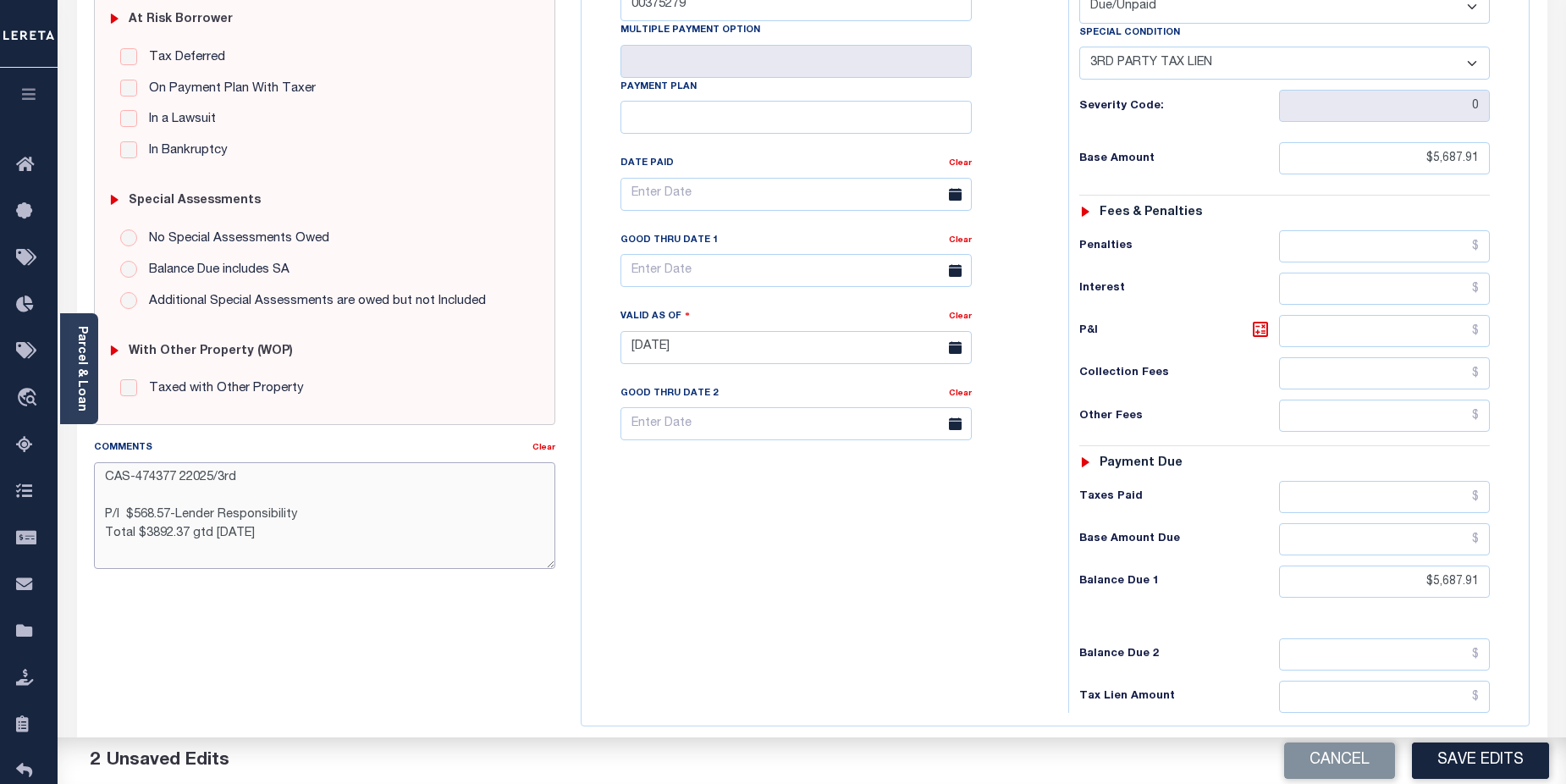
click at [116, 494] on textarea "CAS-474377 22025/3rd P/I $568.57-Lender Responsibility Total $3892.37 gtd 08/30…" at bounding box center [325, 515] width 462 height 106
paste textarea "Base $3,323.80"
drag, startPoint x: 190, startPoint y: 517, endPoint x: 218, endPoint y: 515, distance: 28.1
click at [218, 515] on textarea "CAS-474377 22025/3rd Base $3,323.80 P/I $568.57-Lender Responsibility Total $38…" at bounding box center [325, 515] width 462 height 106
drag, startPoint x: 134, startPoint y: 515, endPoint x: 171, endPoint y: 514, distance: 37.0
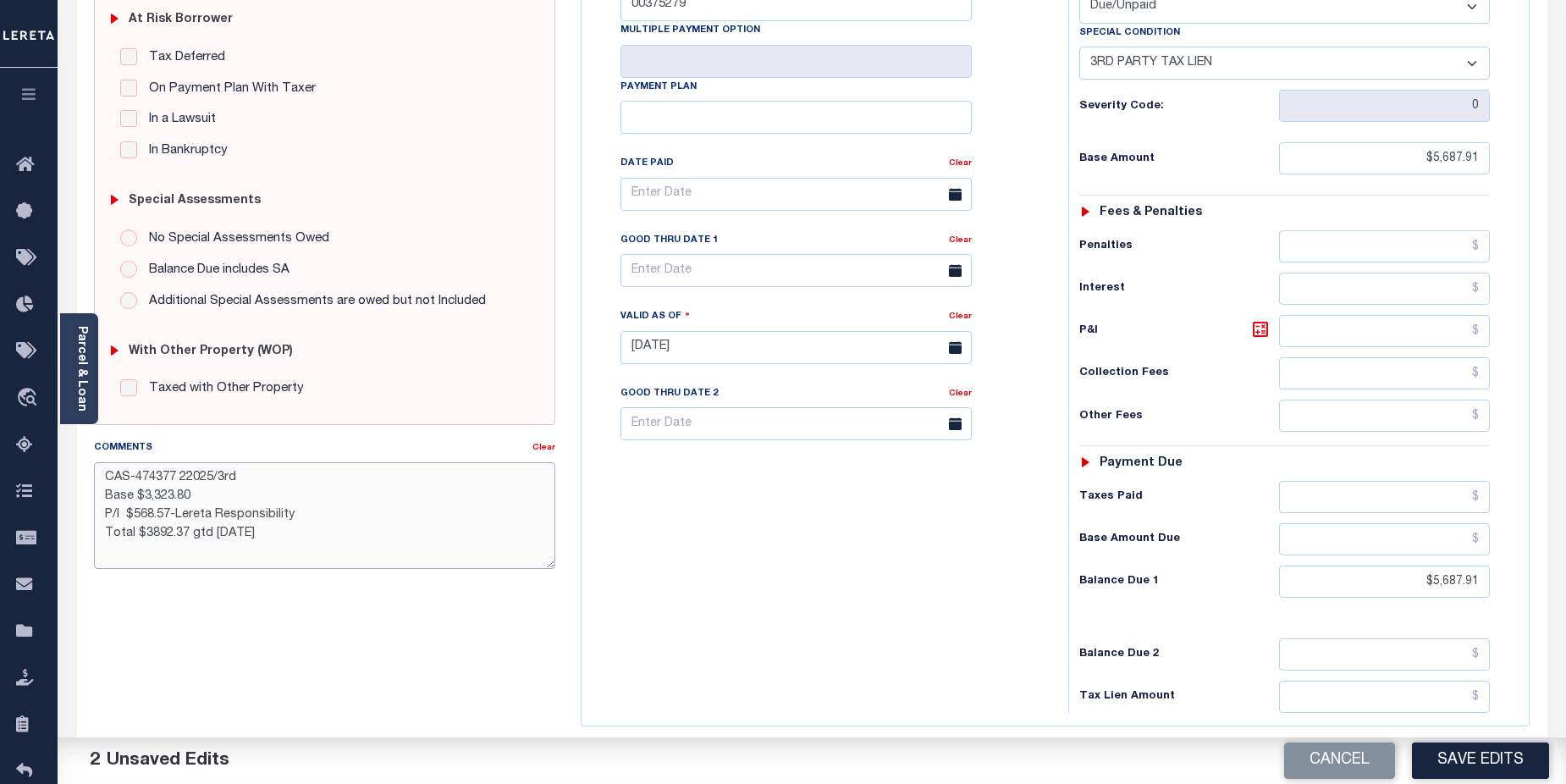
click at [171, 514] on textarea "CAS-474377 22025/3rd Base $3,323.80 P/I $568.57-Lereta Responsibility Total $38…" at bounding box center [325, 515] width 462 height 106
click at [144, 533] on textarea "CAS-474377 22025/3rd Base $3,323.80 P/I $70.39-Lereta Responsibility Total $389…" at bounding box center [325, 515] width 462 height 106
drag, startPoint x: 145, startPoint y: 497, endPoint x: 201, endPoint y: 497, distance: 56.0
click at [201, 497] on textarea "CAS-474377 22025/3rd Base $3,323.80 P/I $70.39-Lereta Responsibility Total $389…" at bounding box center [325, 515] width 462 height 106
drag, startPoint x: 147, startPoint y: 476, endPoint x: 172, endPoint y: 476, distance: 25.0
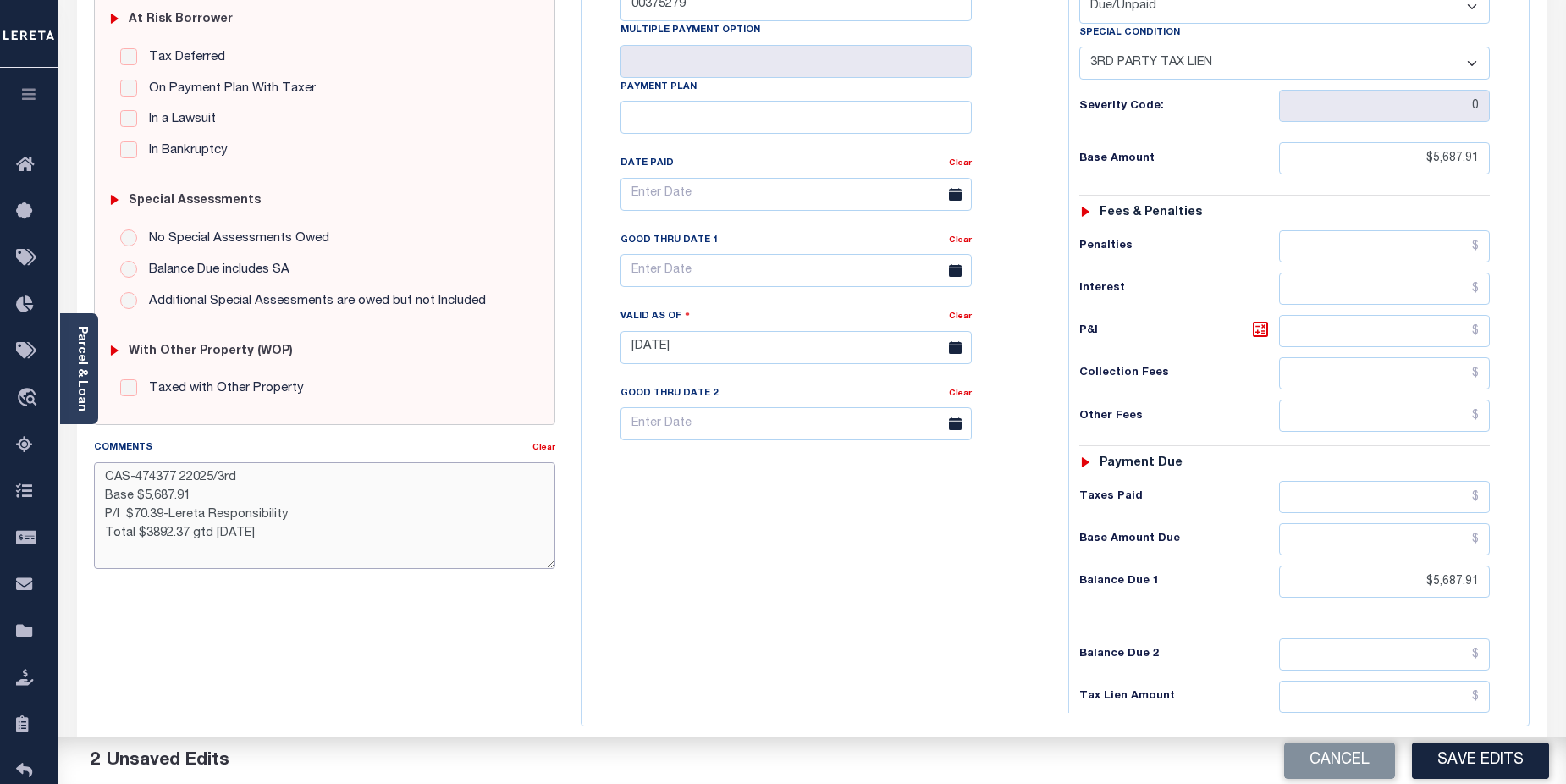
click at [172, 476] on textarea "CAS-474377 22025/3rd Base $5,687.91 P/I $70.39-Lereta Responsibility Total $389…" at bounding box center [325, 515] width 462 height 106
click at [120, 498] on textarea "CAS-47953 22025/3rd Base $5,687.91 P/I $70.39-Lereta Responsibility Total $3892…" at bounding box center [325, 515] width 462 height 106
drag, startPoint x: 142, startPoint y: 555, endPoint x: 185, endPoint y: 552, distance: 43.1
click at [185, 552] on textarea "CAS-47953 2225/3rd Base $5,687.91 P/I $70.39-Lereta Responsibility Total $3892.…" at bounding box center [325, 515] width 462 height 106
click at [149, 555] on textarea "CAS-47953 2225/3rd Base $5,687.91 P/I $70.39-Lereta Responsibility Total $5758.…" at bounding box center [325, 515] width 462 height 106
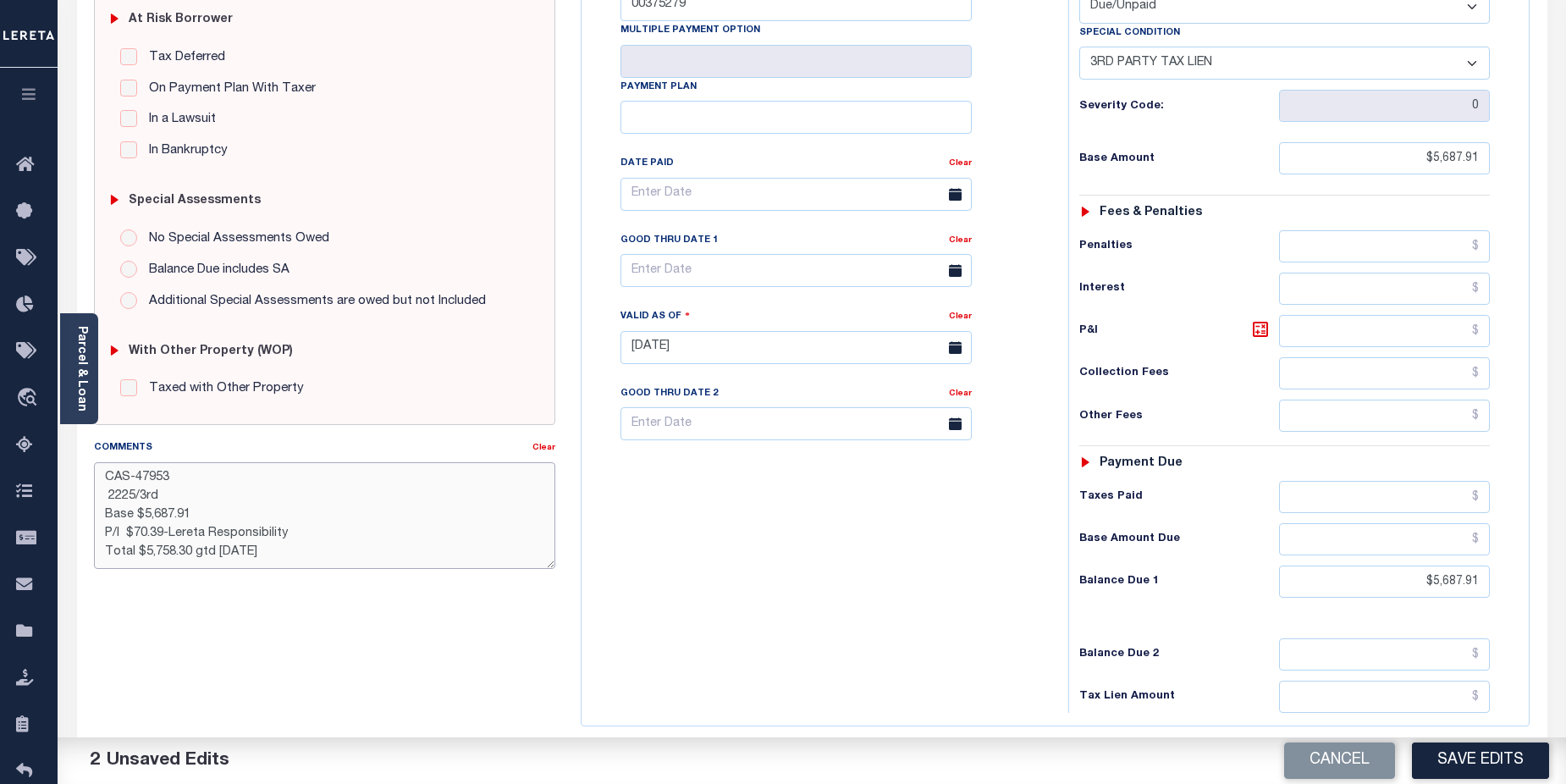
click at [246, 553] on textarea "CAS-47953 2225/3rd Base $5,687.91 P/I $70.39-Lereta Responsibility Total $5,758…" at bounding box center [325, 515] width 462 height 106
click at [122, 498] on textarea "CAS-47953 2225/3rd Base $5,687.91 P/I $70.39-Lereta Responsibility Total $5,758…" at bounding box center [325, 515] width 462 height 106
type textarea "CAS-47953 2025/3rd Base $5,687.91 P/I $70.39-Lereta Responsibility Total $5,758…"
click at [1462, 757] on button "Save Edits" at bounding box center [1480, 761] width 137 height 36
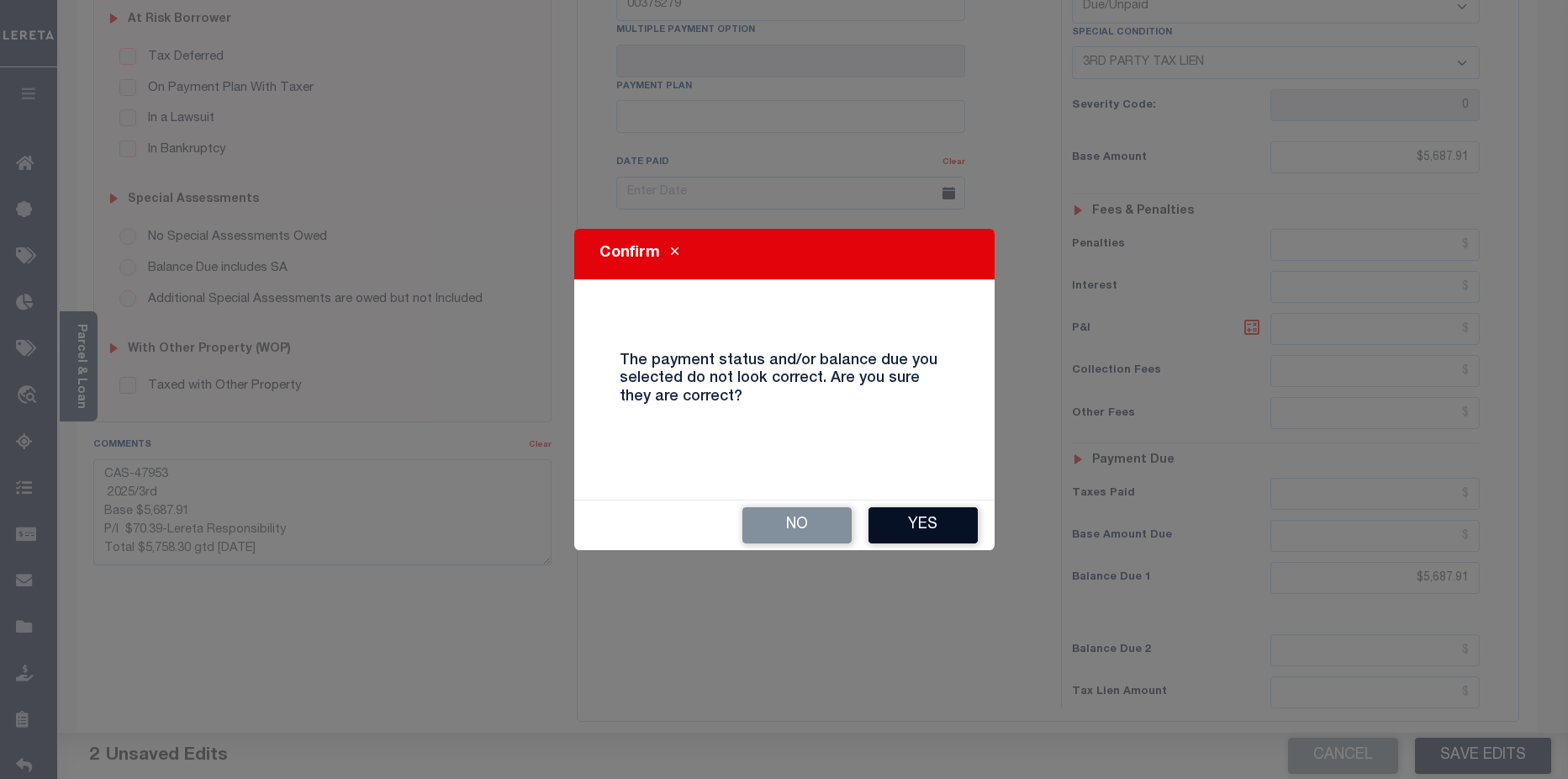
click at [949, 522] on button "Yes" at bounding box center [923, 525] width 109 height 36
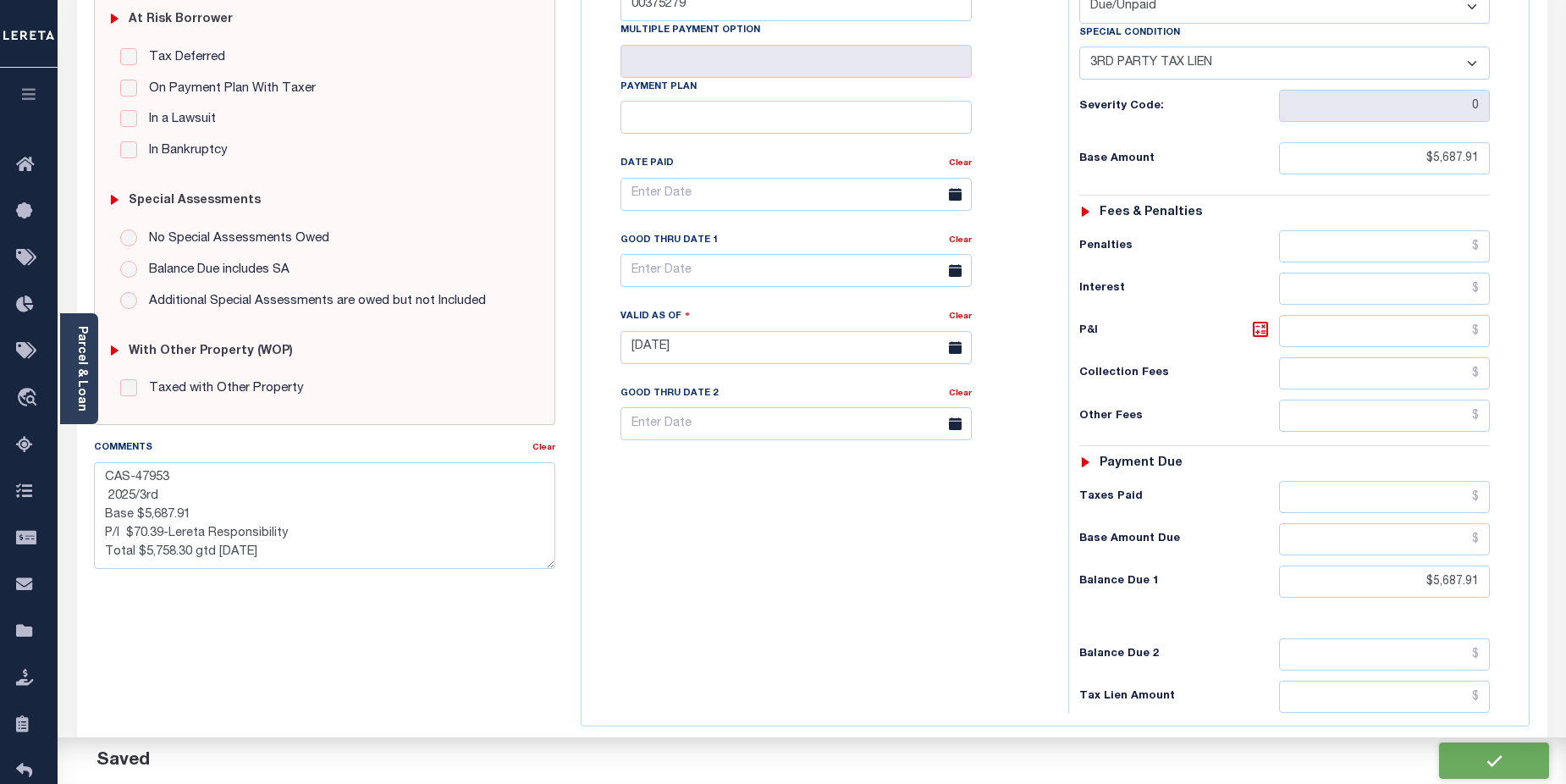
checkbox input "false"
type textarea "CAS-47953 2025/3rd Base $5,687.91 P/I $70.39-Lereta Responsibility Total $5,758…"
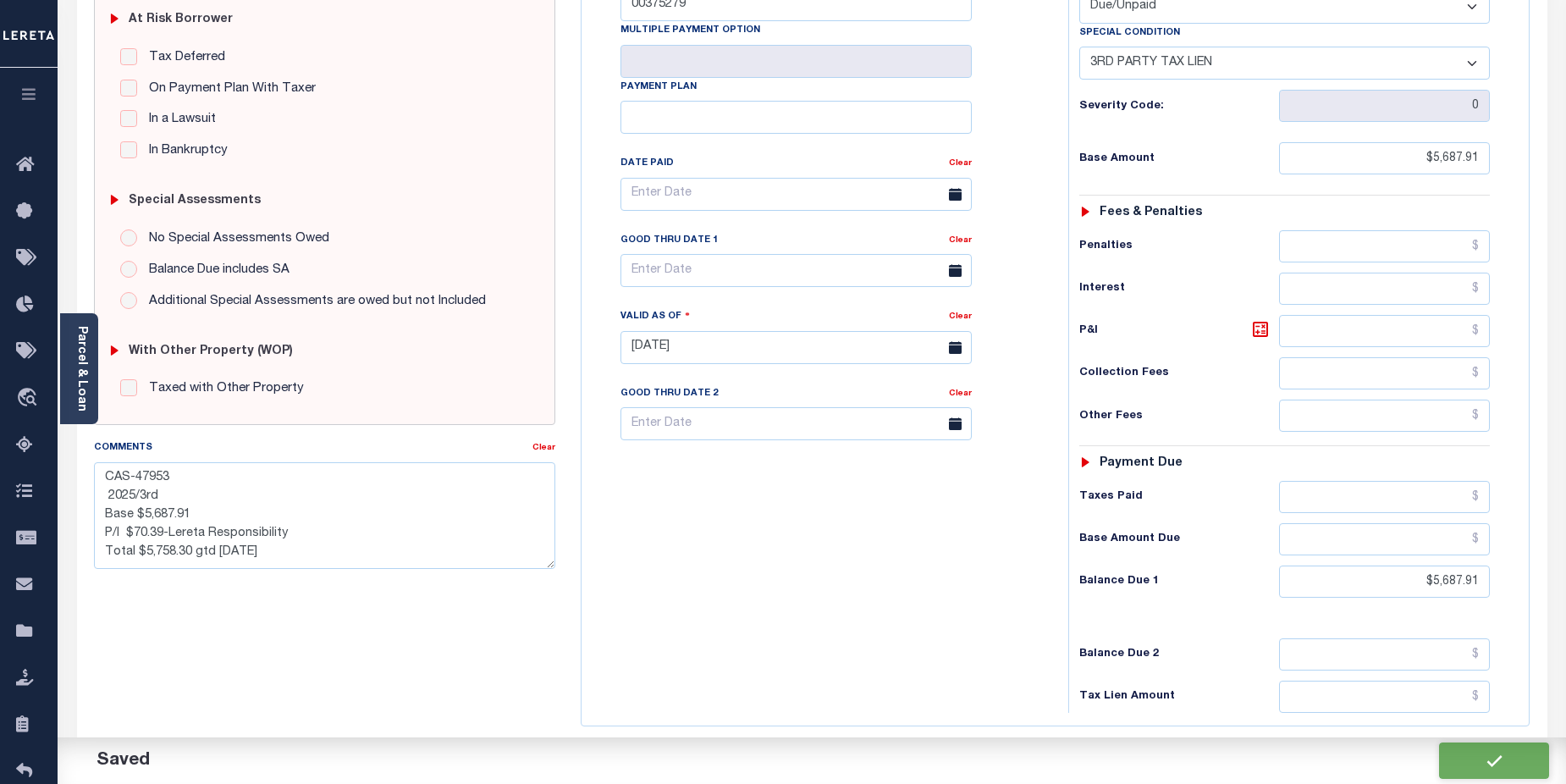
type input "$5,687.91"
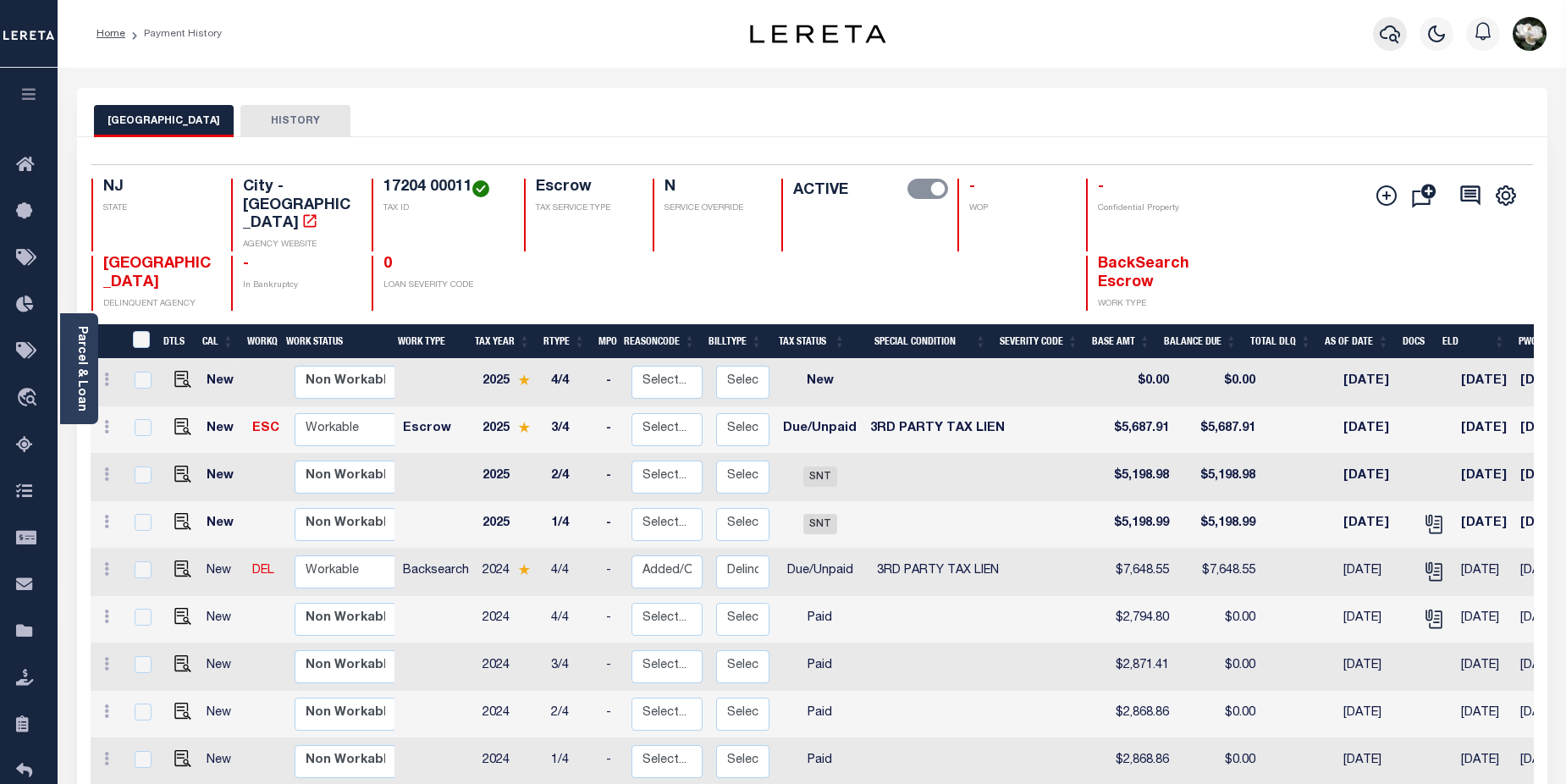
click at [1379, 33] on button "button" at bounding box center [1390, 34] width 34 height 34
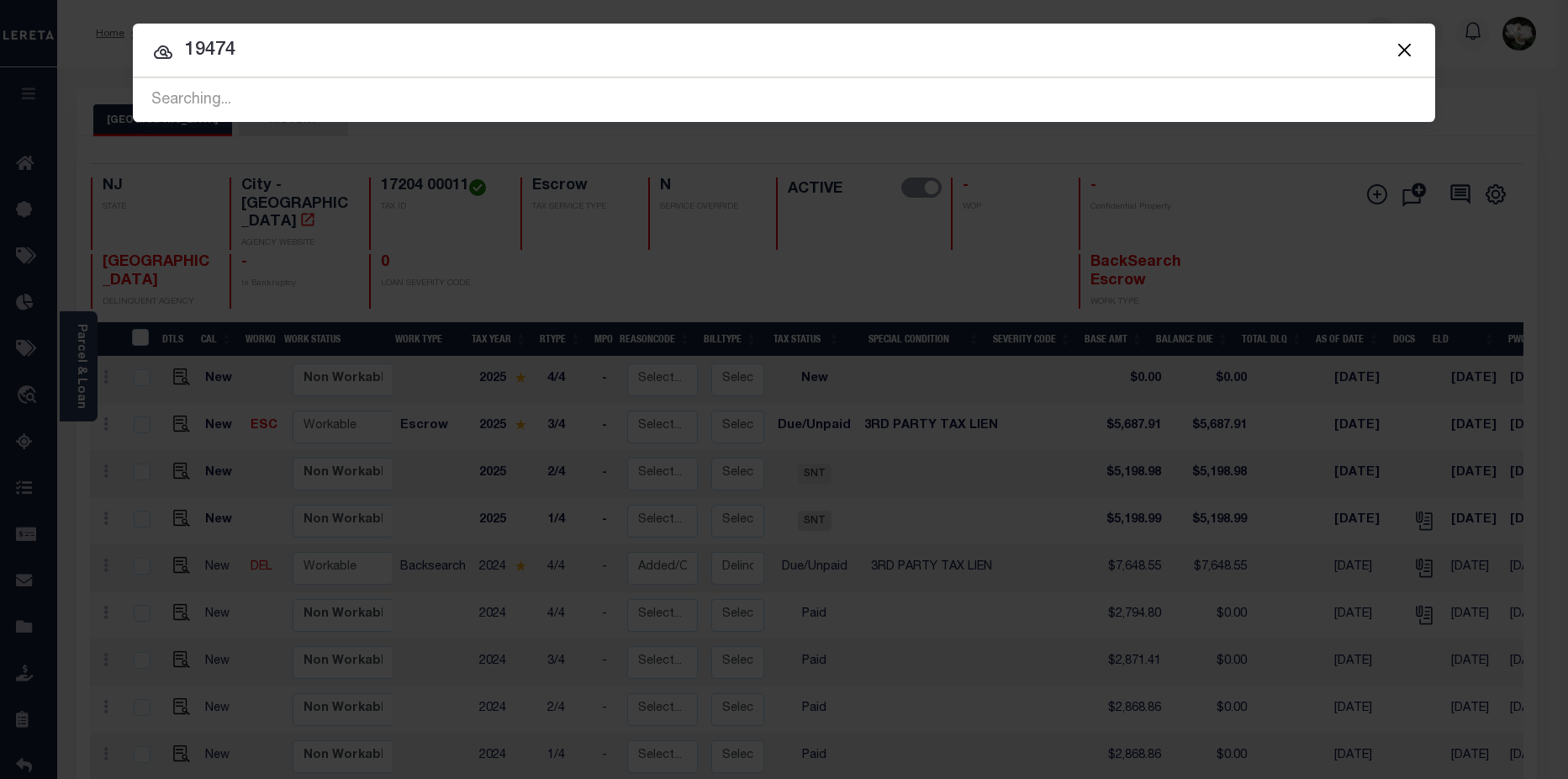
type input "19474"
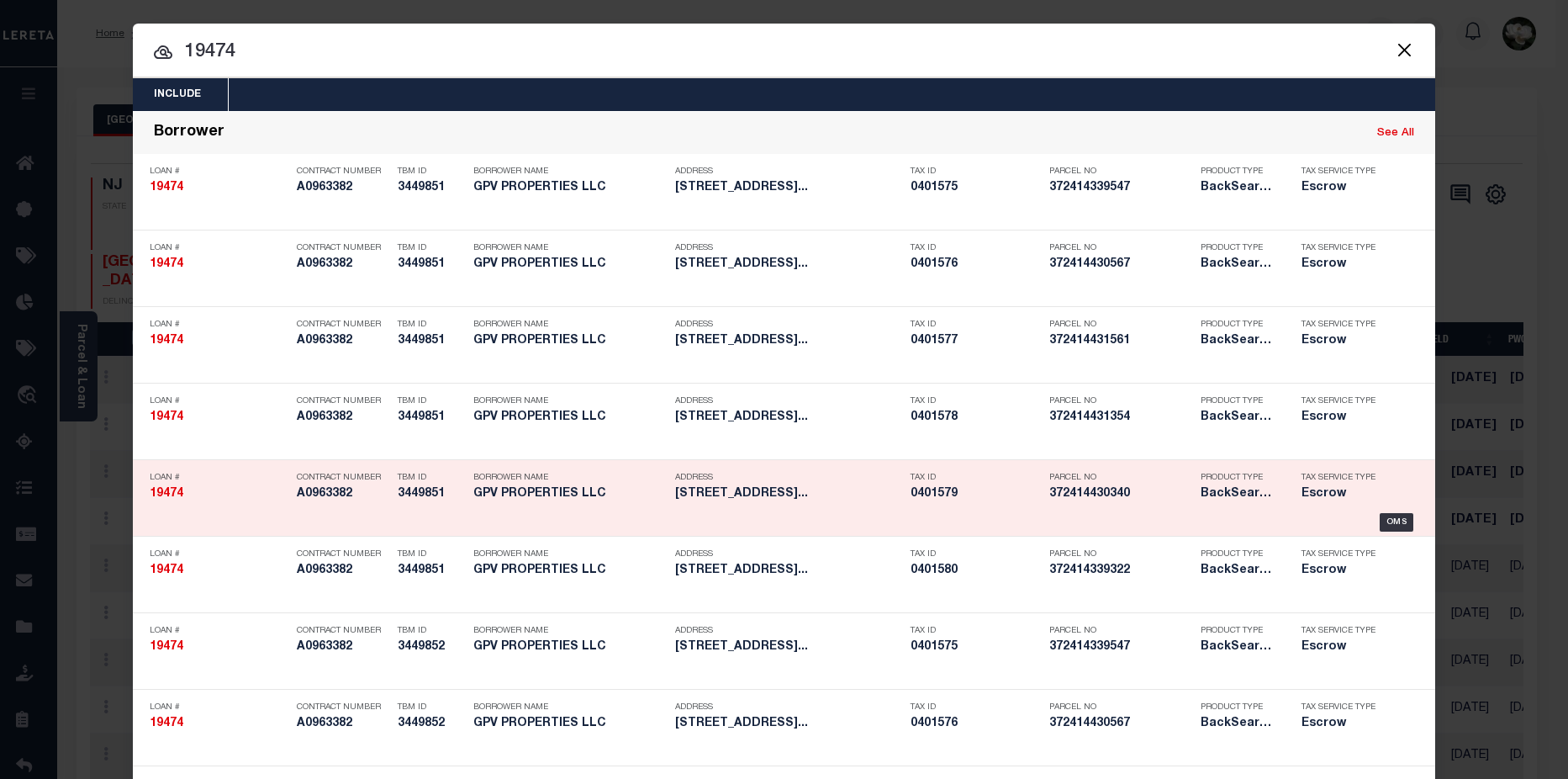
click at [189, 498] on h5 "19474" at bounding box center [219, 494] width 139 height 14
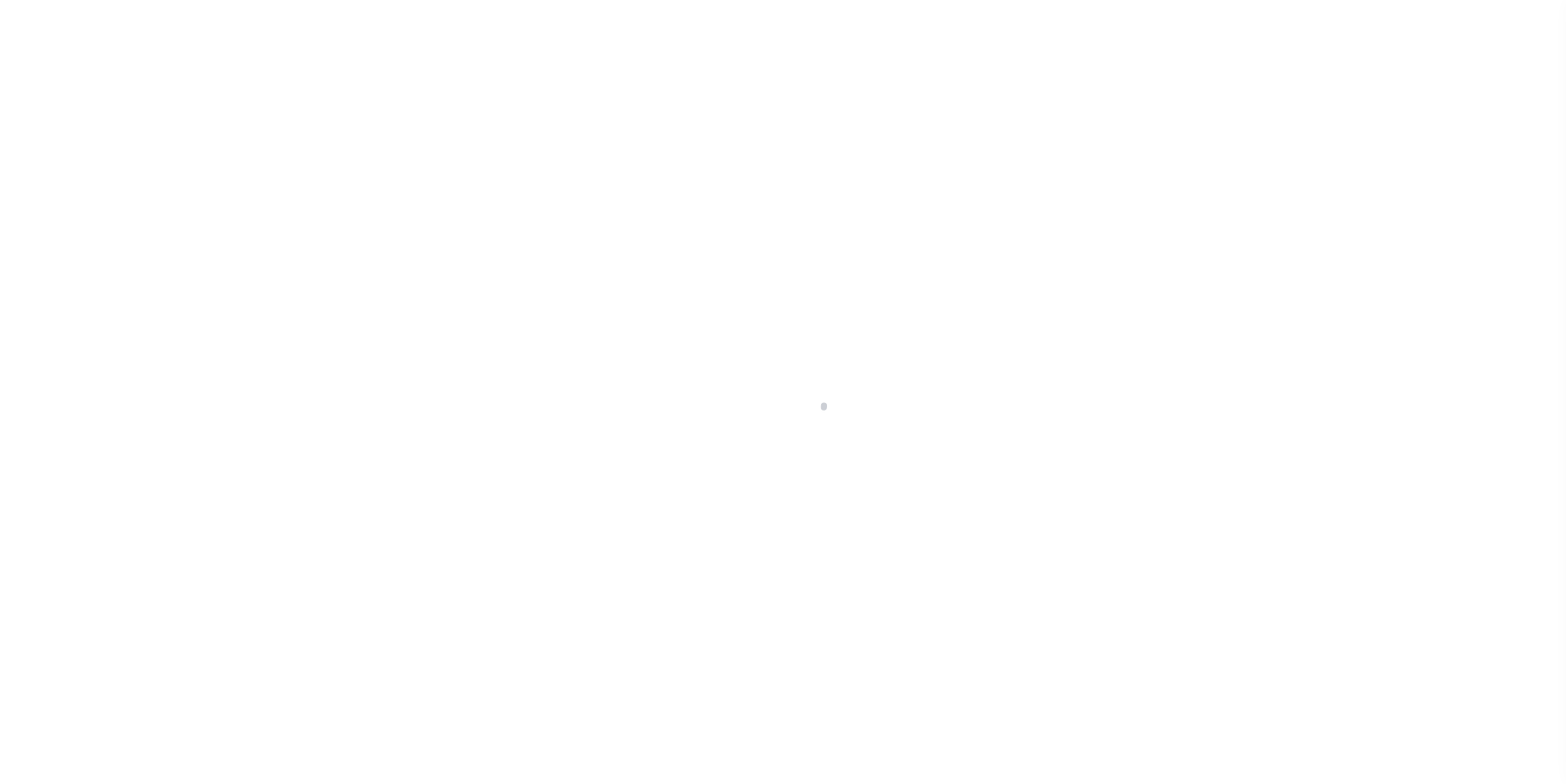
select select "400"
select select "Escrow"
type input "2601 31st Avenue CT NE"
select select
type input "Hickory, NC 28601"
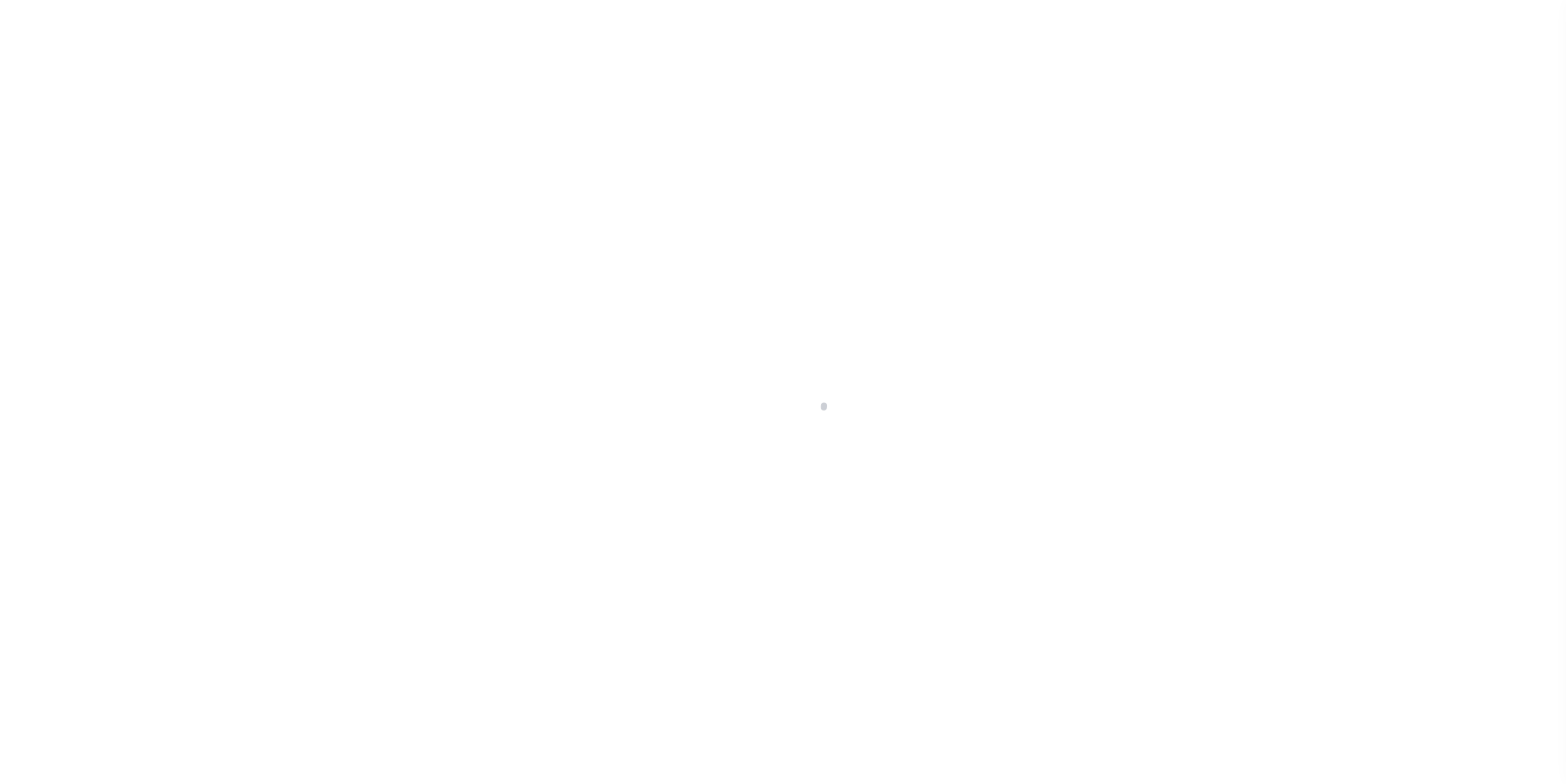
type input "a0kUS00000BJkVT"
type input "NC"
select select
type textarea "LEGAL REQUIRED"
select select "25066"
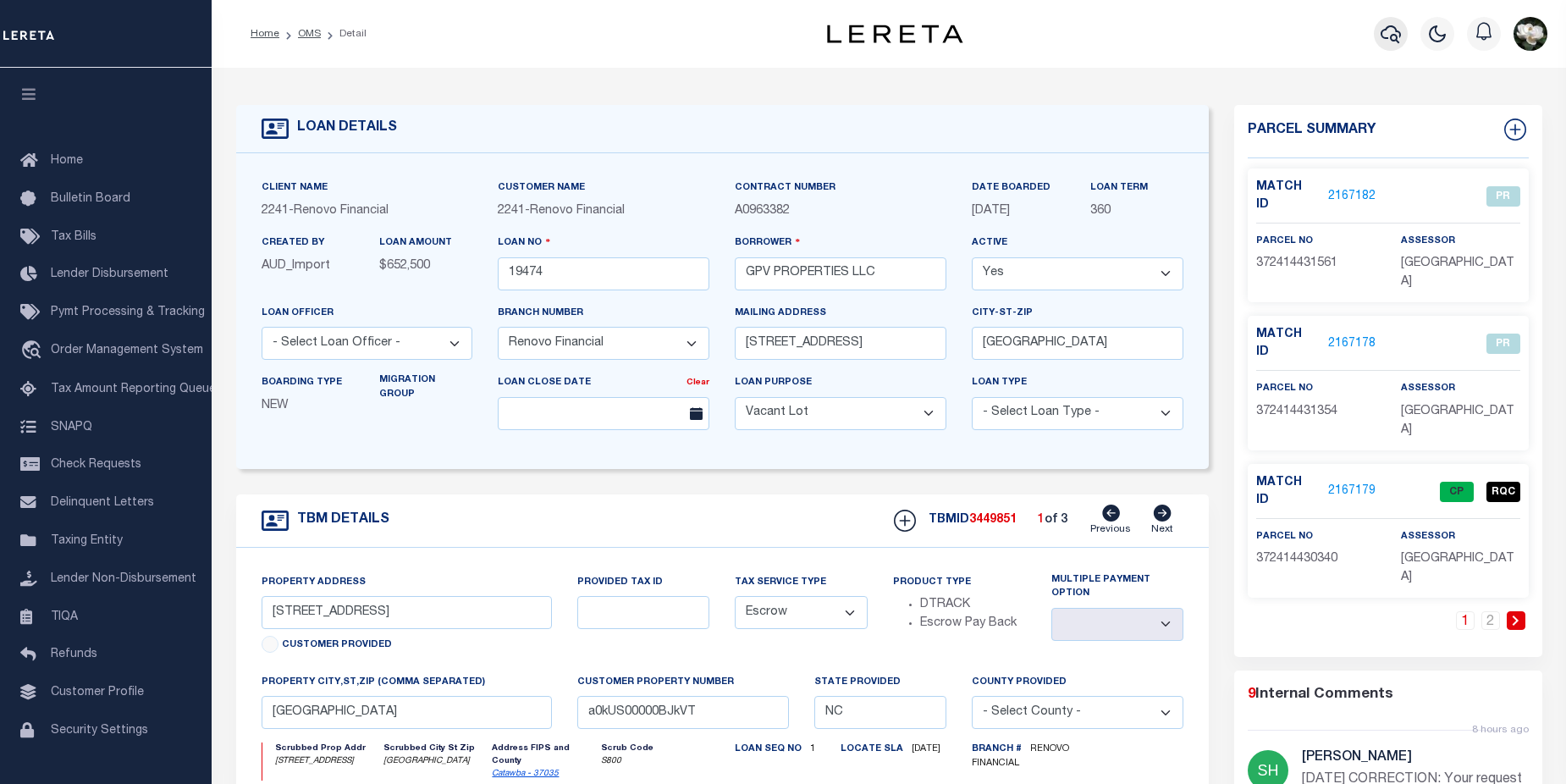
click at [1396, 29] on icon "button" at bounding box center [1391, 33] width 21 height 21
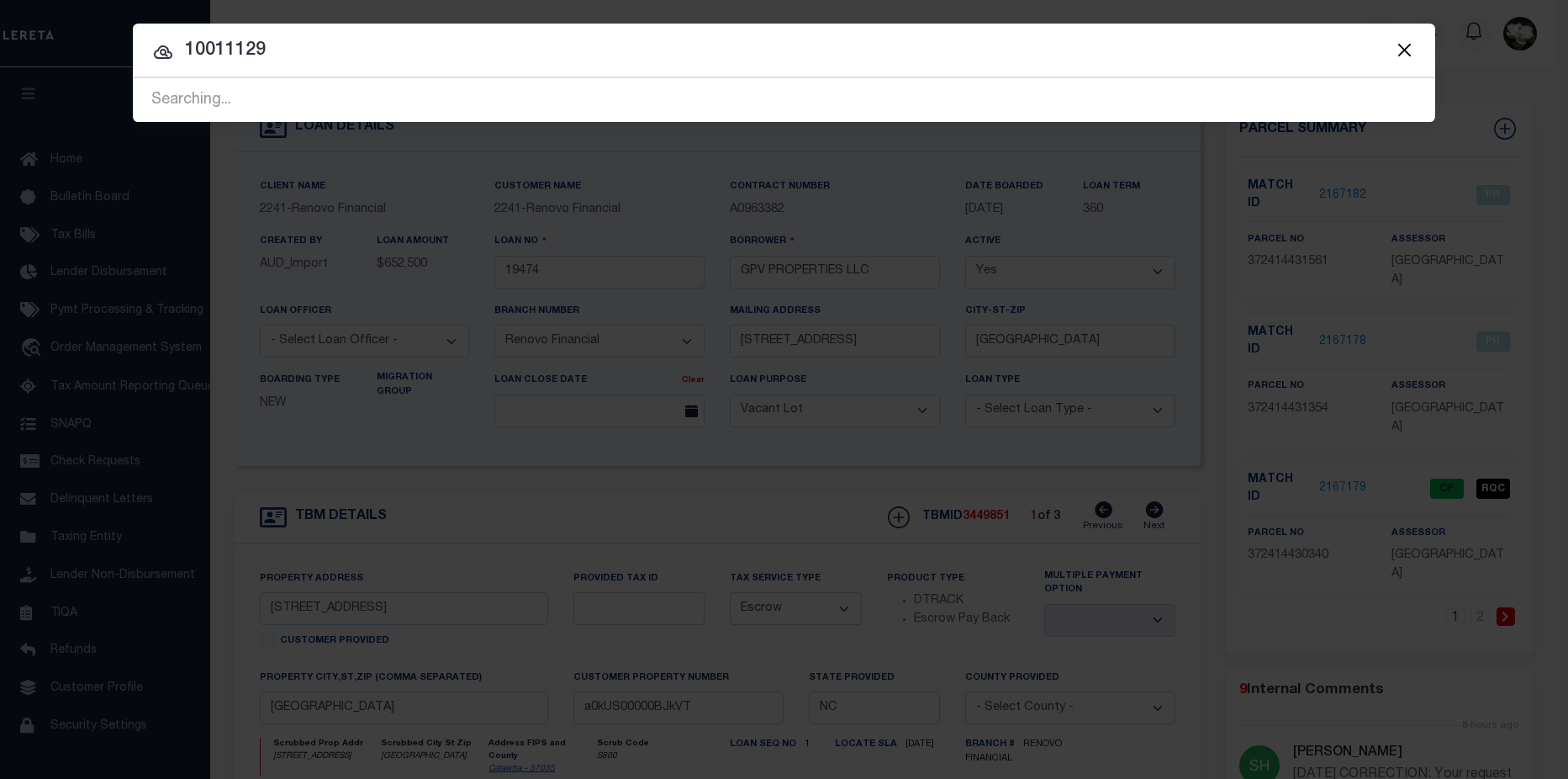
type input "10011129"
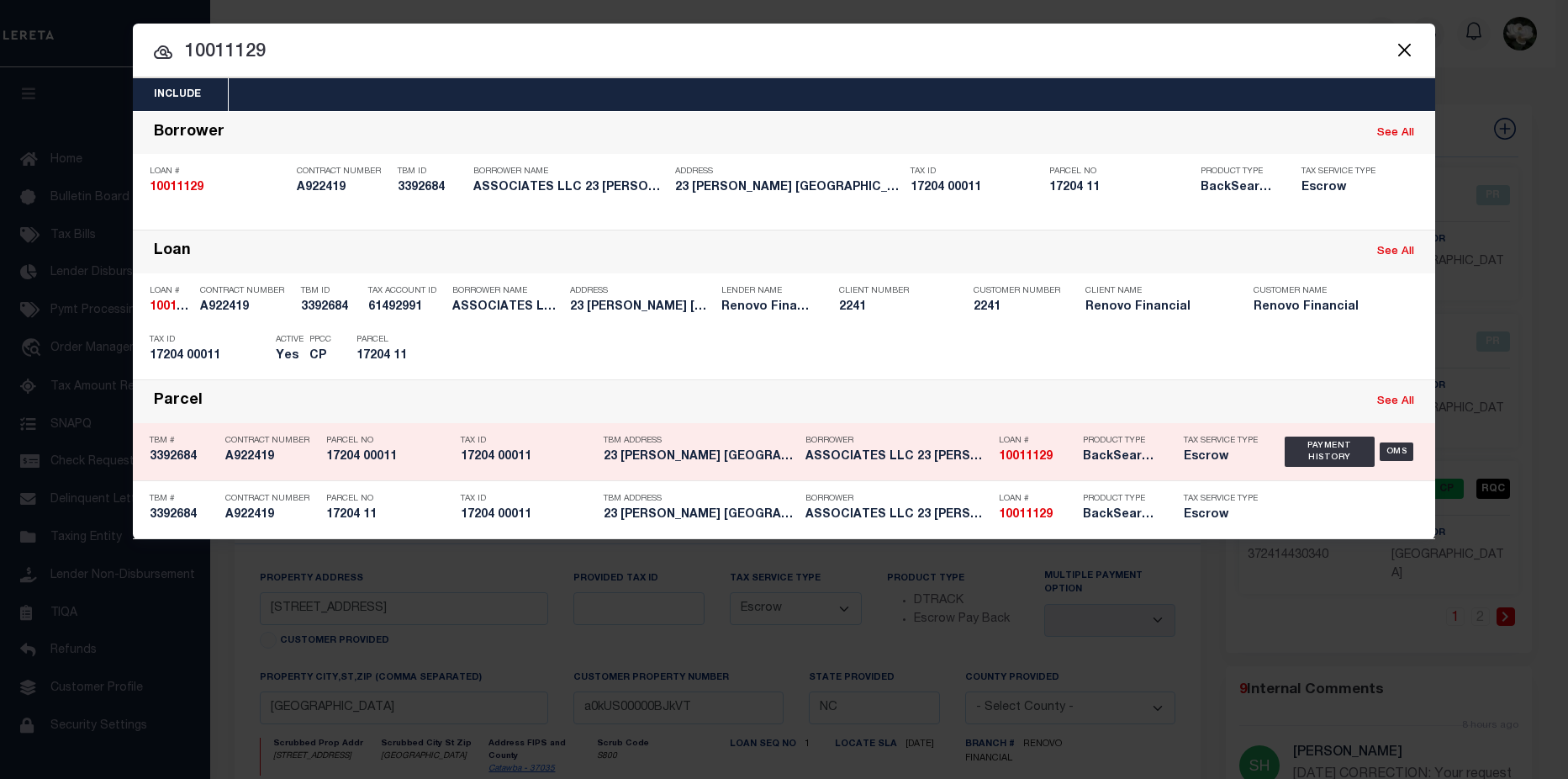
click at [1125, 454] on h5 "BackSearch,Escrow" at bounding box center [1121, 457] width 75 height 14
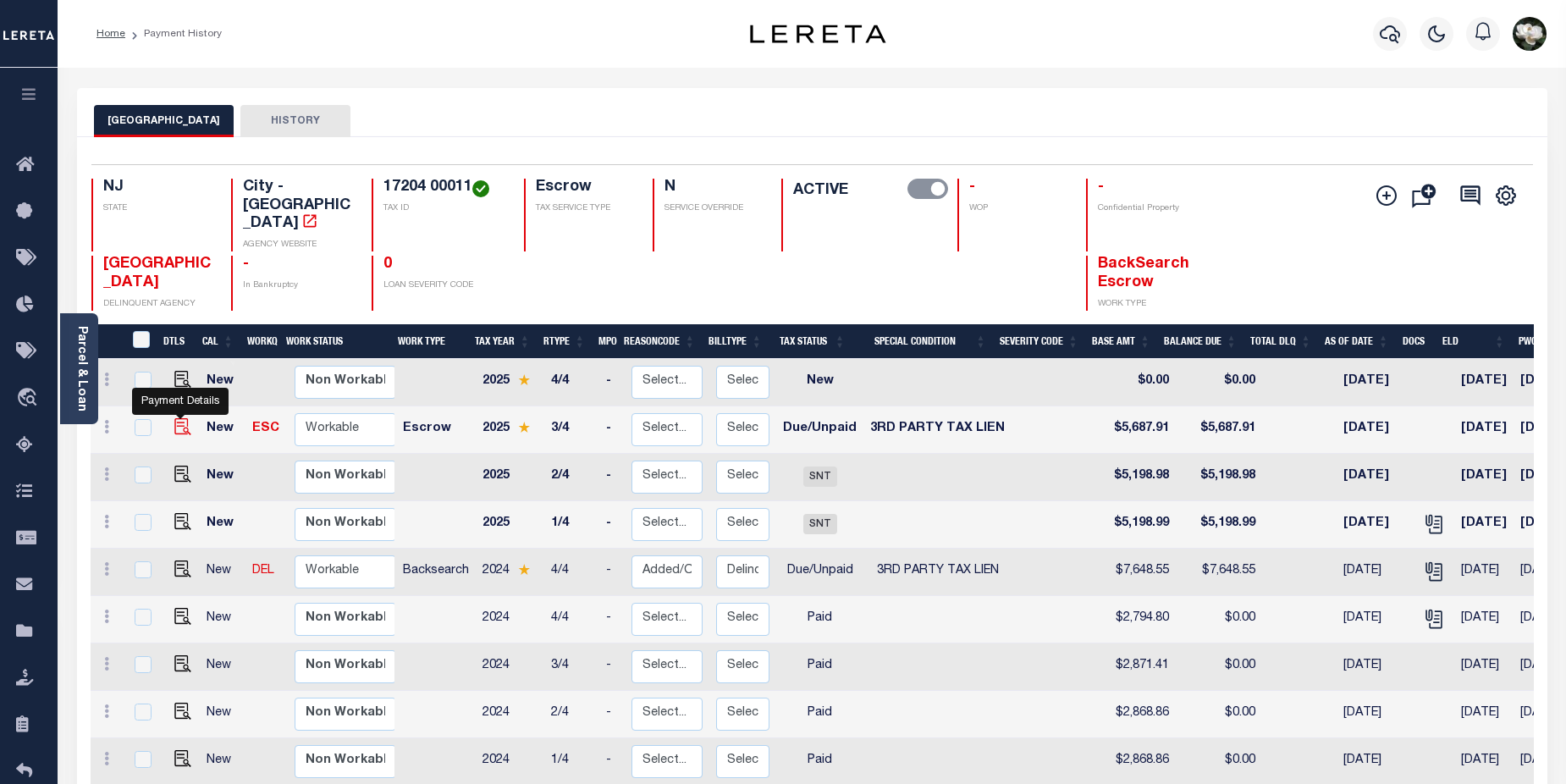
click at [181, 418] on img "" at bounding box center [182, 426] width 17 height 17
checkbox input "true"
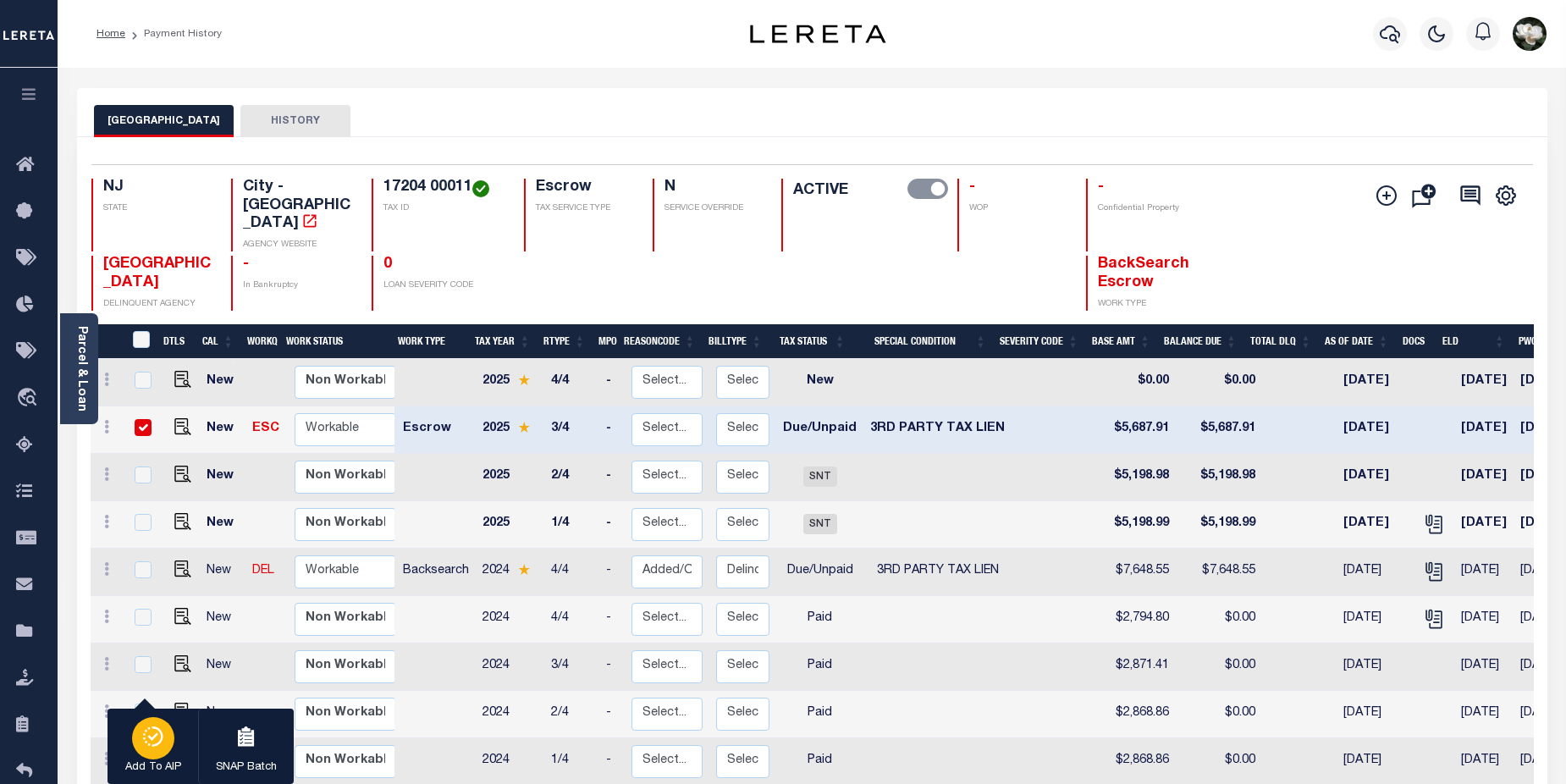
click at [170, 734] on div "button" at bounding box center [153, 737] width 42 height 42
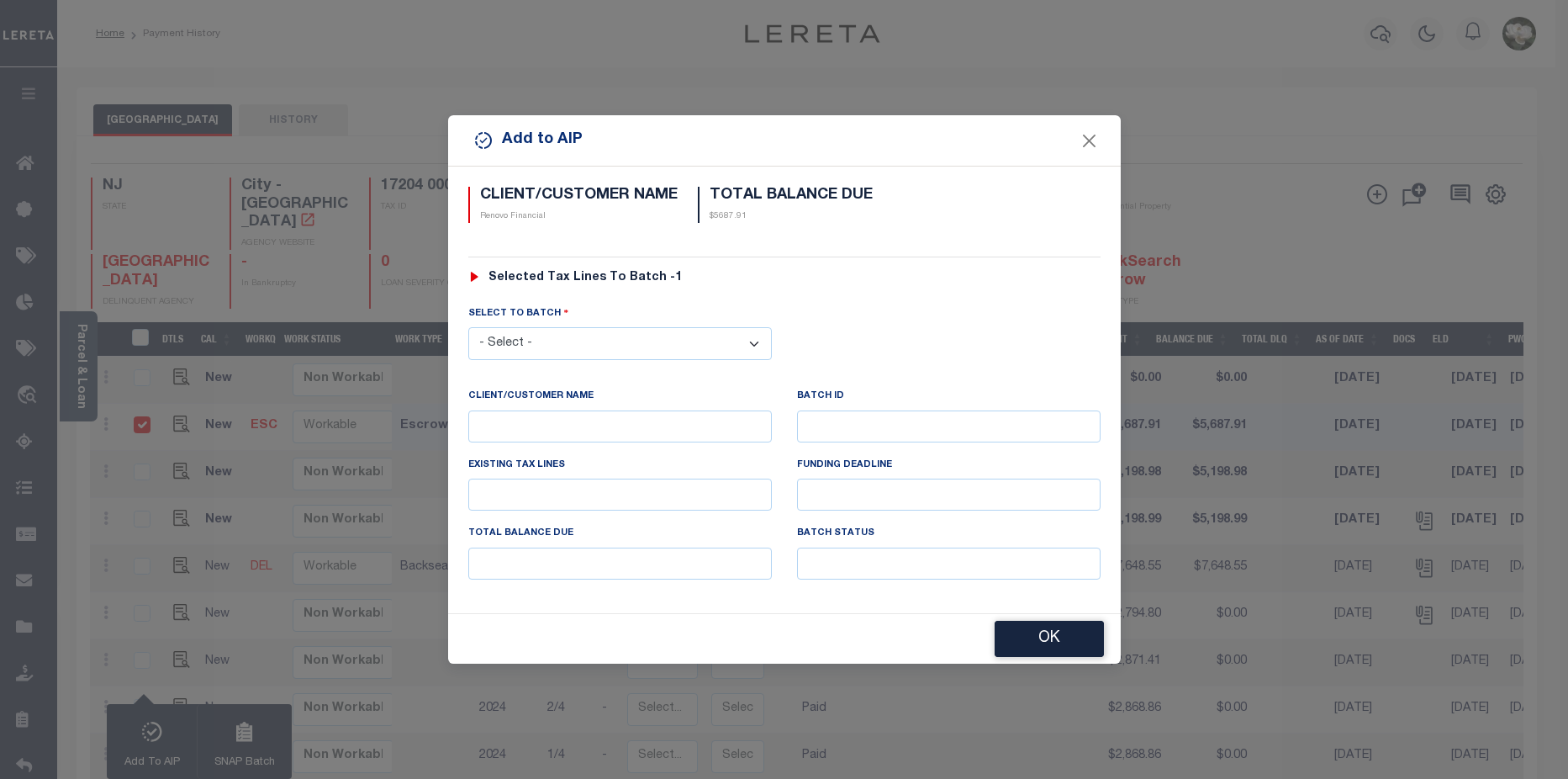
click at [753, 337] on select "- Select - 42380 42965 43235 43299 43683 44436 44450 44938 45028 45180 45253 45…" at bounding box center [619, 343] width 304 height 33
select select "45784"
click at [468, 327] on select "- Select - 42380 42965 43235 43299 43683 44436 44450 44938 45028 45180 45253 45…" at bounding box center [619, 343] width 304 height 33
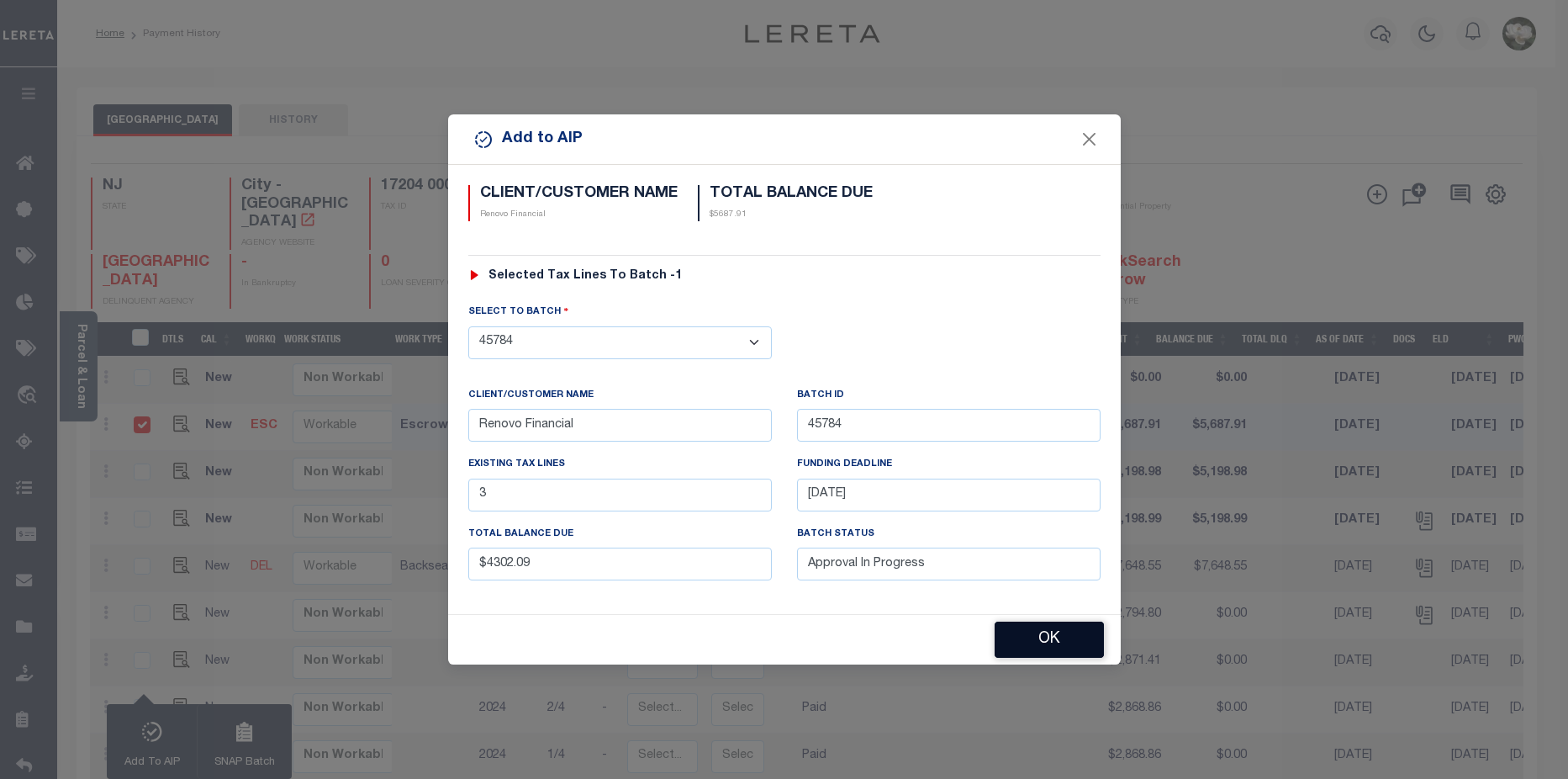
click at [1040, 634] on button "OK" at bounding box center [1050, 639] width 109 height 36
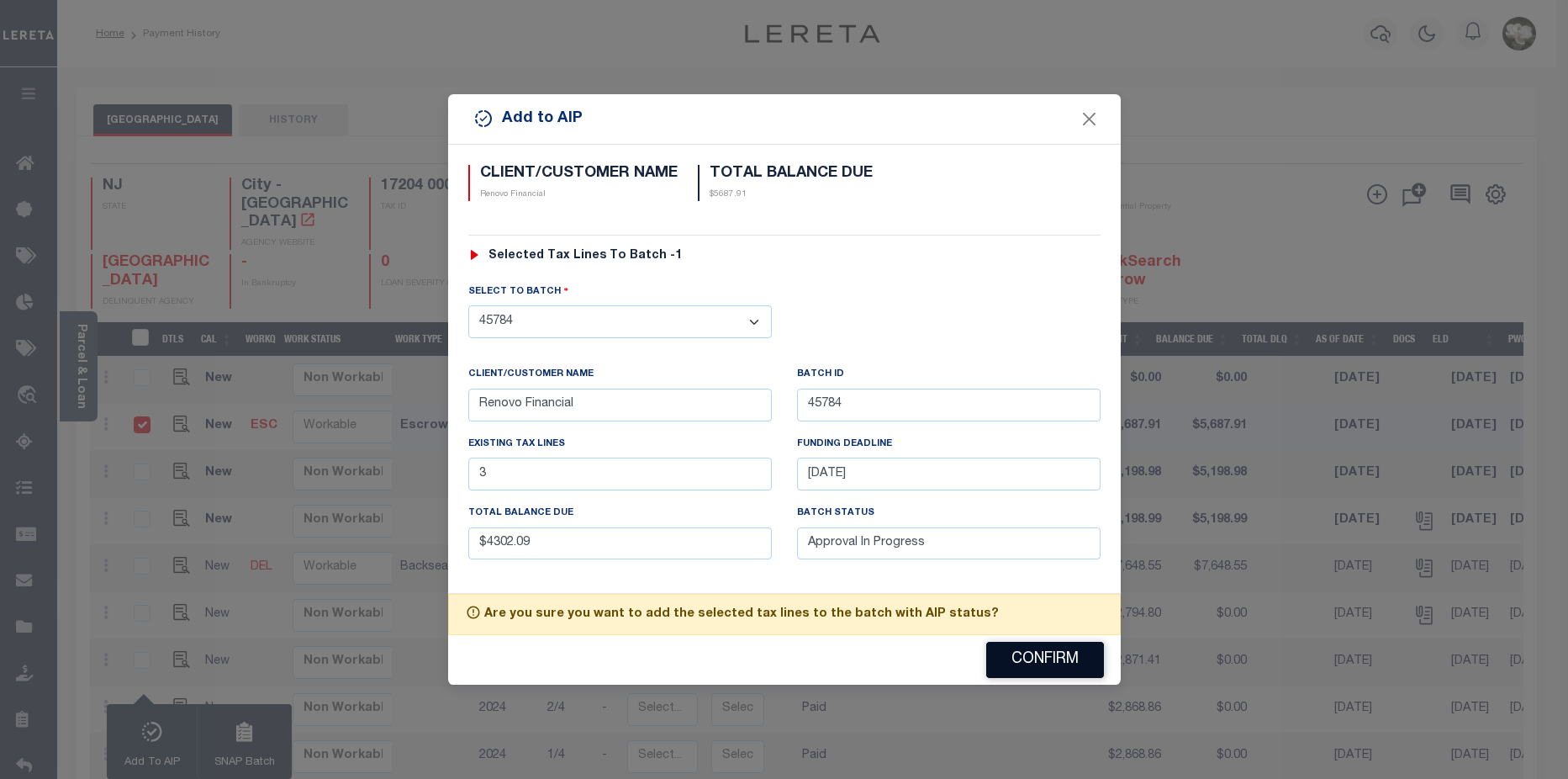
click at [1055, 661] on button "Confirm" at bounding box center [1044, 660] width 117 height 36
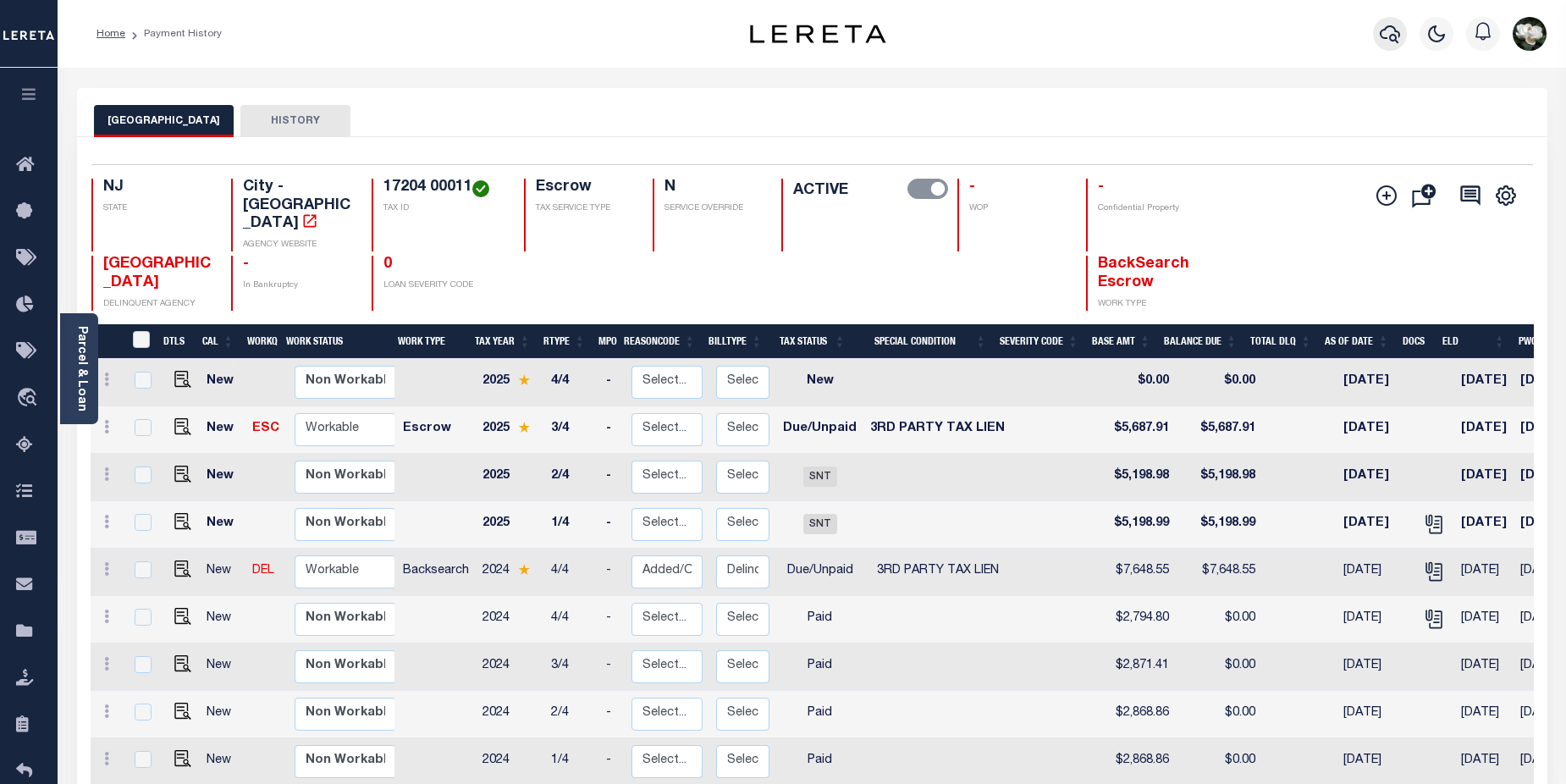
click at [1392, 38] on icon "button" at bounding box center [1390, 33] width 21 height 21
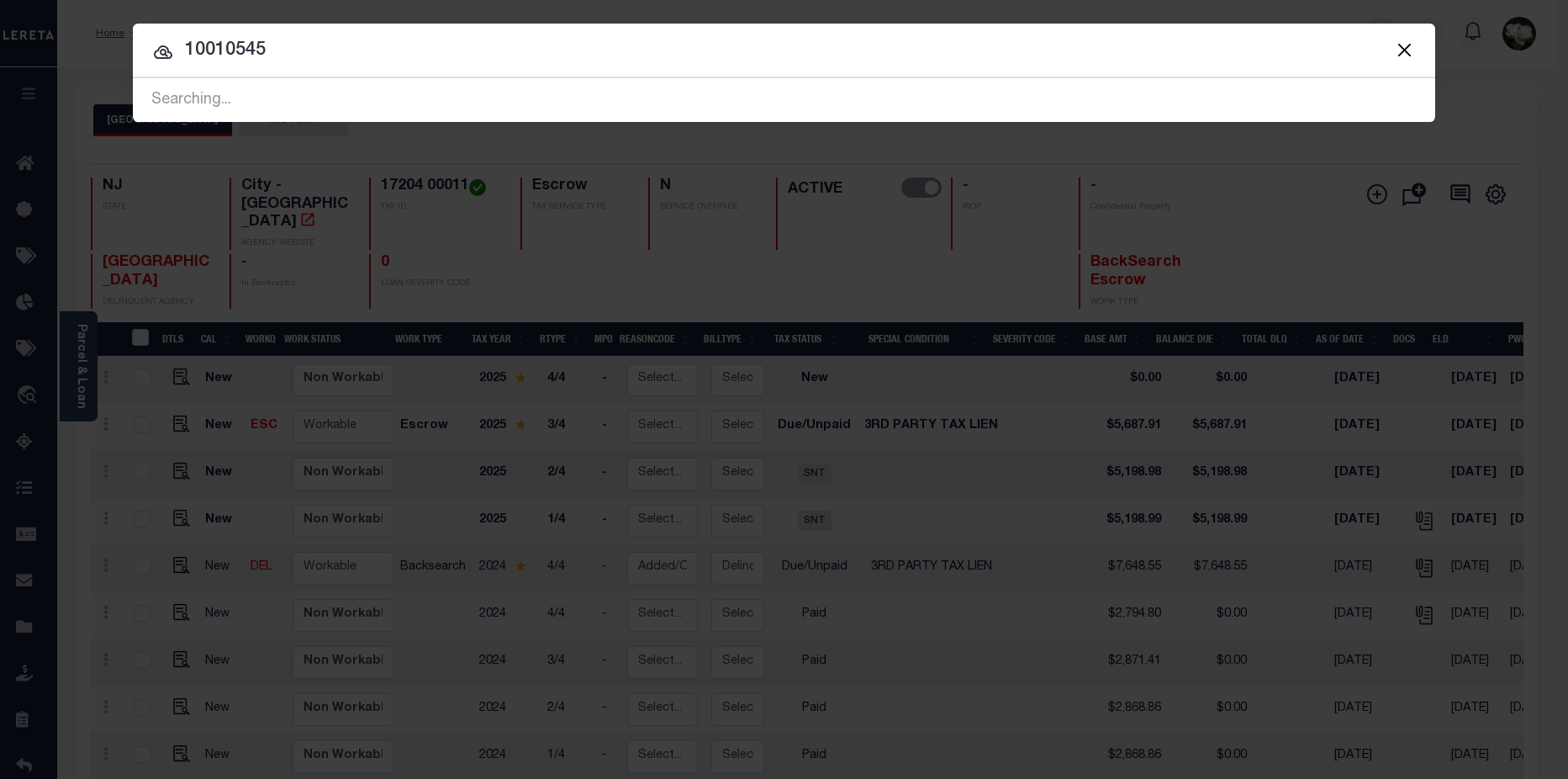
type input "10010545"
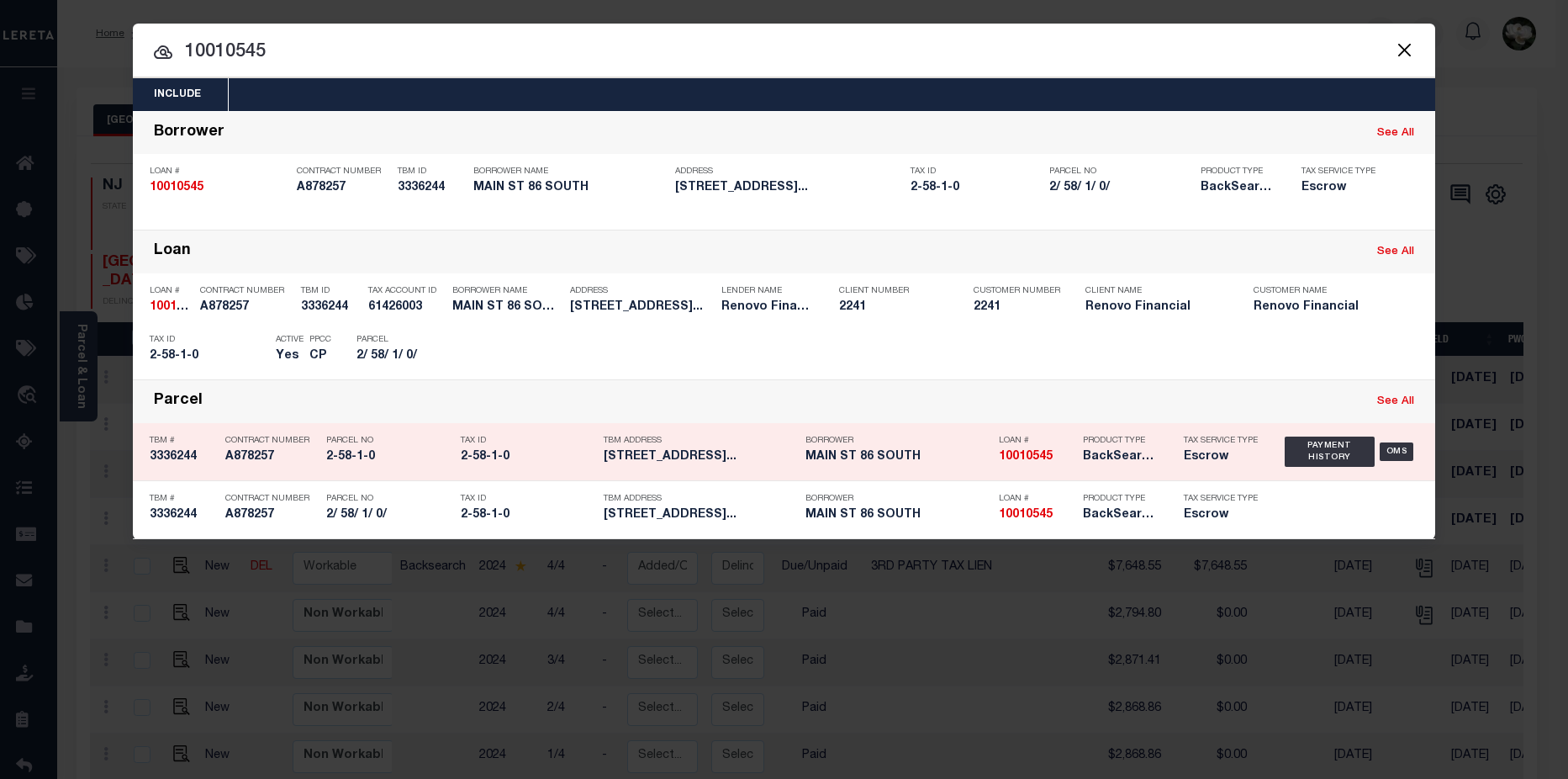
click at [969, 455] on h5 "MAIN ST 86 SOUTH" at bounding box center [898, 457] width 185 height 14
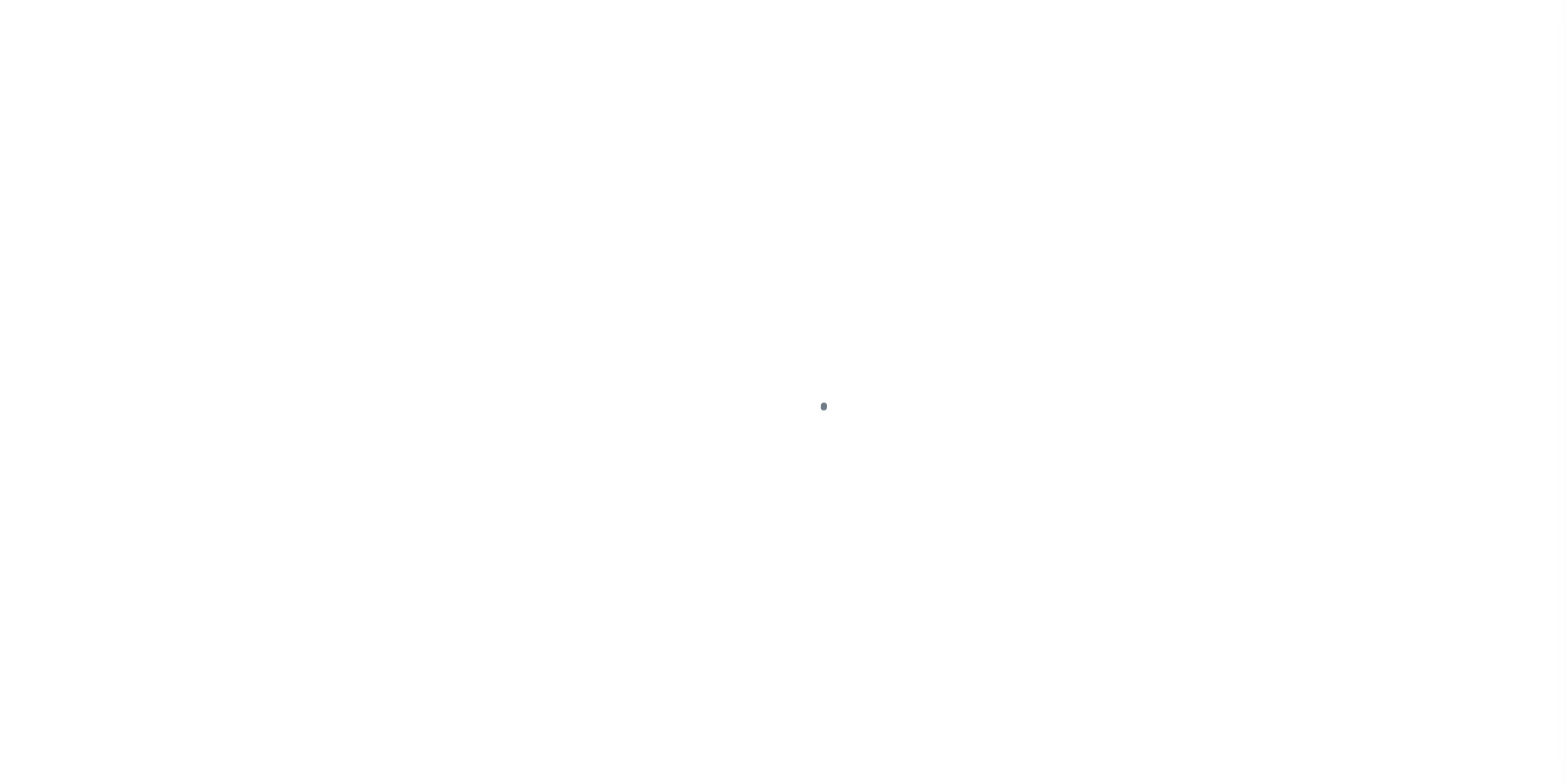
select select "DUE"
select select "20"
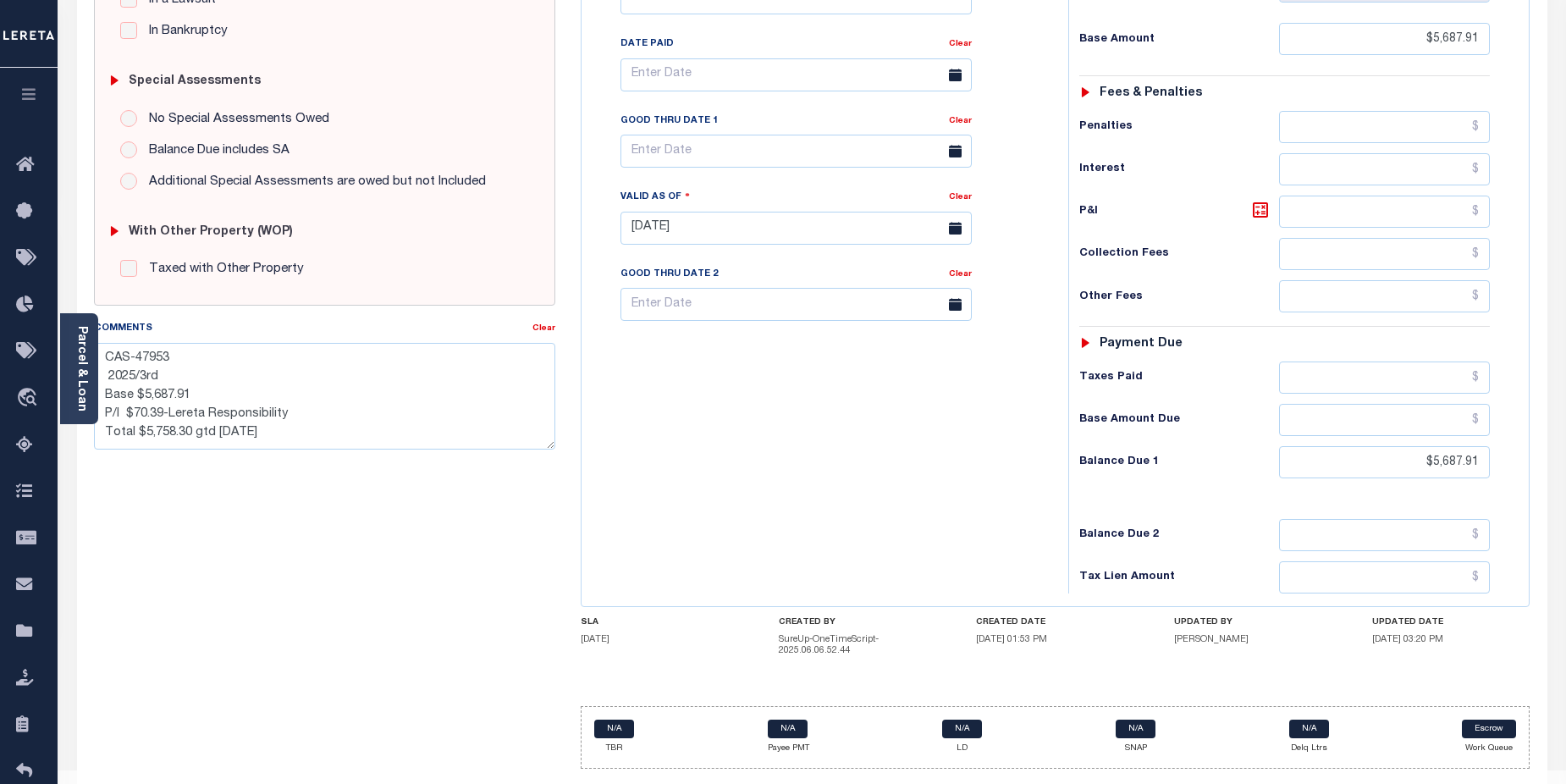
scroll to position [473, 0]
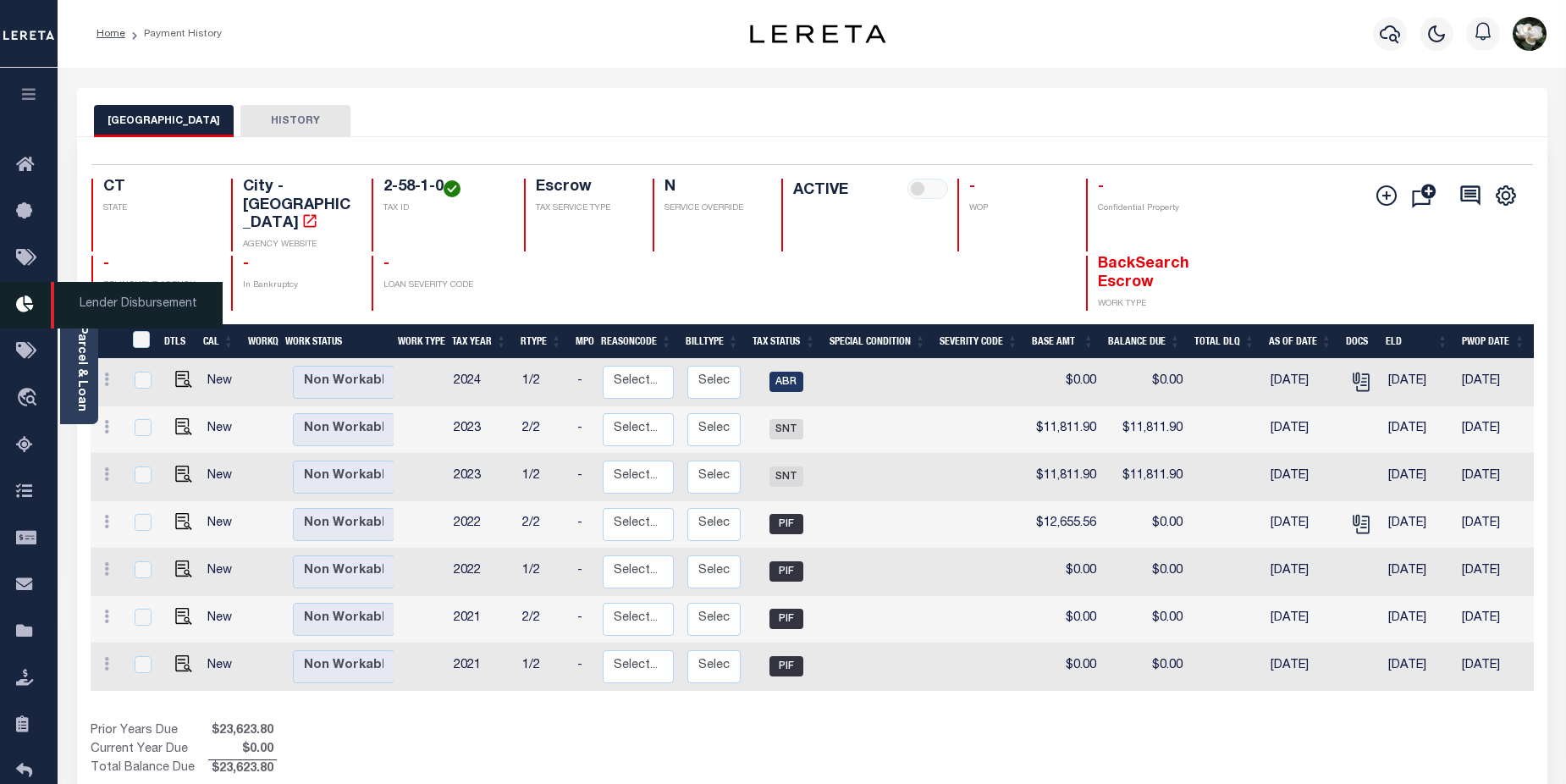
click at [24, 312] on icon at bounding box center [30, 304] width 27 height 21
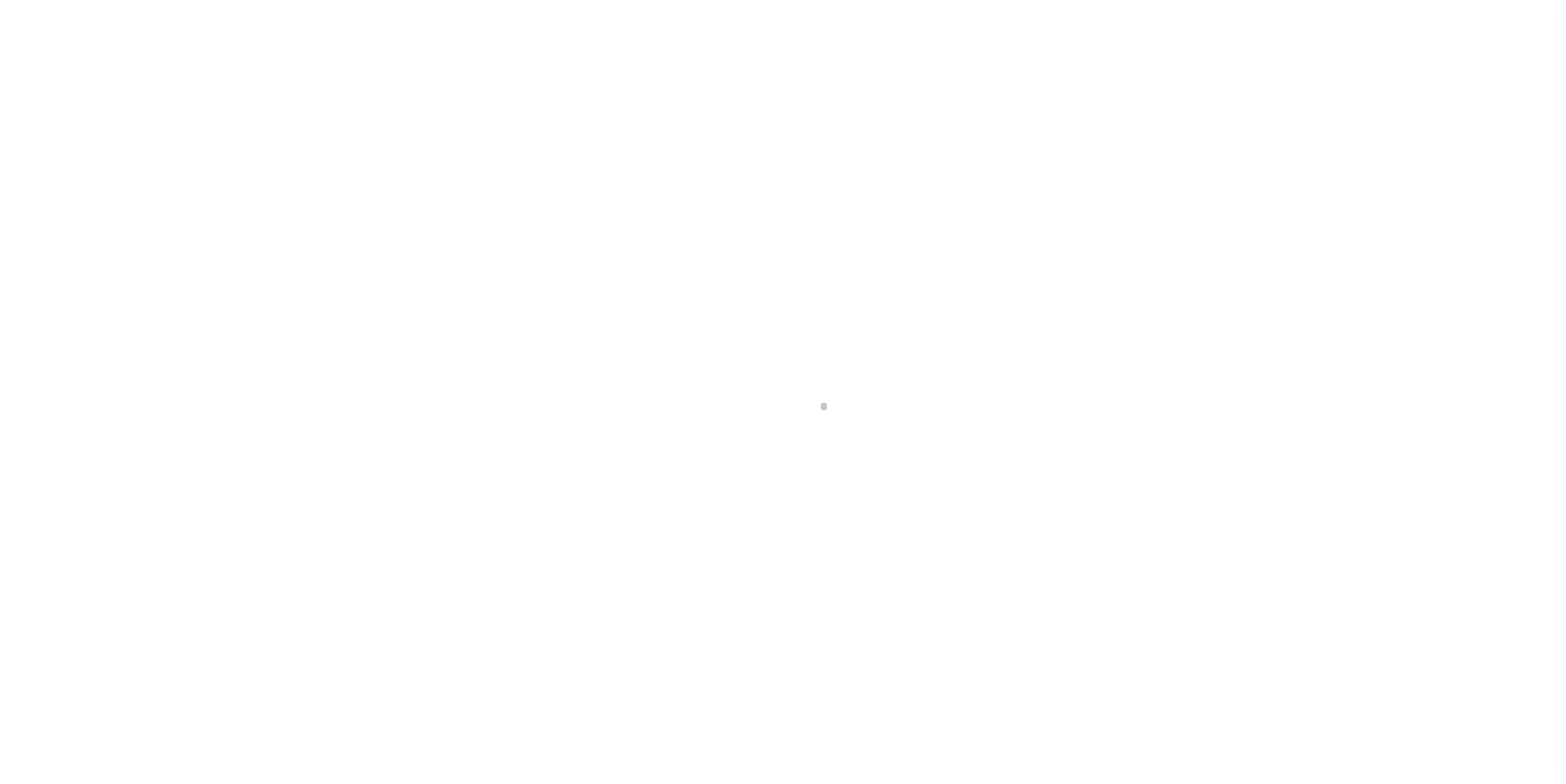
scroll to position [30, 0]
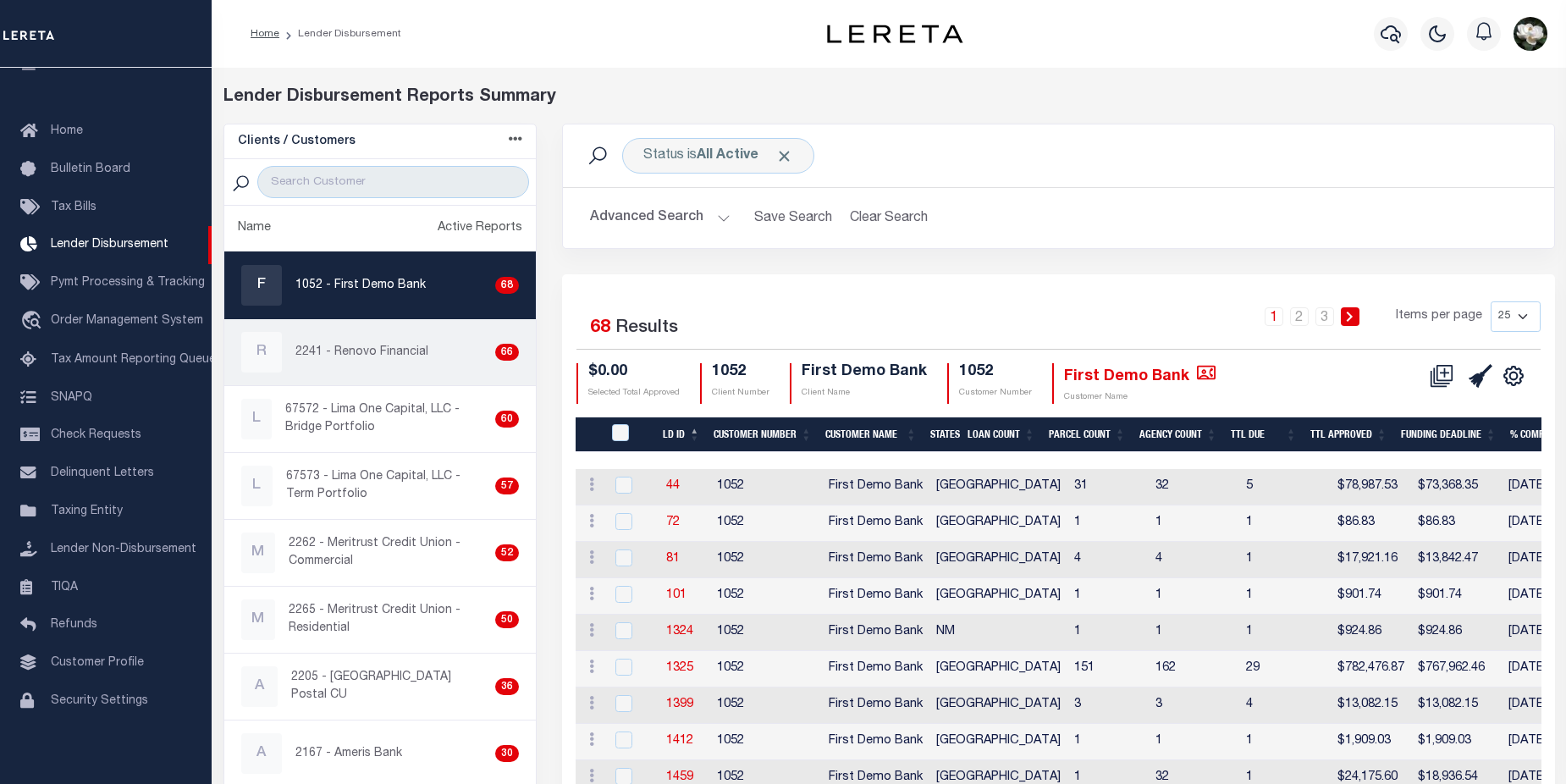
click at [362, 360] on p "2241 - Renovo Financial" at bounding box center [361, 353] width 133 height 18
checkbox input "true"
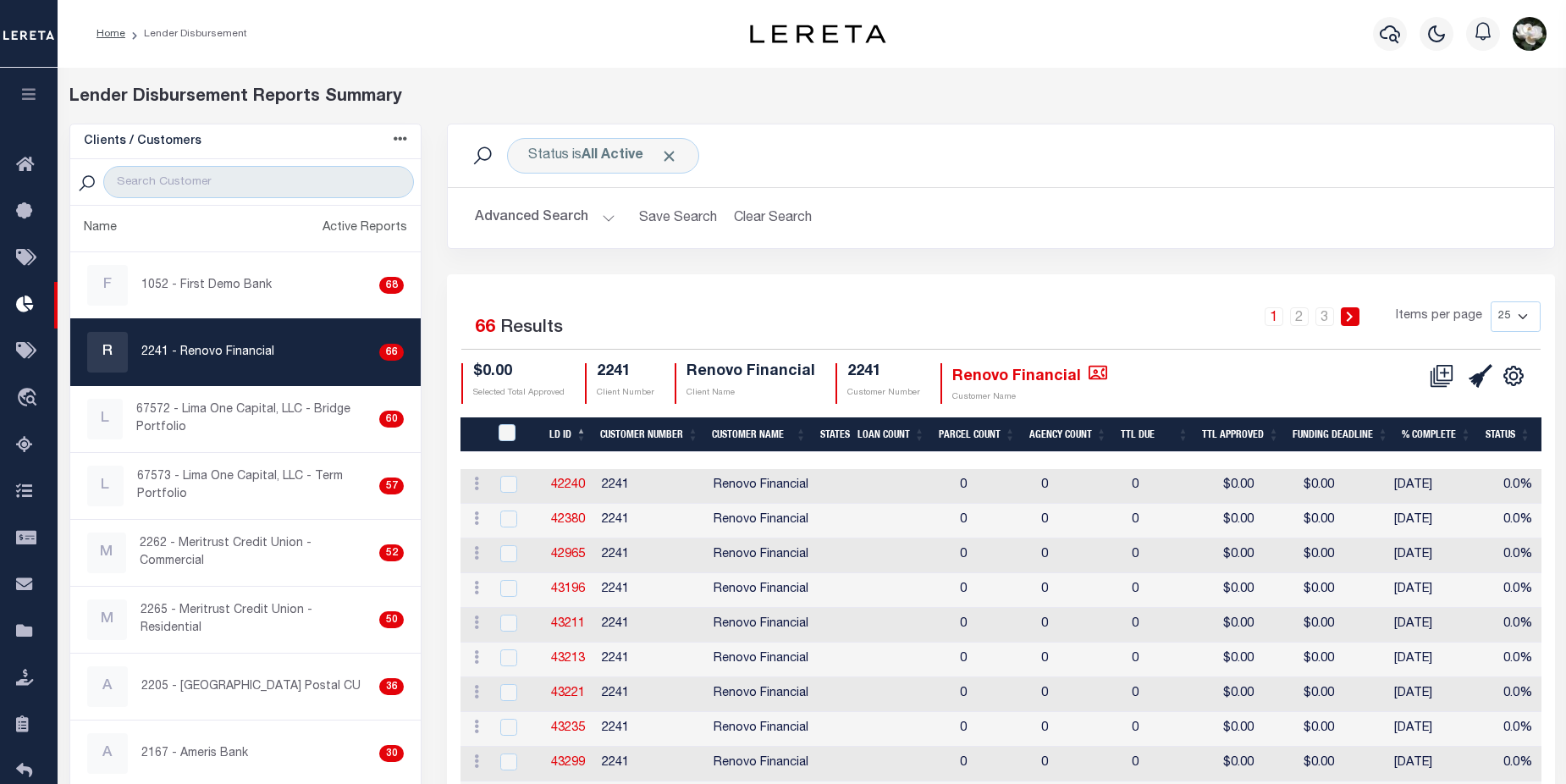
click at [528, 214] on button "Advanced Search" at bounding box center [545, 217] width 141 height 33
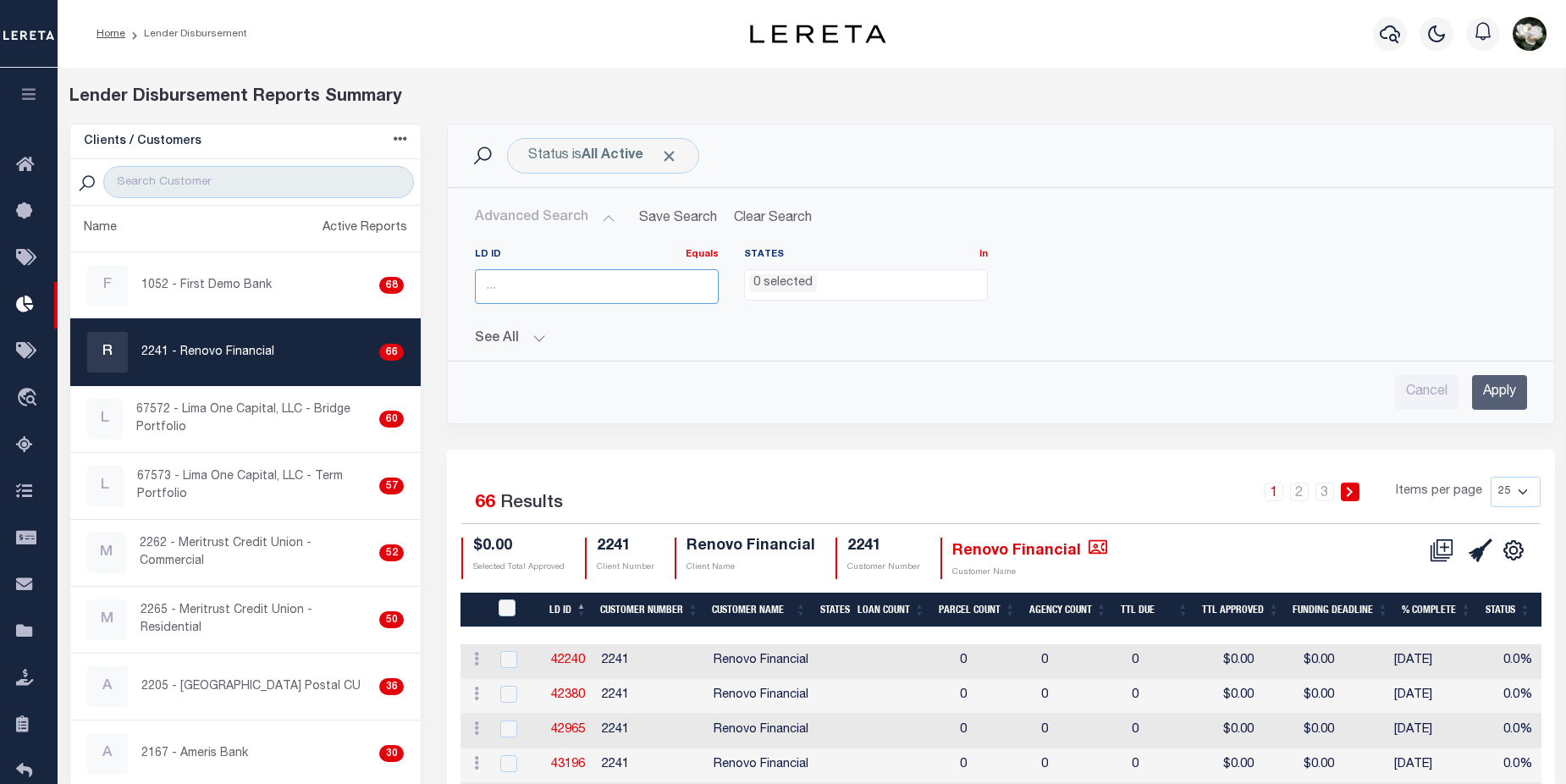
click at [599, 297] on input "number" at bounding box center [597, 286] width 244 height 34
type input "45784"
click at [1501, 392] on input "Apply" at bounding box center [1499, 392] width 55 height 34
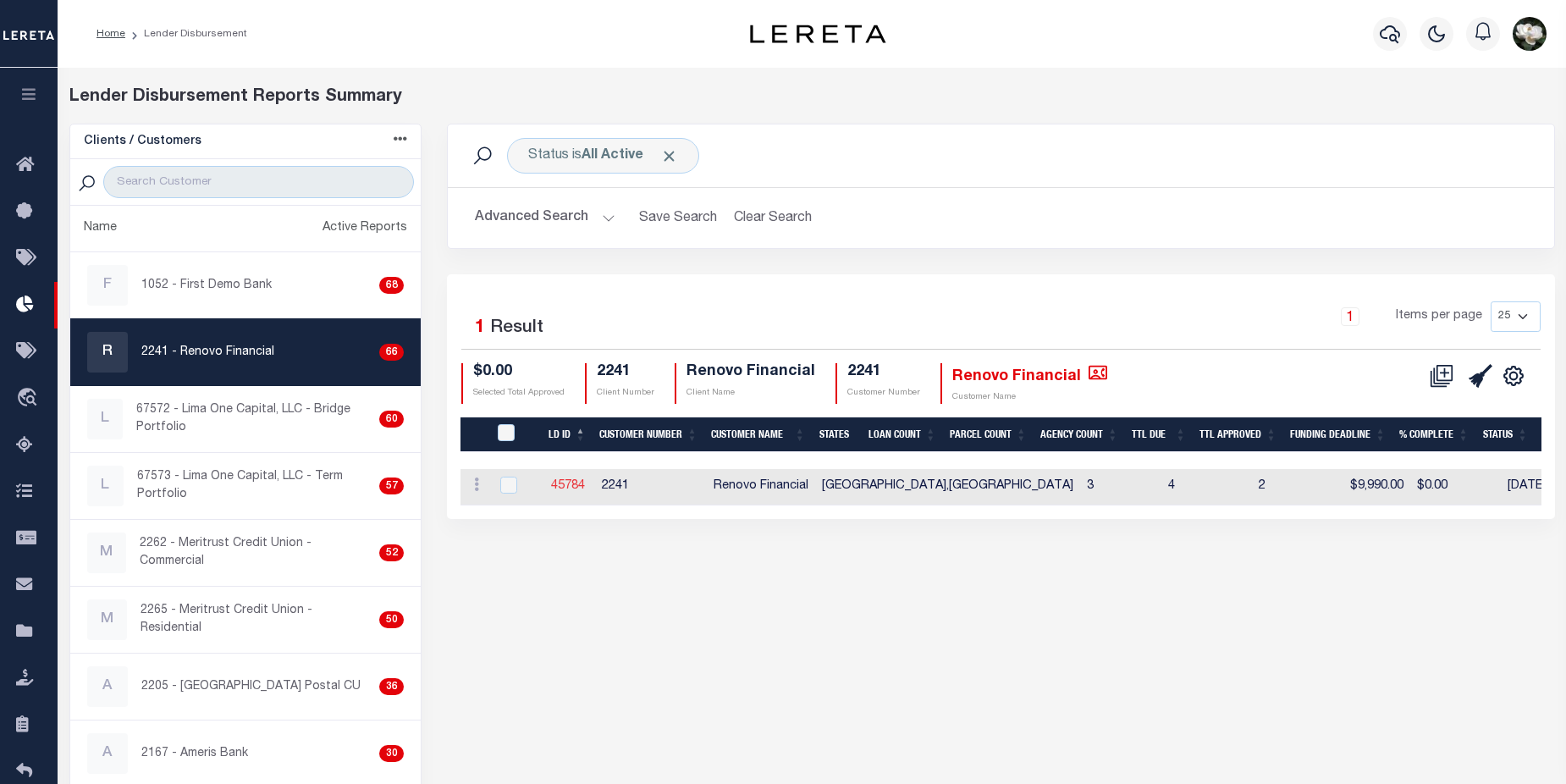
click at [579, 488] on link "45784" at bounding box center [569, 485] width 34 height 12
checkbox input "true"
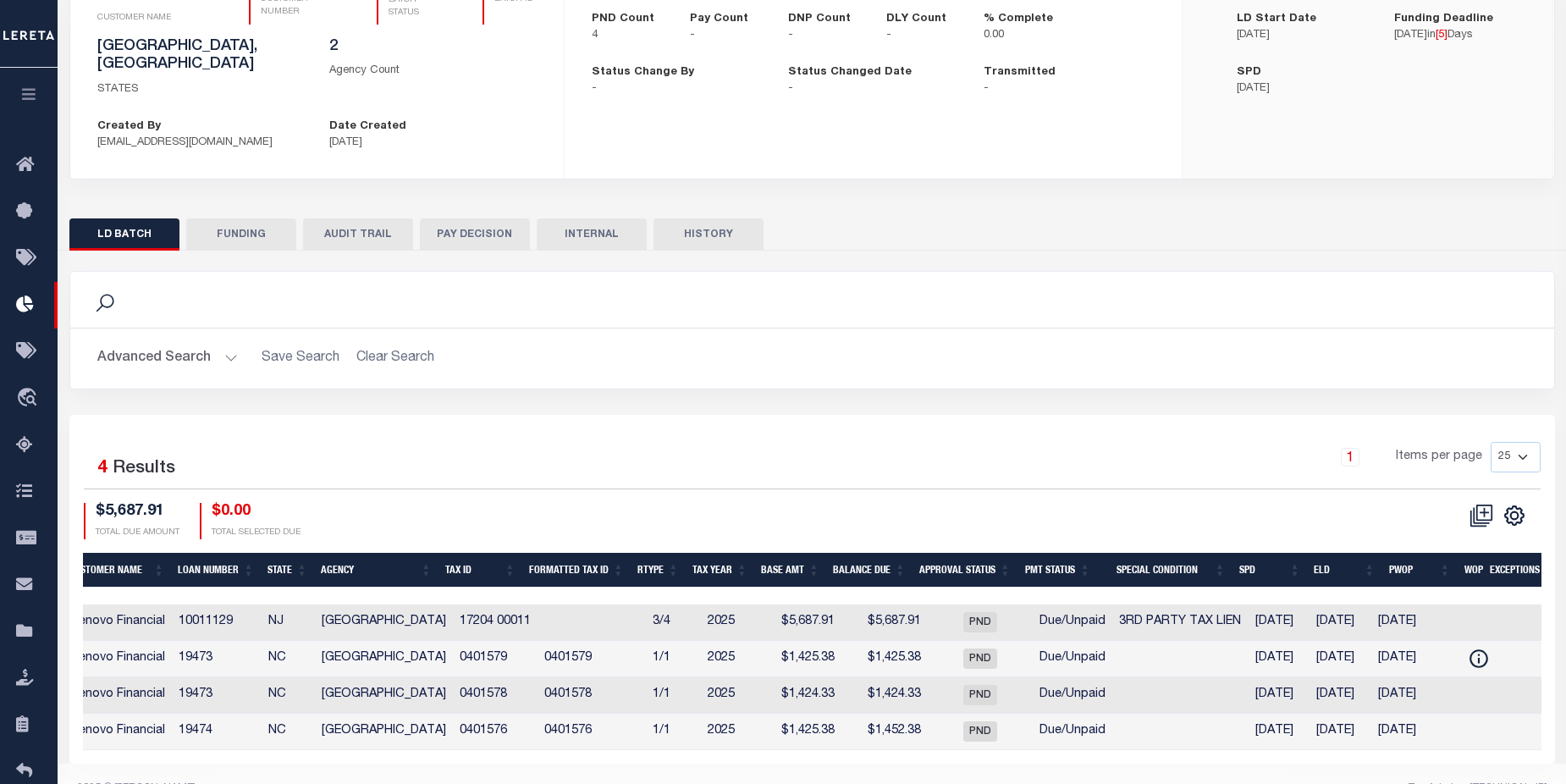
scroll to position [0, 410]
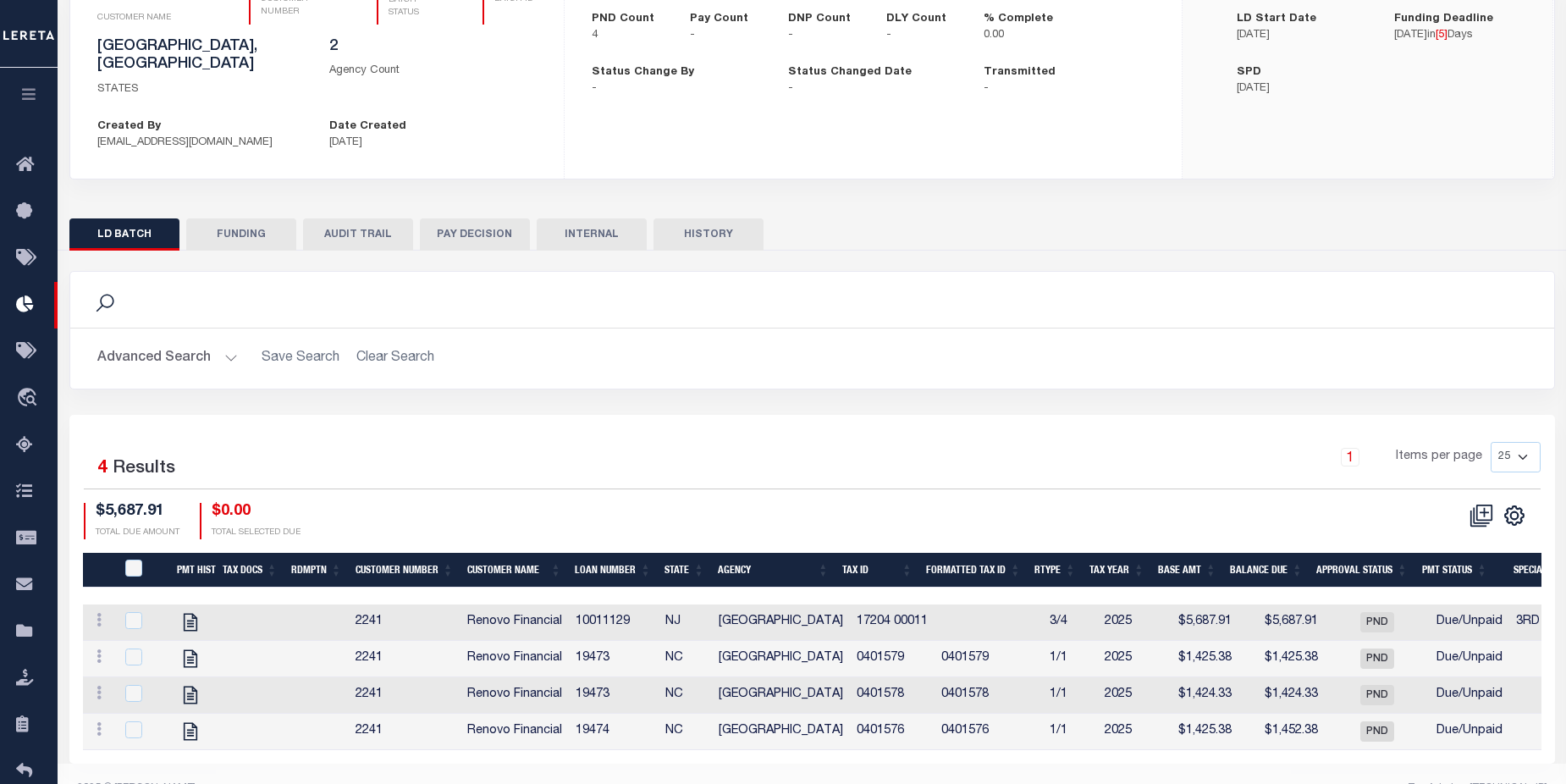
checkbox input "true"
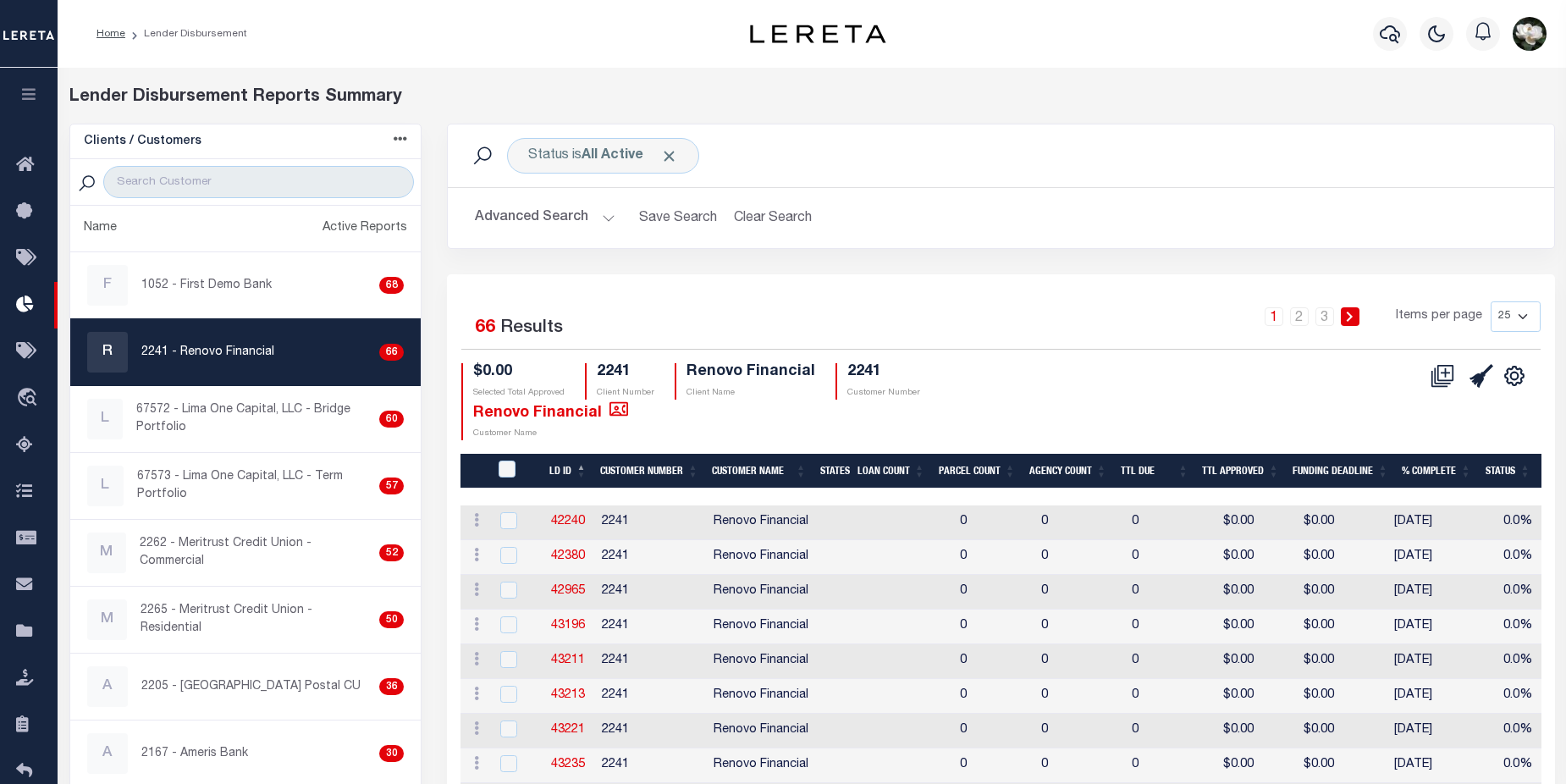
click at [1521, 320] on select "25 50 100 200" at bounding box center [1515, 317] width 50 height 31
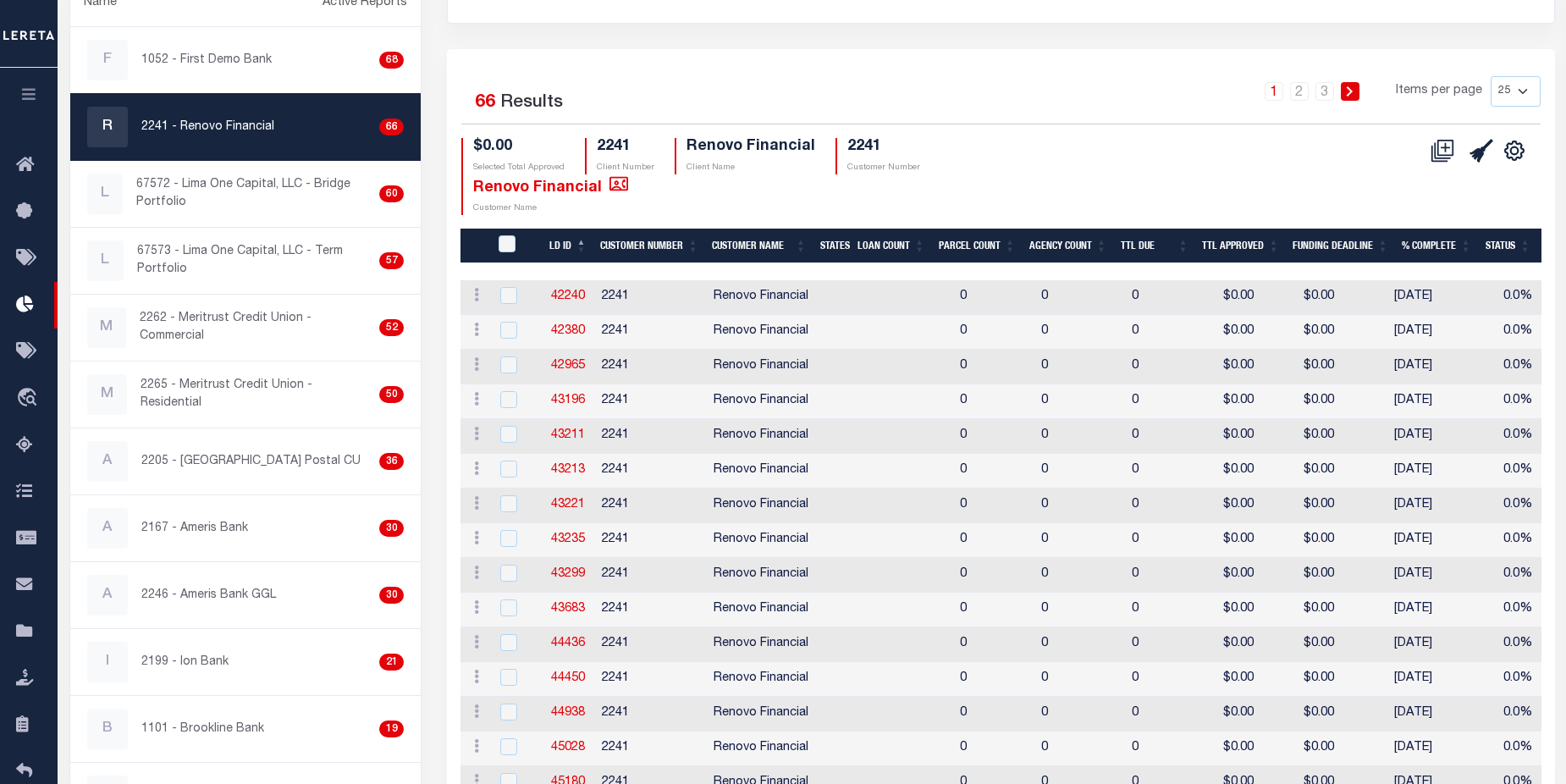
scroll to position [78, 0]
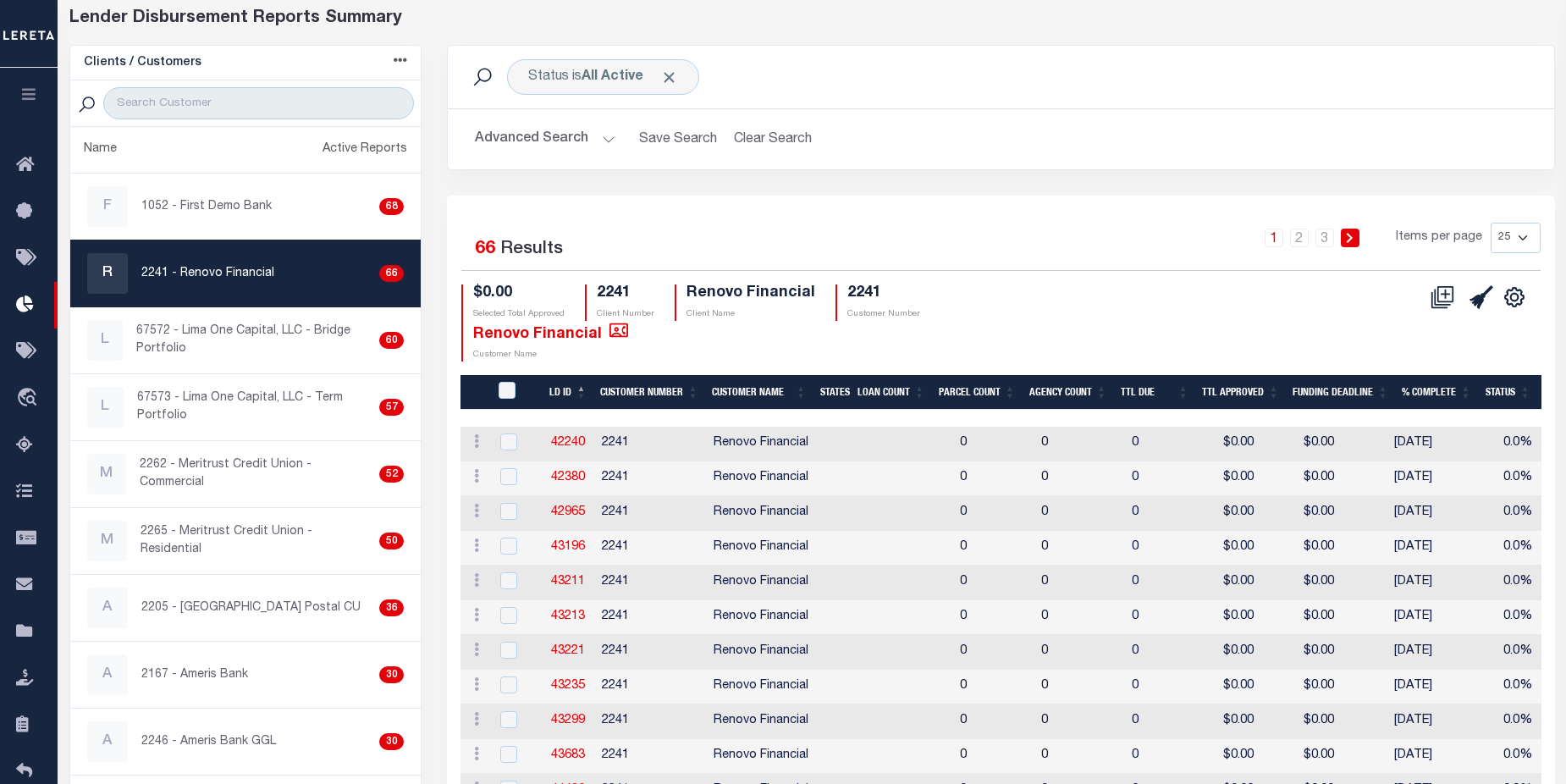
click at [1524, 237] on select "25 50 100 200" at bounding box center [1515, 238] width 50 height 31
select select "200"
click at [1491, 223] on select "25 50 100 200" at bounding box center [1515, 238] width 50 height 31
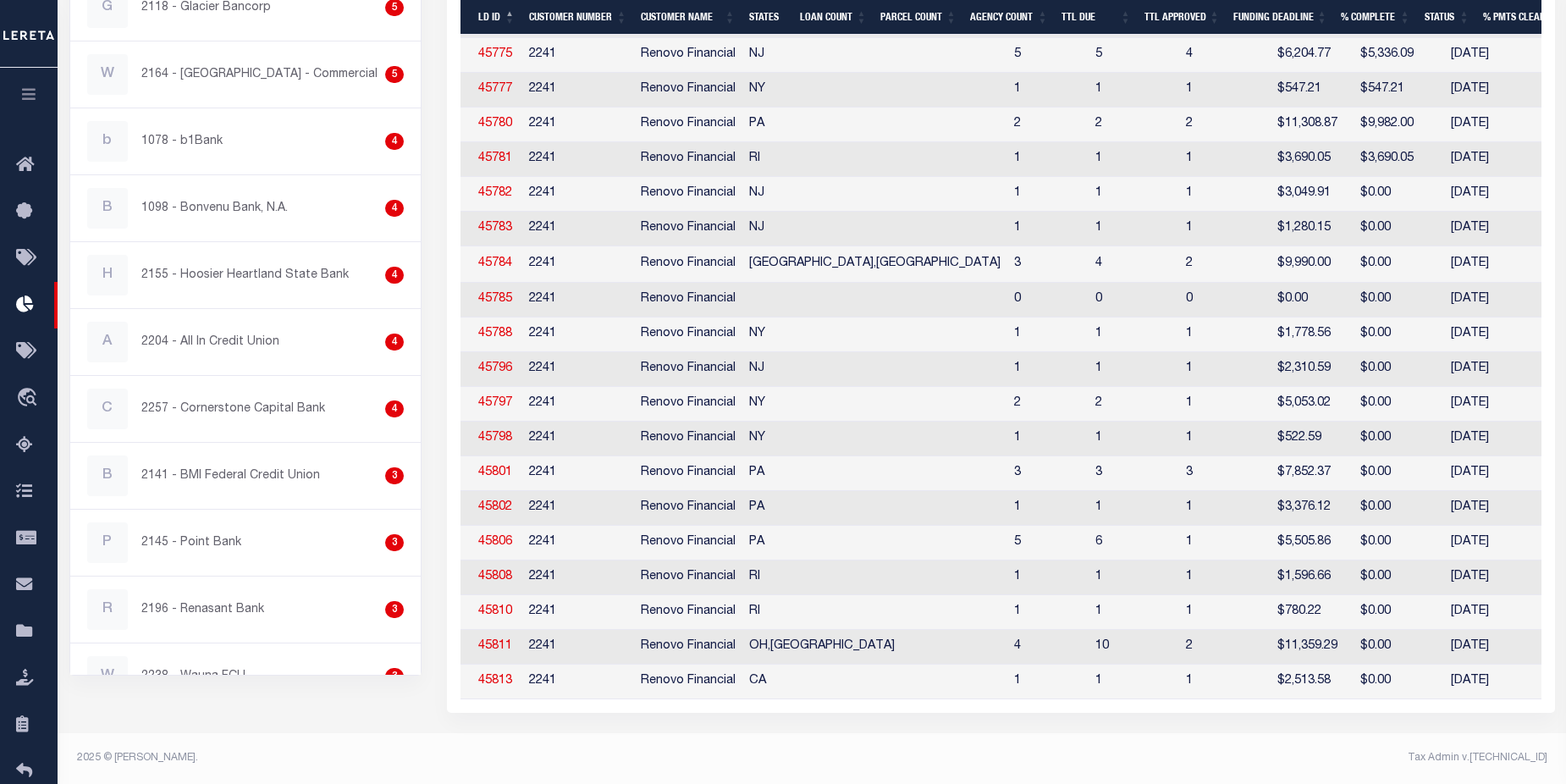
scroll to position [0, 164]
